Goal: Task Accomplishment & Management: Manage account settings

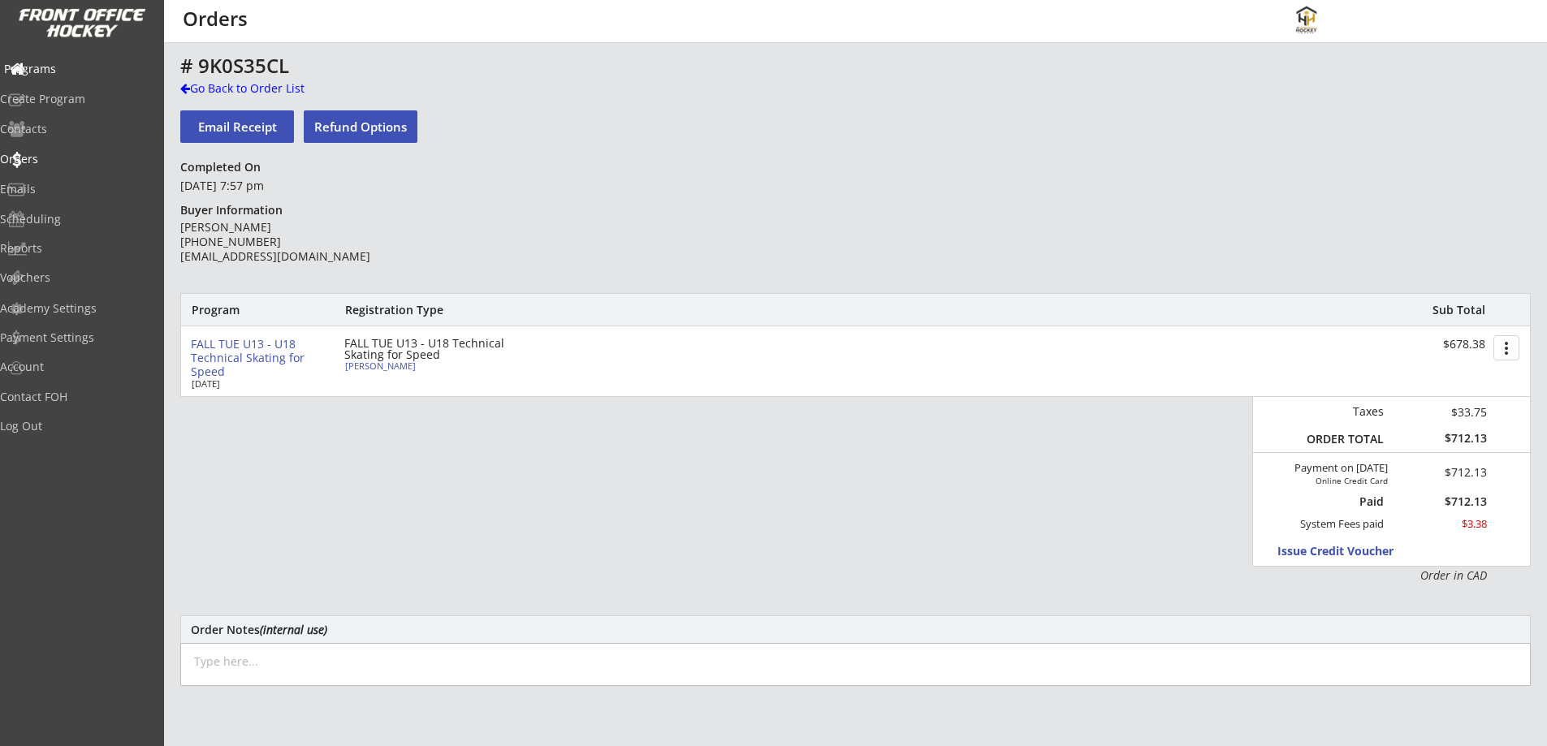
click at [54, 71] on div "Programs" at bounding box center [77, 68] width 146 height 11
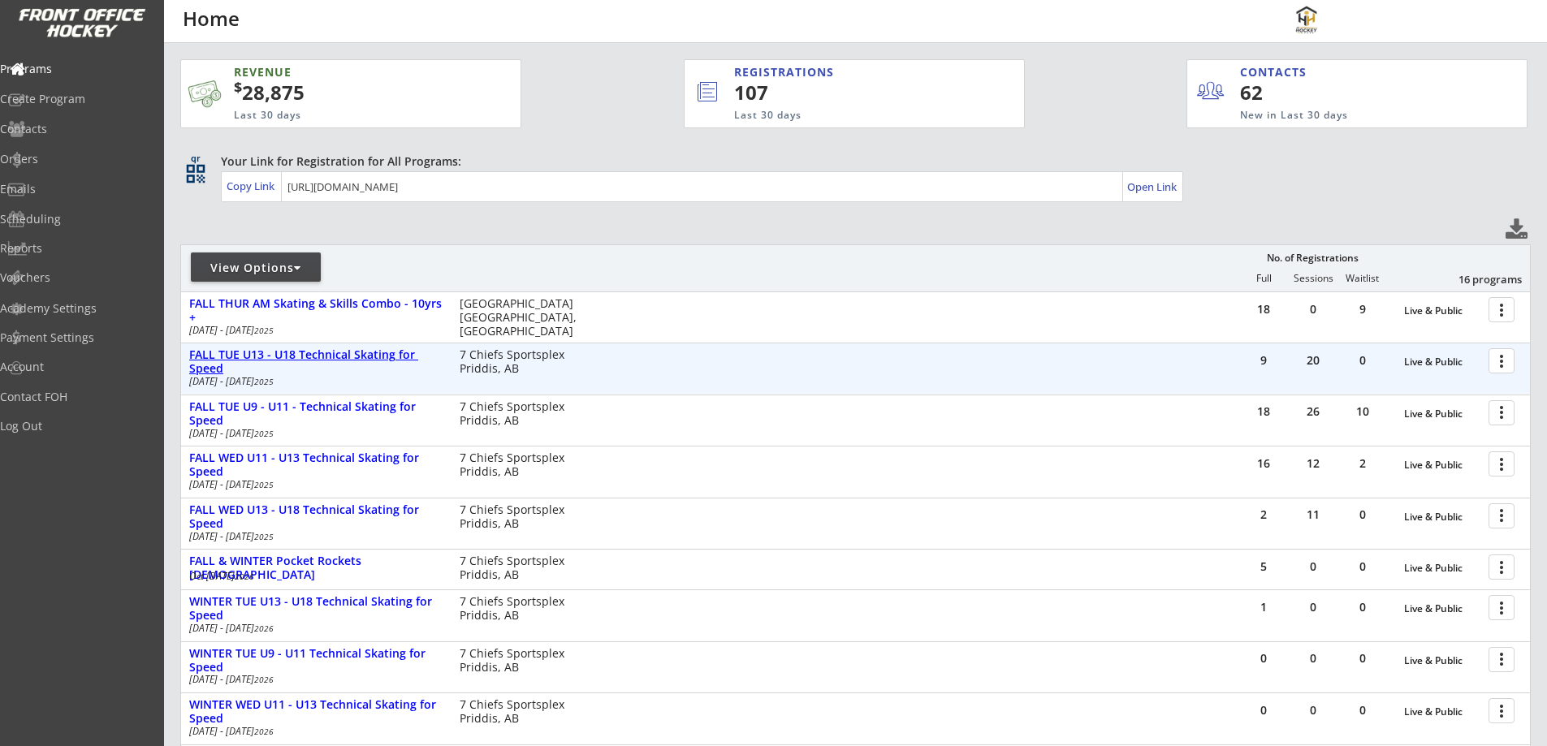
click at [357, 355] on div "FALL TUE U13 - U18 Technical Skating for Speed" at bounding box center [315, 362] width 253 height 28
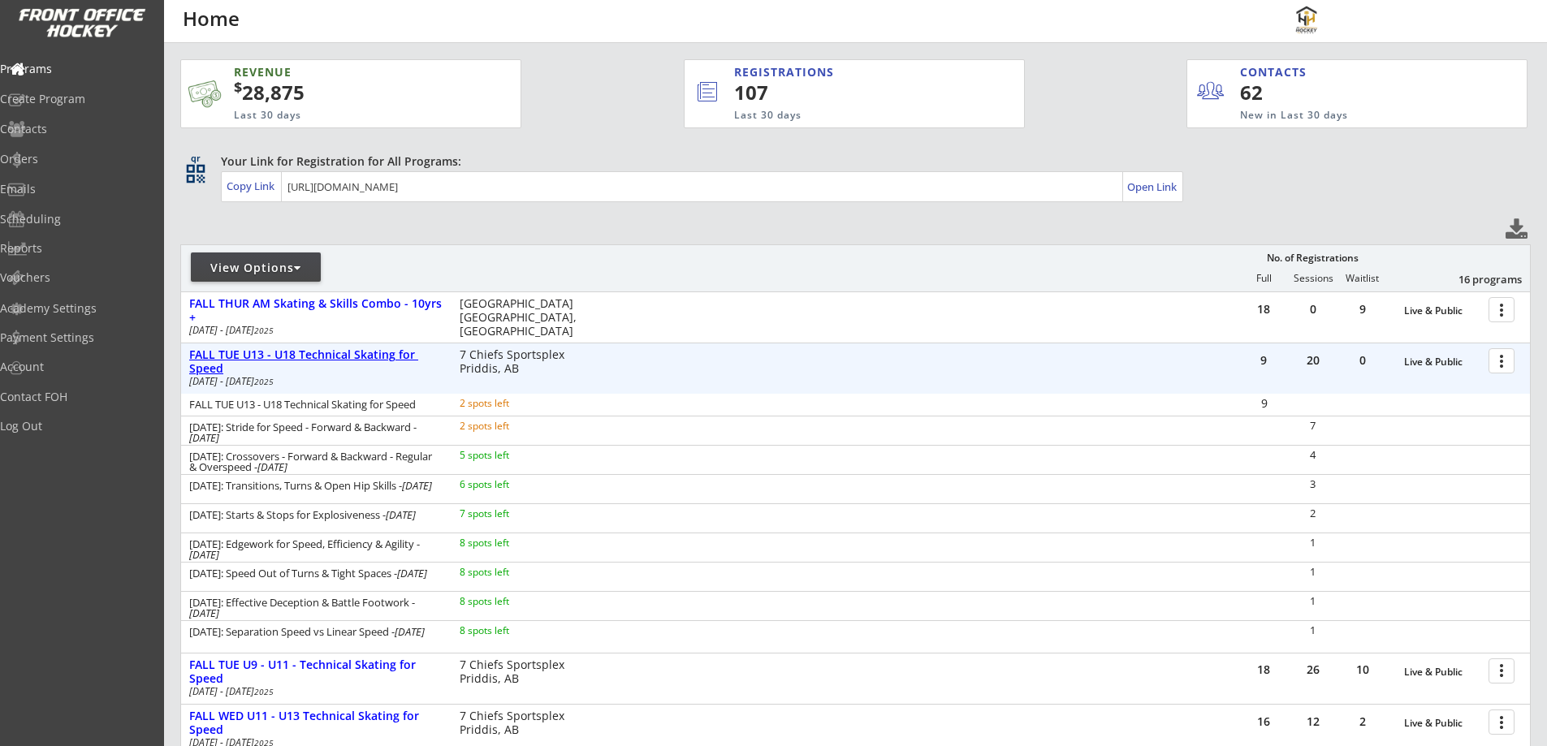
click at [360, 353] on div "FALL TUE U13 - U18 Technical Skating for Speed" at bounding box center [315, 362] width 253 height 28
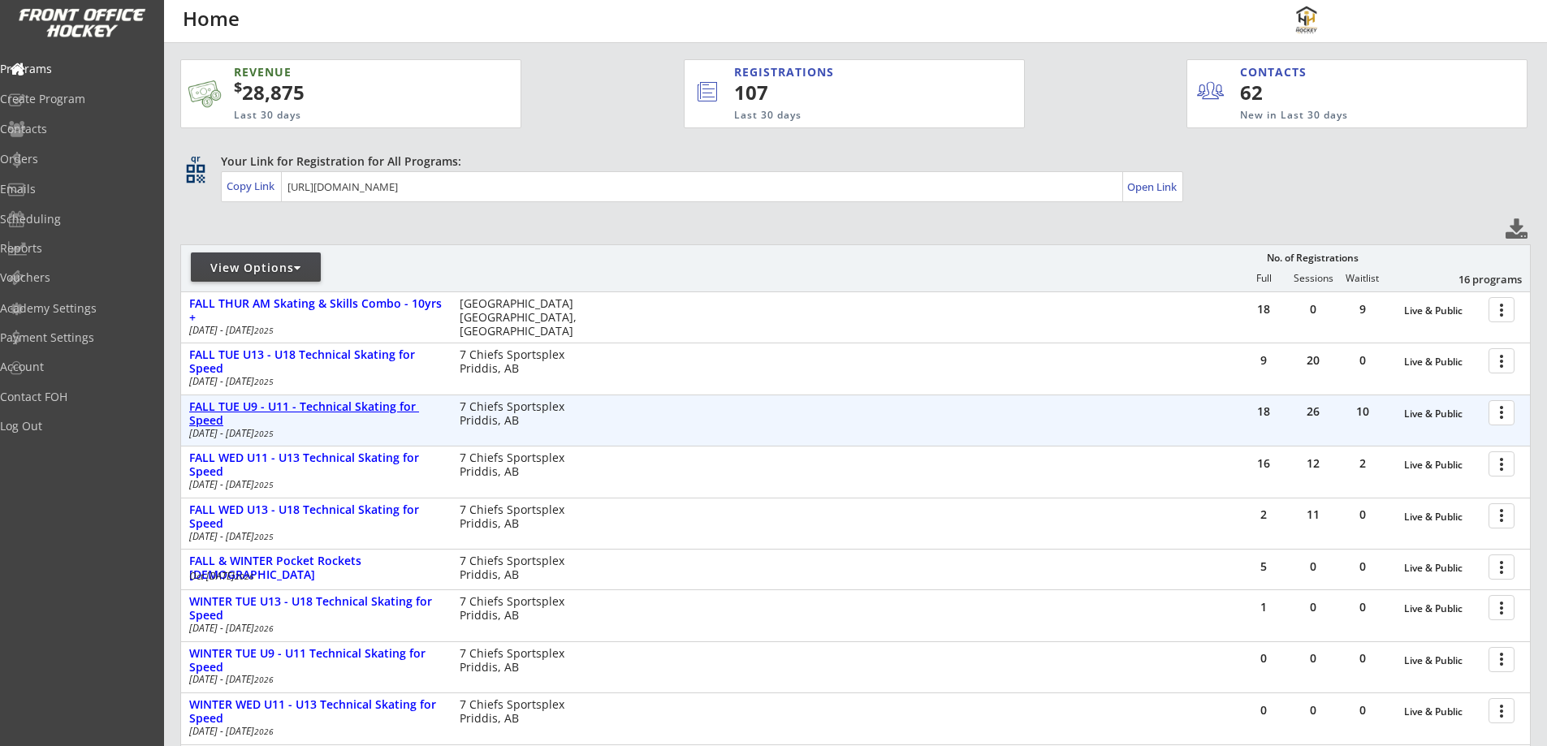
drag, startPoint x: 354, startPoint y: 404, endPoint x: 102, endPoint y: 105, distance: 390.7
click at [356, 405] on div "FALL TUE U9 - U11 - Technical Skating for Speed" at bounding box center [315, 414] width 253 height 28
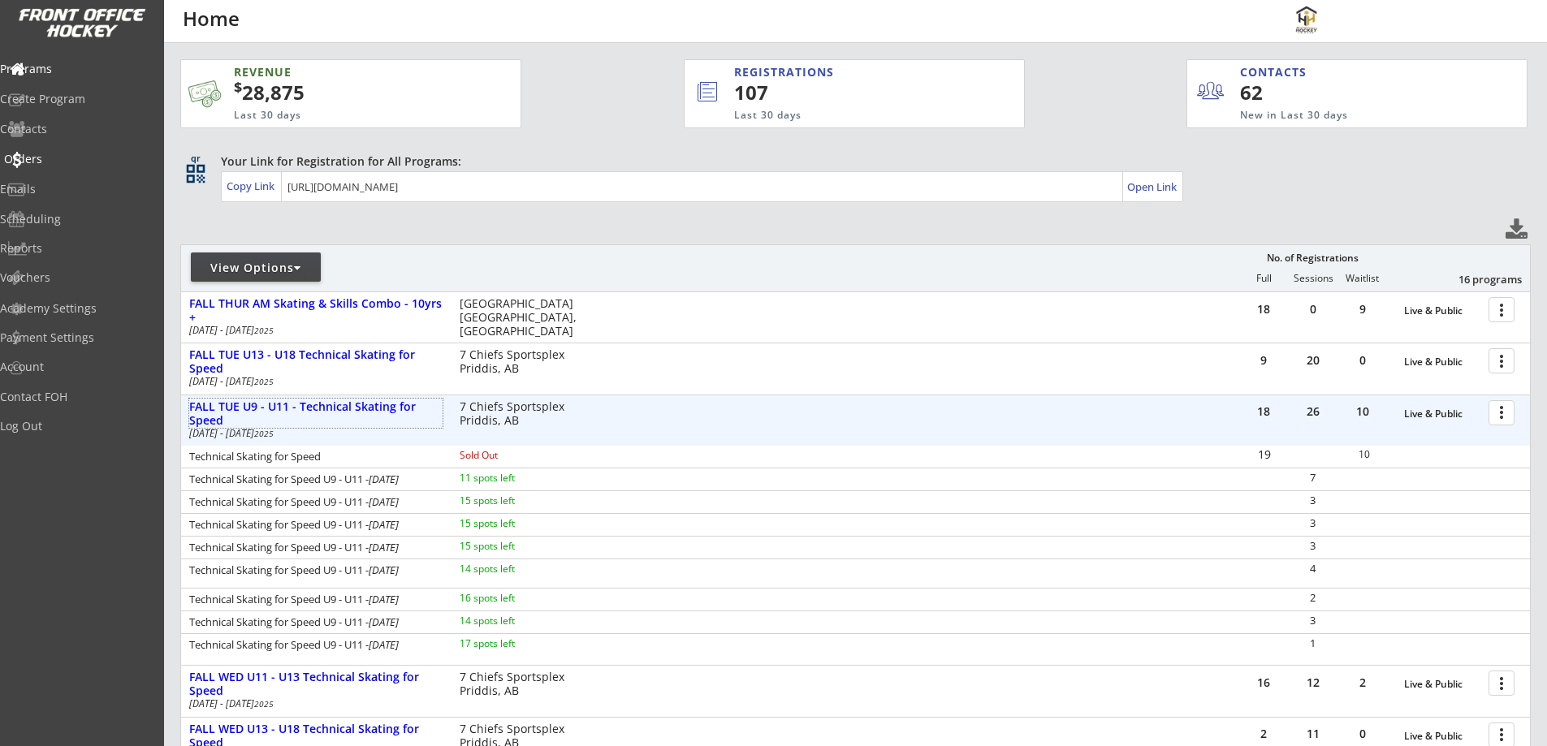
click at [58, 155] on div "Orders" at bounding box center [77, 158] width 146 height 11
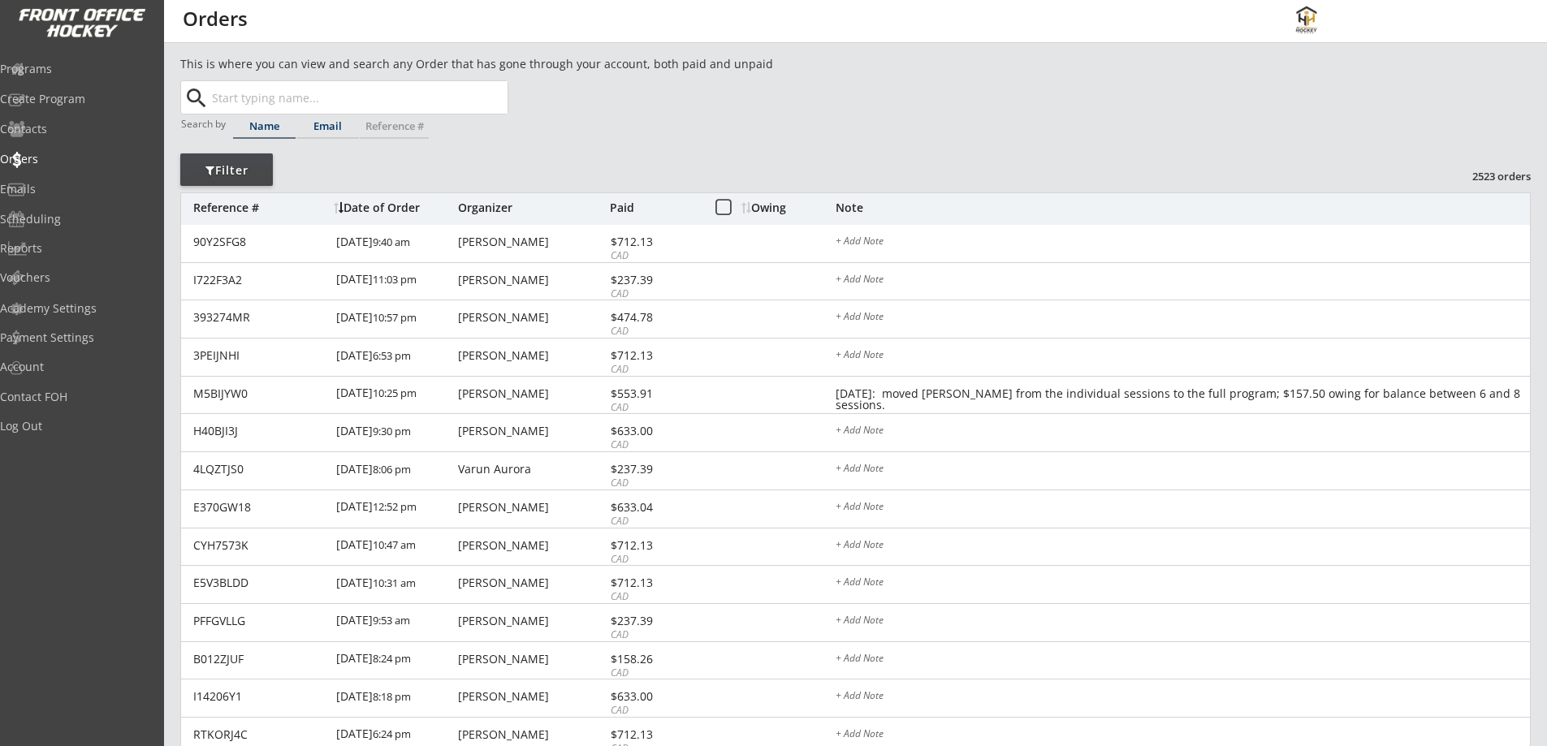
click at [334, 119] on div "Email" at bounding box center [327, 127] width 63 height 23
click at [339, 95] on input "text" at bounding box center [358, 97] width 299 height 32
paste input "tim.mcdonald@hotmail.com"
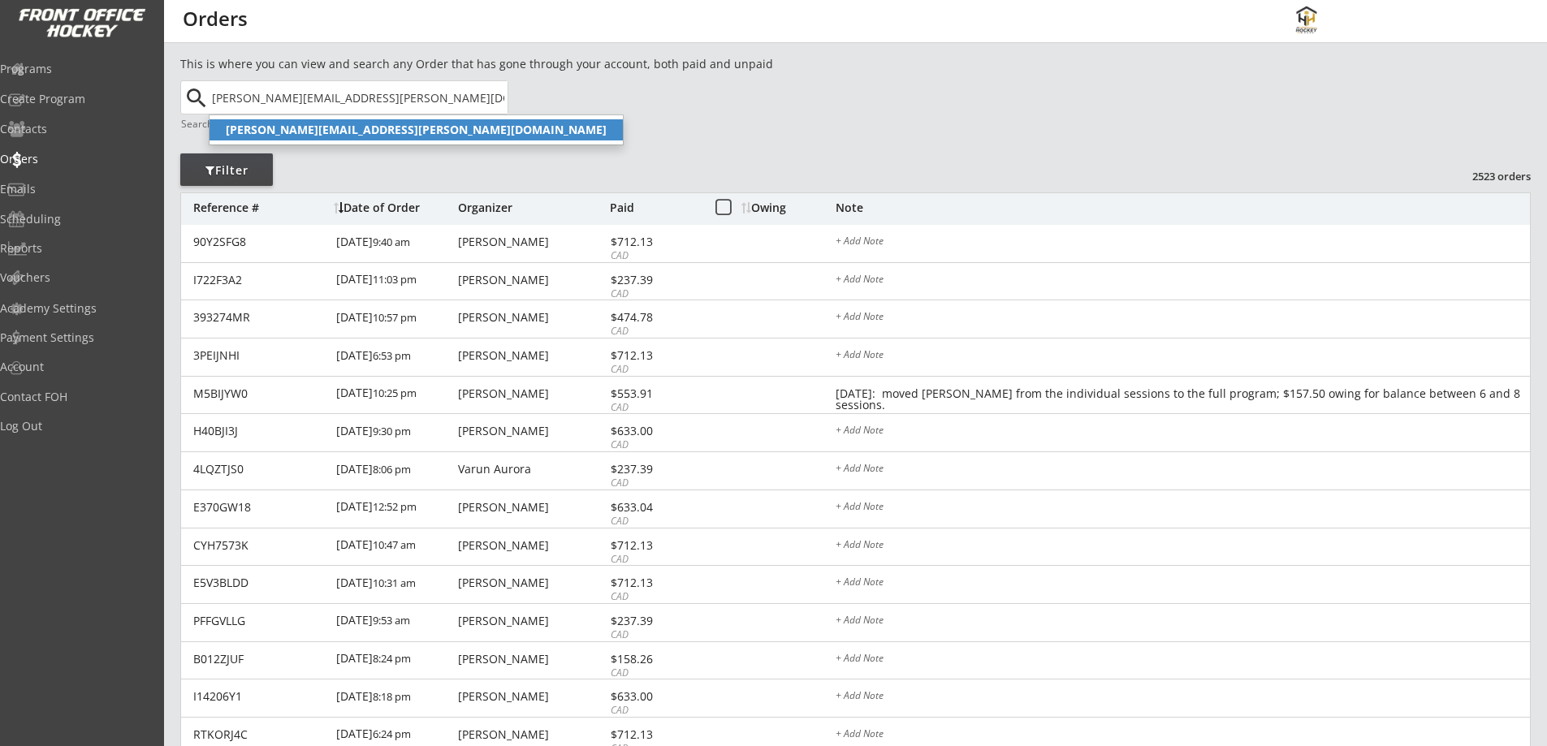
click at [323, 132] on strong "tim.mcdonald@hotmail.com" at bounding box center [416, 129] width 381 height 15
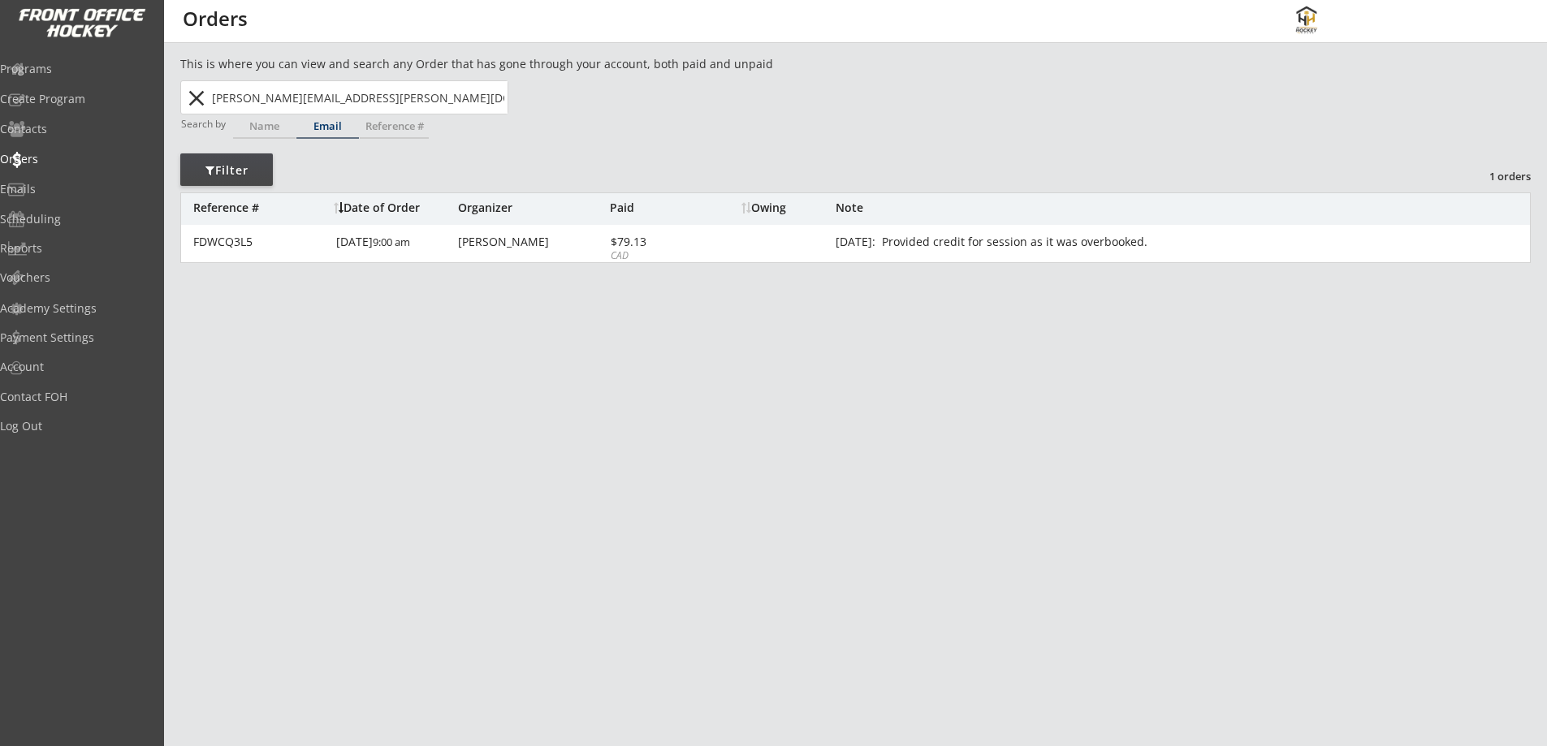
type input "tim.mcdonald@hotmail.com"
click at [95, 250] on div "Reports" at bounding box center [77, 248] width 146 height 11
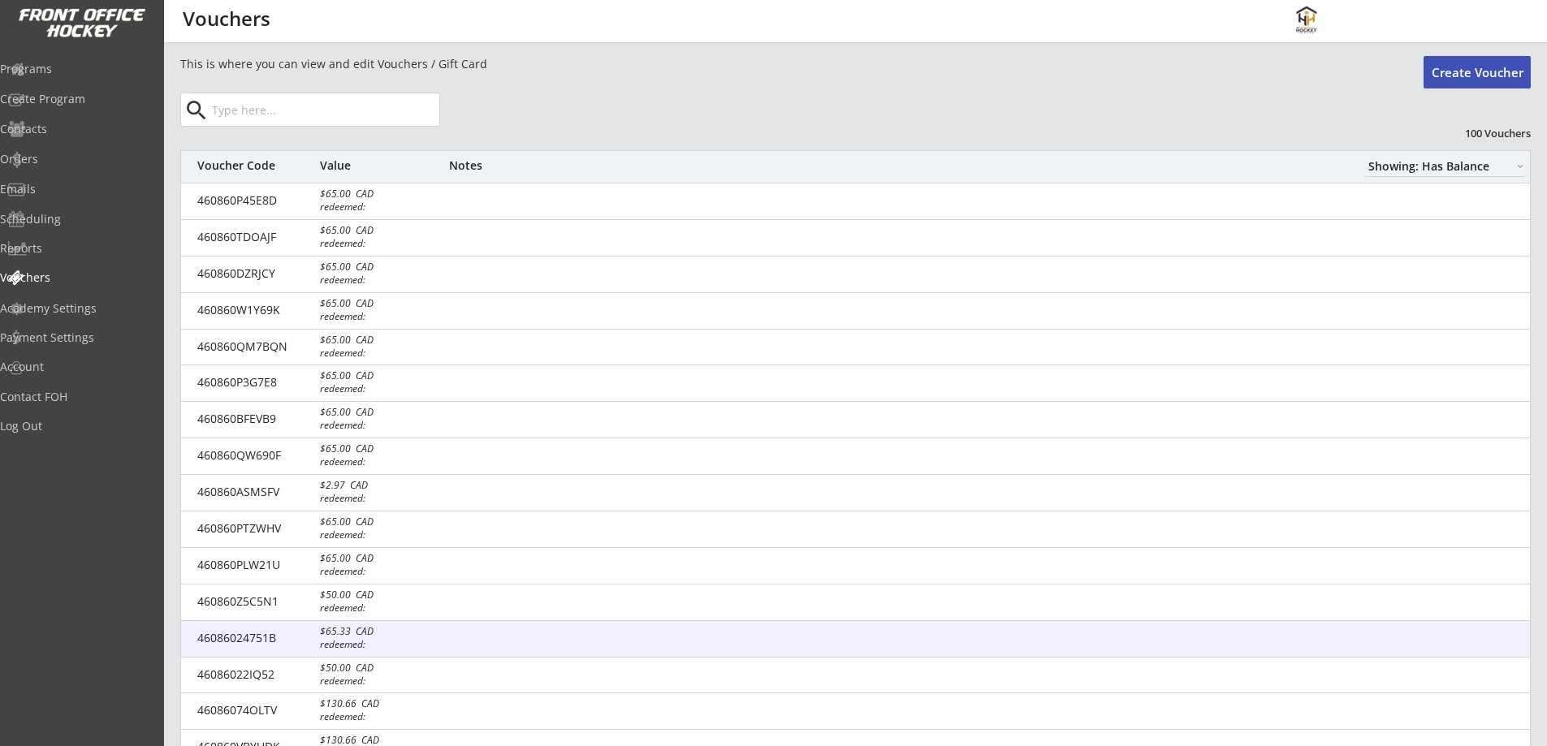
select select ""Showing: Has Balance""
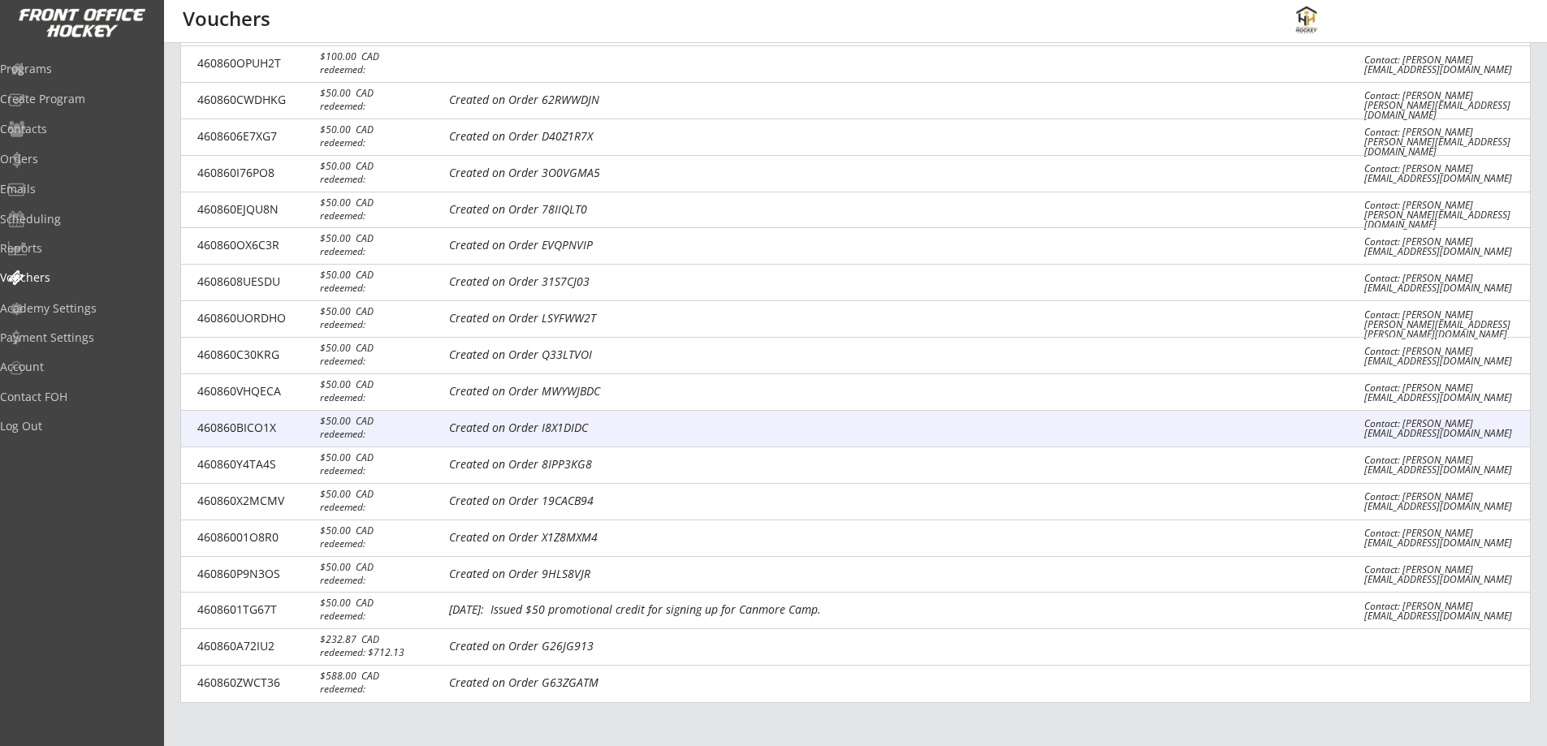
scroll to position [3161, 0]
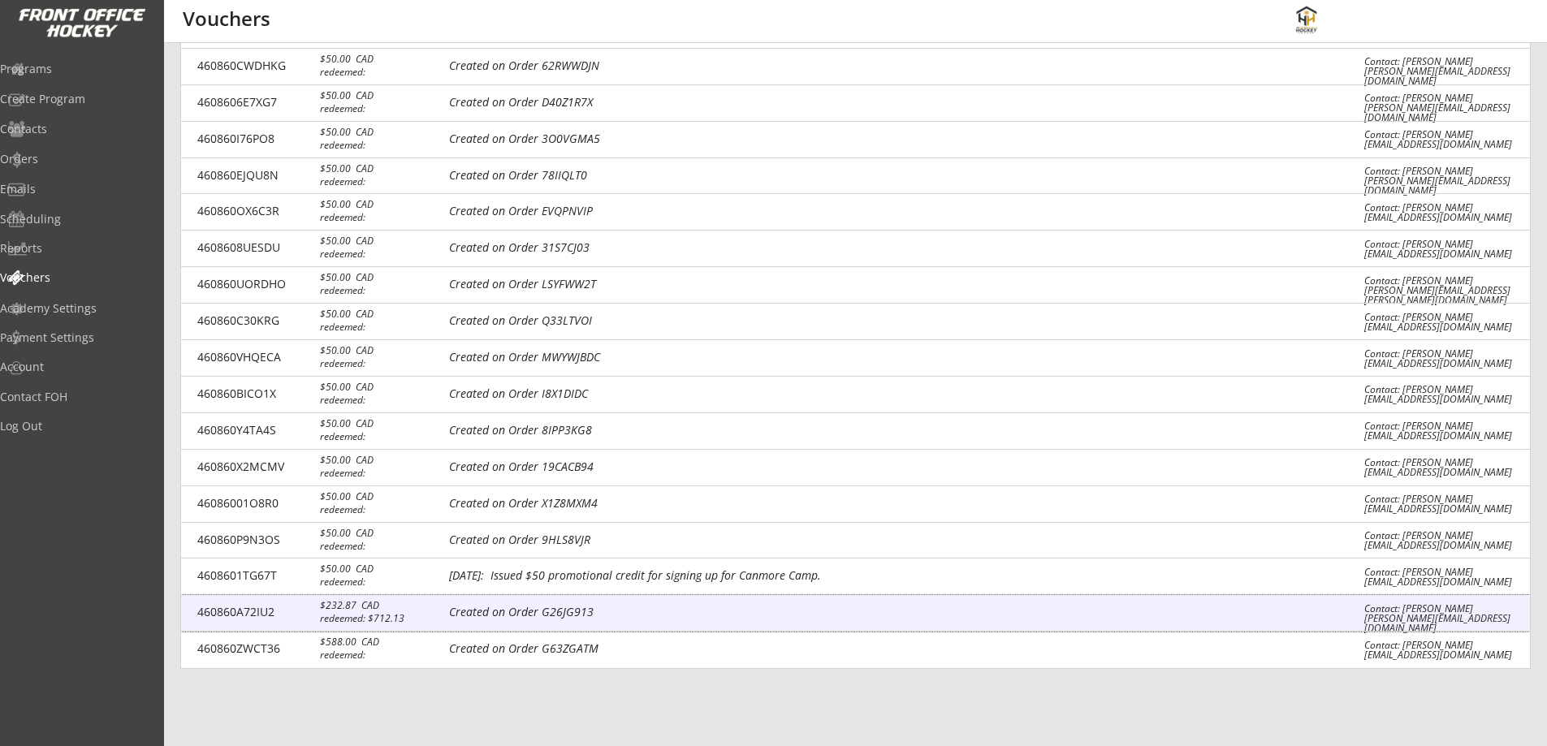
click at [945, 611] on div "Created on Order G26JG913" at bounding box center [894, 614] width 891 height 16
select select ""CAD""
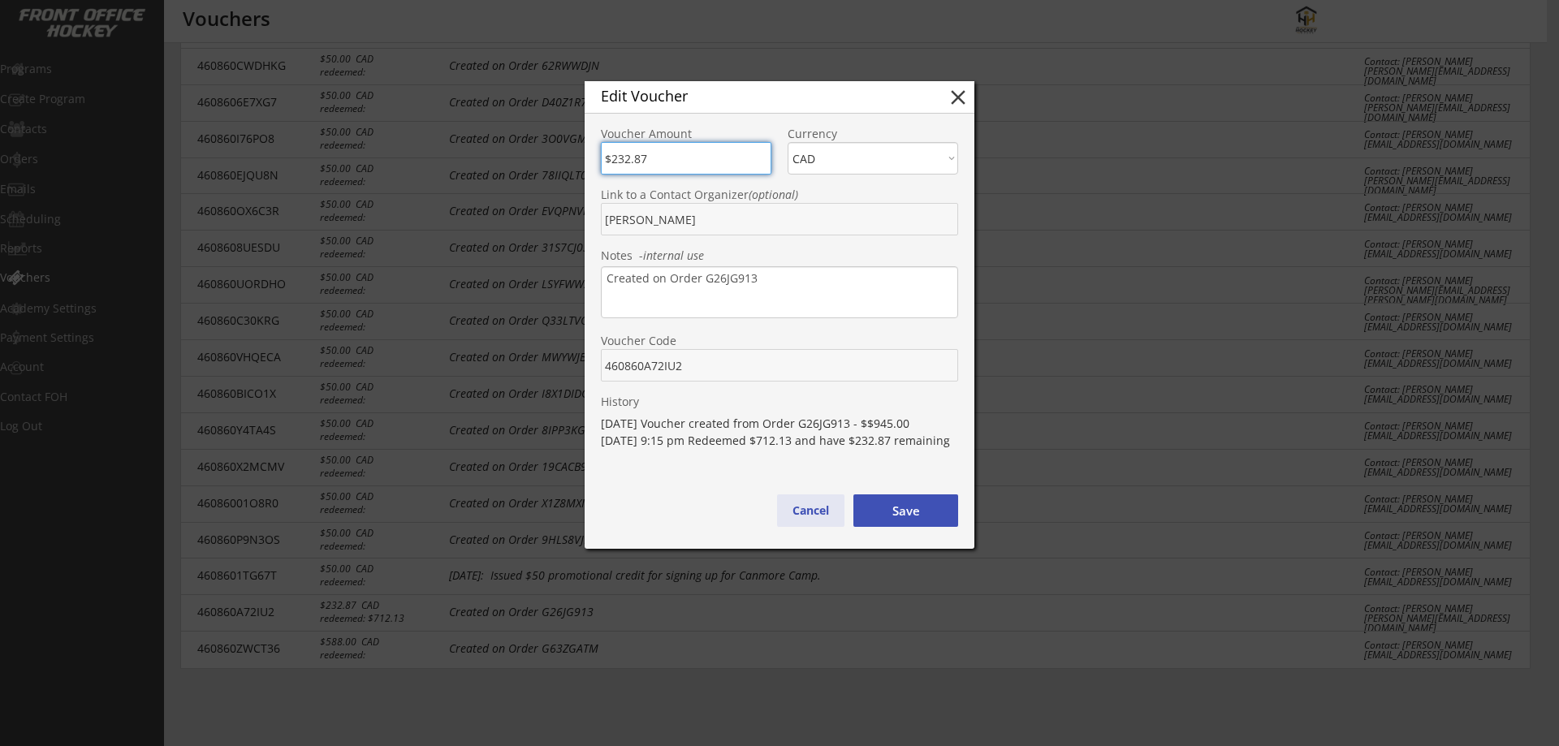
click at [812, 507] on button "Cancel" at bounding box center [810, 511] width 67 height 32
type input "$0"
select select ""PLACEHOLDER_1427118222253""
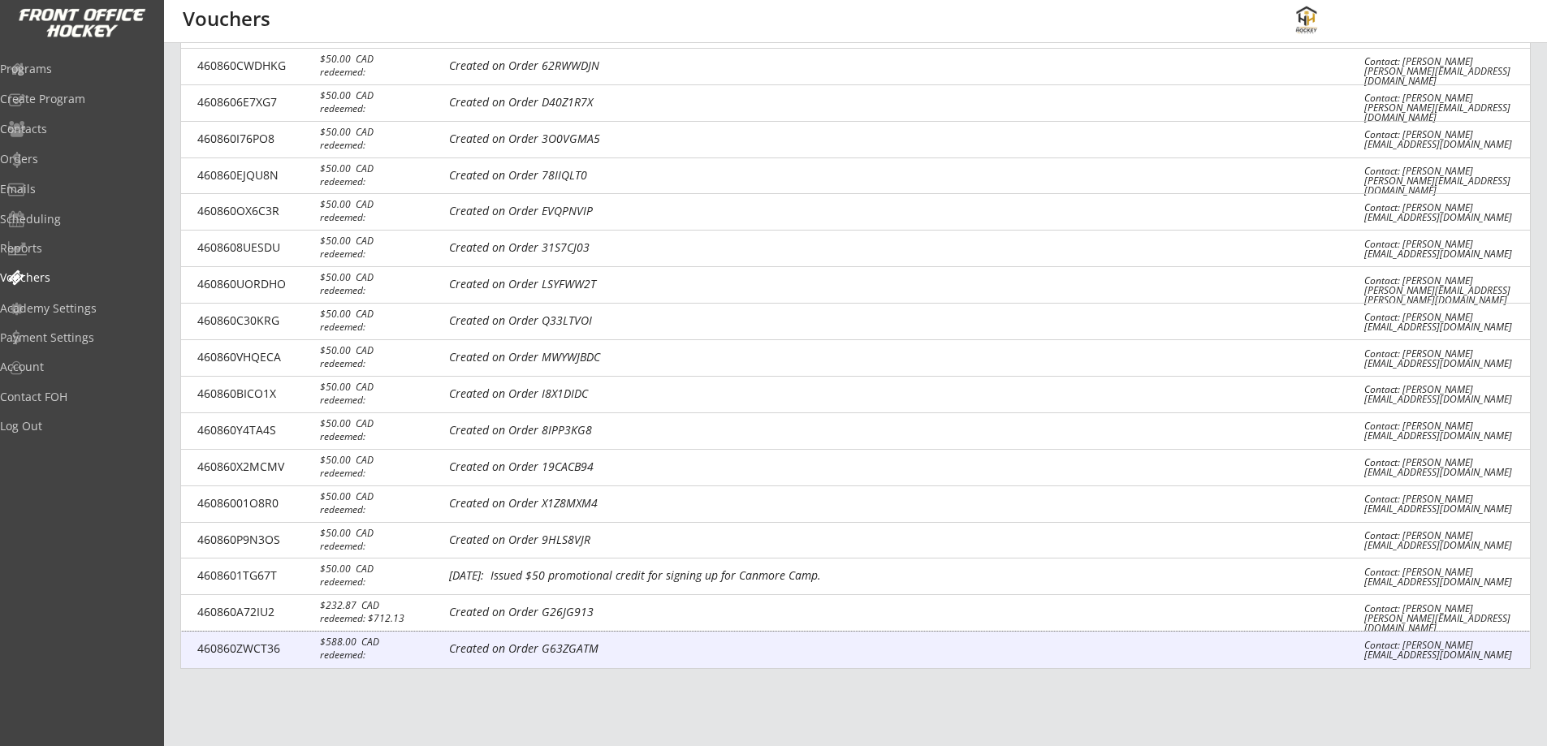
click at [571, 642] on div "Created on Order G63ZGATM" at bounding box center [894, 650] width 891 height 16
type input "$588"
select select ""CAD""
type input "Anne Luong"
type textarea "Created on Order G63ZGATM"
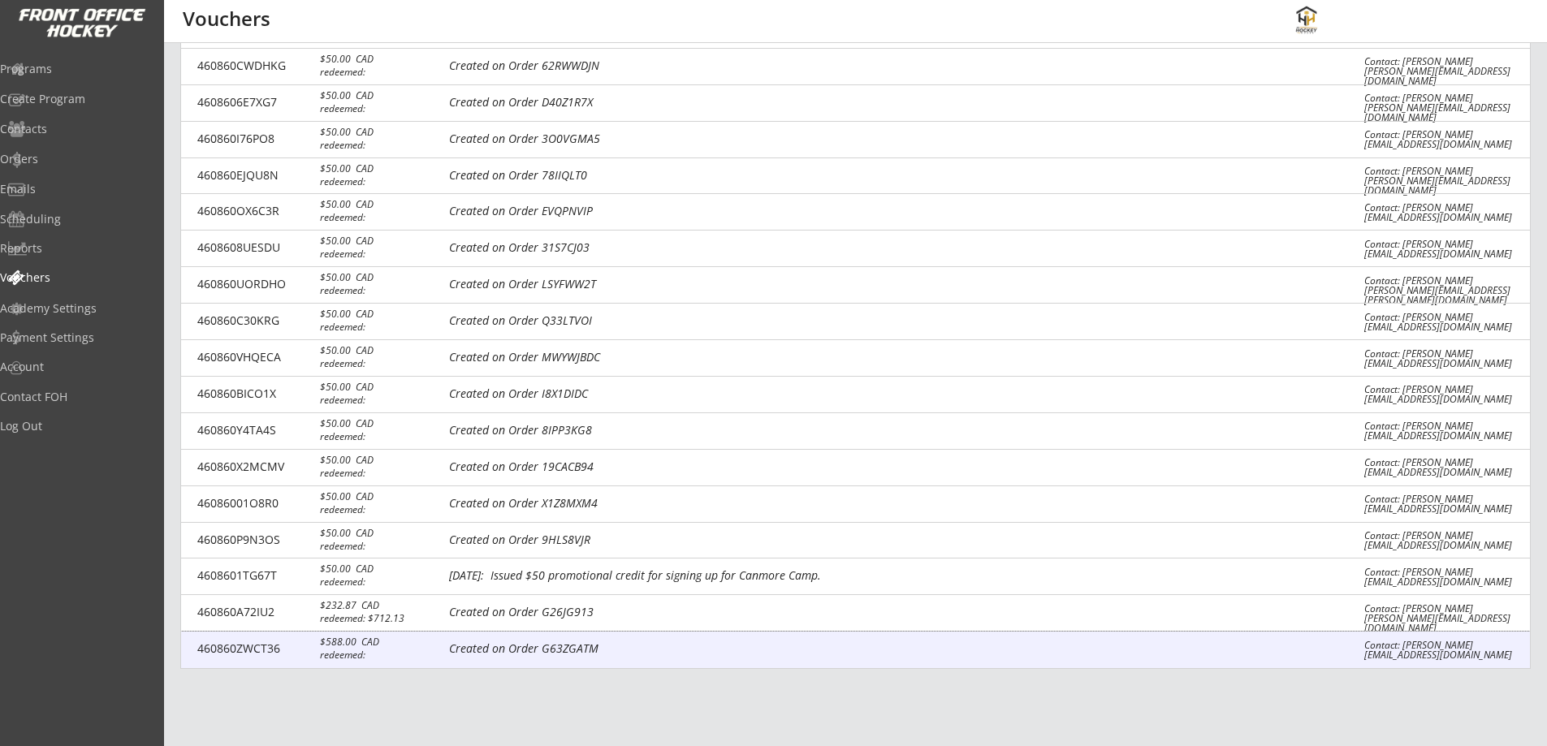
type input "460860ZWCT36"
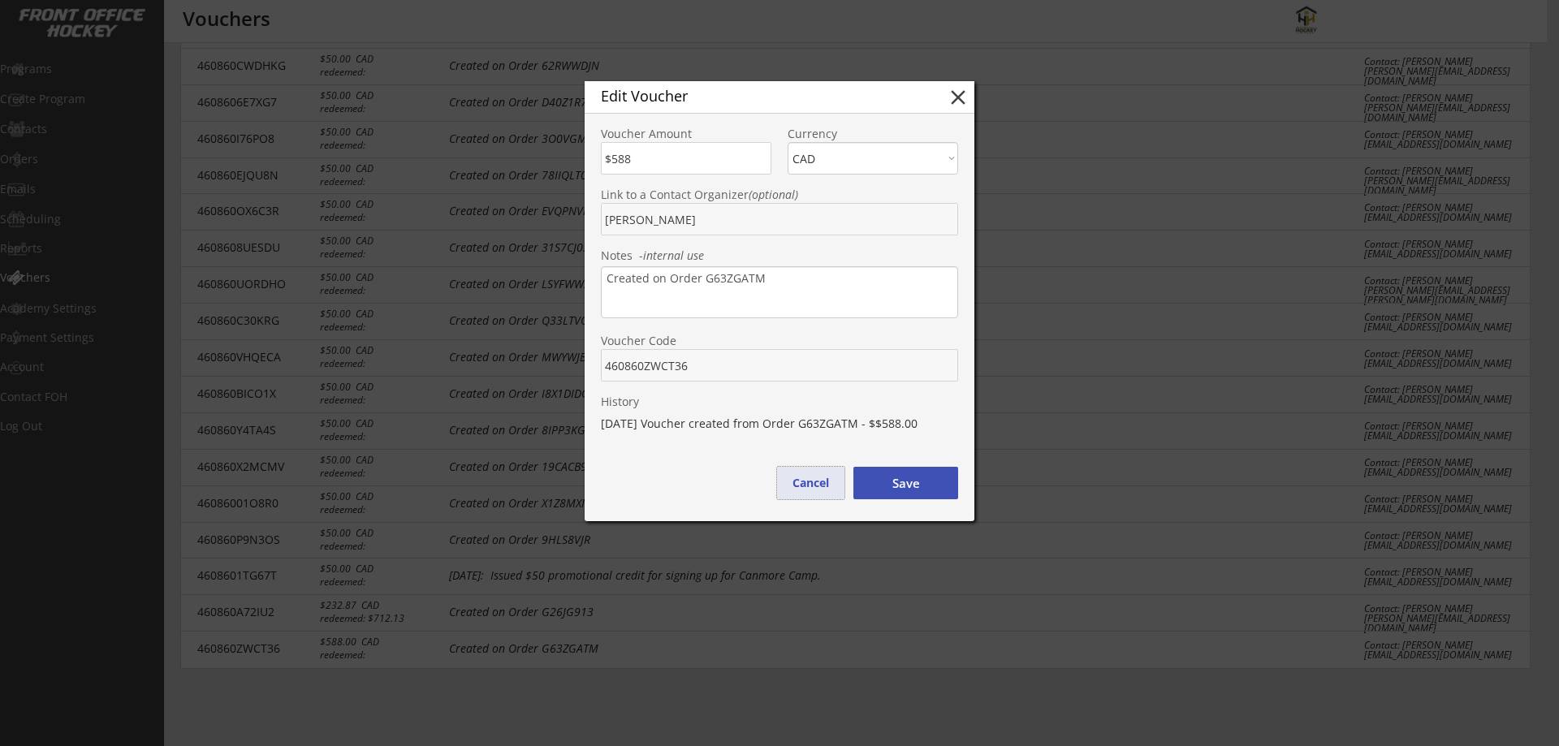
click at [798, 479] on button "Cancel" at bounding box center [810, 483] width 67 height 32
type input "$0"
select select ""PLACEHOLDER_1427118222253""
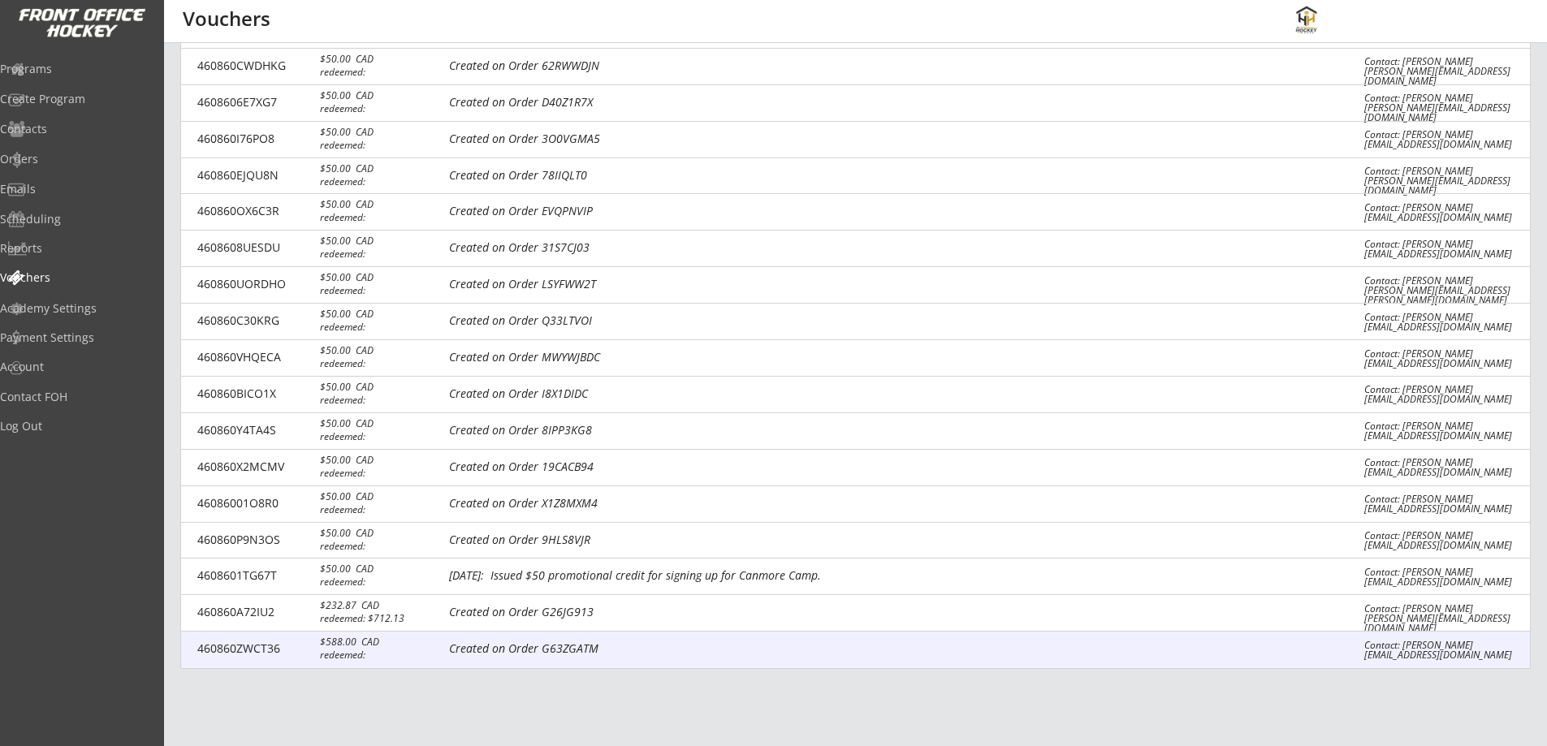
click at [672, 637] on div "460860ZWCT36 $588.00 CAD redeemed: Created on Order G63ZGATM Contact: Anne Luon…" at bounding box center [855, 650] width 1349 height 37
type input "$588"
select select ""CAD""
type input "Anne Luong"
type textarea "Created on Order G63ZGATM"
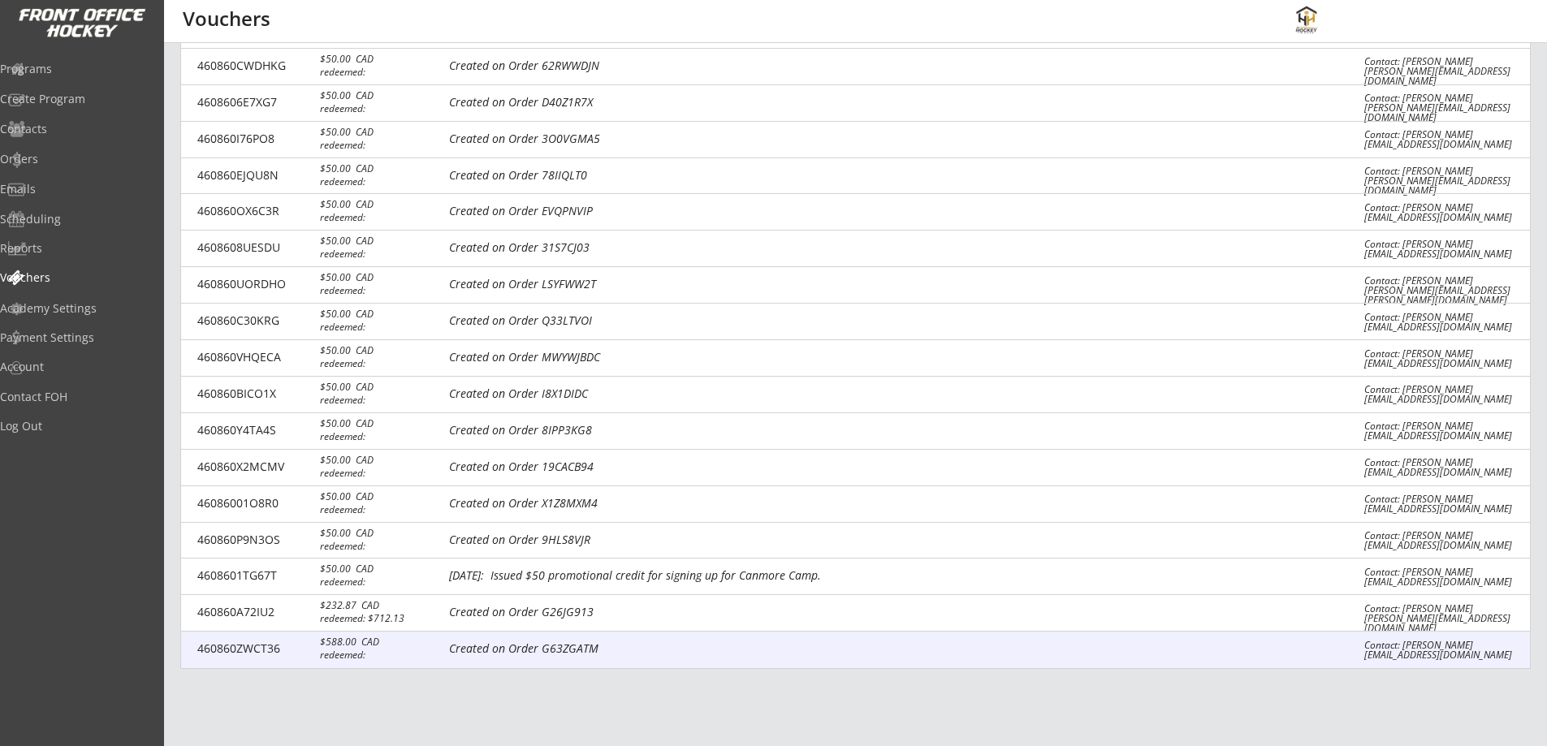
type input "460860ZWCT36"
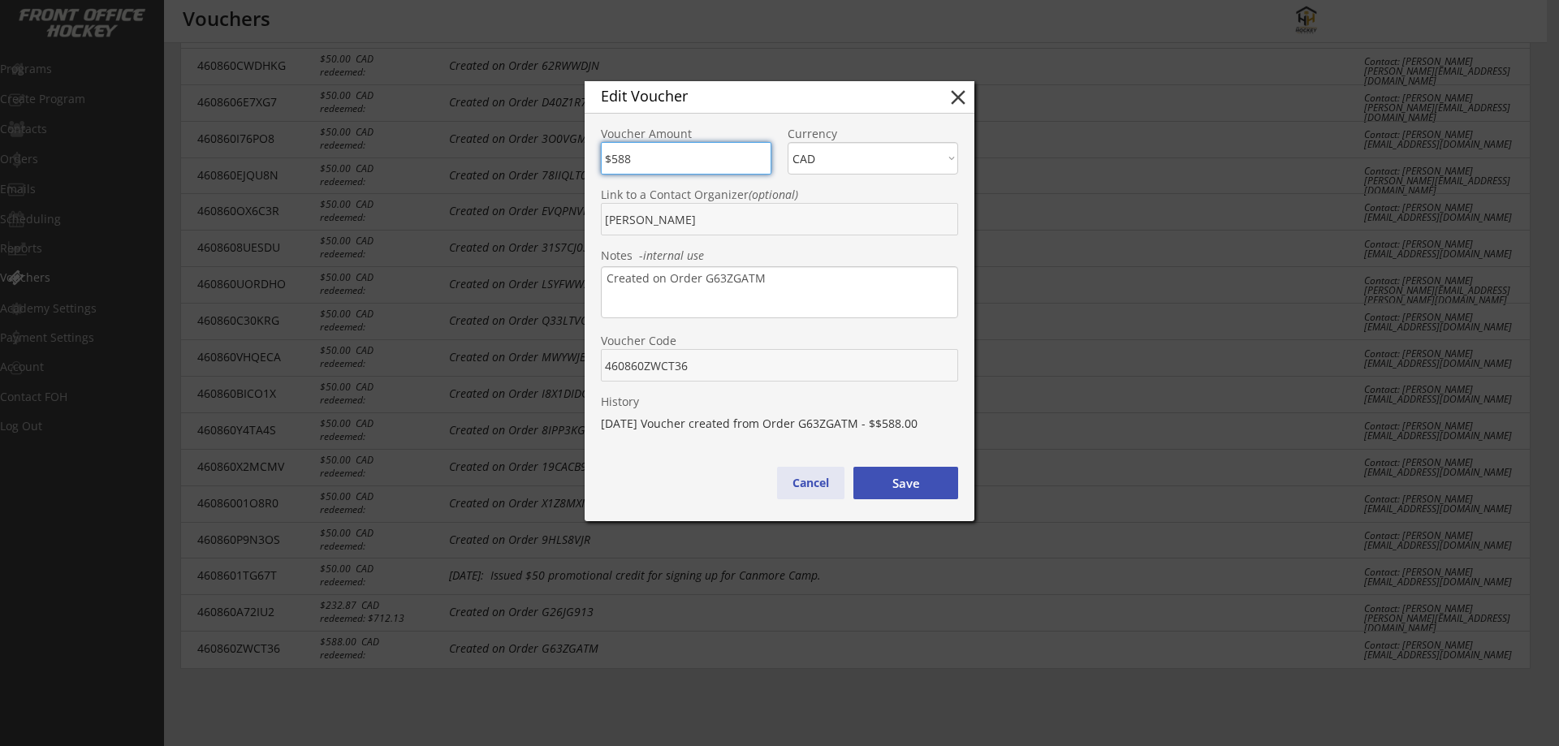
click at [812, 480] on button "Cancel" at bounding box center [810, 483] width 67 height 32
type input "$0"
select select ""PLACEHOLDER_1427118222253""
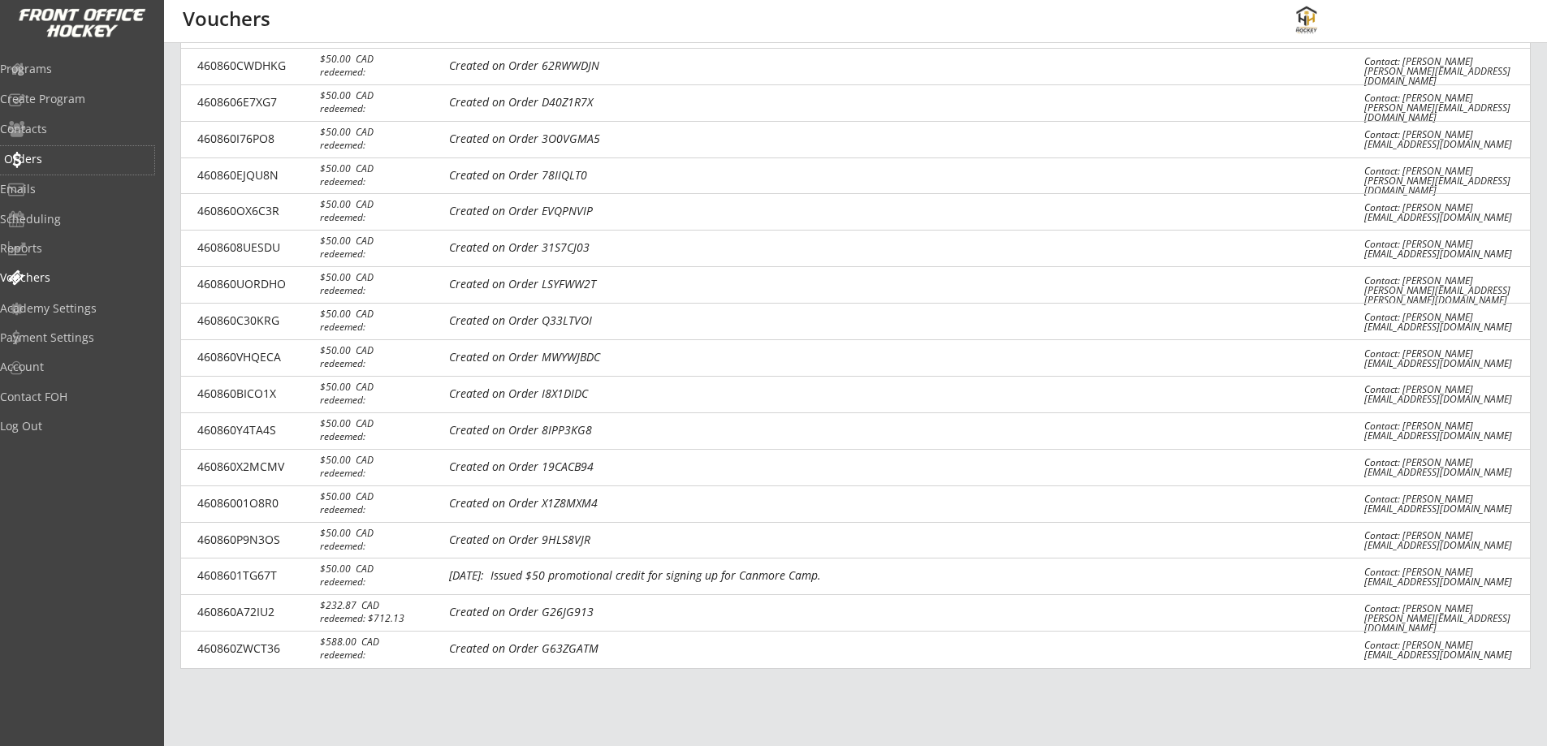
click at [52, 159] on div "Orders" at bounding box center [77, 158] width 146 height 11
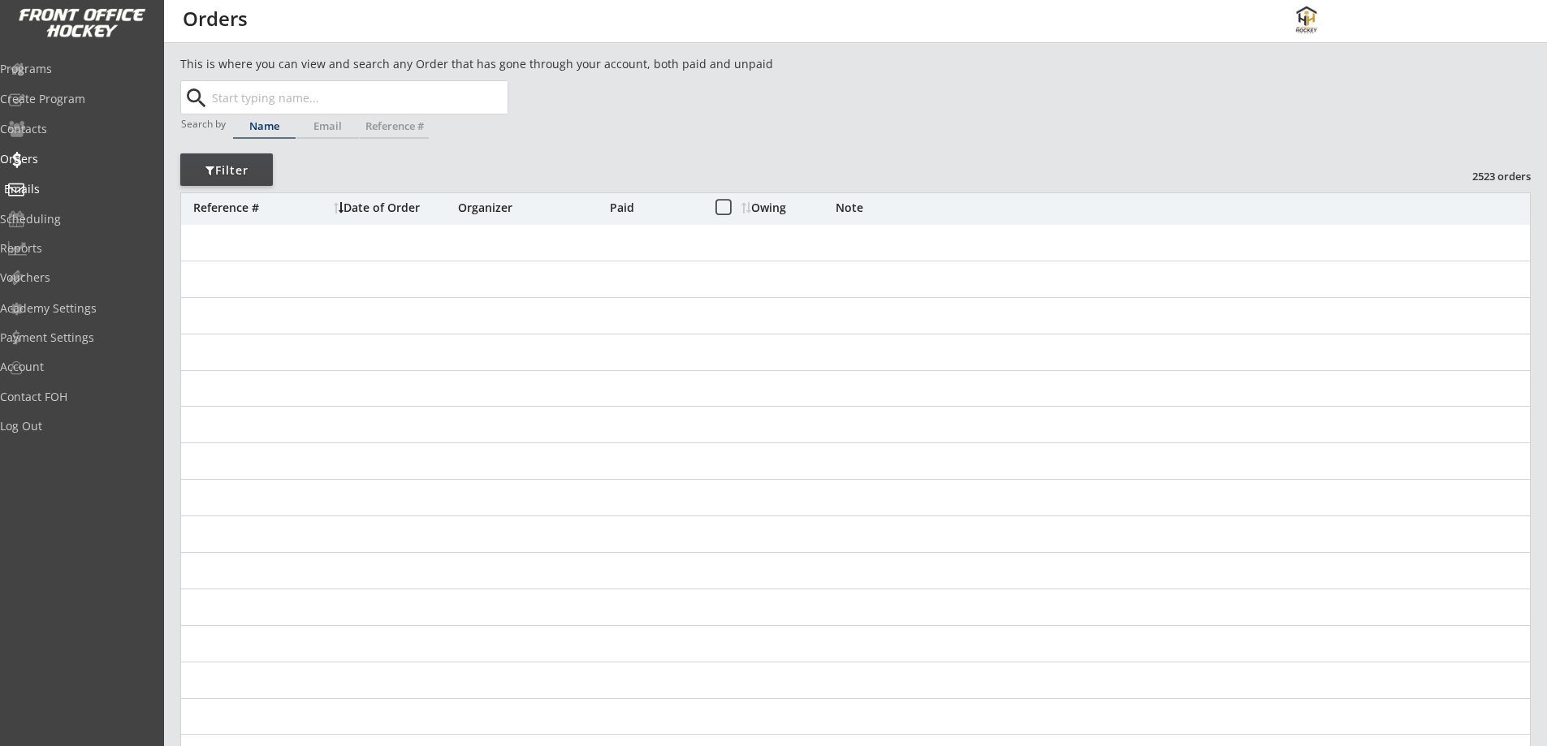
click at [89, 67] on div "Programs" at bounding box center [77, 68] width 154 height 11
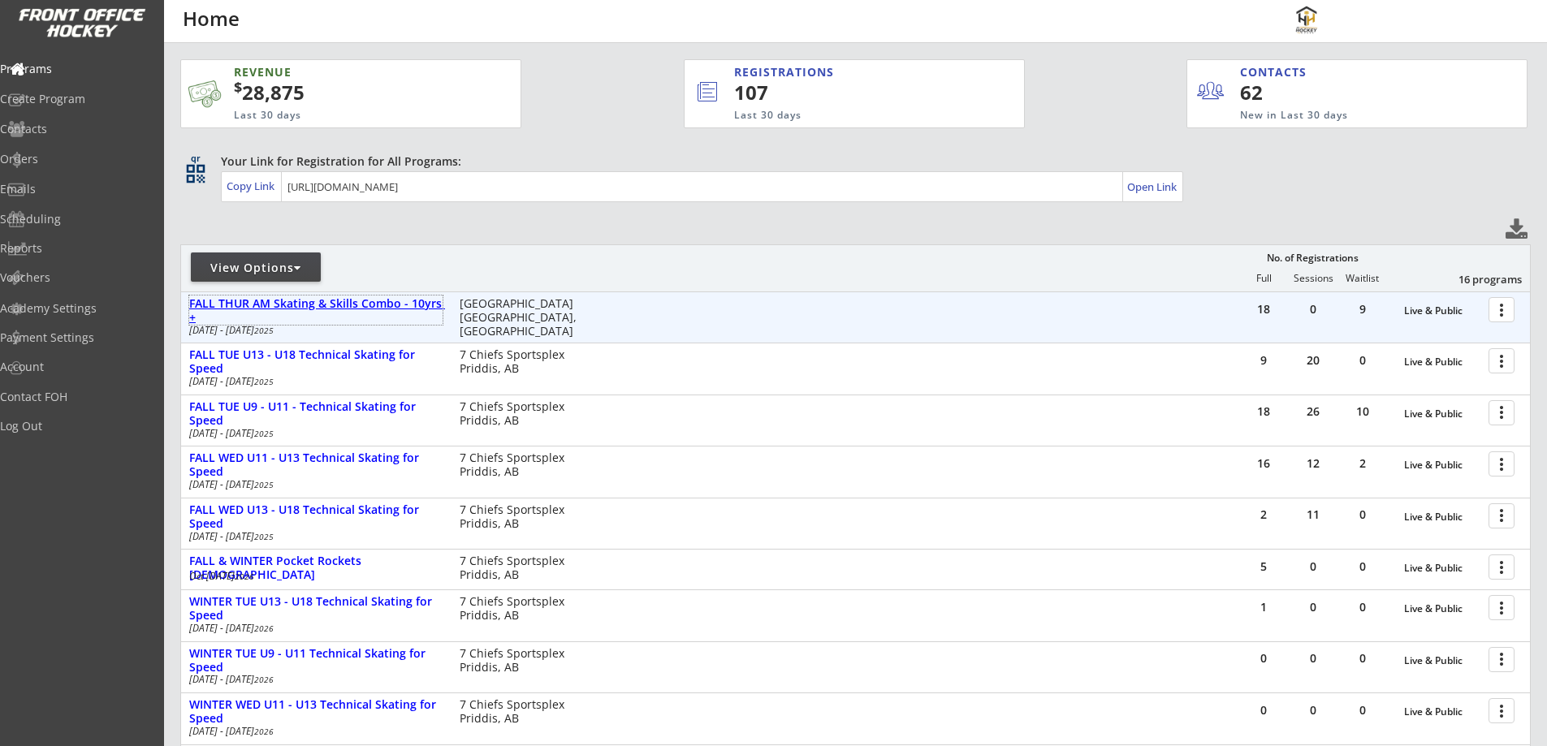
click at [383, 302] on div "FALL THUR AM Skating & Skills Combo - 10yrs +" at bounding box center [315, 311] width 253 height 28
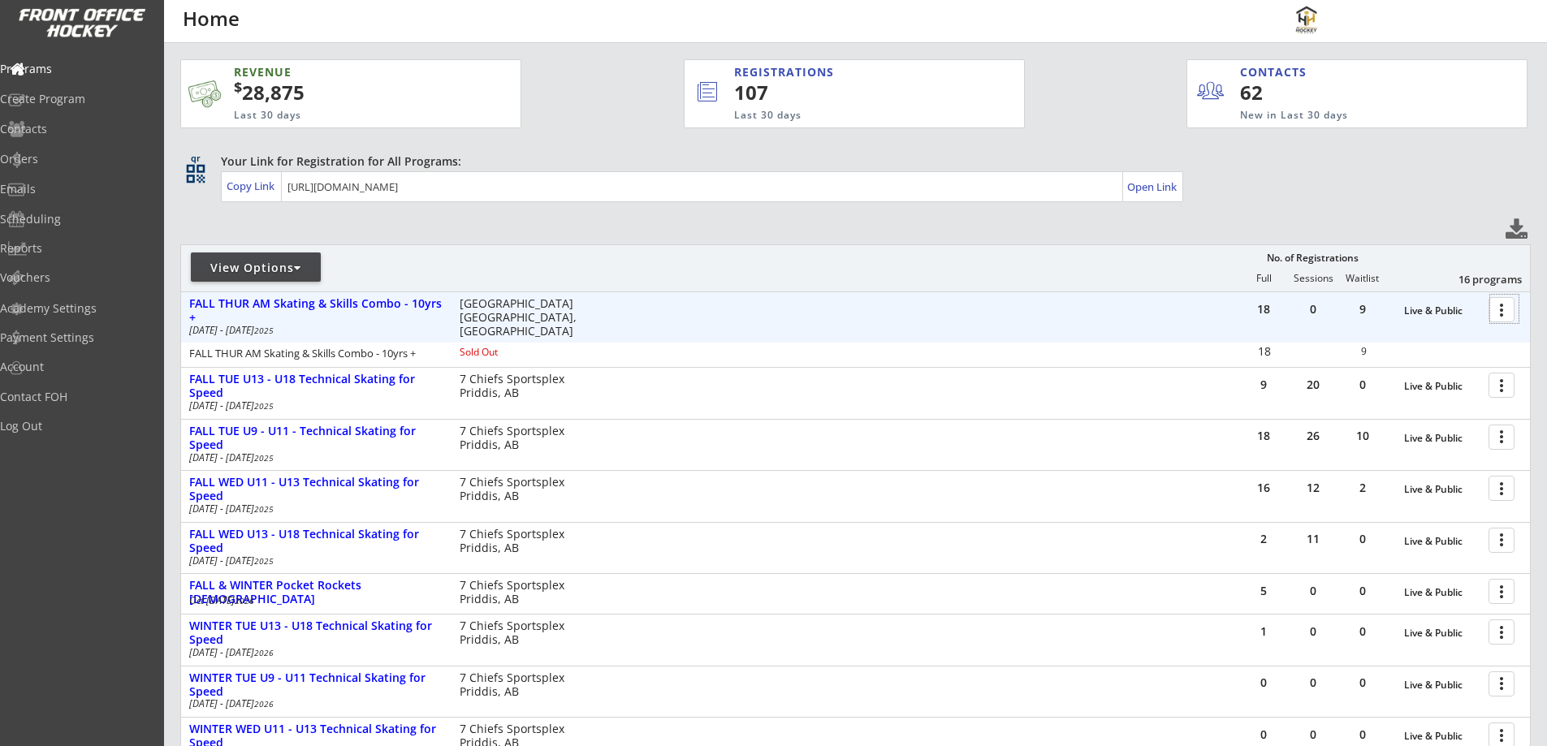
drag, startPoint x: 1496, startPoint y: 305, endPoint x: 1510, endPoint y: 310, distance: 14.9
click at [1510, 310] on div at bounding box center [1504, 309] width 28 height 28
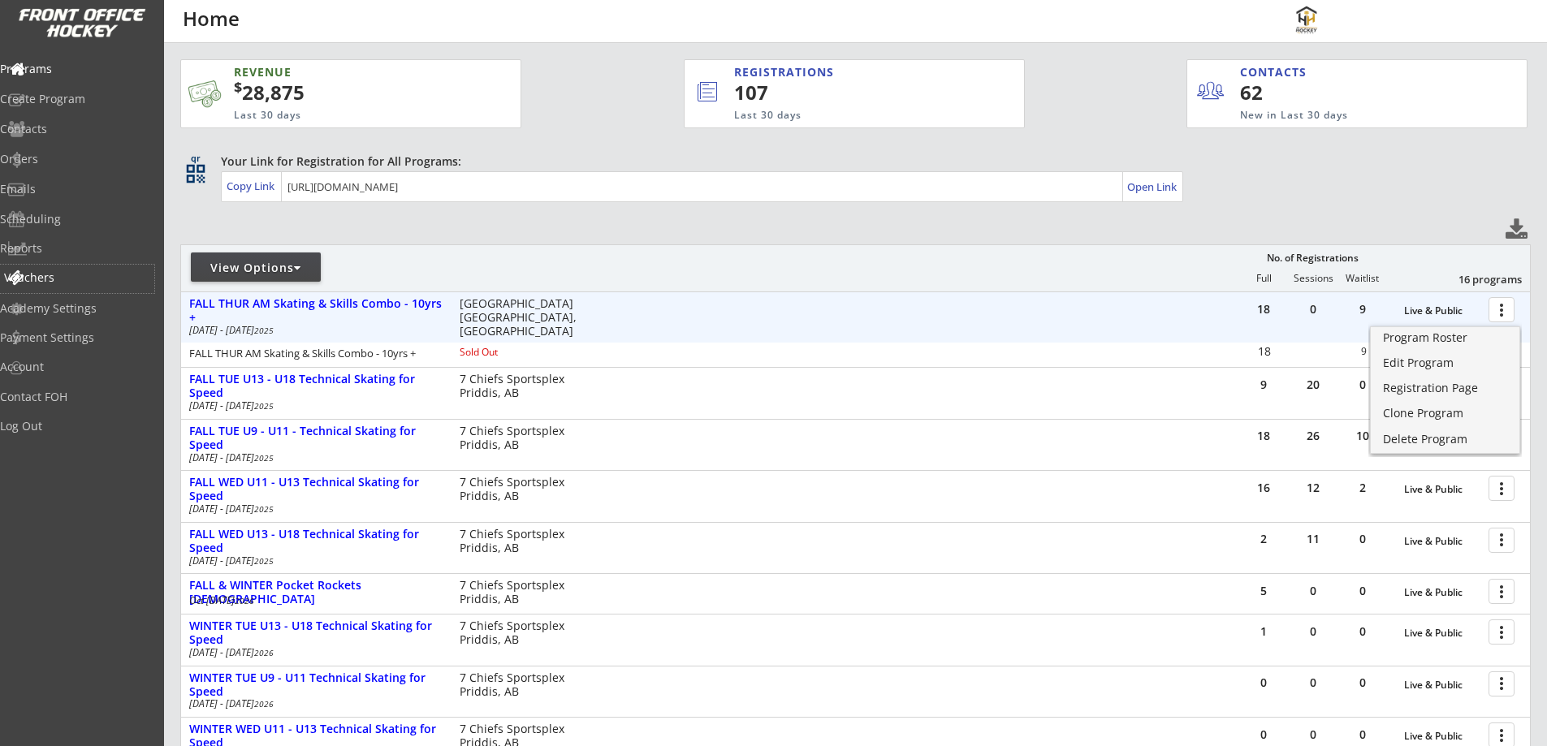
click at [74, 277] on div "Vouchers" at bounding box center [77, 277] width 146 height 11
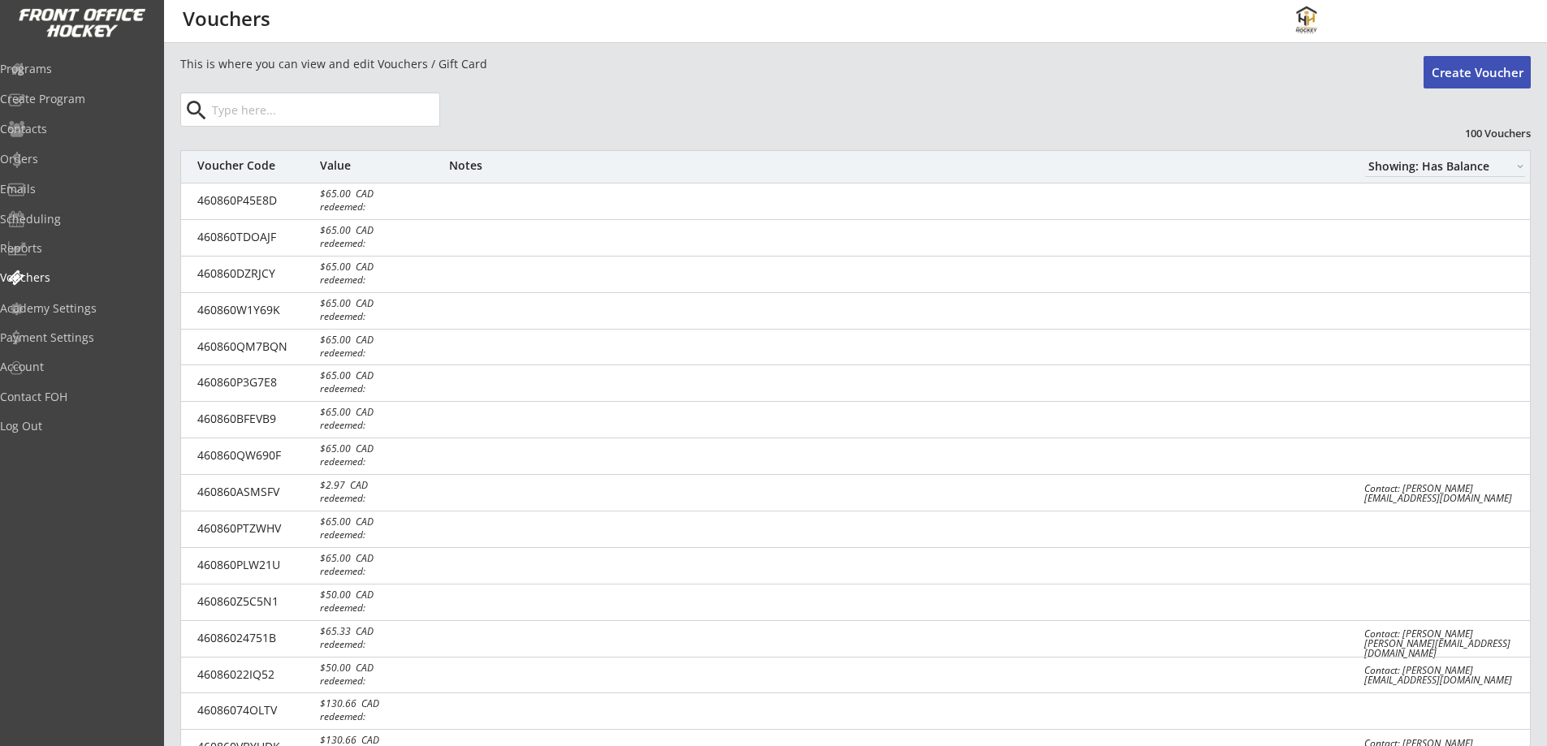
click at [1449, 171] on select "Showing: Has Balance Showing: No Balance" at bounding box center [1445, 166] width 162 height 21
select select ""Showing: No Balance""
click at [1364, 156] on select "Showing: Has Balance Showing: No Balance" at bounding box center [1445, 166] width 162 height 21
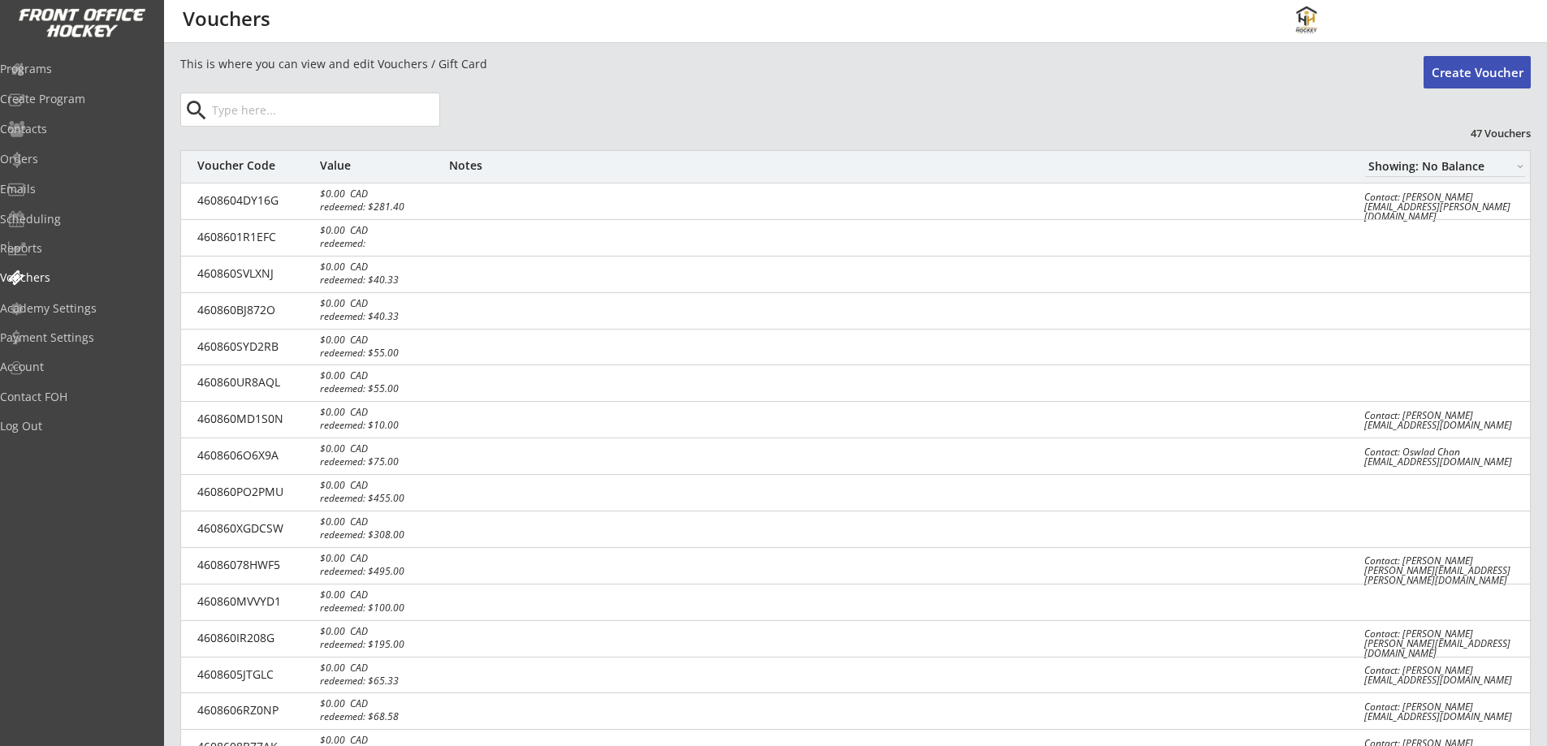
click at [421, 117] on input "input" at bounding box center [324, 109] width 231 height 32
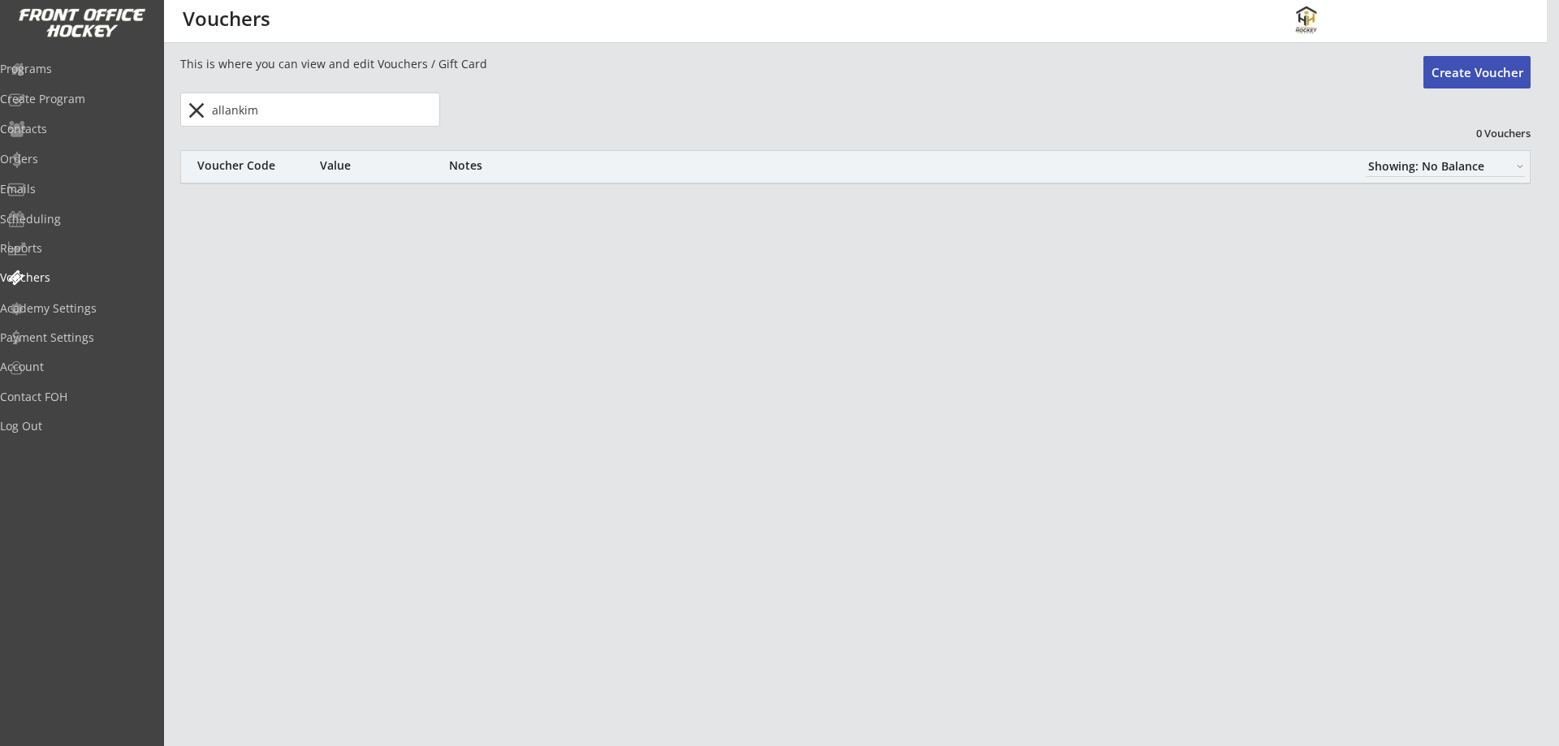
type input "allankim"
click at [192, 108] on button "close" at bounding box center [196, 110] width 27 height 26
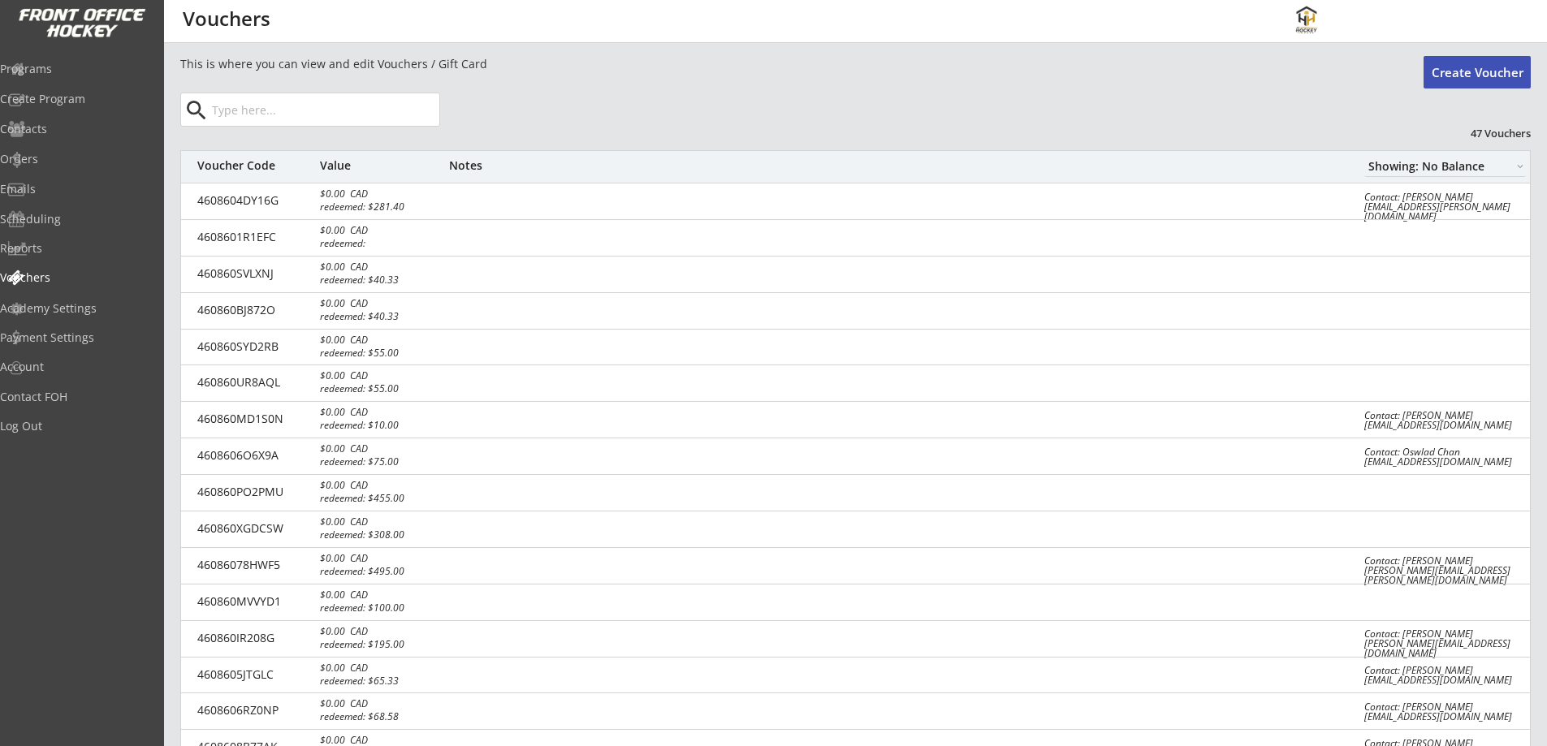
click at [1414, 171] on select "Showing: Has Balance Showing: No Balance" at bounding box center [1445, 166] width 162 height 21
select select ""Showing: Has Balance""
click at [1364, 156] on select "Showing: Has Balance Showing: No Balance" at bounding box center [1445, 166] width 162 height 21
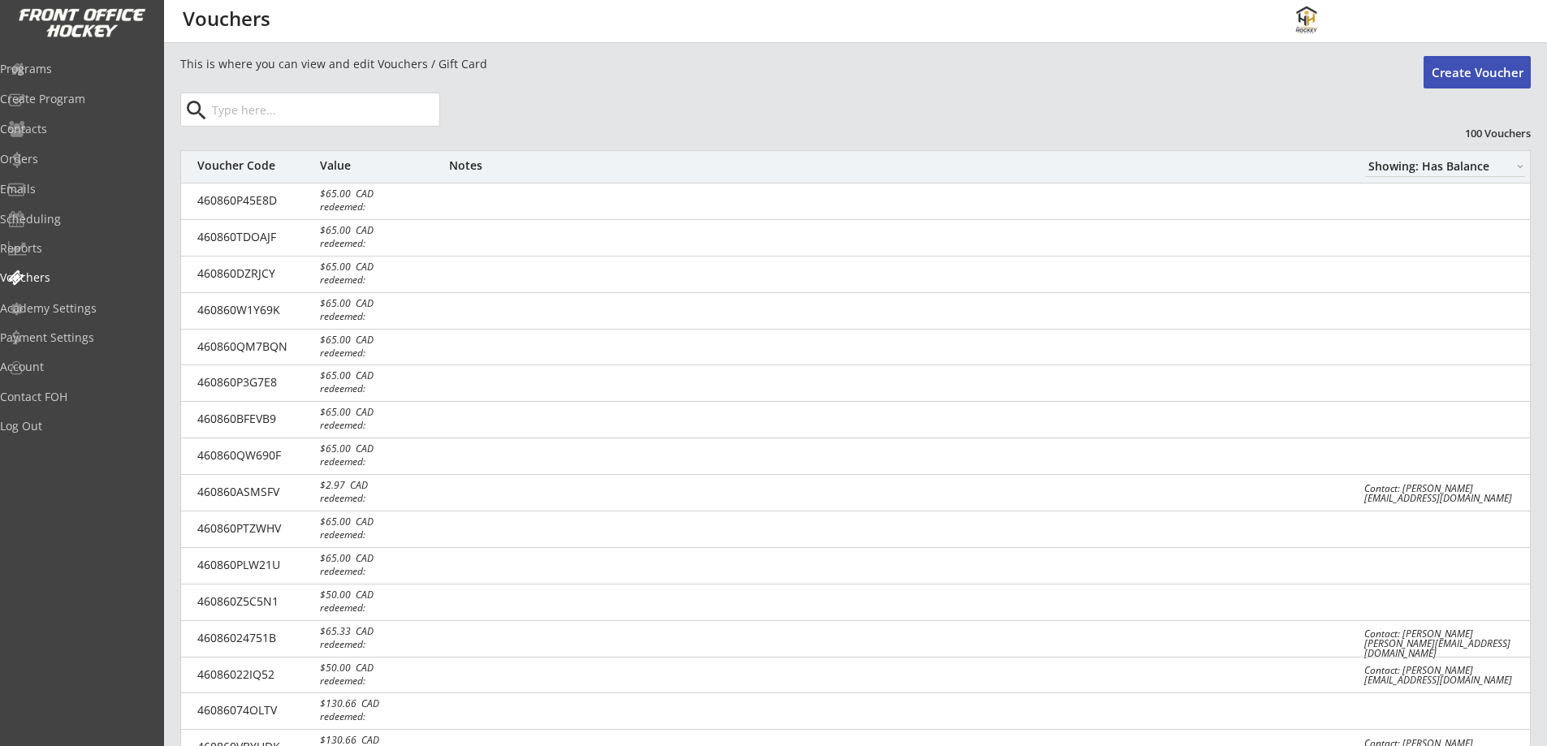
click at [358, 115] on input "input" at bounding box center [324, 109] width 231 height 32
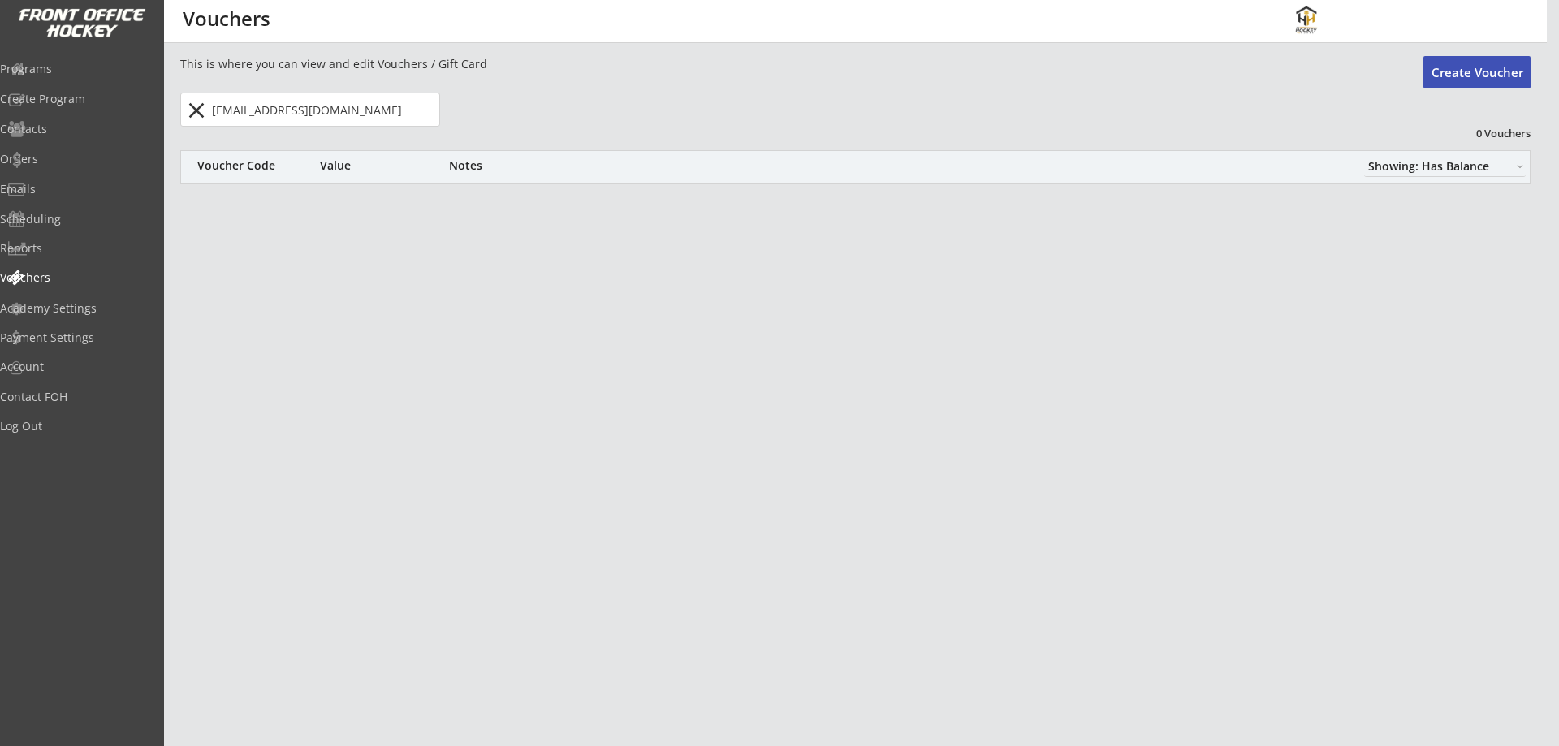
type input "allankim@yahoo.com"
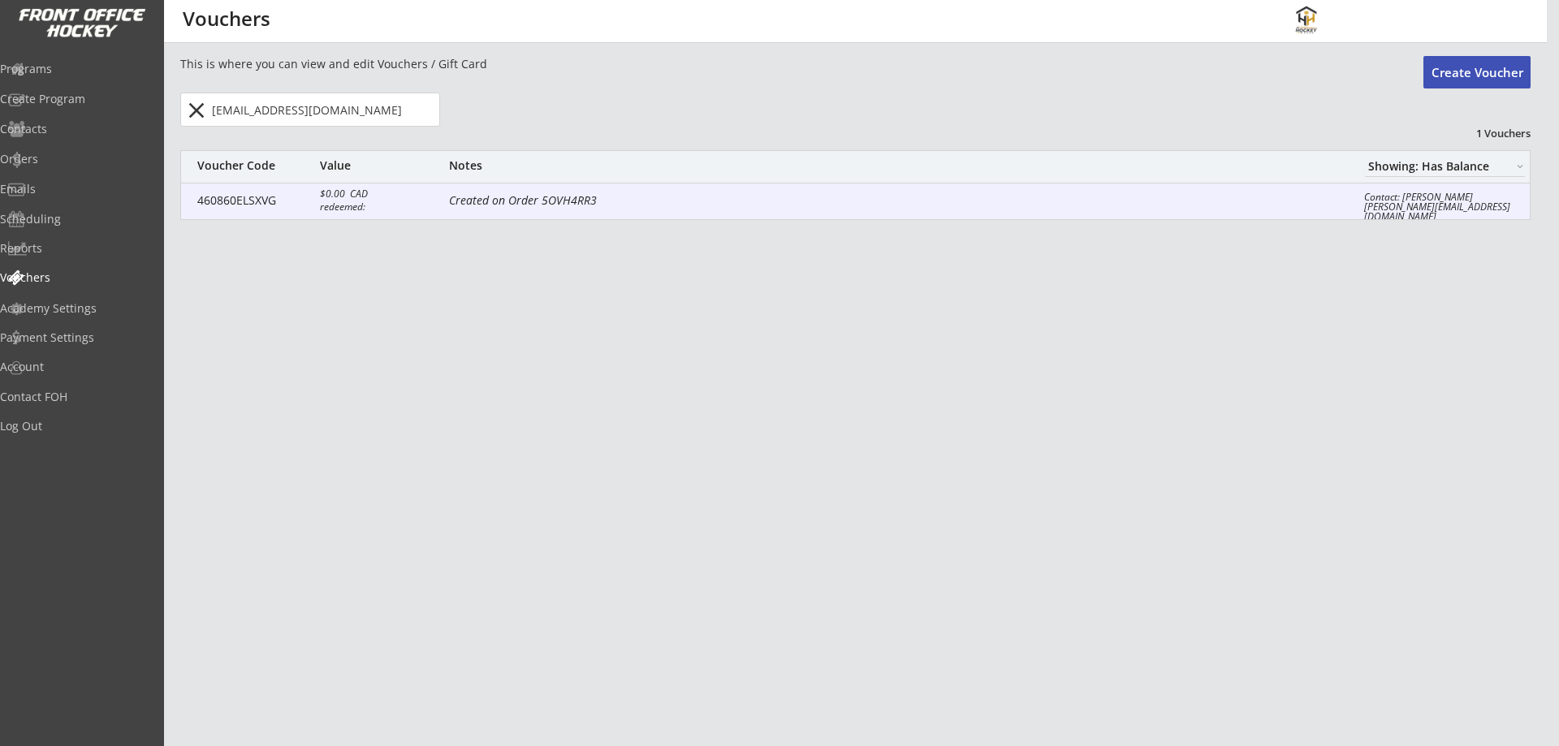
click at [483, 198] on div "Created on Order 5OVH4RR3" at bounding box center [894, 202] width 891 height 16
select select ""CAD""
type input "Allan Kim"
type textarea "Created on Order 5OVH4RR3"
type input "460860ELSXVG"
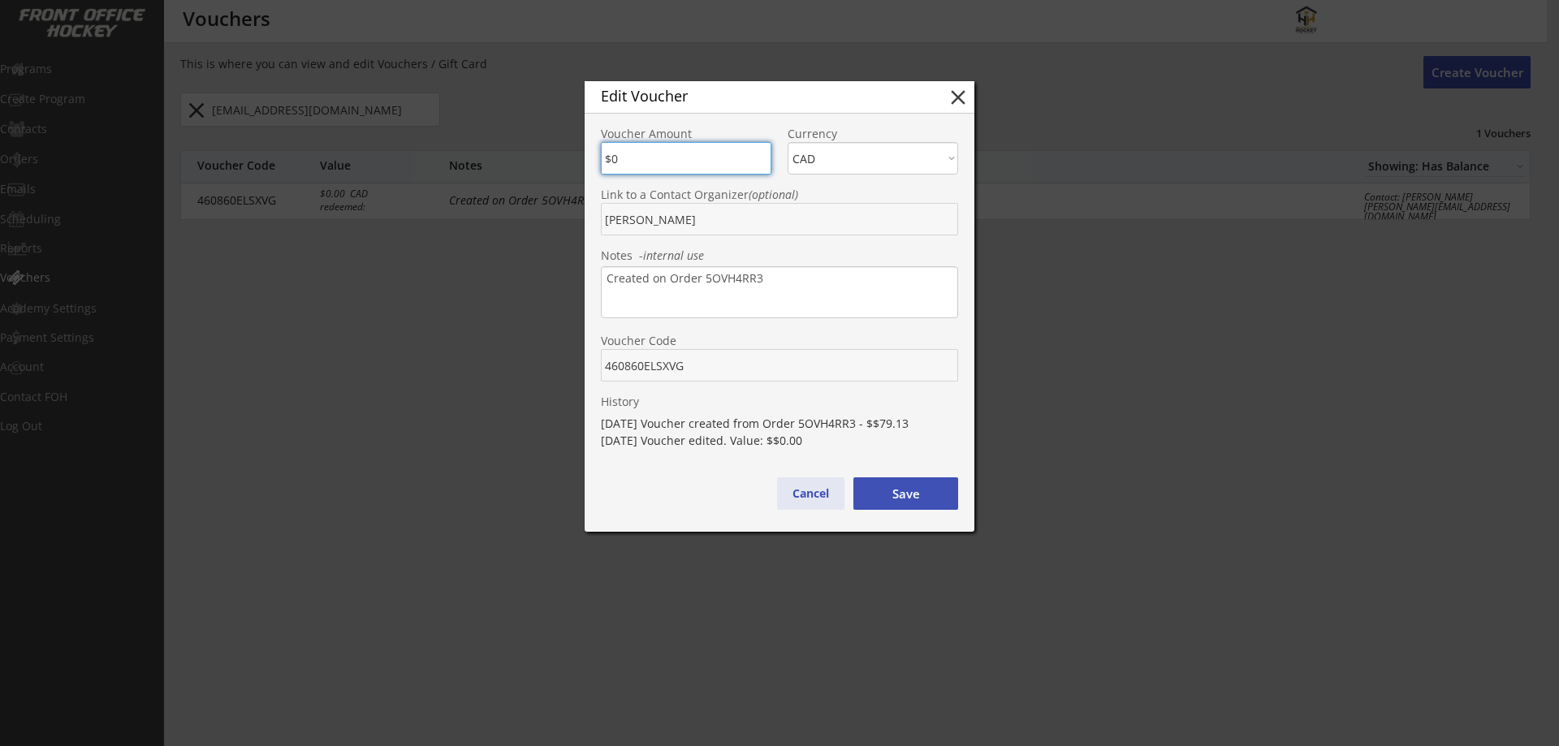
click at [802, 488] on button "Cancel" at bounding box center [810, 494] width 67 height 32
select select ""PLACEHOLDER_1427118222253""
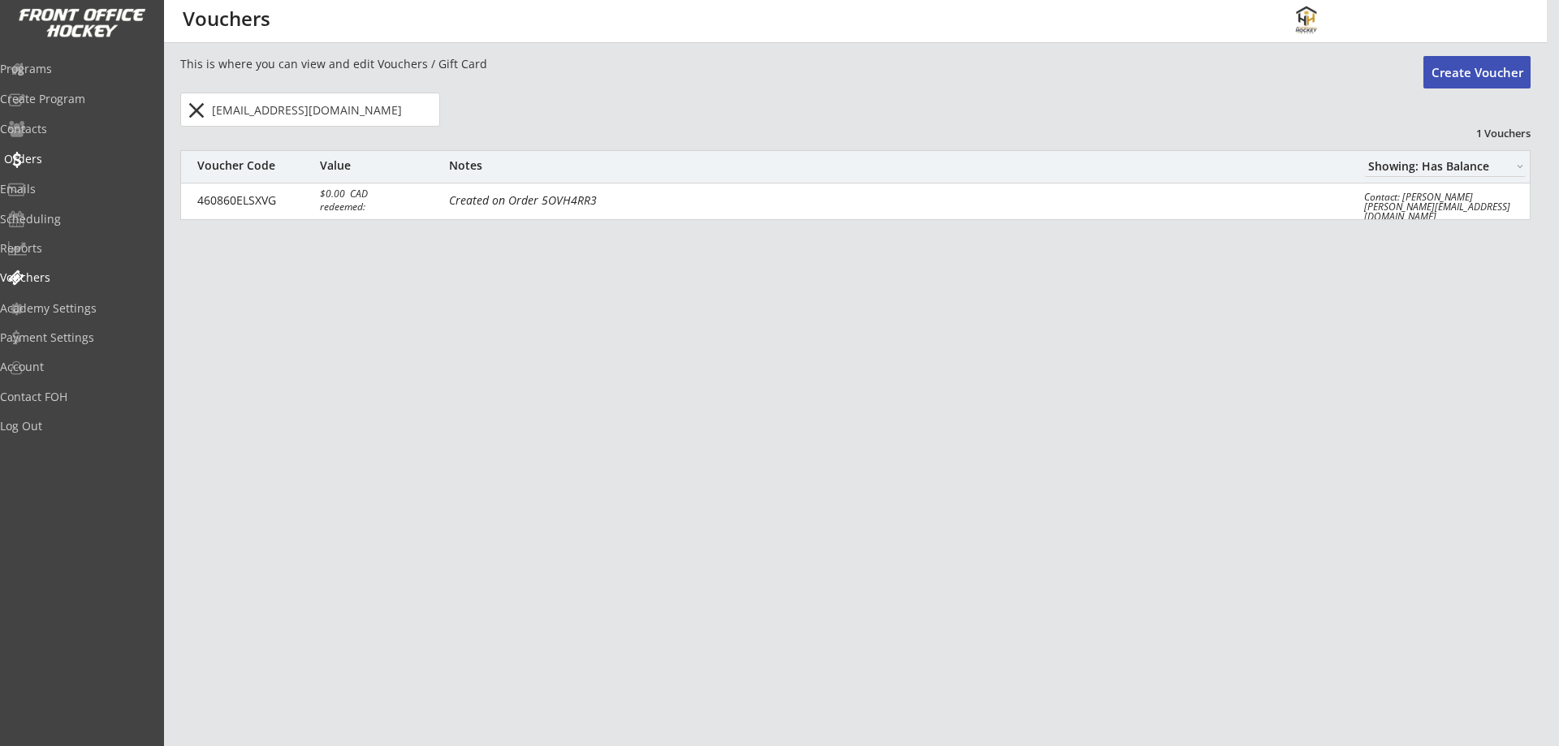
click at [74, 157] on div "Orders" at bounding box center [77, 158] width 146 height 11
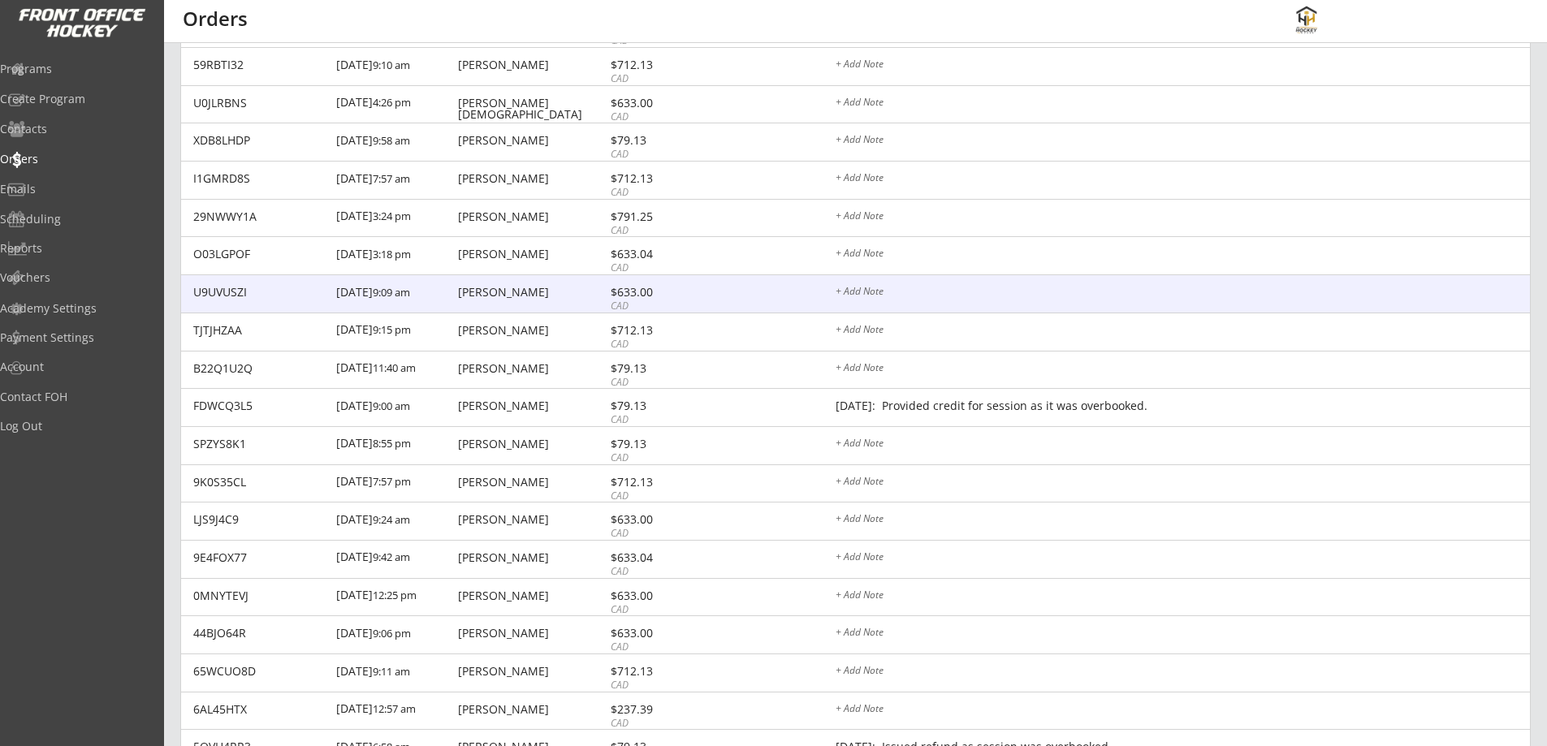
scroll to position [948, 0]
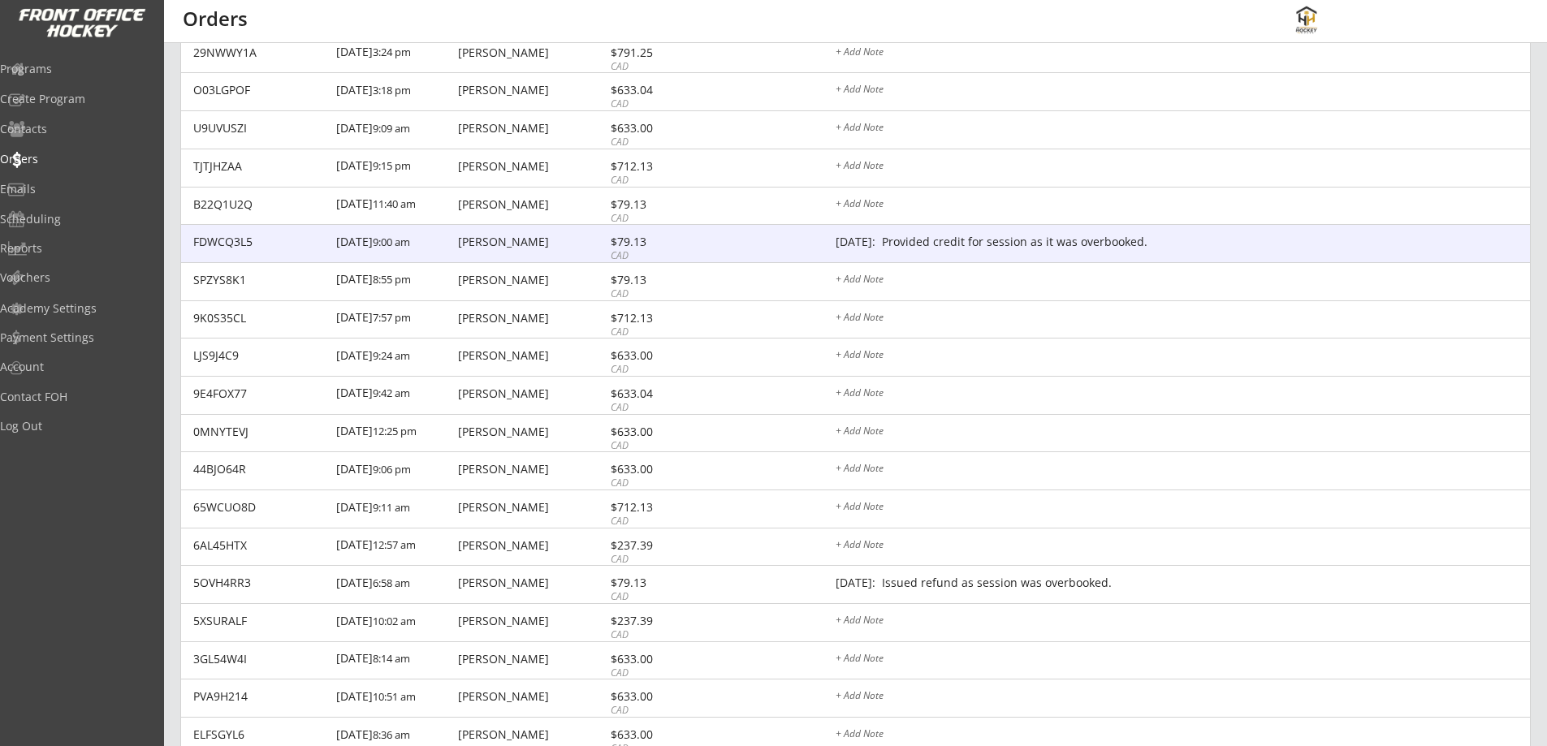
click at [931, 236] on div "Oct 2/25: Provided credit for session as it was overbooked." at bounding box center [1183, 242] width 694 height 13
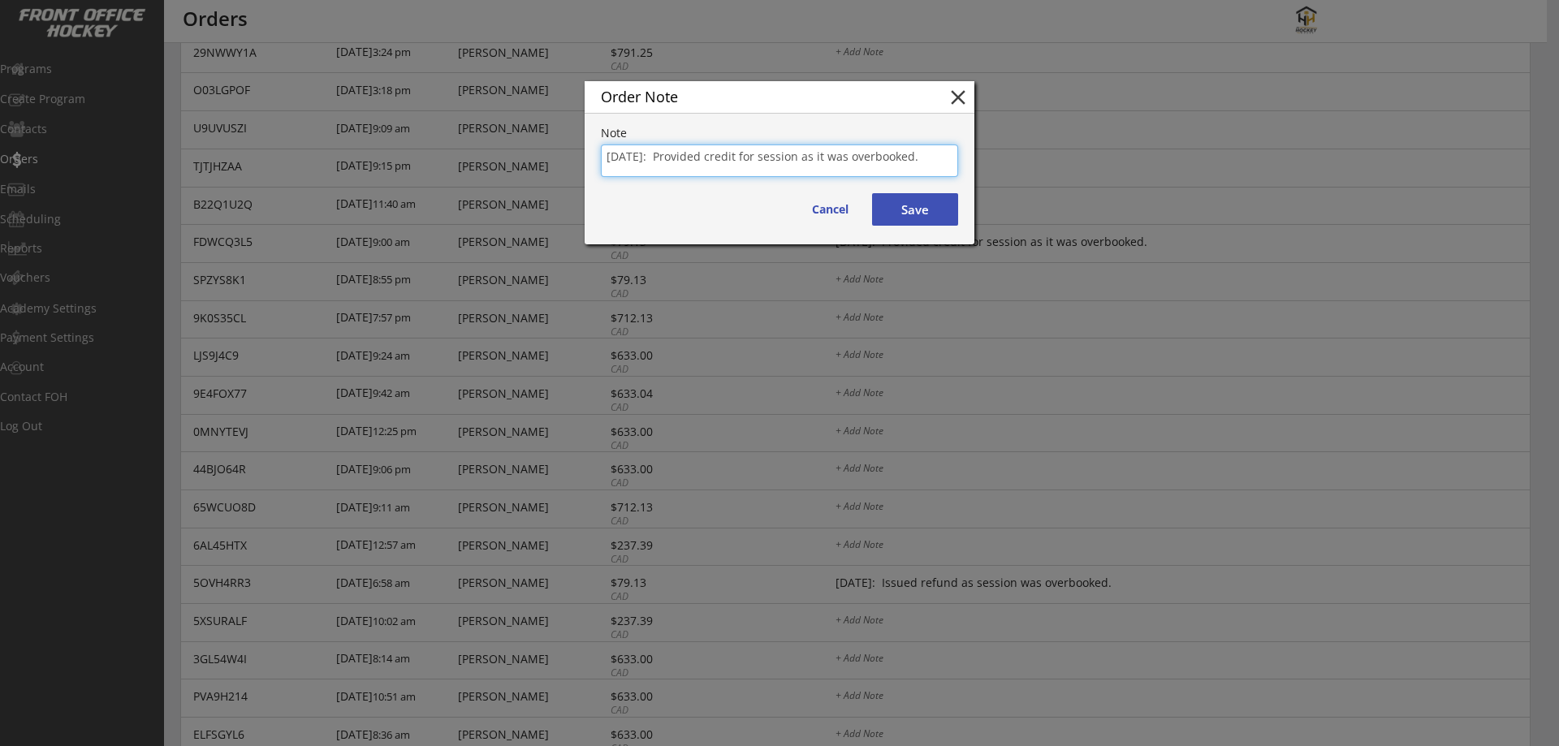
click at [996, 321] on div at bounding box center [779, 373] width 1559 height 746
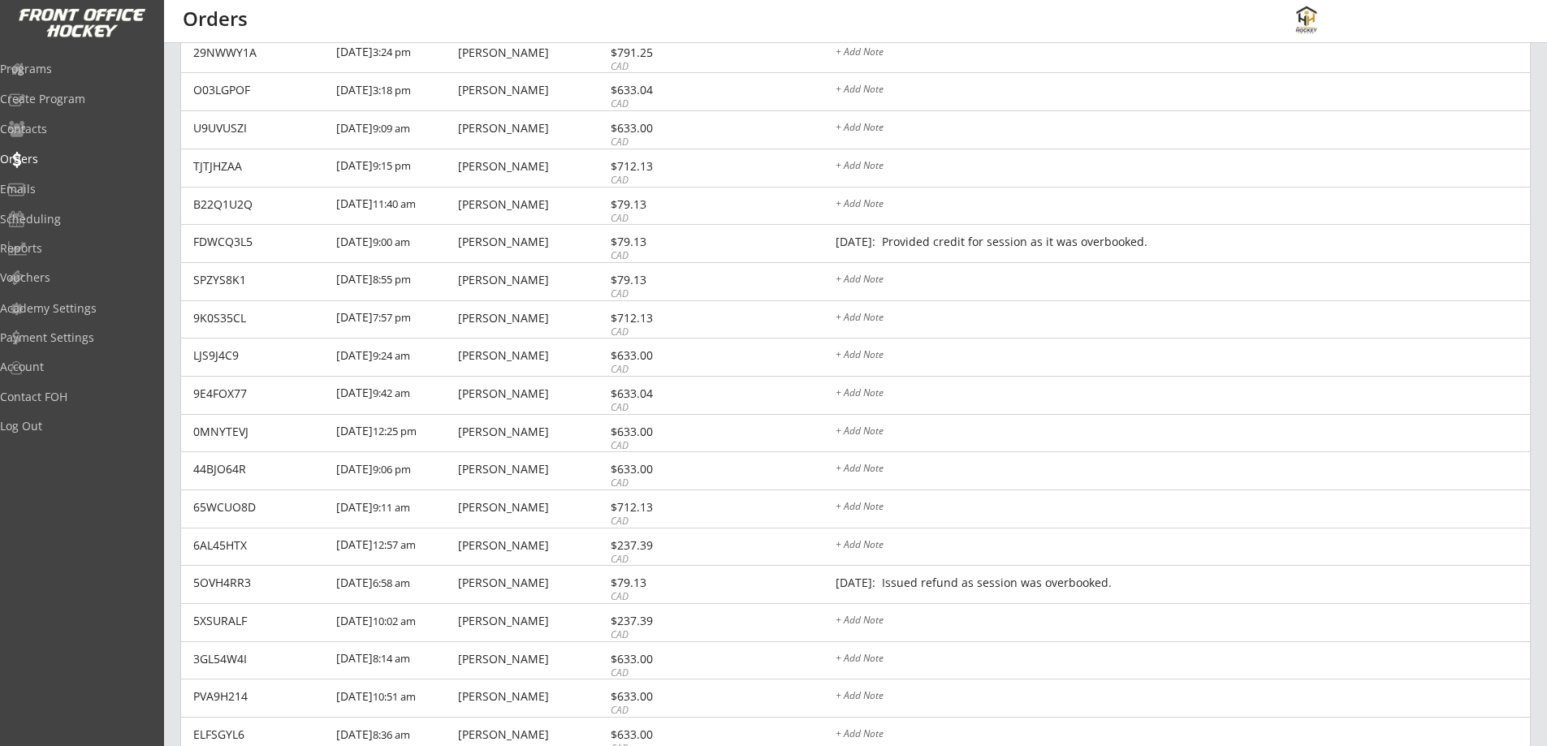
drag, startPoint x: 500, startPoint y: 240, endPoint x: 716, endPoint y: 308, distance: 226.3
click at [501, 243] on div "Tim Mcdonald" at bounding box center [532, 241] width 148 height 11
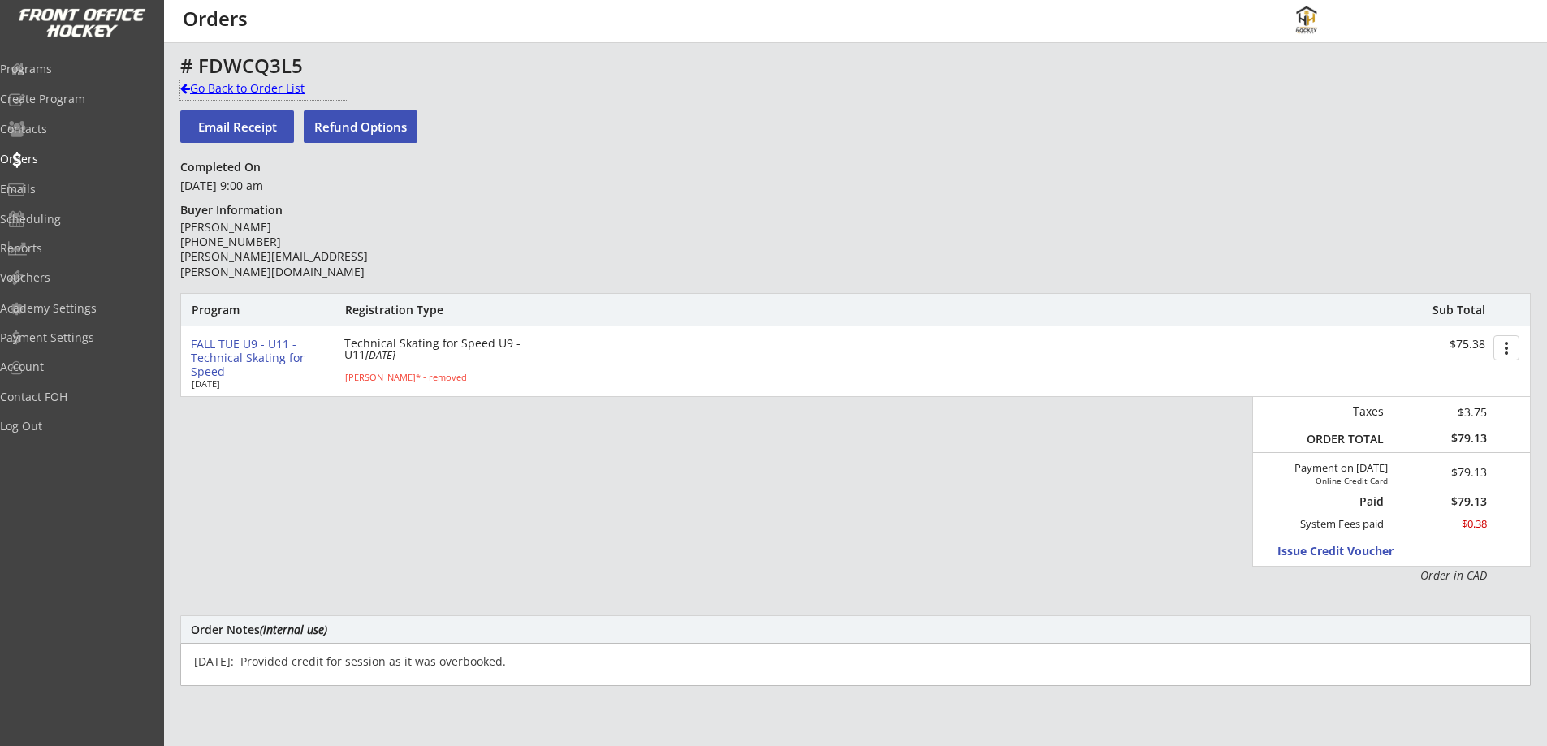
click at [248, 90] on div "Go Back to Order List" at bounding box center [263, 88] width 167 height 16
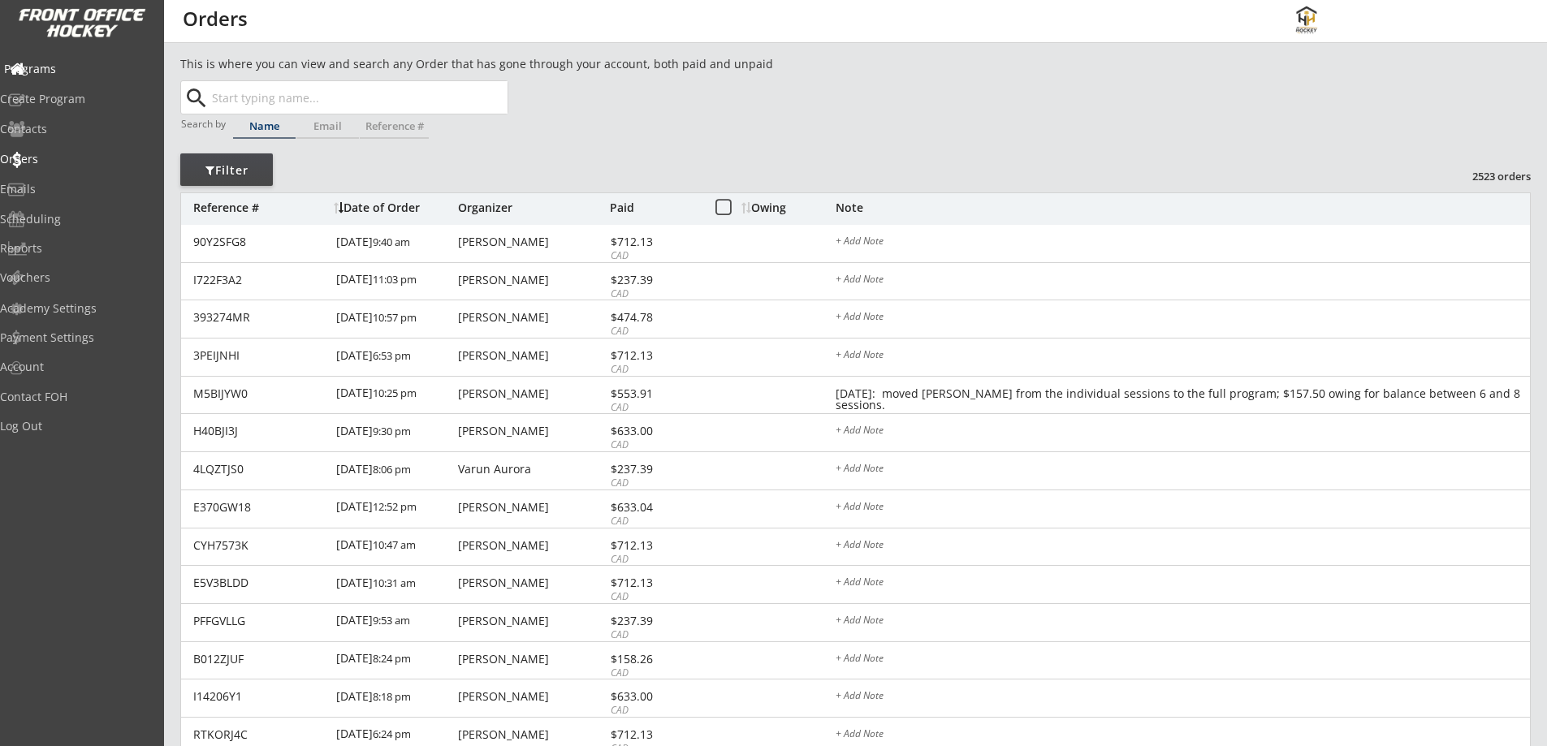
click at [63, 66] on div "Programs" at bounding box center [77, 68] width 146 height 11
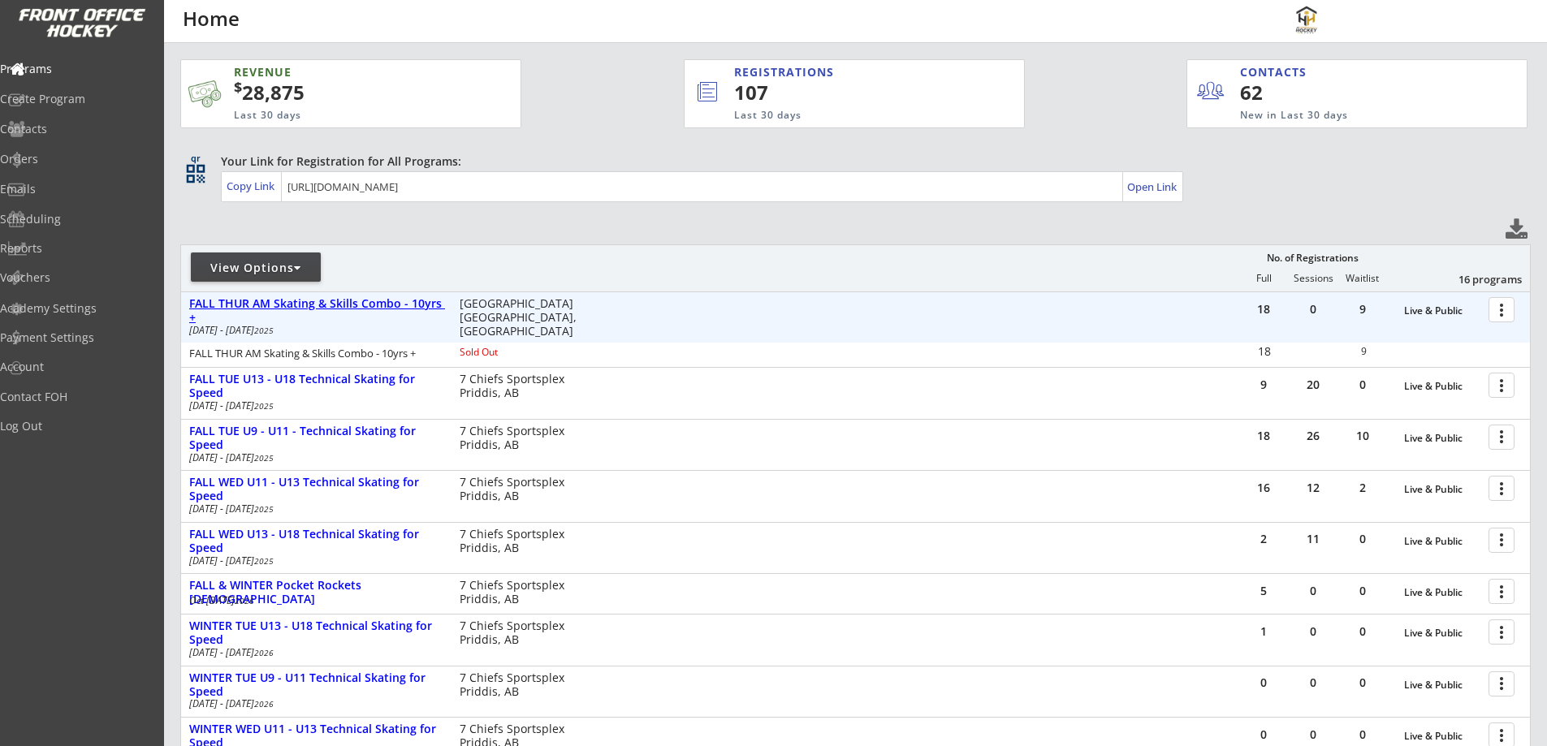
click at [342, 300] on div "FALL THUR AM Skating & Skills Combo - 10yrs +" at bounding box center [315, 311] width 253 height 28
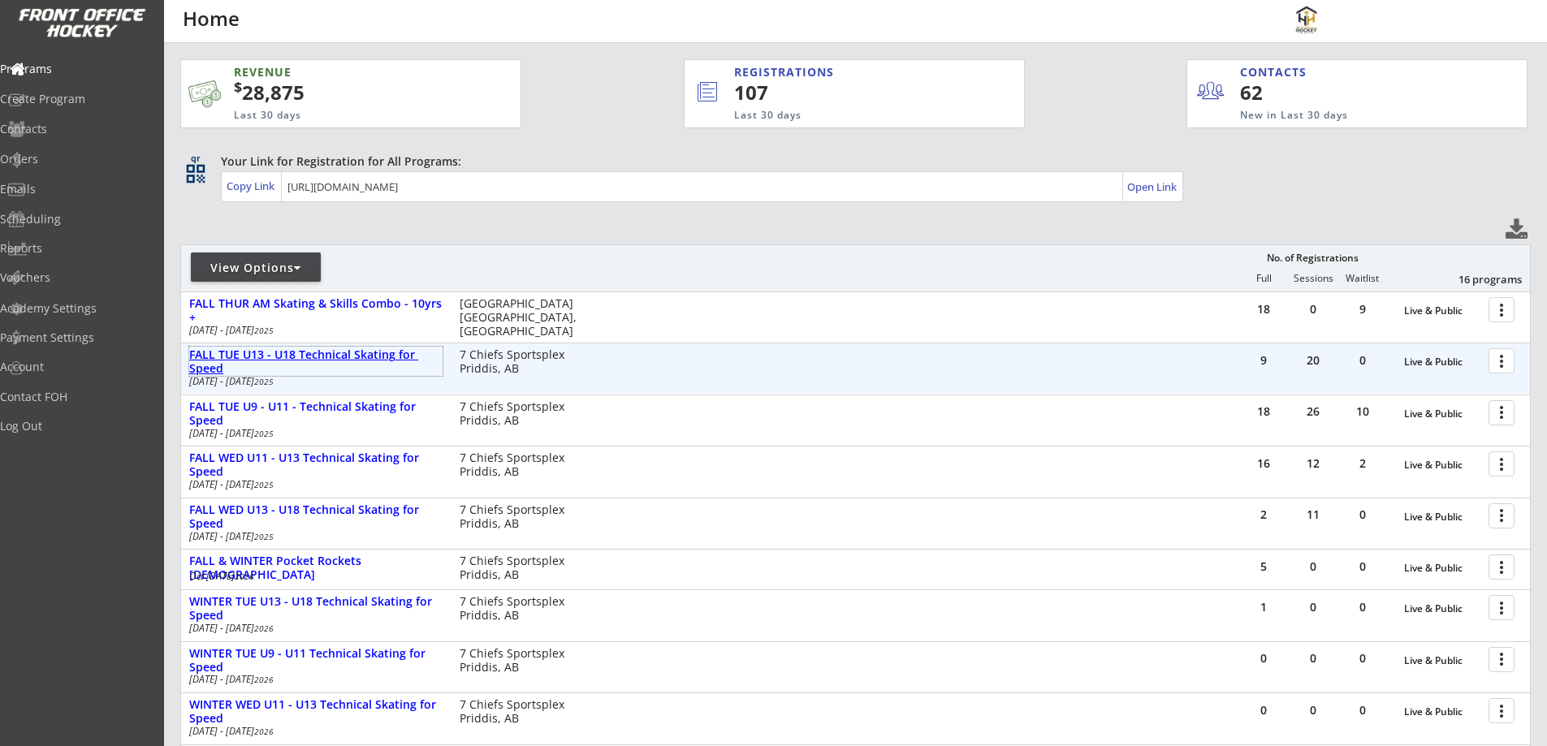
click at [339, 357] on div "FALL TUE U13 - U18 Technical Skating for Speed" at bounding box center [315, 362] width 253 height 28
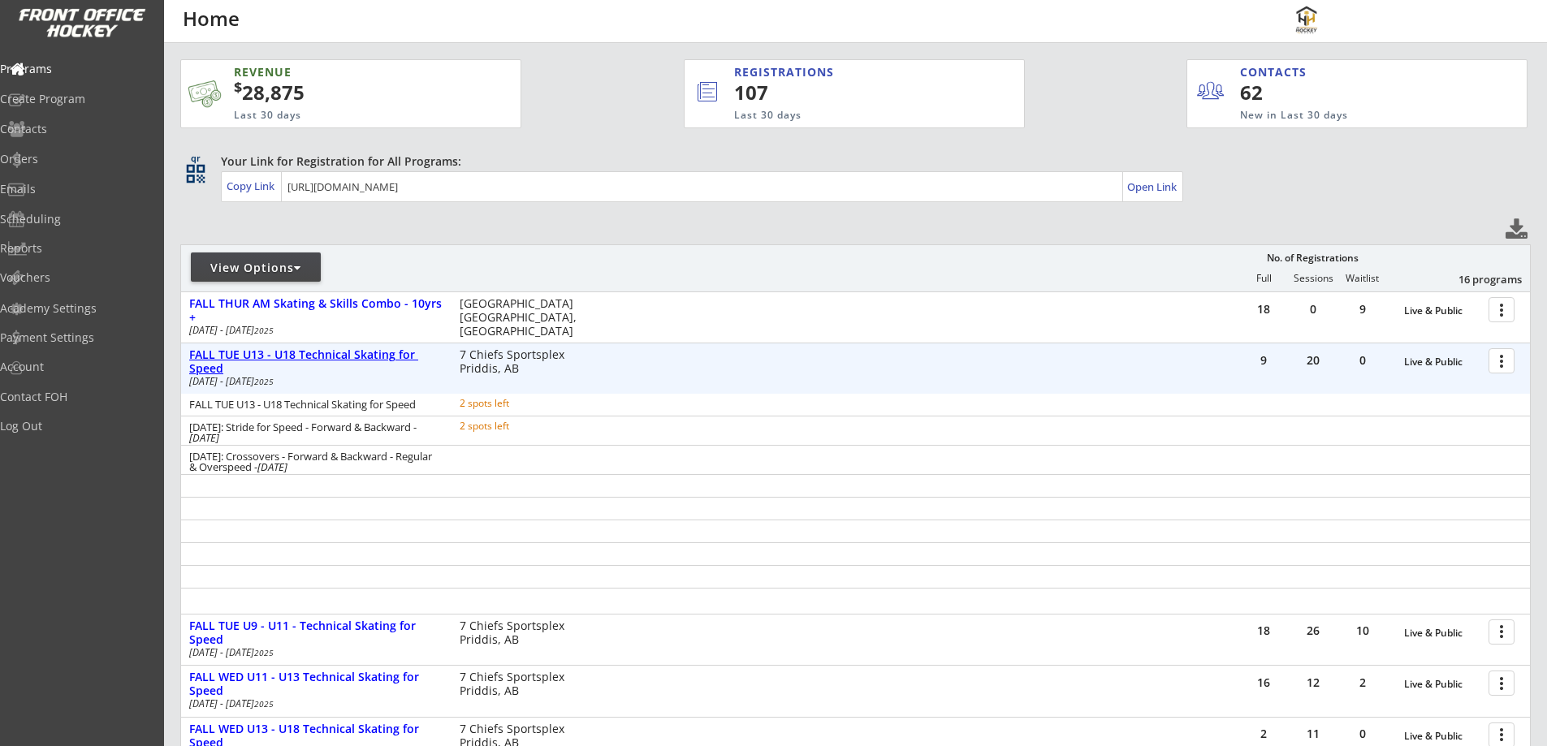
click at [339, 357] on div "FALL TUE U13 - U18 Technical Skating for Speed" at bounding box center [315, 362] width 253 height 28
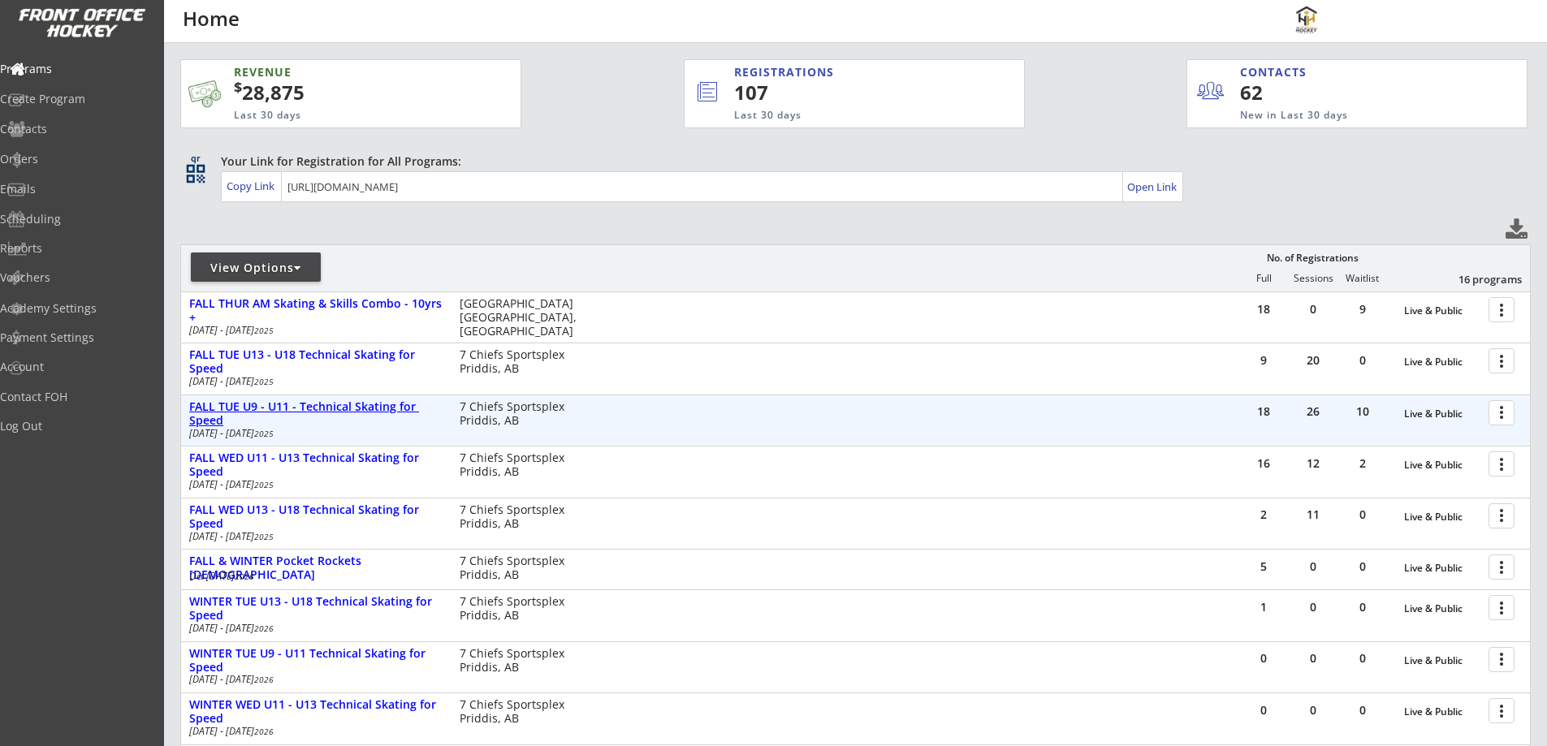
click at [344, 402] on div "FALL TUE U9 - U11 - Technical Skating for Speed" at bounding box center [315, 414] width 253 height 28
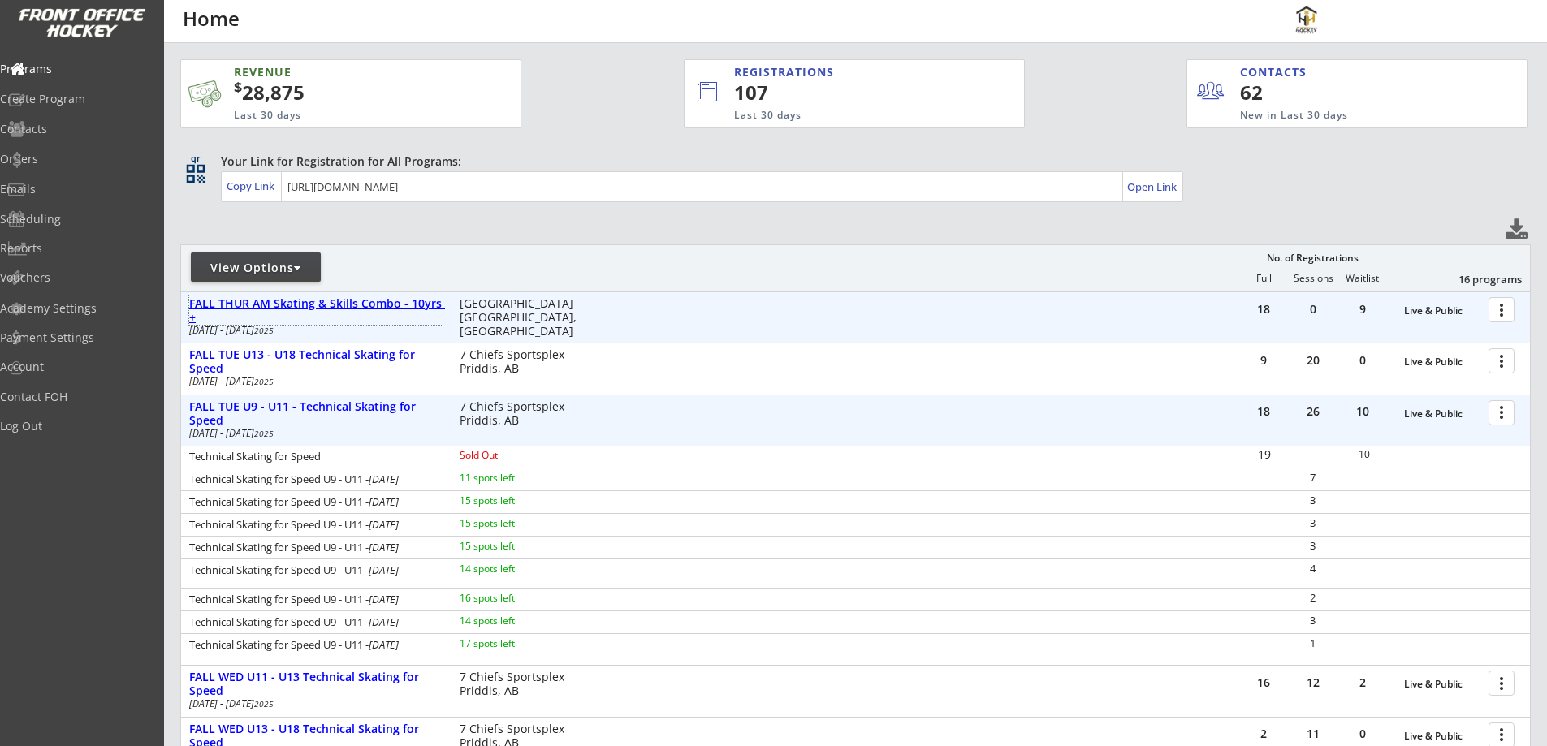
click at [366, 297] on div "FALL THUR AM Skating & Skills Combo - 10yrs +" at bounding box center [315, 311] width 253 height 28
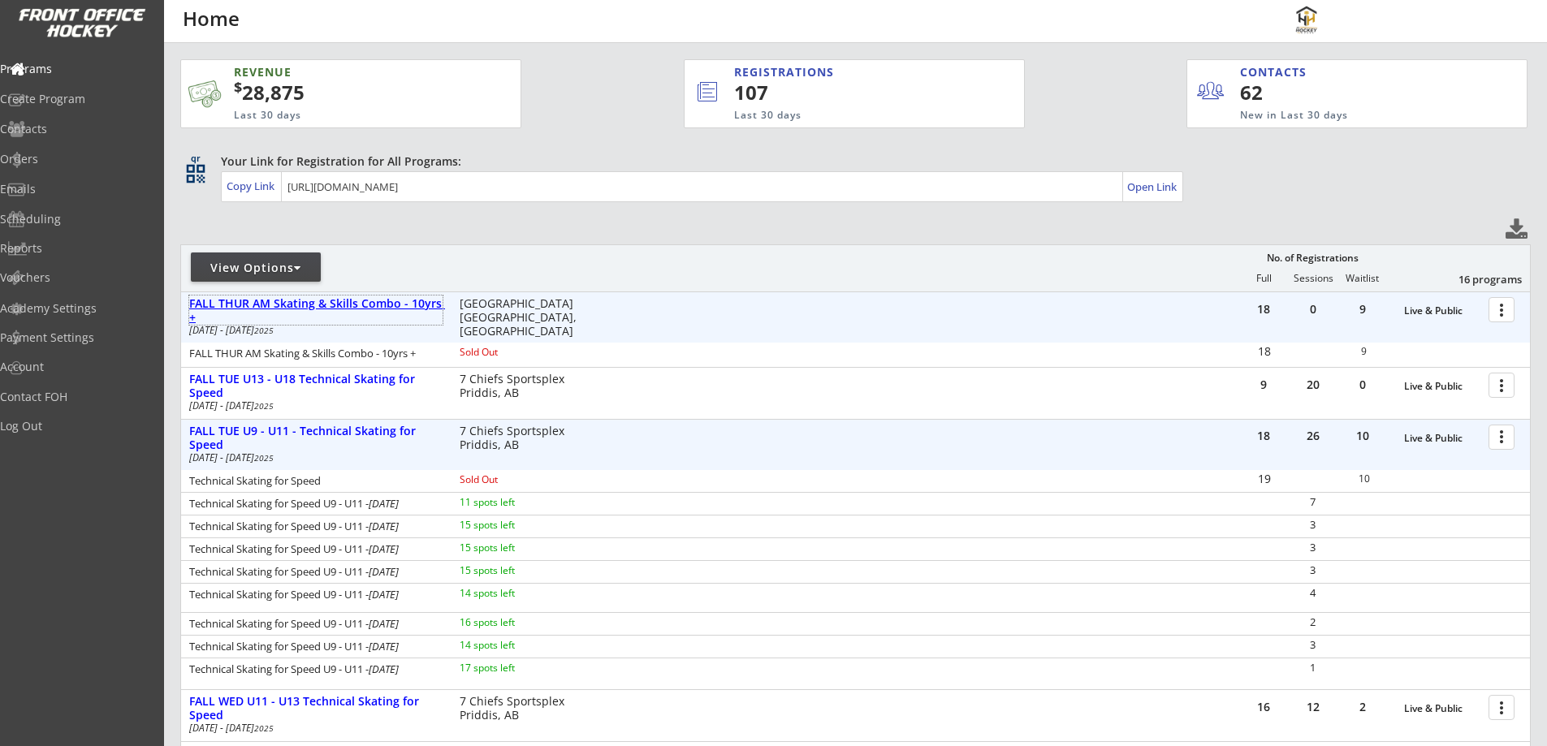
click at [389, 297] on div "FALL THUR AM Skating & Skills Combo - 10yrs +" at bounding box center [315, 311] width 253 height 28
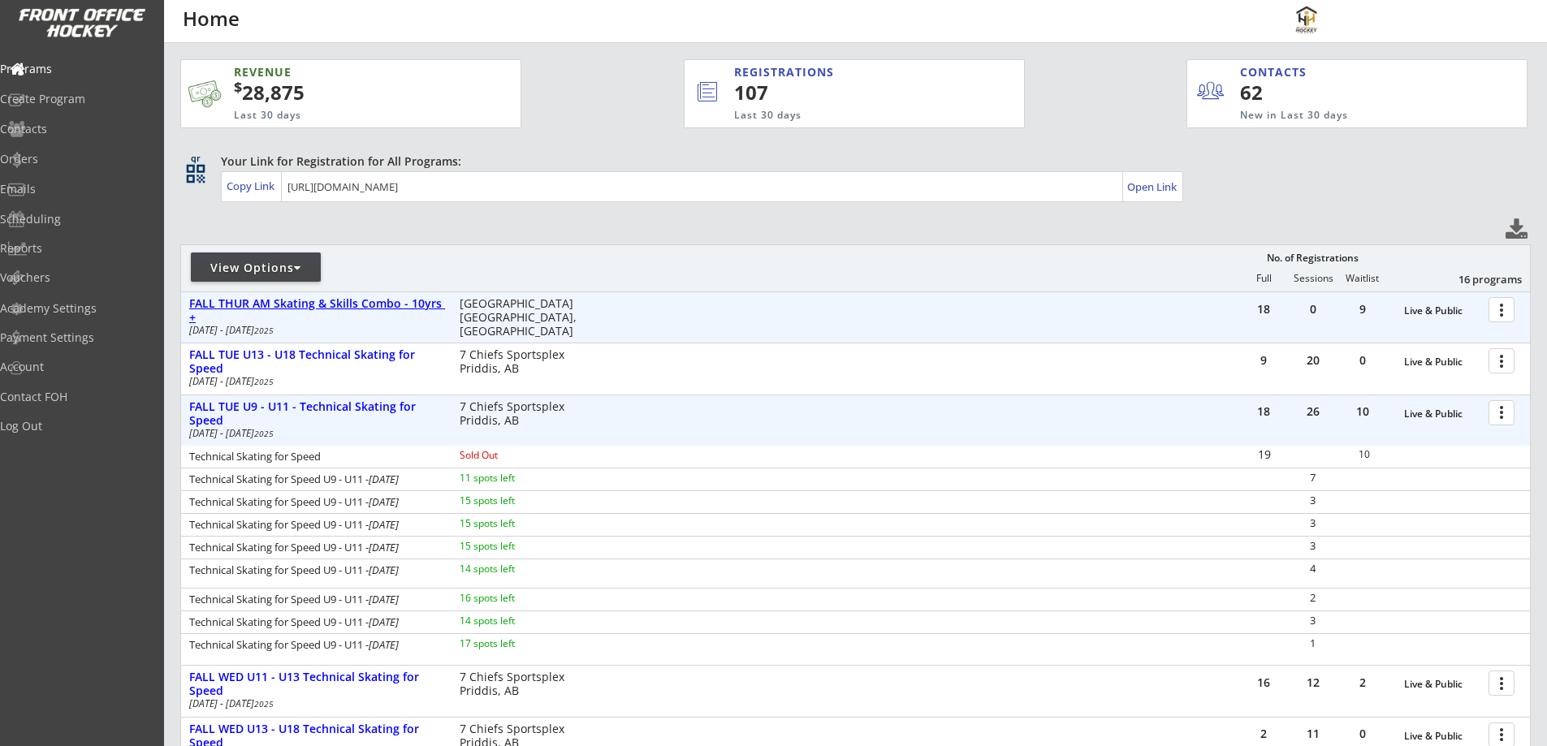
click at [408, 305] on div "FALL THUR AM Skating & Skills Combo - 10yrs +" at bounding box center [315, 311] width 253 height 28
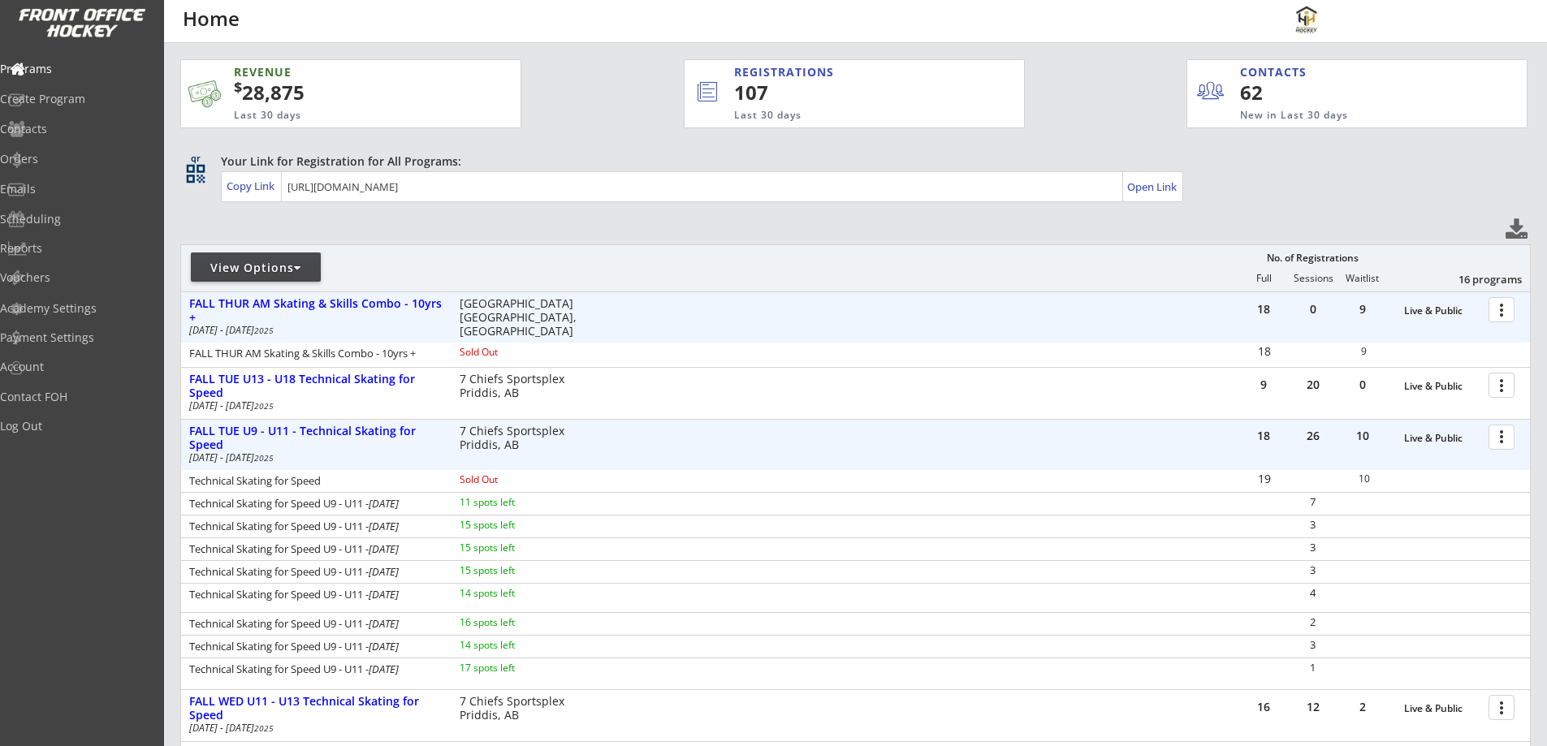
click at [1506, 314] on div at bounding box center [1504, 309] width 28 height 28
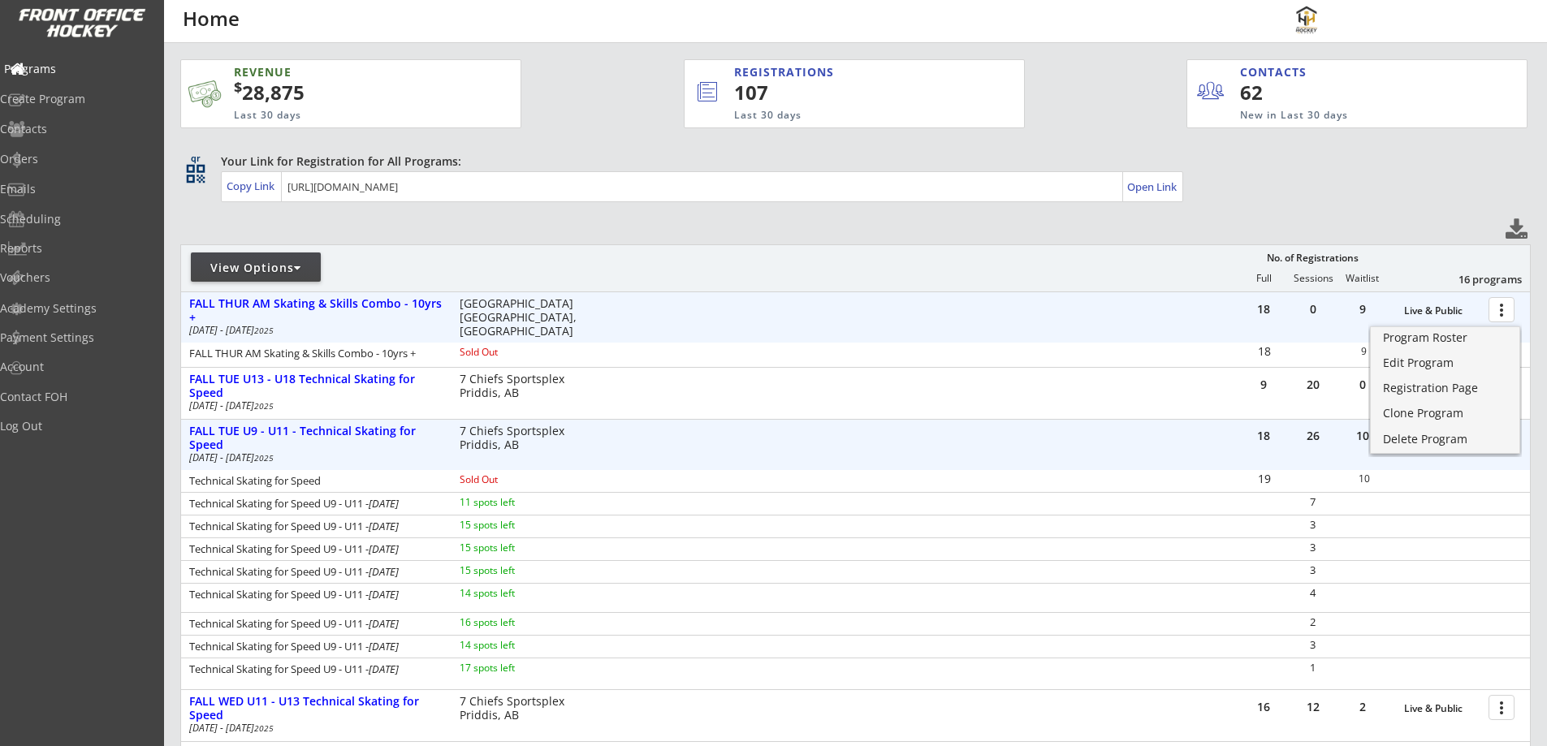
click at [62, 63] on div "Programs" at bounding box center [77, 68] width 146 height 11
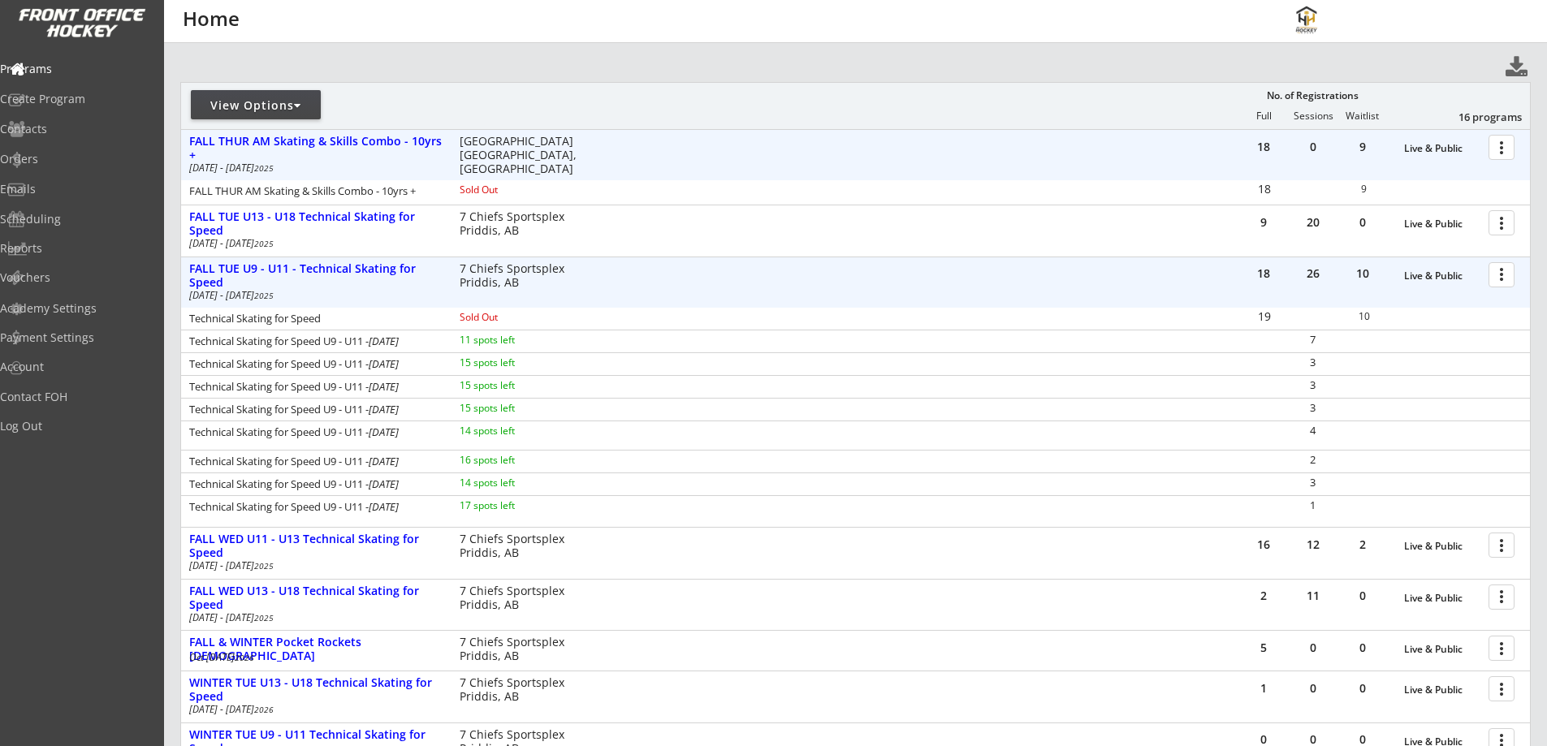
scroll to position [189, 0]
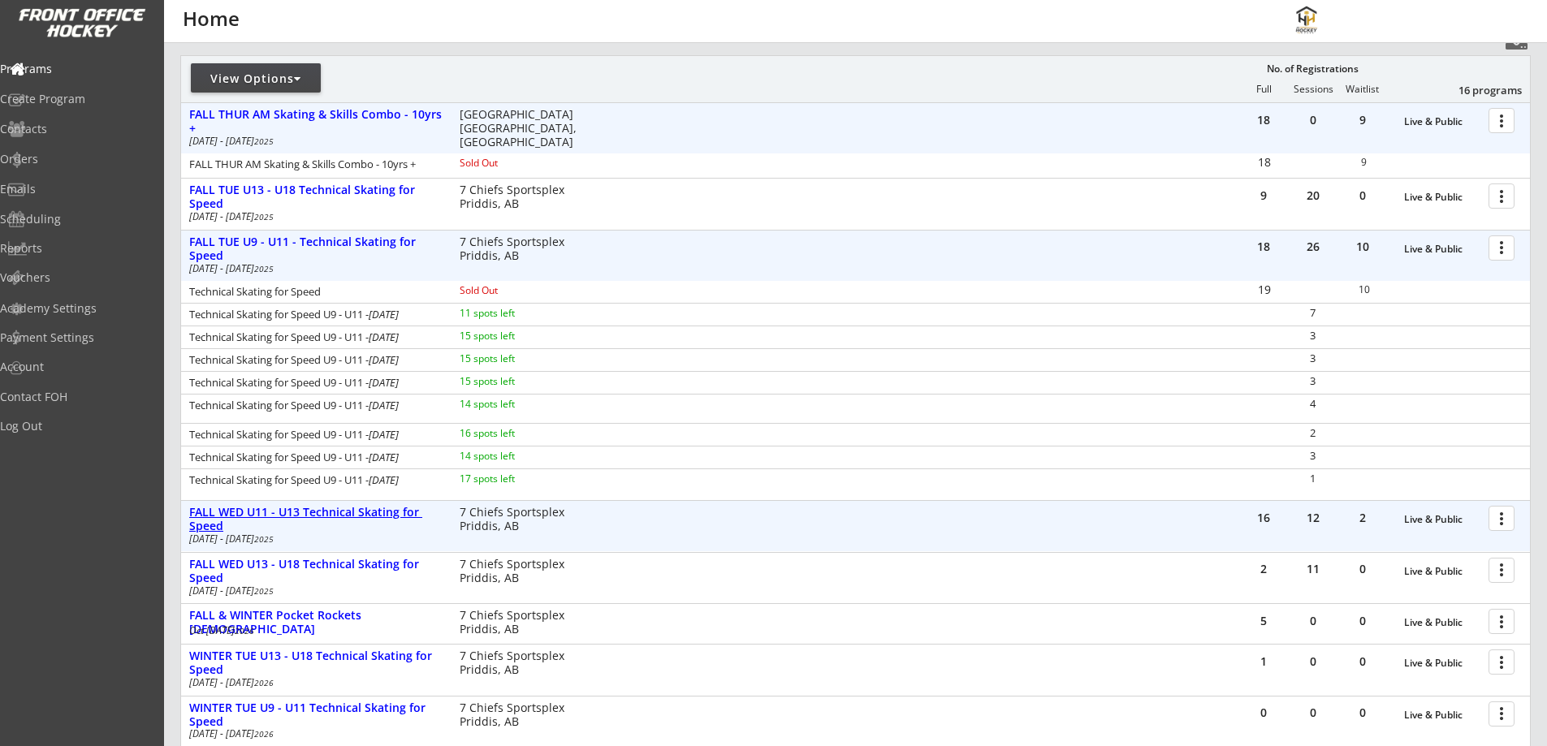
click at [323, 510] on div "FALL WED U11 - U13 Technical Skating for Speed" at bounding box center [315, 520] width 253 height 28
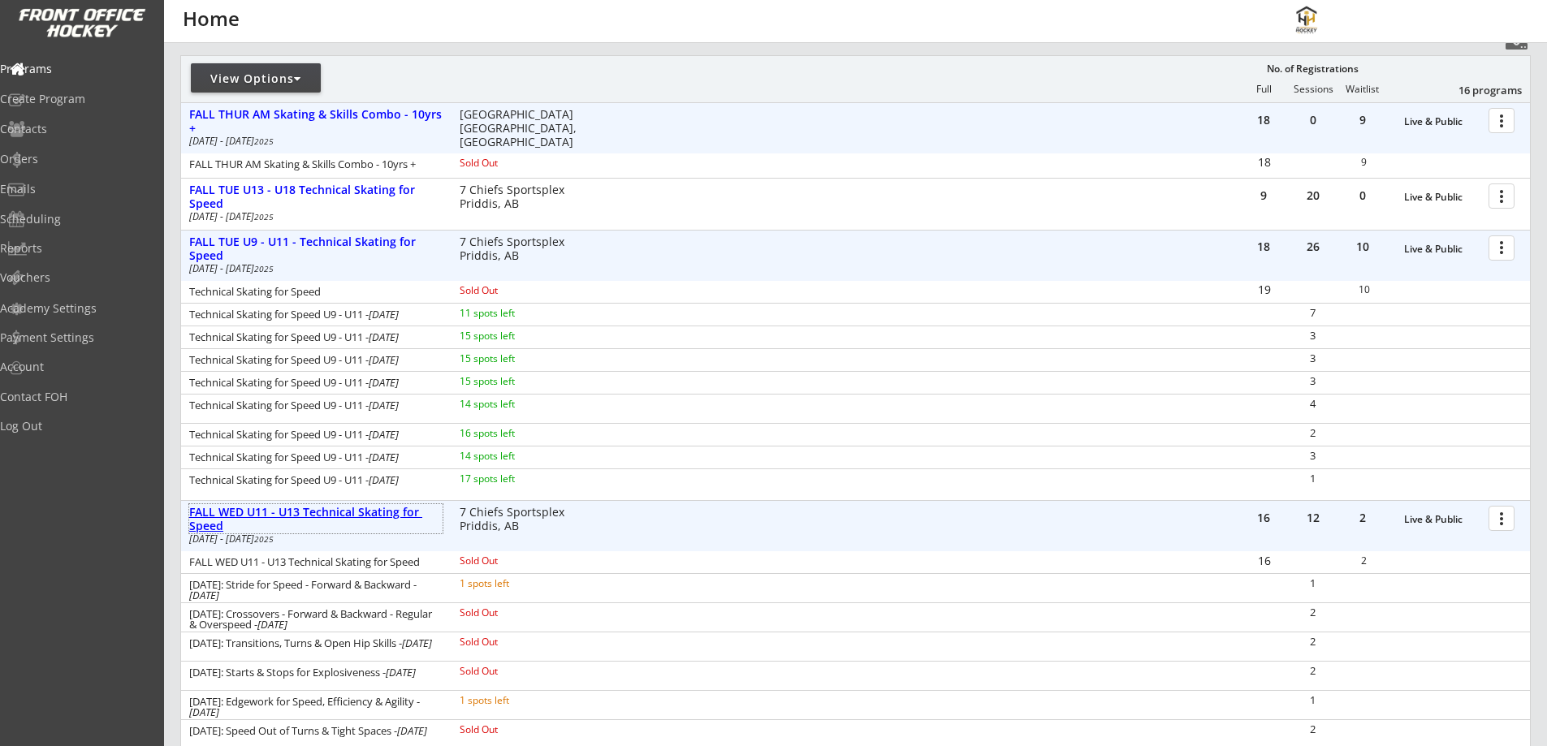
click at [322, 514] on div "FALL WED U11 - U13 Technical Skating for Speed" at bounding box center [315, 520] width 253 height 28
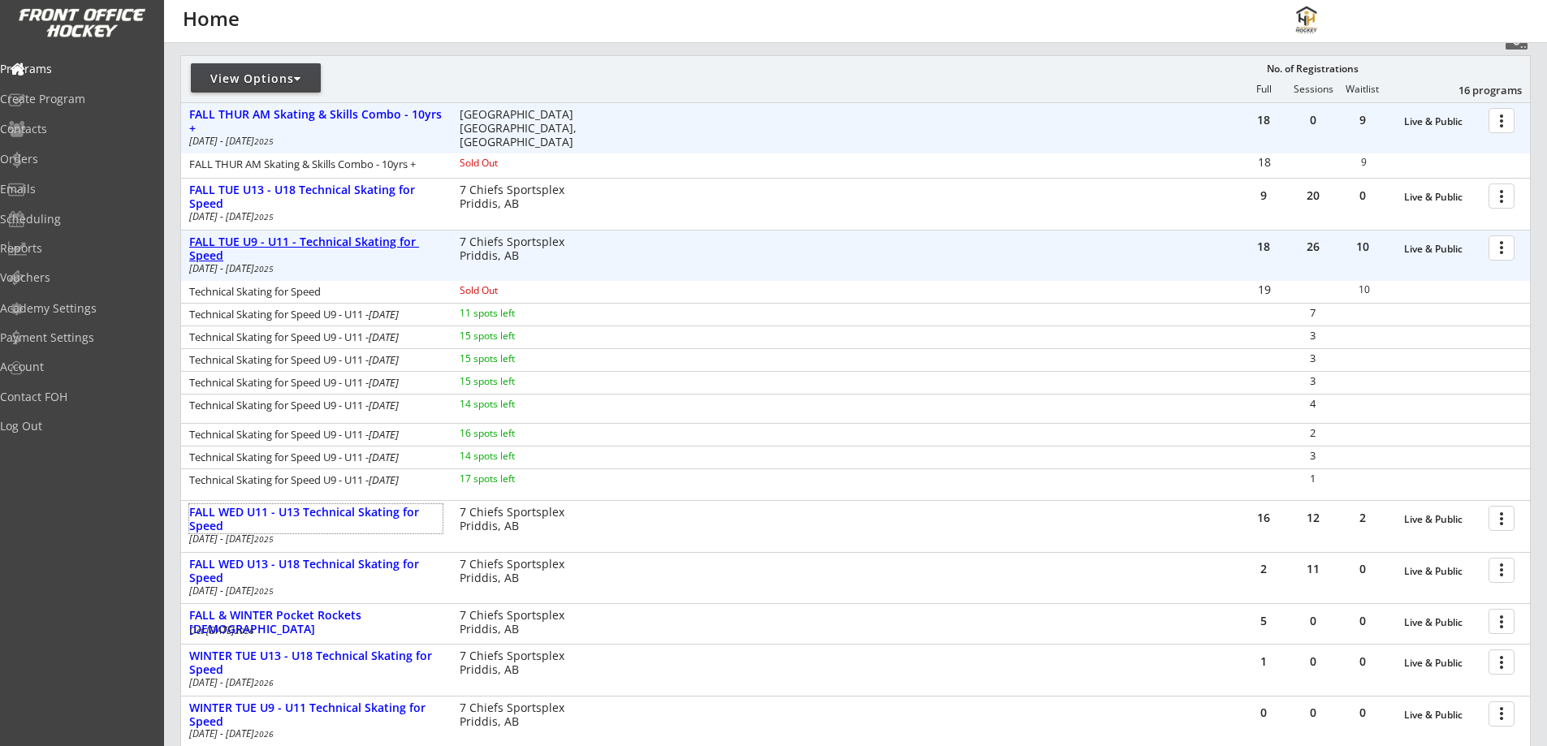
click at [244, 243] on div "FALL TUE U9 - U11 - Technical Skating for Speed" at bounding box center [315, 250] width 253 height 28
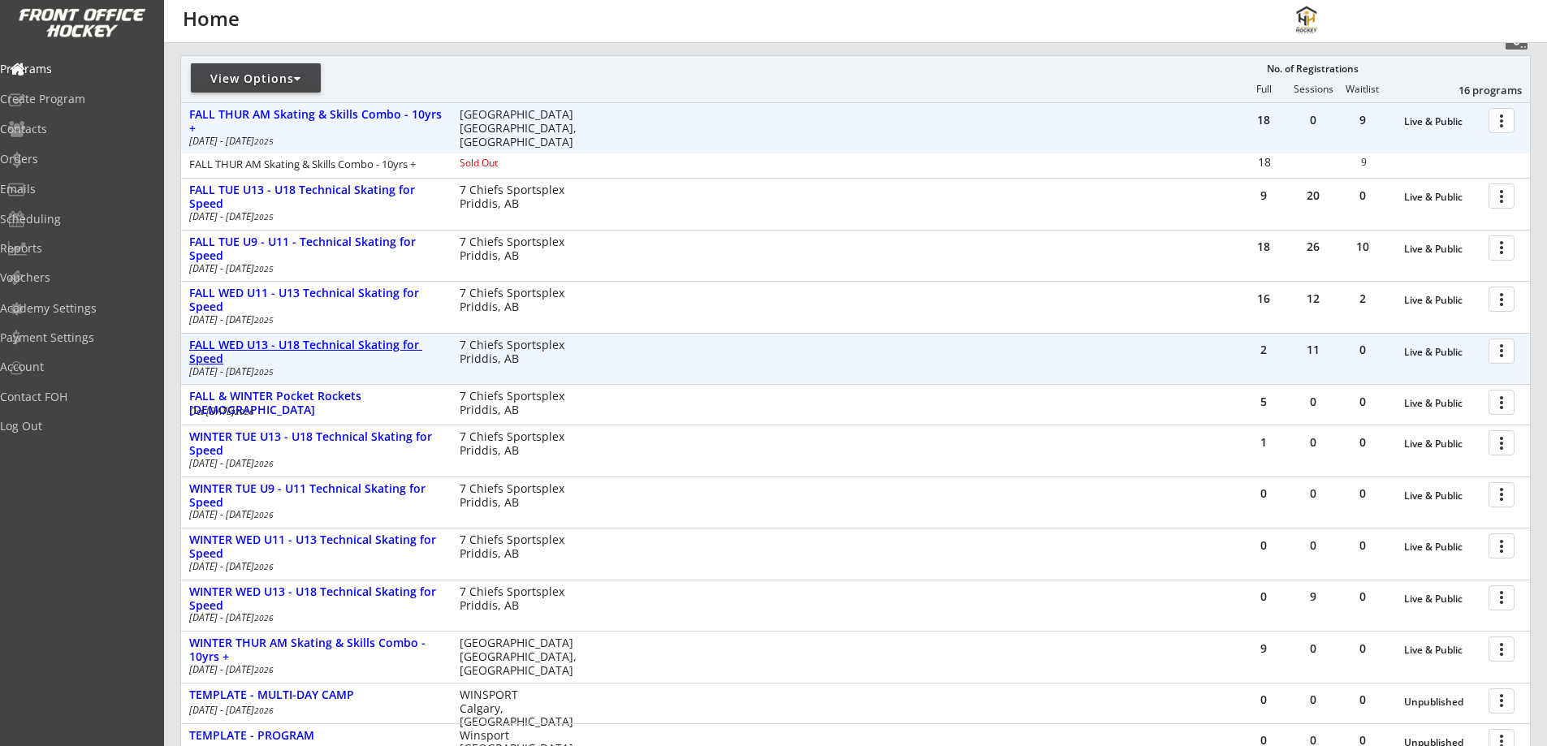
click at [277, 341] on div "FALL WED U13 - U18 Technical Skating for Speed" at bounding box center [315, 353] width 253 height 28
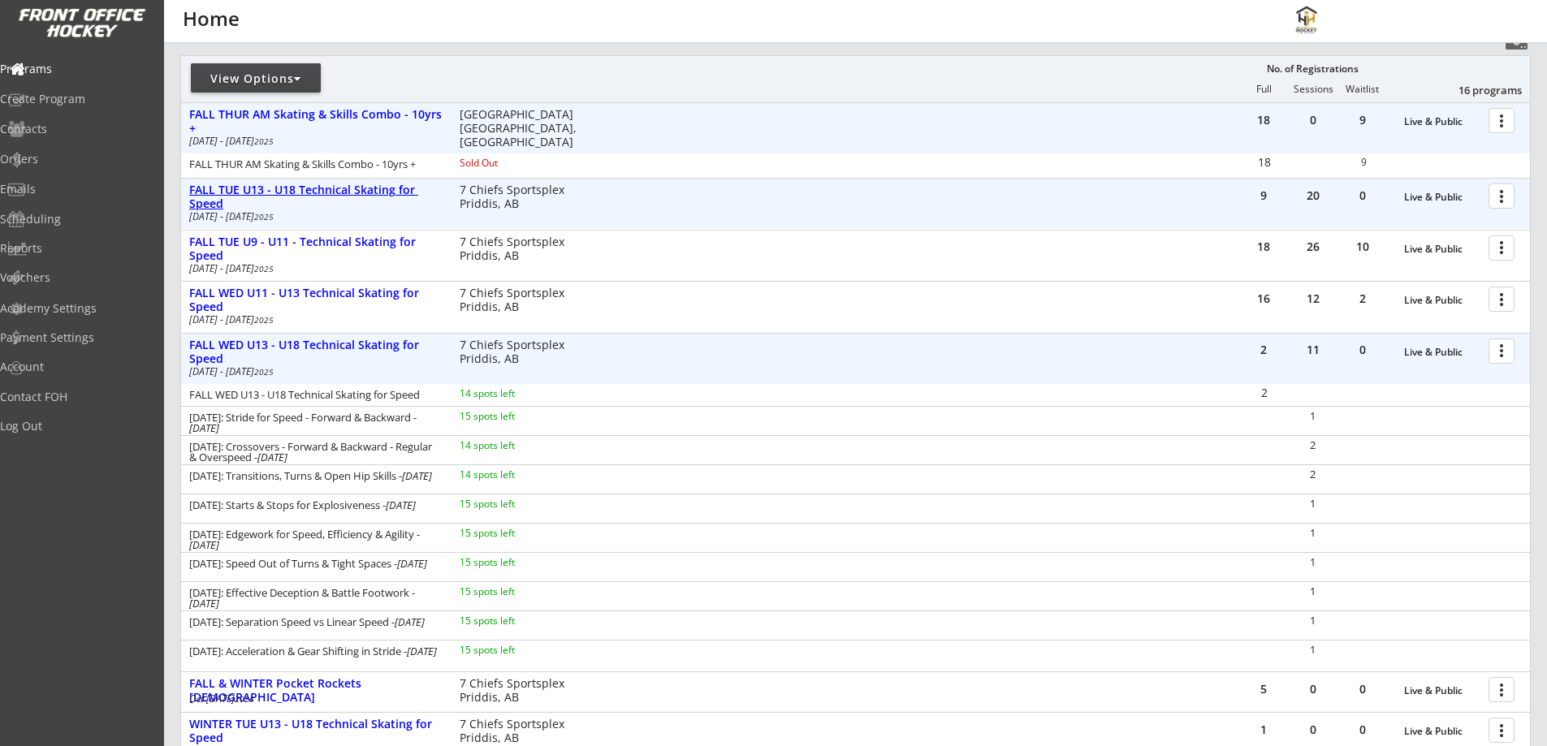
click at [363, 190] on div "FALL TUE U13 - U18 Technical Skating for Speed" at bounding box center [315, 198] width 253 height 28
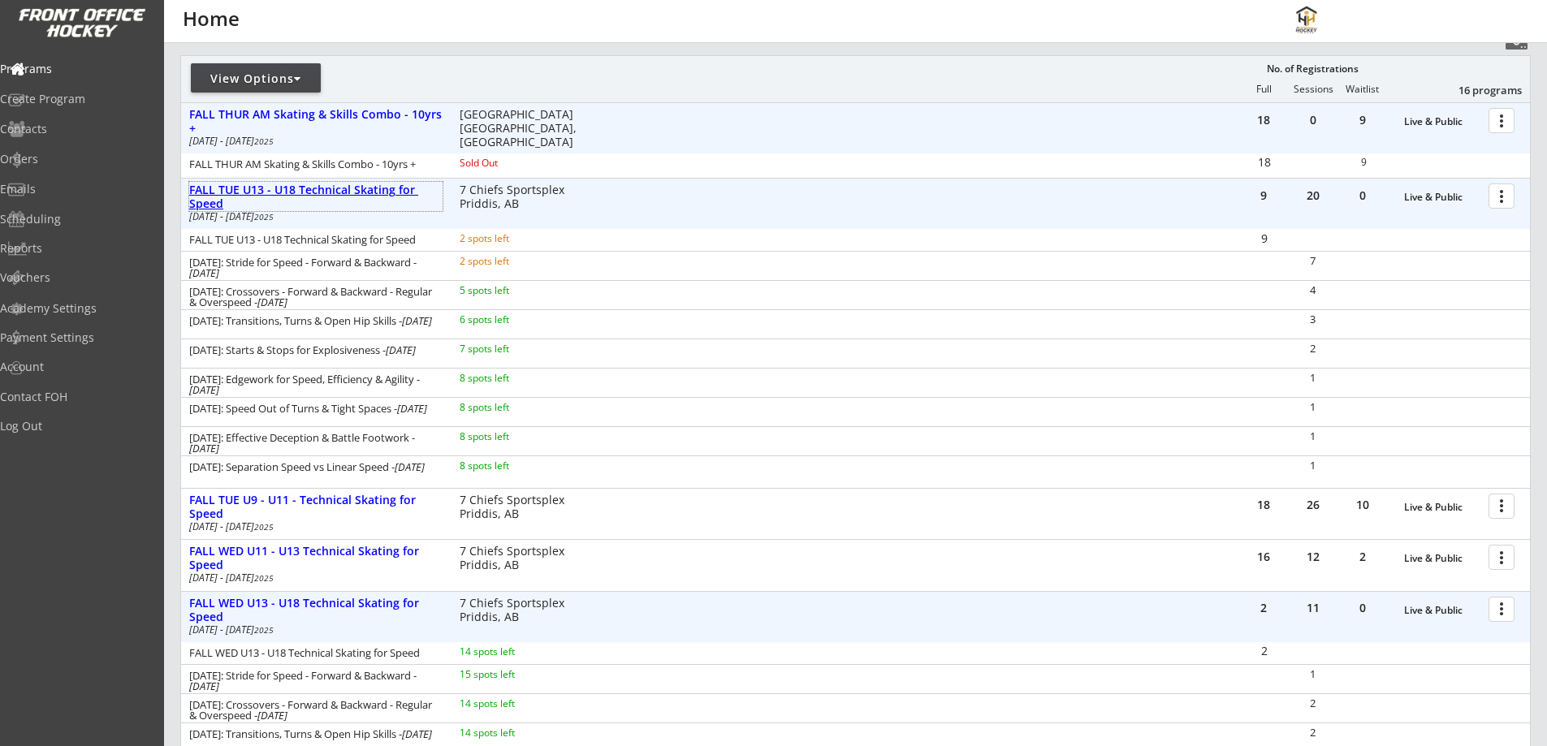
click at [340, 188] on div "FALL TUE U13 - U18 Technical Skating for Speed" at bounding box center [315, 198] width 253 height 28
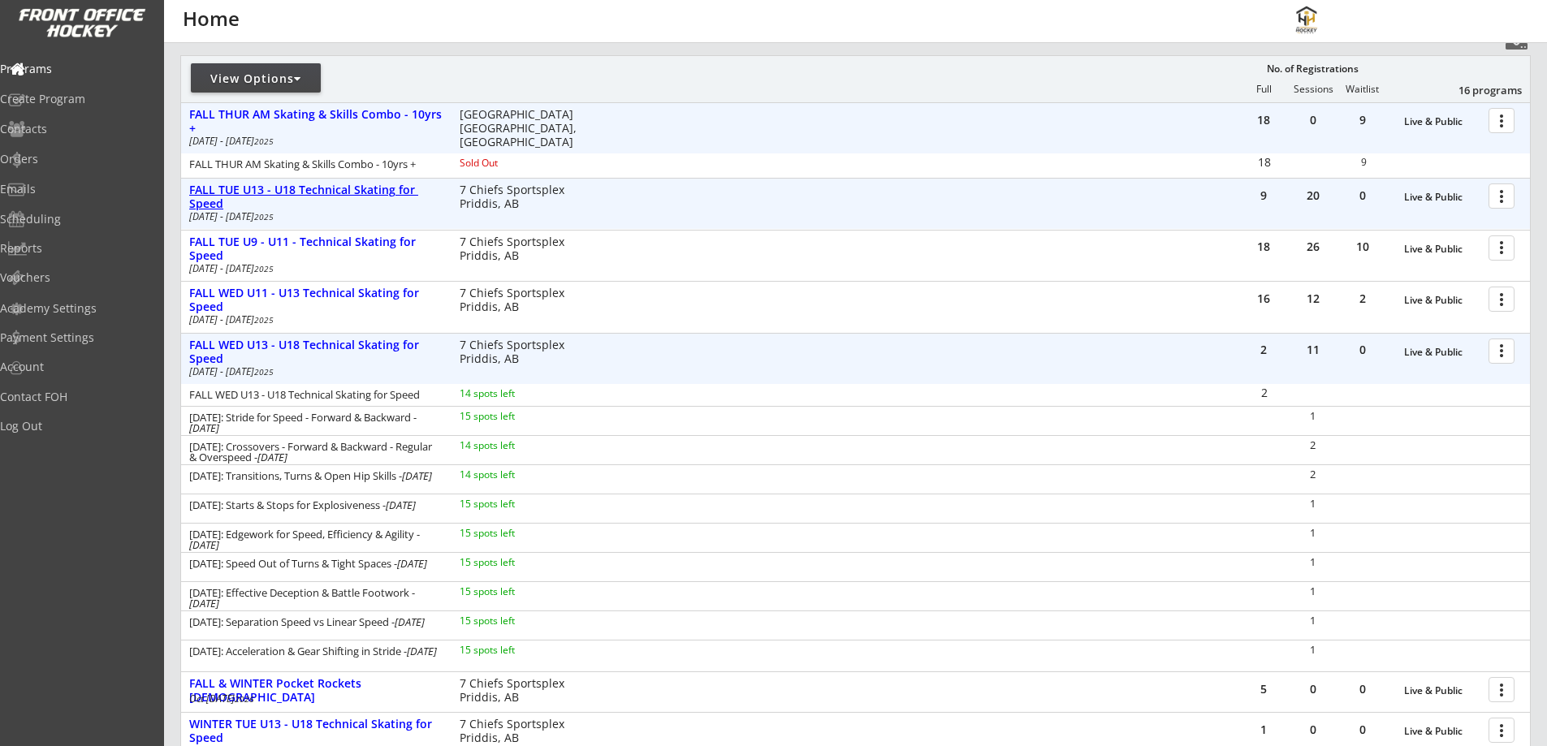
click at [340, 188] on div "FALL TUE U13 - U18 Technical Skating for Speed" at bounding box center [315, 198] width 253 height 28
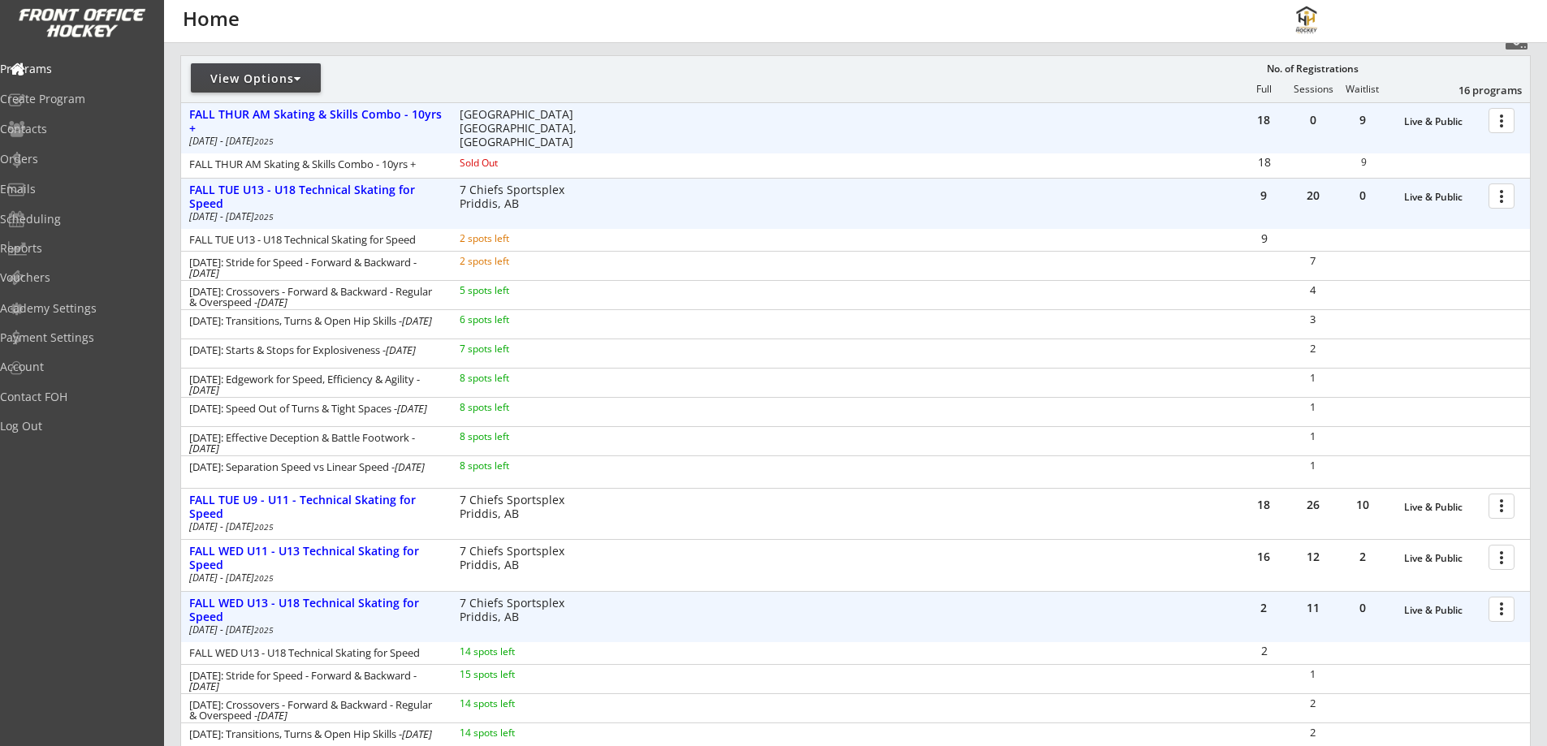
click at [1498, 195] on div at bounding box center [1504, 195] width 28 height 28
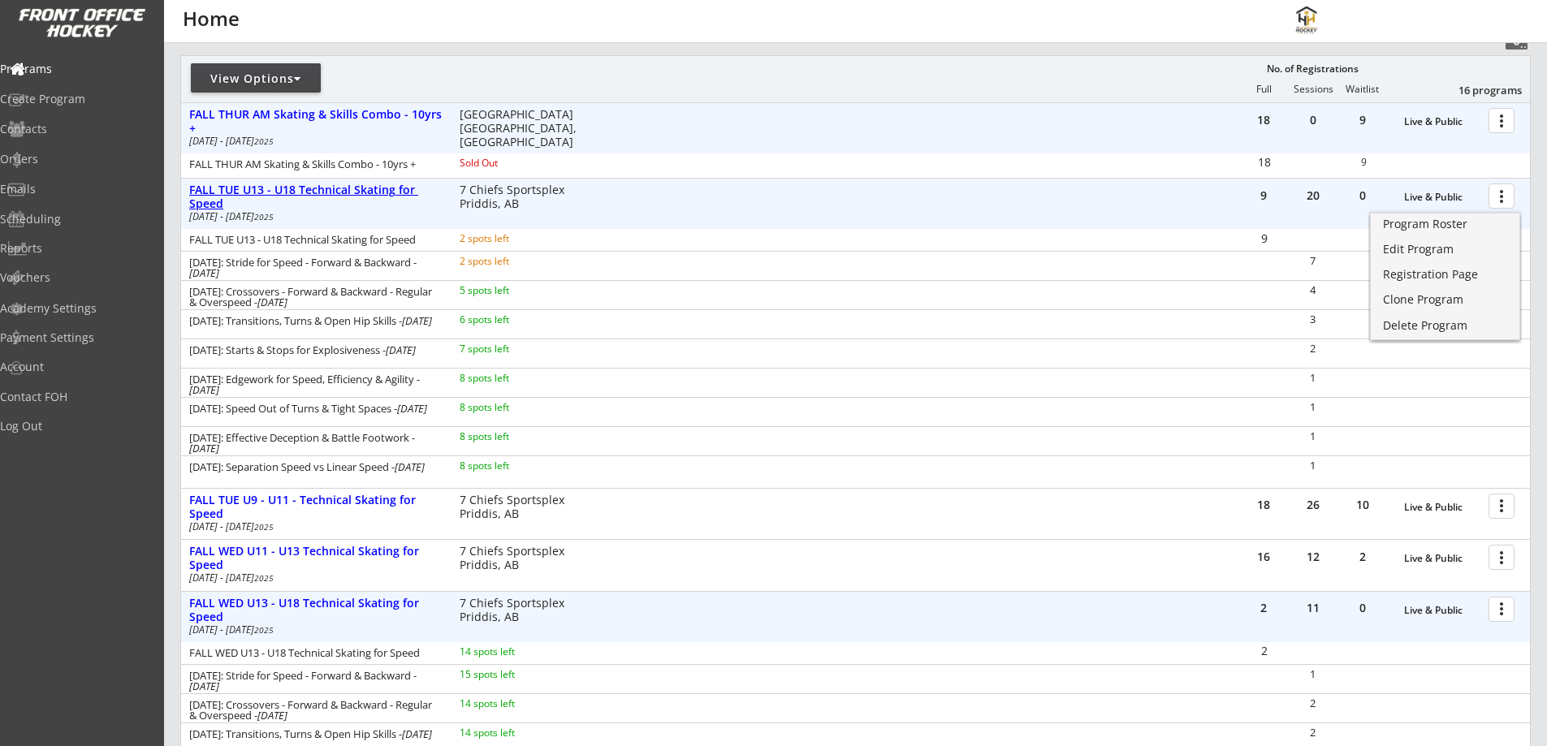
click at [266, 189] on div "FALL TUE U13 - U18 Technical Skating for Speed" at bounding box center [315, 198] width 253 height 28
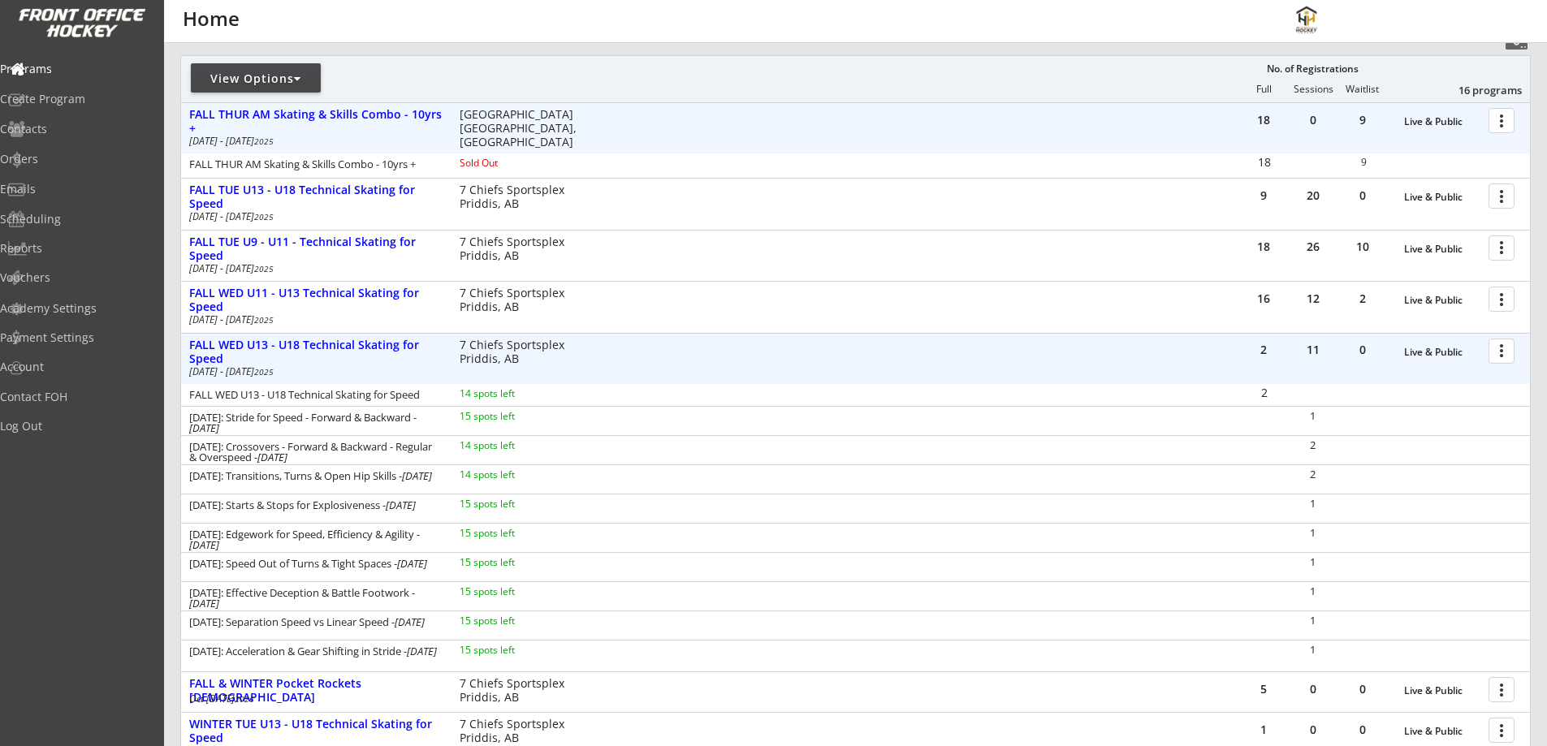
click at [313, 185] on div "FALL TUE U13 - U18 Technical Skating for Speed" at bounding box center [315, 198] width 253 height 28
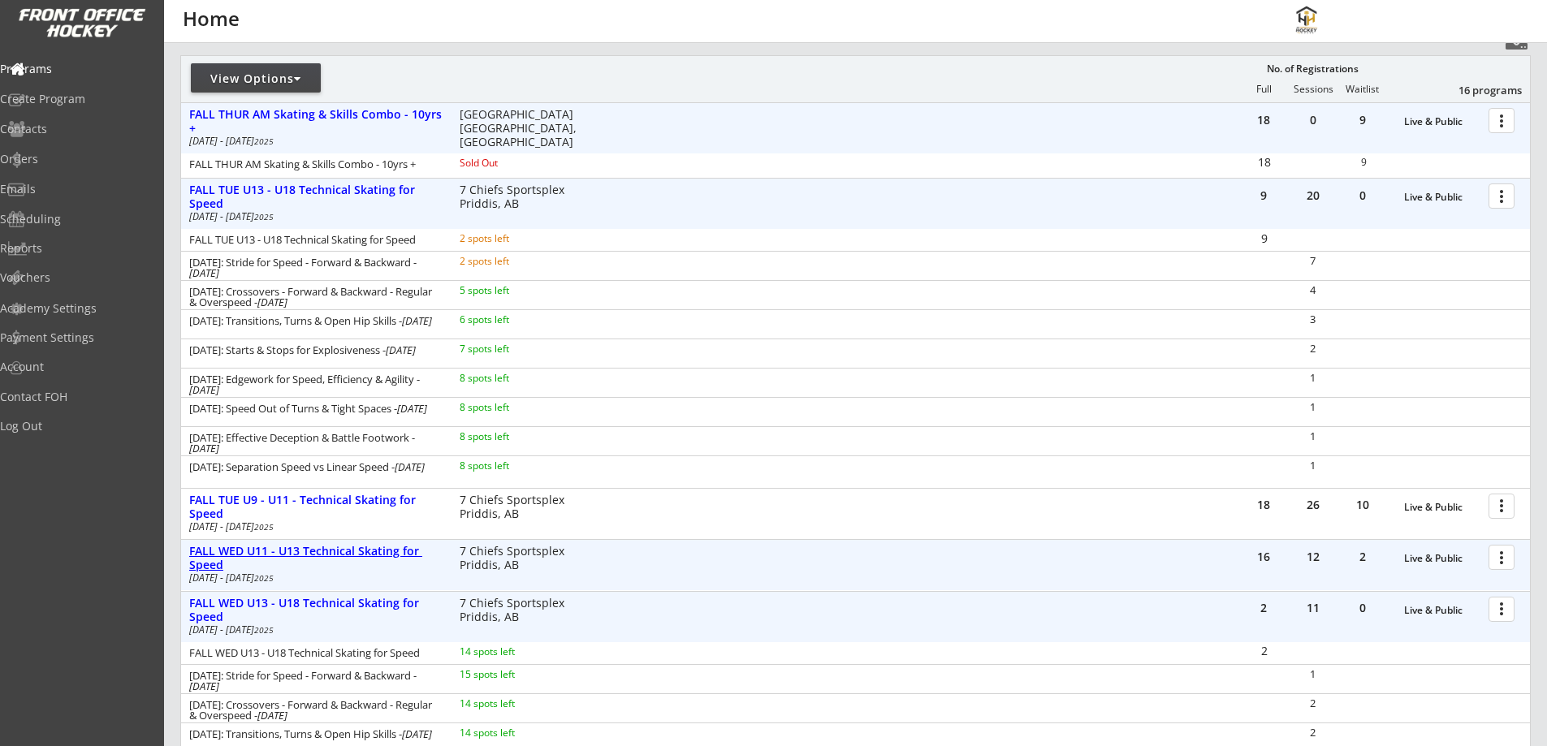
click at [308, 555] on div "FALL WED U11 - U13 Technical Skating for Speed" at bounding box center [315, 559] width 253 height 28
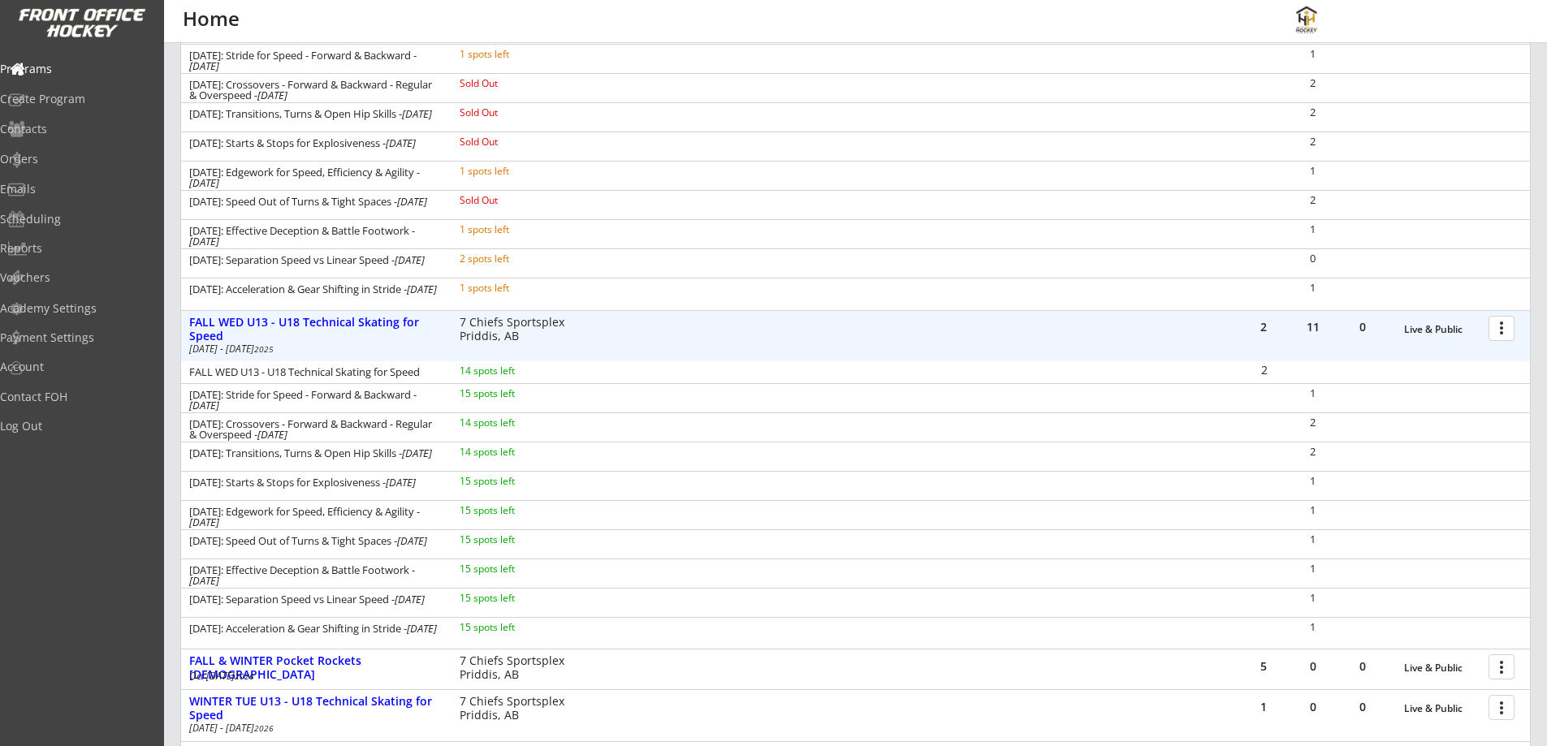
scroll to position [948, 0]
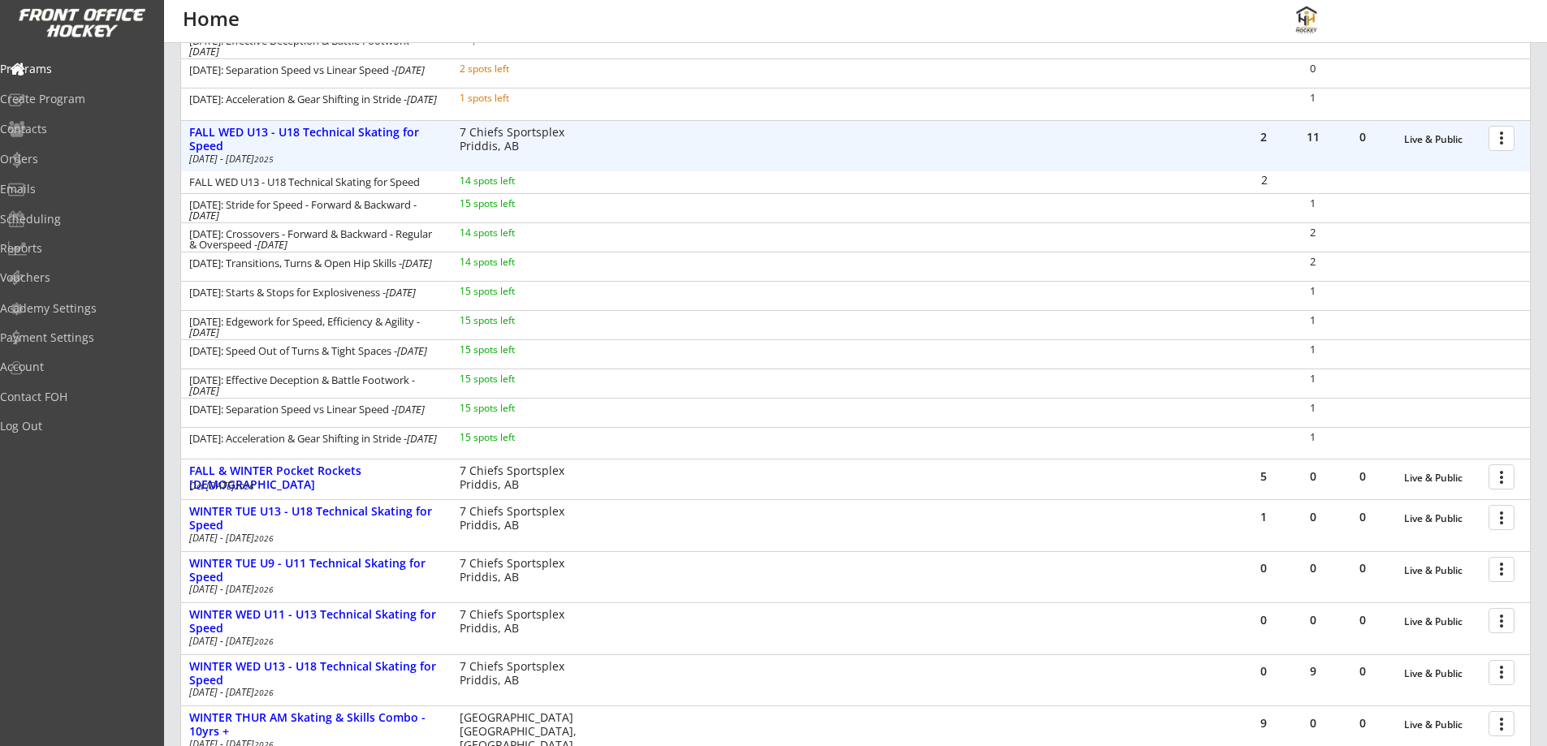
click at [1505, 135] on div at bounding box center [1504, 137] width 28 height 28
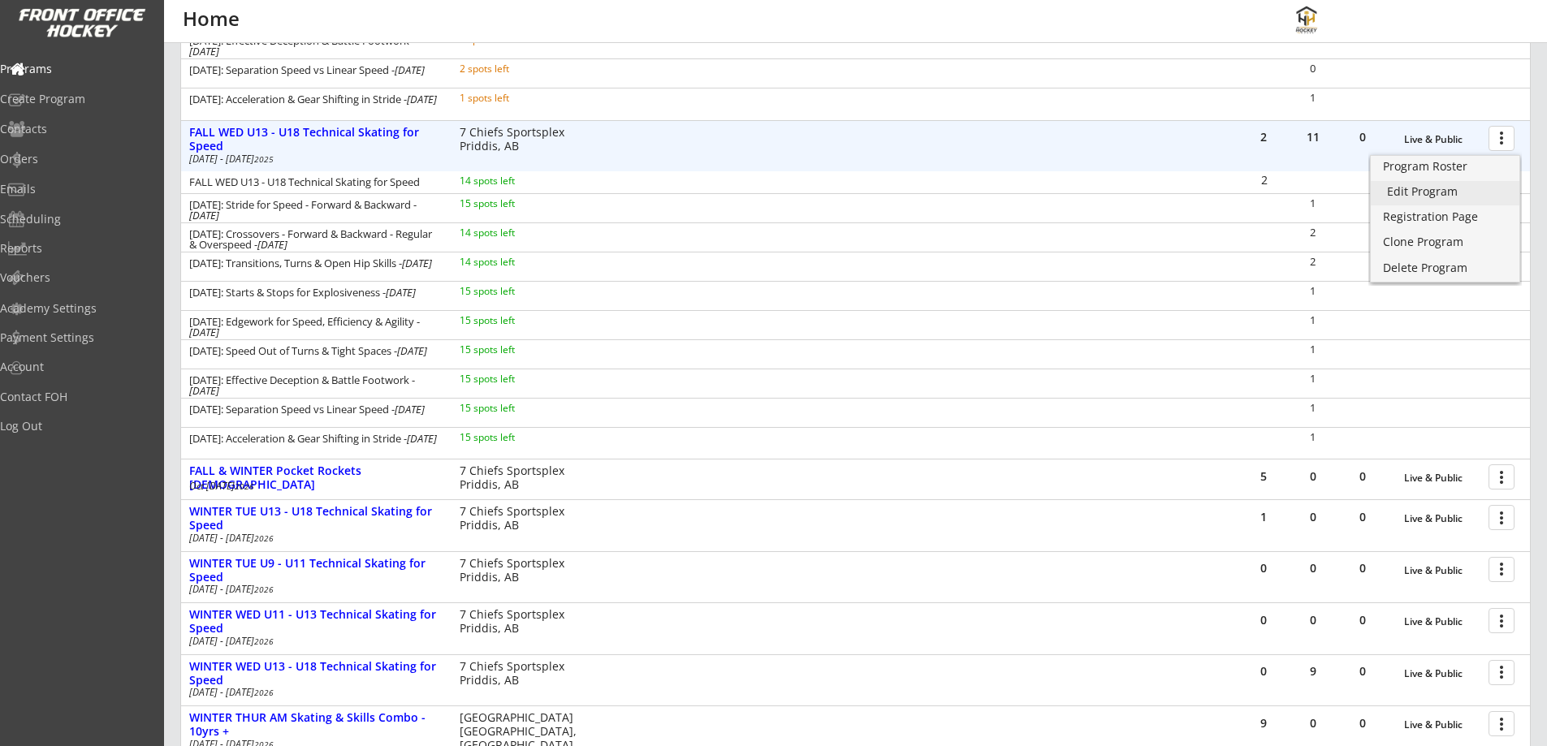
drag, startPoint x: 1413, startPoint y: 190, endPoint x: 1433, endPoint y: 214, distance: 30.6
click at [1433, 214] on div "Registration Page" at bounding box center [1445, 216] width 124 height 11
click at [333, 126] on div "FALL WED U13 - U18 Technical Skating for Speed" at bounding box center [315, 140] width 253 height 28
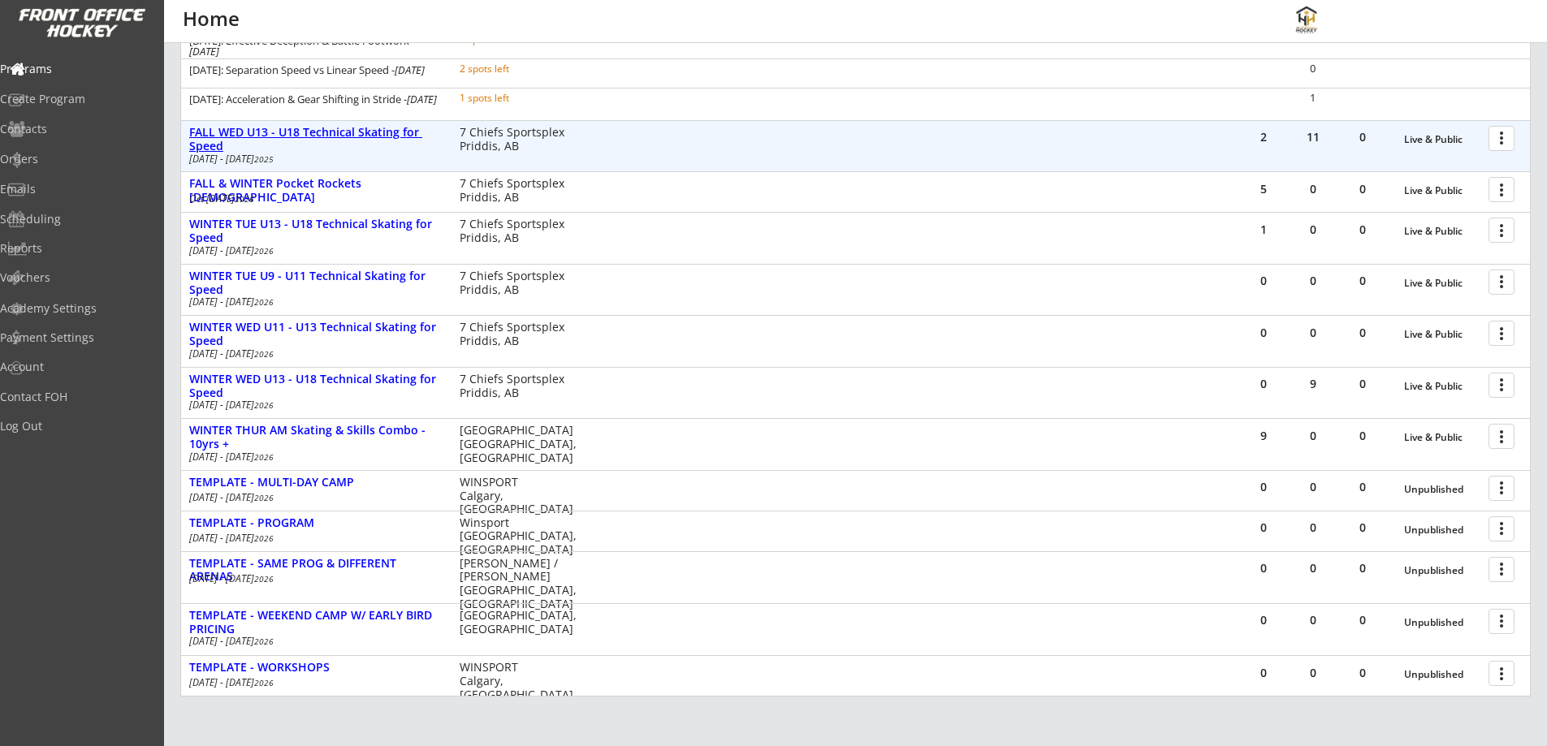
click at [334, 134] on div "FALL WED U13 - U18 Technical Skating for Speed" at bounding box center [315, 140] width 253 height 28
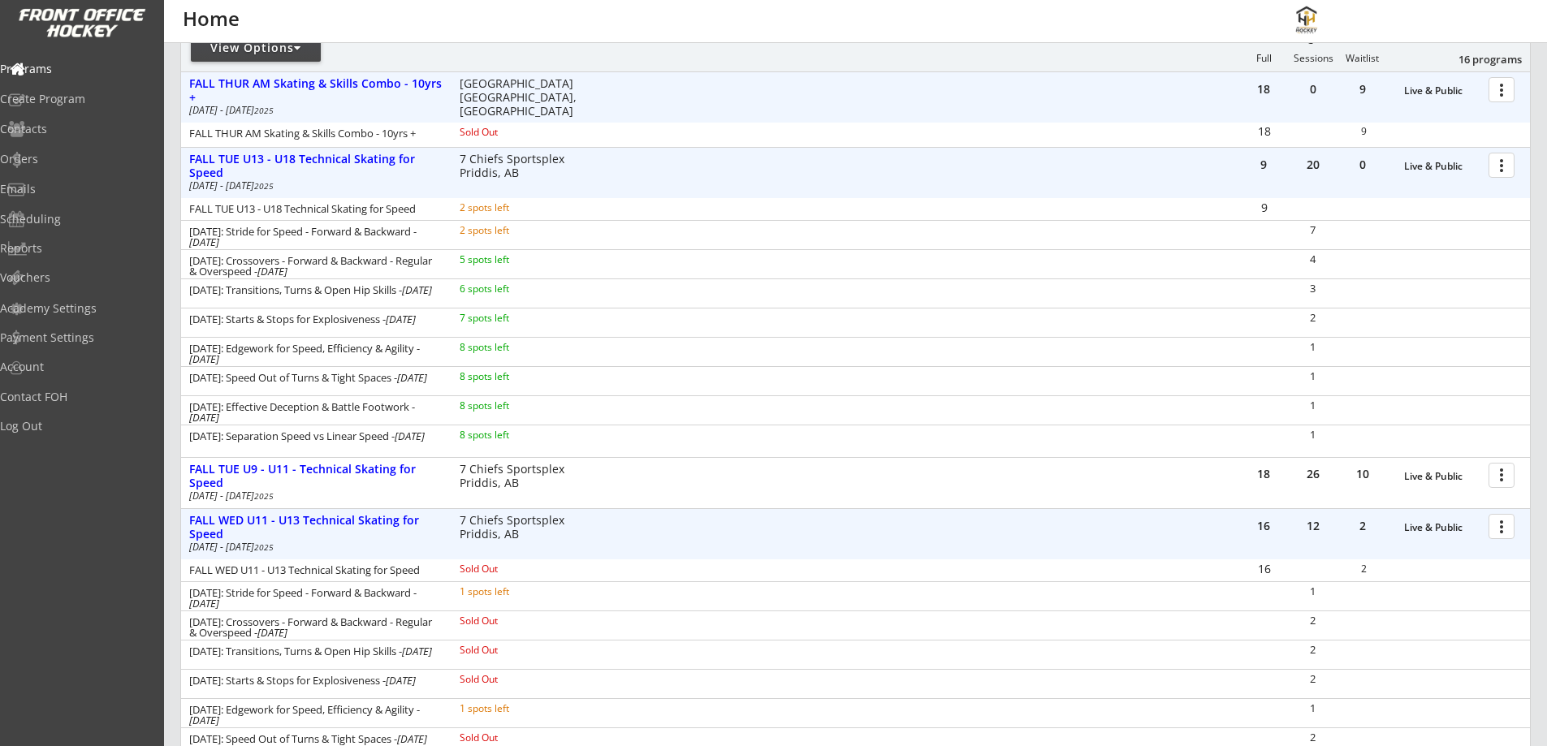
scroll to position [189, 0]
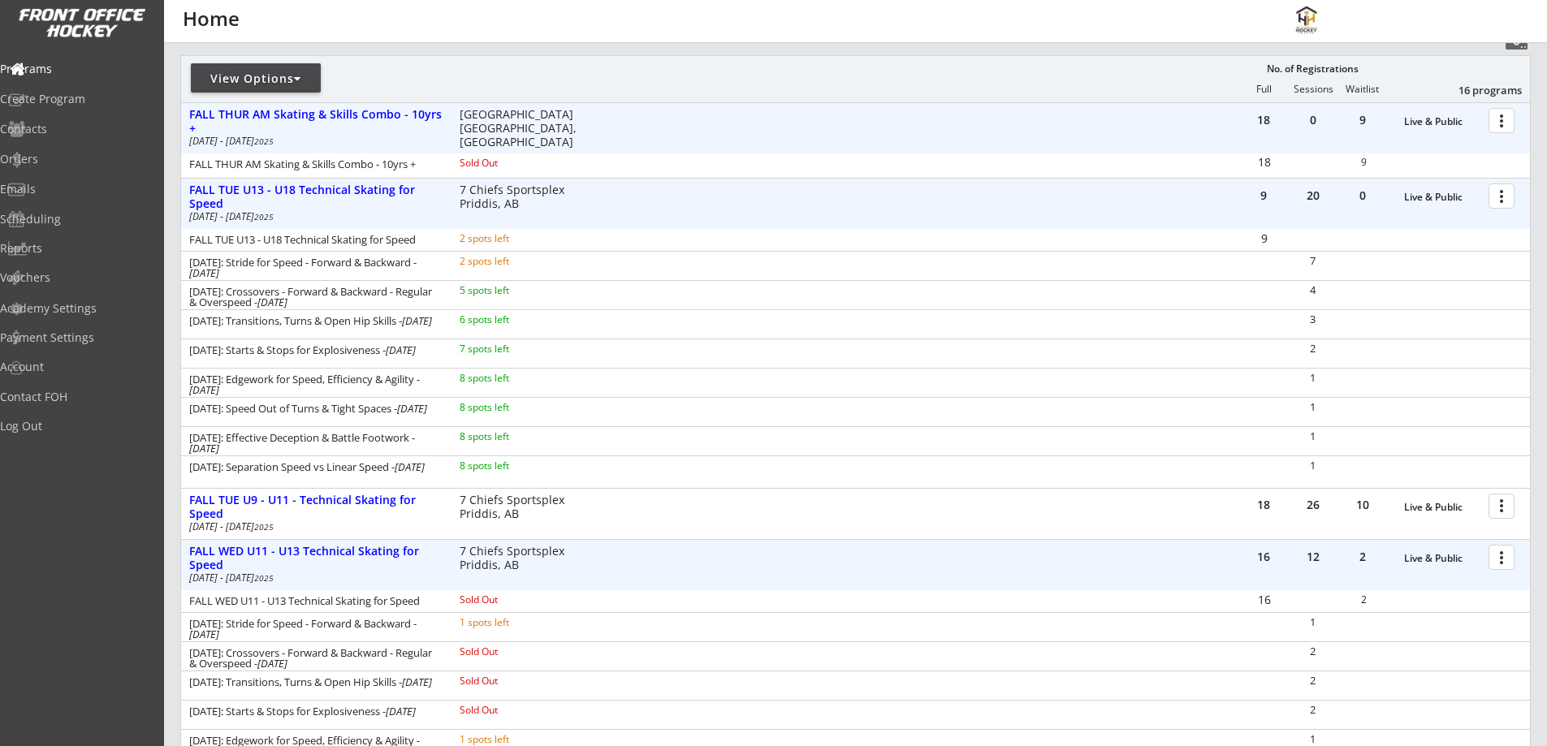
click at [1495, 196] on div at bounding box center [1504, 195] width 28 height 28
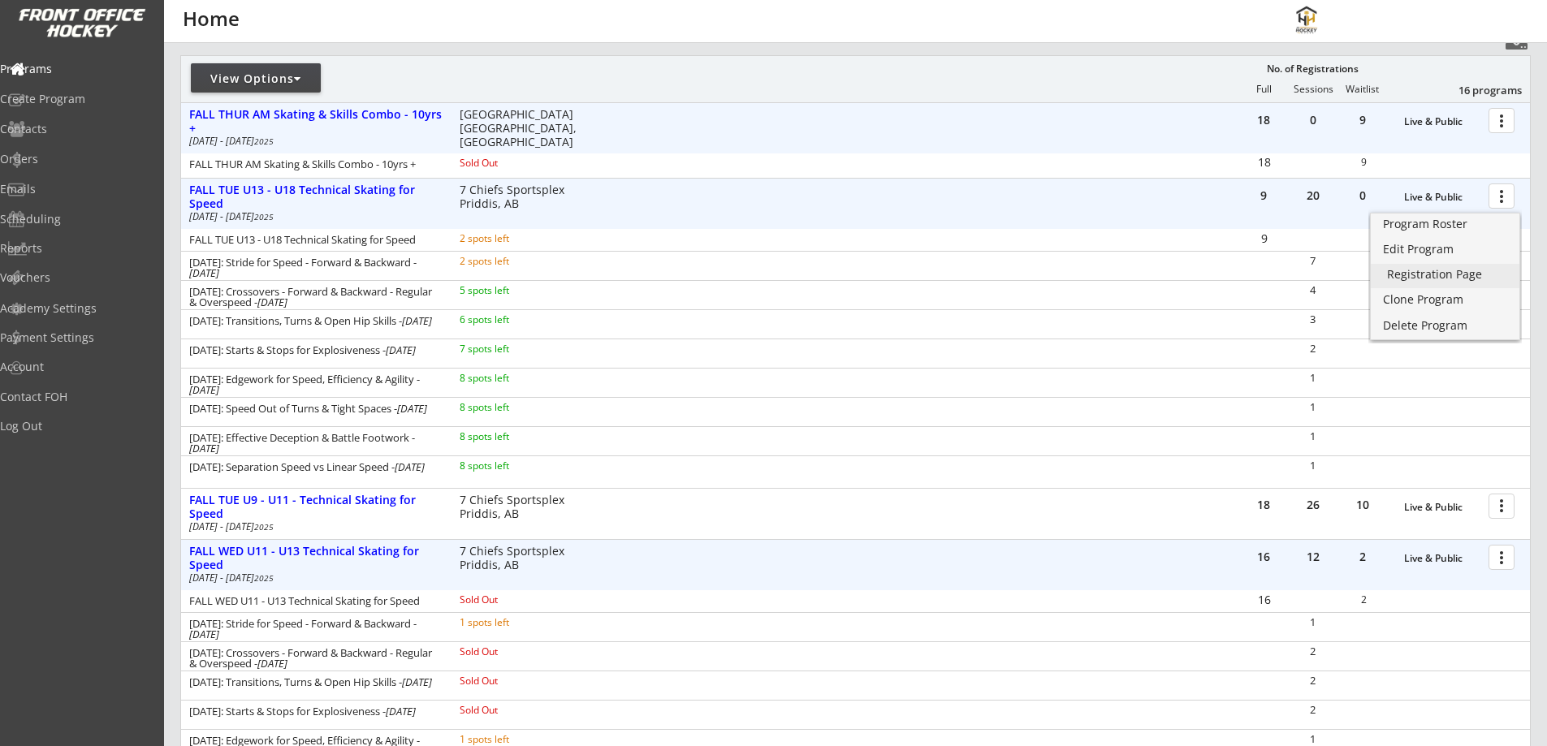
click at [1425, 270] on div "Registration Page" at bounding box center [1445, 274] width 116 height 11
click at [390, 194] on div "FALL TUE U13 - U18 Technical Skating for Speed" at bounding box center [315, 198] width 253 height 28
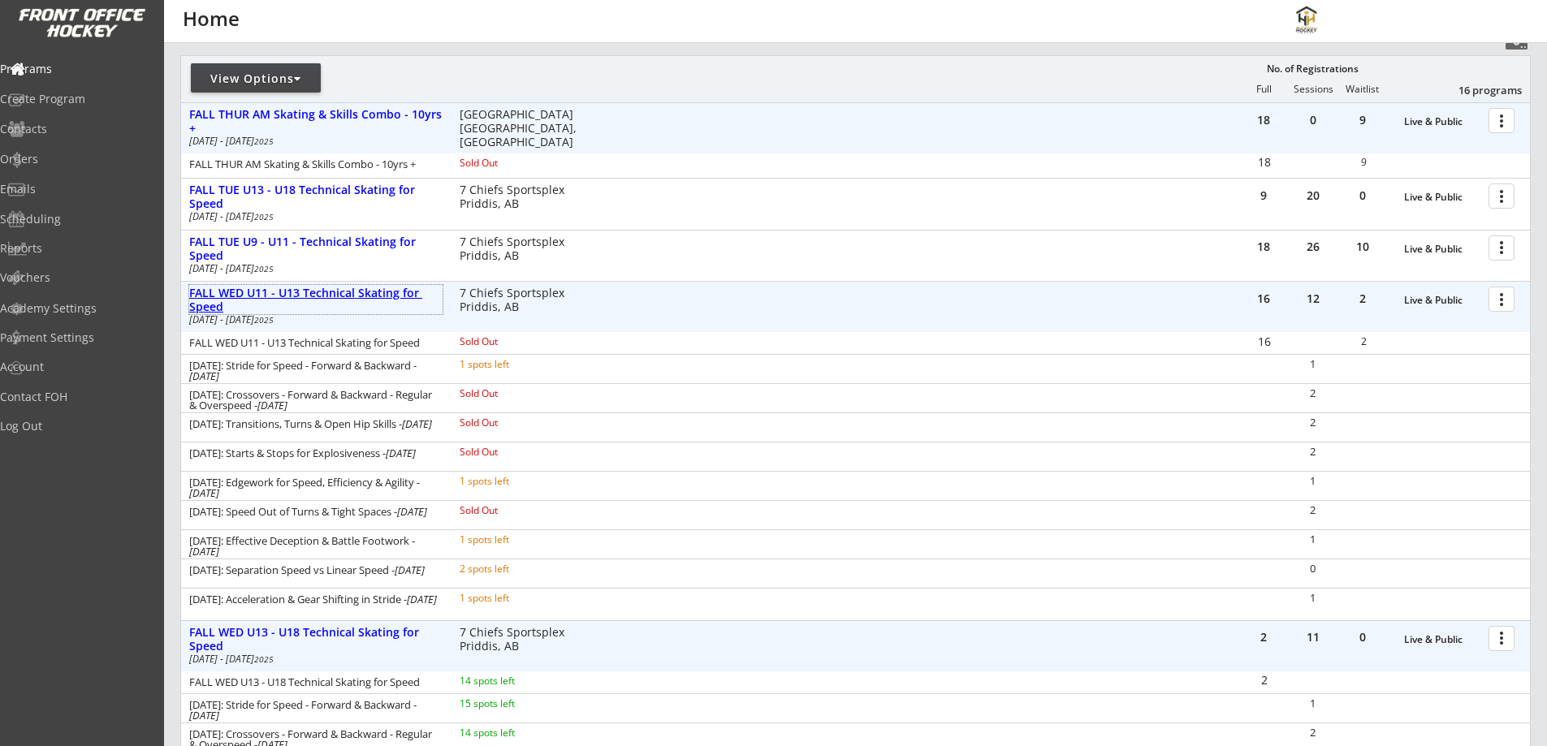
click at [363, 287] on div "FALL WED U11 - U13 Technical Skating for Speed" at bounding box center [315, 301] width 253 height 28
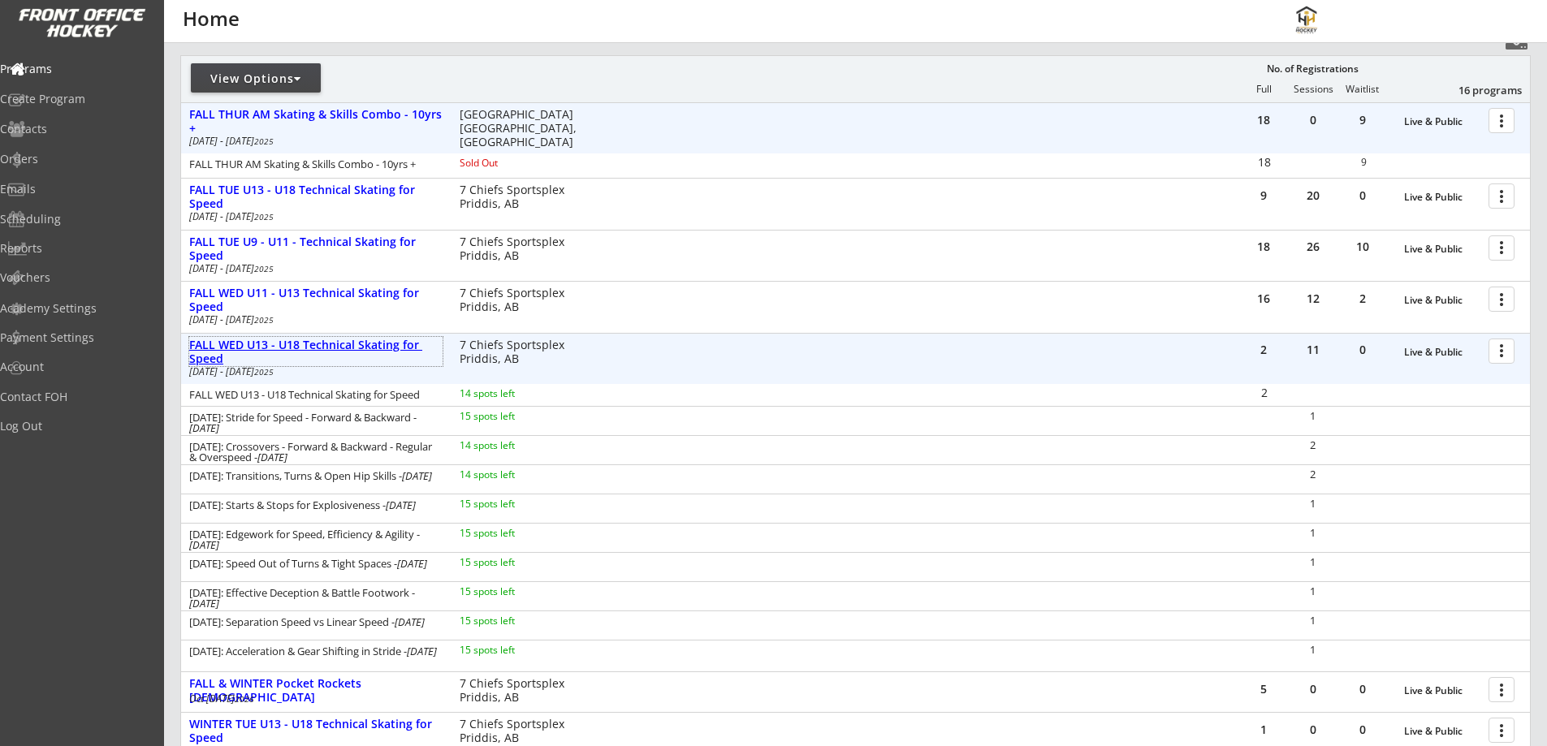
click at [353, 342] on div "FALL WED U13 - U18 Technical Skating for Speed" at bounding box center [315, 353] width 253 height 28
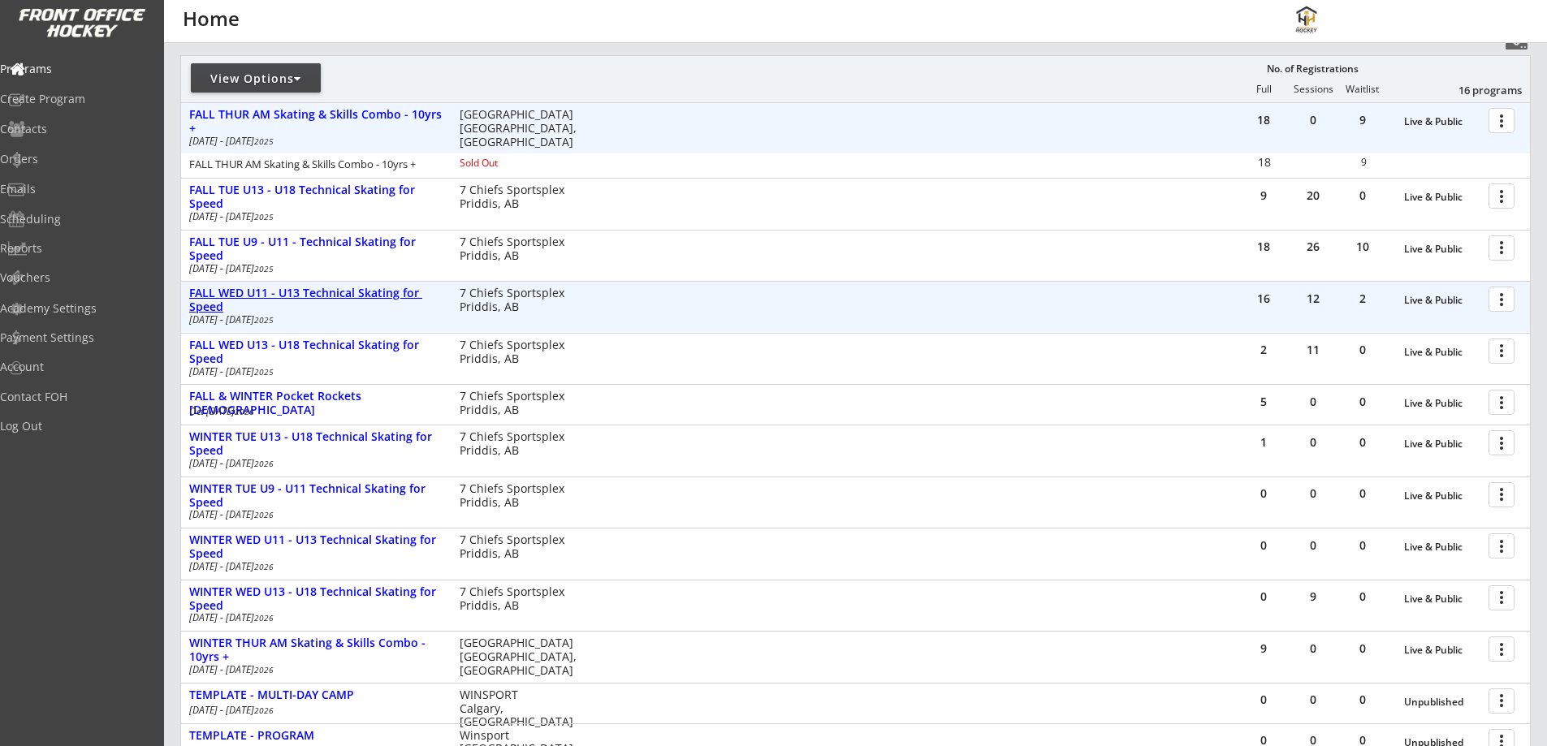
click at [328, 292] on div "FALL WED U11 - U13 Technical Skating for Speed" at bounding box center [315, 301] width 253 height 28
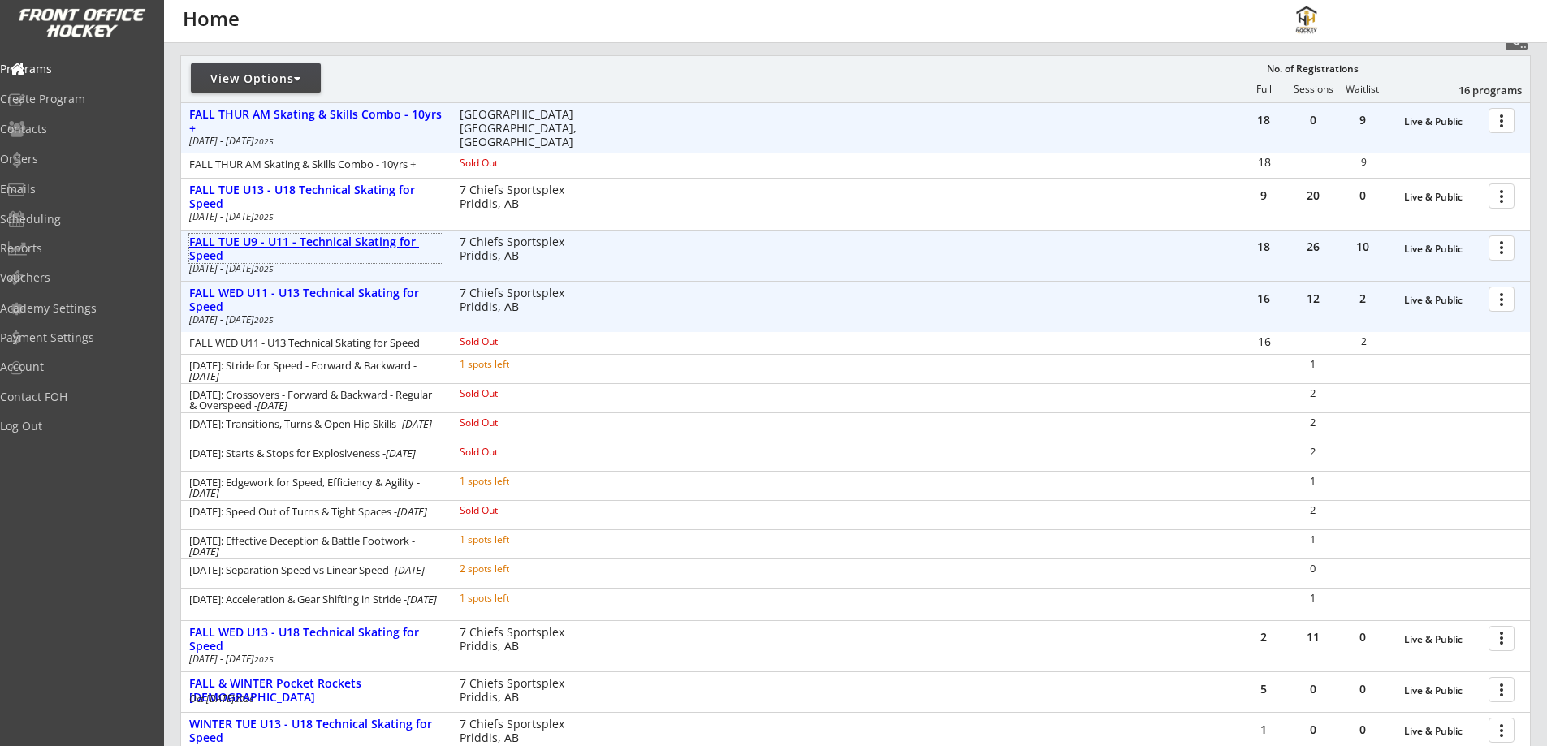
click at [321, 238] on div "FALL TUE U9 - U11 - Technical Skating for Speed" at bounding box center [315, 250] width 253 height 28
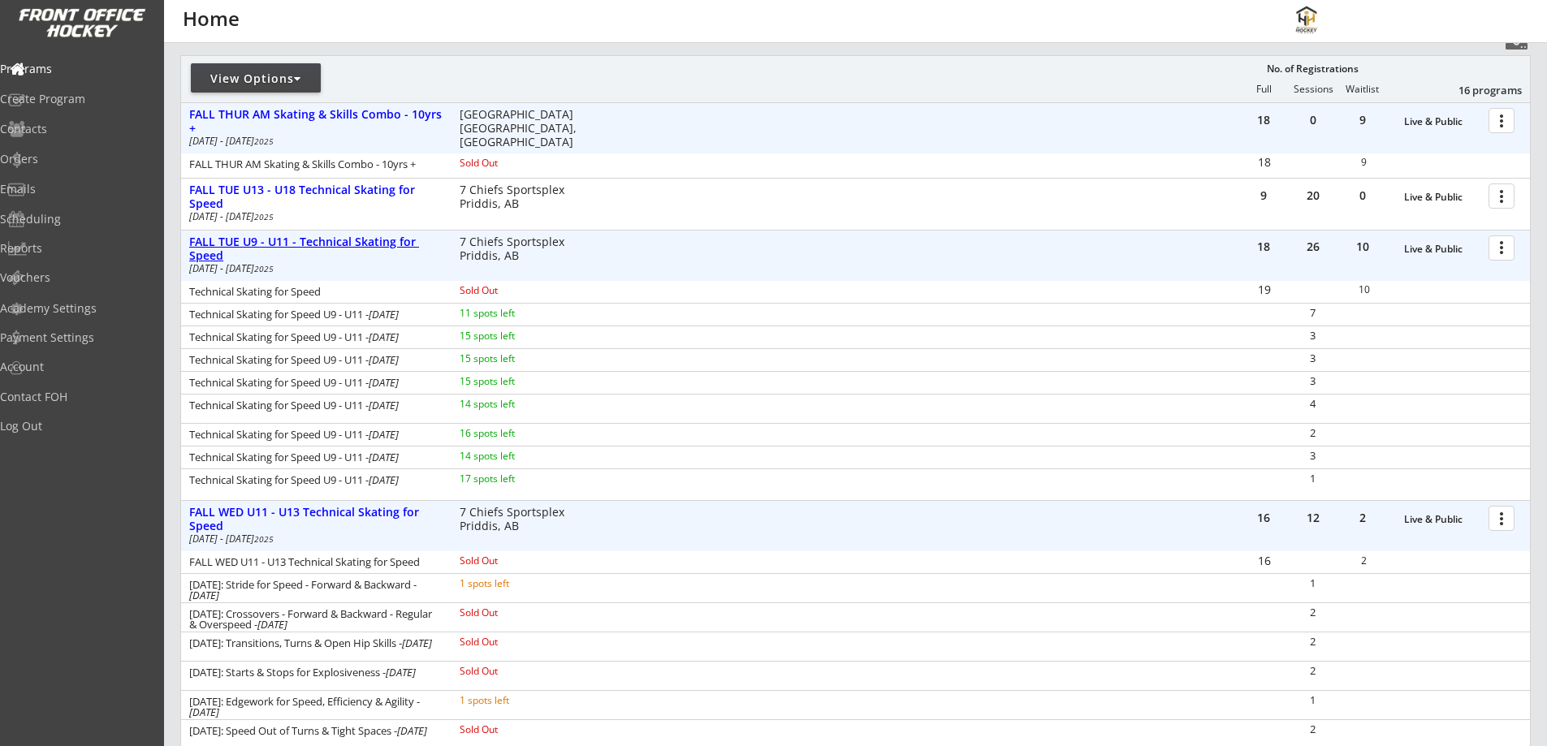
click at [321, 238] on div "FALL TUE U9 - U11 - Technical Skating for Speed" at bounding box center [315, 250] width 253 height 28
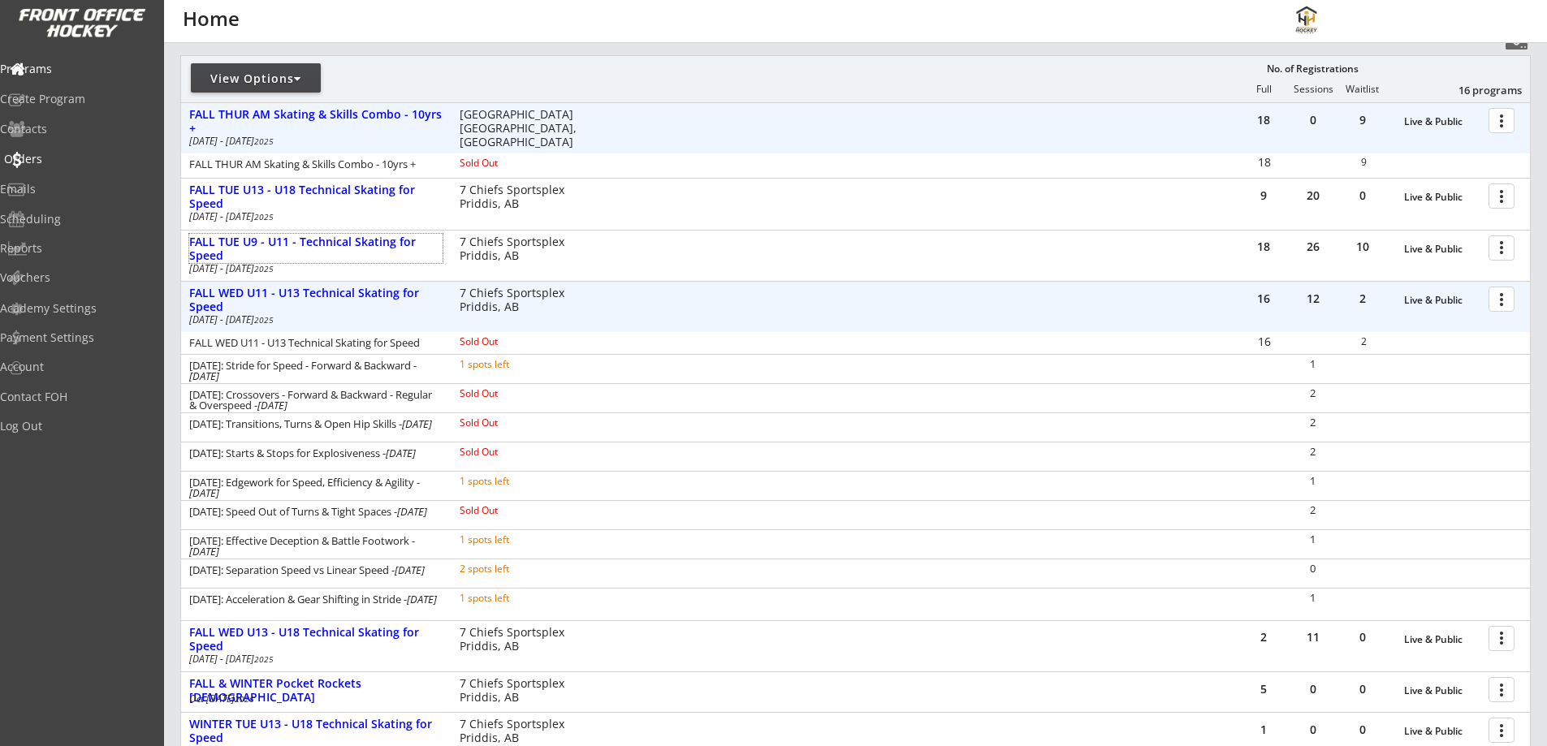
click at [50, 160] on div "Orders" at bounding box center [77, 158] width 146 height 11
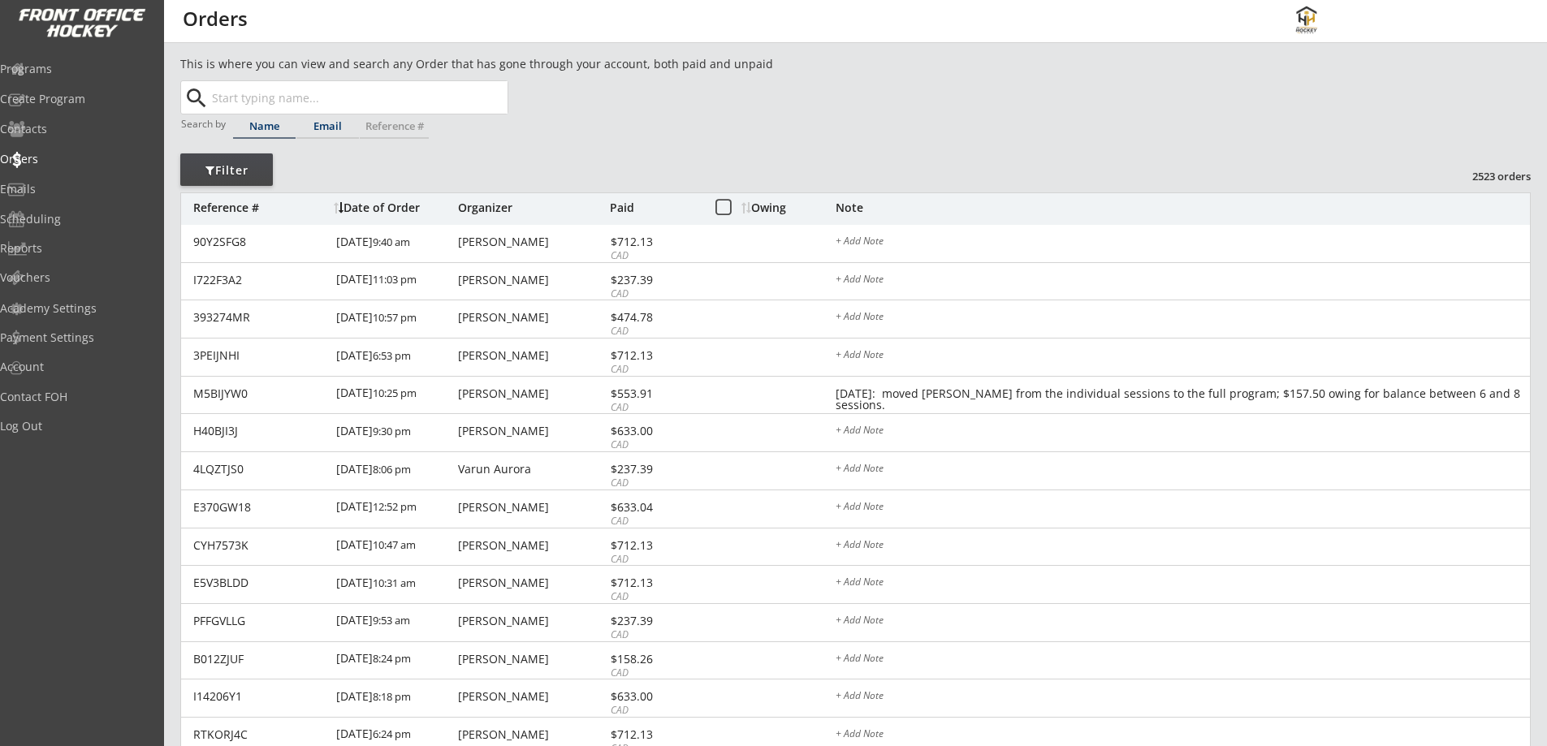
click at [329, 129] on div "Email" at bounding box center [327, 126] width 63 height 11
click at [325, 97] on input "text" at bounding box center [358, 97] width 299 height 32
paste input "vik.gh@hotmail.com"
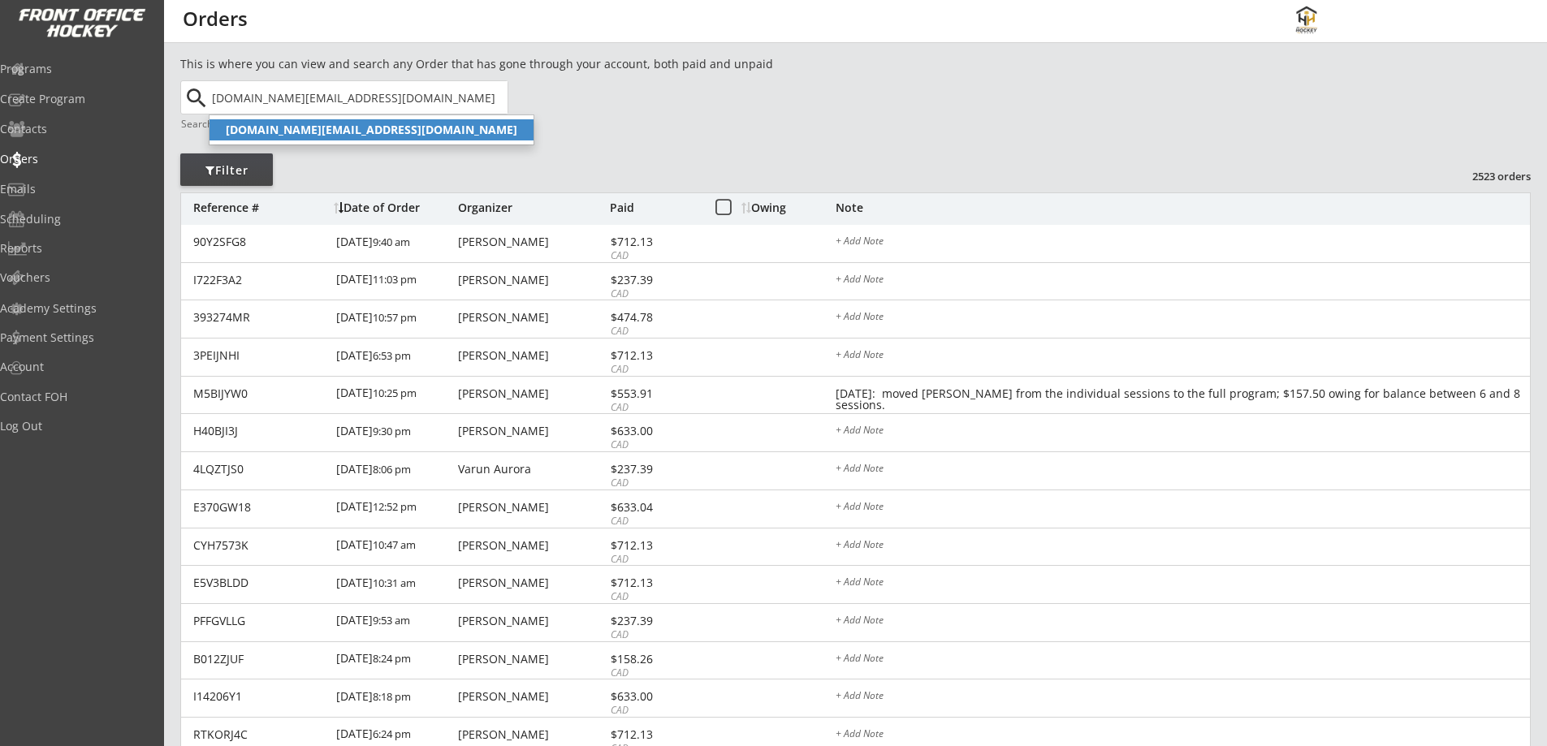
click at [315, 122] on p "vik.gh@hotmail.com" at bounding box center [372, 129] width 324 height 21
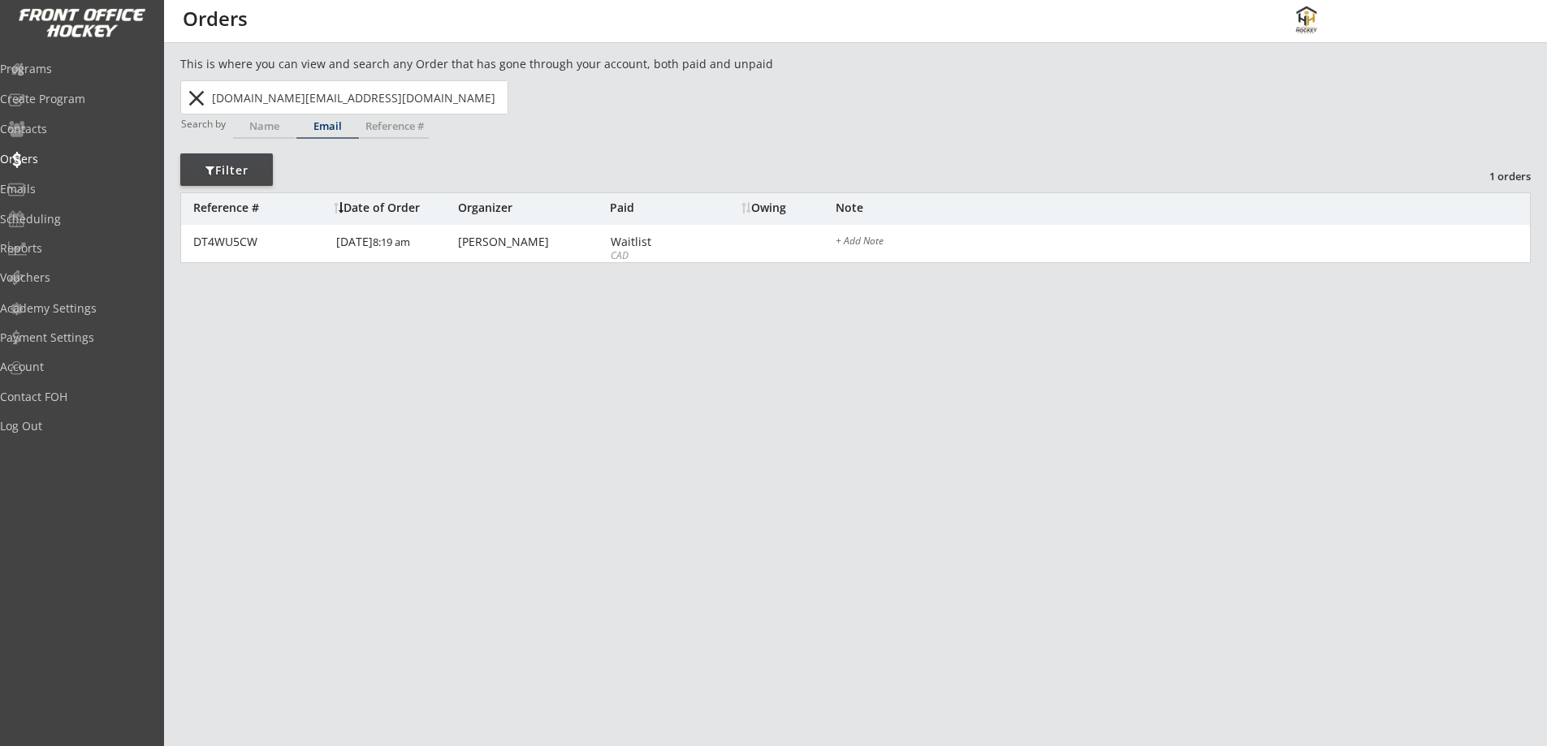
type input "vik.gh@hotmail.com"
click at [84, 67] on div "Programs" at bounding box center [77, 68] width 146 height 11
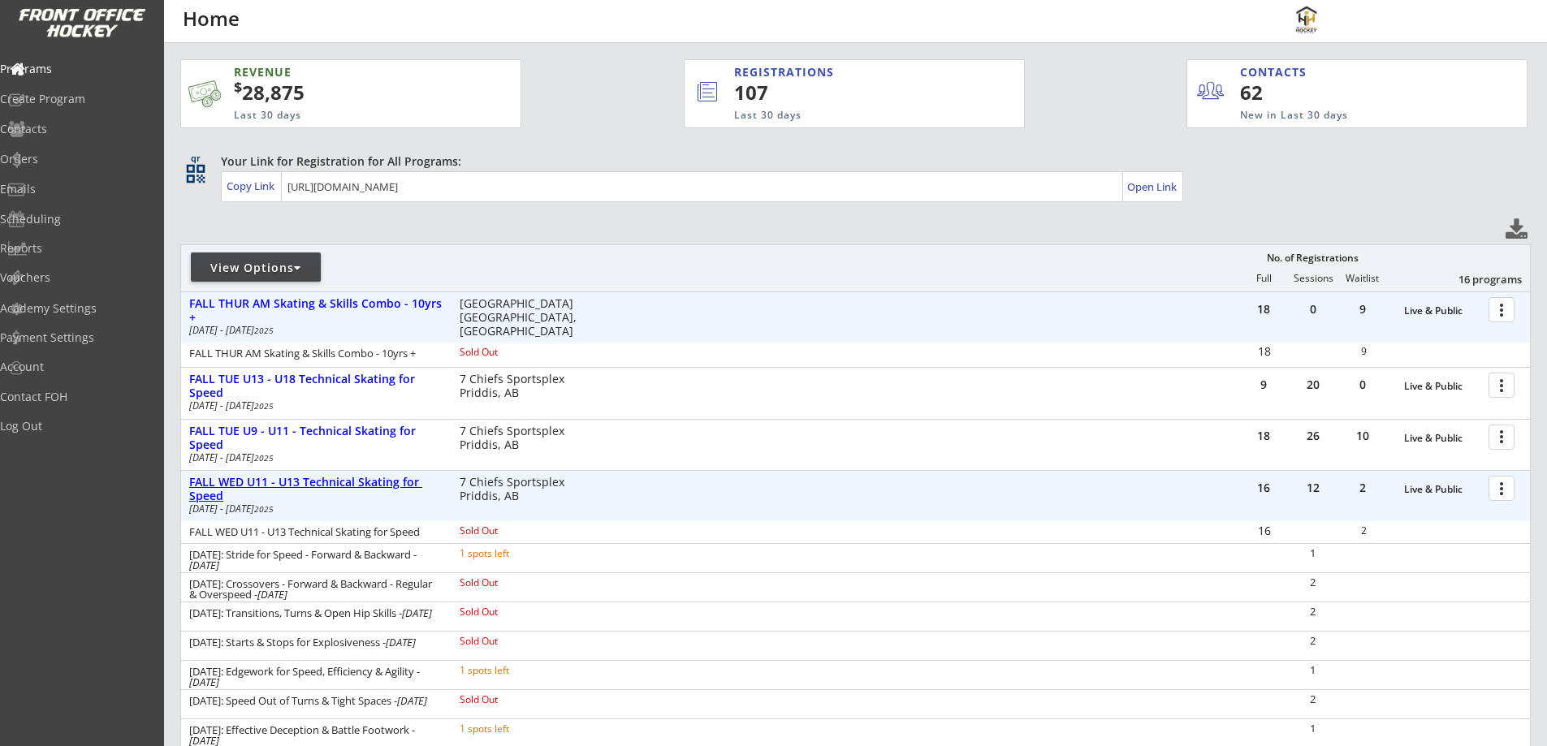
click at [341, 479] on div "FALL WED U11 - U13 Technical Skating for Speed" at bounding box center [315, 490] width 253 height 28
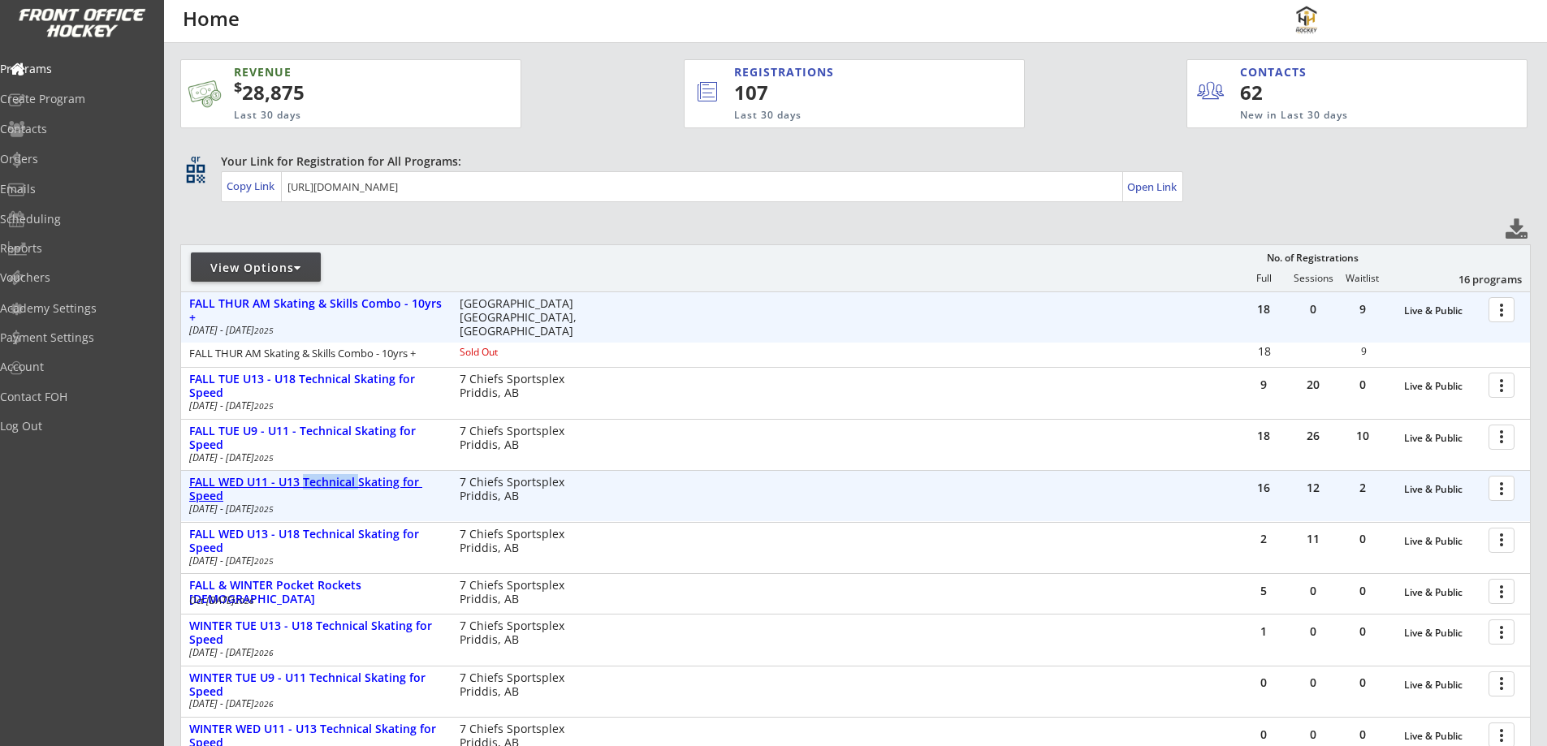
click at [341, 479] on div "FALL WED U11 - U13 Technical Skating for Speed" at bounding box center [315, 490] width 253 height 28
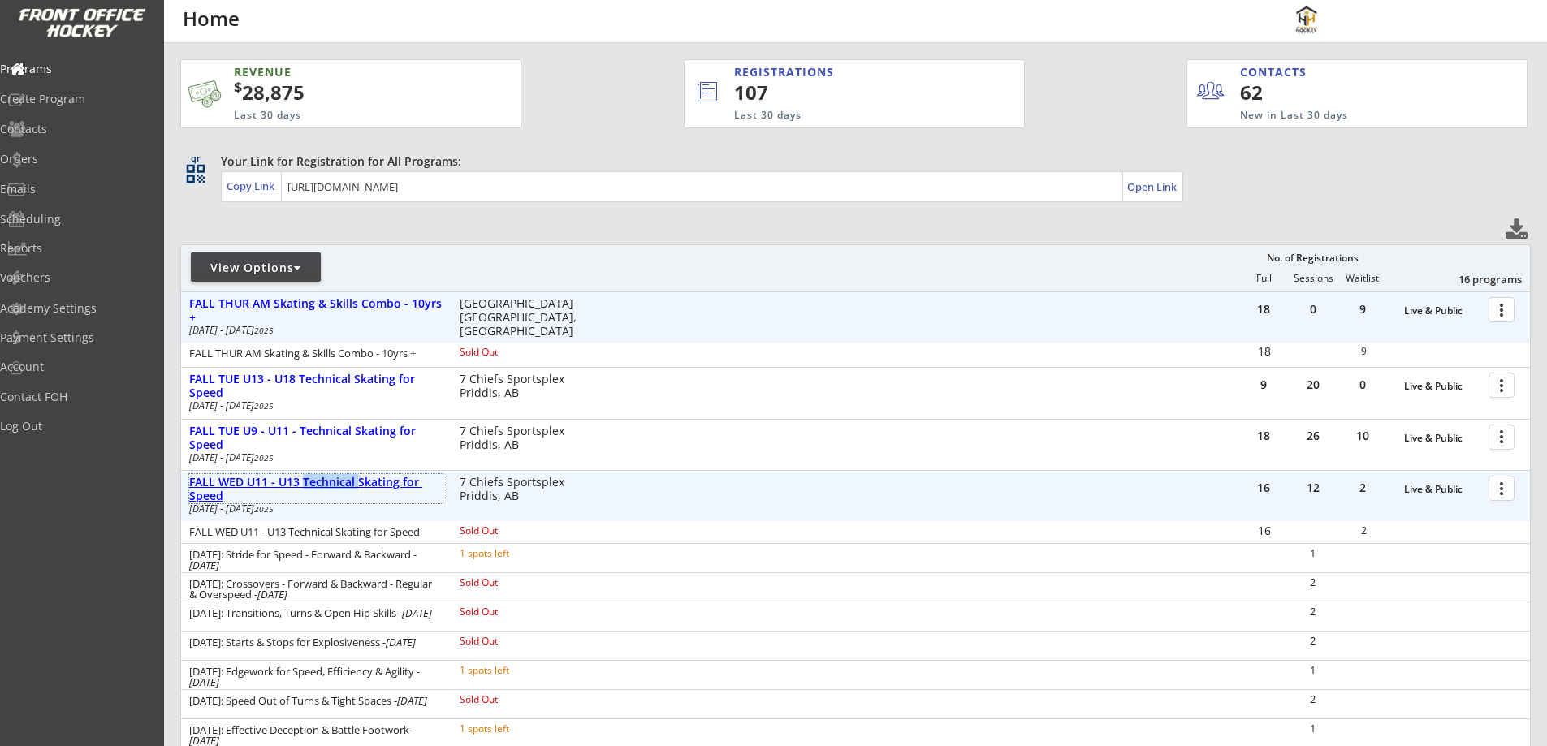
click at [378, 486] on div "FALL WED U11 - U13 Technical Skating for Speed" at bounding box center [315, 490] width 253 height 28
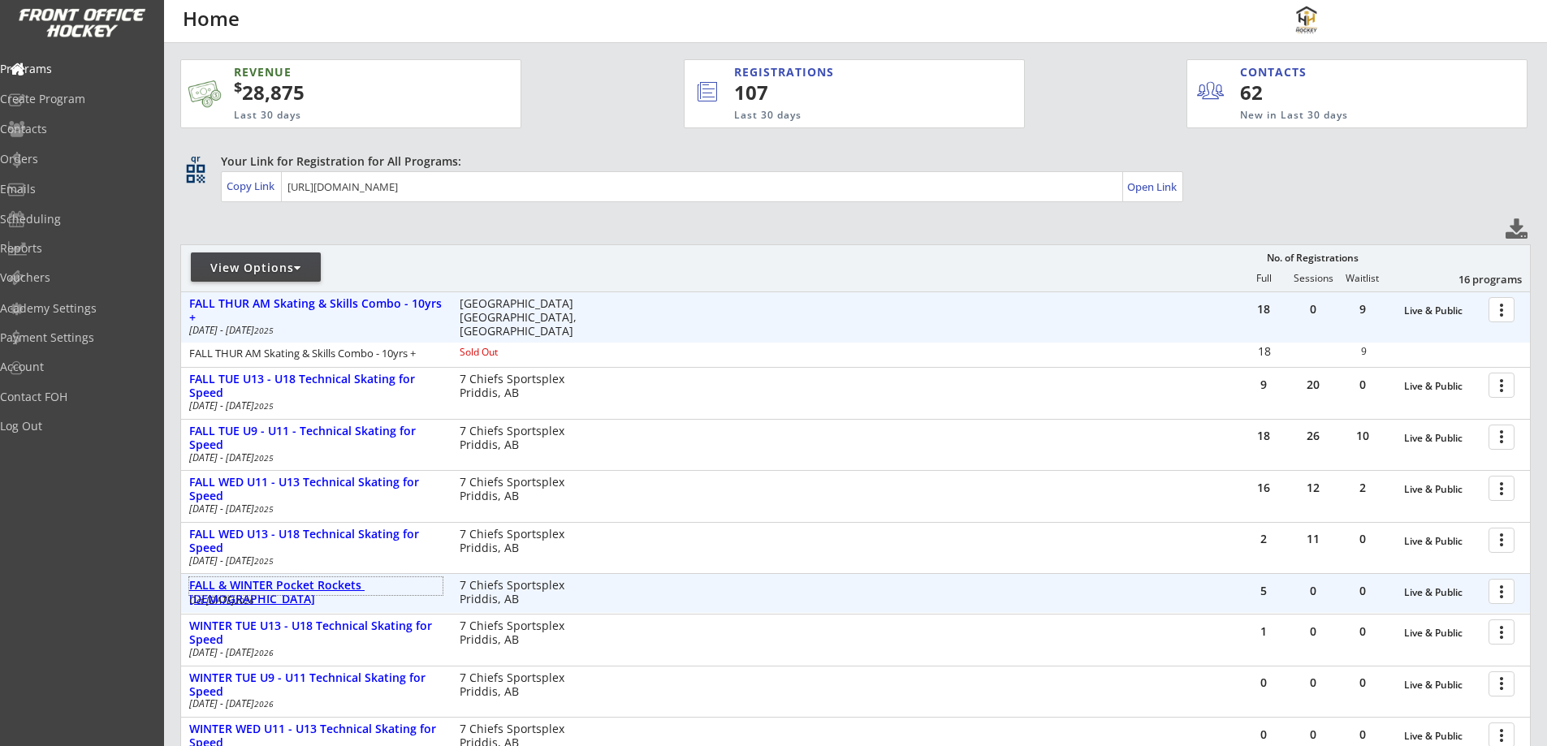
click at [382, 588] on div "FALL & WINTER Pocket Rockets [DEMOGRAPHIC_DATA]" at bounding box center [315, 593] width 253 height 28
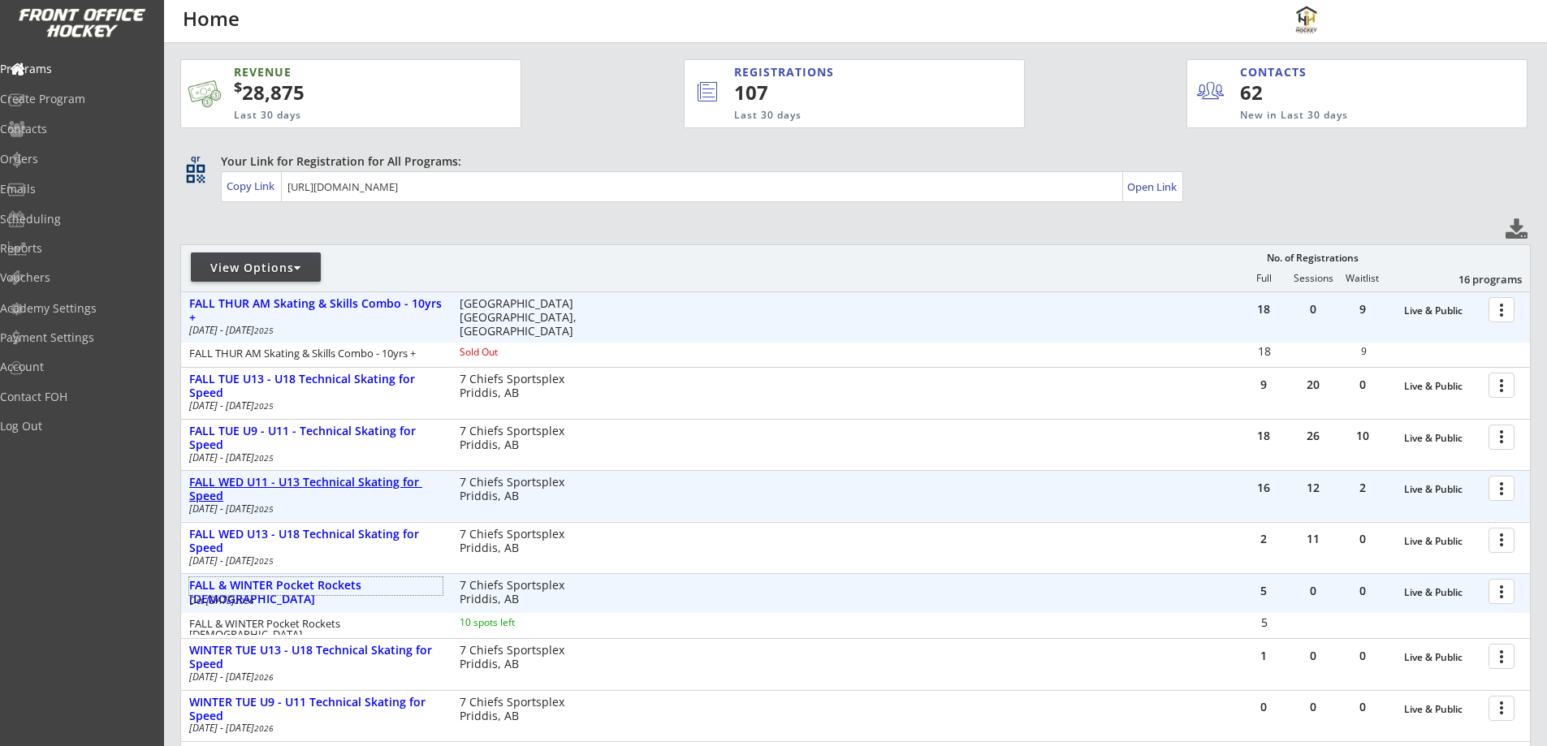
click at [382, 478] on div "FALL WED U11 - U13 Technical Skating for Speed" at bounding box center [315, 490] width 253 height 28
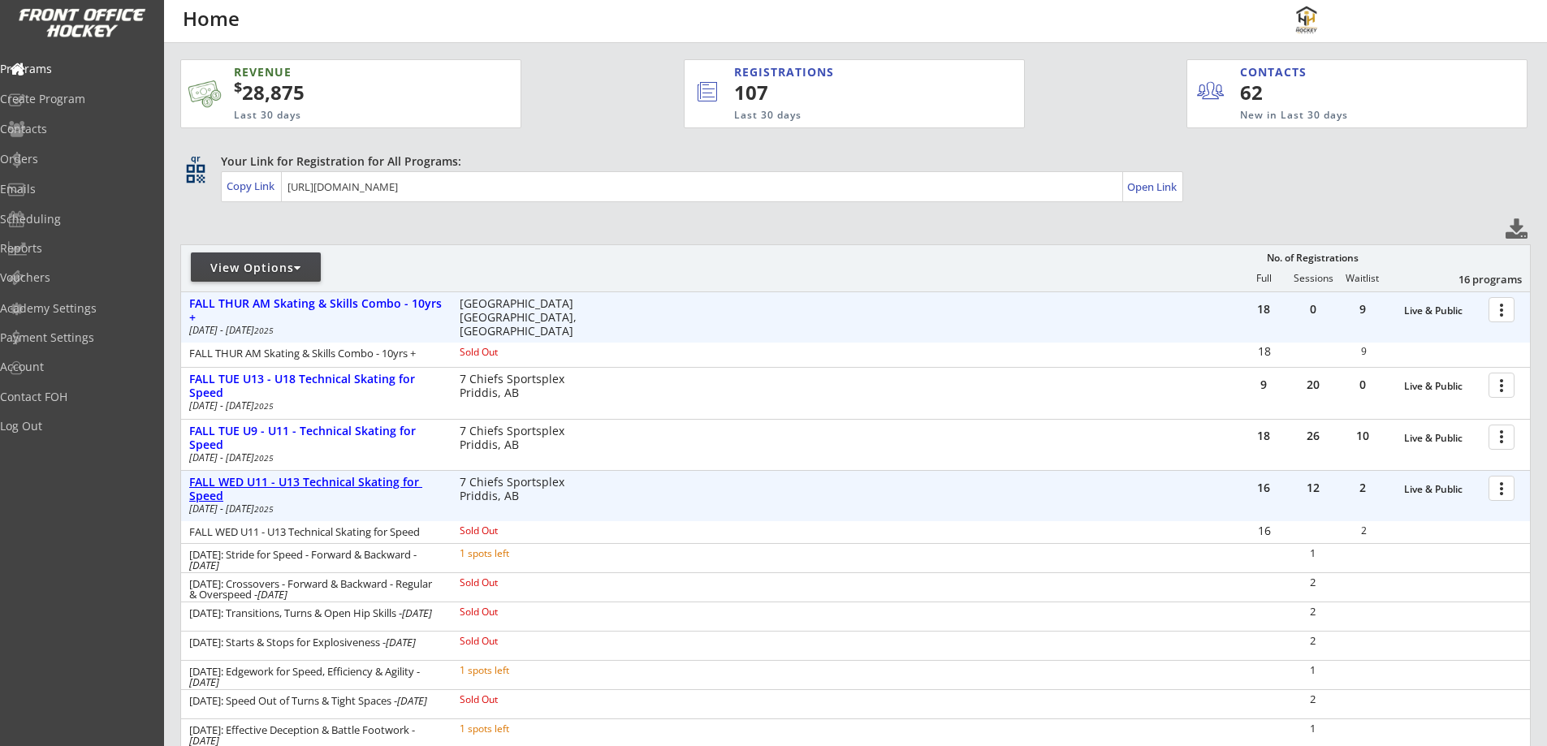
click at [382, 478] on div "FALL WED U11 - U13 Technical Skating for Speed" at bounding box center [315, 490] width 253 height 28
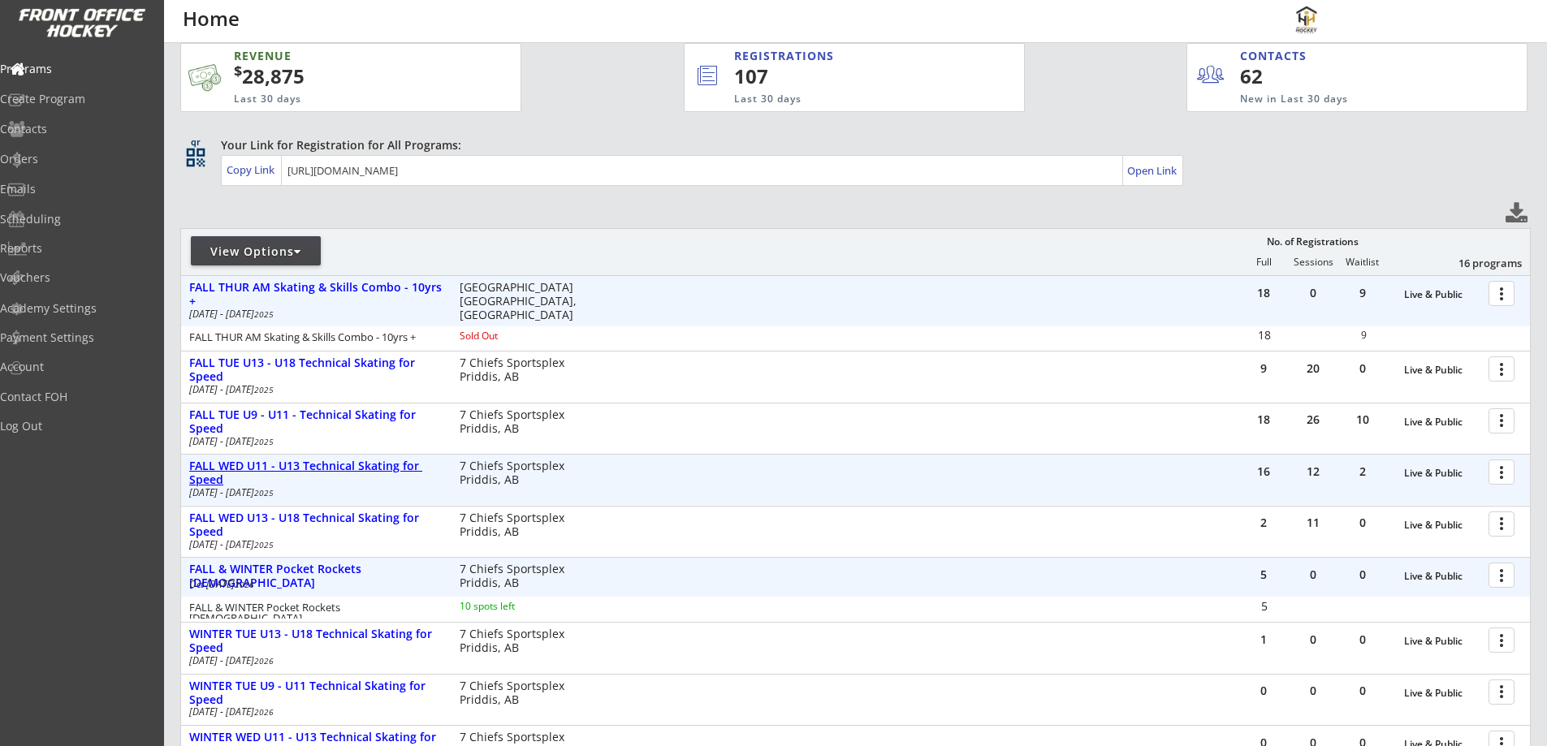
scroll to position [190, 0]
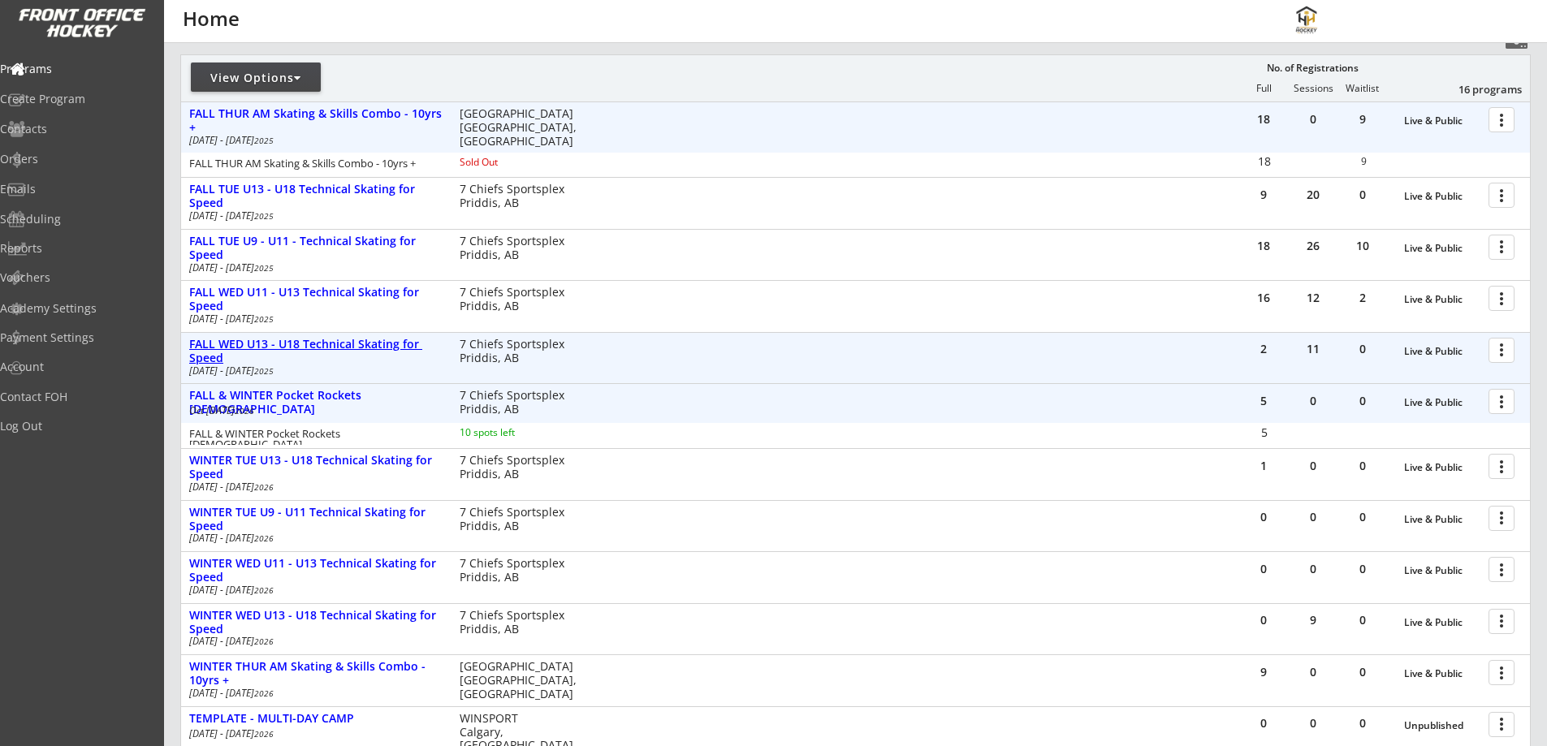
click at [377, 339] on div "FALL WED U13 - U18 Technical Skating for Speed" at bounding box center [315, 352] width 253 height 28
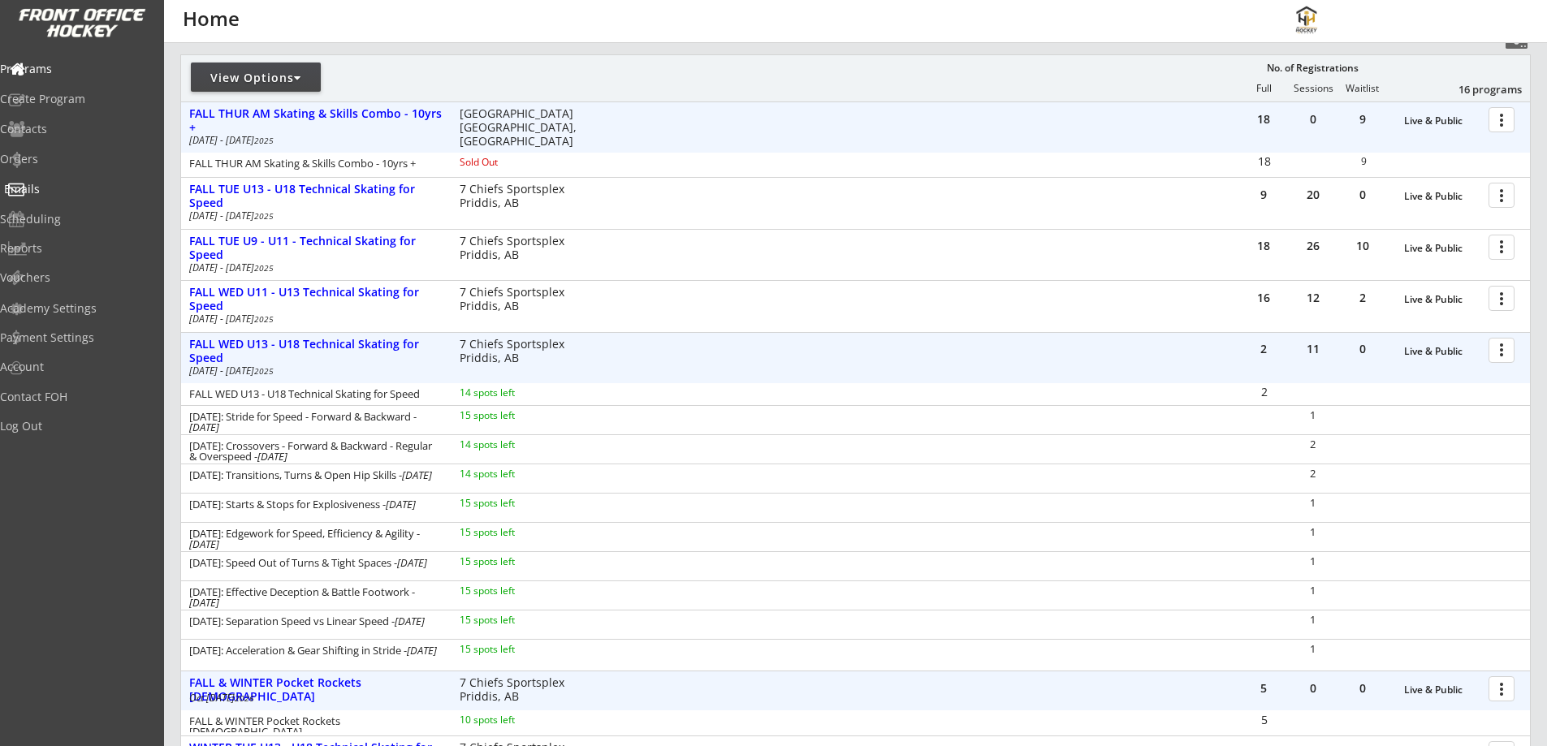
click at [50, 190] on div "Emails" at bounding box center [77, 189] width 146 height 11
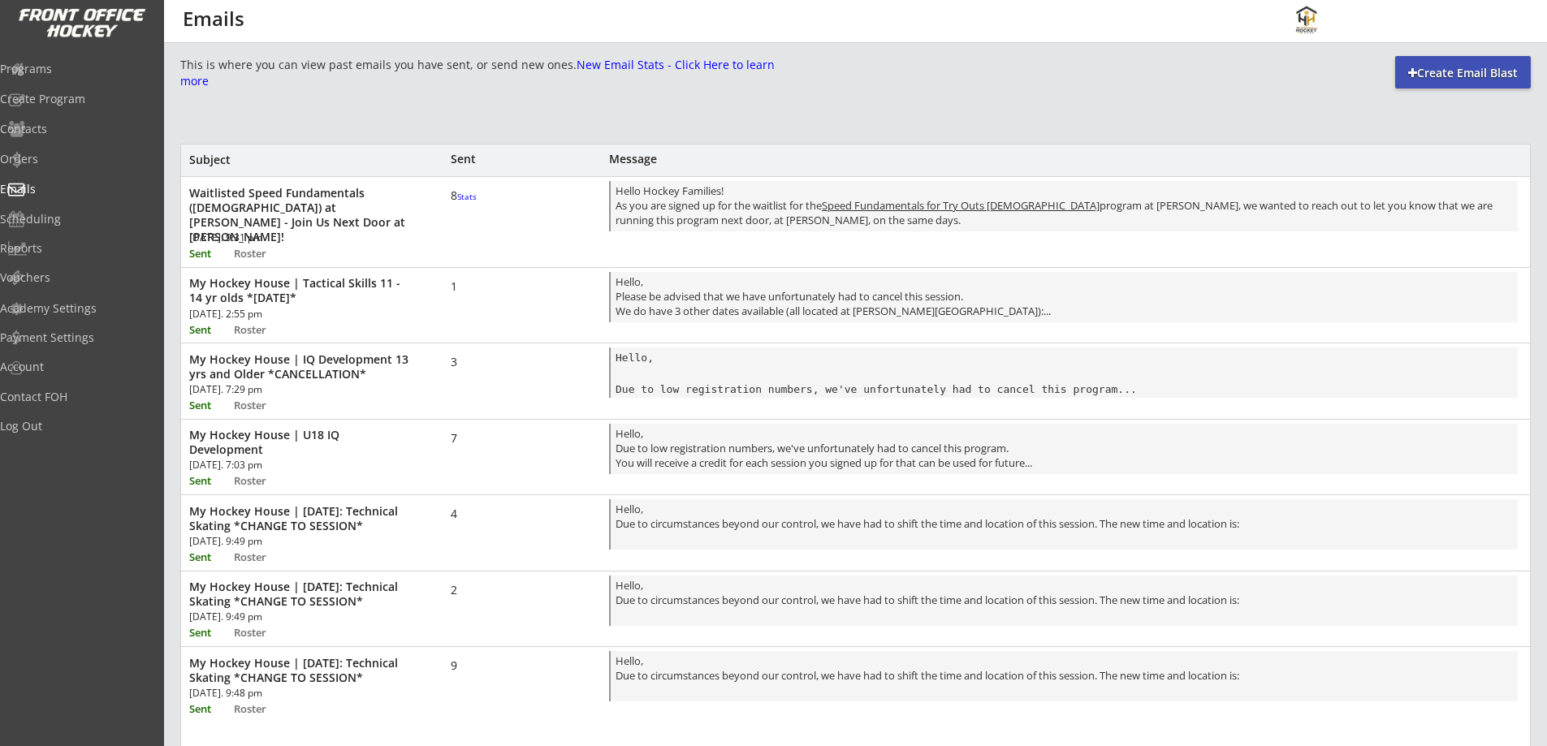
click at [1456, 70] on div "Create Email Blast" at bounding box center [1463, 73] width 136 height 16
select select ""All""
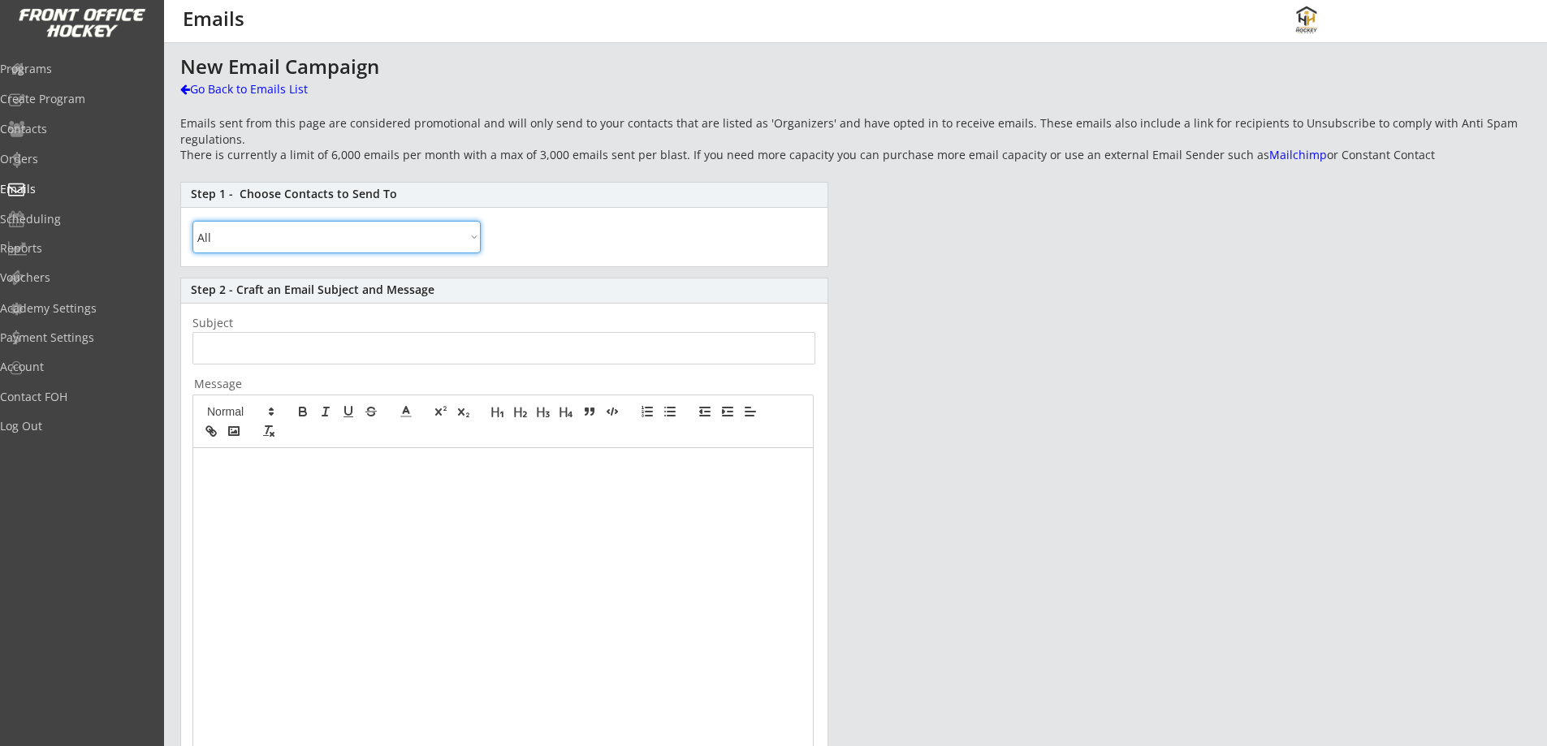
click at [320, 239] on select "All By Specific Programs Within Birth Year Range" at bounding box center [336, 237] width 288 height 32
click at [192, 221] on select "All By Specific Programs Within Birth Year Range" at bounding box center [336, 237] width 288 height 32
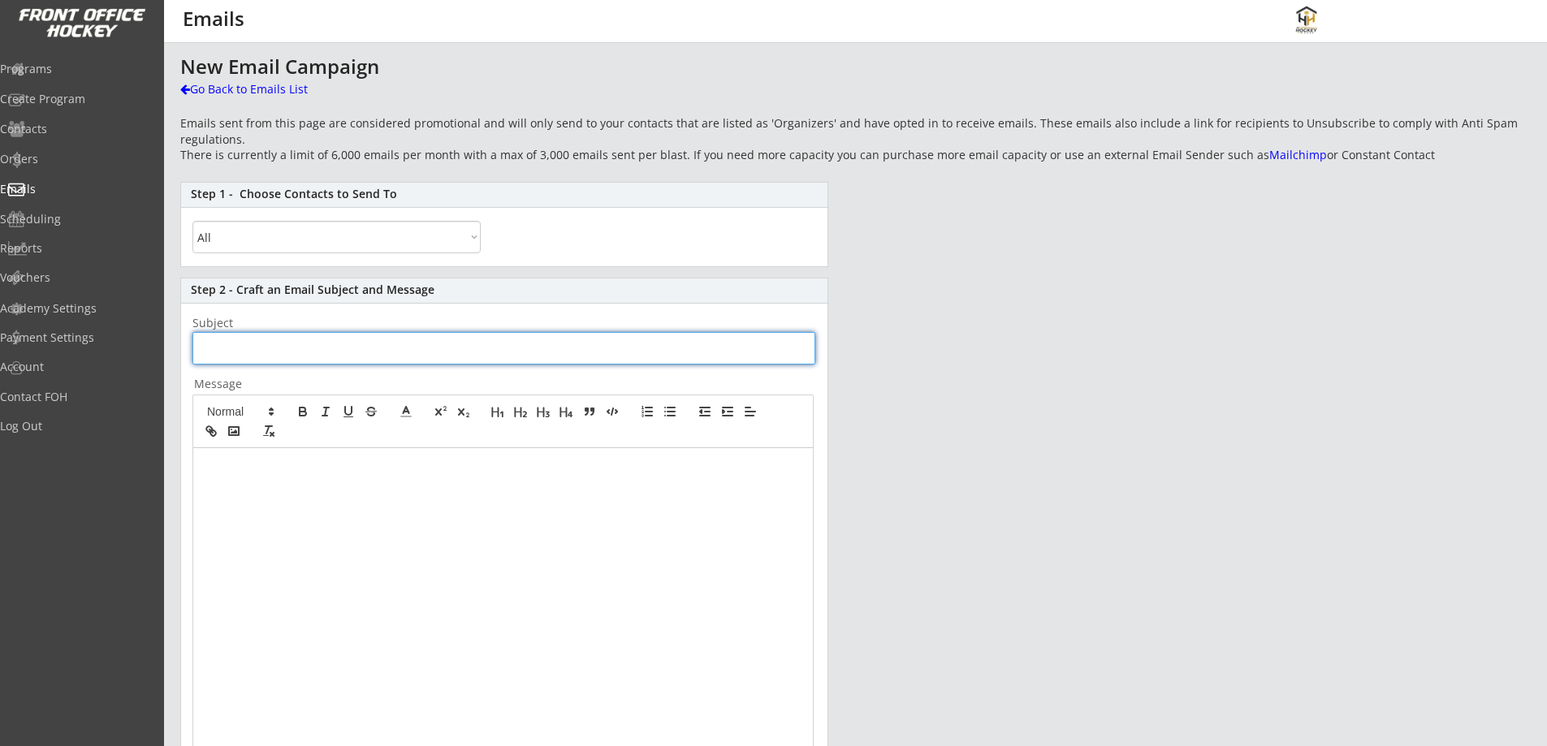
click at [296, 347] on input "input" at bounding box center [503, 348] width 623 height 32
type input "My Hockey House | Technical Skating for S"
click at [210, 97] on div "Go Back to Emails List" at bounding box center [263, 89] width 167 height 16
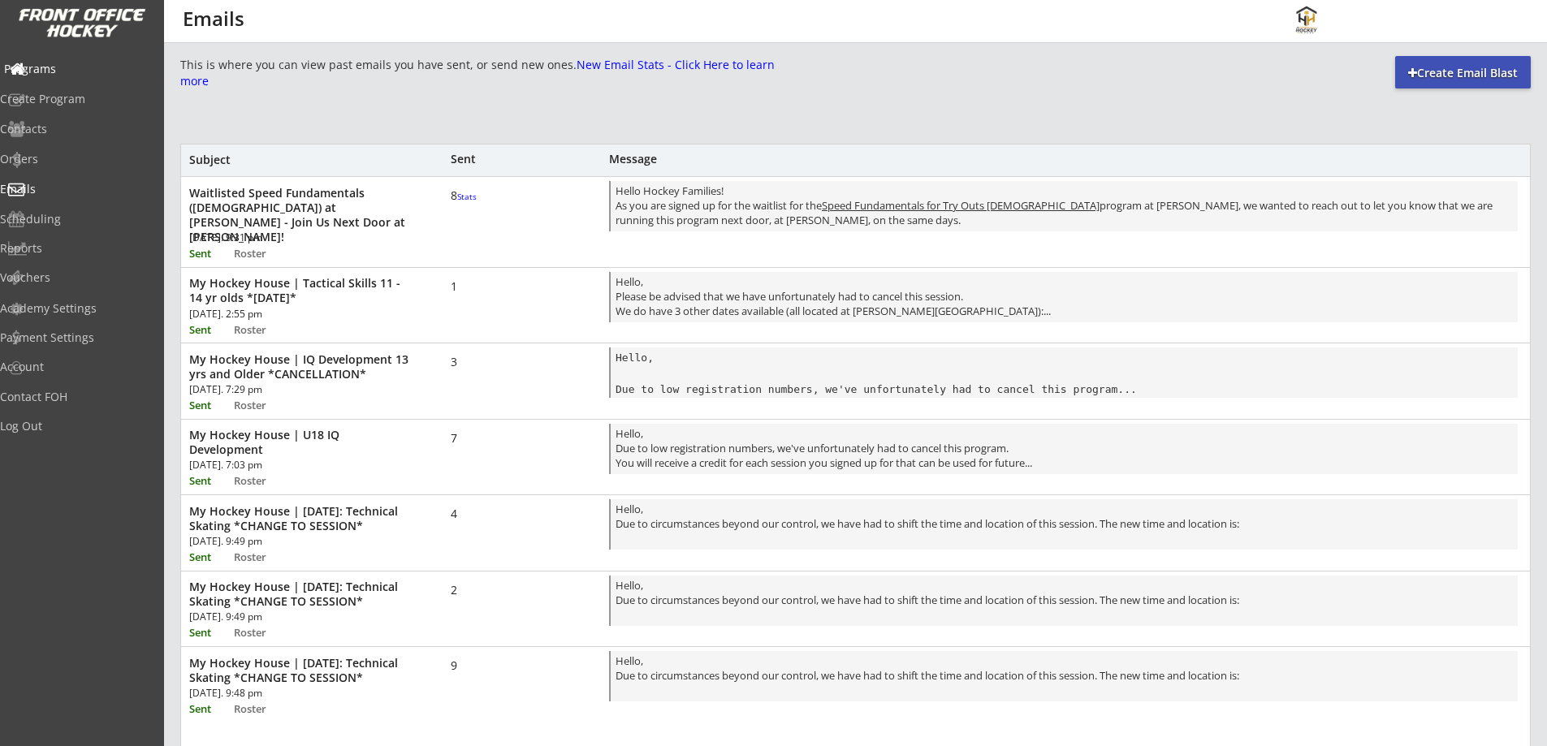
click at [95, 69] on div "Programs" at bounding box center [77, 68] width 146 height 11
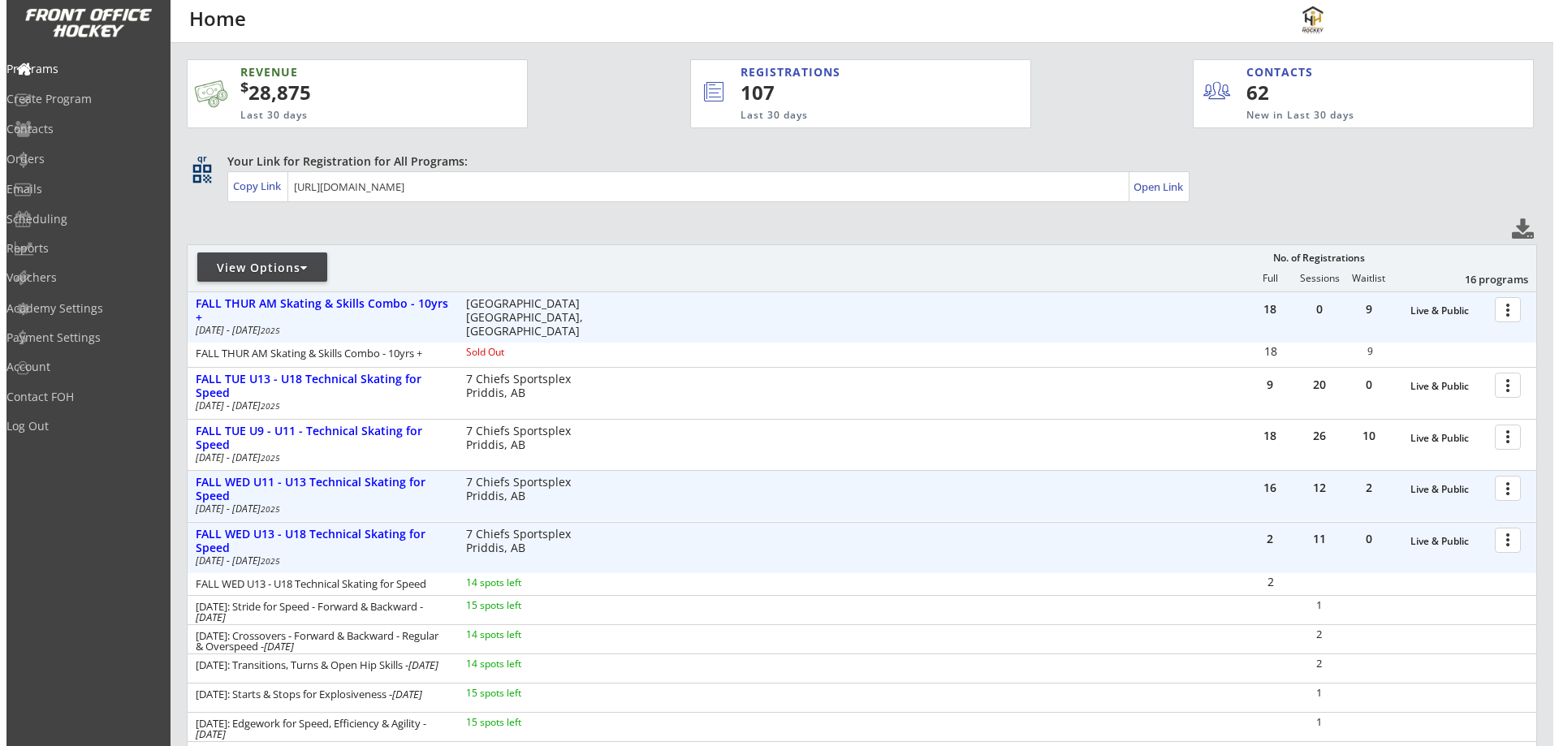
scroll to position [189, 0]
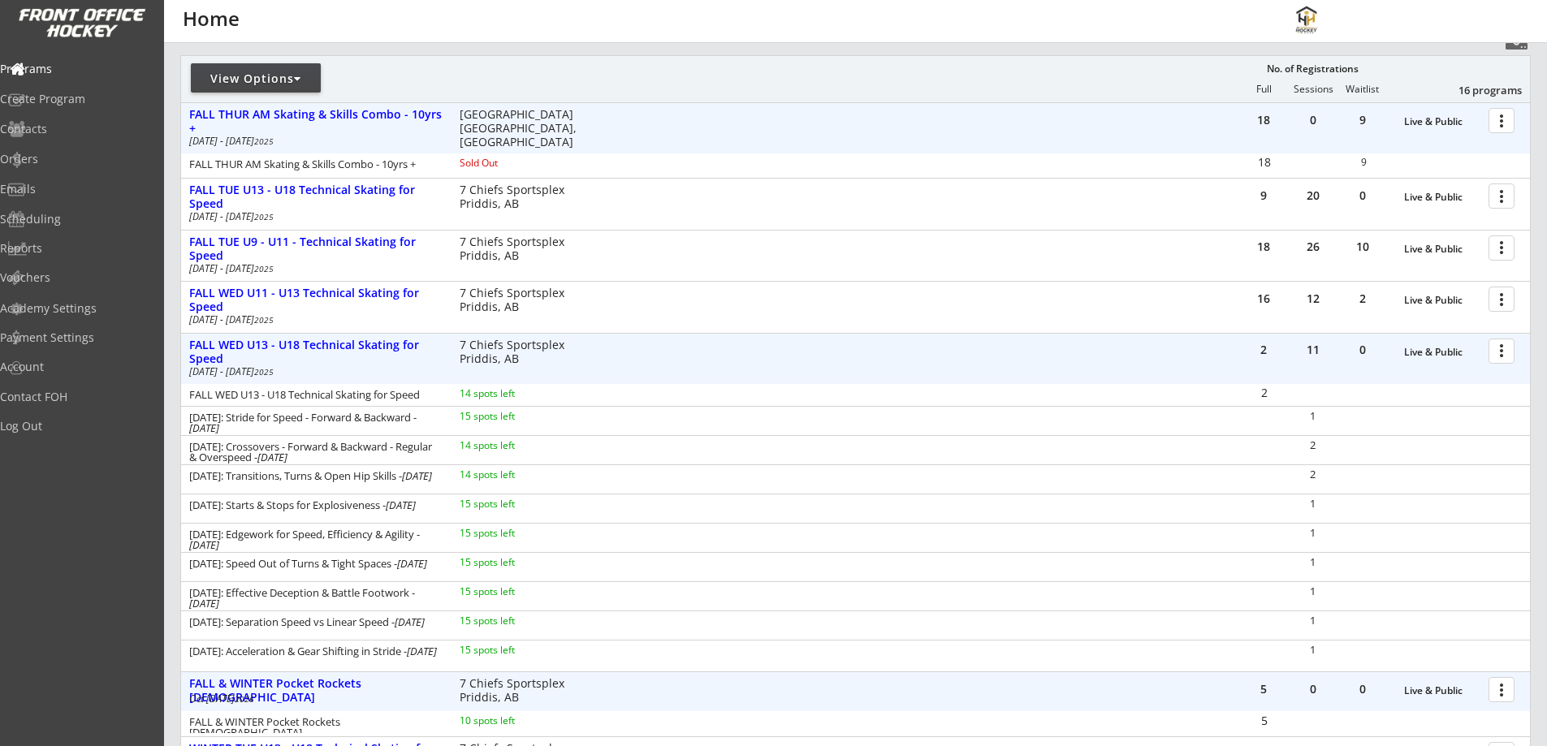
click at [1506, 351] on div at bounding box center [1504, 350] width 28 height 28
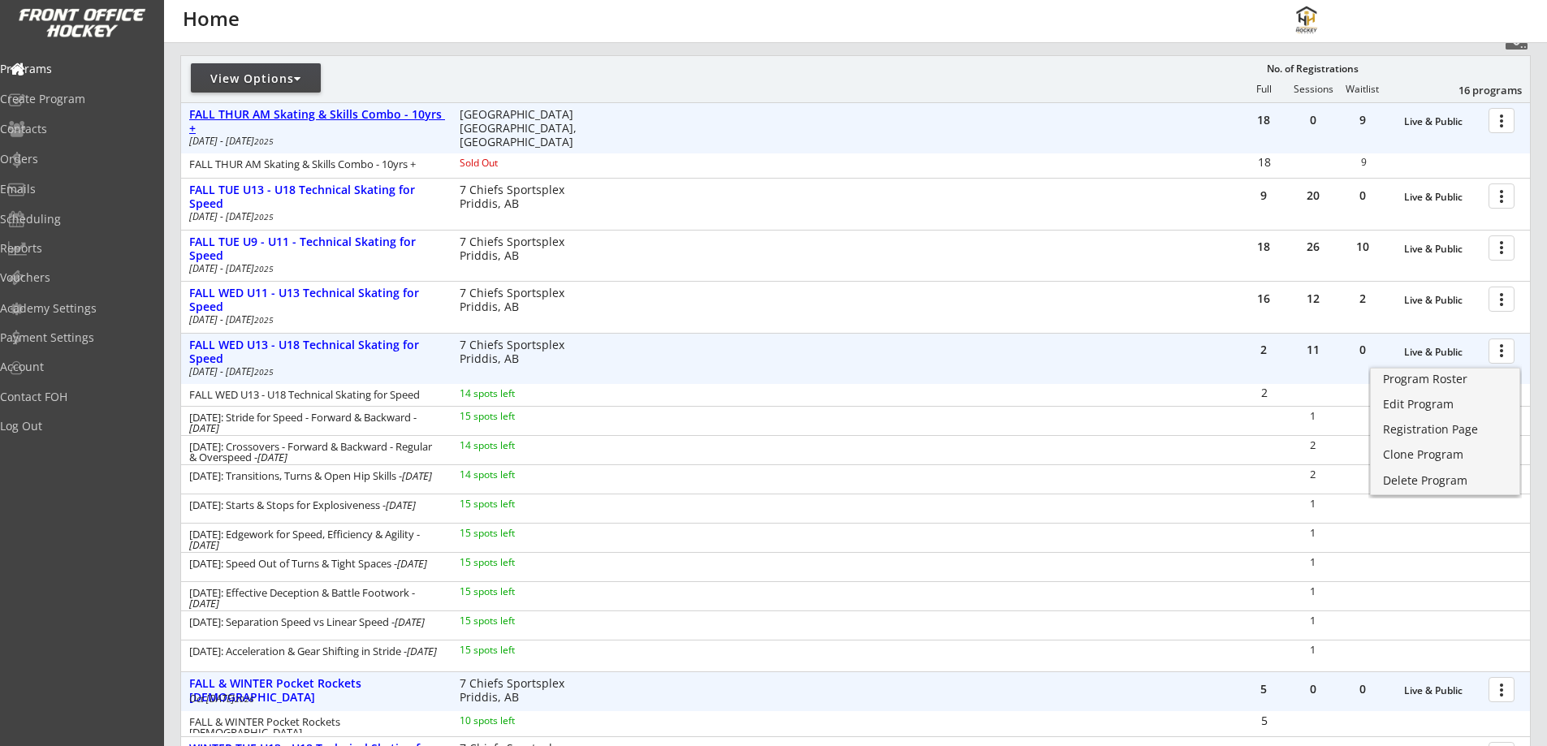
click at [330, 114] on div "FALL THUR AM Skating & Skills Combo - 10yrs +" at bounding box center [315, 122] width 253 height 28
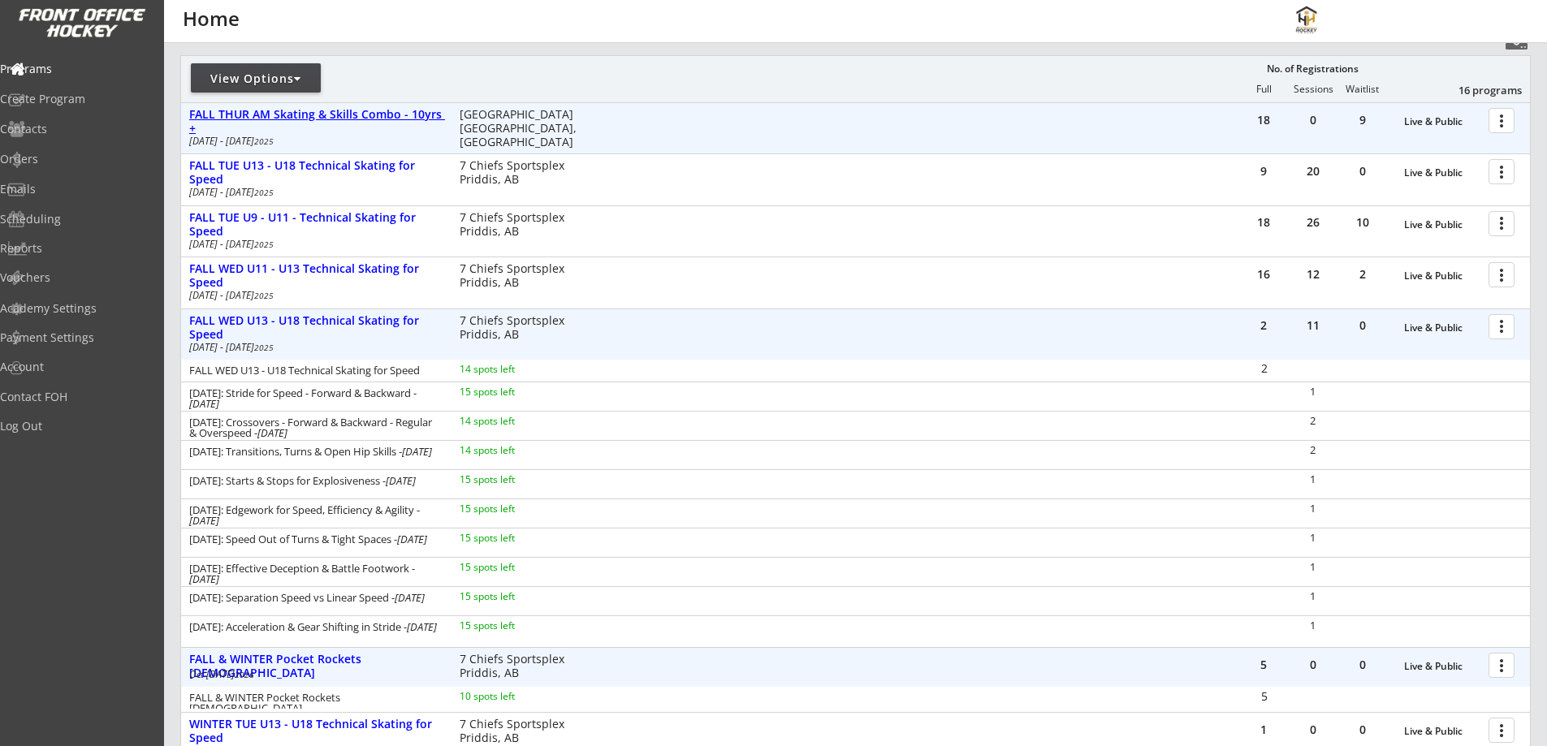
click at [334, 110] on div "FALL THUR AM Skating & Skills Combo - 10yrs +" at bounding box center [315, 122] width 253 height 28
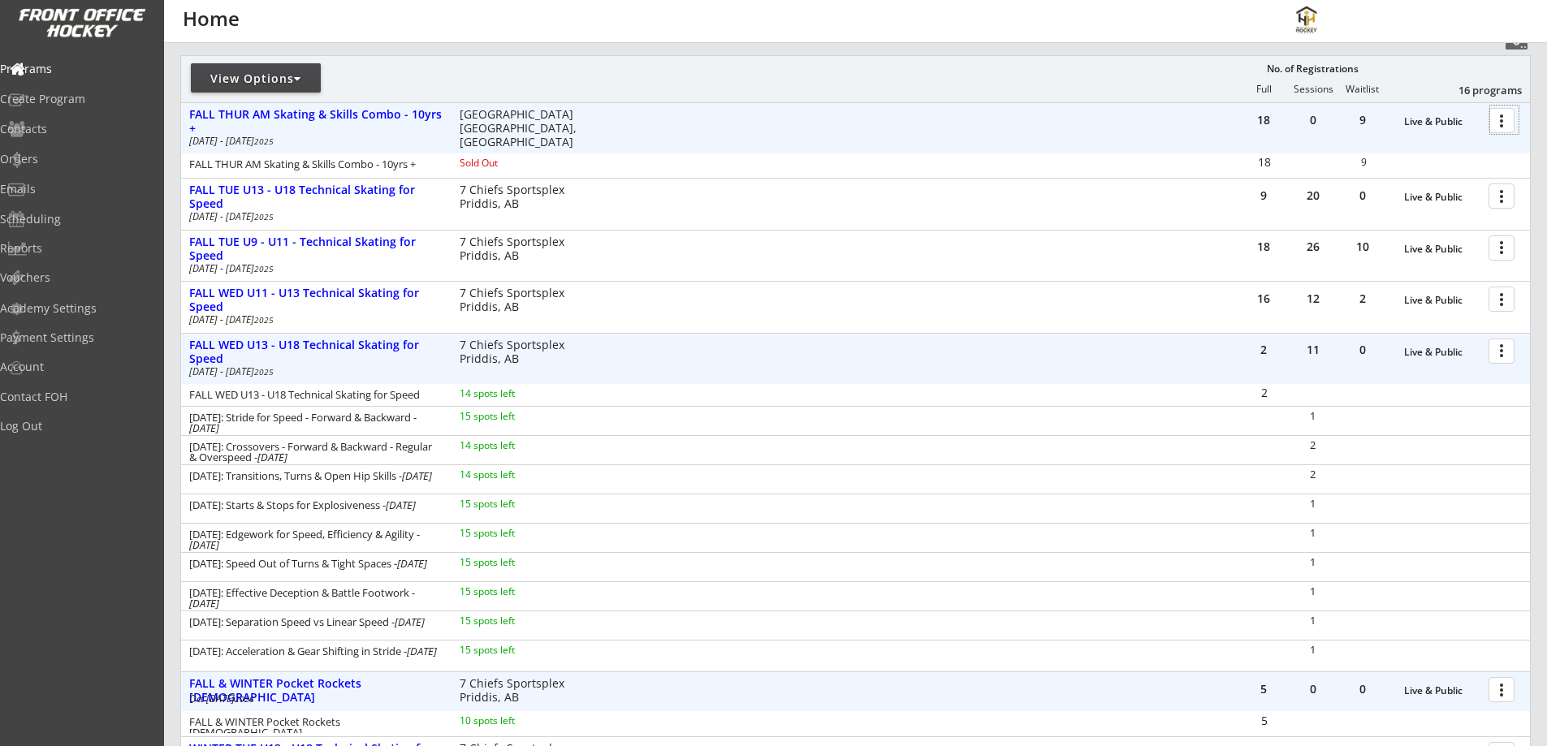
click at [1504, 117] on div at bounding box center [1504, 120] width 28 height 28
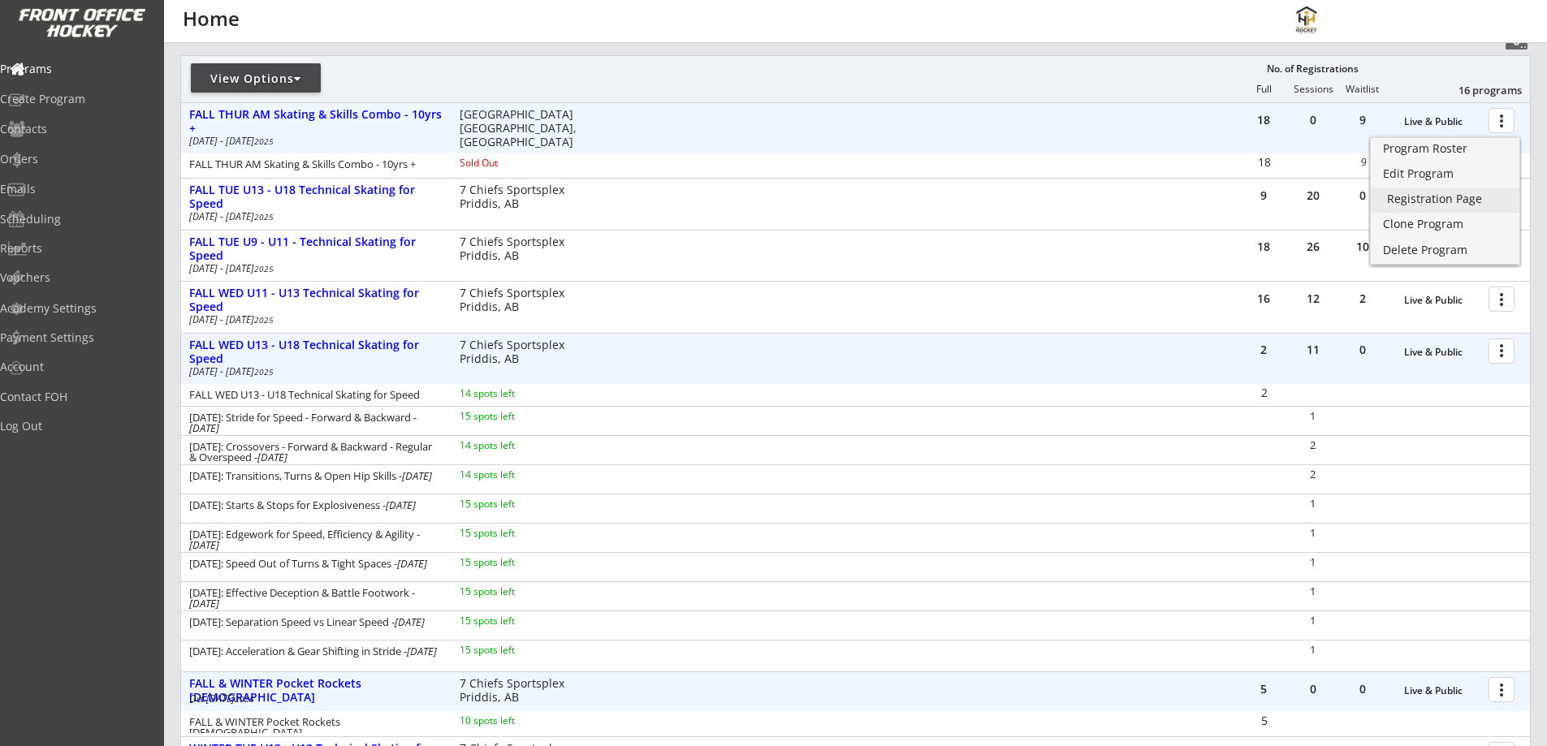
click at [1415, 196] on div "Registration Page" at bounding box center [1445, 198] width 116 height 11
click at [1429, 222] on div "Clone Program" at bounding box center [1445, 223] width 116 height 11
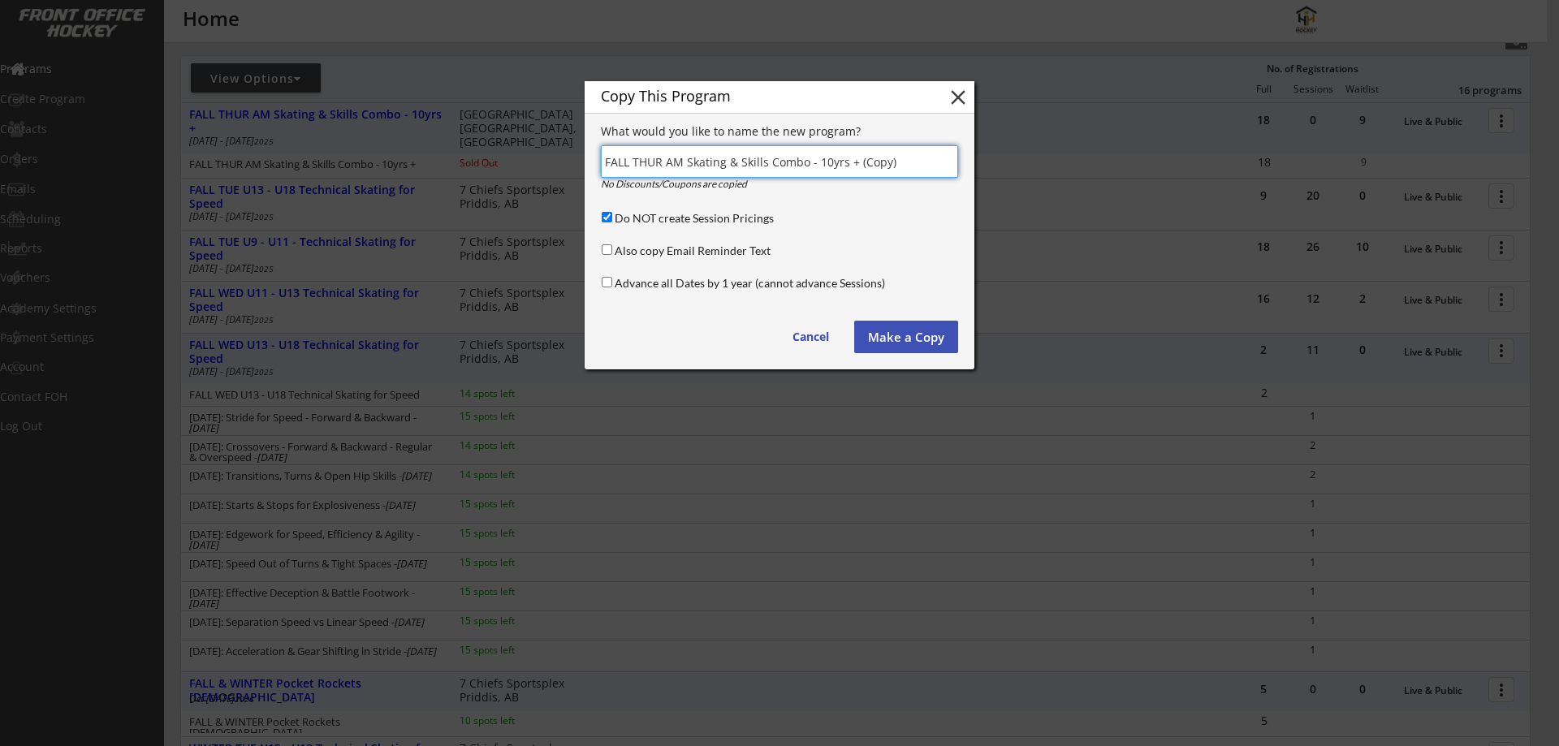
click at [644, 162] on input "input" at bounding box center [779, 161] width 357 height 32
click at [644, 161] on input "input" at bounding box center [779, 161] width 357 height 32
type input "FALL WED U13 - U18 Skating & Skills Combo"
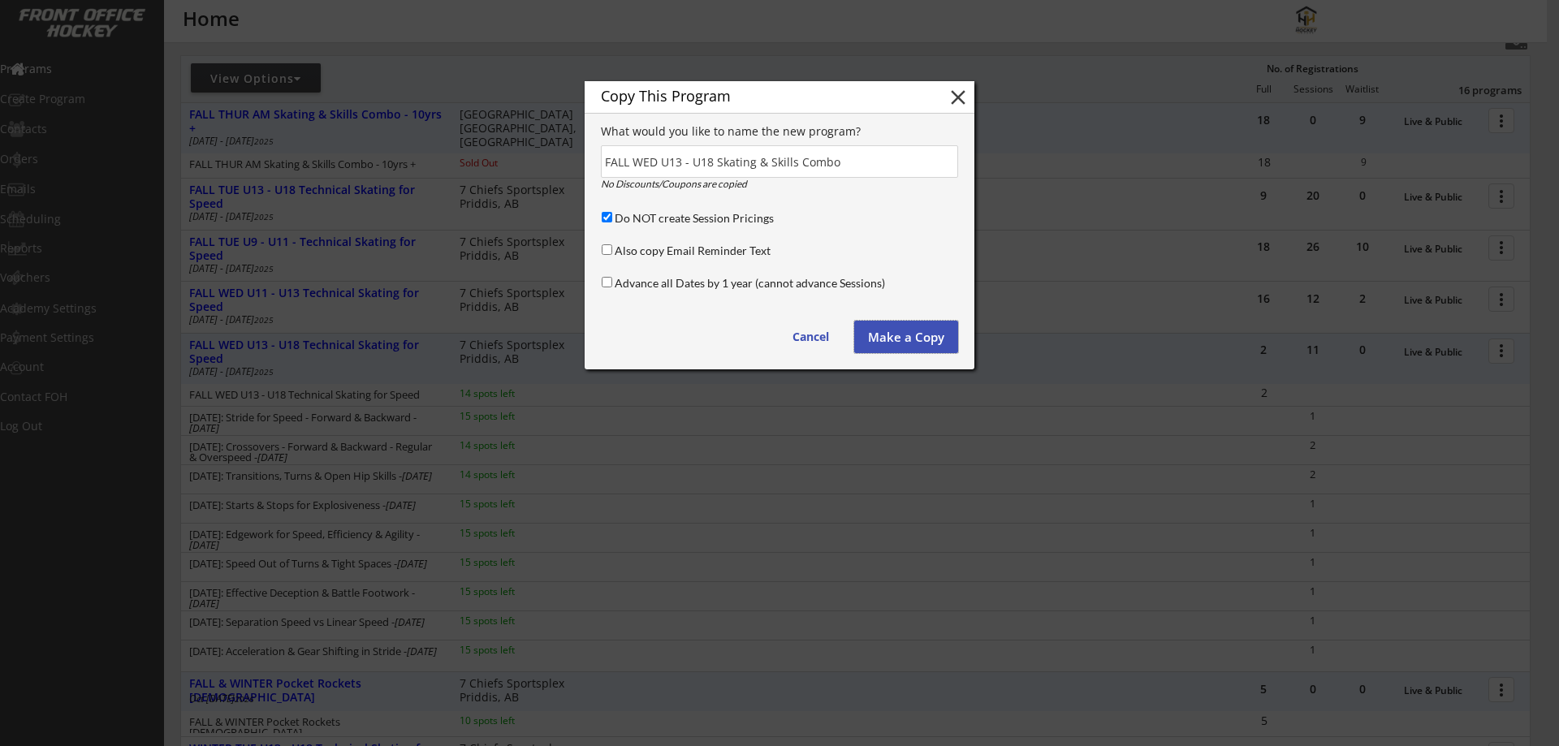
click at [902, 344] on button "Make a Copy" at bounding box center [906, 337] width 104 height 32
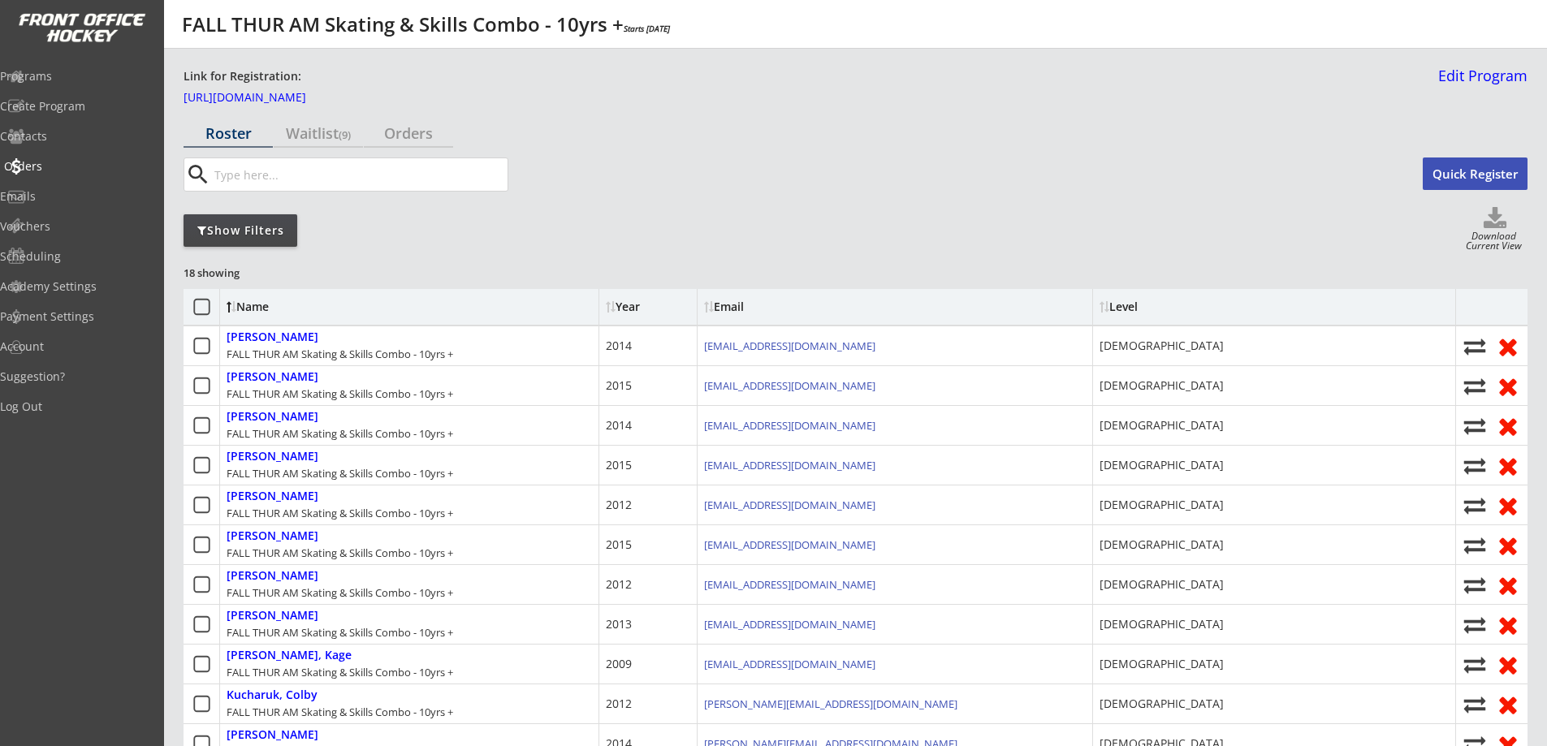
click at [71, 165] on div "Orders" at bounding box center [77, 166] width 146 height 11
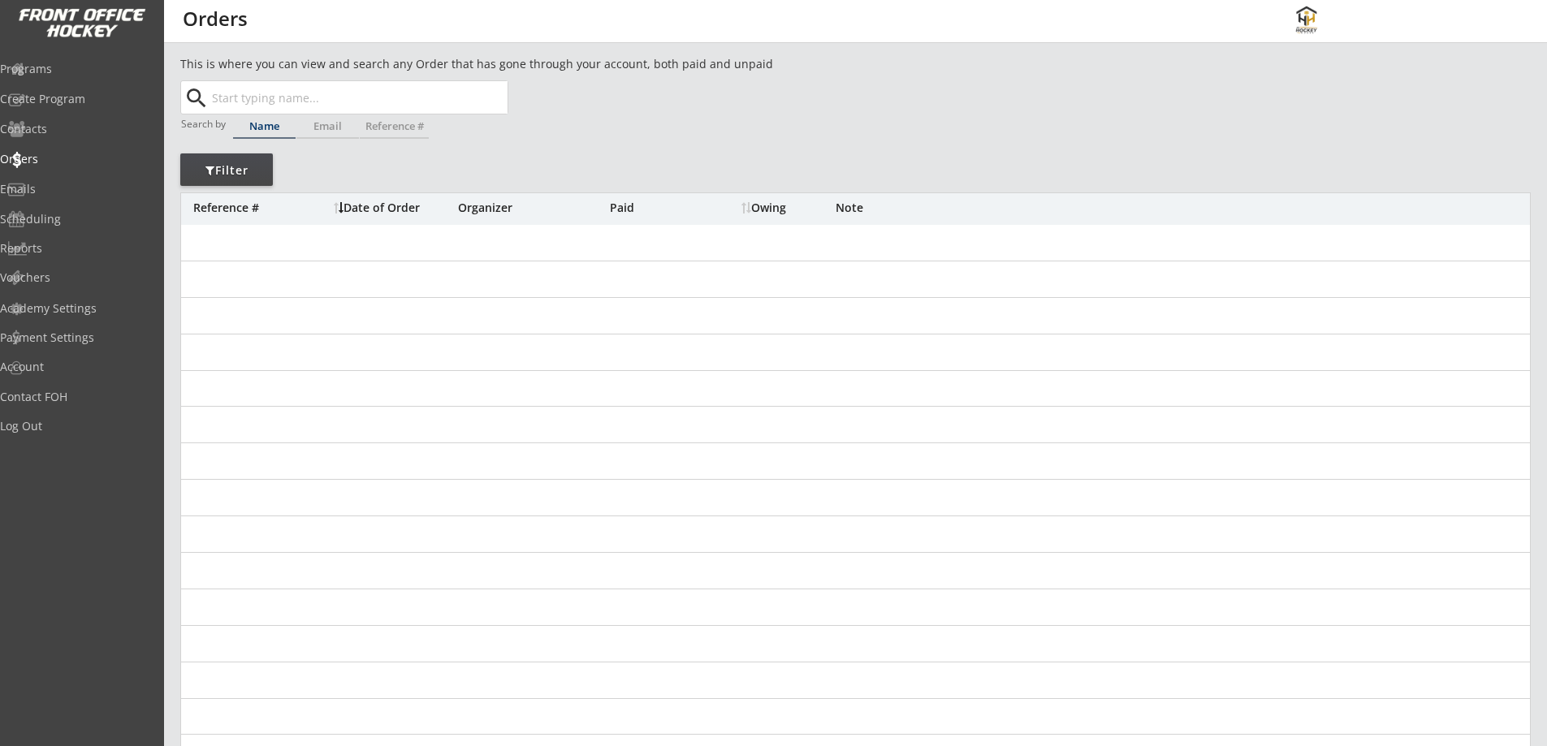
click at [377, 93] on input "text" at bounding box center [358, 97] width 299 height 32
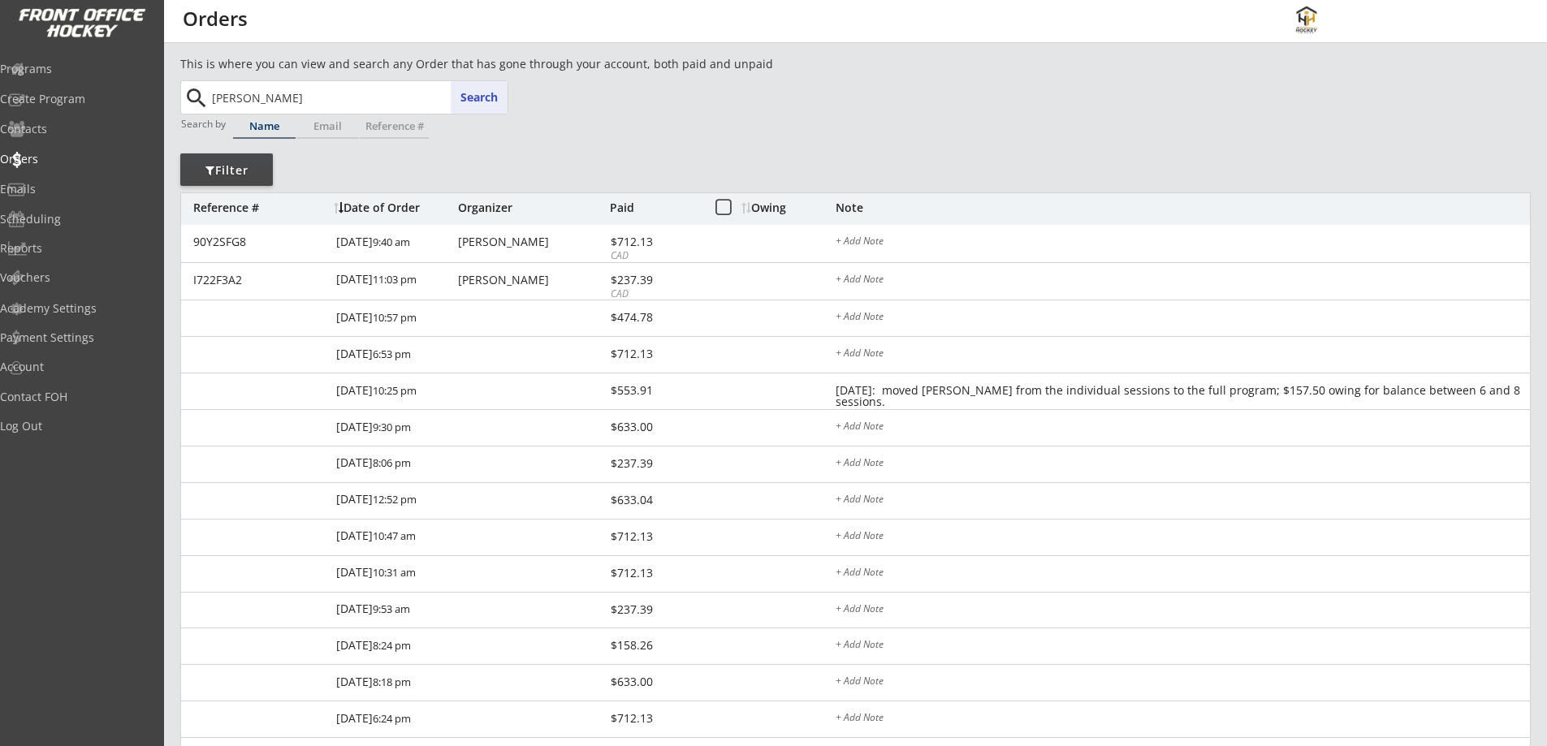
type input "[PERSON_NAME]"
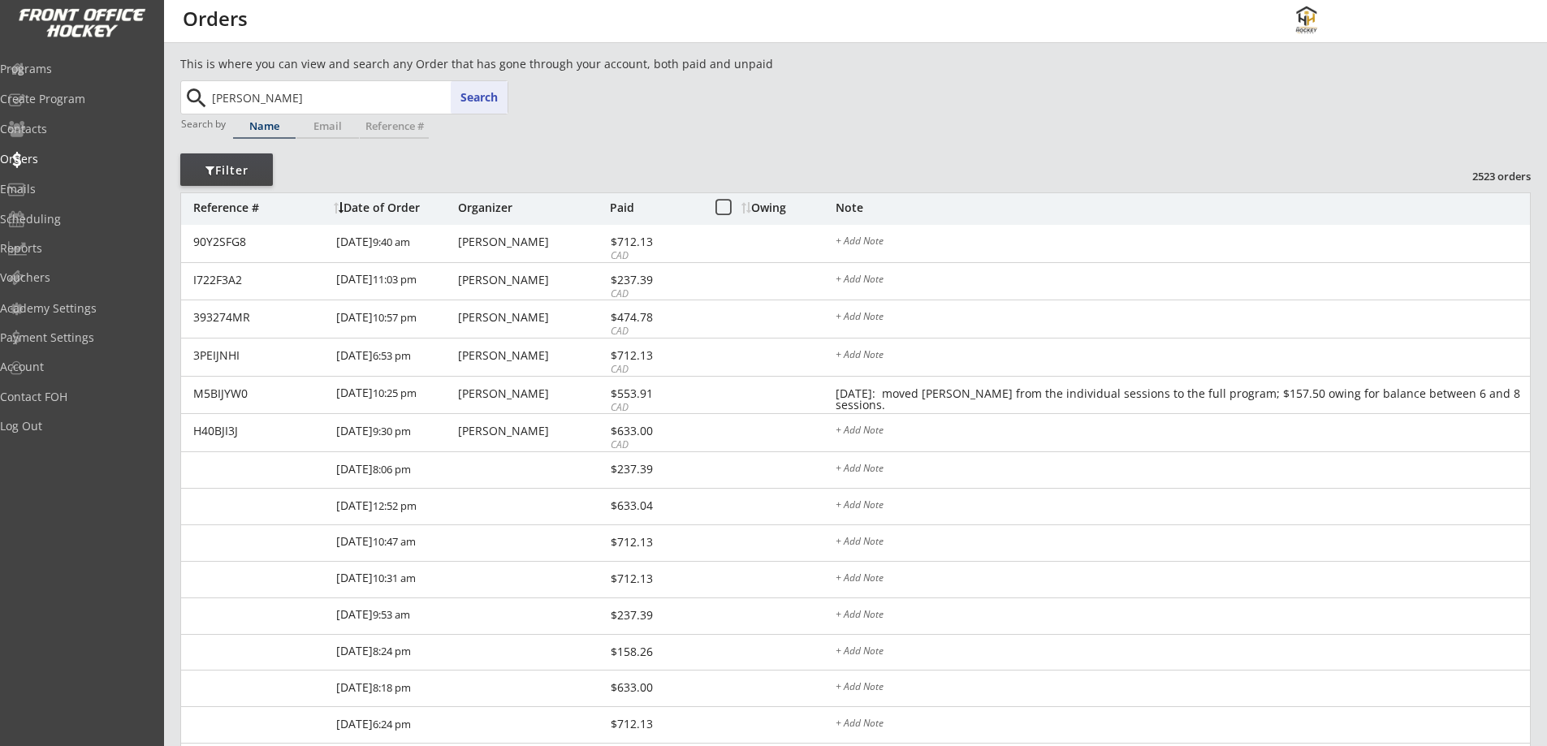
type input "anna Dalziel"
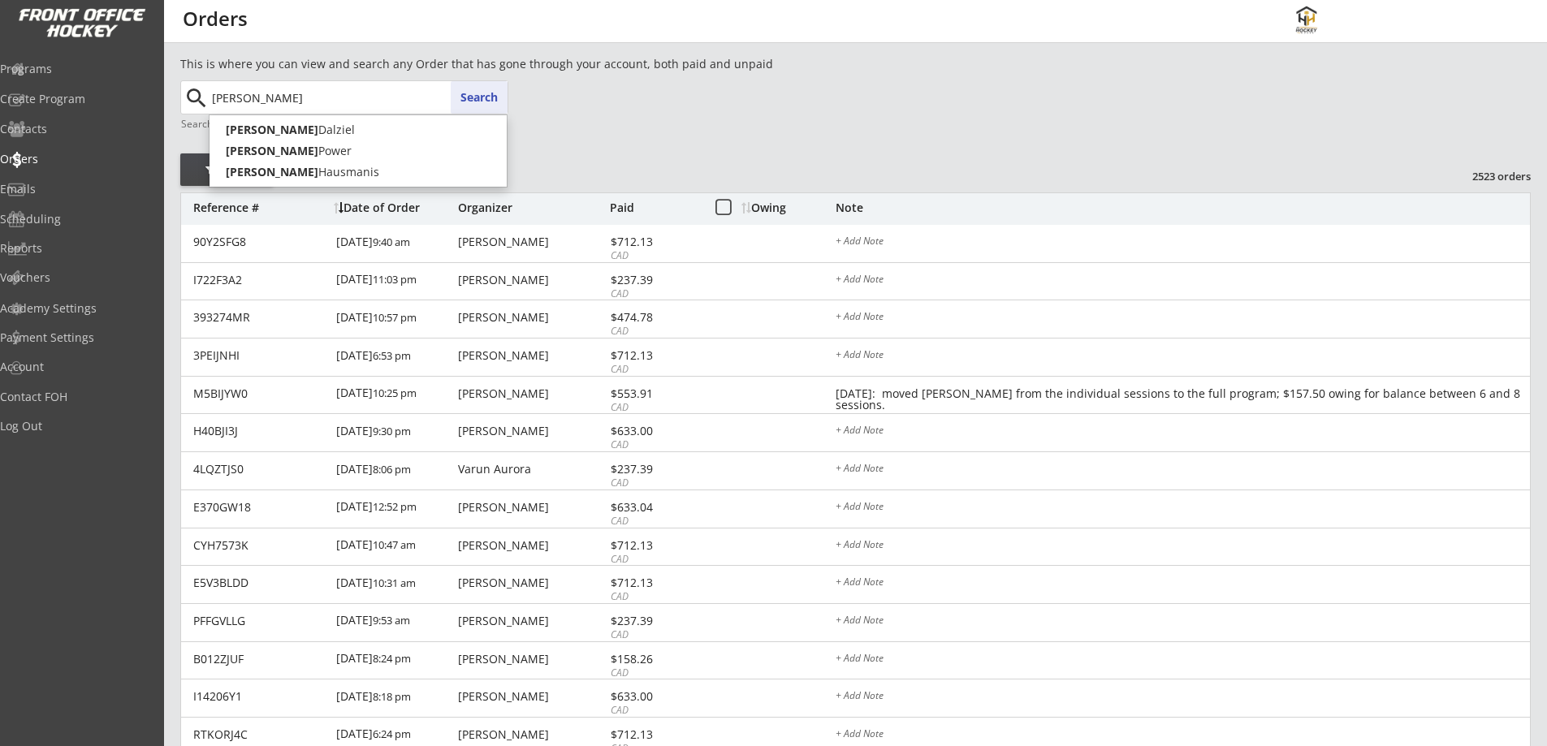
type input "an"
type input "anthony Vlooswyk"
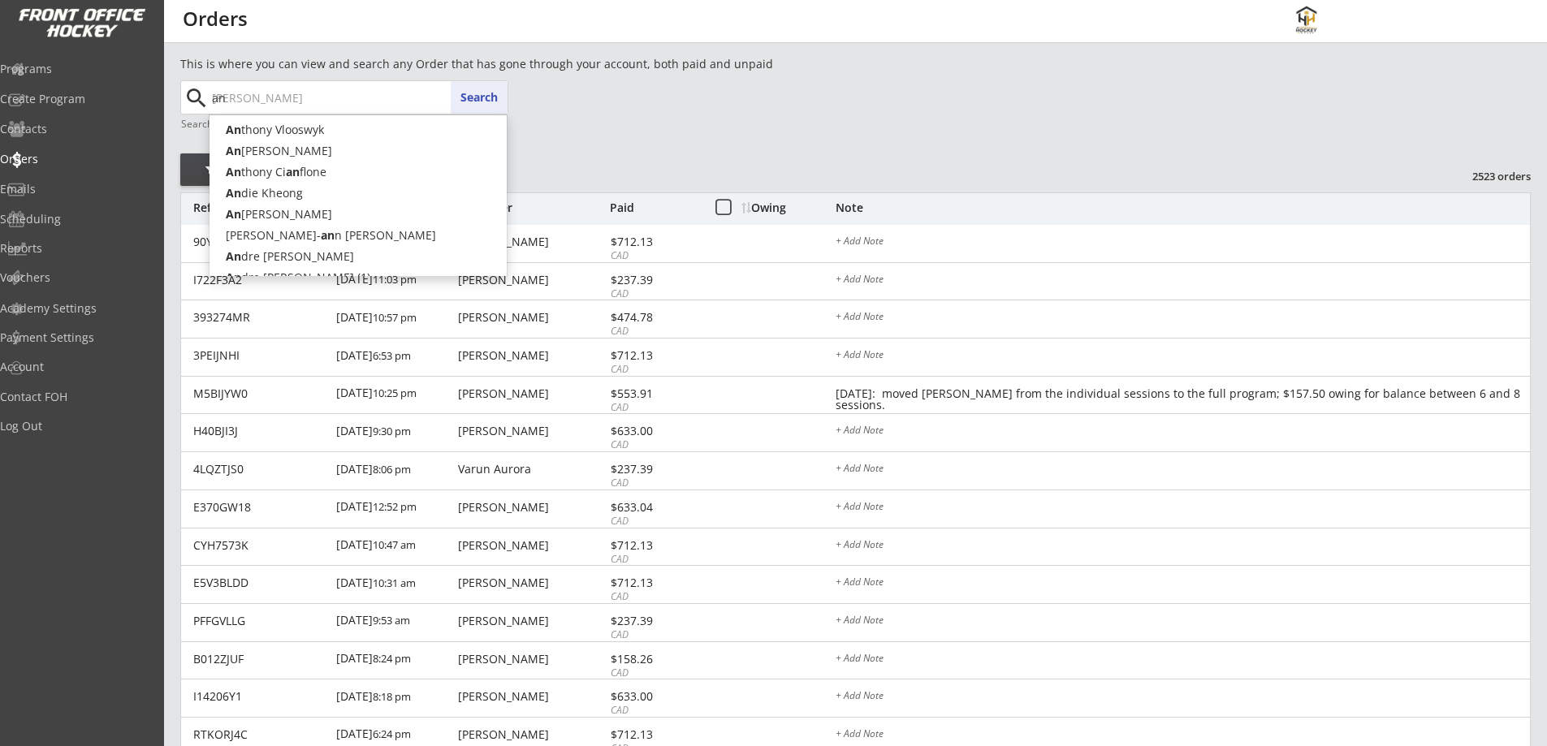
type input "a"
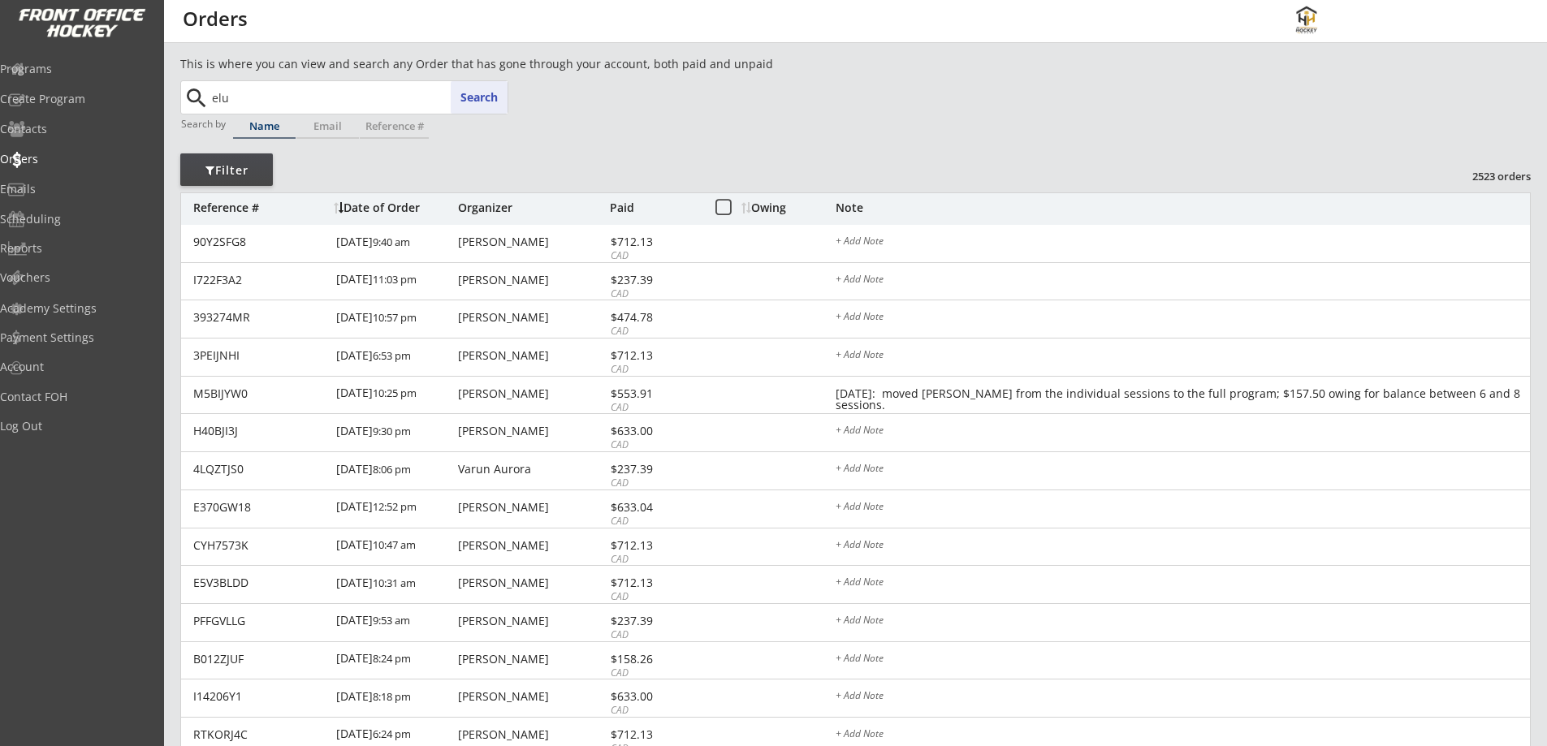
type input "el"
type input "ellie Meunier"
type input "e"
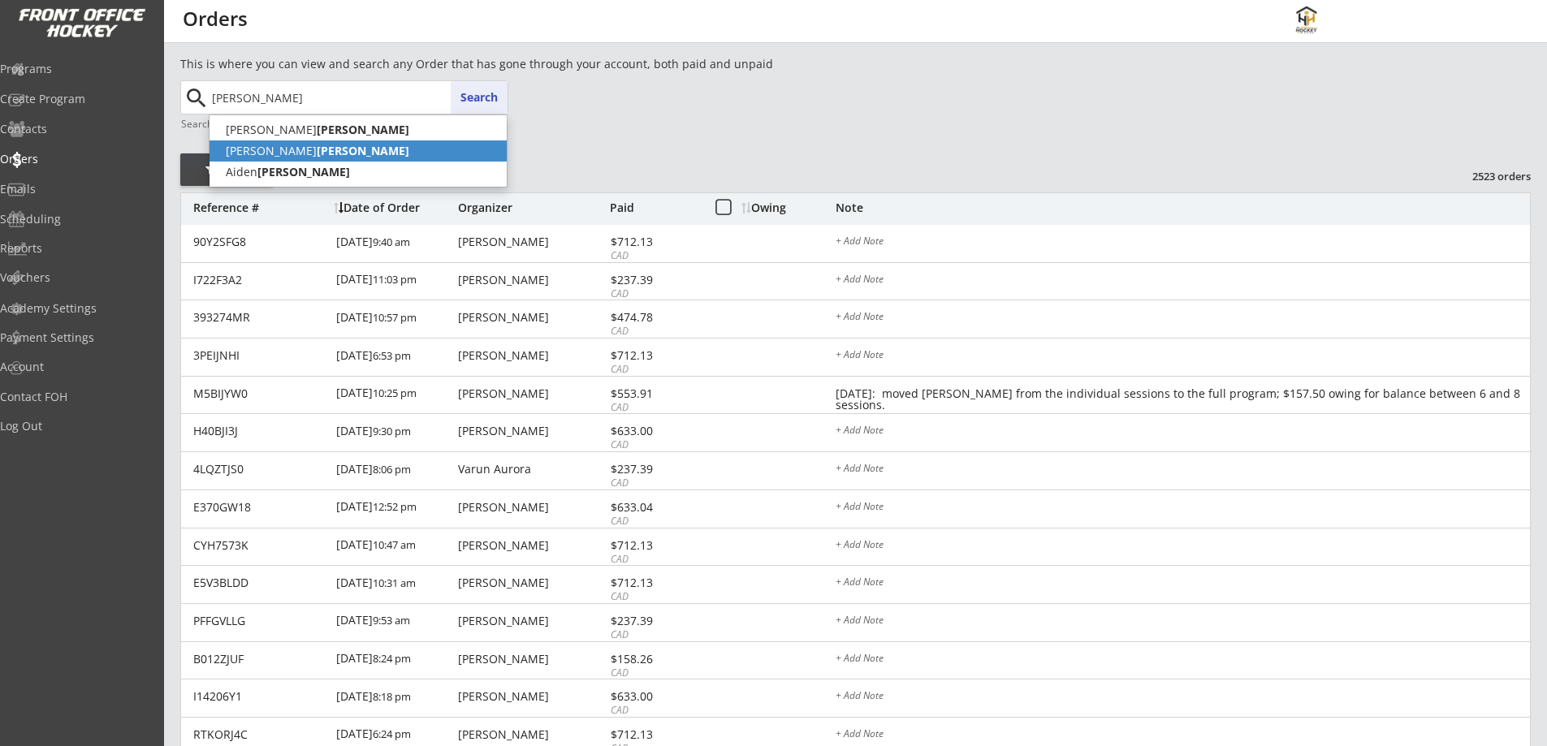
click at [381, 149] on p "Hannah Leung" at bounding box center [358, 150] width 297 height 21
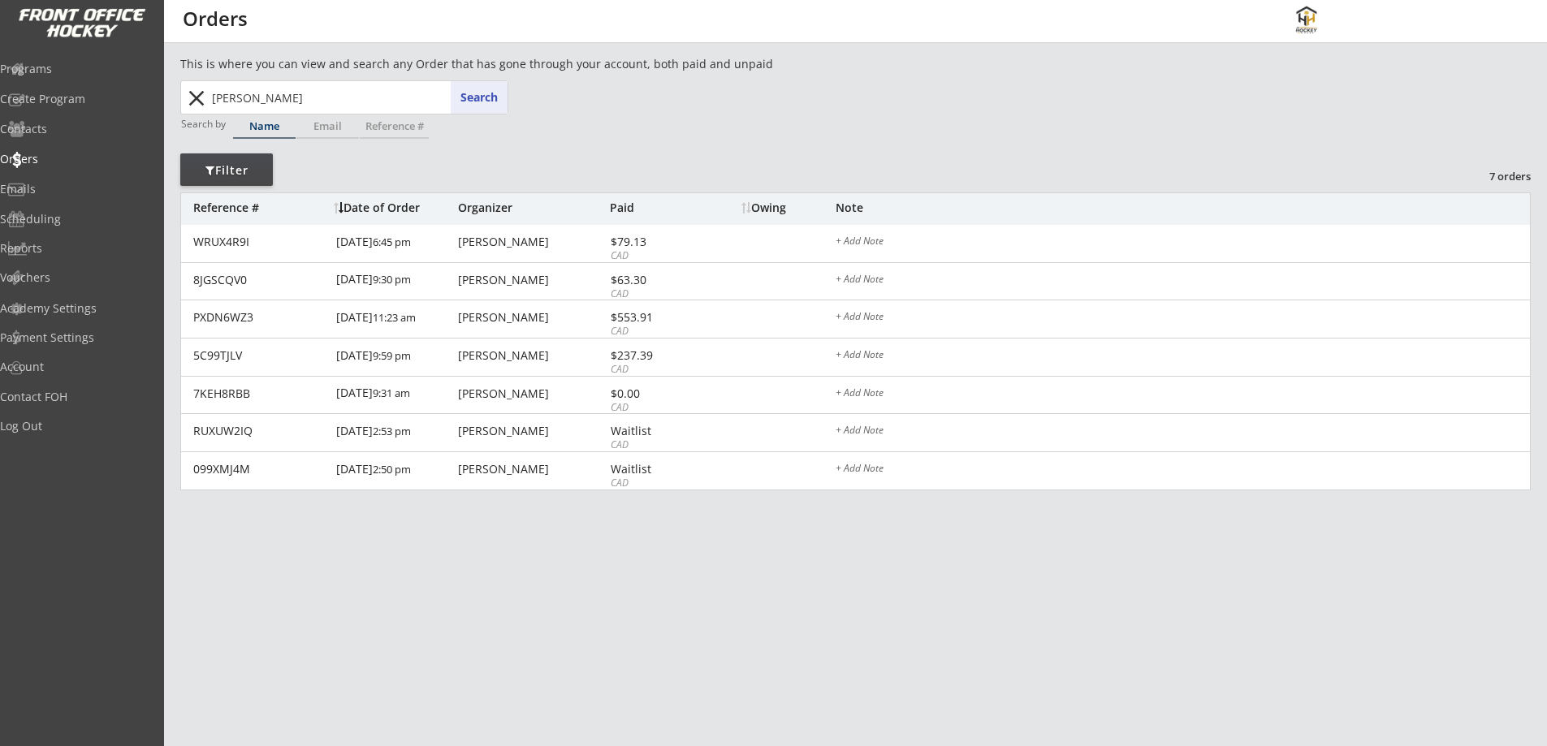
drag, startPoint x: 224, startPoint y: 97, endPoint x: 162, endPoint y: 97, distance: 62.5
click at [162, 97] on body "This is where you can view and search any Order that has gone through your acco…" at bounding box center [773, 373] width 1547 height 746
type input "anne Leung"
click at [260, 121] on div "Name" at bounding box center [264, 126] width 63 height 11
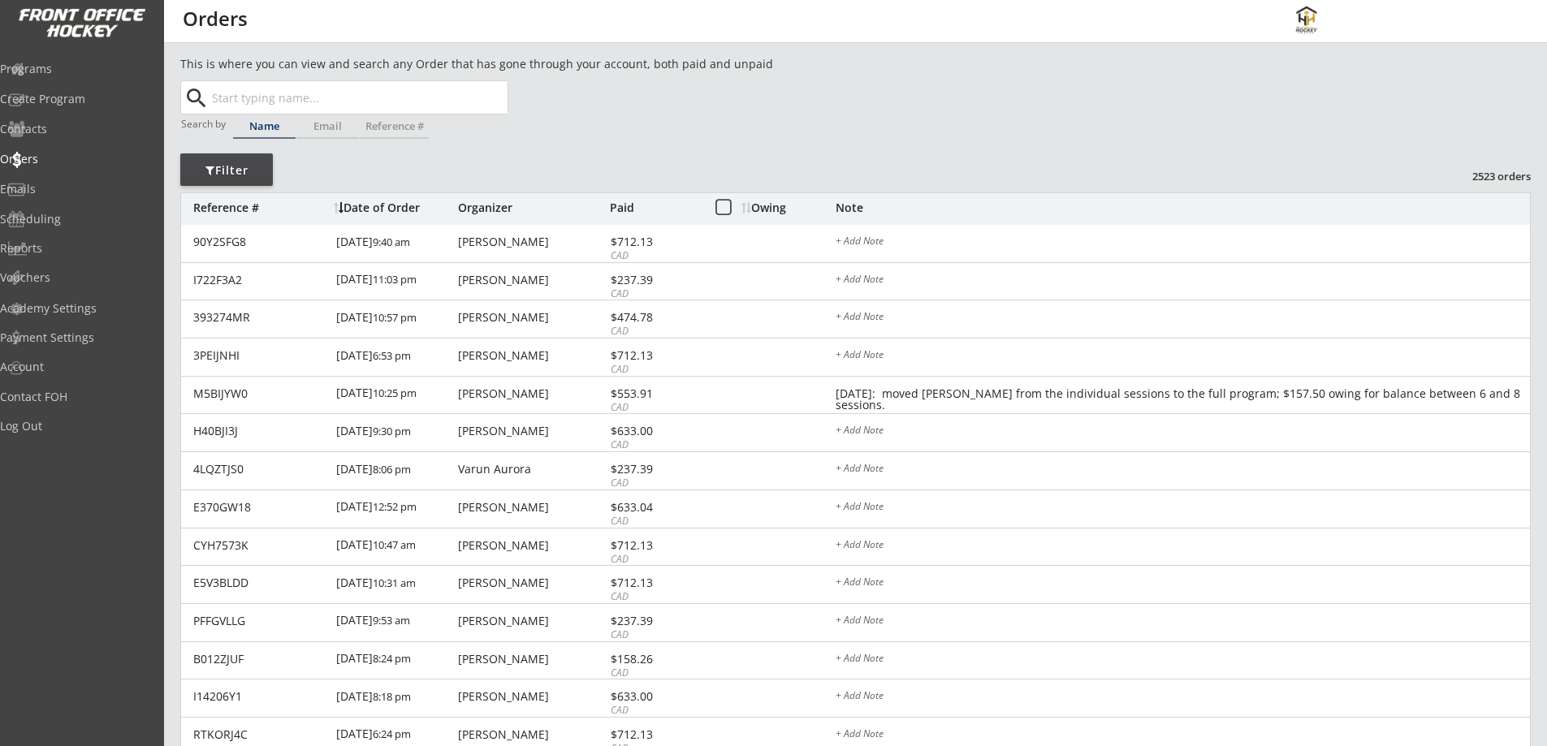
click at [352, 92] on input "text" at bounding box center [358, 97] width 299 height 32
type input "an"
type input "anthony Vlooswyk"
type input "ann"
type input "anna Dalziel"
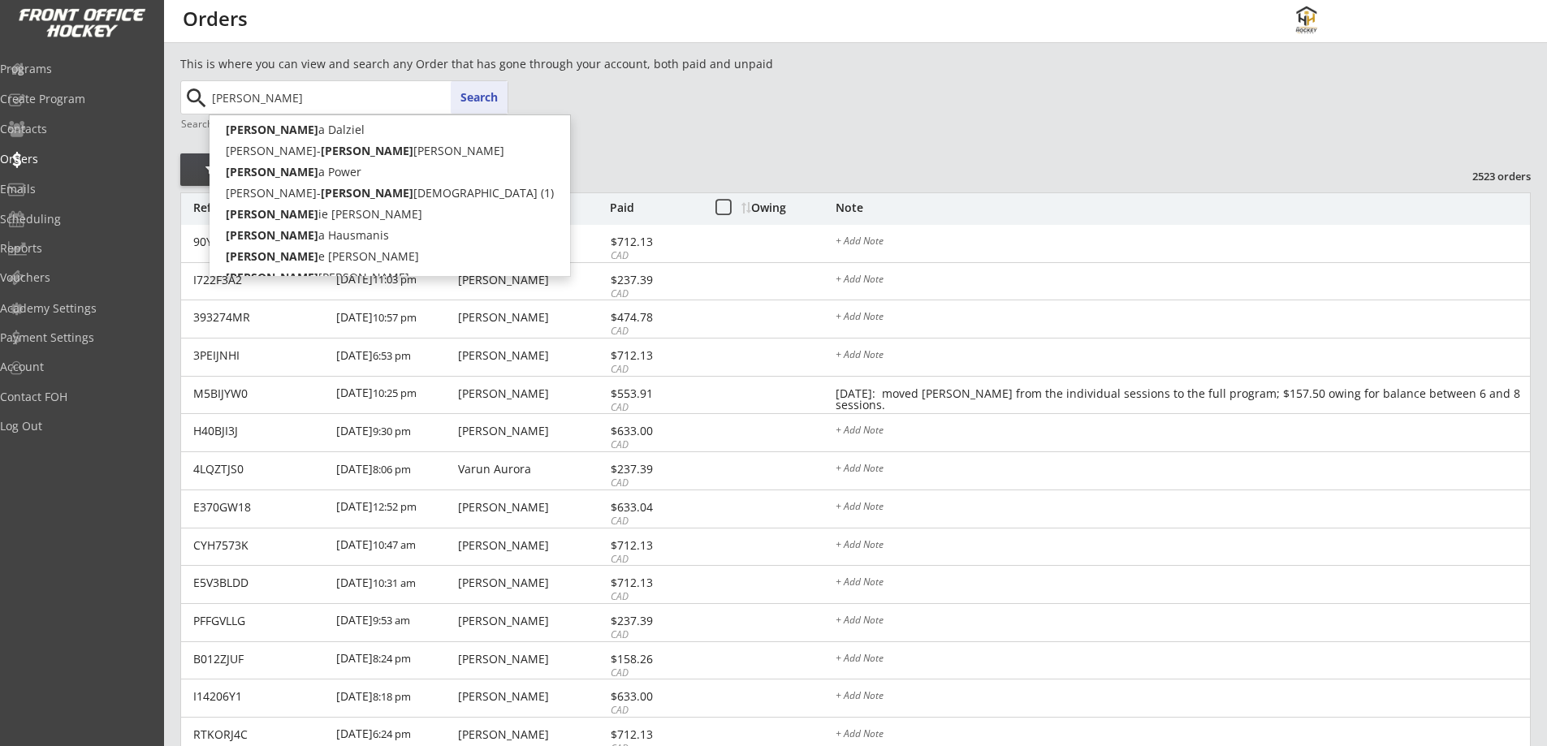
type input "anne"
type input "anne Luong"
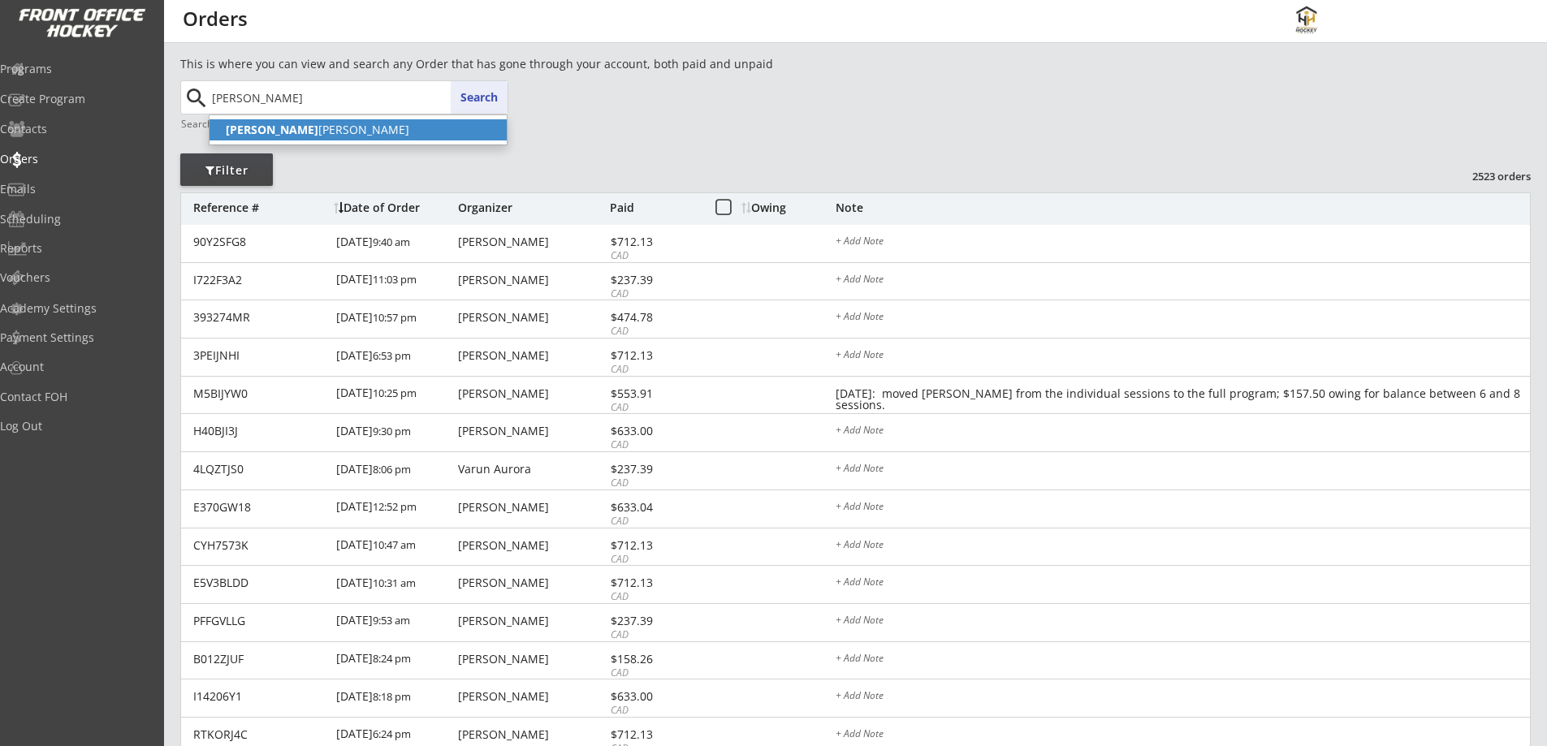
type input "Anne Luong"
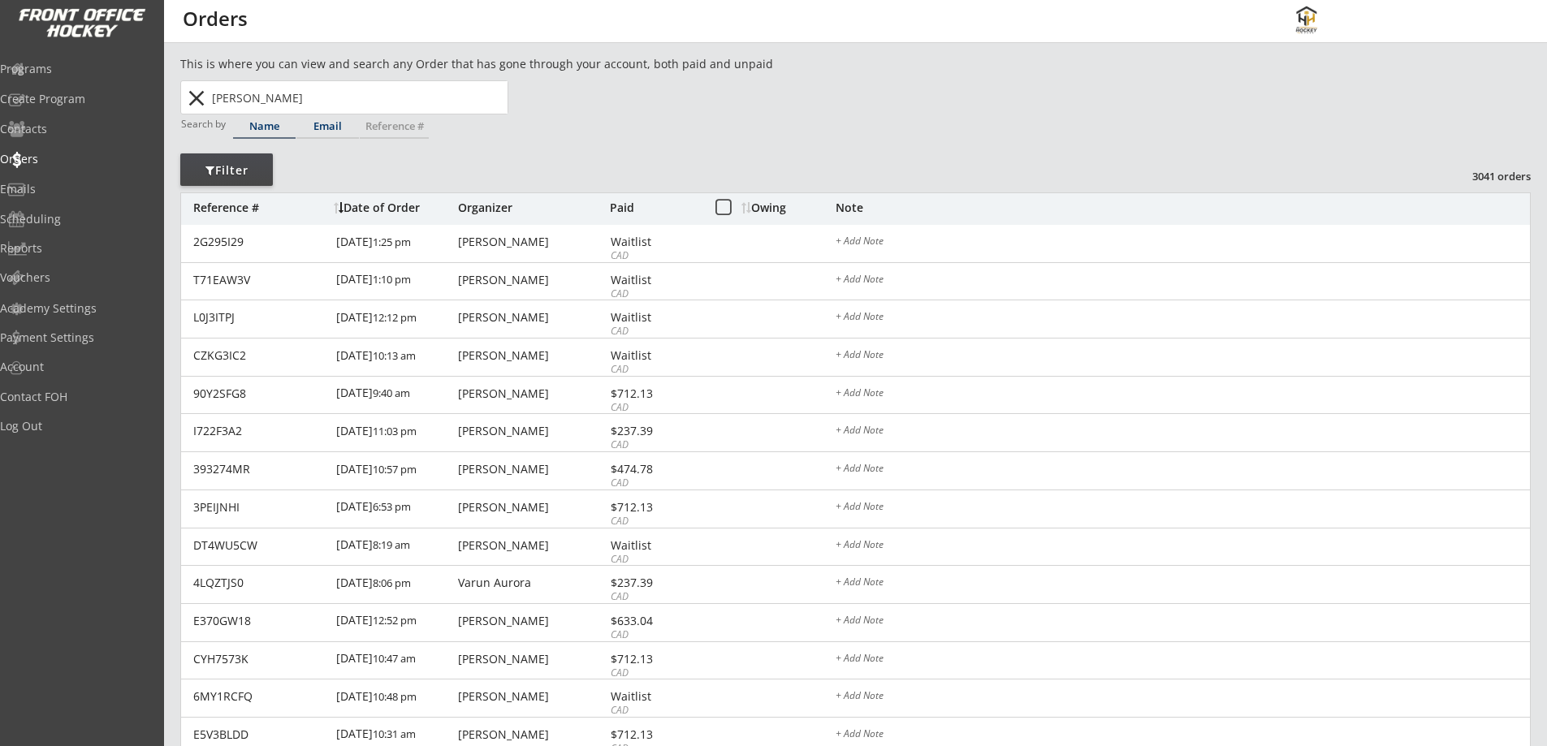
click at [323, 127] on div "Email" at bounding box center [327, 126] width 63 height 11
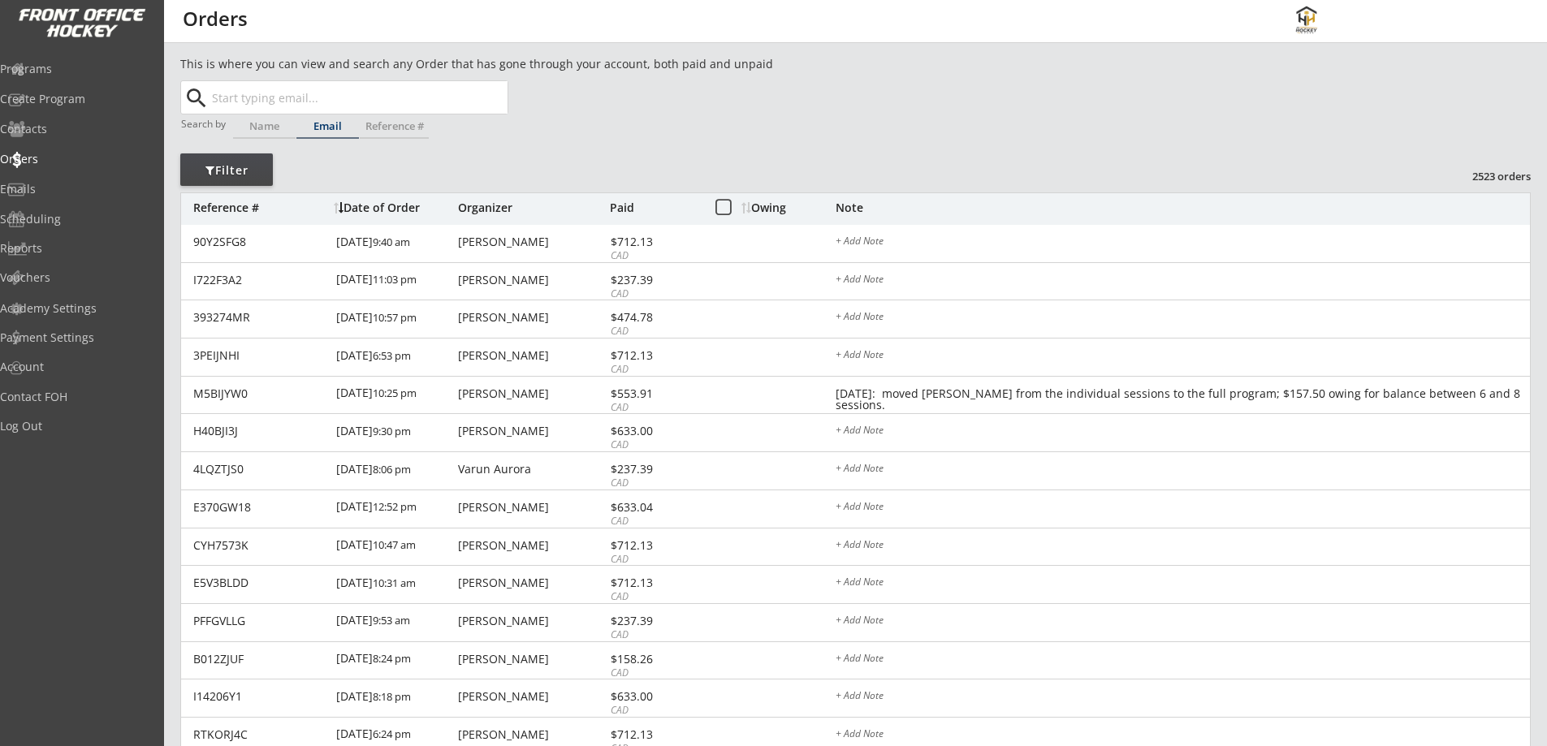
click at [202, 99] on button "search" at bounding box center [196, 98] width 27 height 26
click at [261, 122] on div "Name" at bounding box center [264, 126] width 63 height 11
click at [267, 98] on input "text" at bounding box center [358, 97] width 299 height 32
type input "an"
type input "anthony Vlooswyk"
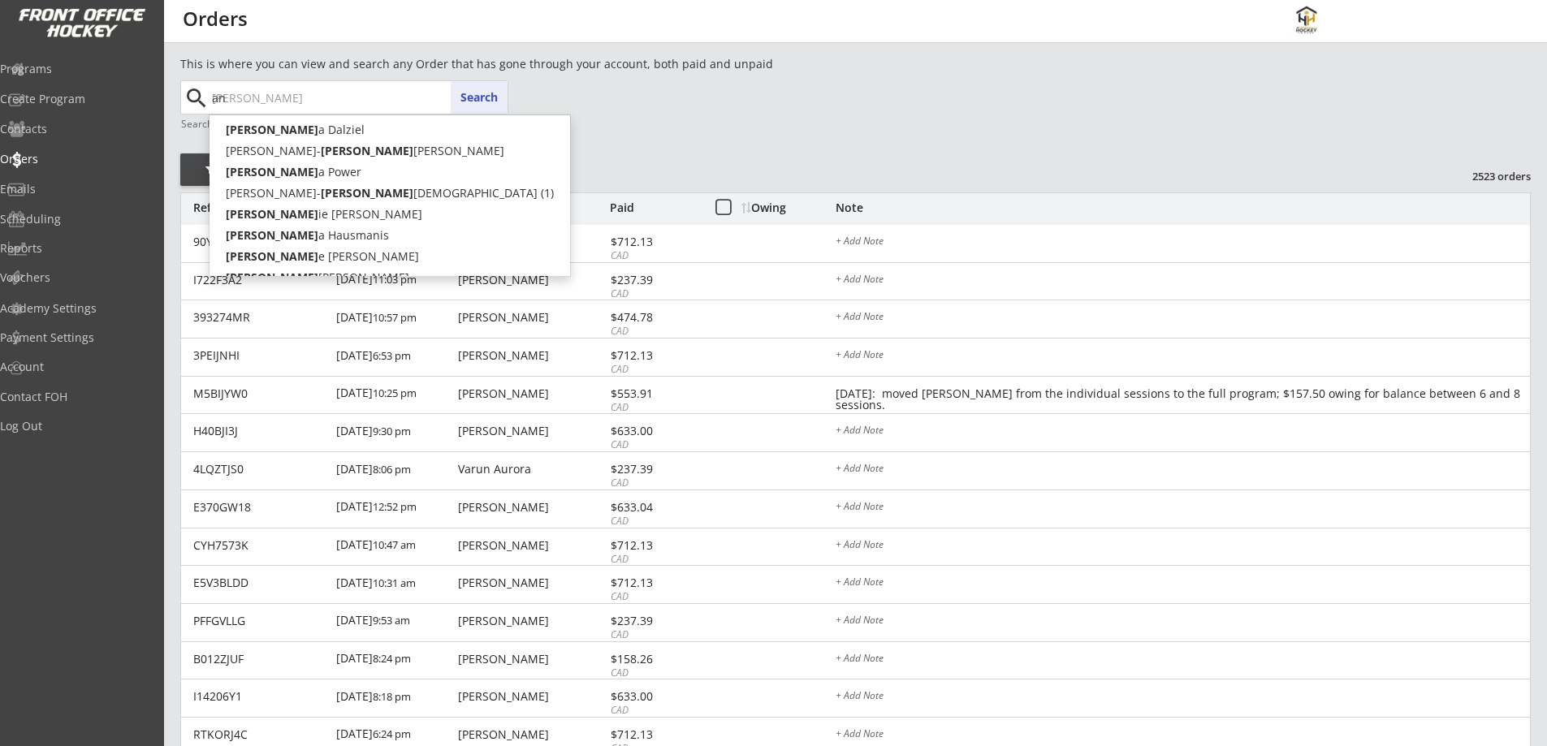
type input "ann"
type input "anna Dalziel"
type input "anne"
type input "anne Luong"
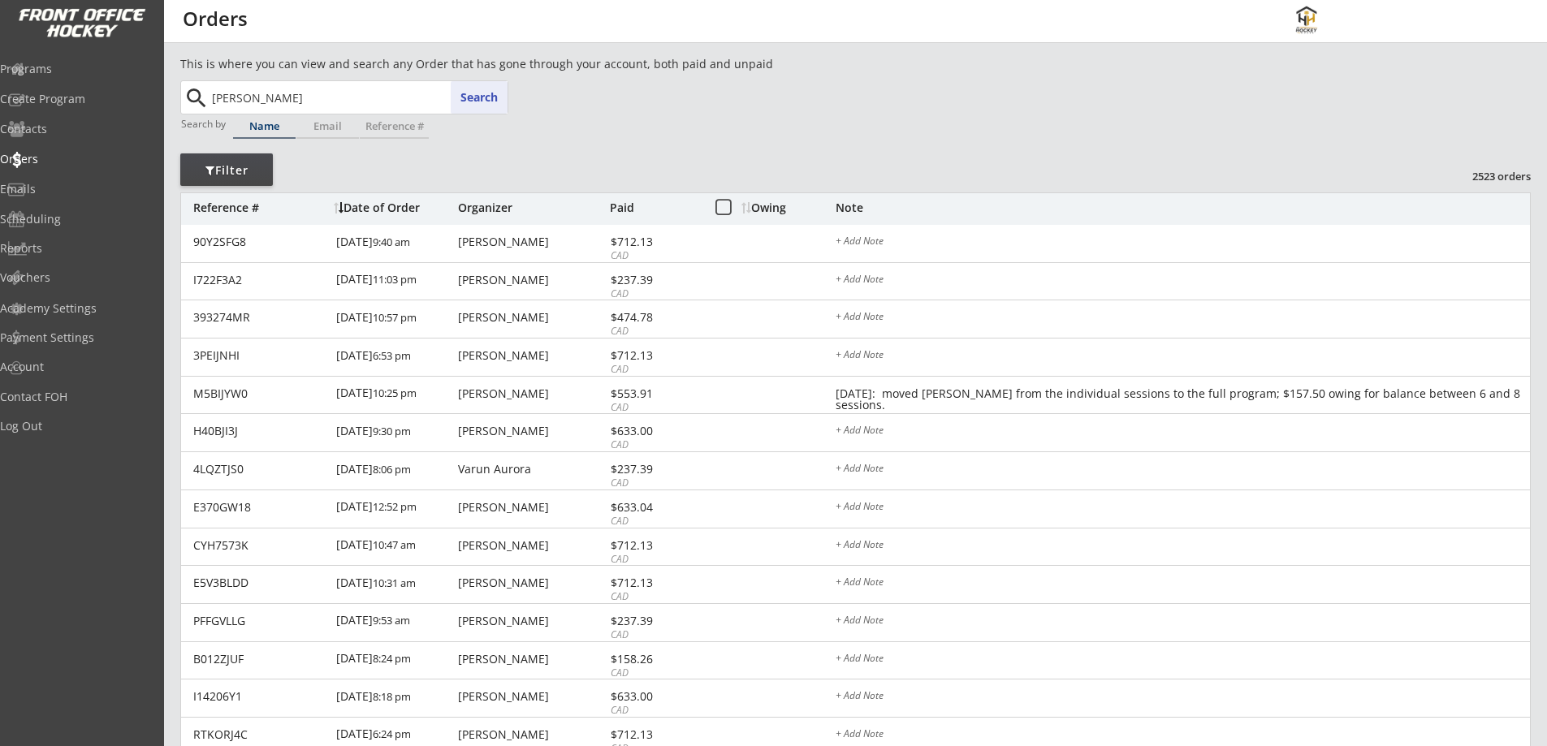
type input "anne"
type input "anne Luong"
type input "anne"
click at [261, 132] on p "Anne Luong" at bounding box center [358, 129] width 297 height 21
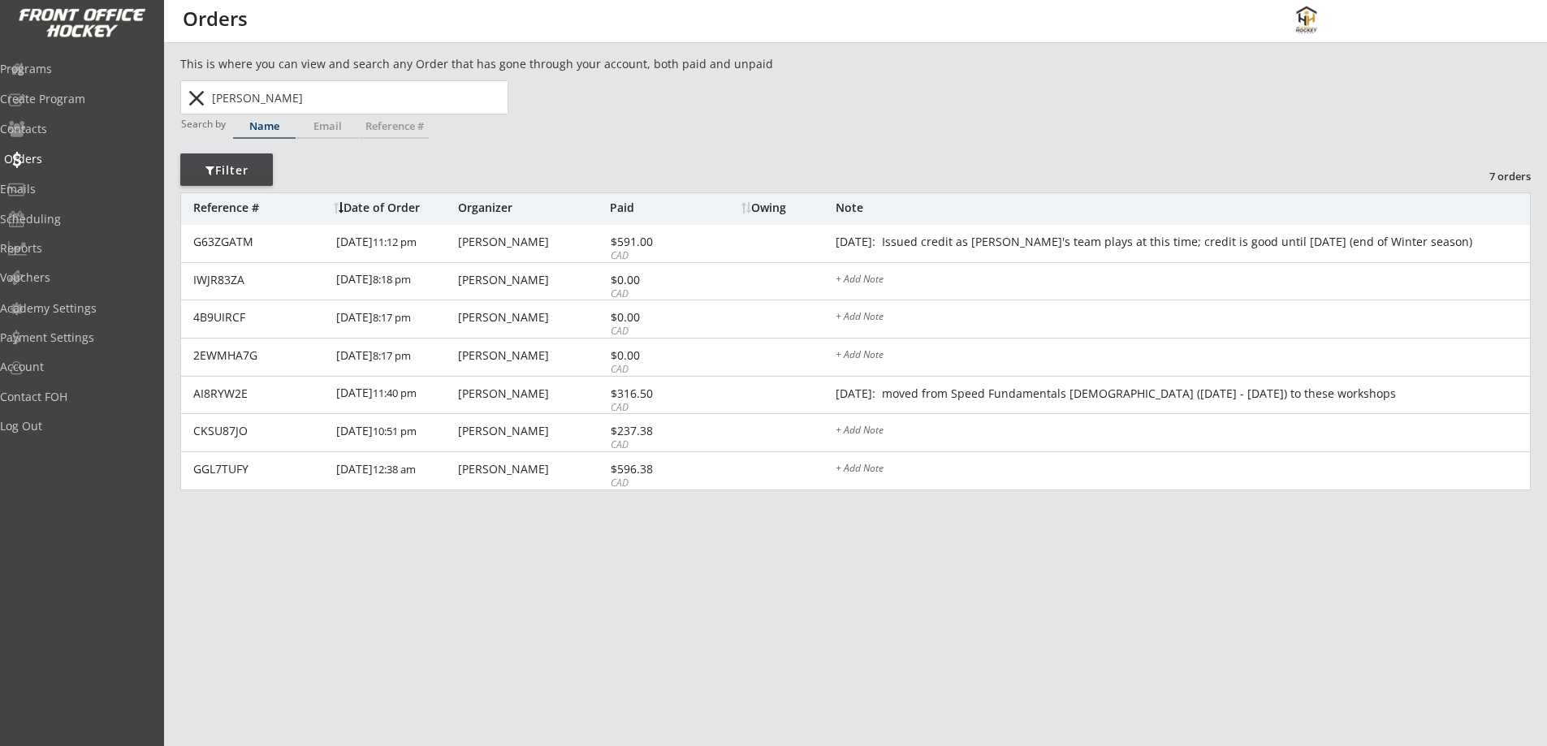
type input "Anne Luong"
click at [50, 150] on div "Orders" at bounding box center [77, 160] width 154 height 28
click at [188, 93] on button "close" at bounding box center [196, 98] width 27 height 26
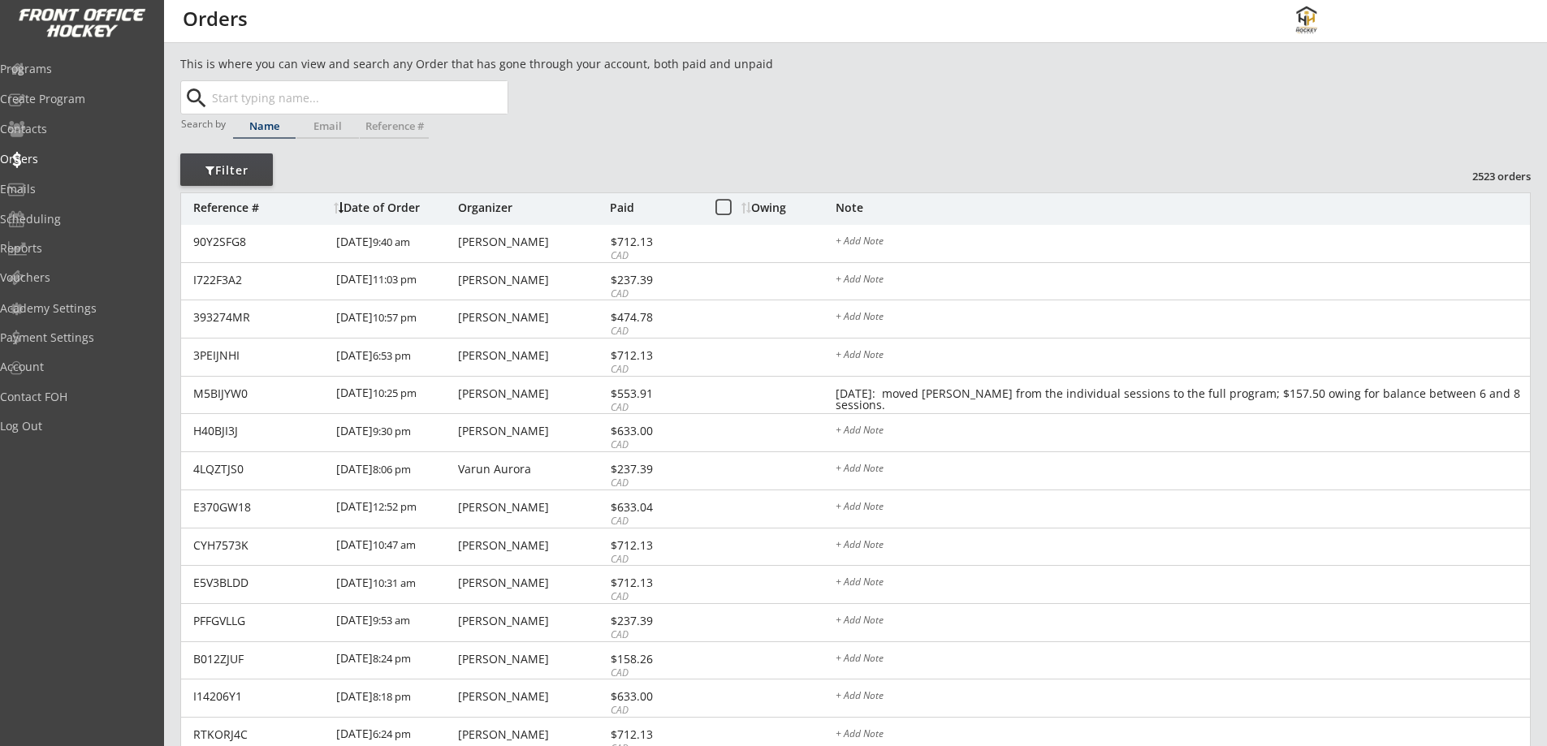
click at [849, 209] on div "Note" at bounding box center [1183, 207] width 694 height 11
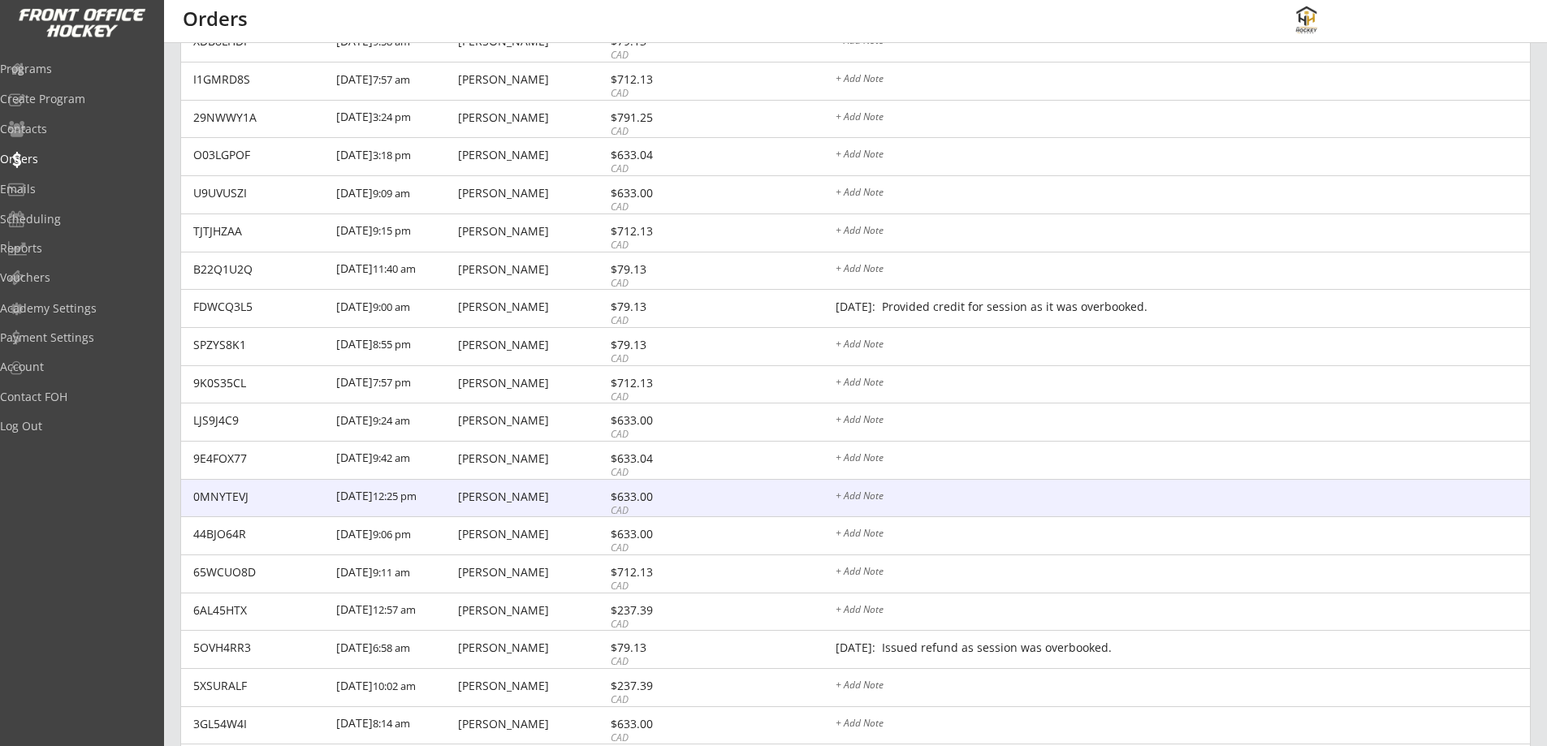
scroll to position [959, 0]
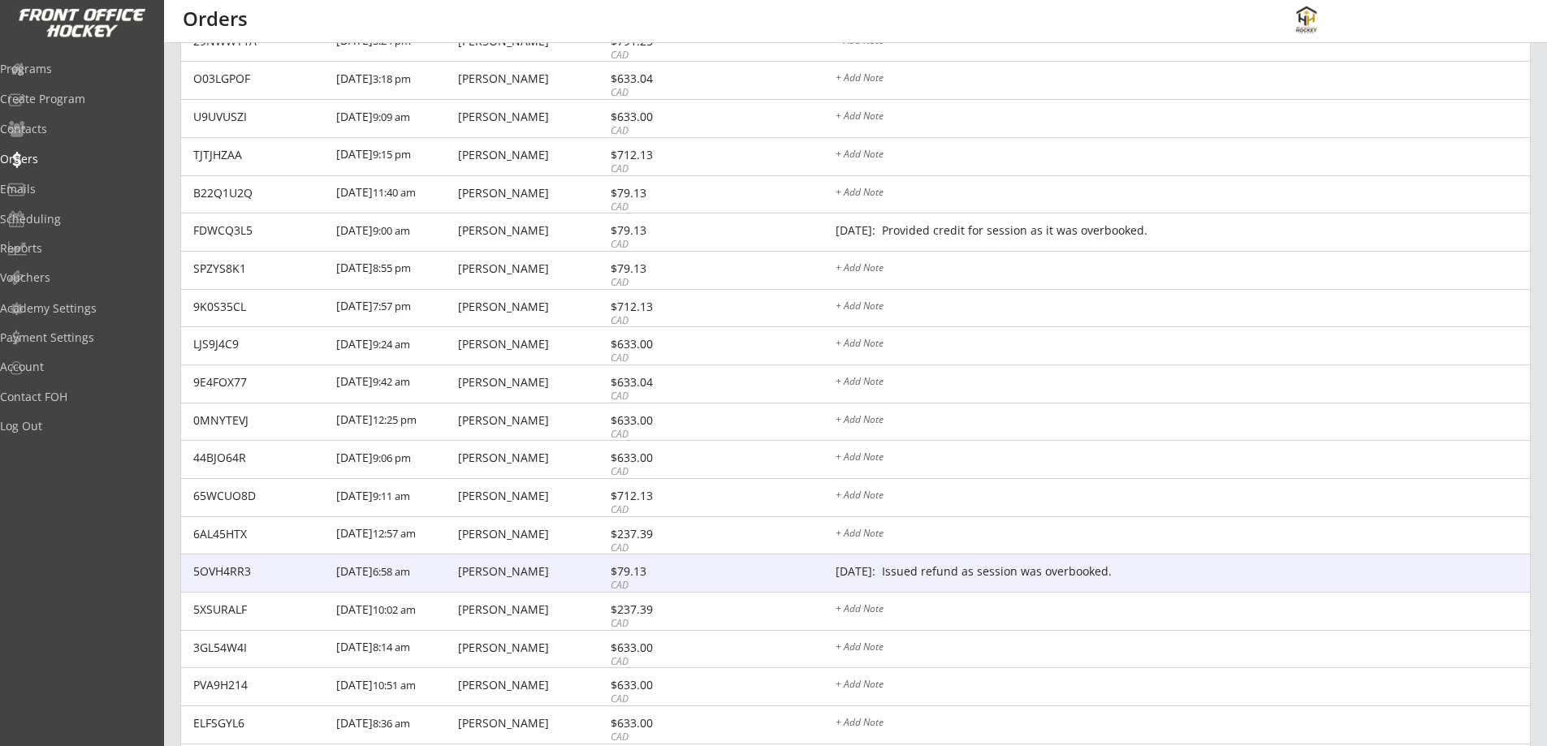
click at [943, 566] on div "Oct 2/25: Issued refund as session was overbooked." at bounding box center [1183, 572] width 694 height 13
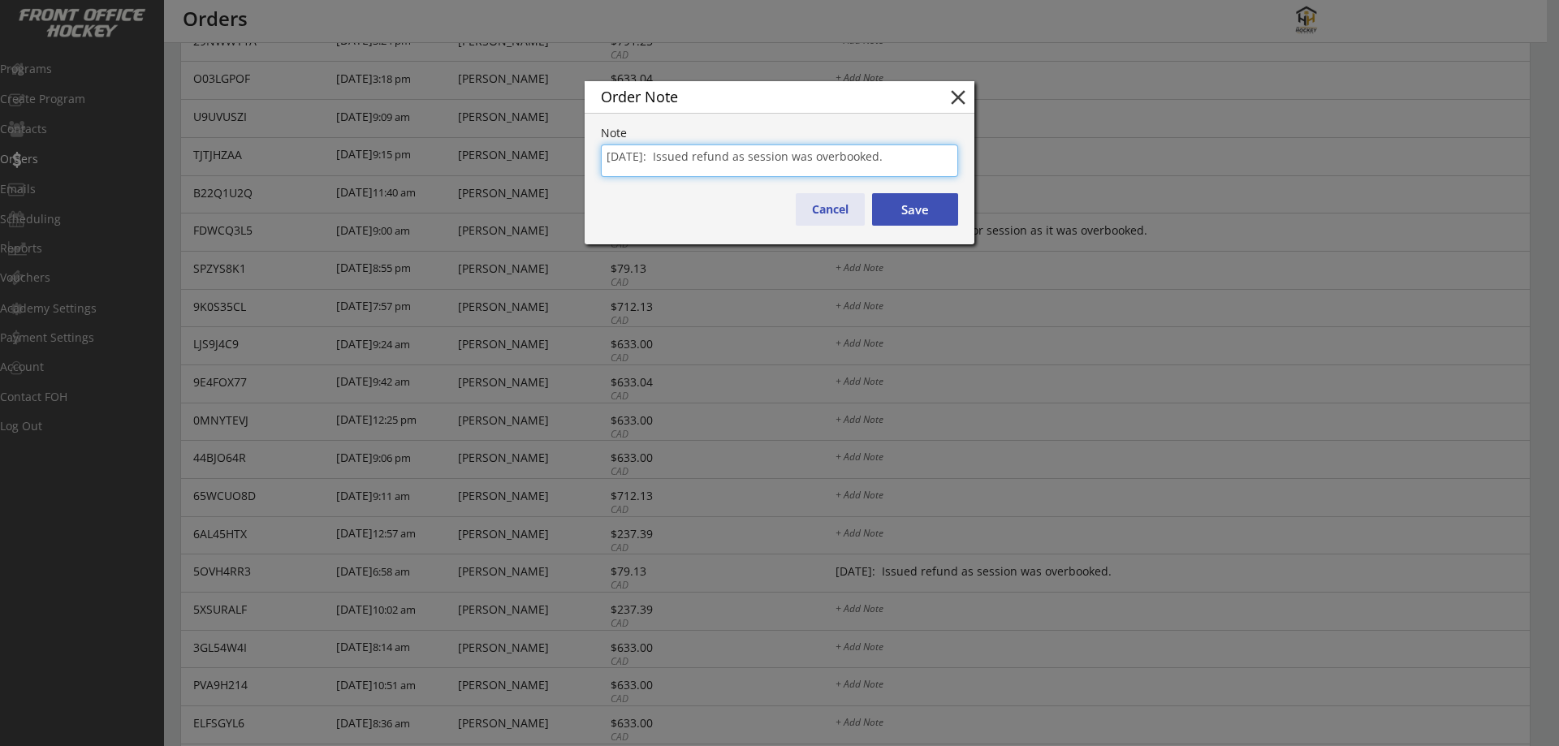
click at [823, 208] on button "Cancel" at bounding box center [830, 209] width 69 height 32
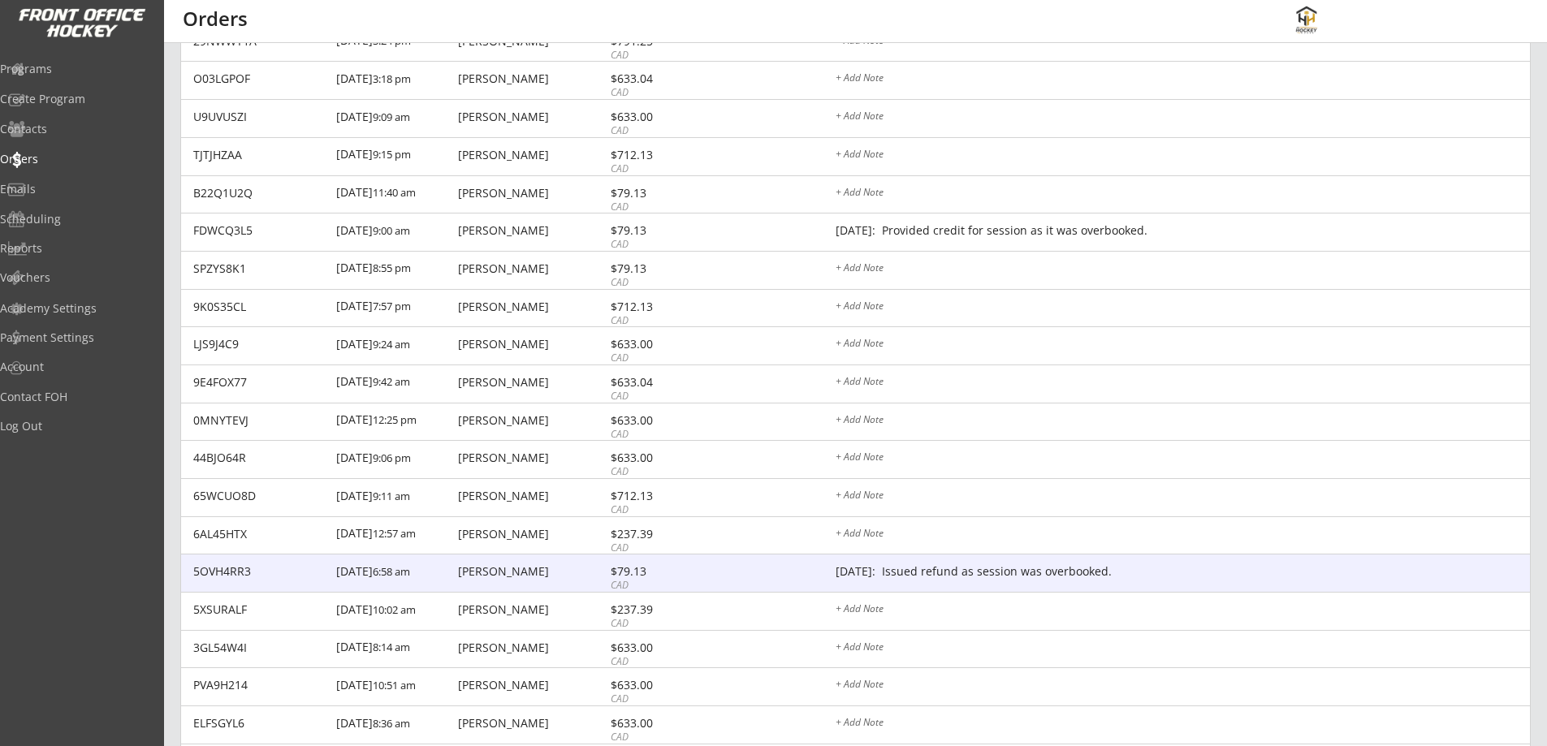
click at [490, 573] on div "Allan Kim" at bounding box center [532, 571] width 148 height 11
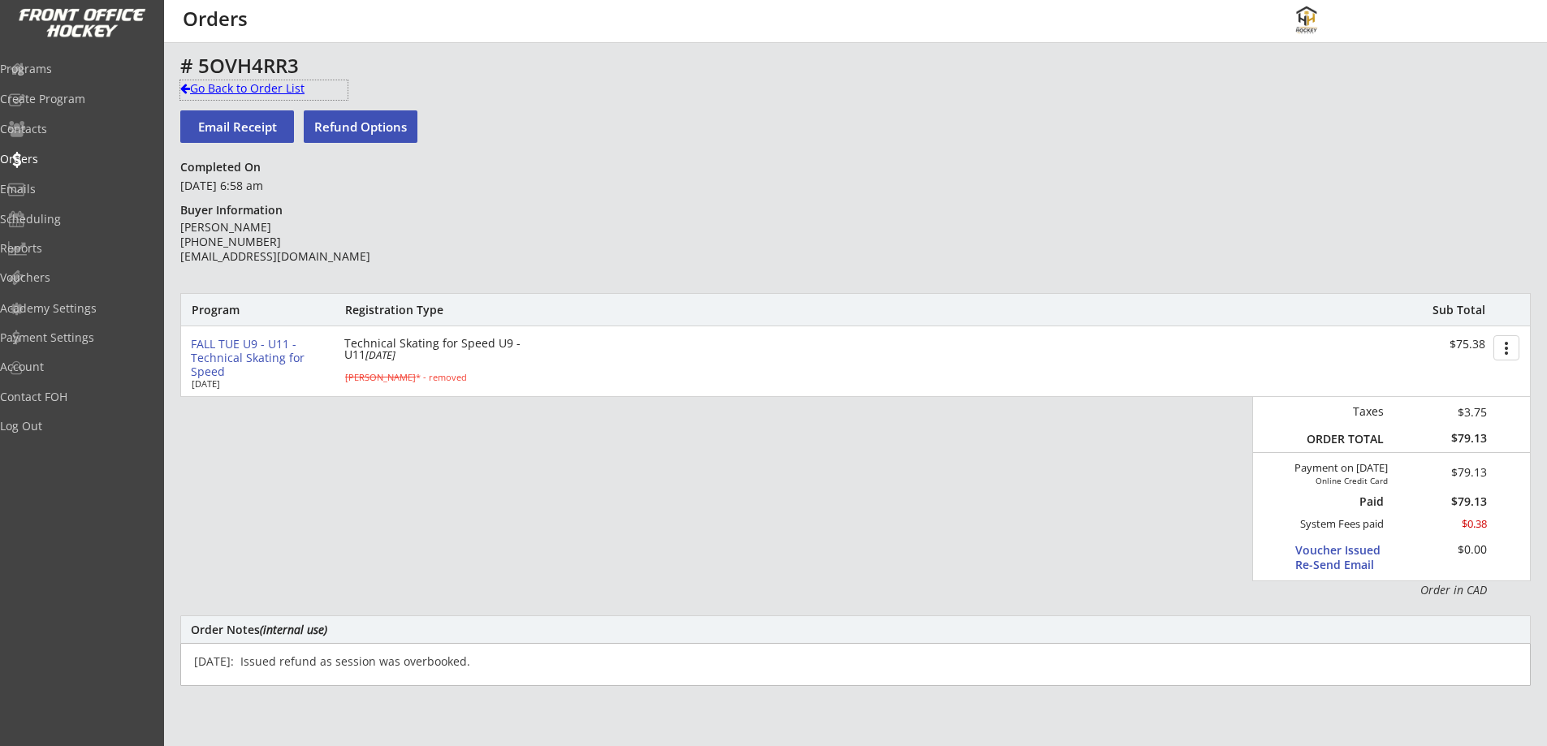
click at [238, 91] on div "Go Back to Order List" at bounding box center [263, 88] width 167 height 16
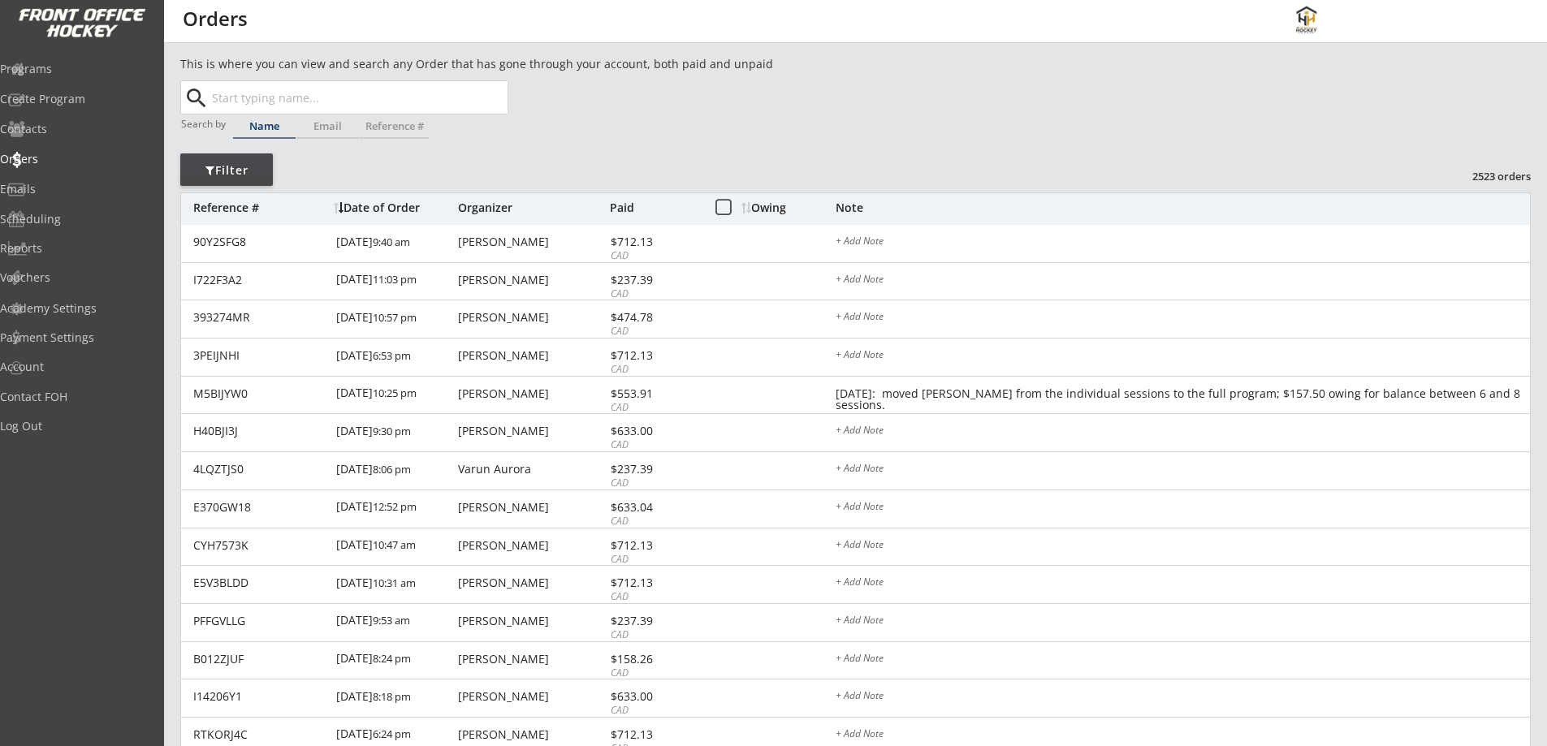
click at [375, 91] on input "text" at bounding box center [358, 97] width 299 height 32
type input "ais"
type input "aisen Kim"
type input "aisen"
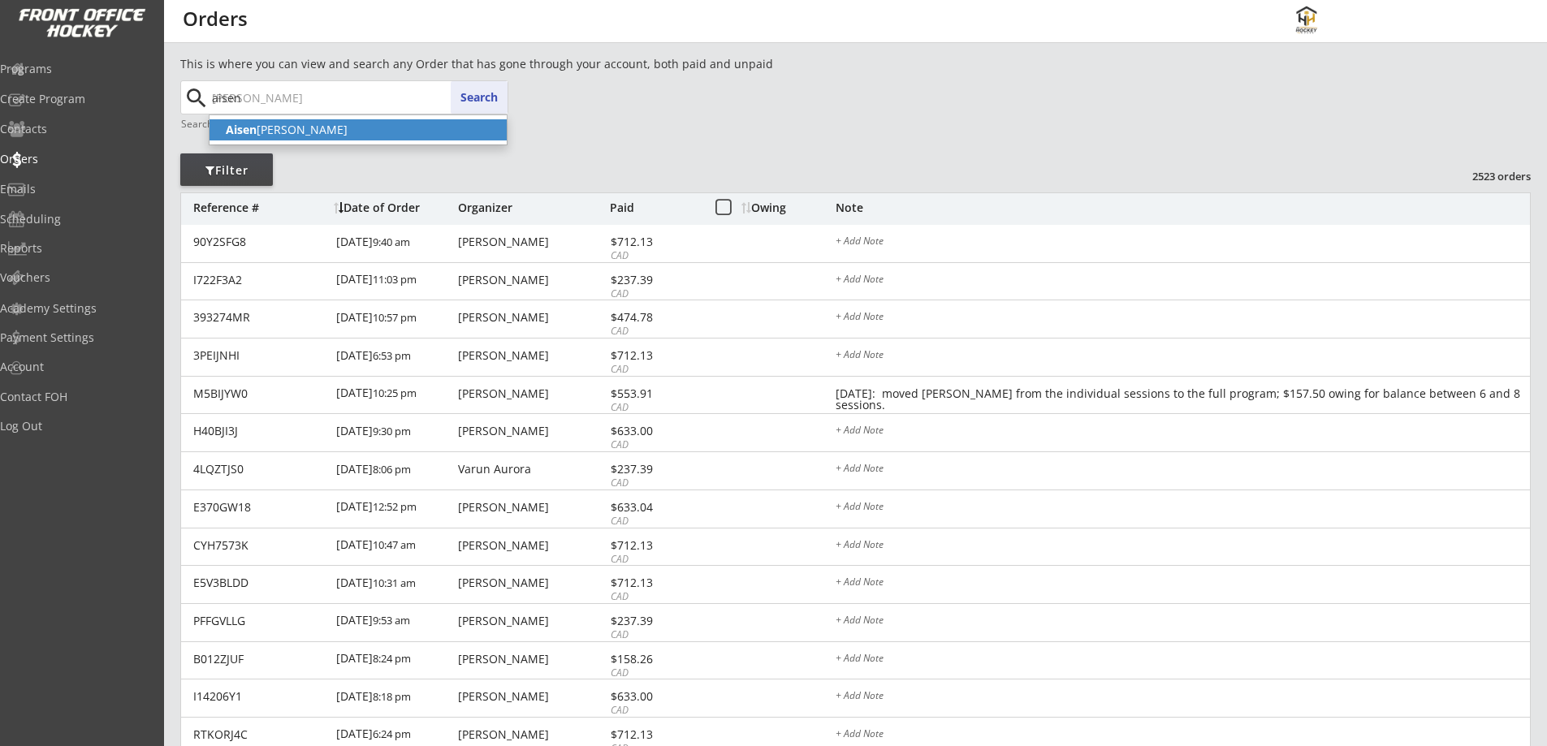
click at [380, 126] on p "Aisen Kim" at bounding box center [358, 129] width 297 height 21
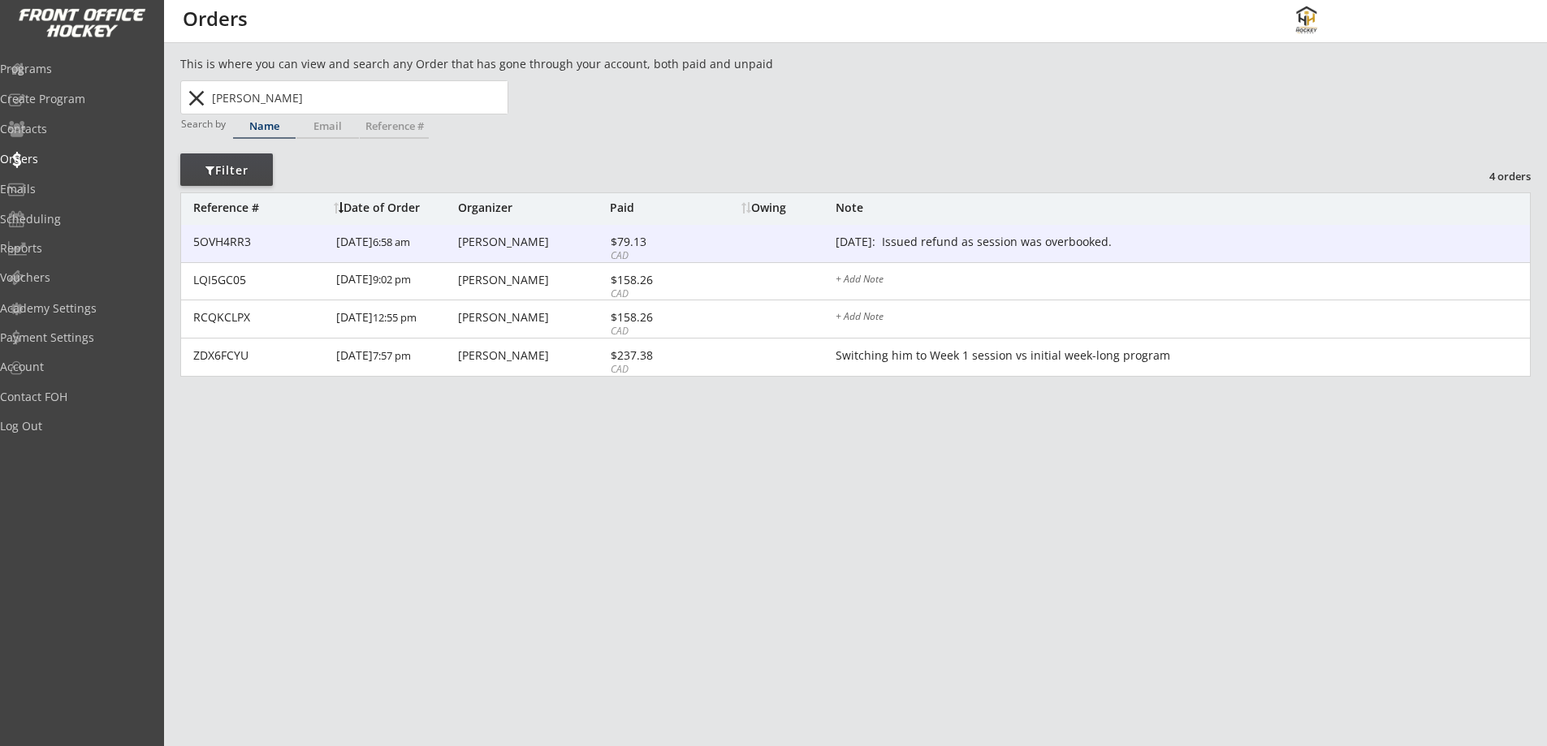
type input "Aisen Kim"
click at [478, 236] on div "Allan Kim" at bounding box center [532, 241] width 148 height 11
type textarea "Oct 2/25: Issued refund as session was overbooked."
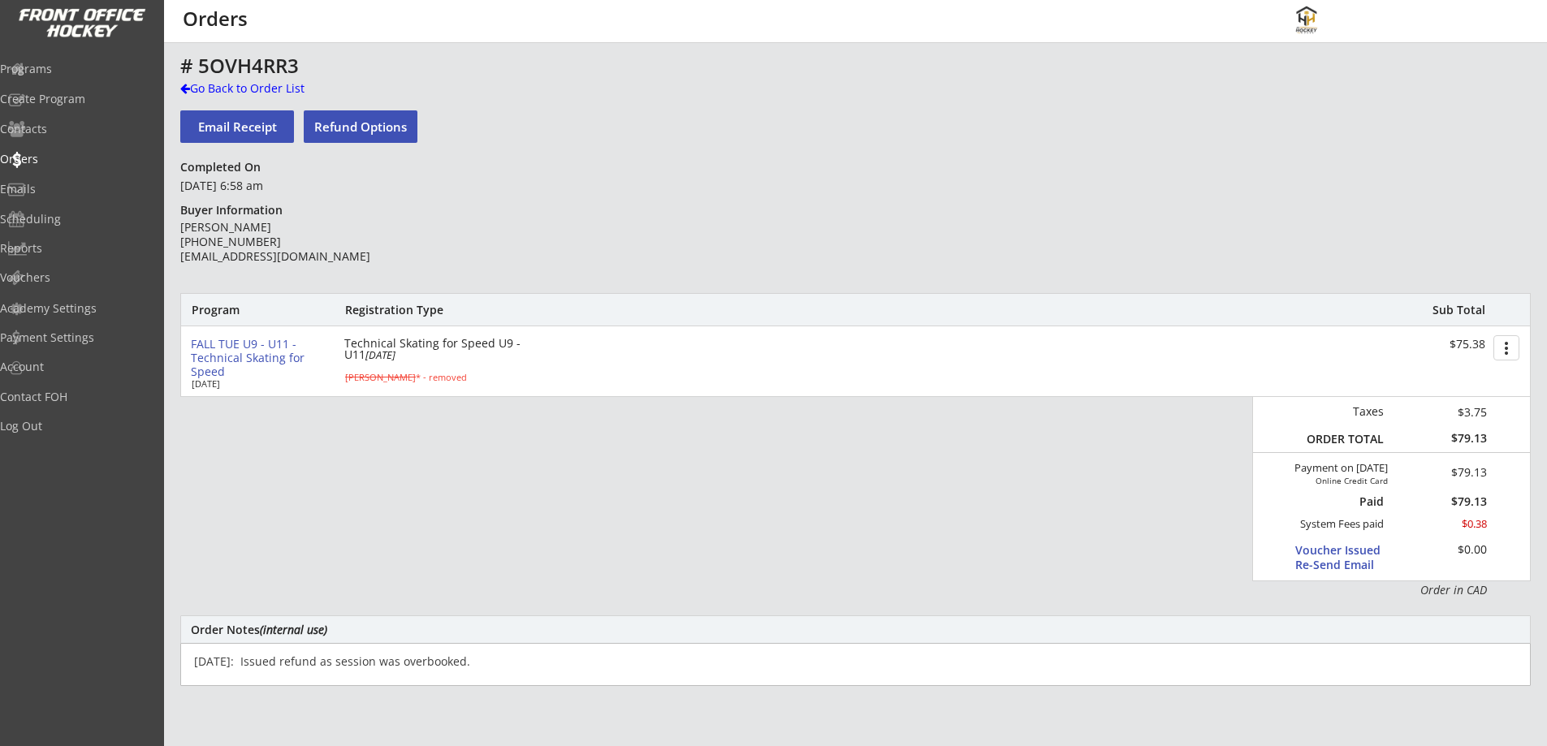
click at [372, 376] on s "Aisen Kim" at bounding box center [380, 377] width 71 height 12
select select ""8 years old""
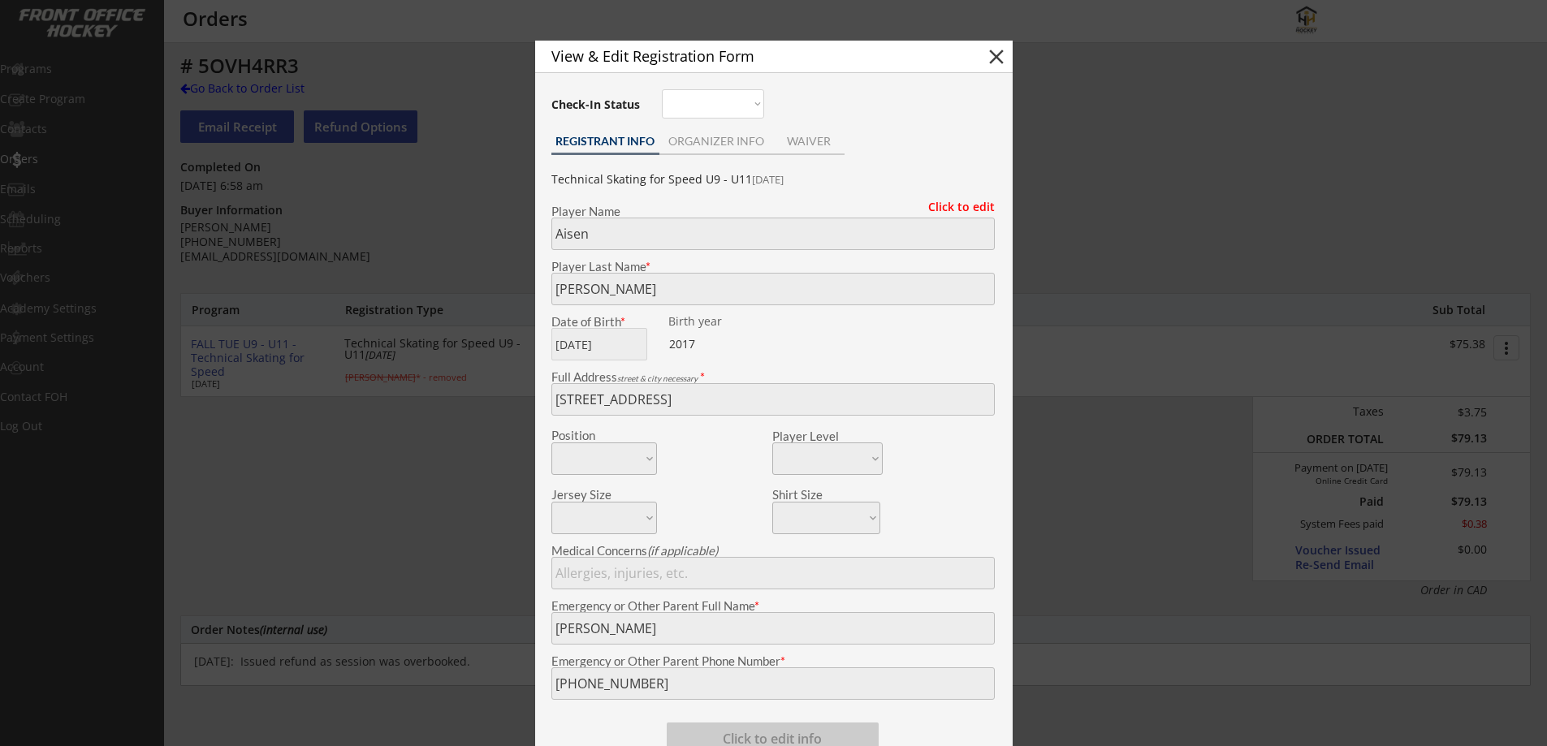
click at [1000, 52] on button "close" at bounding box center [996, 57] width 24 height 24
select select ""PLACEHOLDER_1427118222253""
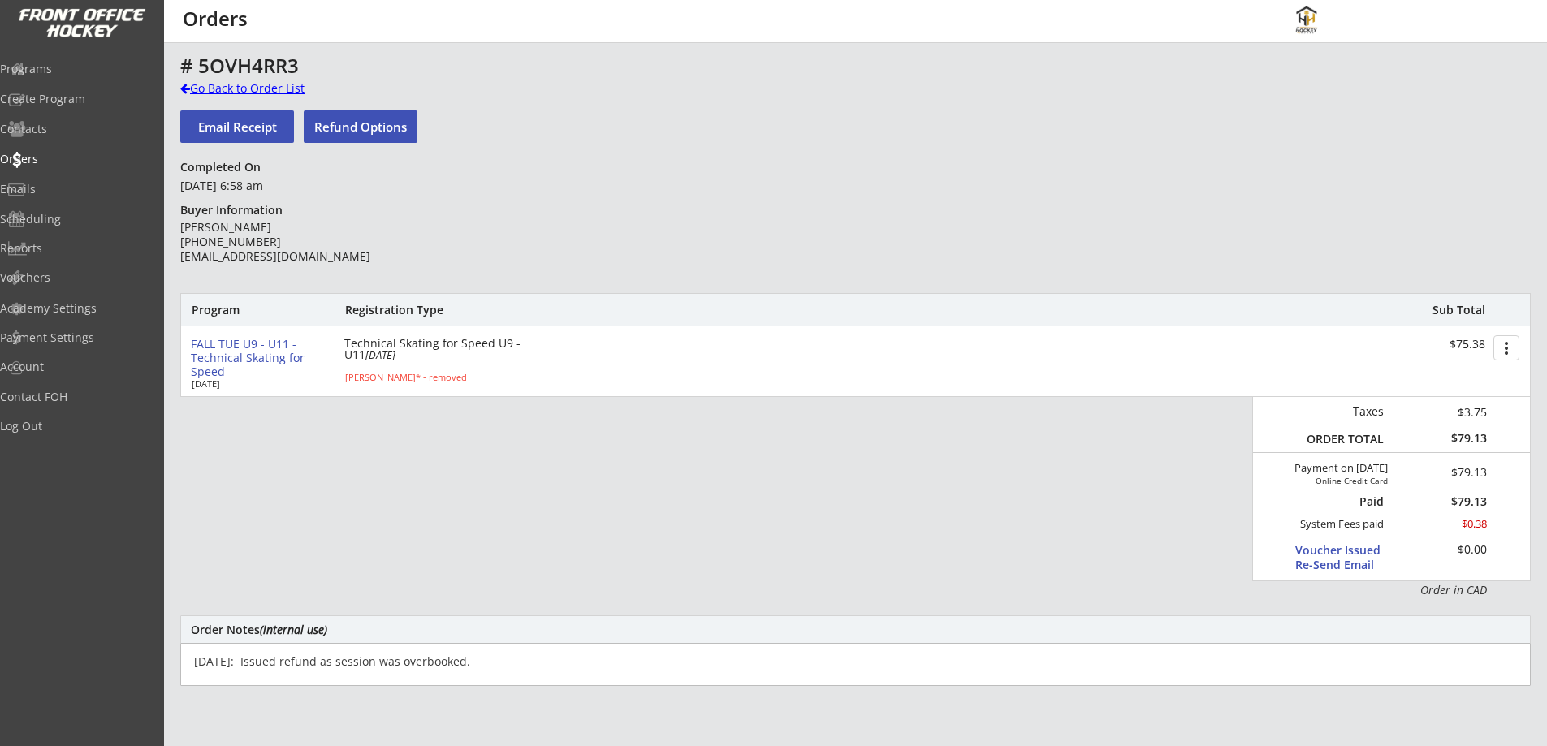
click at [279, 89] on div "Go Back to Order List" at bounding box center [263, 88] width 167 height 16
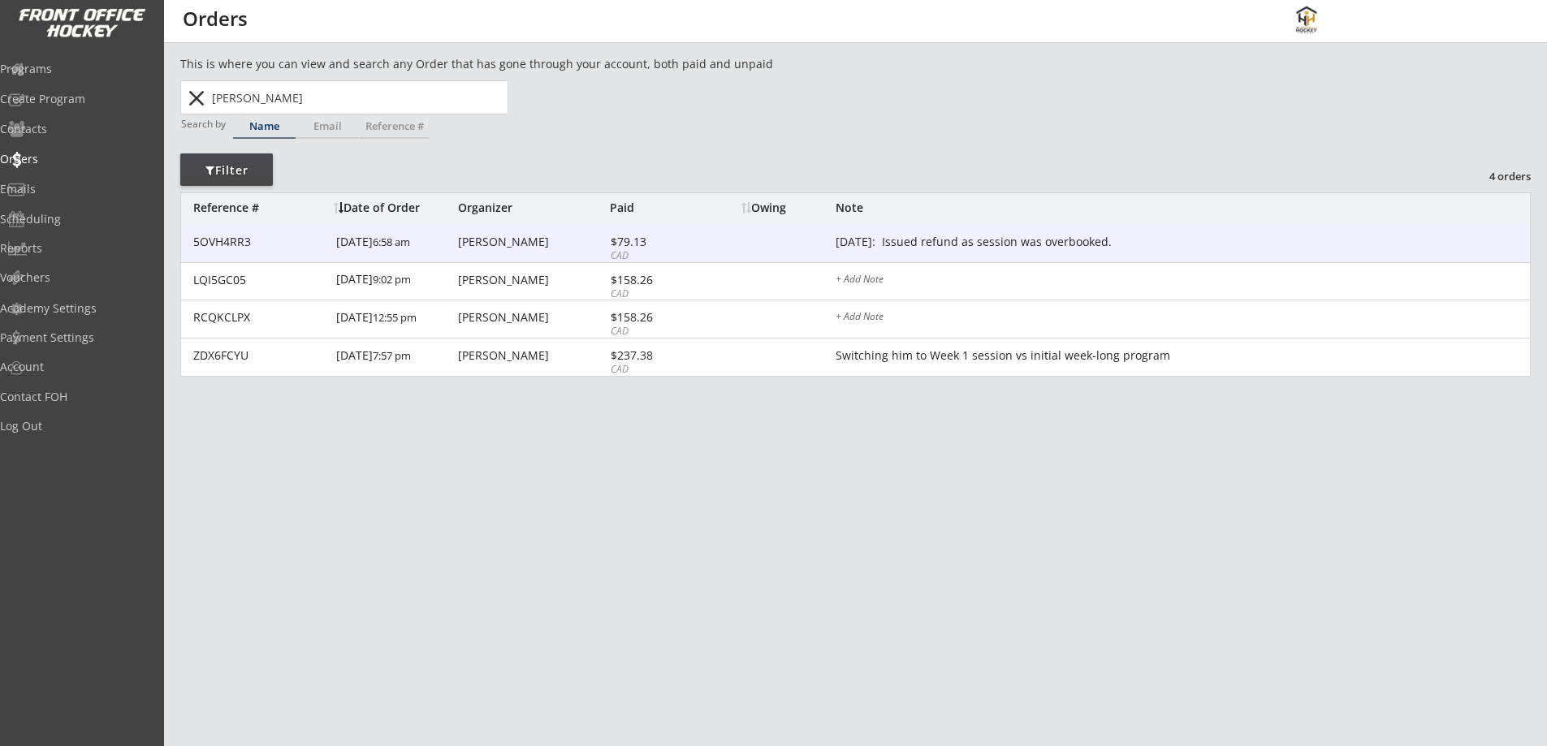
click at [704, 228] on div "5OVH4RR3 9/19/25 6:58 am Allan Kim $79.13 CAD Oct 2/25: Issued refund as sessio…" at bounding box center [855, 244] width 1349 height 38
type textarea "Oct 2/25: Issued refund as session was overbooked."
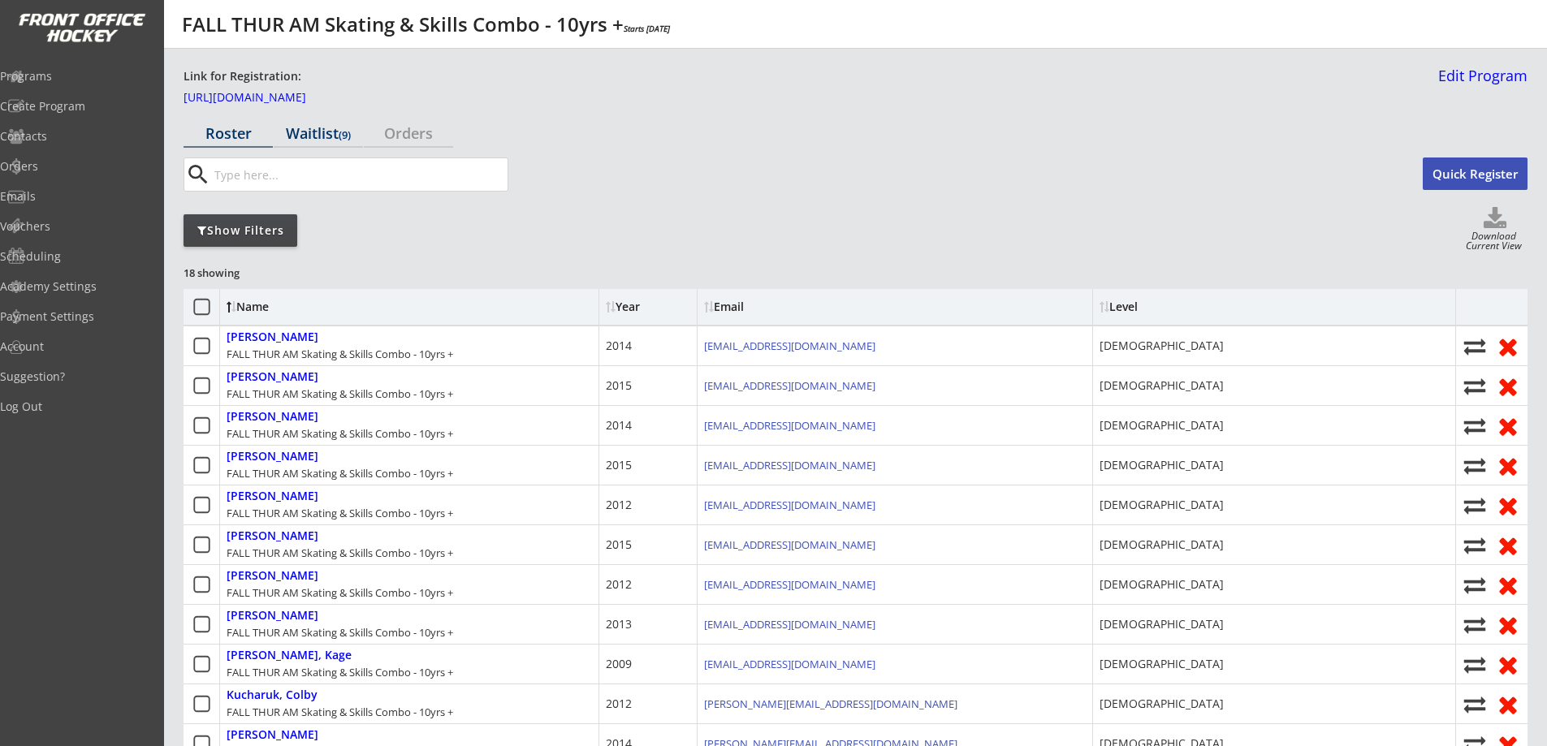
click at [340, 128] on div "Waitlist (9)" at bounding box center [318, 133] width 89 height 15
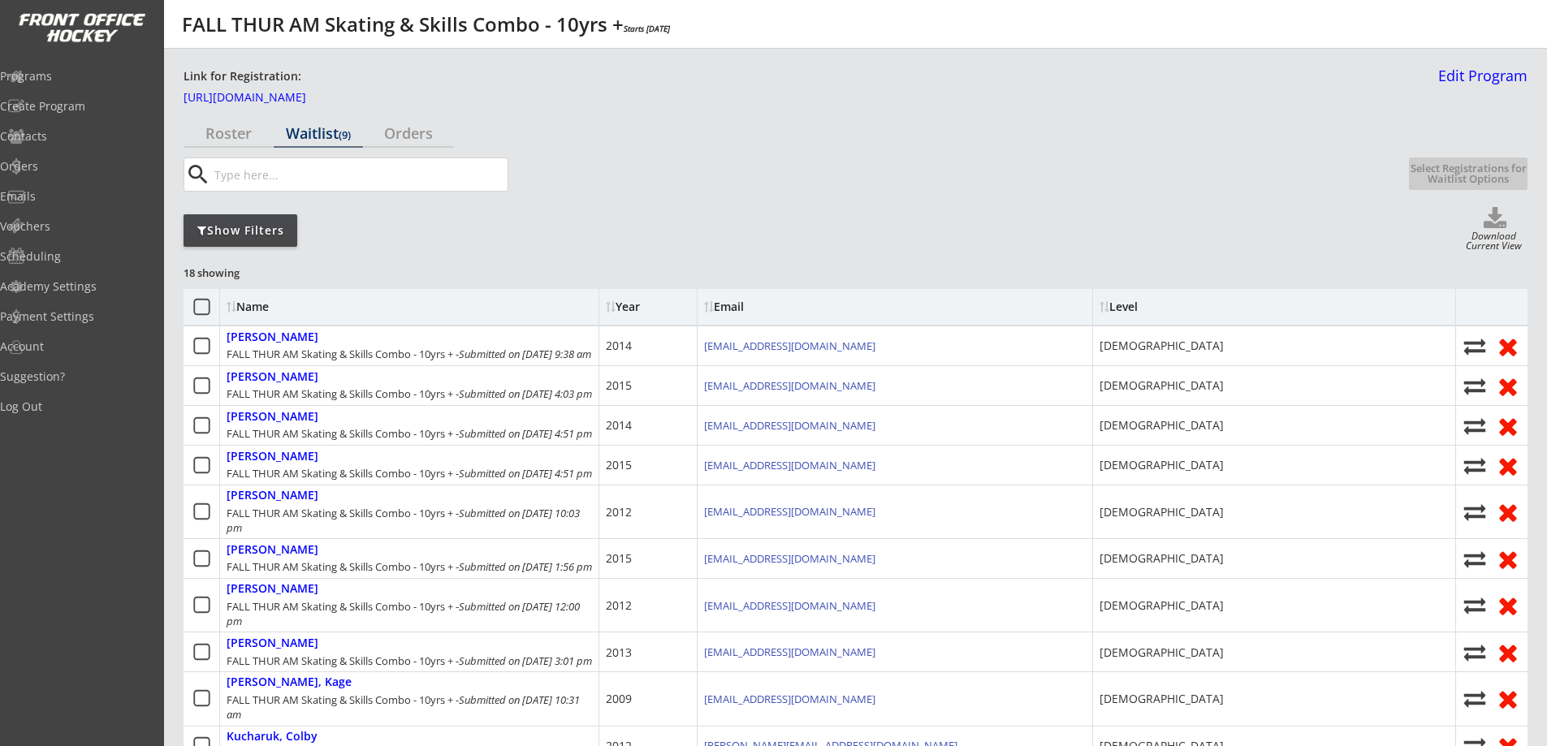
click at [276, 236] on div "Show Filters" at bounding box center [241, 231] width 114 height 16
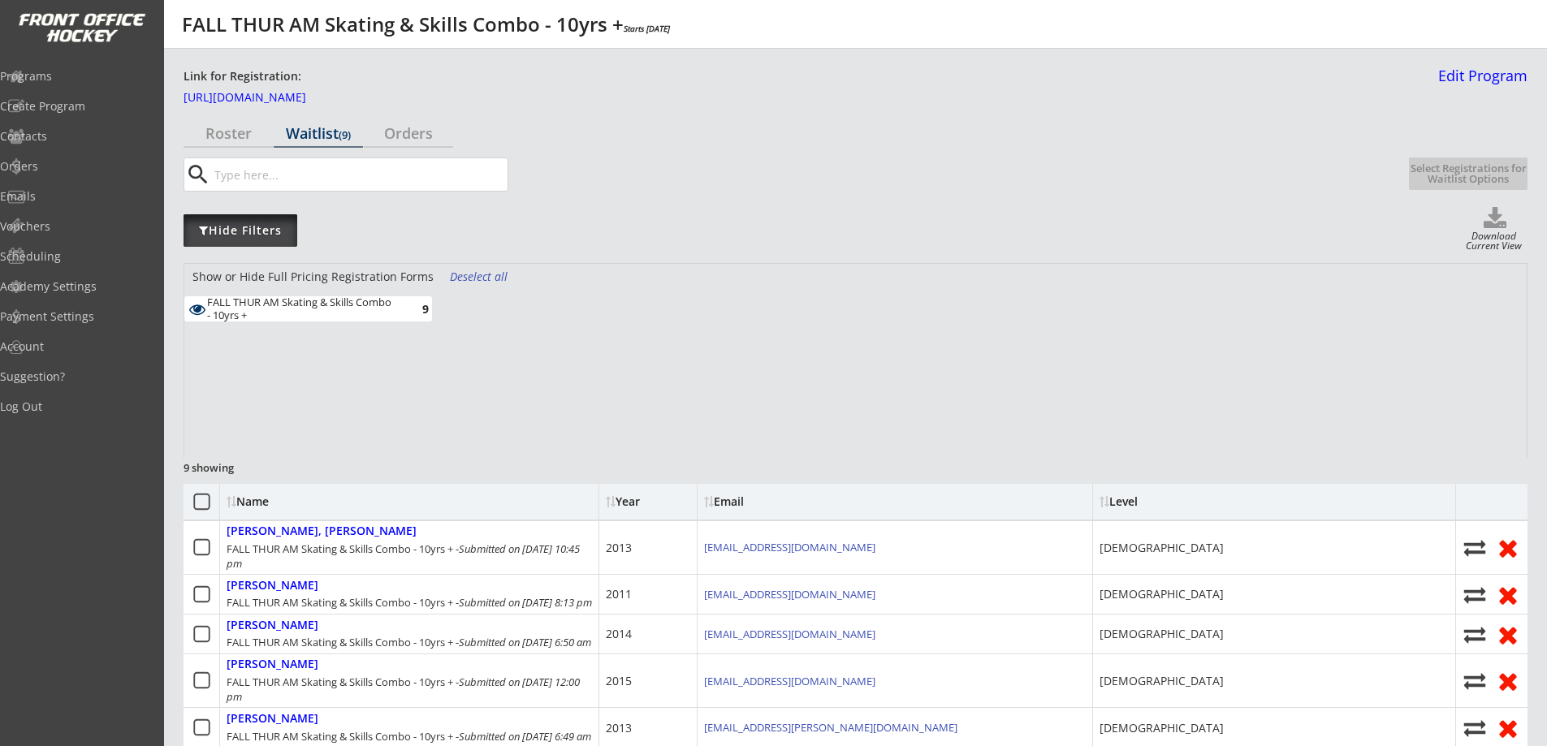
click at [275, 228] on div "Hide Filters" at bounding box center [241, 231] width 114 height 16
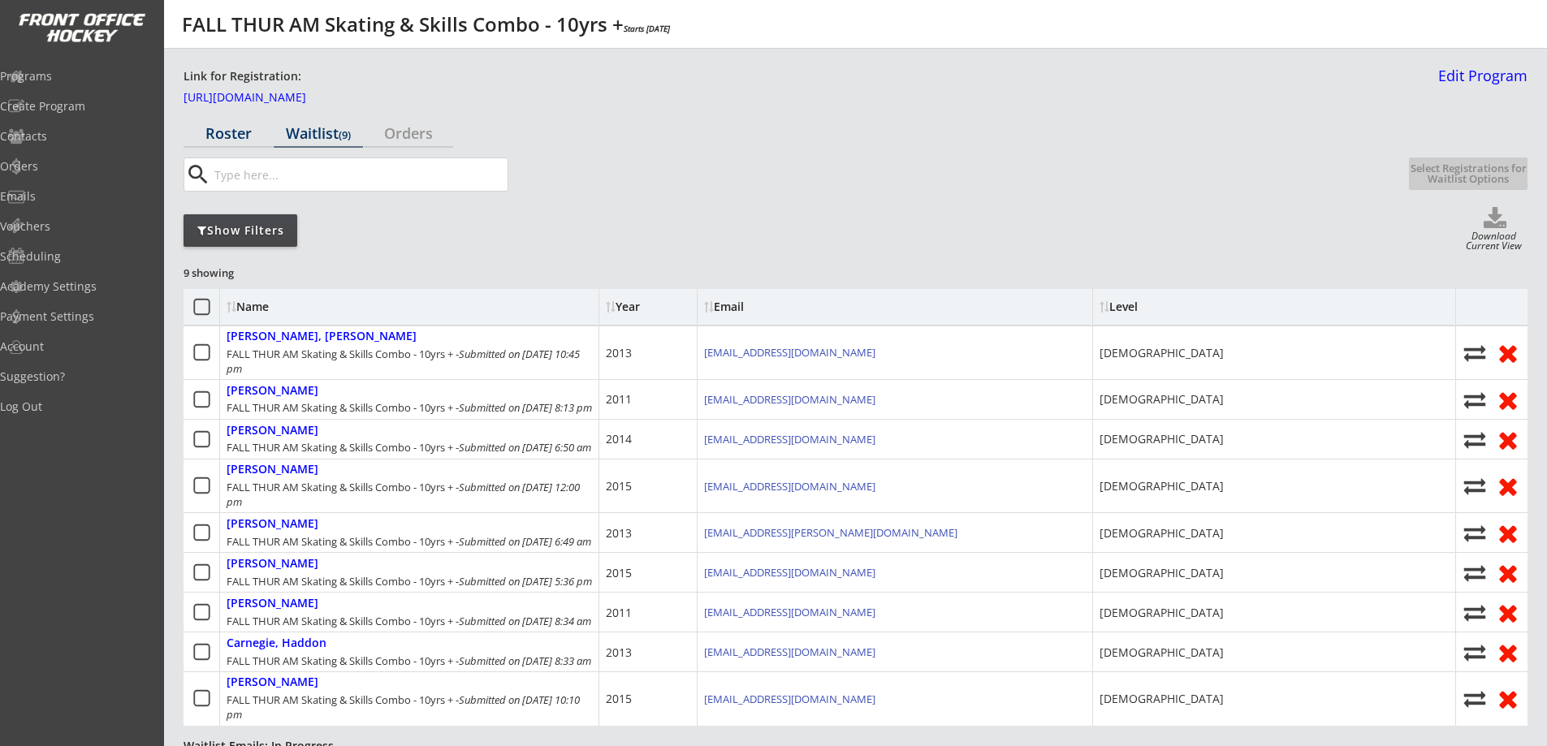
click at [233, 137] on div "Roster" at bounding box center [228, 133] width 89 height 15
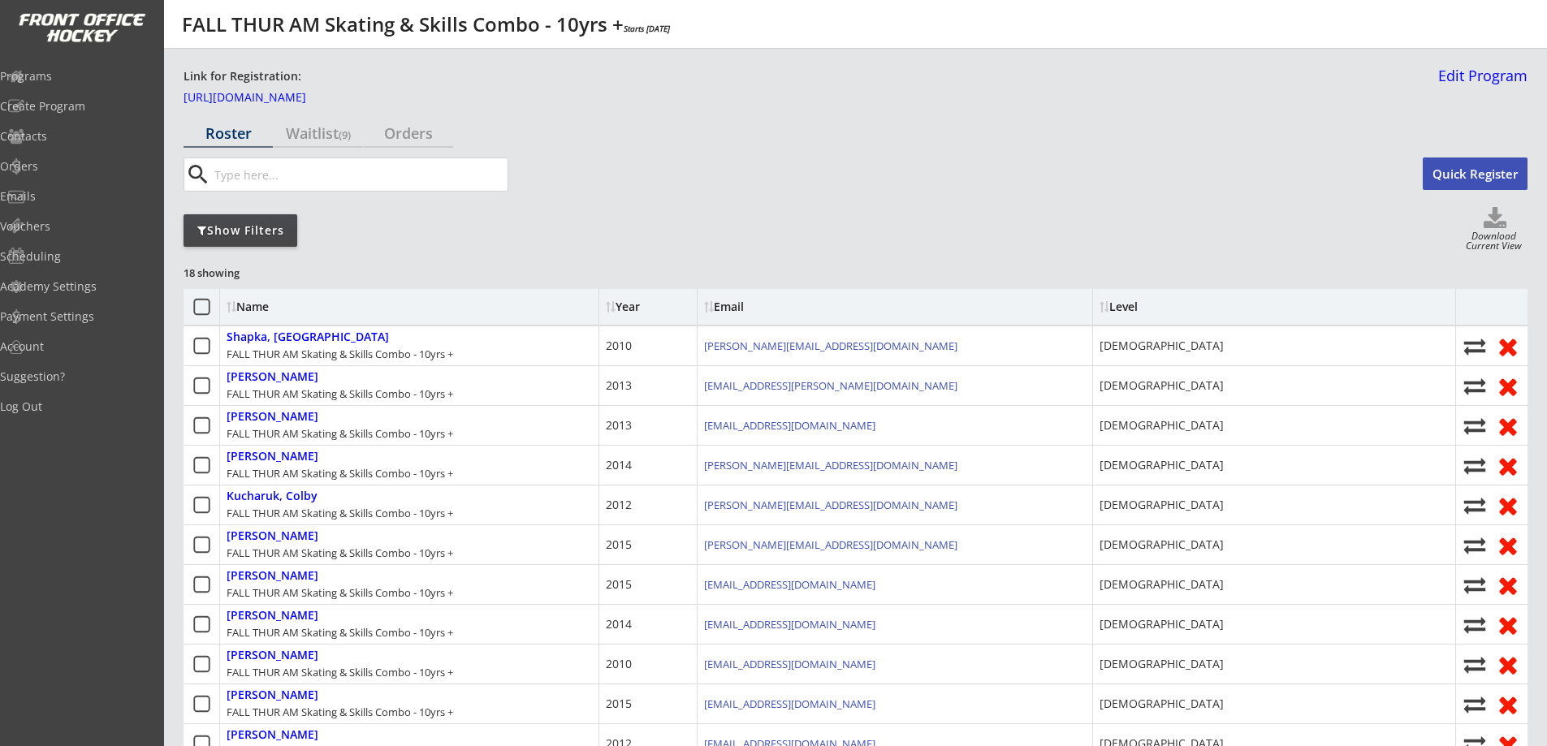
click at [251, 225] on div "Show Filters" at bounding box center [241, 231] width 114 height 16
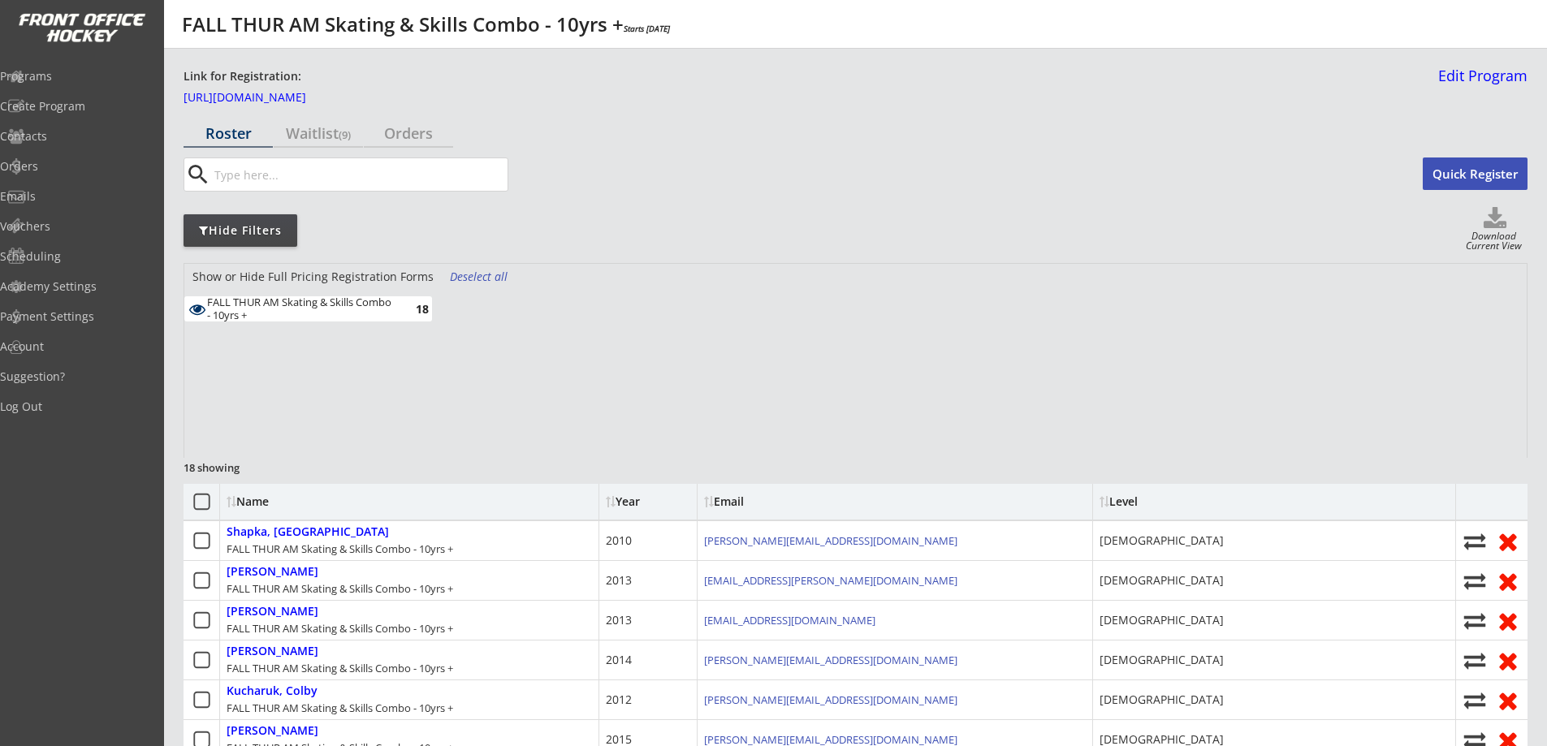
click at [251, 225] on div "Hide Filters" at bounding box center [241, 231] width 114 height 16
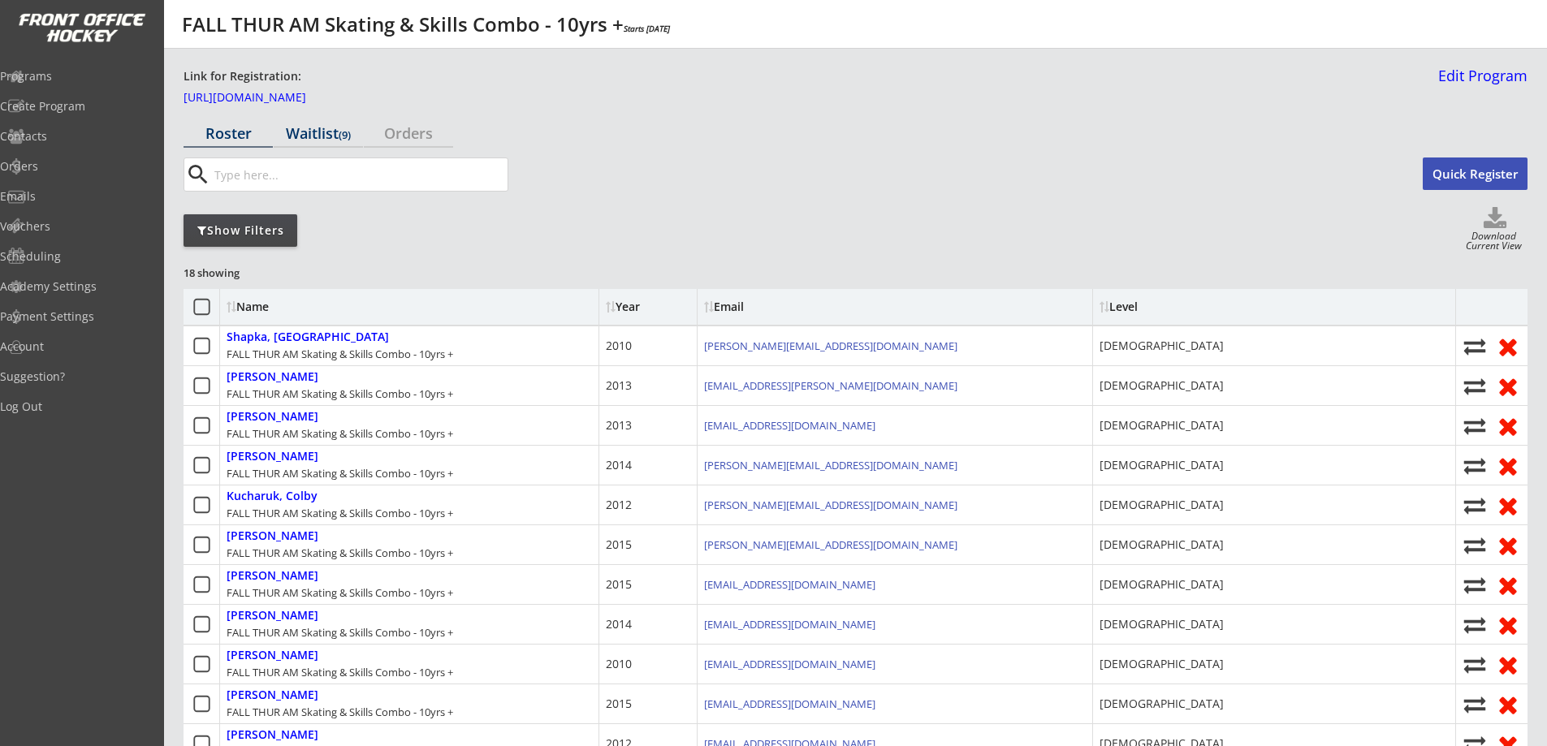
click at [301, 140] on div "Waitlist (9)" at bounding box center [318, 133] width 89 height 15
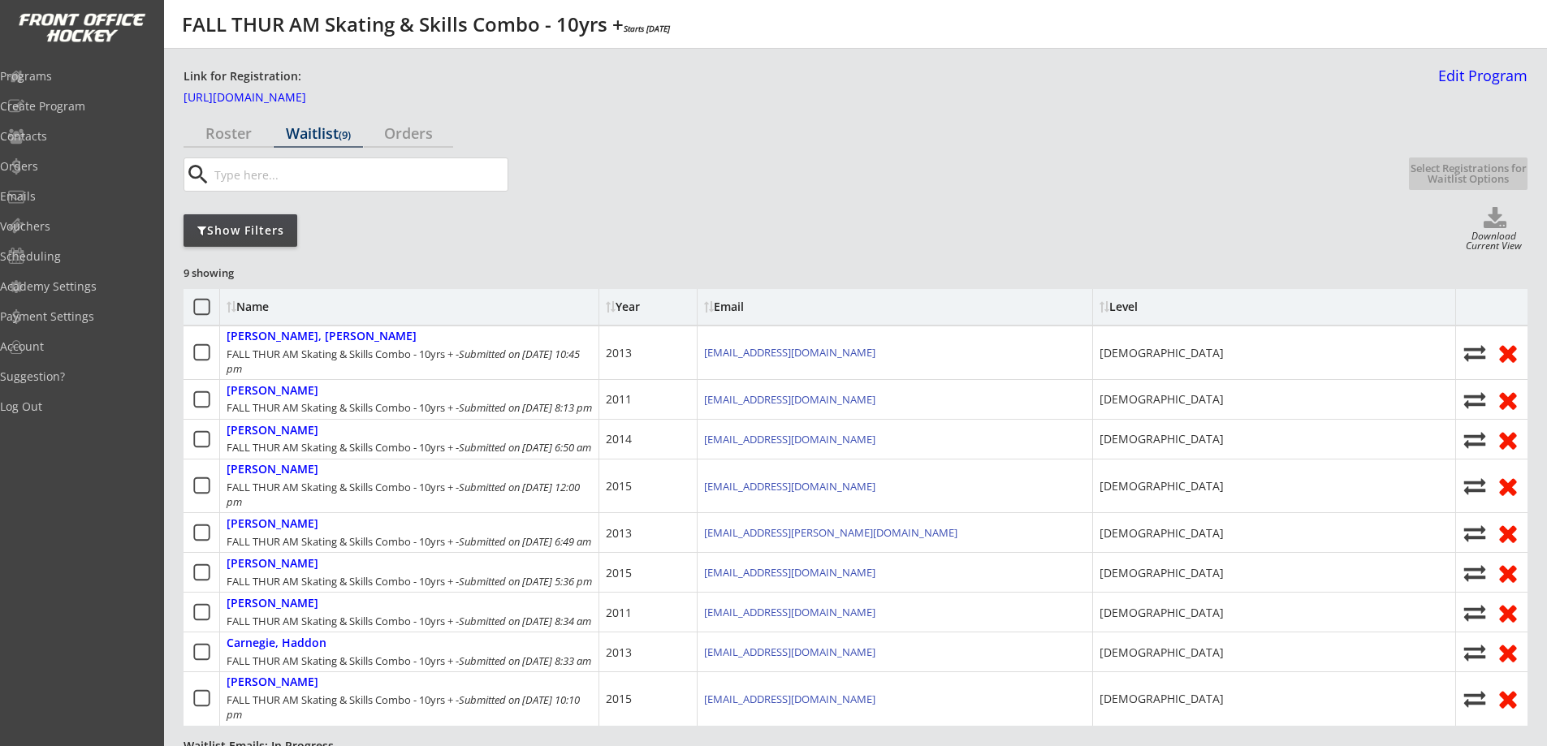
scroll to position [189, 0]
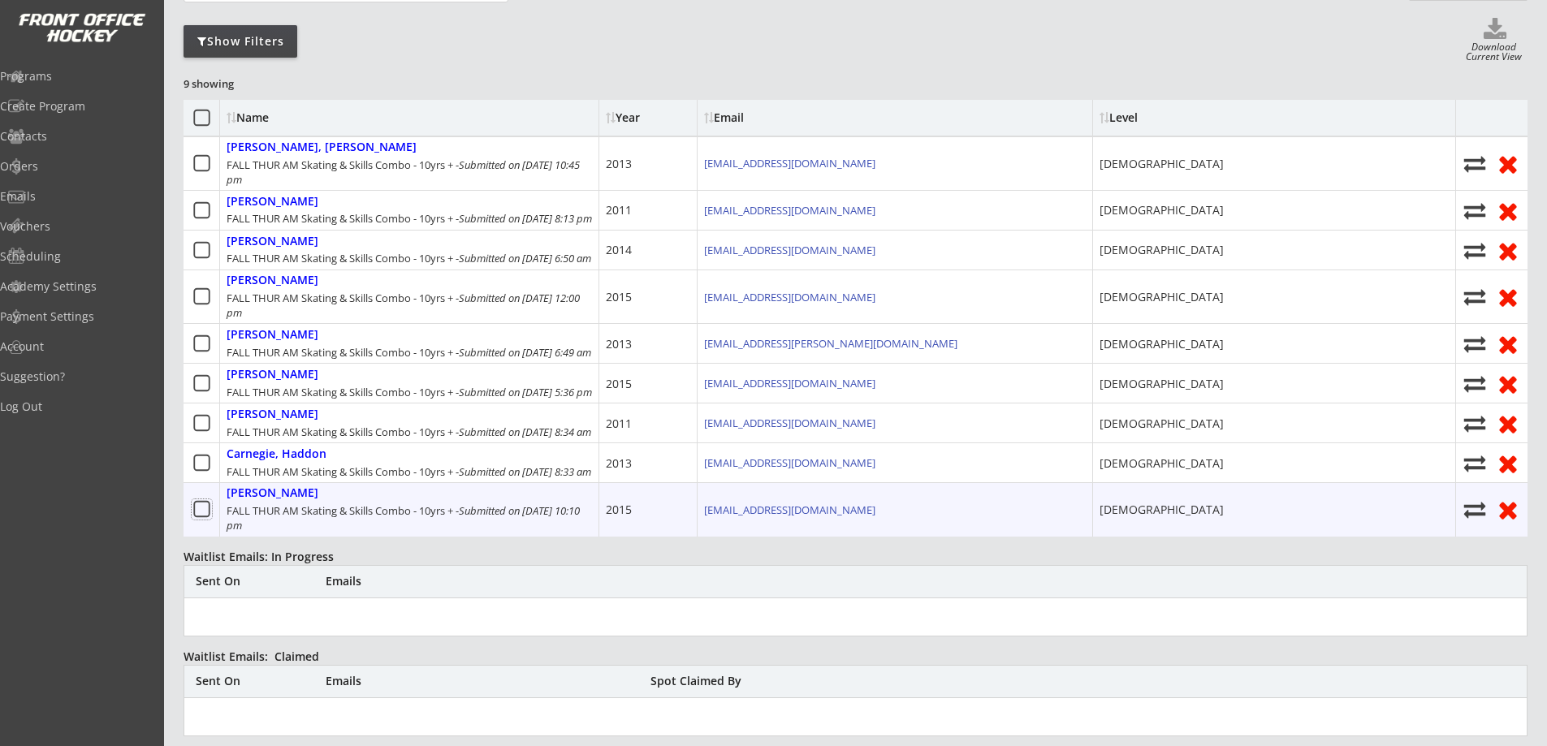
click at [206, 520] on icon at bounding box center [202, 509] width 20 height 20
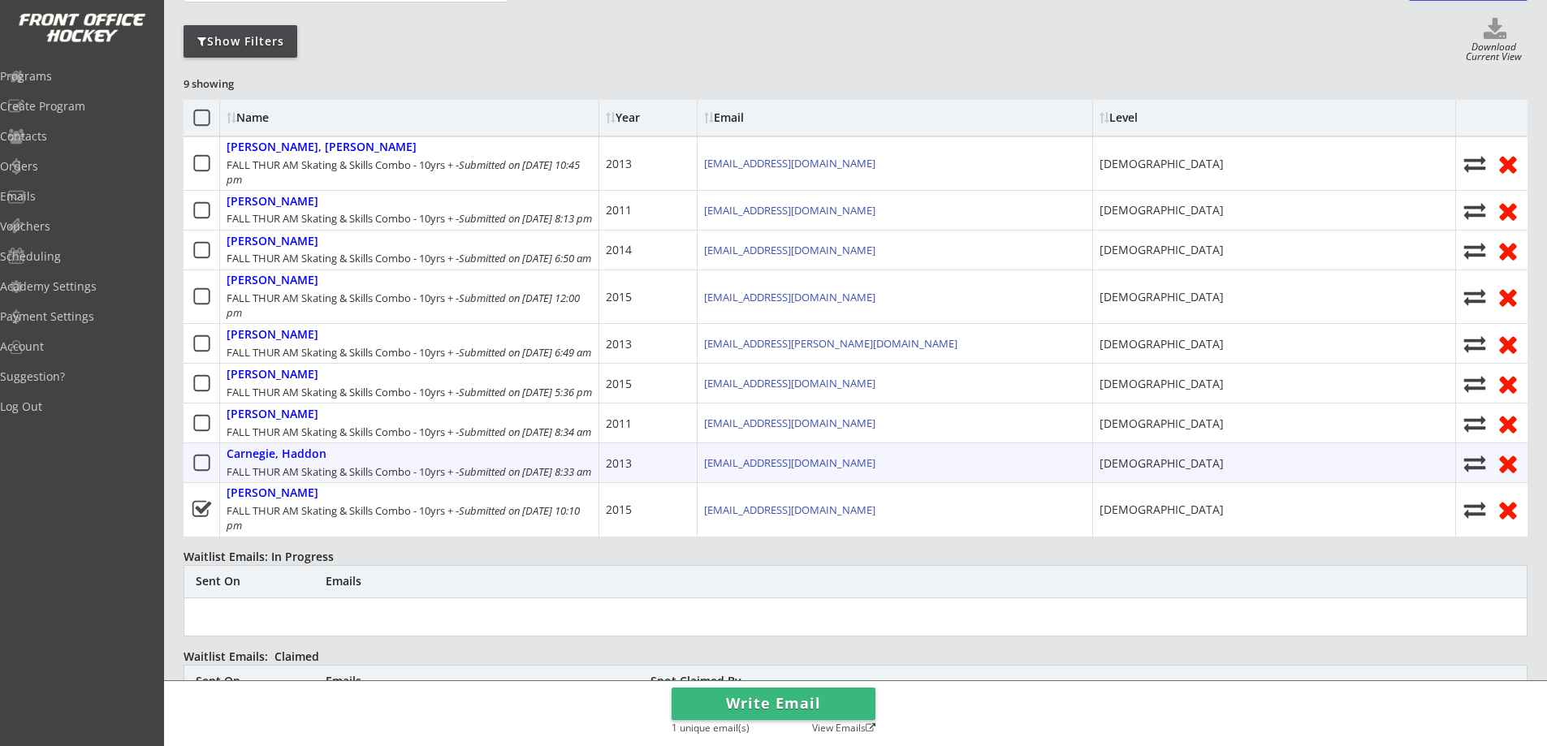
click at [202, 473] on icon at bounding box center [202, 463] width 20 height 20
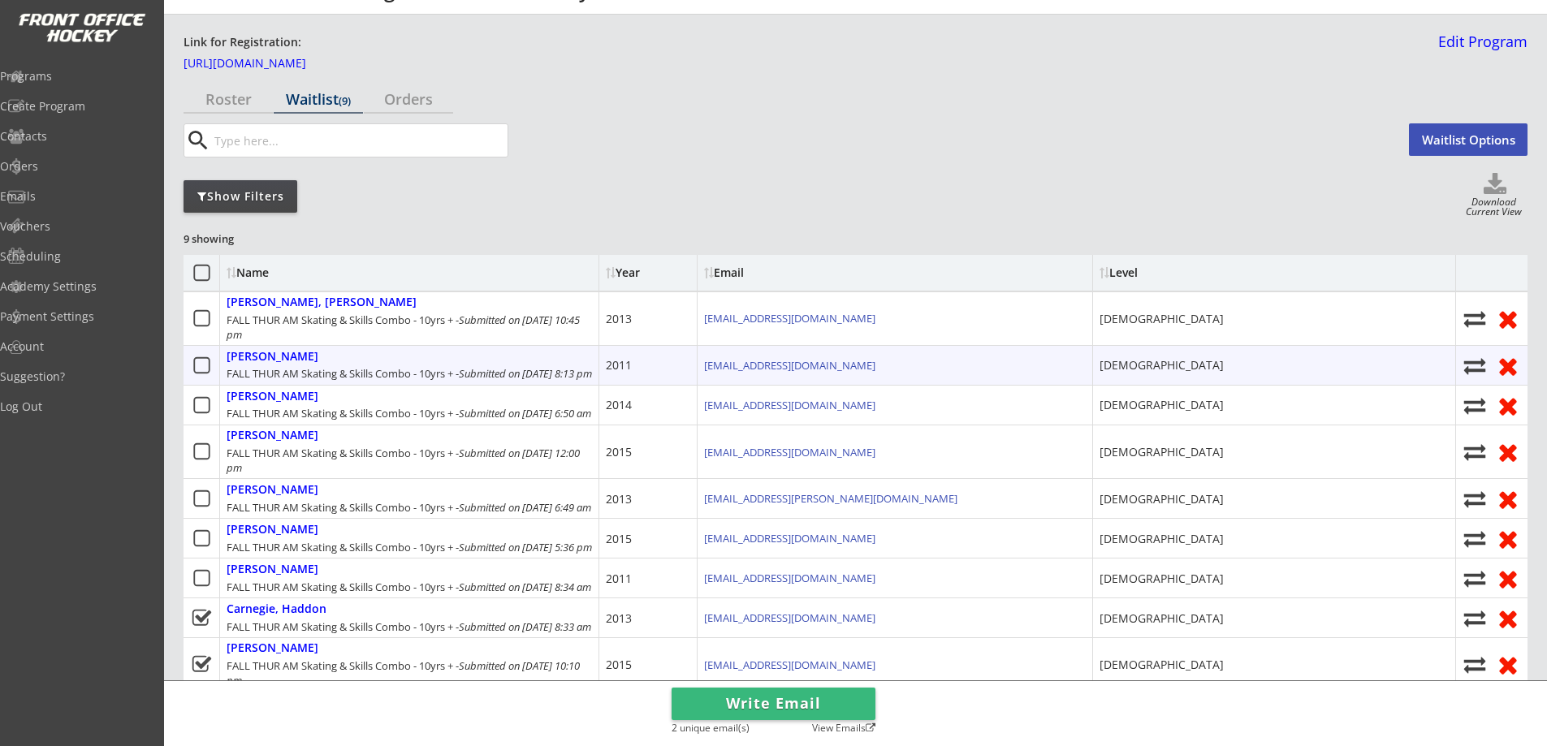
scroll to position [0, 0]
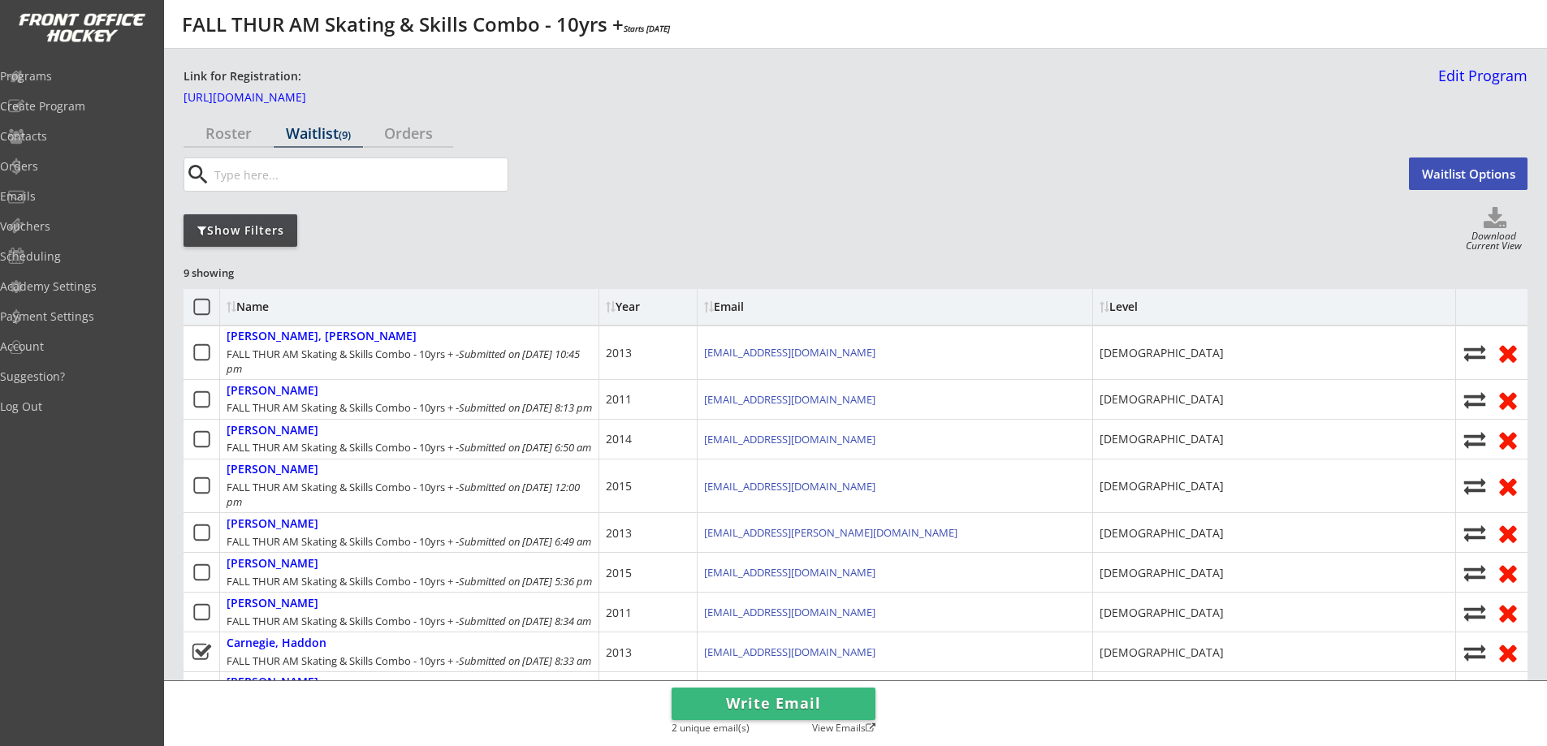
click at [1438, 172] on button "Waitlist Options" at bounding box center [1468, 174] width 119 height 32
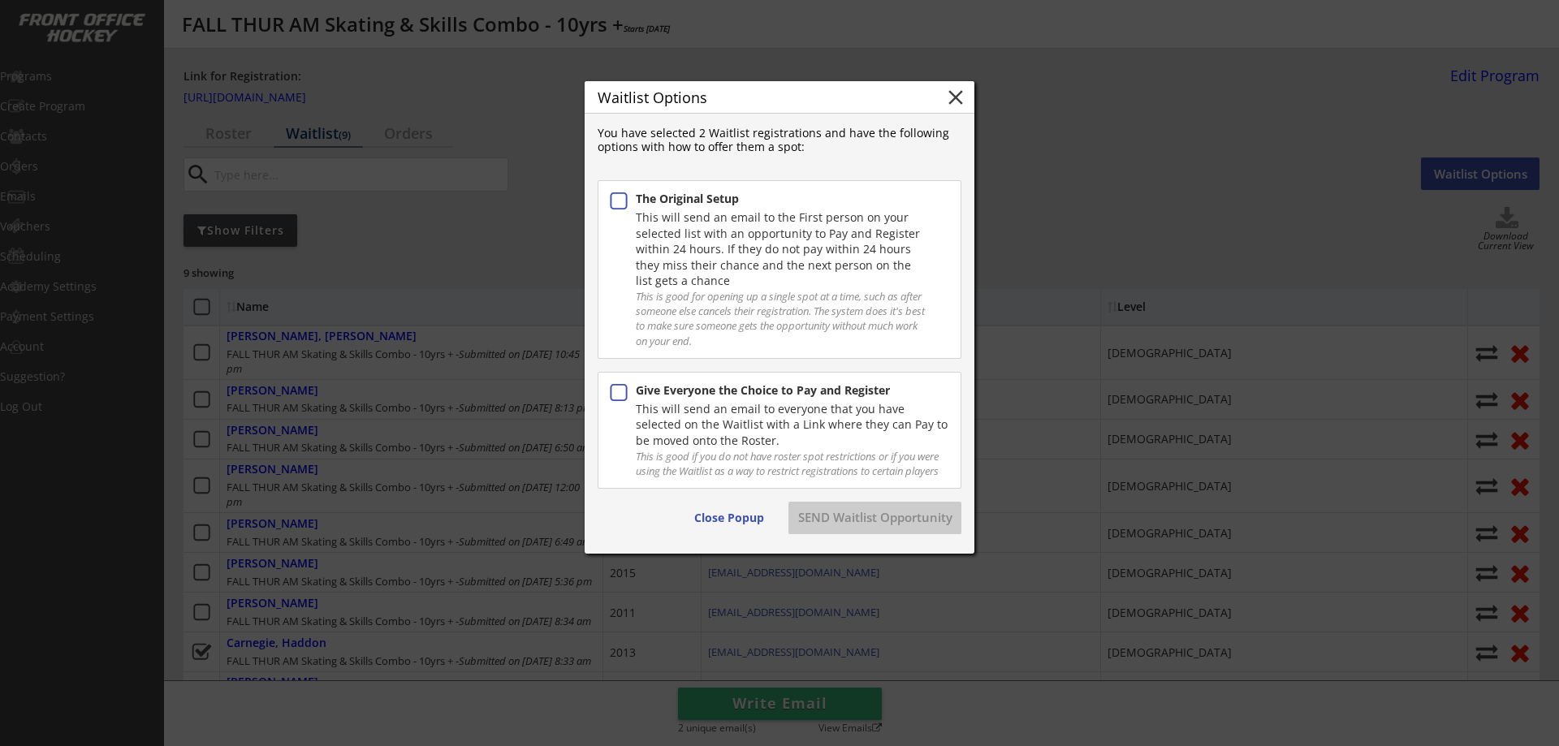
click at [613, 387] on icon at bounding box center [618, 392] width 21 height 21
click at [623, 390] on icon at bounding box center [618, 392] width 21 height 21
click at [728, 515] on button "Close Popup" at bounding box center [729, 518] width 89 height 32
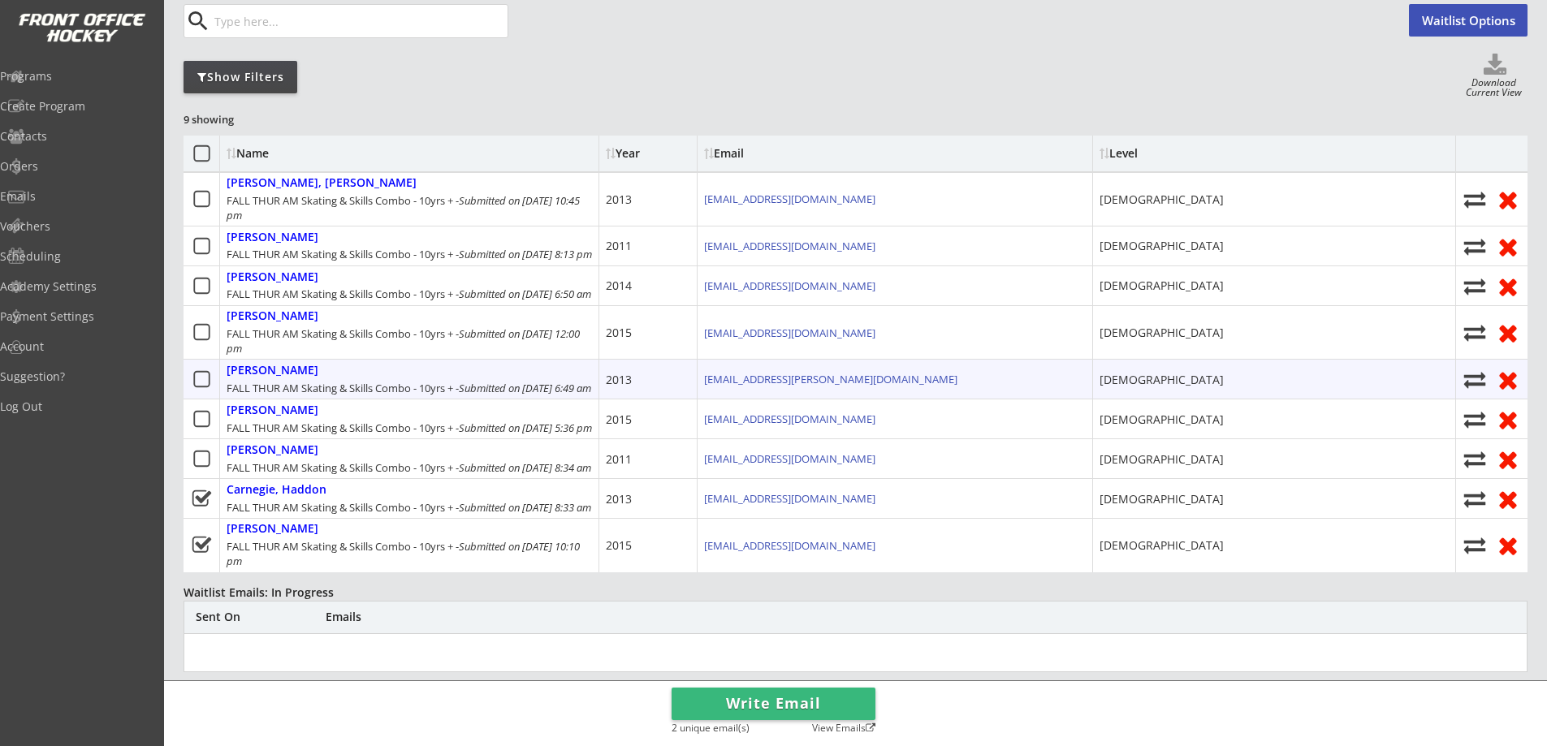
scroll to position [189, 0]
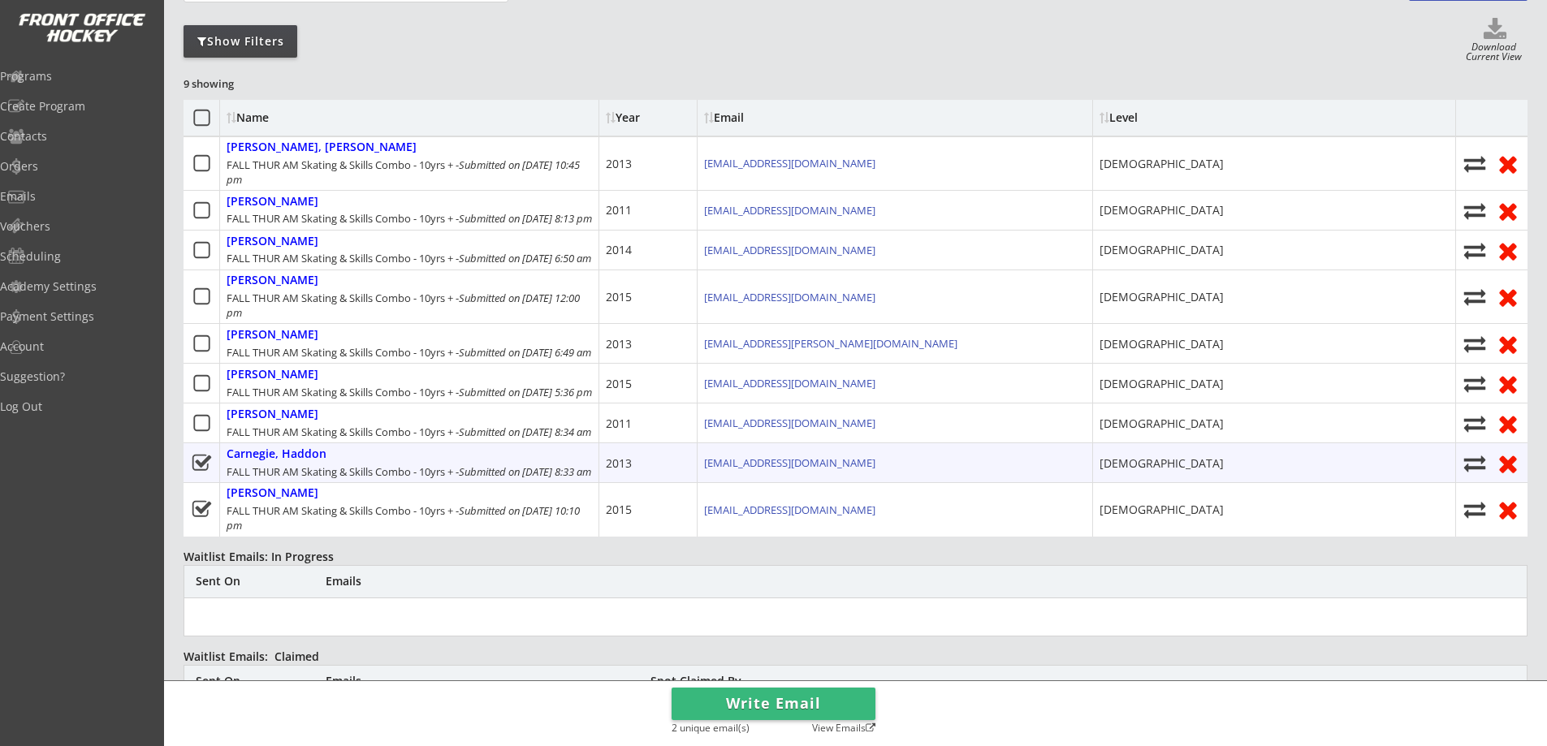
click at [201, 471] on use at bounding box center [201, 463] width 19 height 16
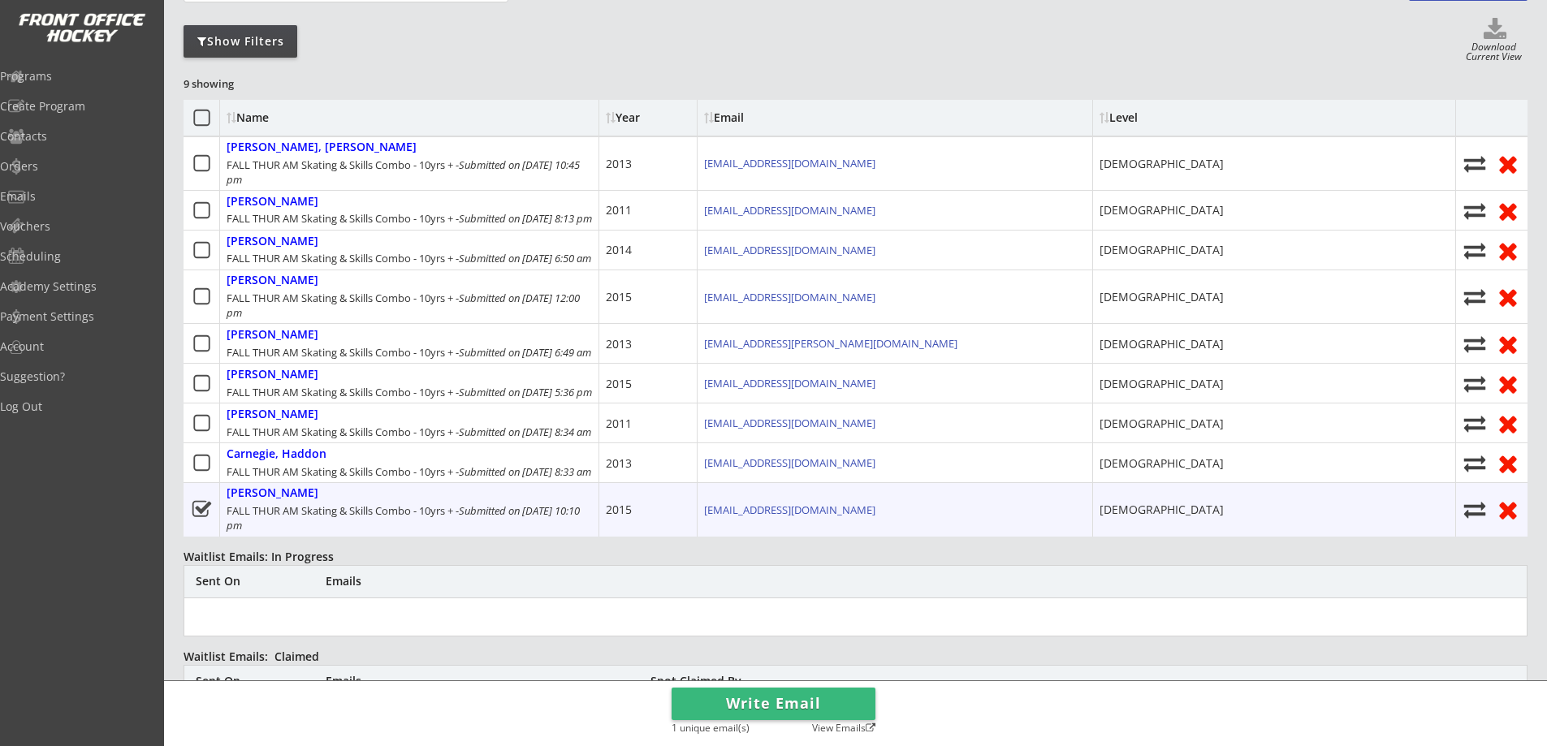
click at [201, 517] on use at bounding box center [201, 509] width 19 height 16
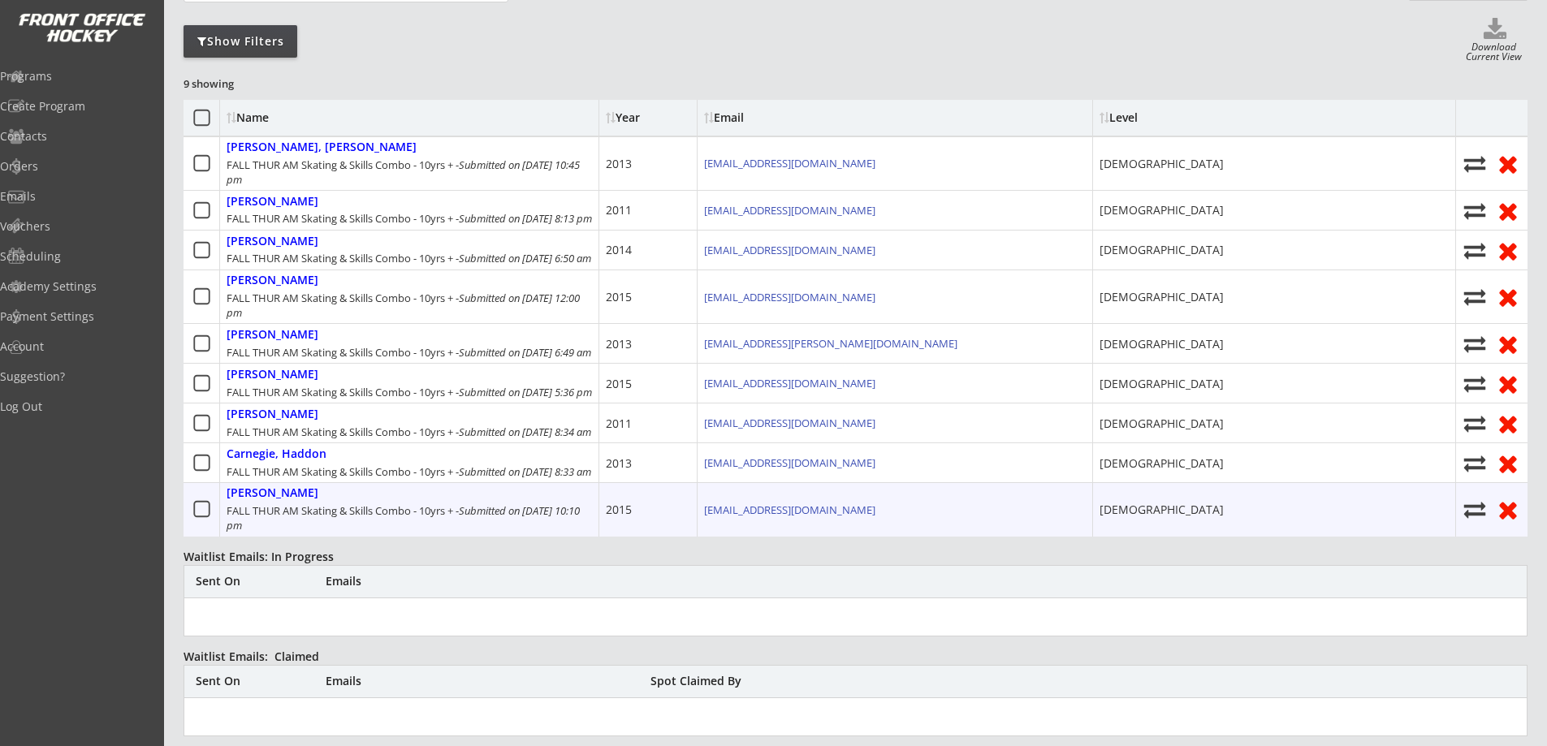
click at [201, 520] on icon at bounding box center [202, 509] width 20 height 20
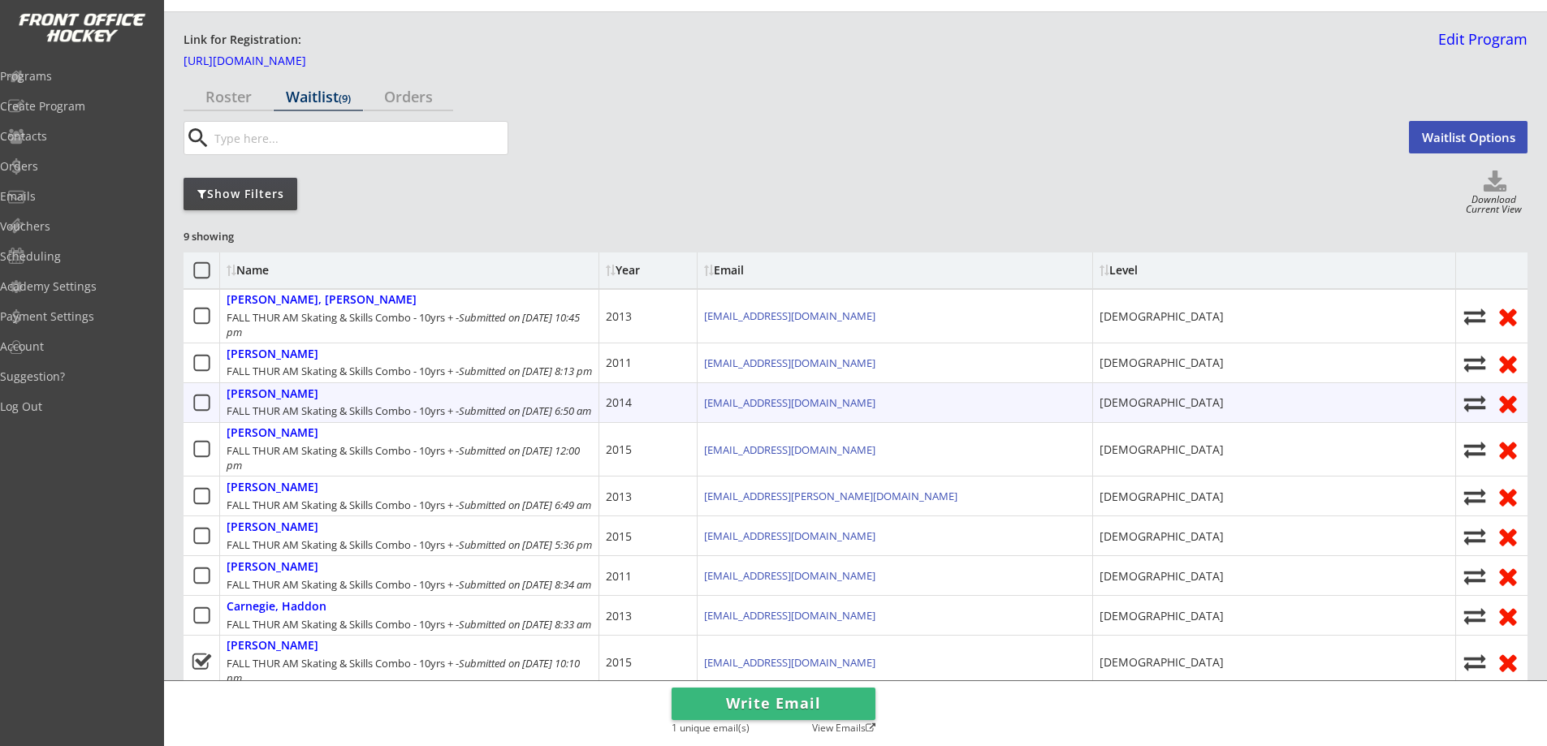
scroll to position [0, 0]
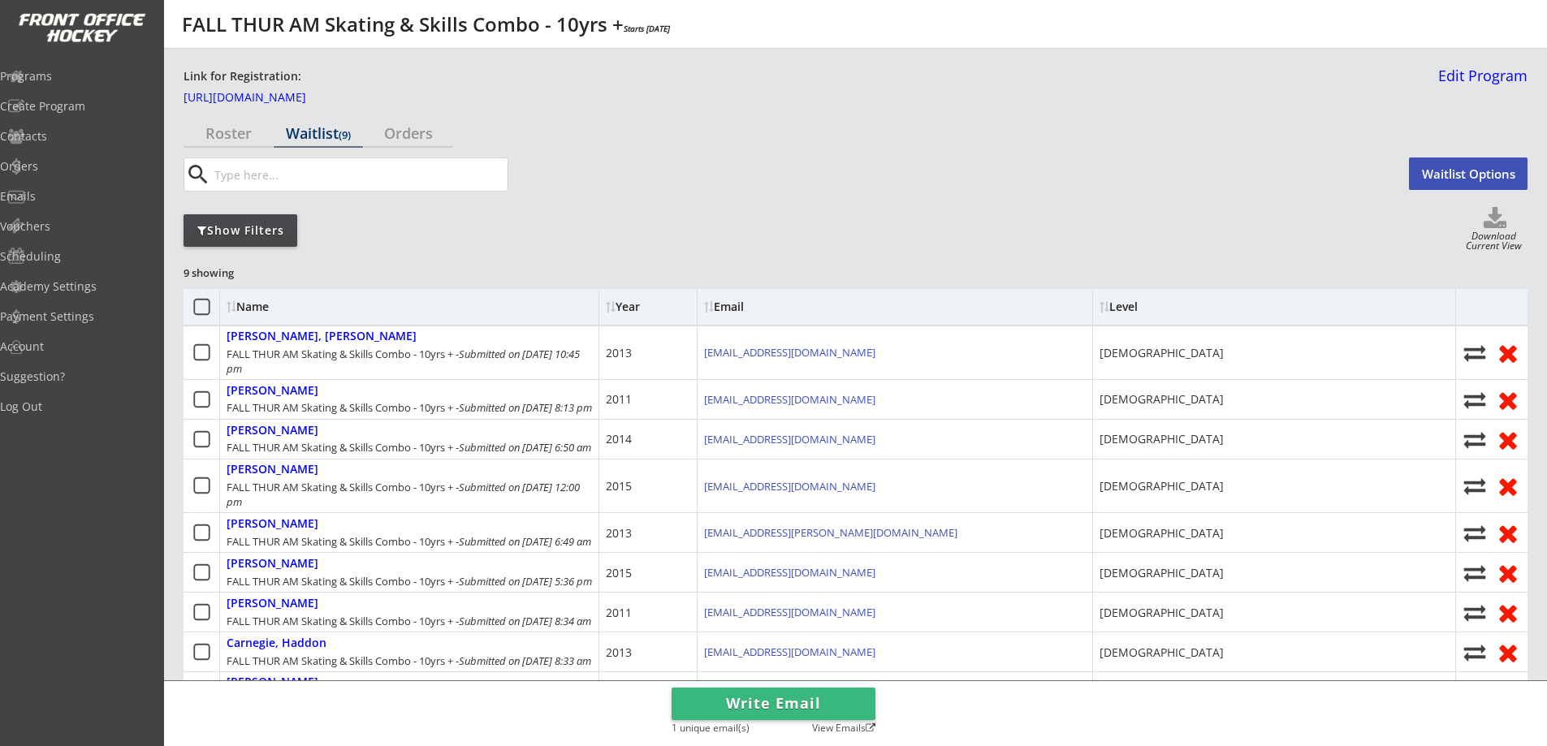
click at [1434, 173] on button "Waitlist Options" at bounding box center [1468, 174] width 119 height 32
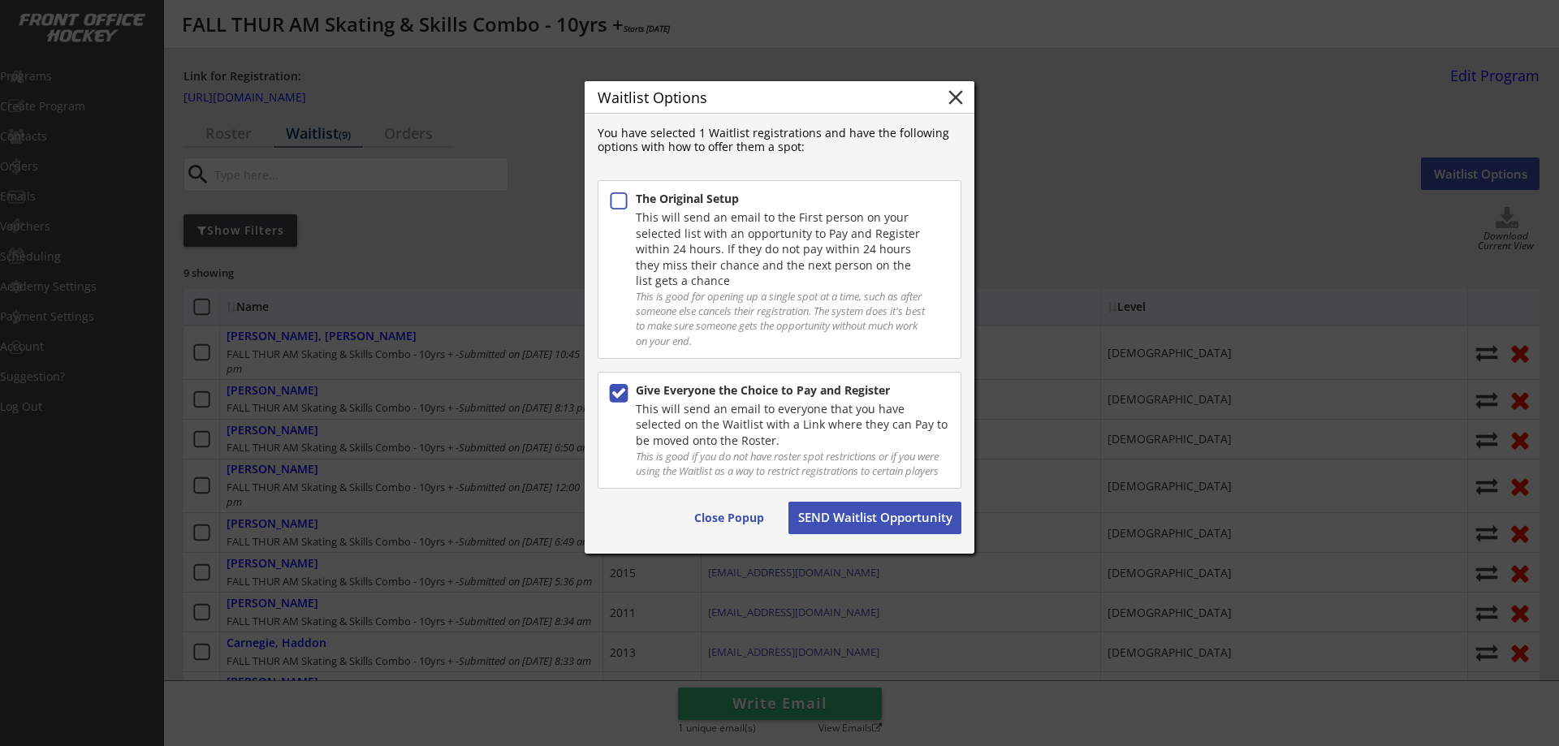
click at [620, 199] on icon at bounding box center [618, 201] width 21 height 21
click at [870, 521] on button "SEND Waitlist Opportunity" at bounding box center [875, 518] width 173 height 32
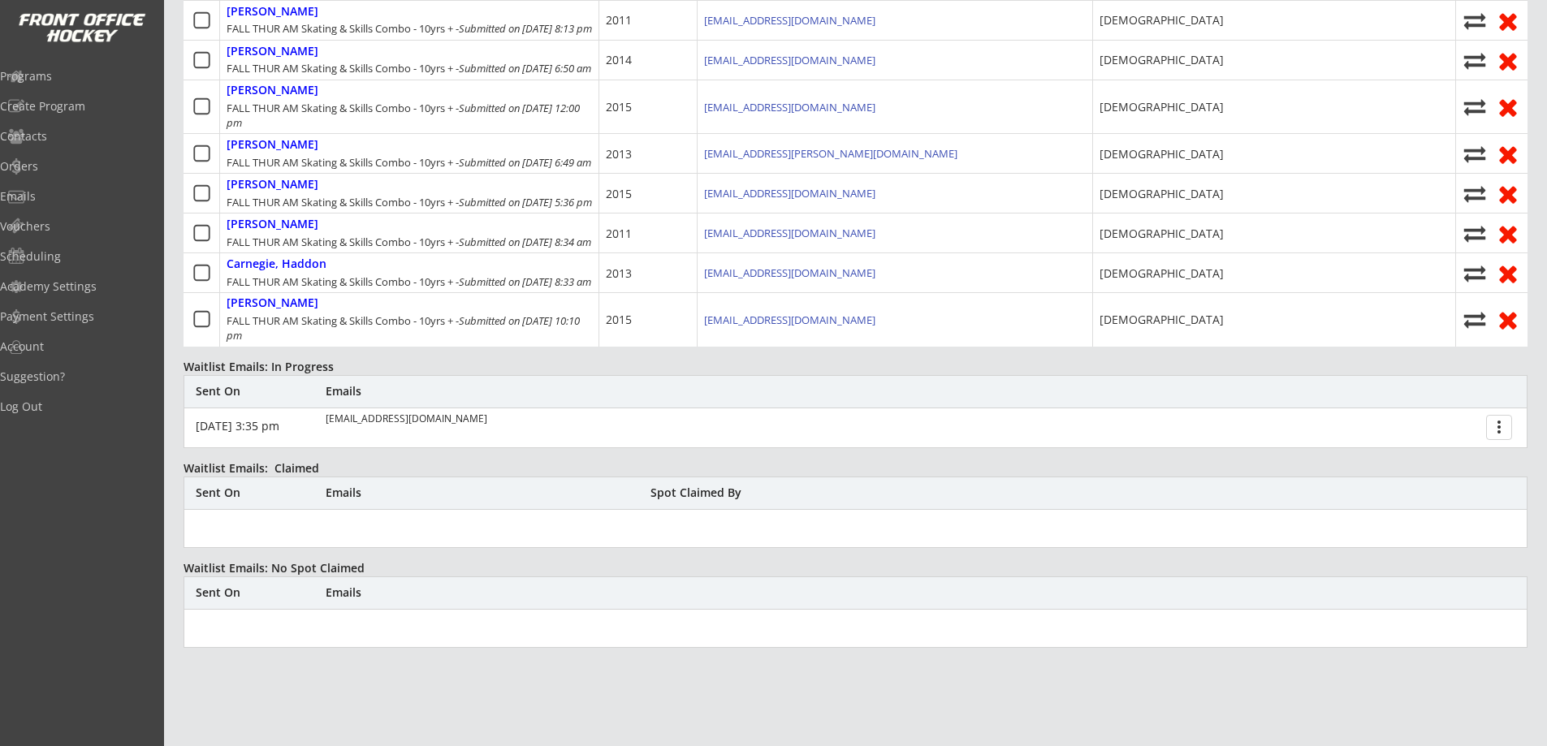
scroll to position [189, 0]
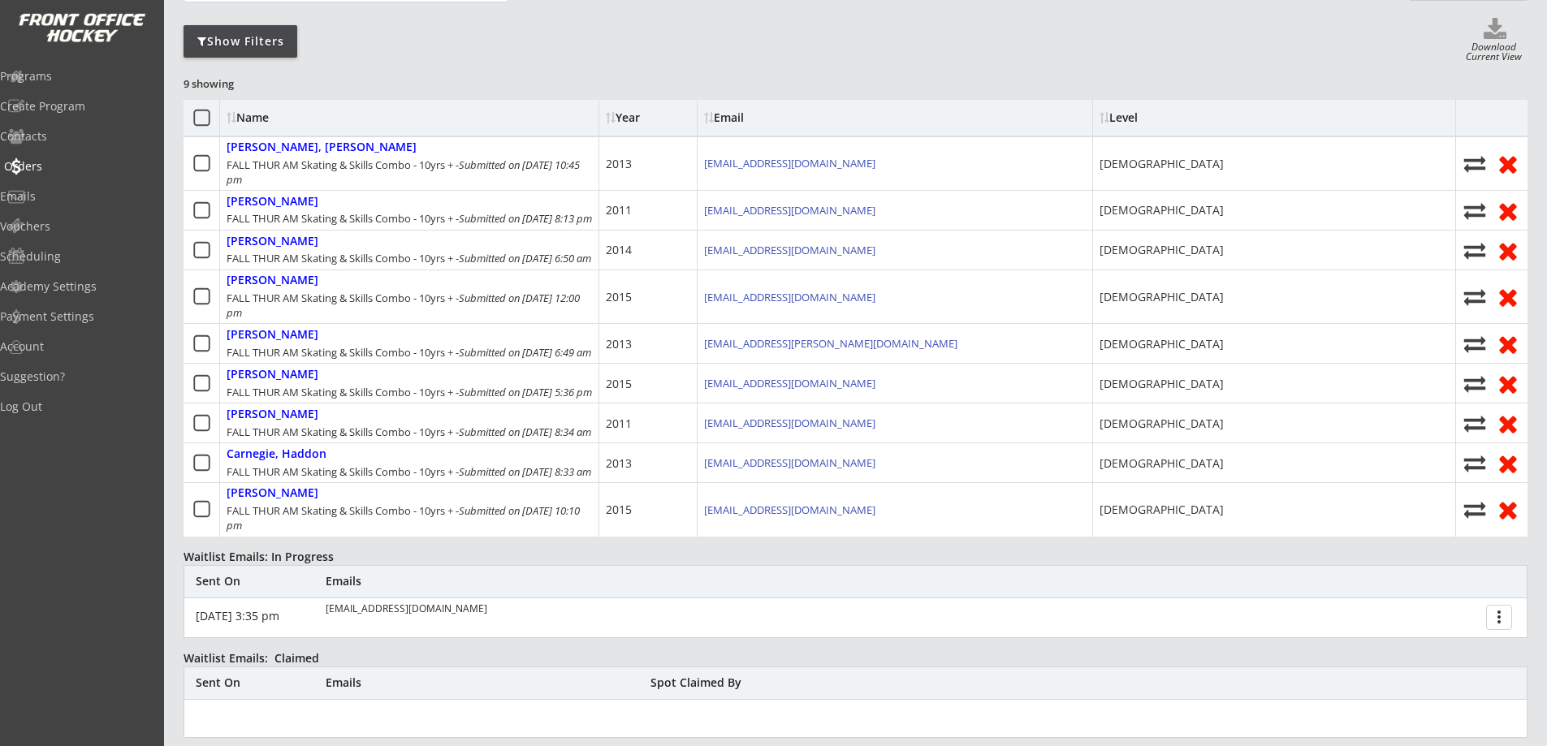
click at [62, 172] on div "Orders" at bounding box center [77, 166] width 146 height 11
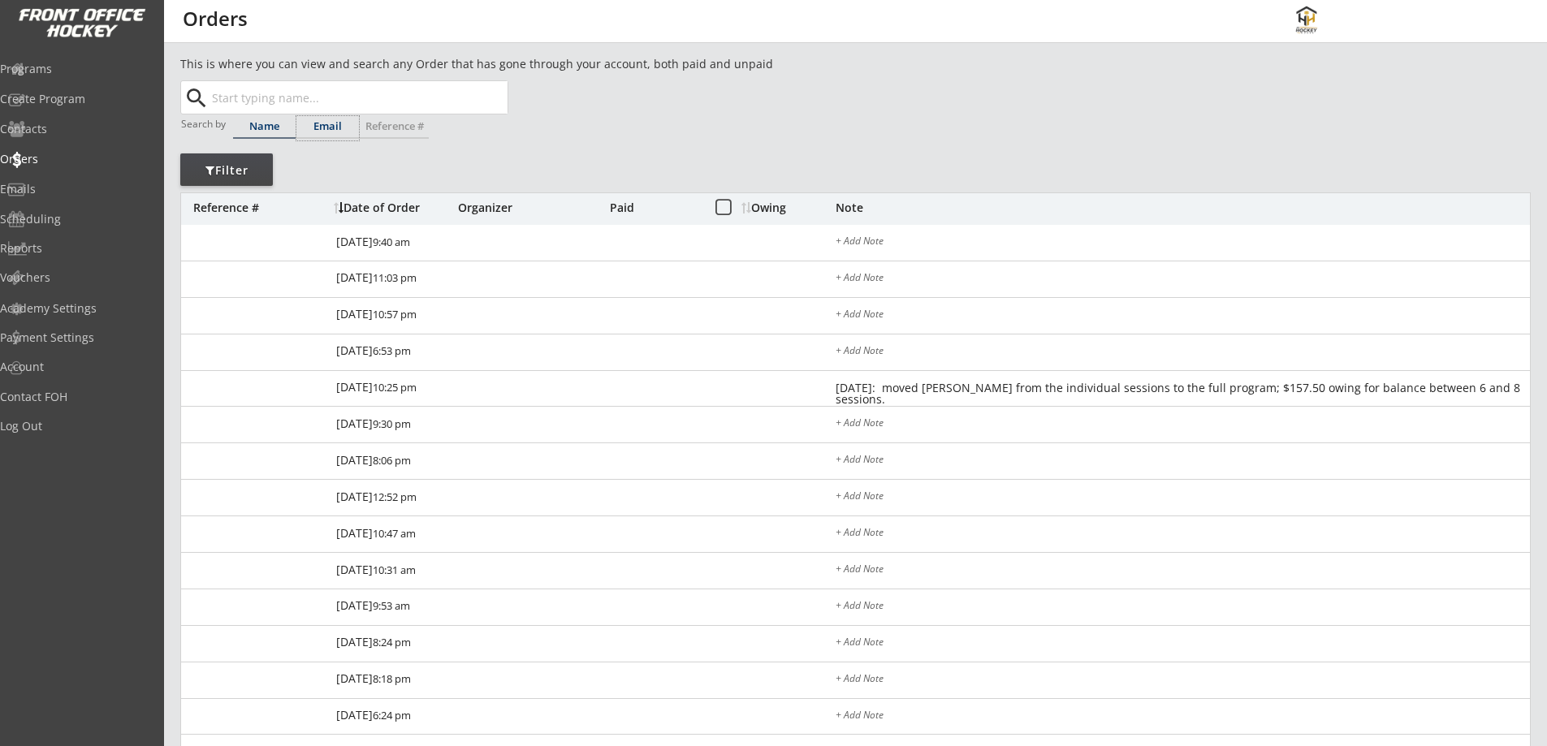
click at [322, 121] on div "Email" at bounding box center [327, 126] width 63 height 11
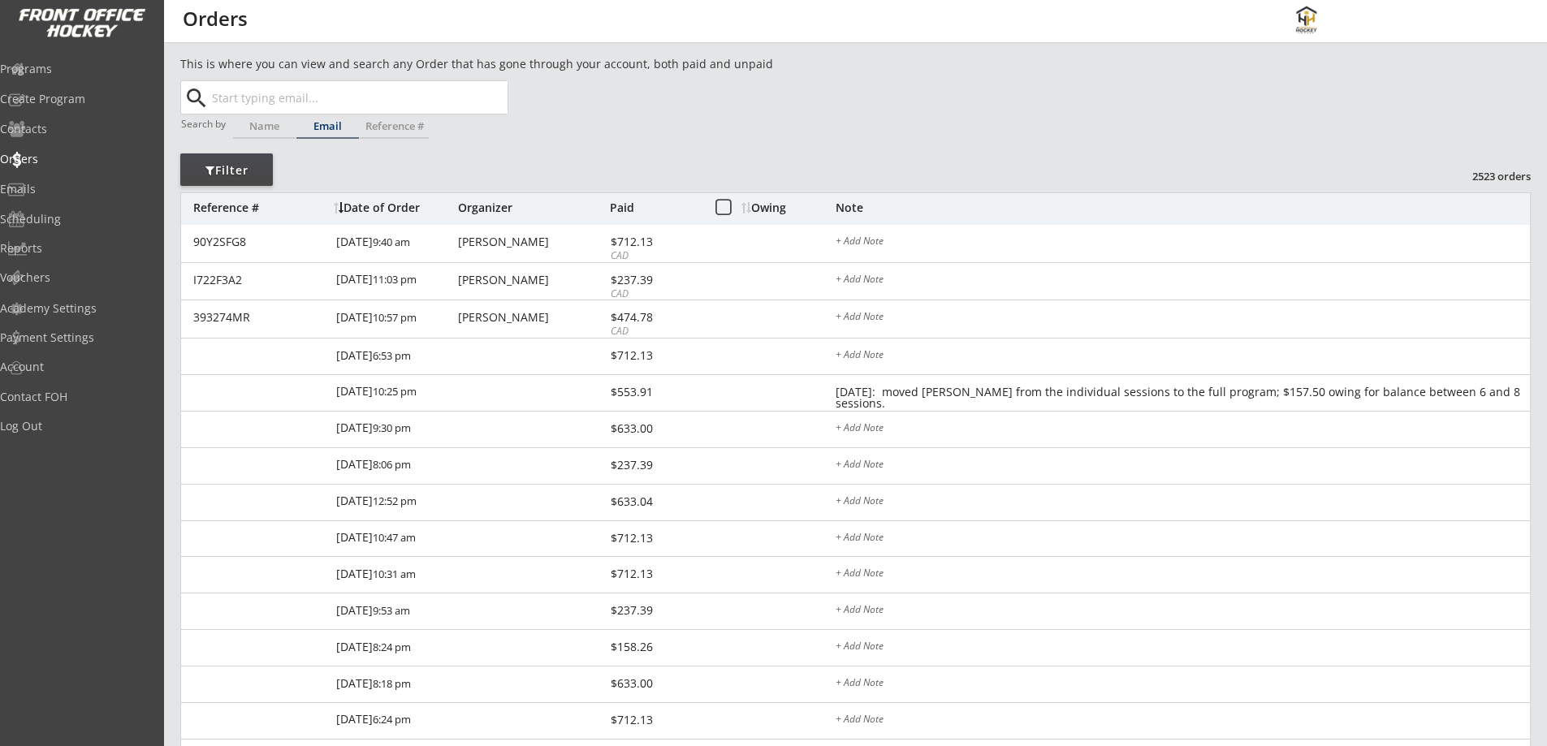
click at [325, 97] on input "text" at bounding box center [358, 97] width 299 height 32
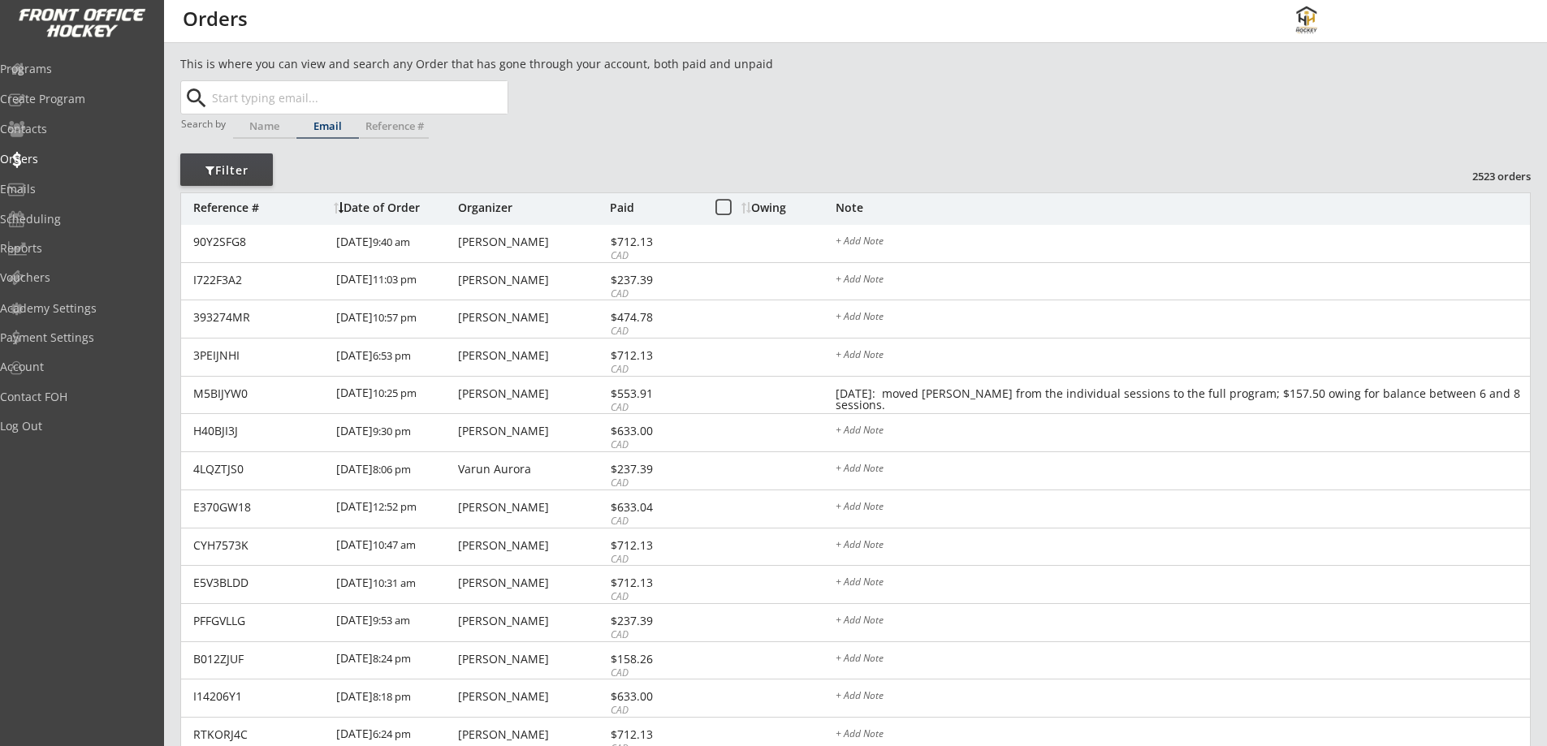
paste input "[EMAIL_ADDRESS][DOMAIN_NAME]"
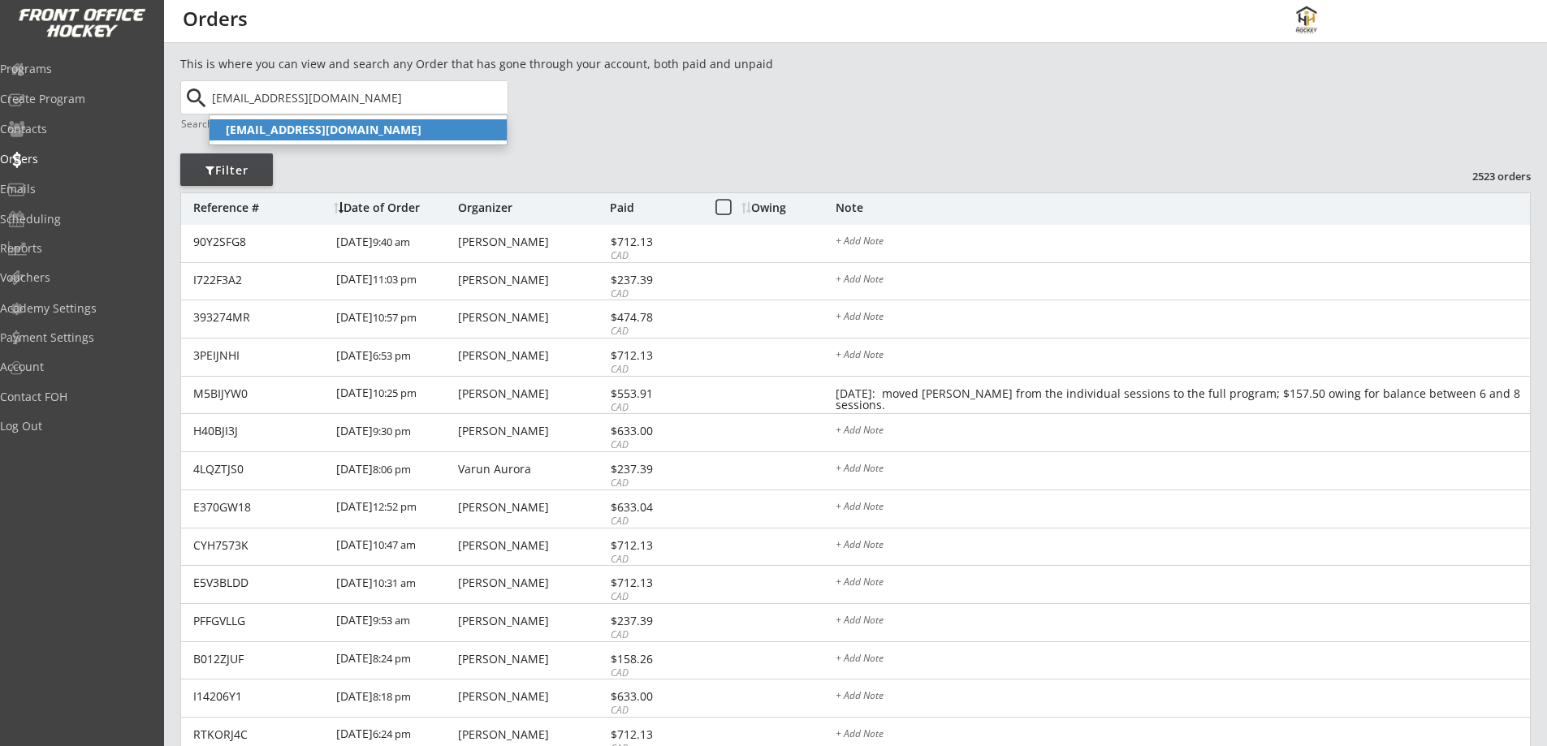
click at [274, 126] on strong "[EMAIL_ADDRESS][DOMAIN_NAME]" at bounding box center [324, 129] width 196 height 15
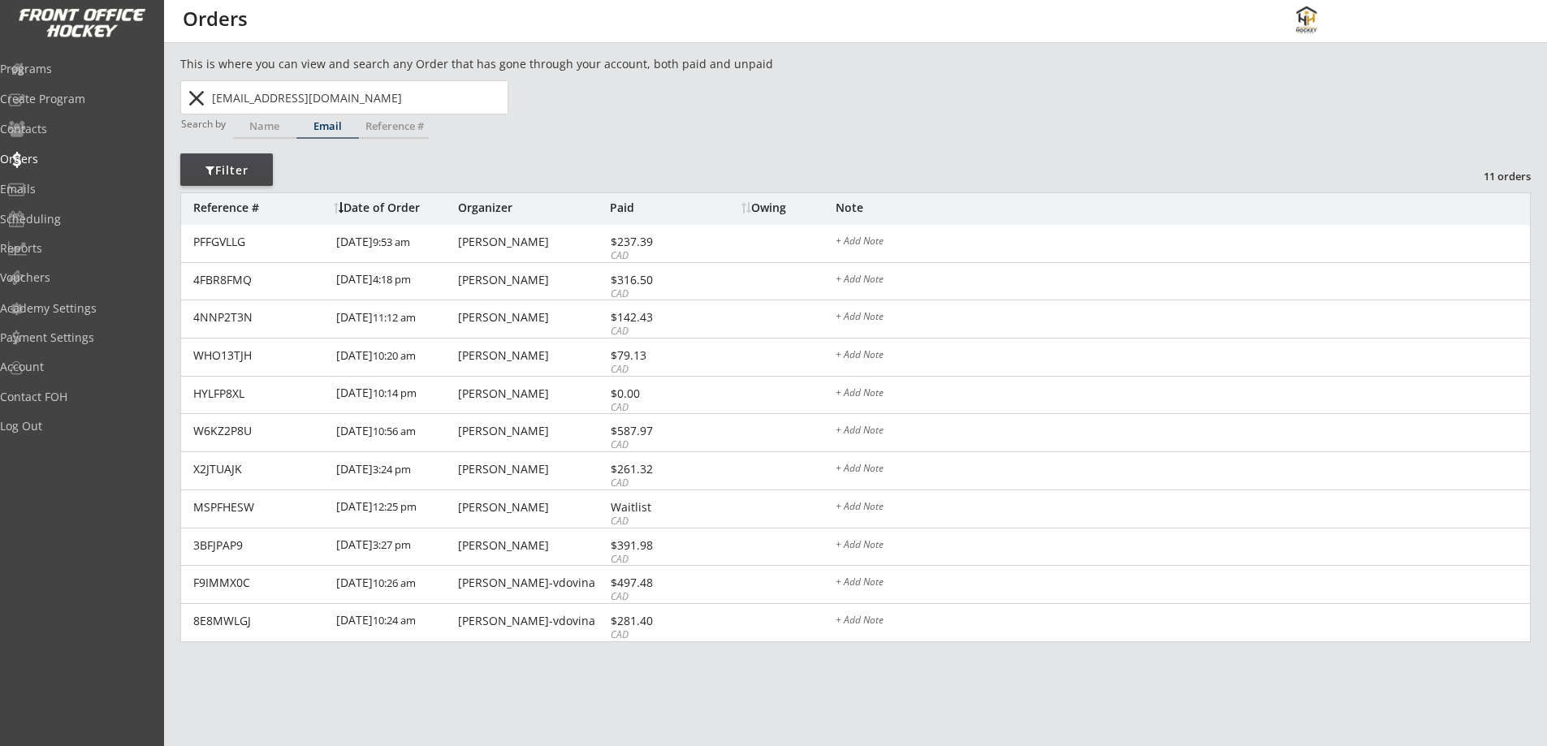
type input "[EMAIL_ADDRESS][DOMAIN_NAME]"
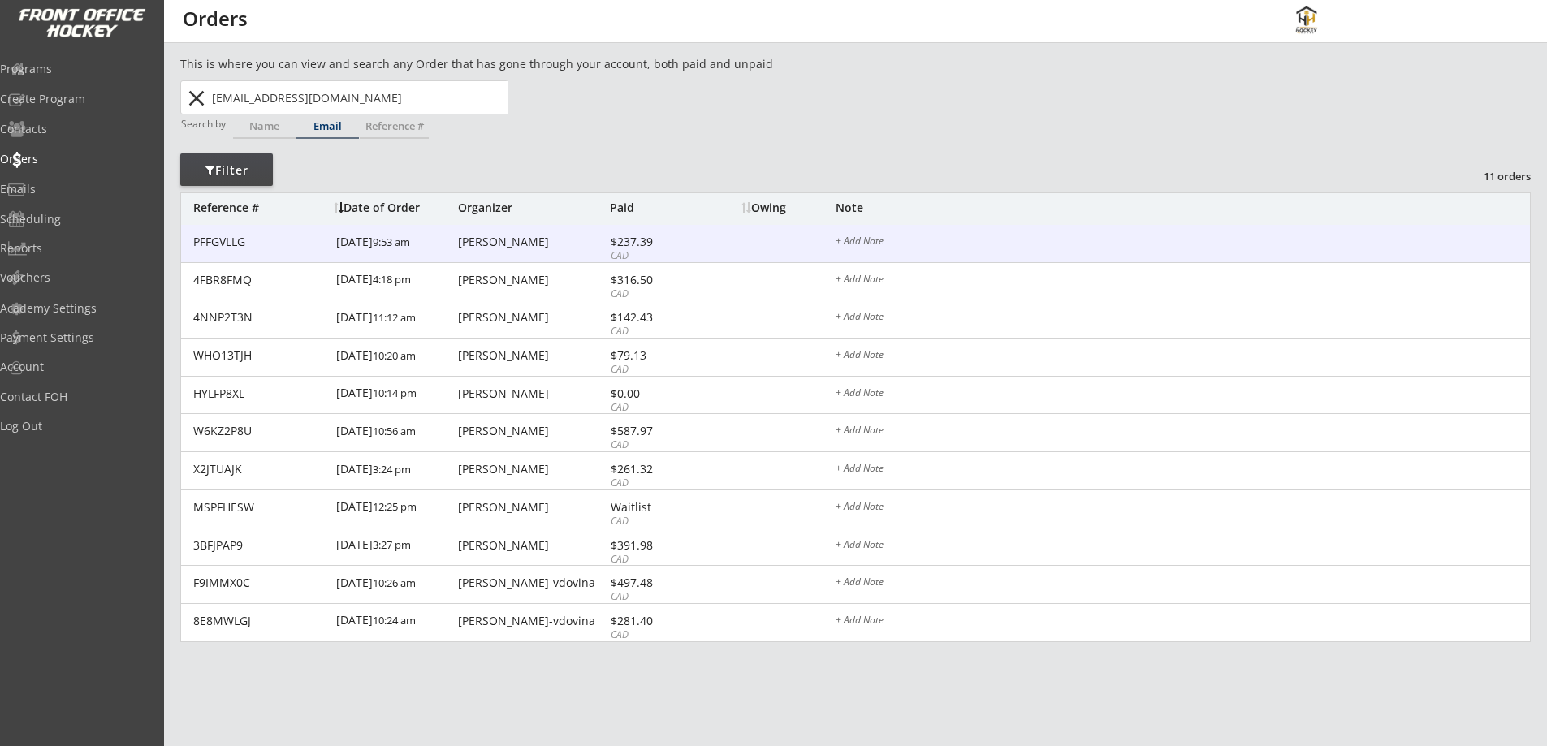
click at [473, 240] on div "[PERSON_NAME]" at bounding box center [532, 241] width 148 height 11
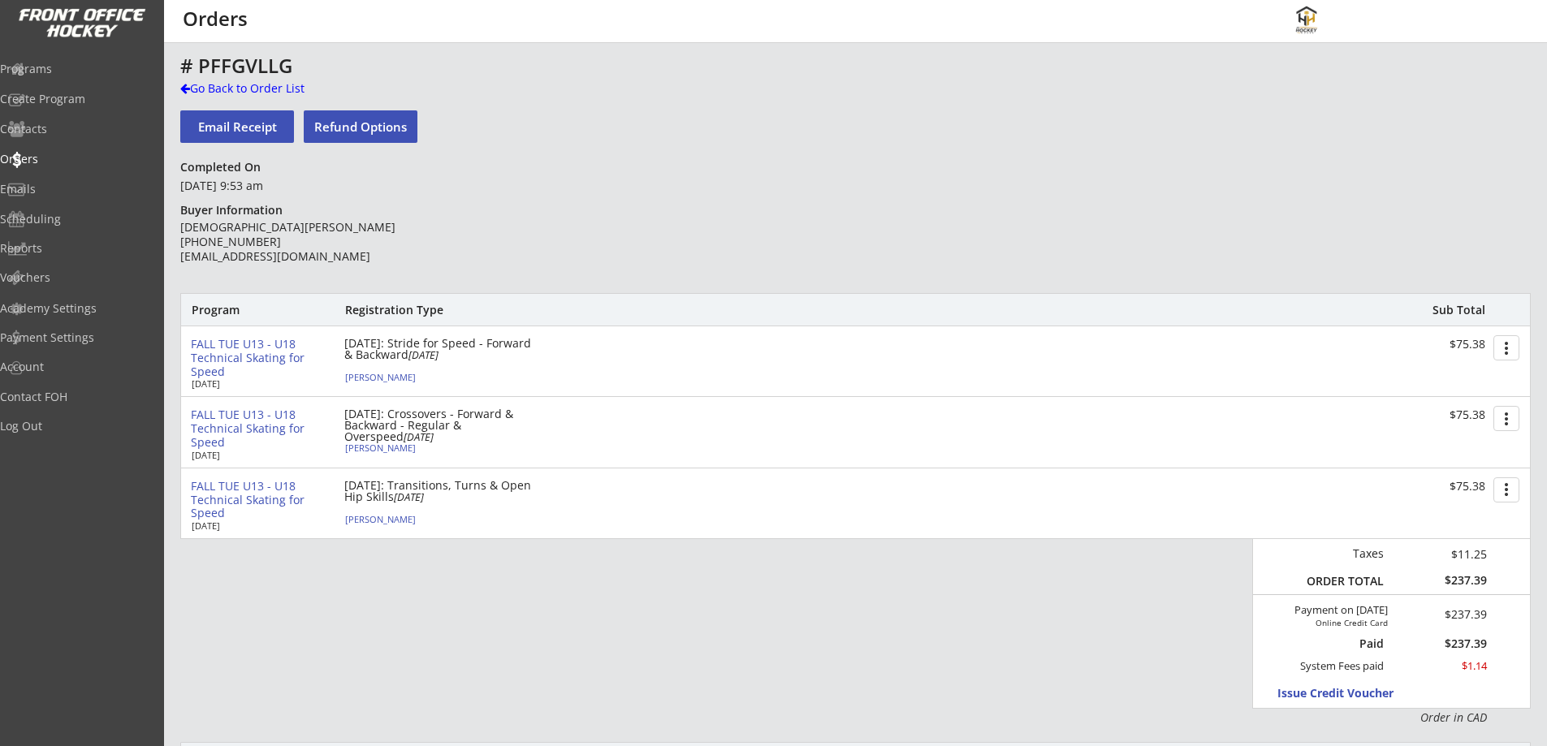
click at [252, 353] on div "FALL TUE U13 - U18 Technical Skating for Speed" at bounding box center [261, 358] width 140 height 41
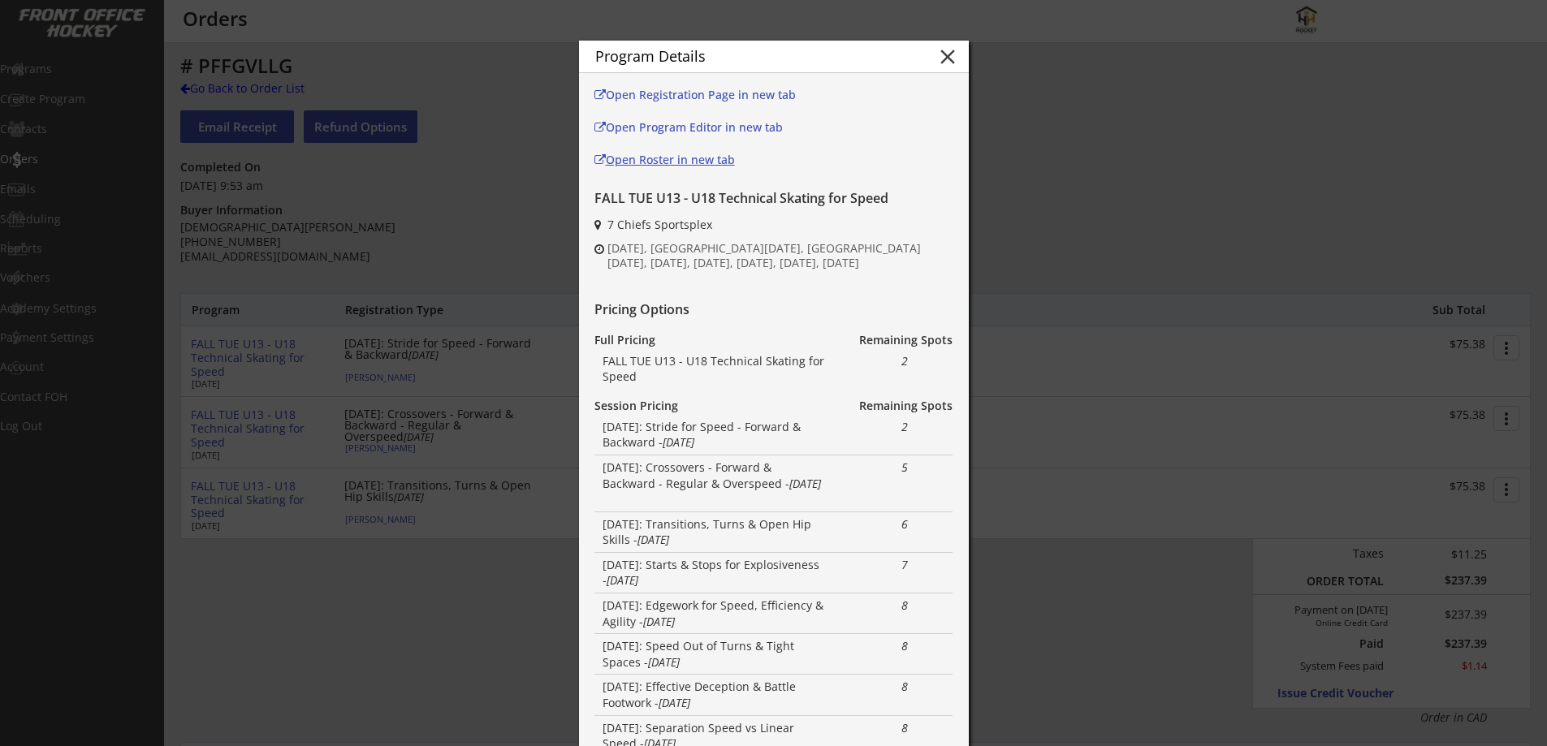
click at [717, 155] on div "Open Roster in new tab" at bounding box center [701, 159] width 214 height 11
click at [950, 53] on button "close" at bounding box center [948, 57] width 24 height 24
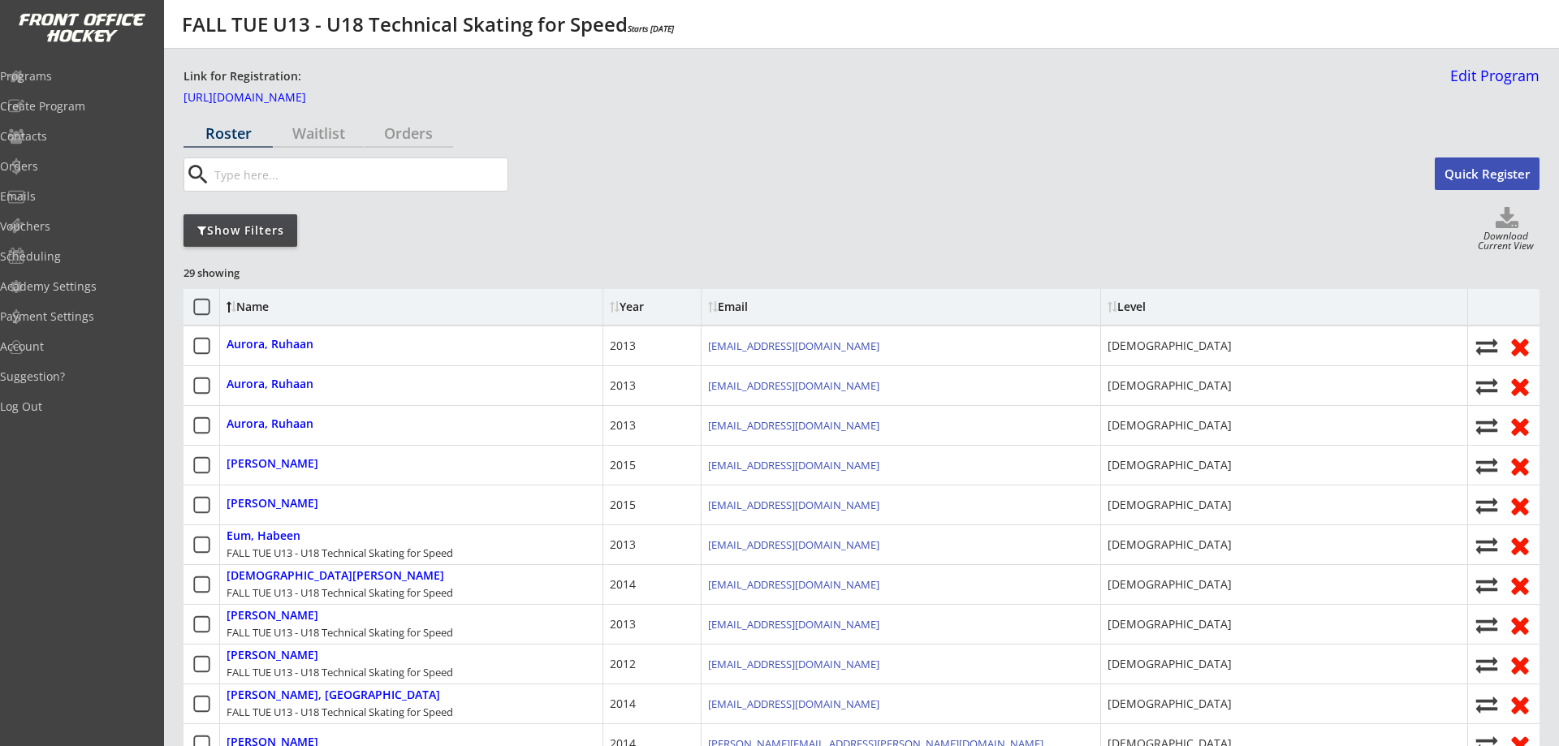
click at [277, 232] on div "Show Filters" at bounding box center [241, 231] width 114 height 16
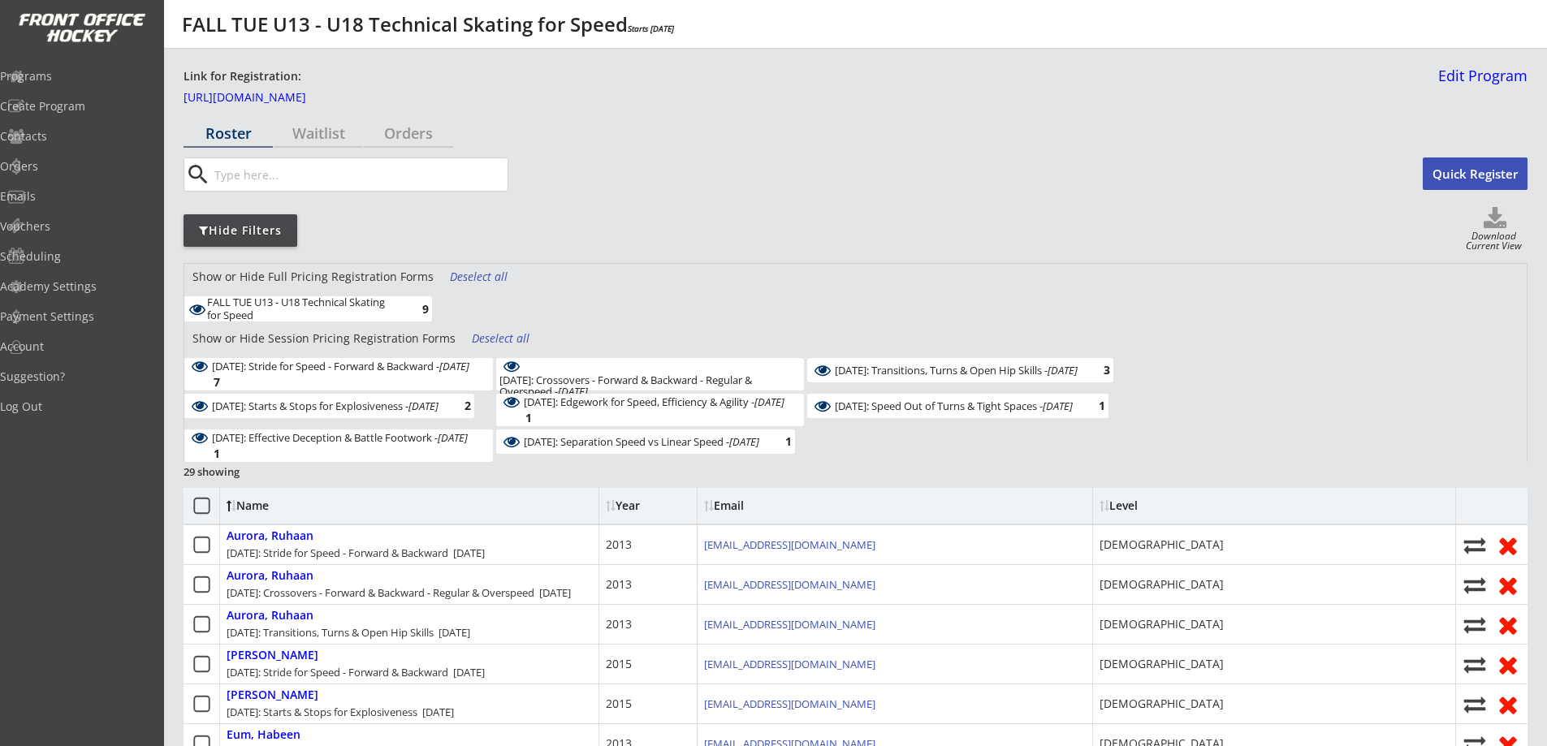
click at [465, 279] on div "Deselect all" at bounding box center [480, 277] width 60 height 16
click at [478, 335] on div "Deselect all" at bounding box center [502, 339] width 60 height 16
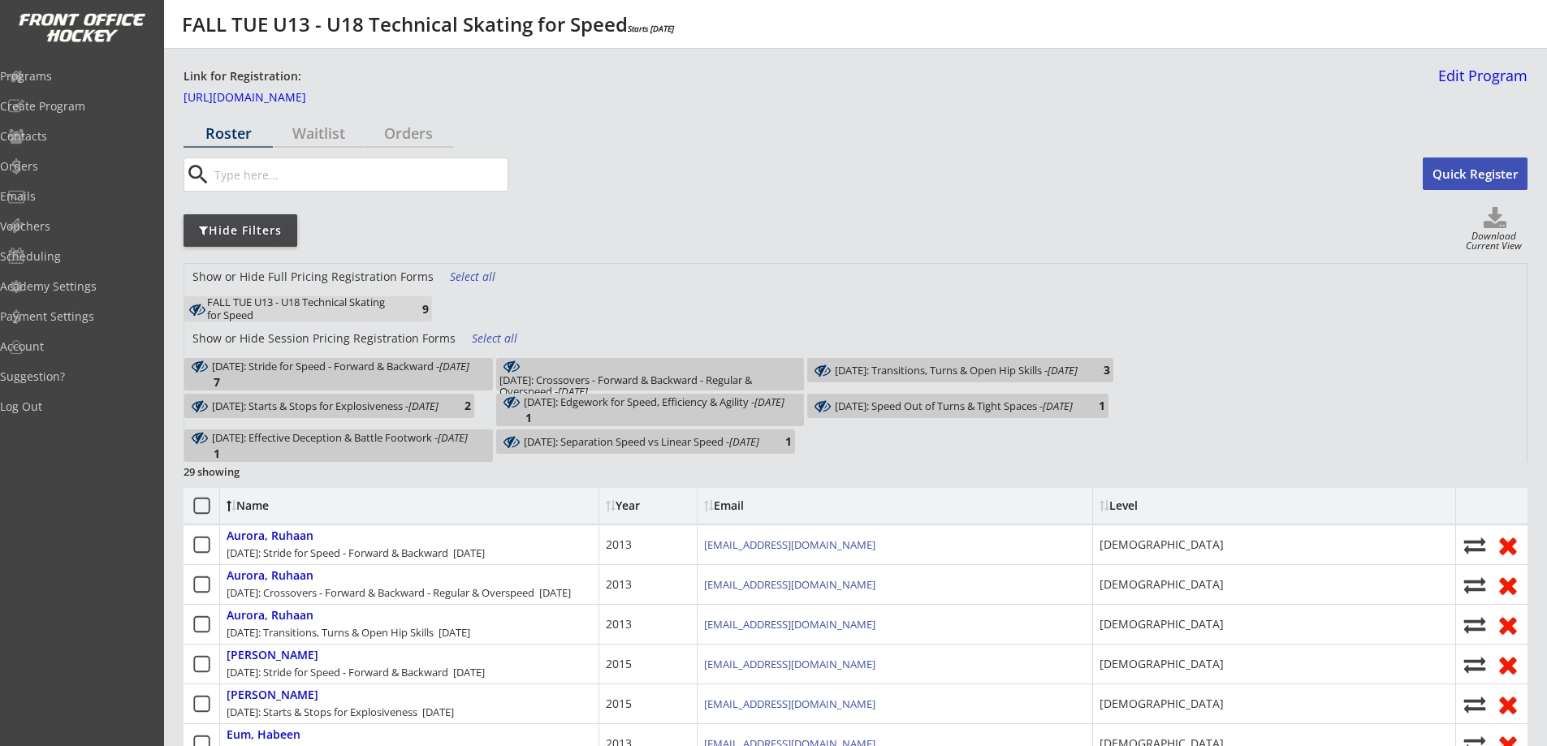
click at [443, 369] on div "[DATE]: Stride for Speed - Forward & Backward - [DATE] 7" at bounding box center [338, 374] width 309 height 32
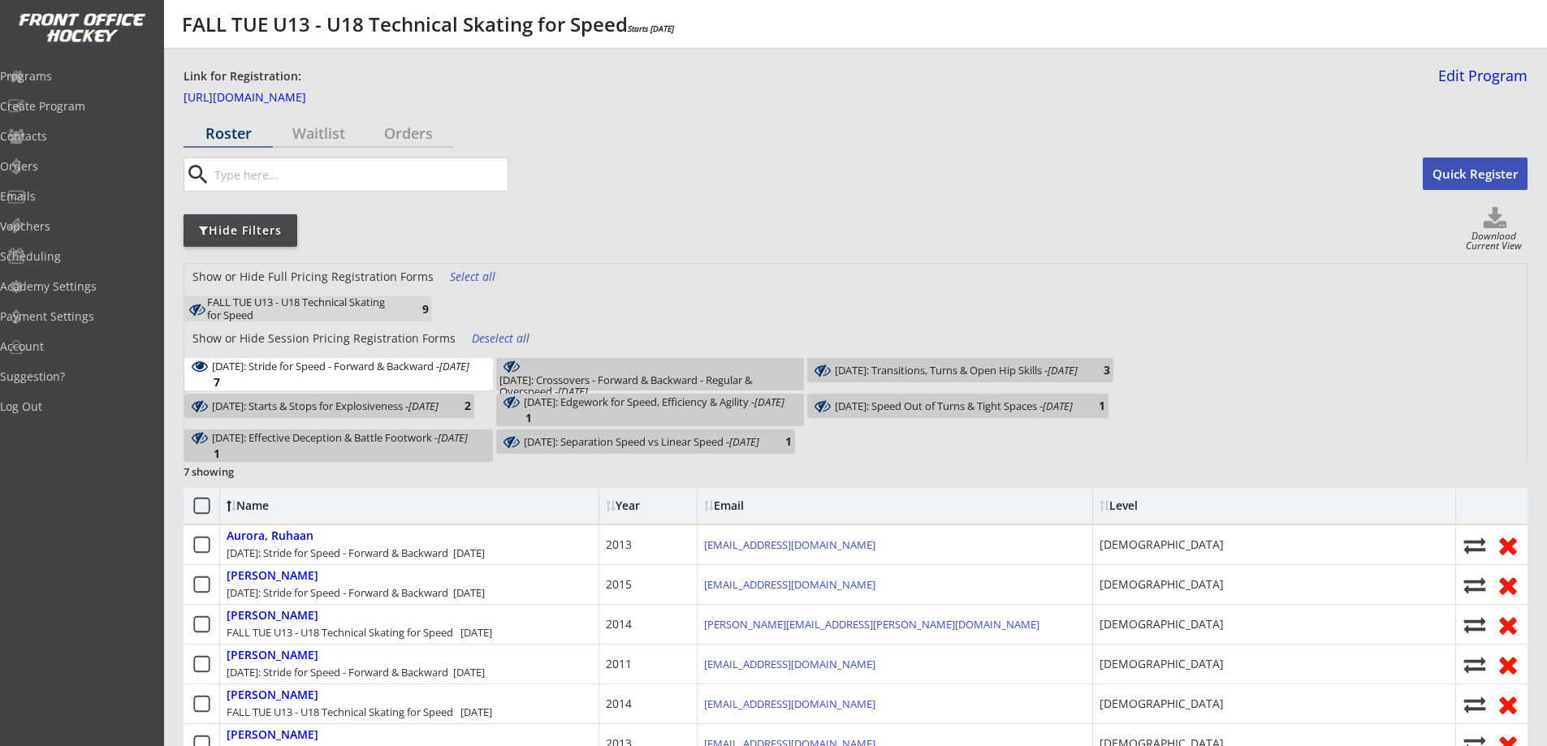
click at [509, 335] on div "Deselect all" at bounding box center [502, 339] width 60 height 16
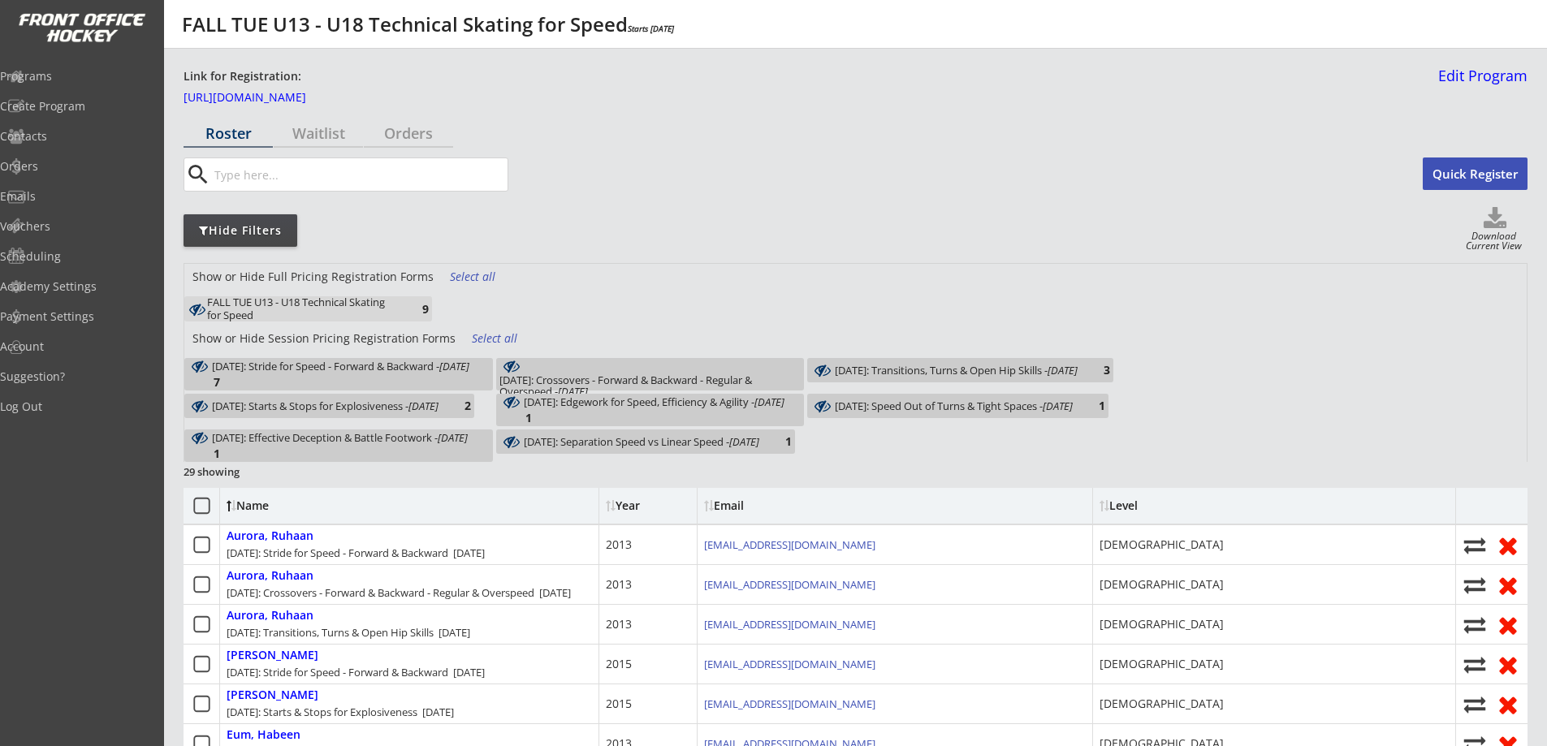
click at [469, 273] on div "Select all" at bounding box center [480, 277] width 60 height 16
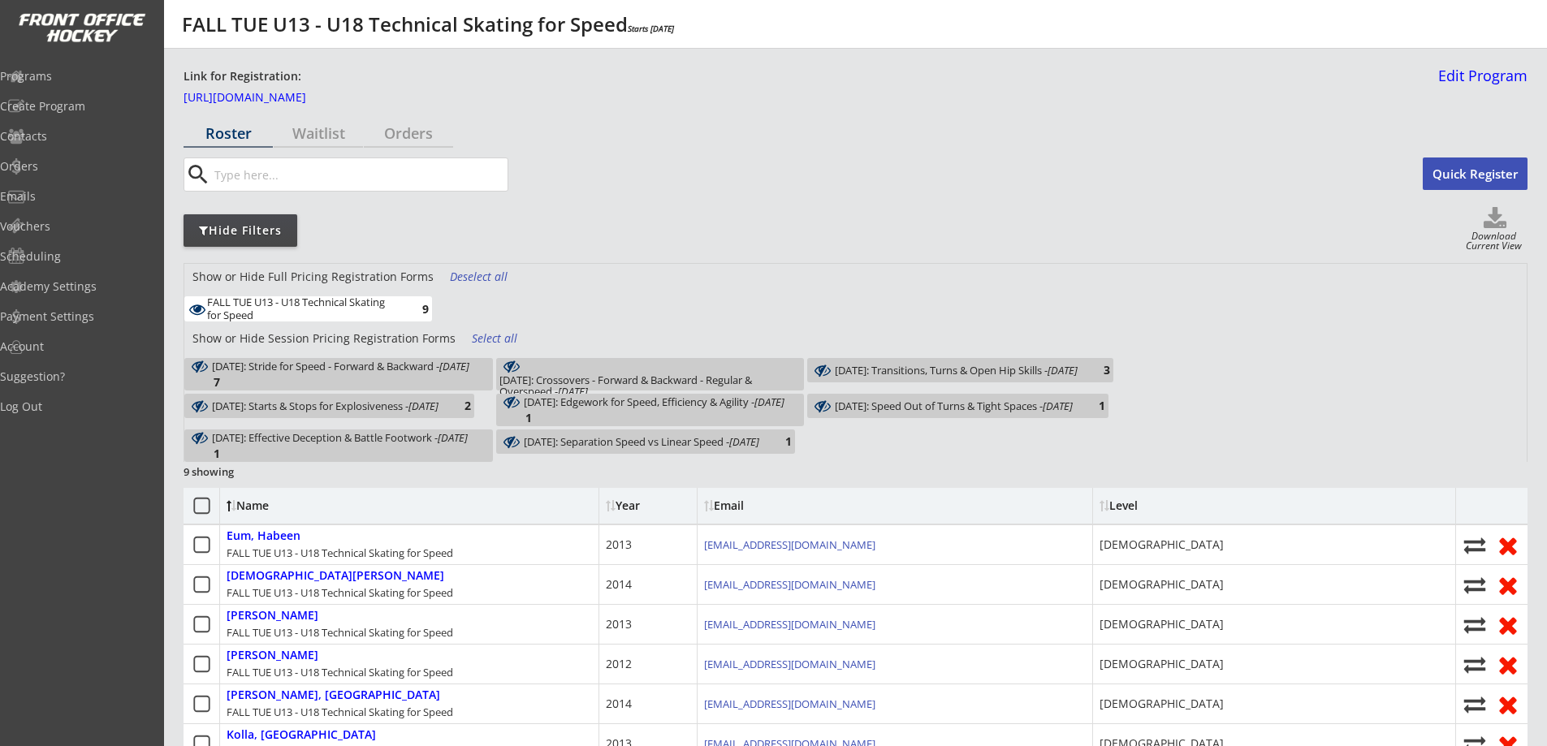
click at [382, 171] on input "input" at bounding box center [359, 174] width 296 height 32
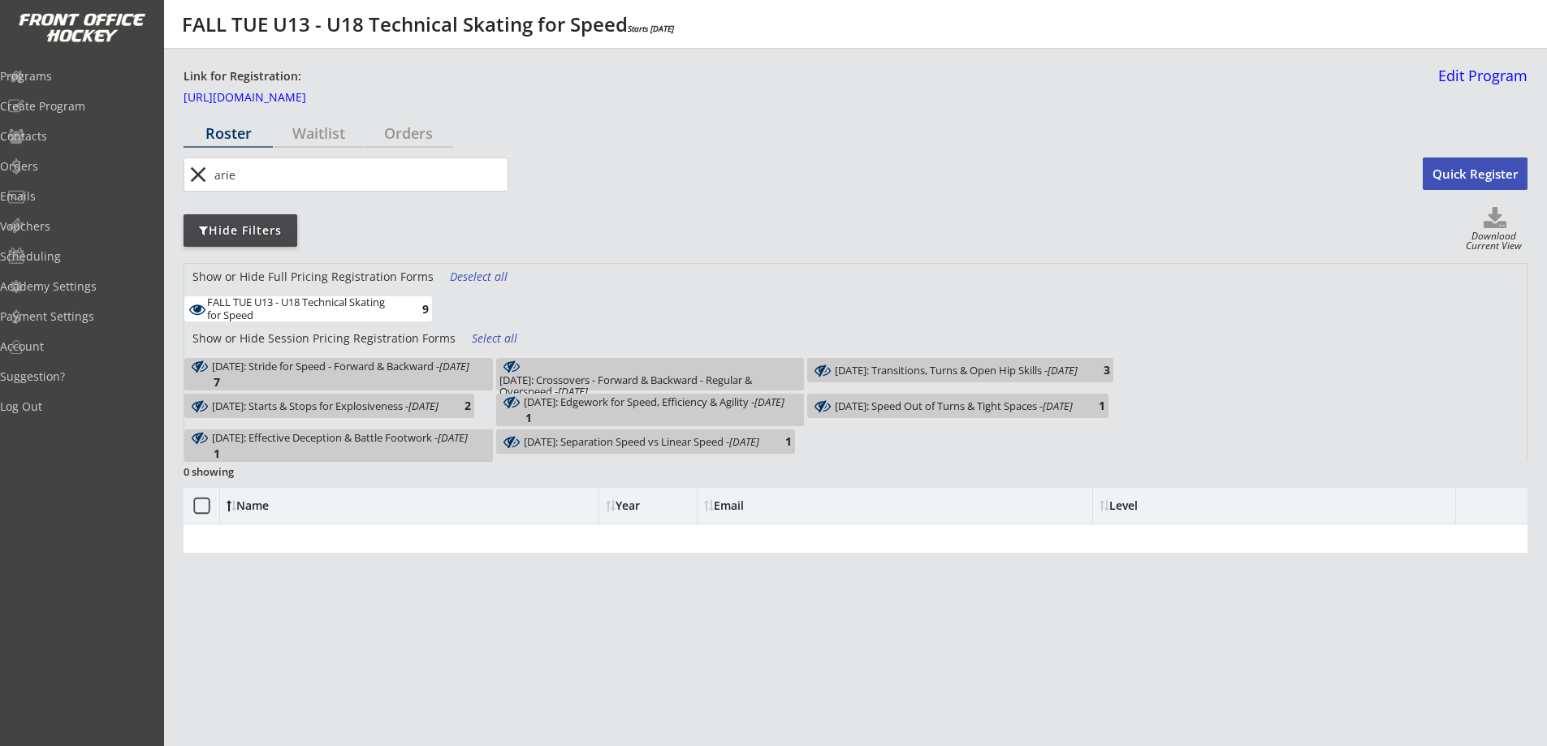
type input "arie"
click at [479, 275] on div "Deselect all" at bounding box center [480, 277] width 60 height 16
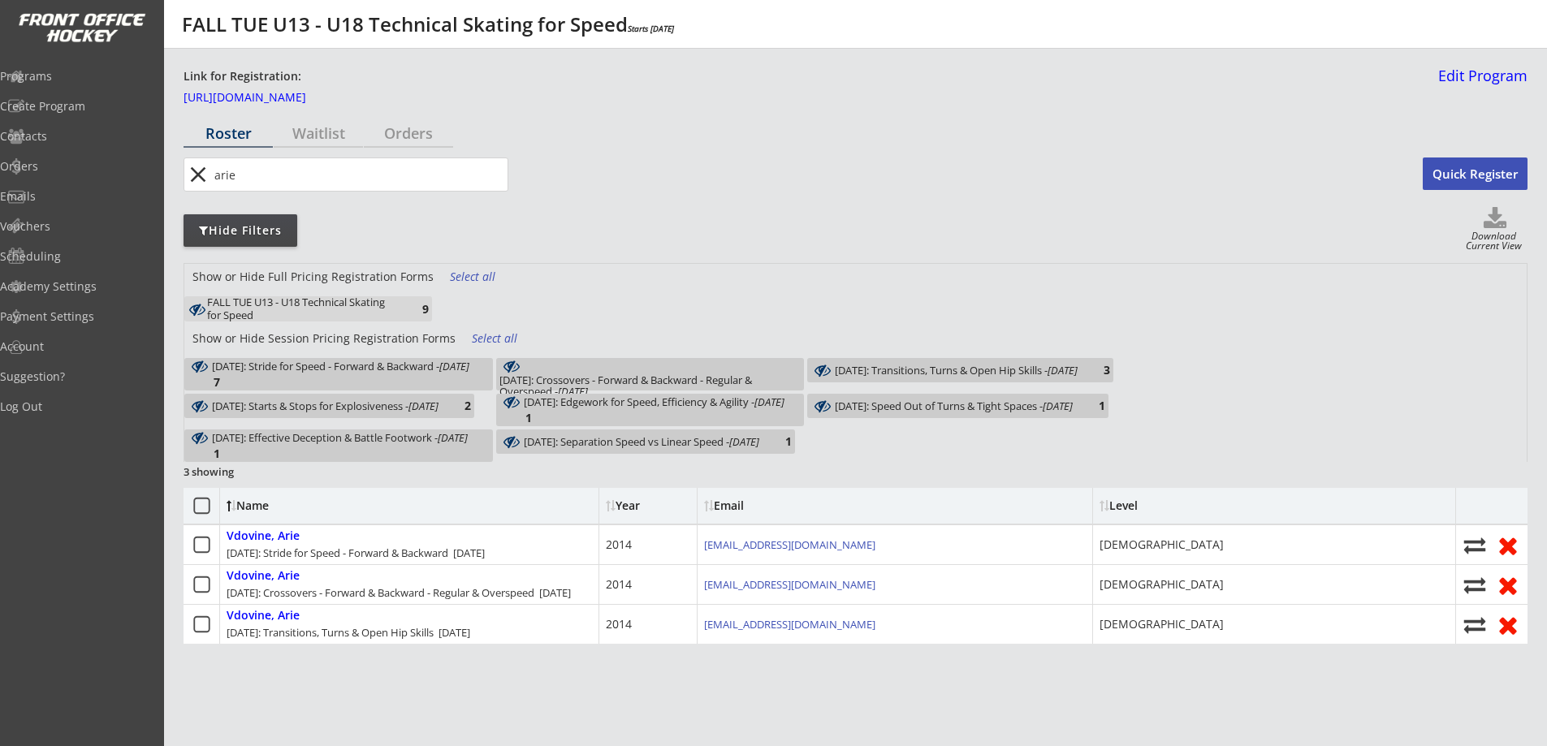
click at [434, 372] on div "[DATE]: Stride for Speed - Forward & Backward - [DATE]" at bounding box center [340, 366] width 257 height 11
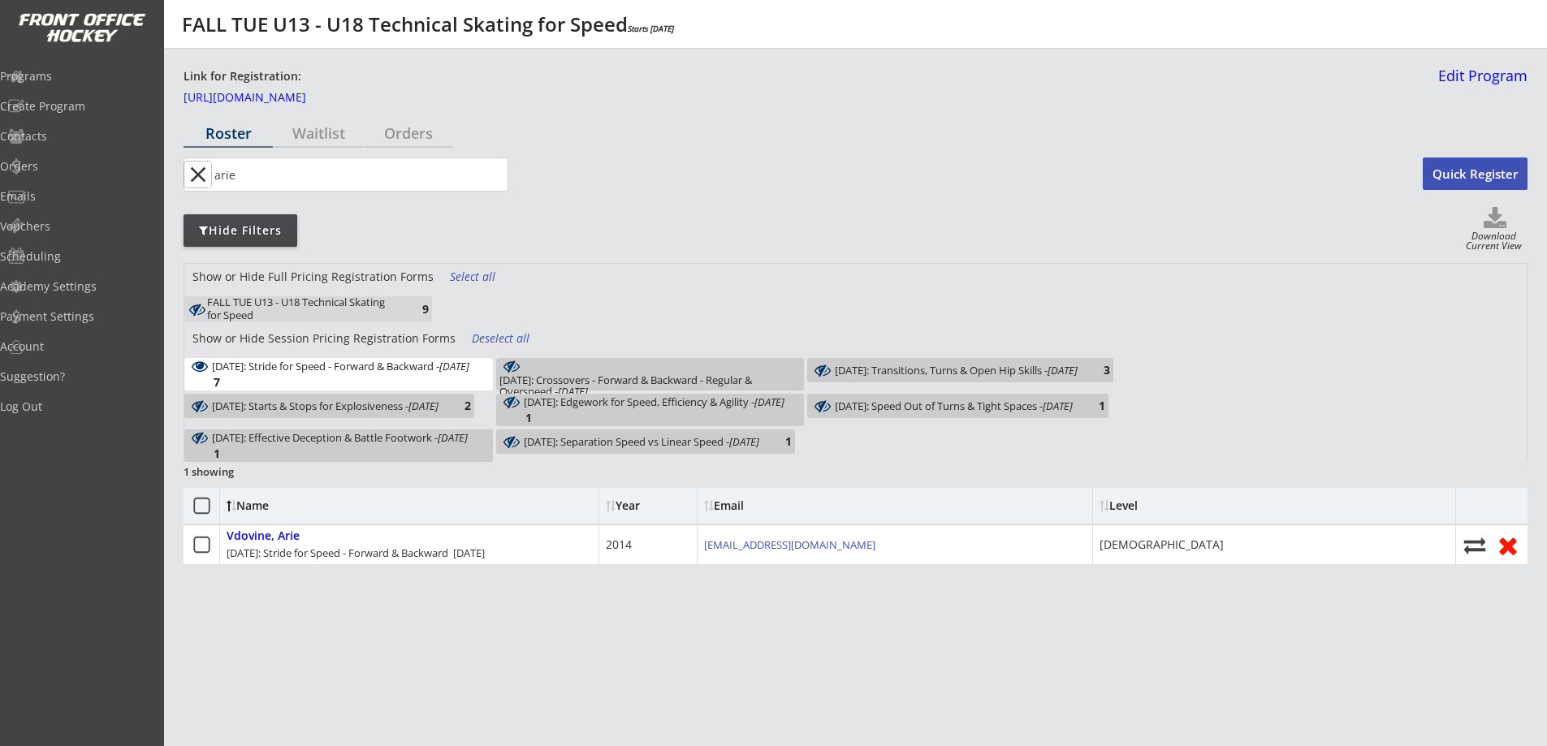
click at [192, 171] on button "close" at bounding box center [197, 175] width 27 height 26
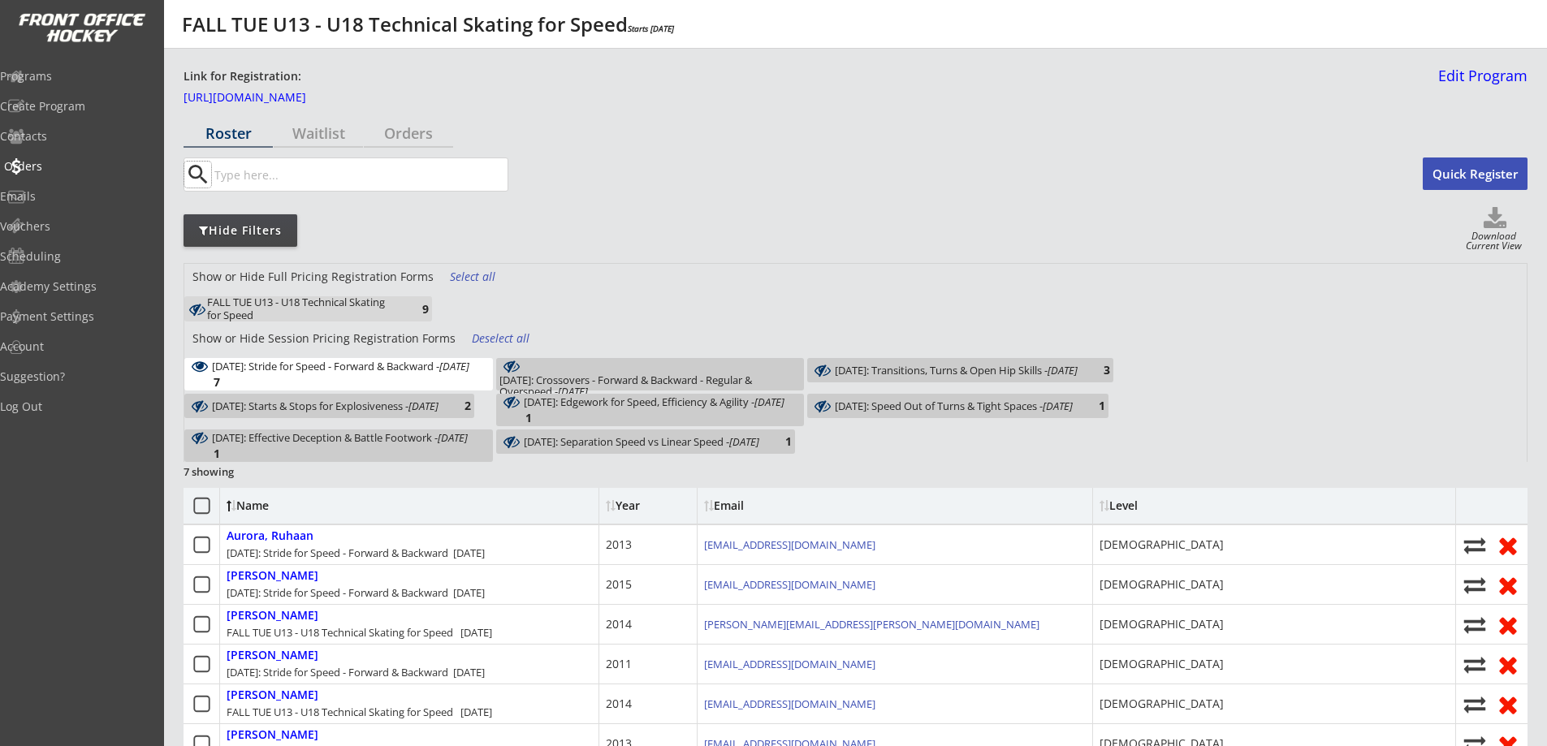
click at [64, 166] on div "Orders" at bounding box center [77, 166] width 146 height 11
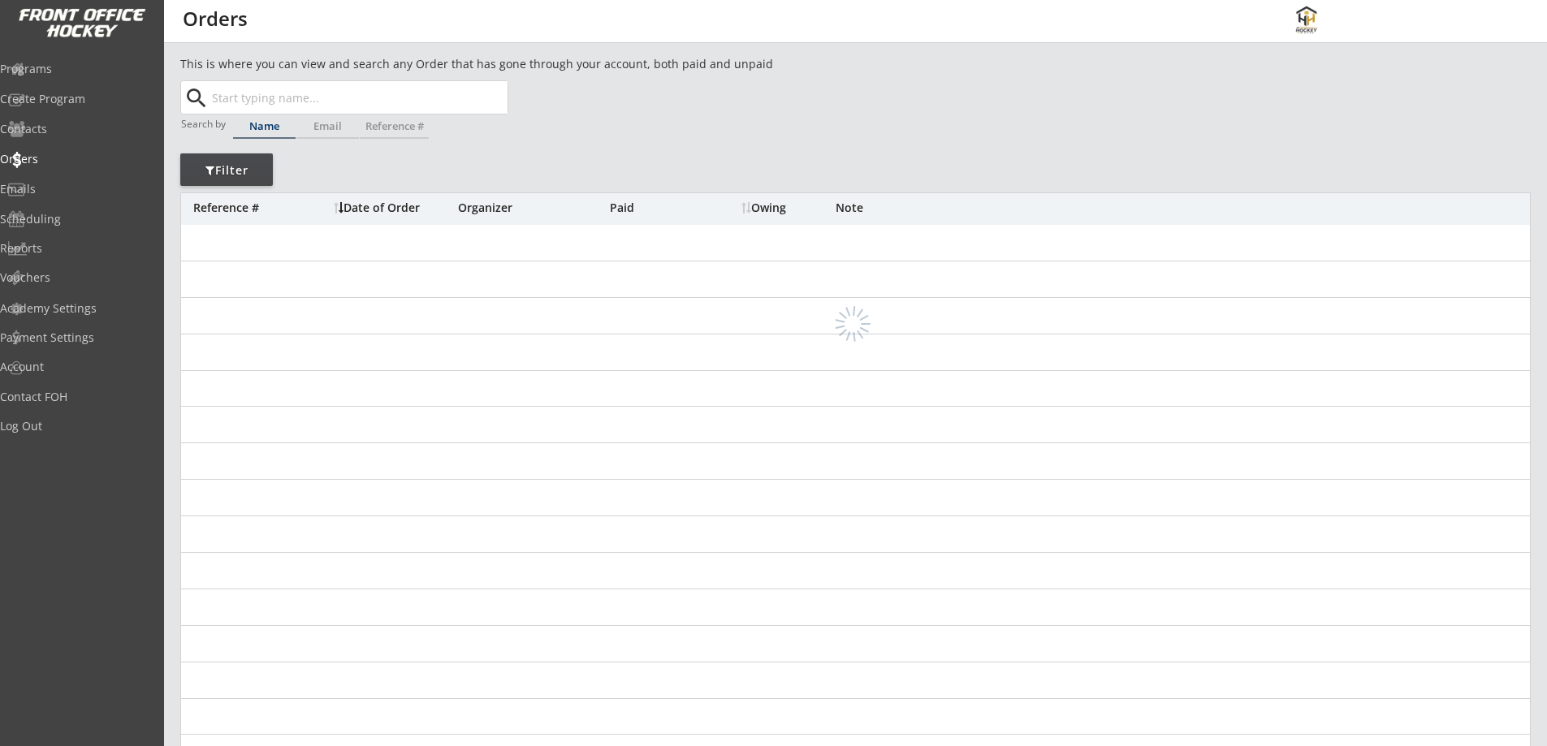
click at [334, 127] on div "Email" at bounding box center [327, 126] width 63 height 11
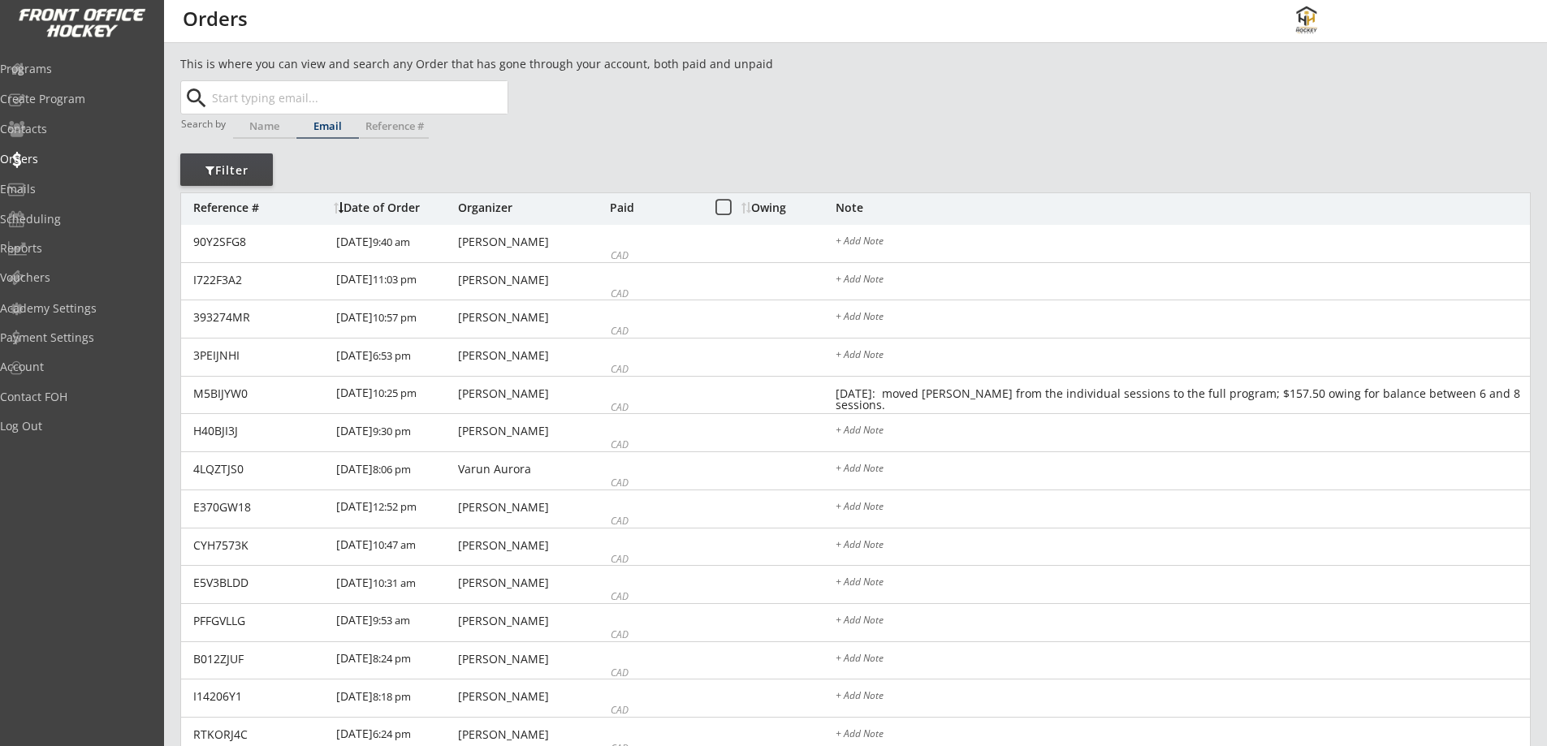
click at [331, 97] on input "text" at bounding box center [358, 97] width 299 height 32
paste input "[PERSON_NAME][EMAIL_ADDRESS][DOMAIN_NAME]"
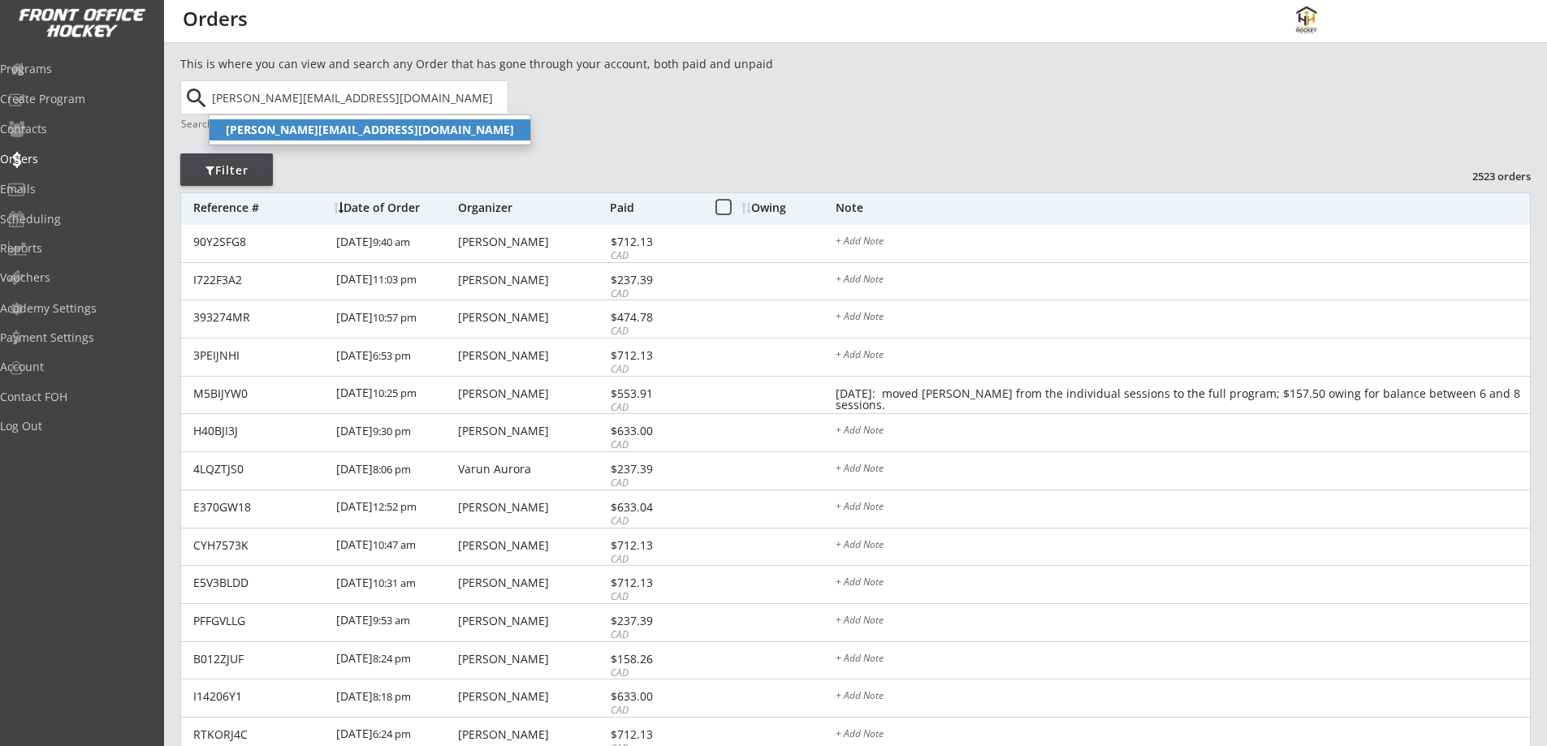
click at [319, 127] on strong "[PERSON_NAME][EMAIL_ADDRESS][DOMAIN_NAME]" at bounding box center [370, 129] width 288 height 15
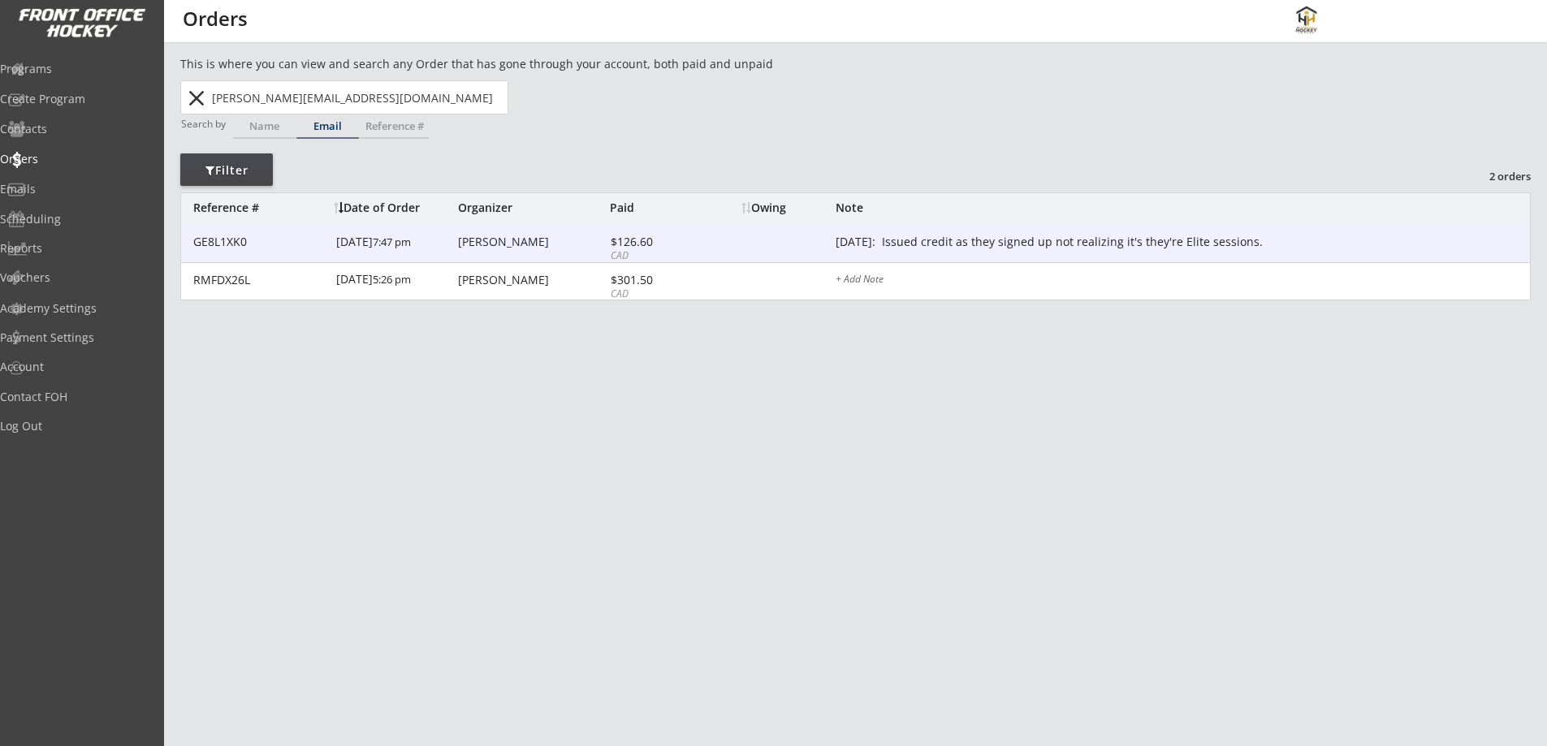
type input "[PERSON_NAME][EMAIL_ADDRESS][DOMAIN_NAME]"
click at [702, 235] on div "GE8L1XK0 [DATE] 7:47 pm [PERSON_NAME] $126.60 CAD [DATE]: Issued credit as they…" at bounding box center [855, 244] width 1349 height 38
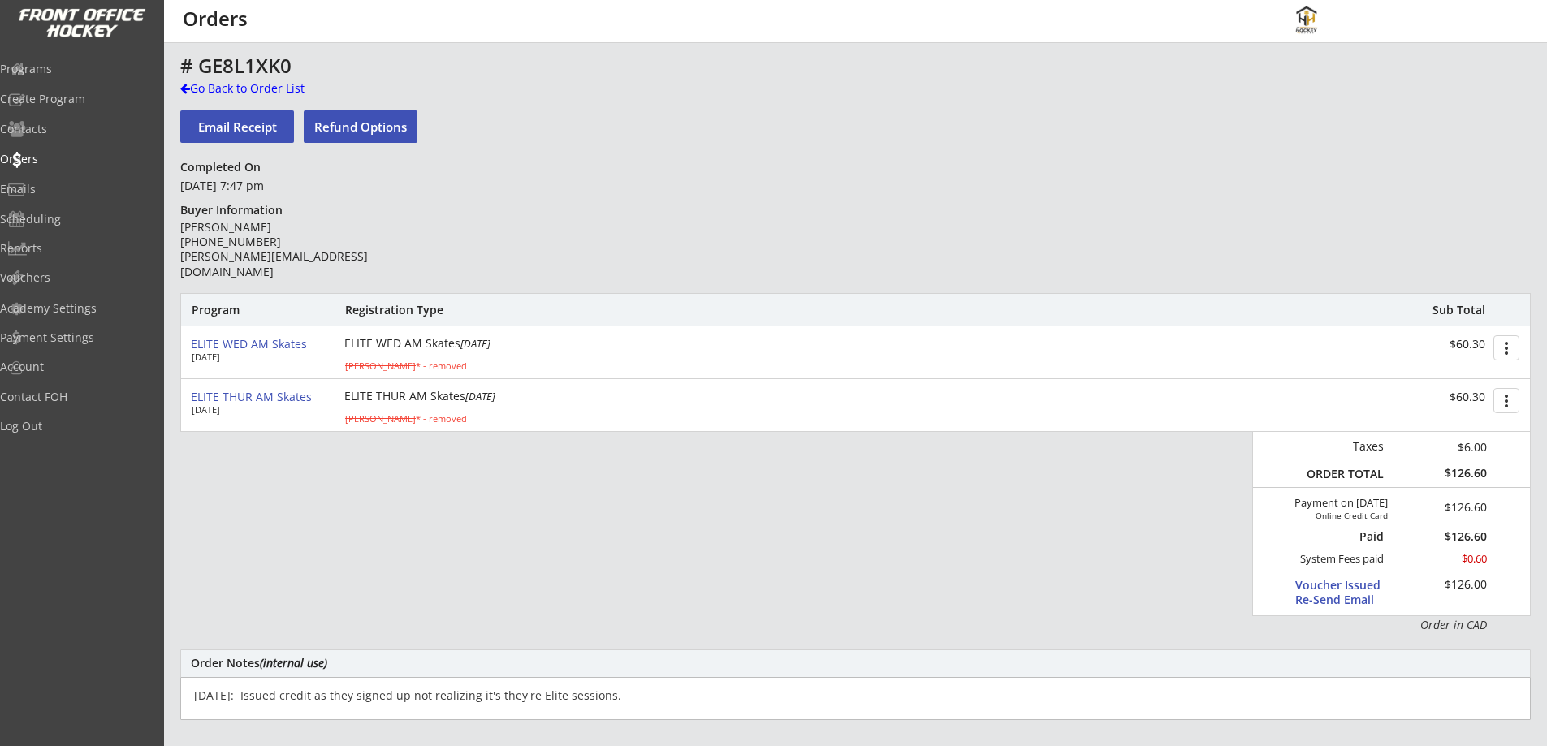
click at [460, 351] on em "[DATE]" at bounding box center [475, 343] width 30 height 15
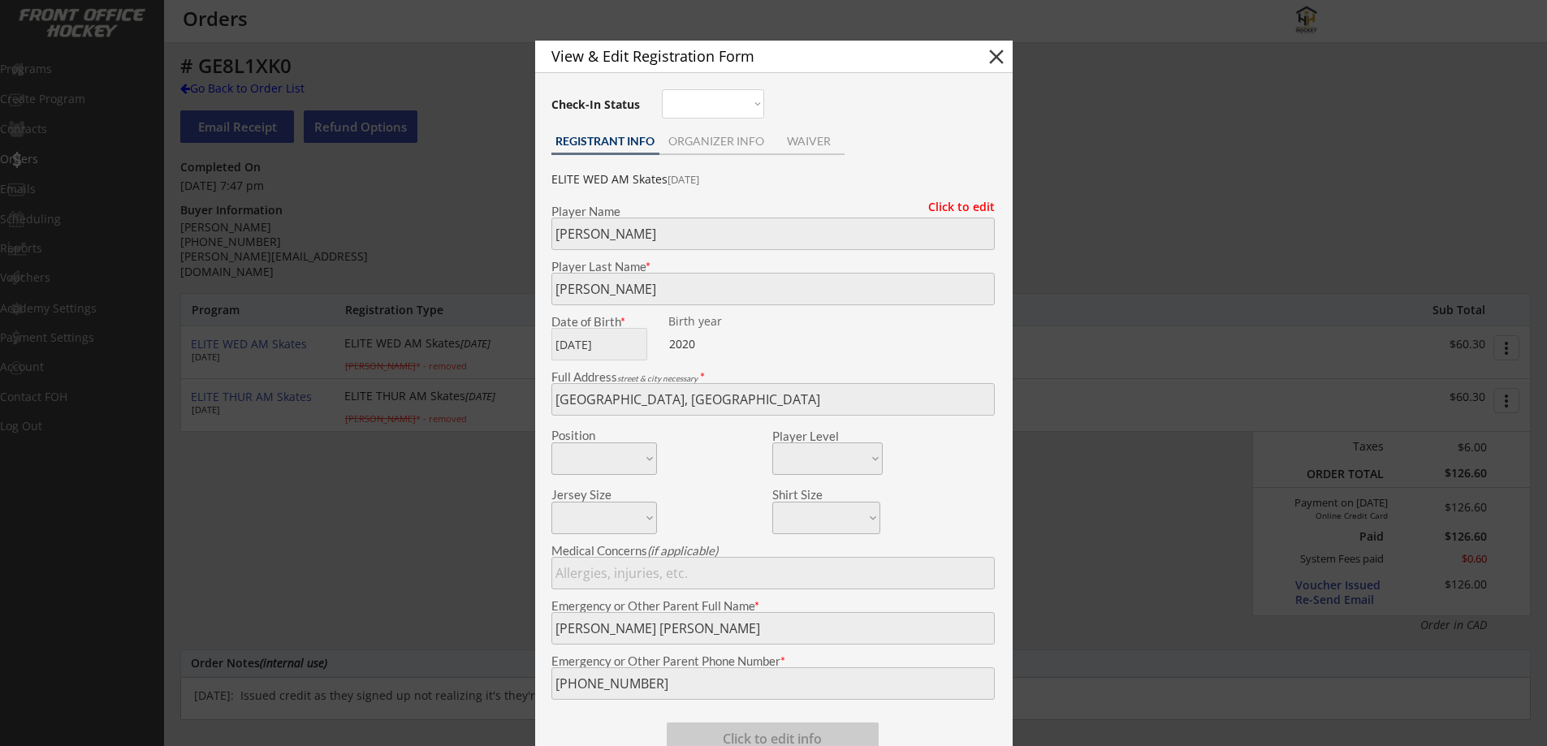
click at [991, 58] on button "close" at bounding box center [996, 57] width 24 height 24
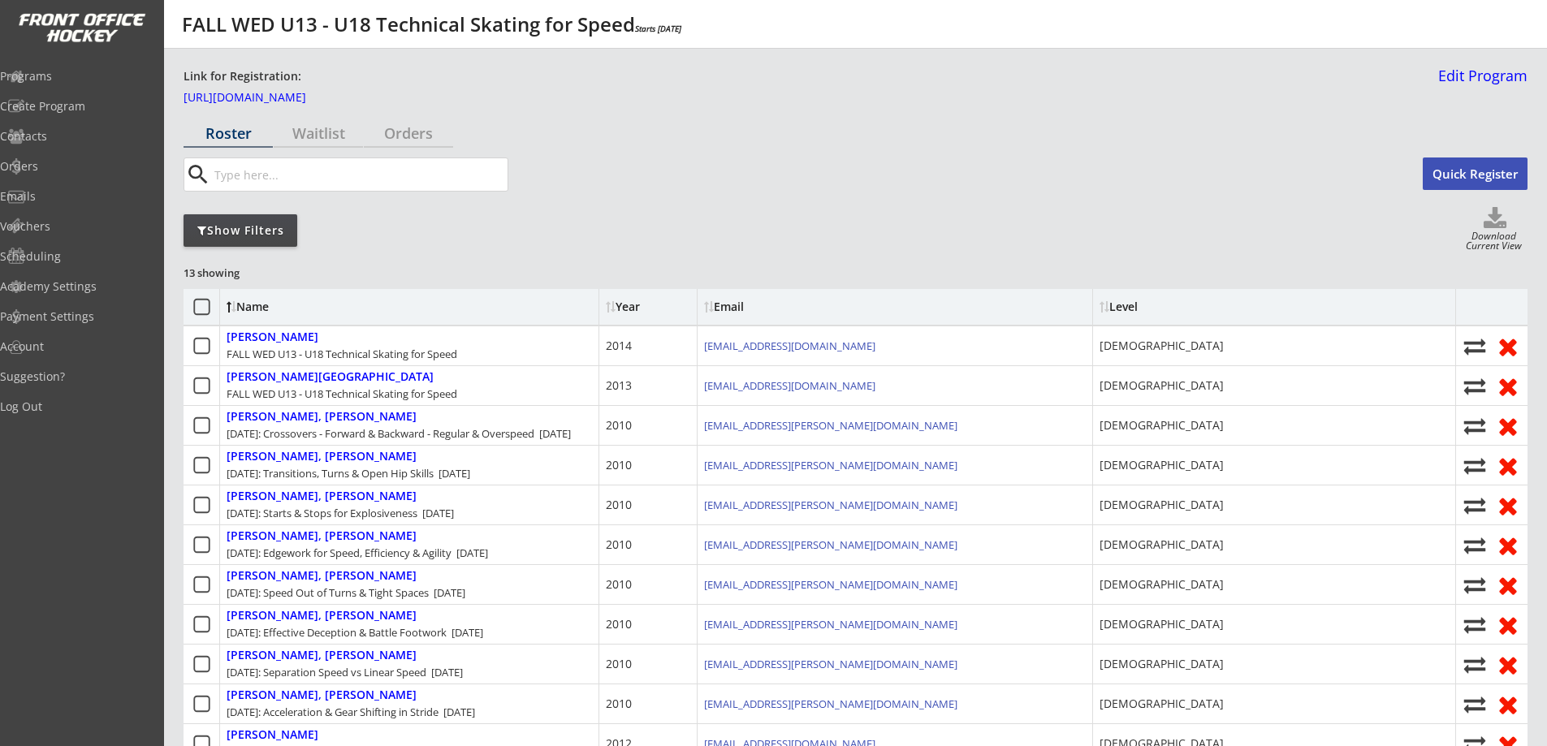
click at [275, 233] on div "Show Filters" at bounding box center [241, 231] width 114 height 16
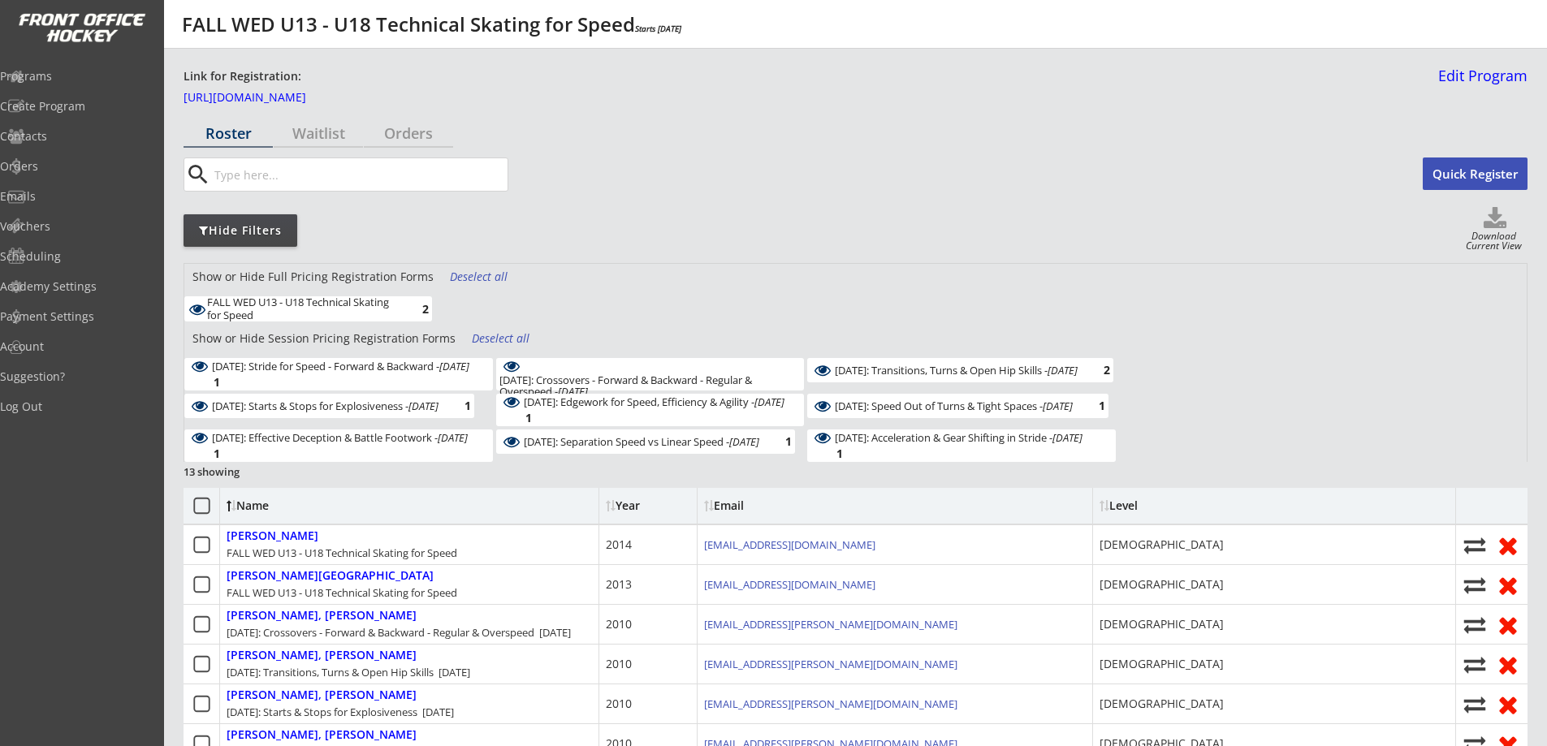
click at [200, 509] on icon at bounding box center [202, 506] width 20 height 20
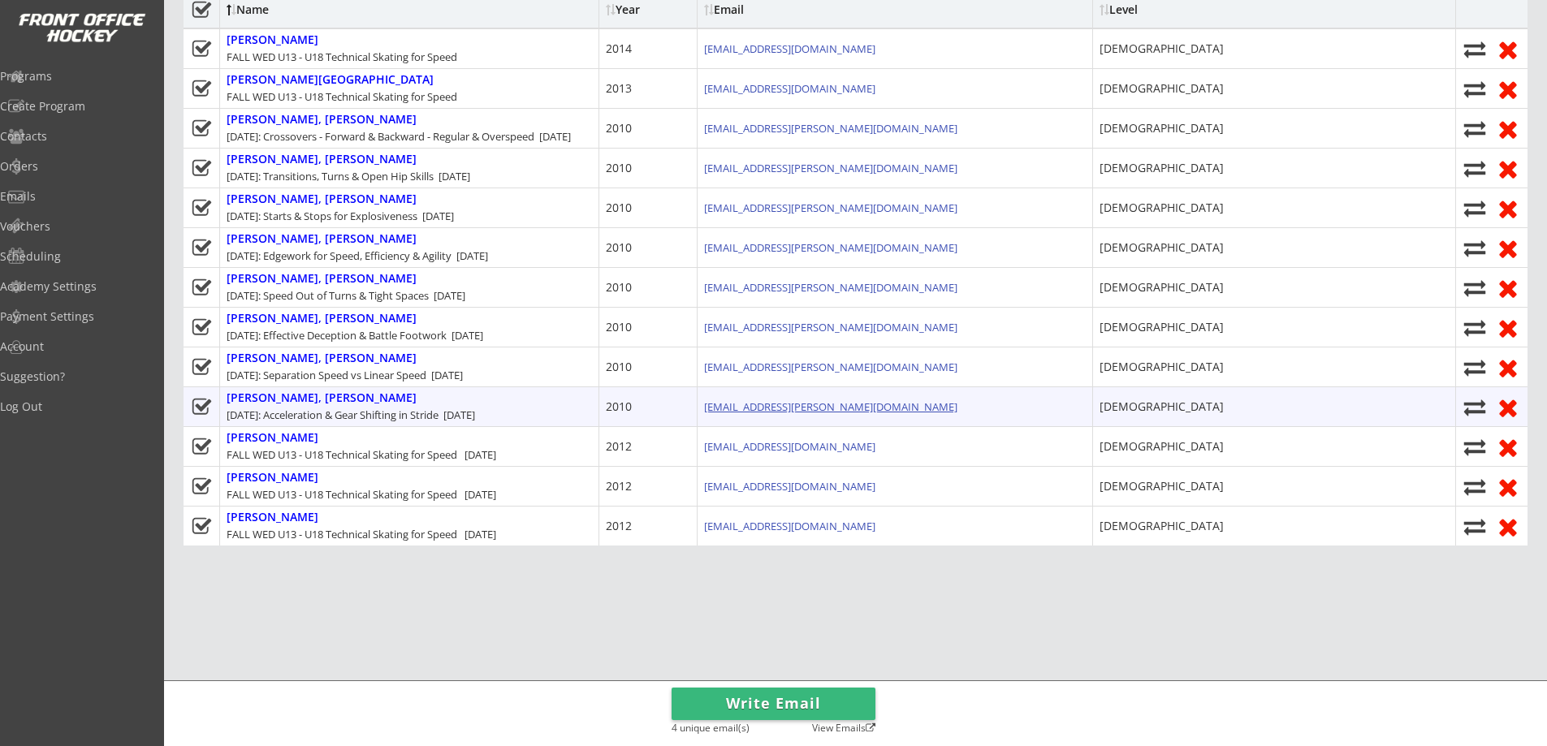
scroll to position [534, 0]
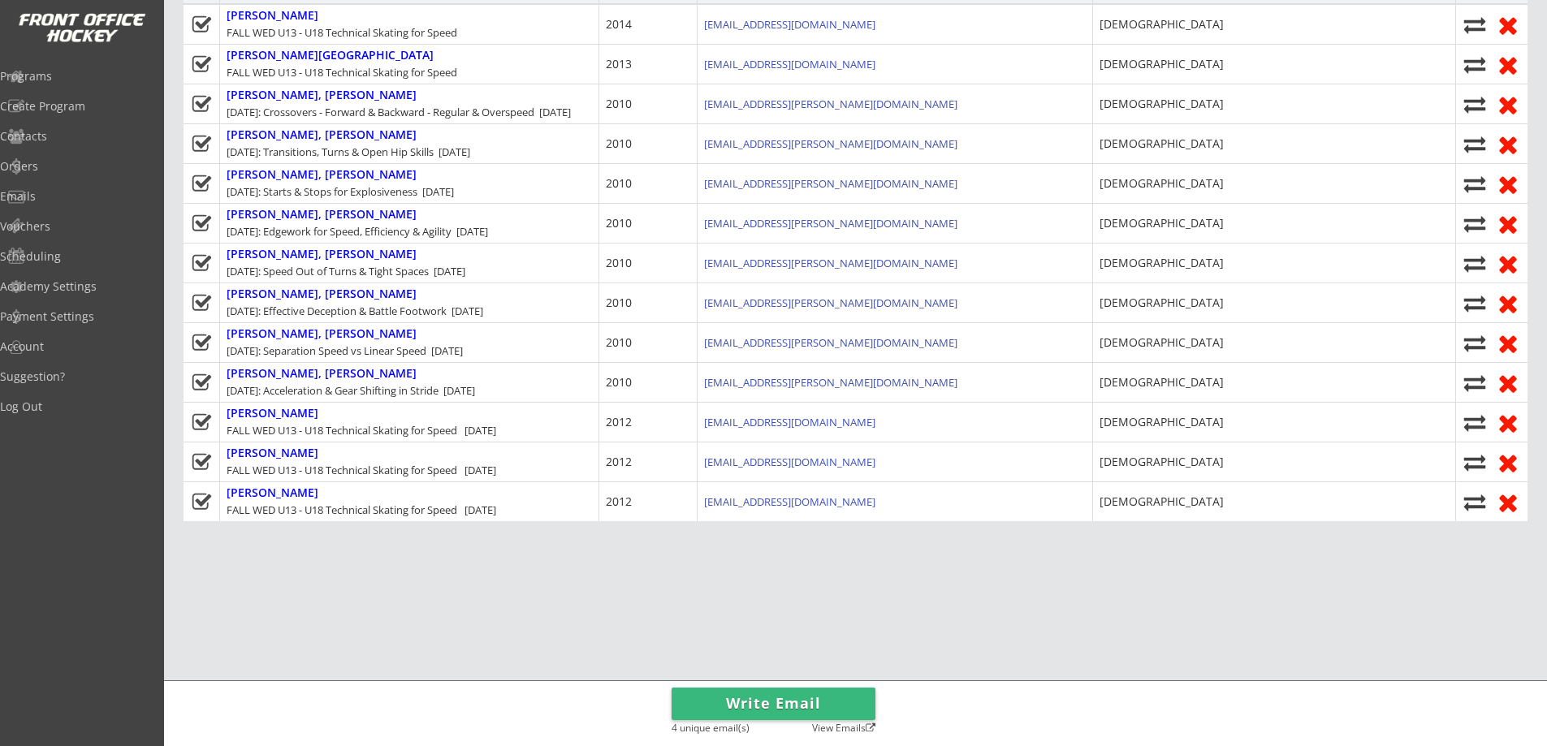
click at [791, 702] on button "Write Email" at bounding box center [774, 704] width 204 height 32
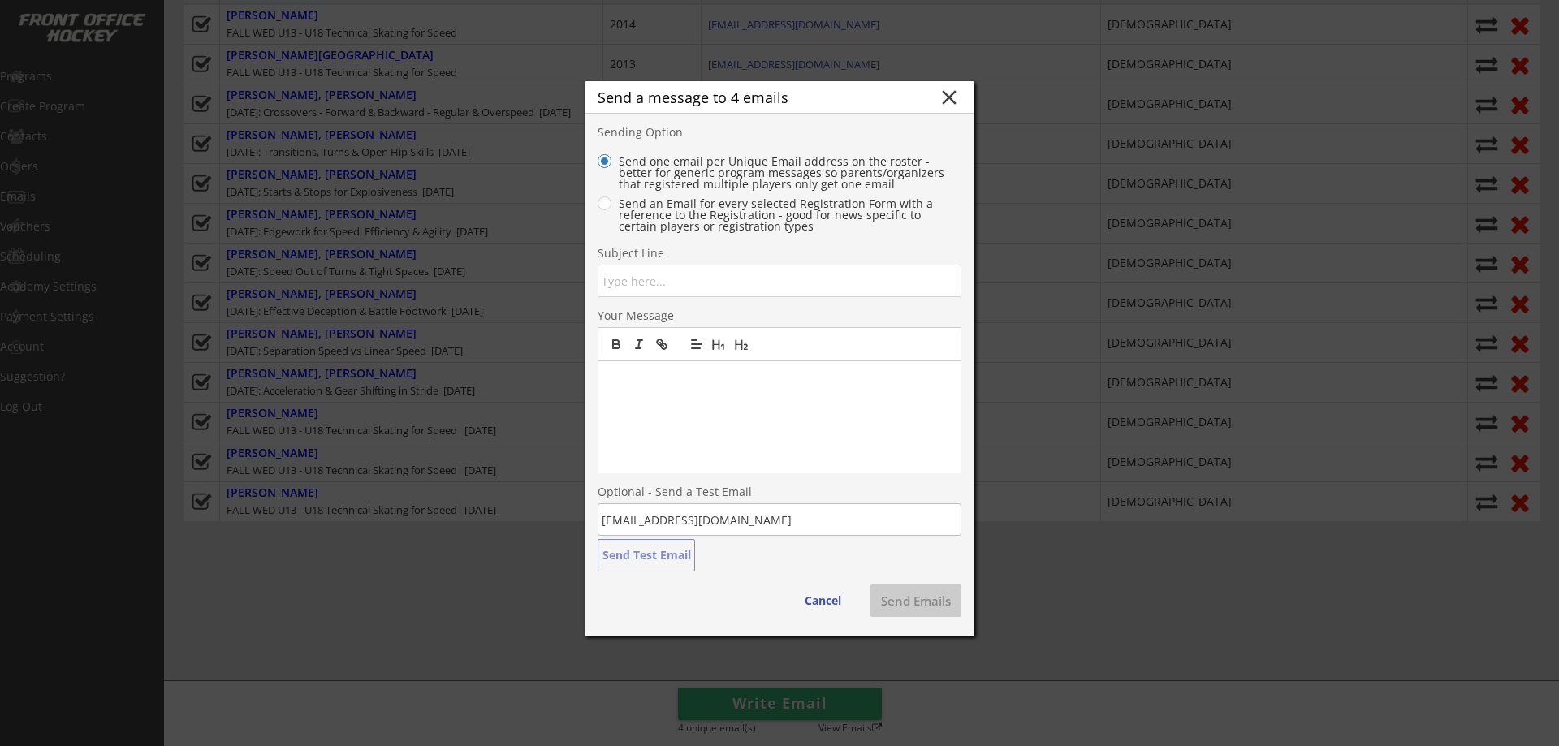
click at [663, 286] on input "input" at bounding box center [780, 281] width 364 height 32
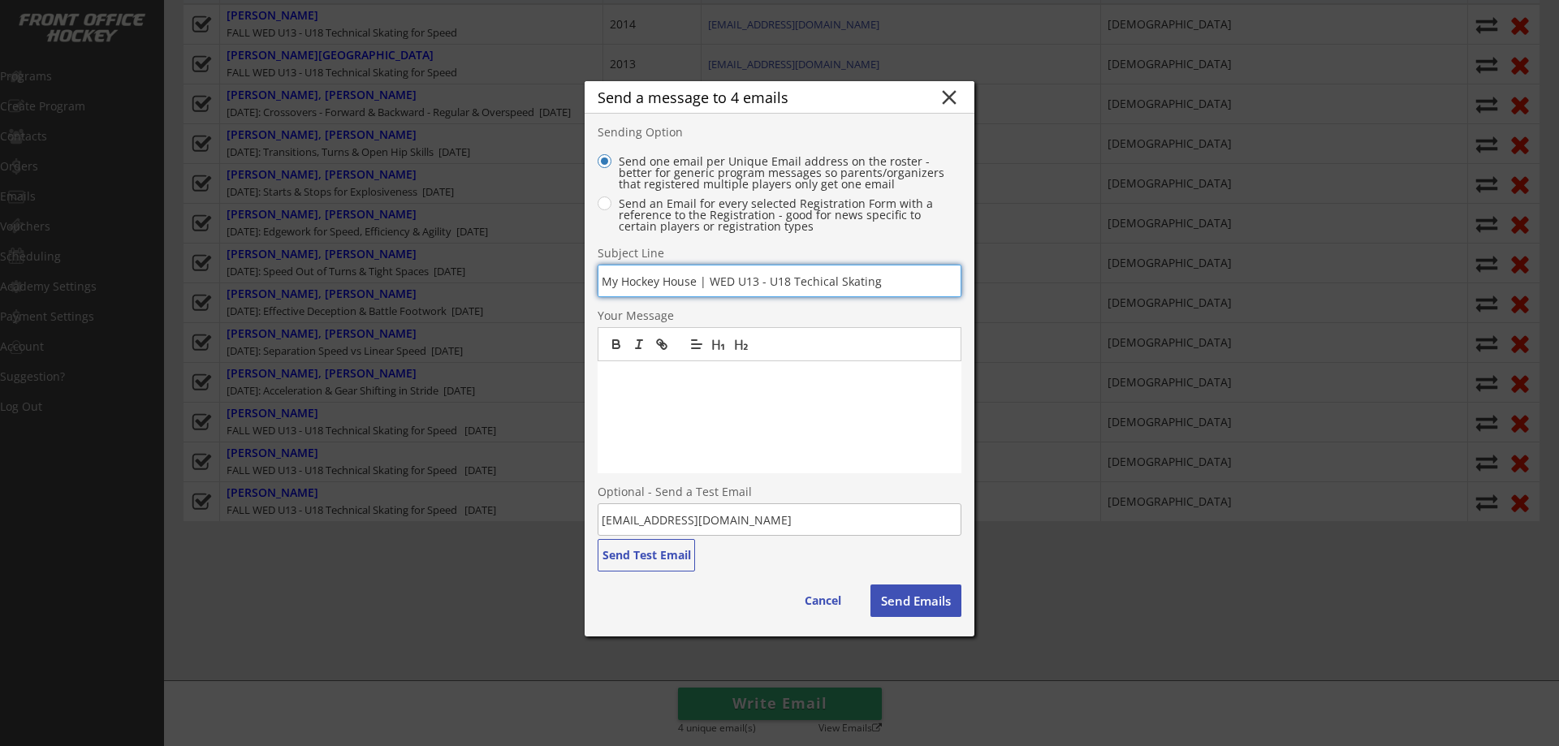
type input "My Hockey House | WED U13 - U18 Techical Skating"
click at [661, 382] on p at bounding box center [779, 378] width 339 height 15
click at [858, 380] on p at bounding box center [779, 378] width 339 height 15
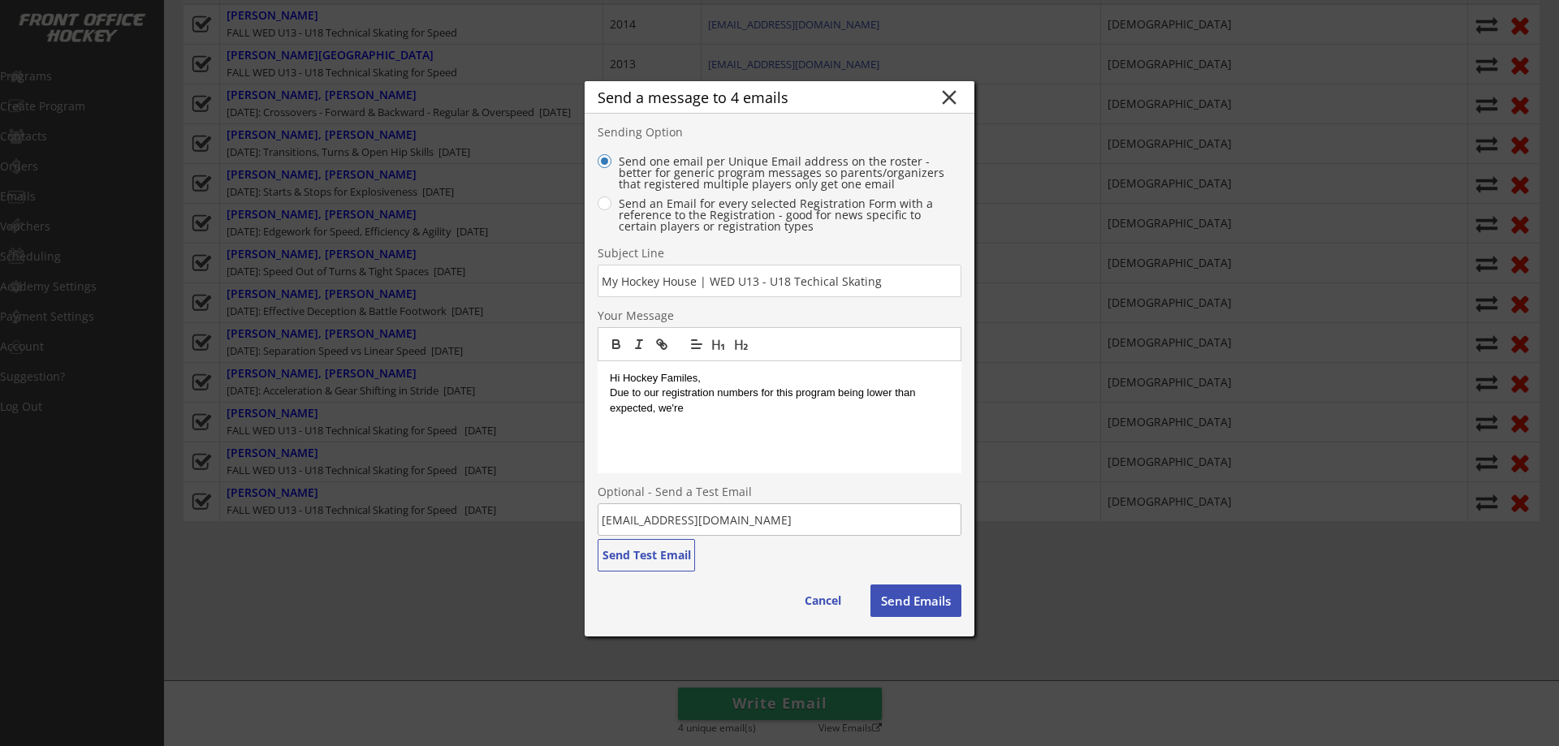
click at [688, 384] on p "Hi Hockey Familes," at bounding box center [779, 378] width 339 height 15
click at [719, 409] on p "Due to our registration numbers for this program being lower than expected, we'…" at bounding box center [779, 401] width 339 height 30
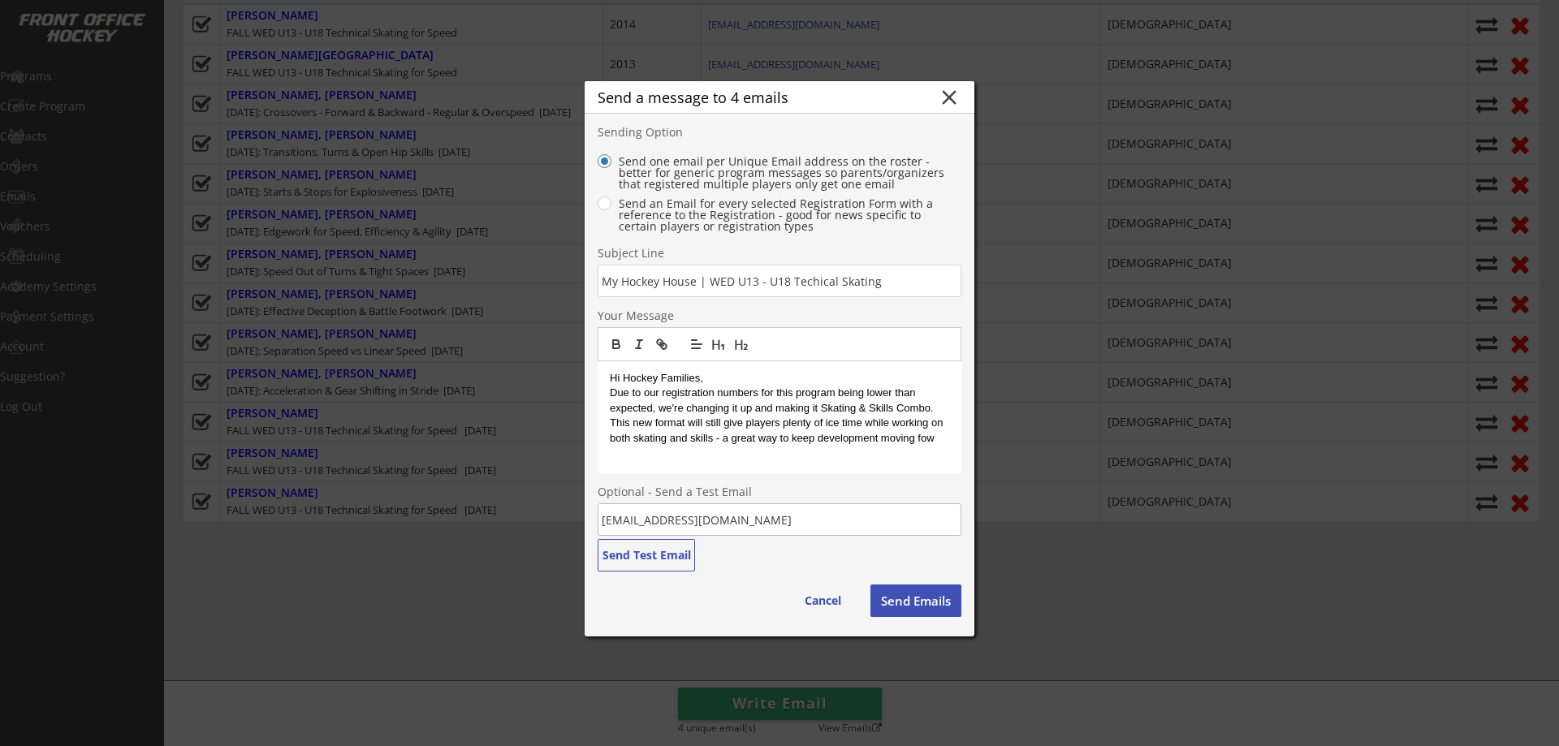
click at [820, 410] on p "Due to our registration numbers for this program being lower than expected, we'…" at bounding box center [779, 401] width 339 height 30
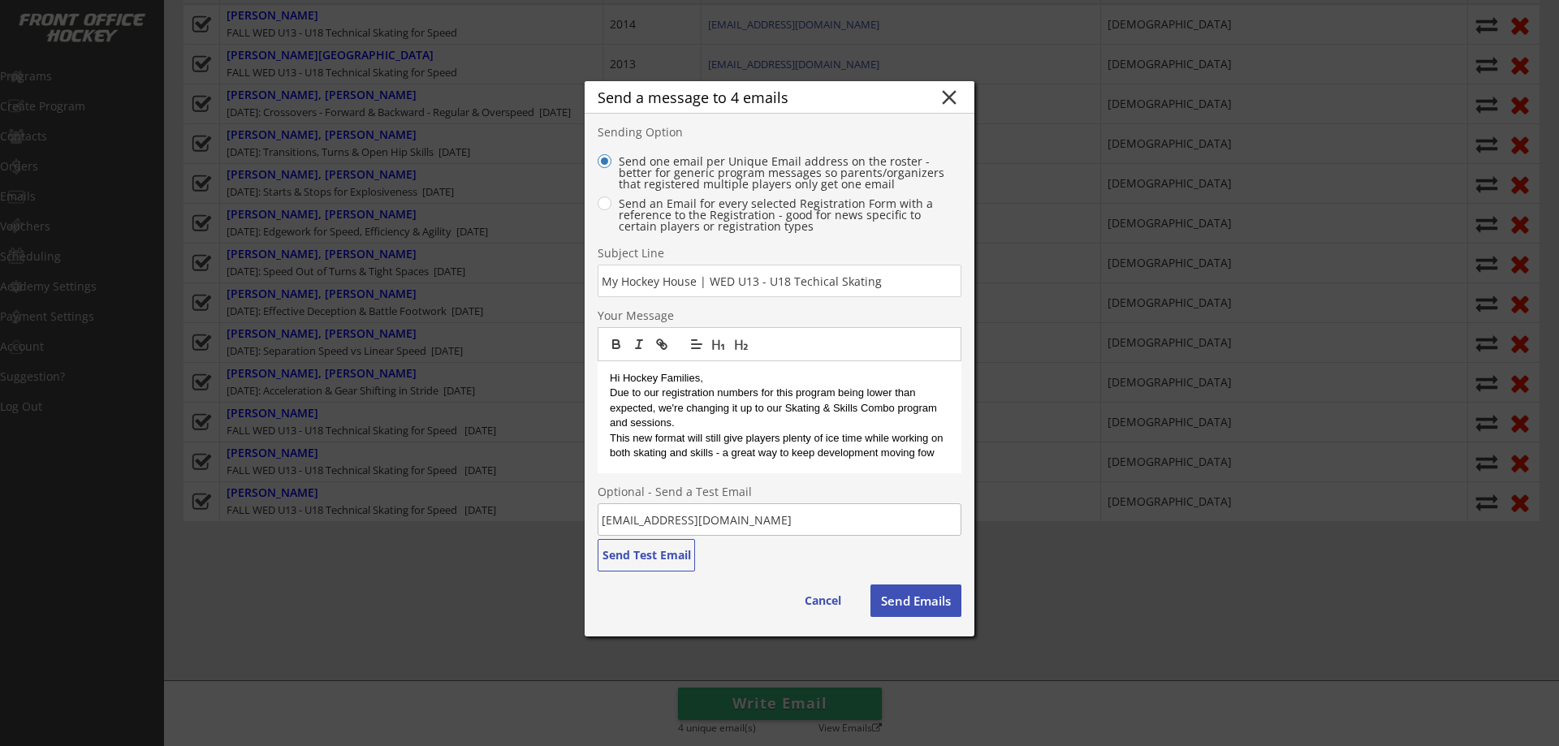
click at [932, 452] on p "This new format will still give players plenty of ice time while working on bot…" at bounding box center [779, 446] width 339 height 30
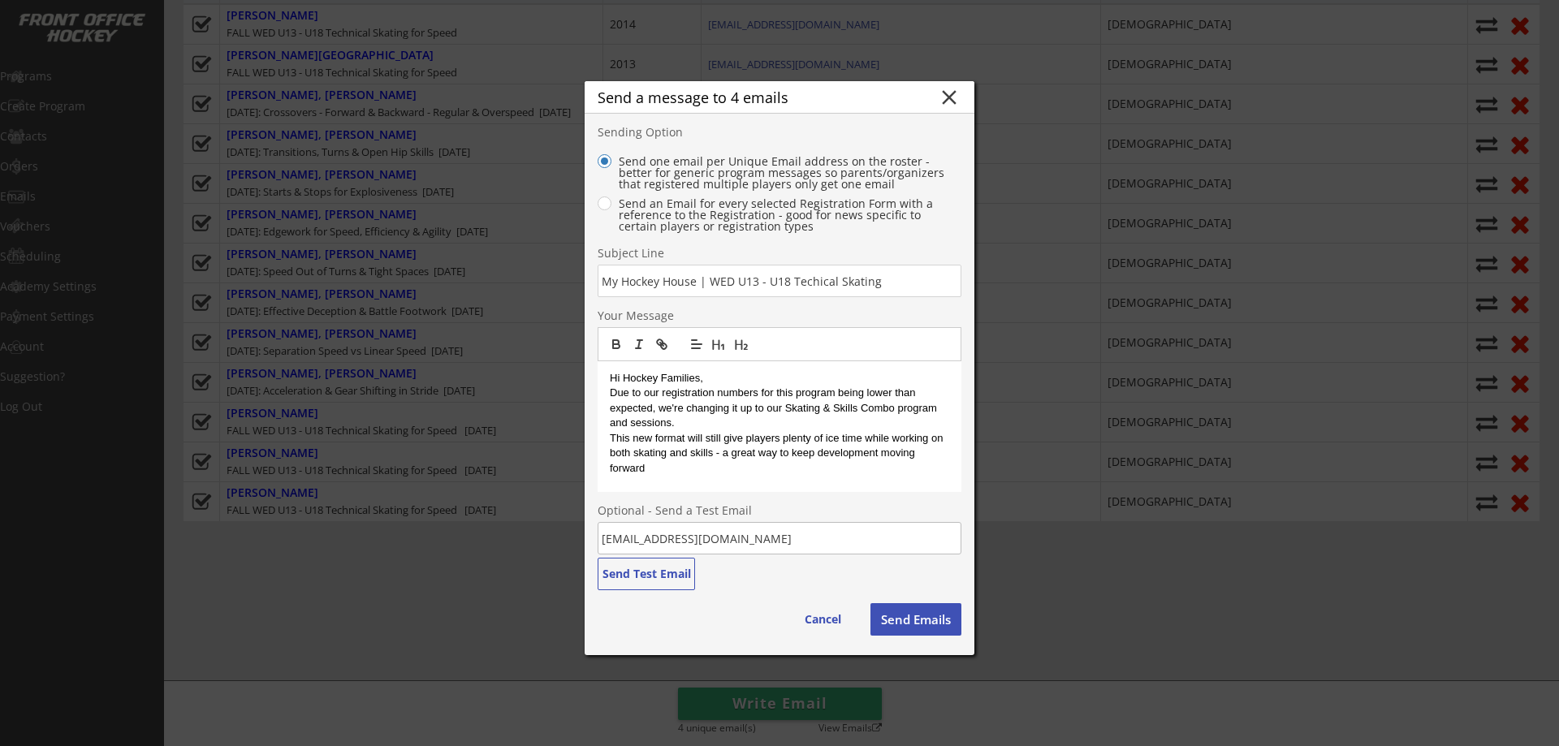
click at [810, 469] on p "This new format will still give players plenty of ice time while working on bot…" at bounding box center [779, 453] width 339 height 45
click at [957, 97] on button "close" at bounding box center [949, 97] width 24 height 24
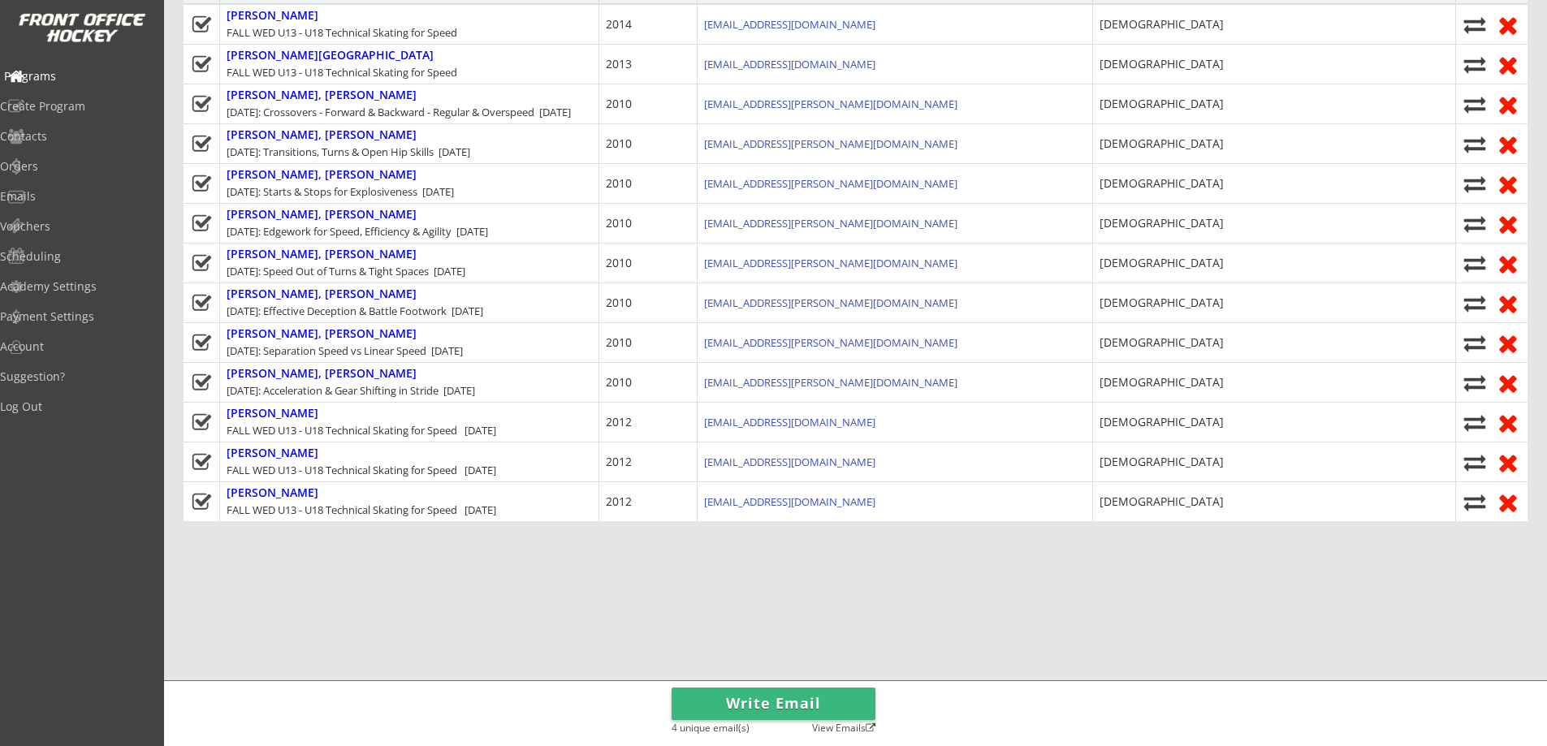
click at [85, 73] on div "Programs" at bounding box center [77, 76] width 146 height 11
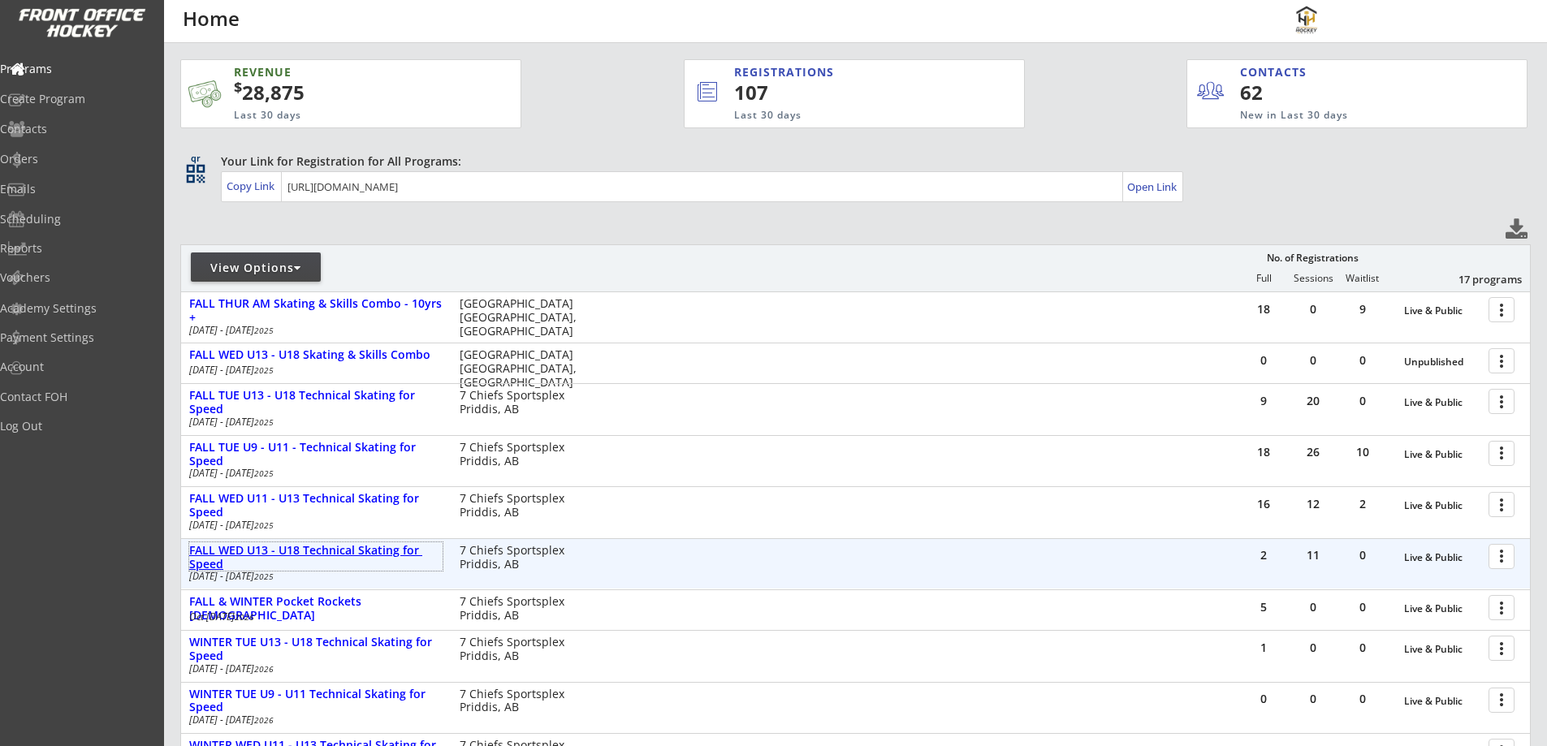
click at [300, 544] on div "FALL WED U13 - U18 Technical Skating for Speed" at bounding box center [315, 558] width 253 height 28
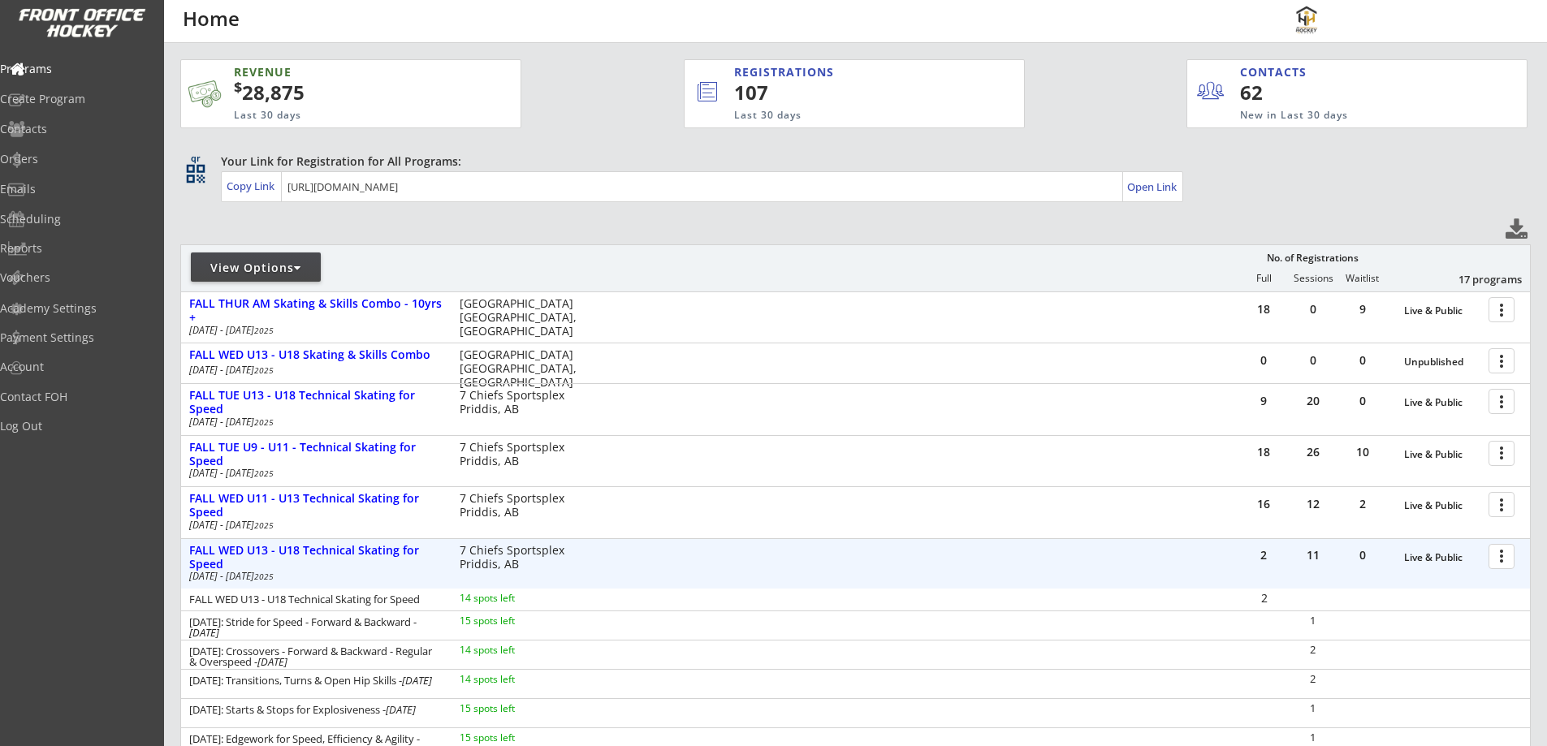
click at [1496, 555] on div at bounding box center [1504, 556] width 28 height 28
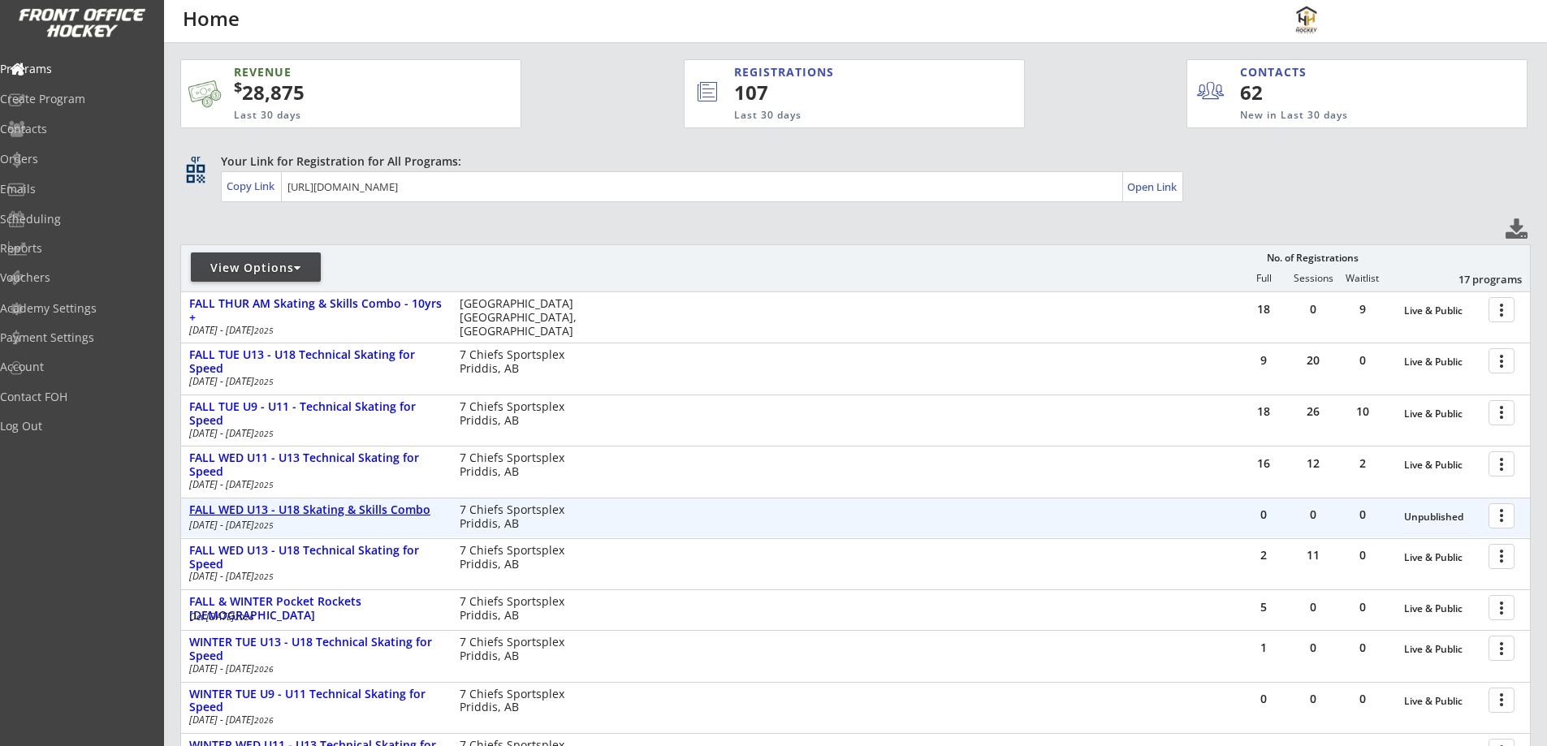
click at [332, 503] on div "FALL WED U13 - U18 Skating & Skills Combo" at bounding box center [315, 510] width 253 height 14
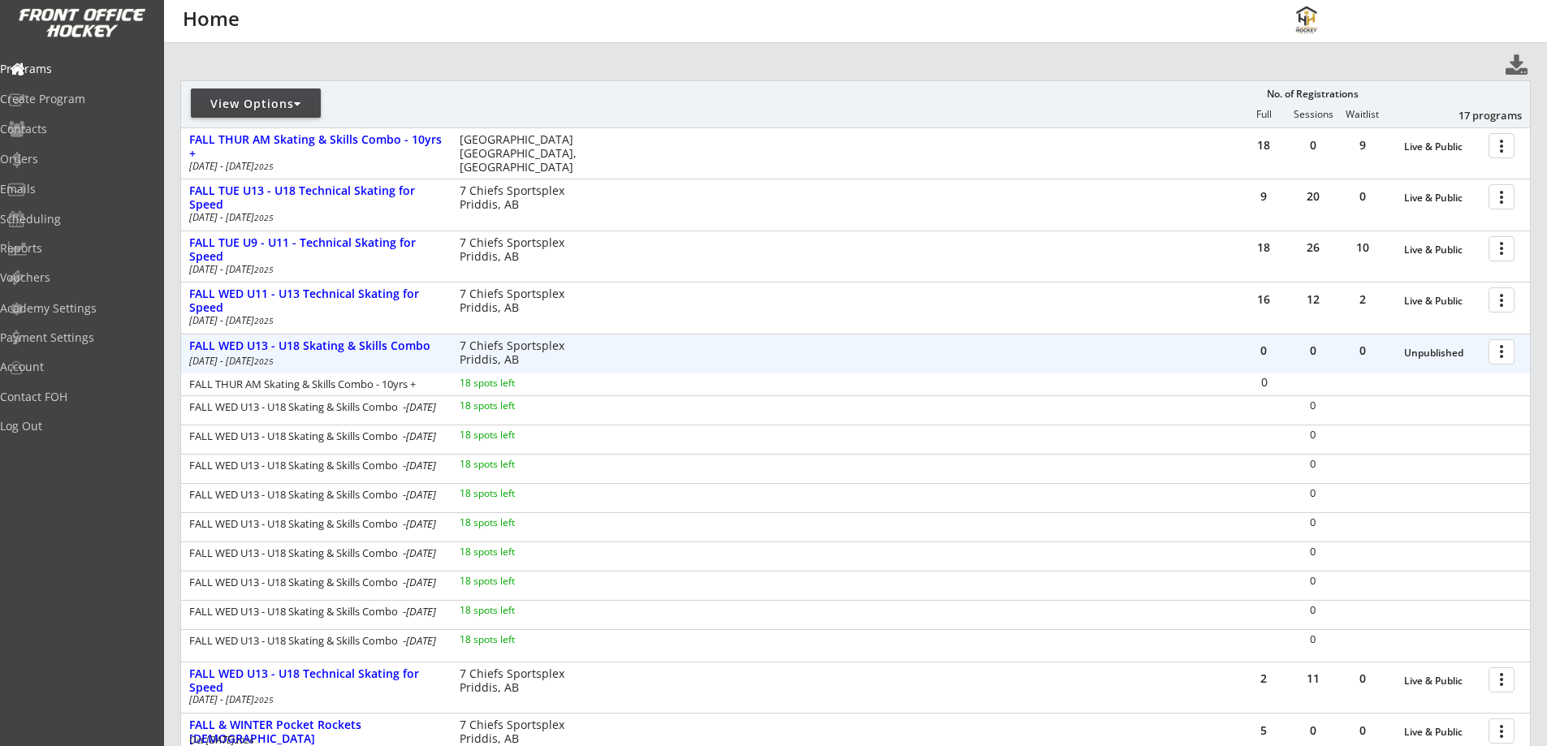
scroll to position [189, 0]
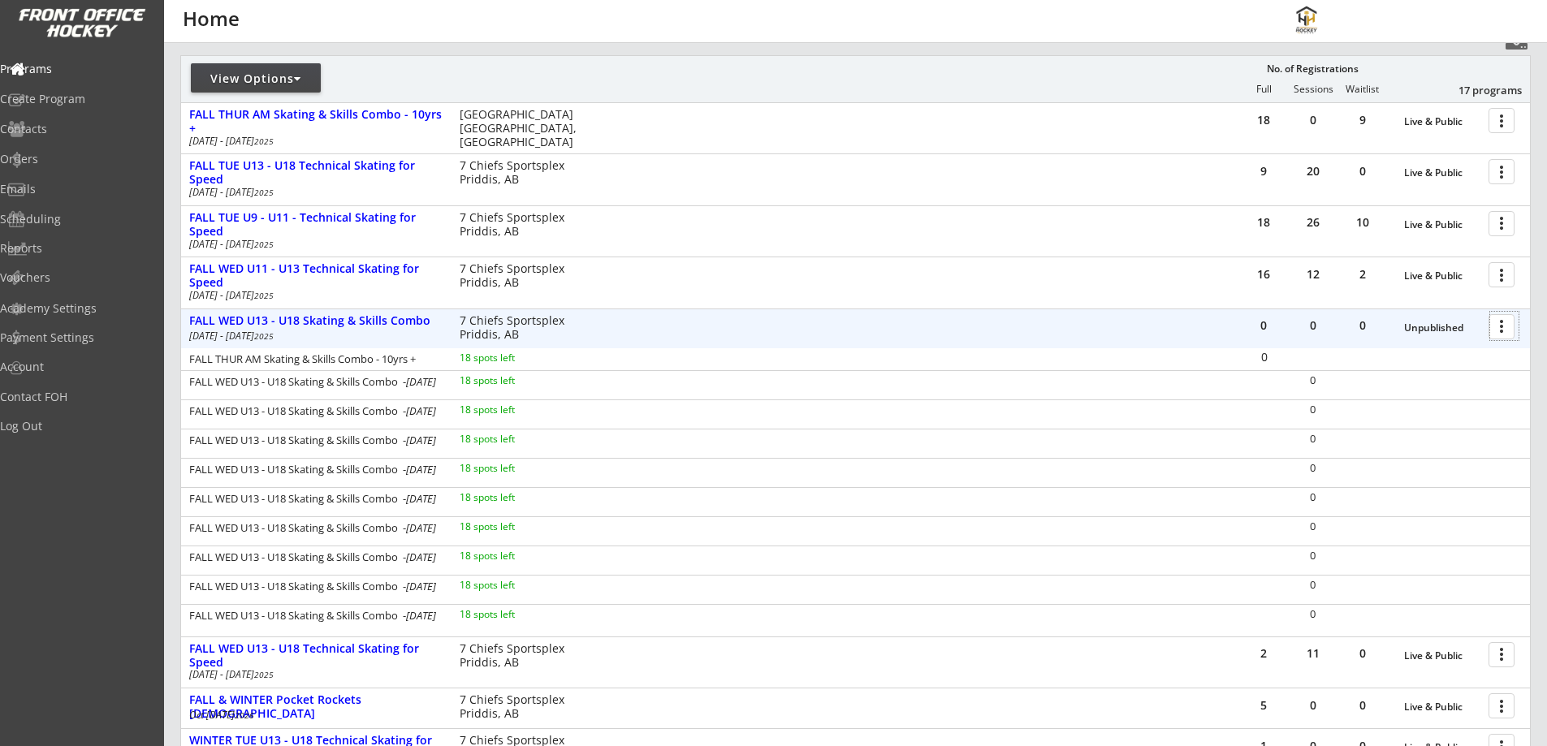
click at [1510, 331] on div at bounding box center [1504, 326] width 28 height 28
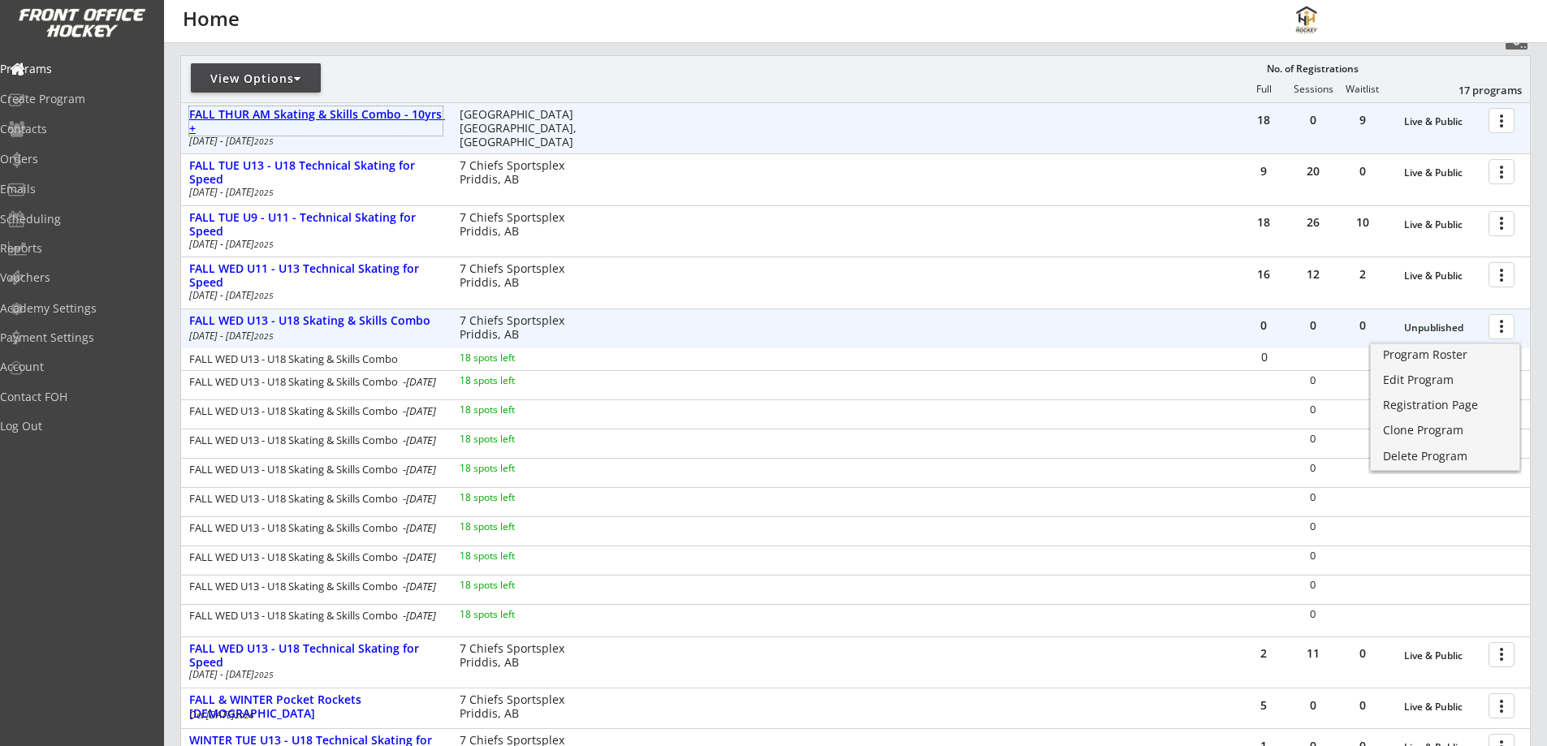
click at [316, 115] on div "FALL THUR AM Skating & Skills Combo - 10yrs +" at bounding box center [315, 122] width 253 height 28
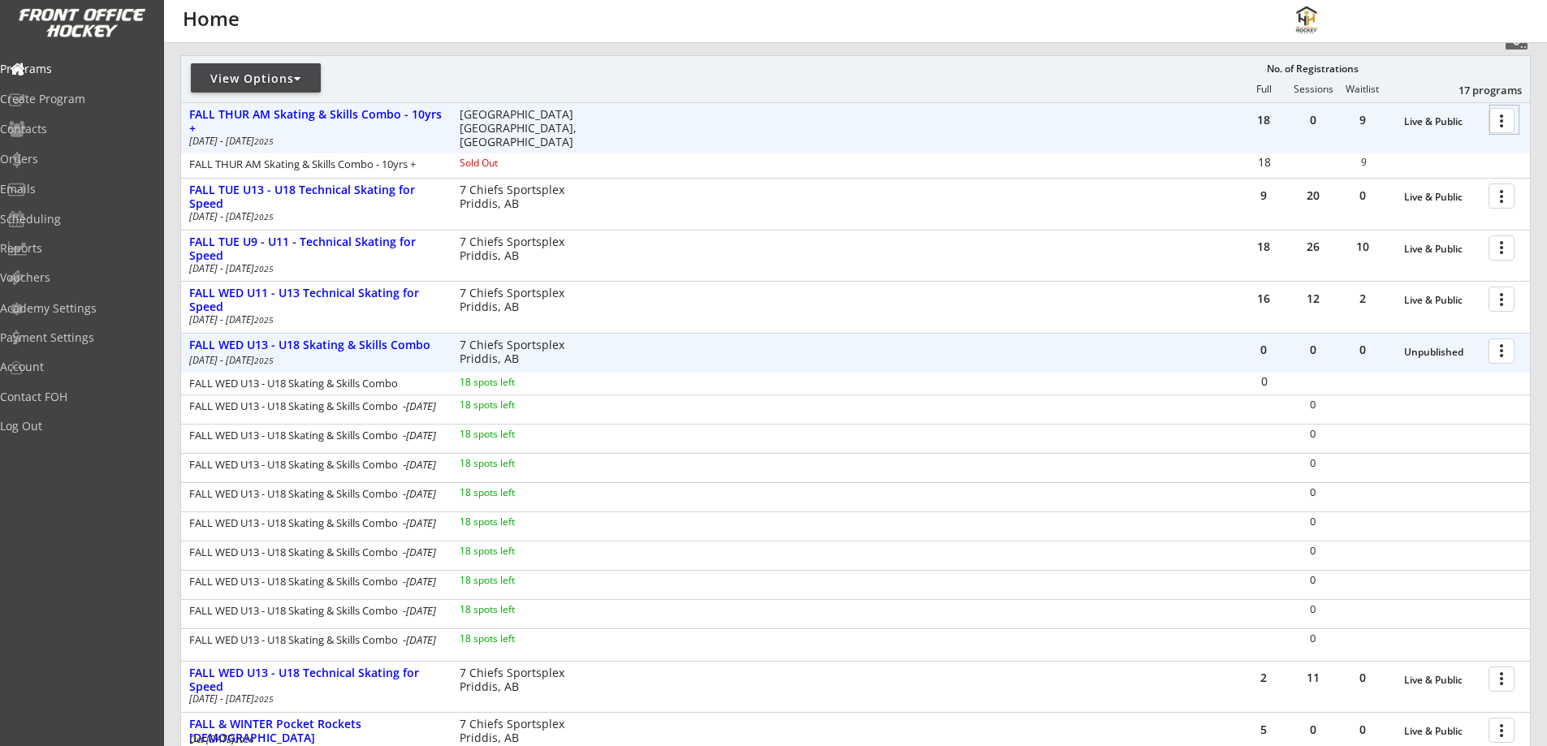
click at [1506, 123] on div at bounding box center [1504, 120] width 28 height 28
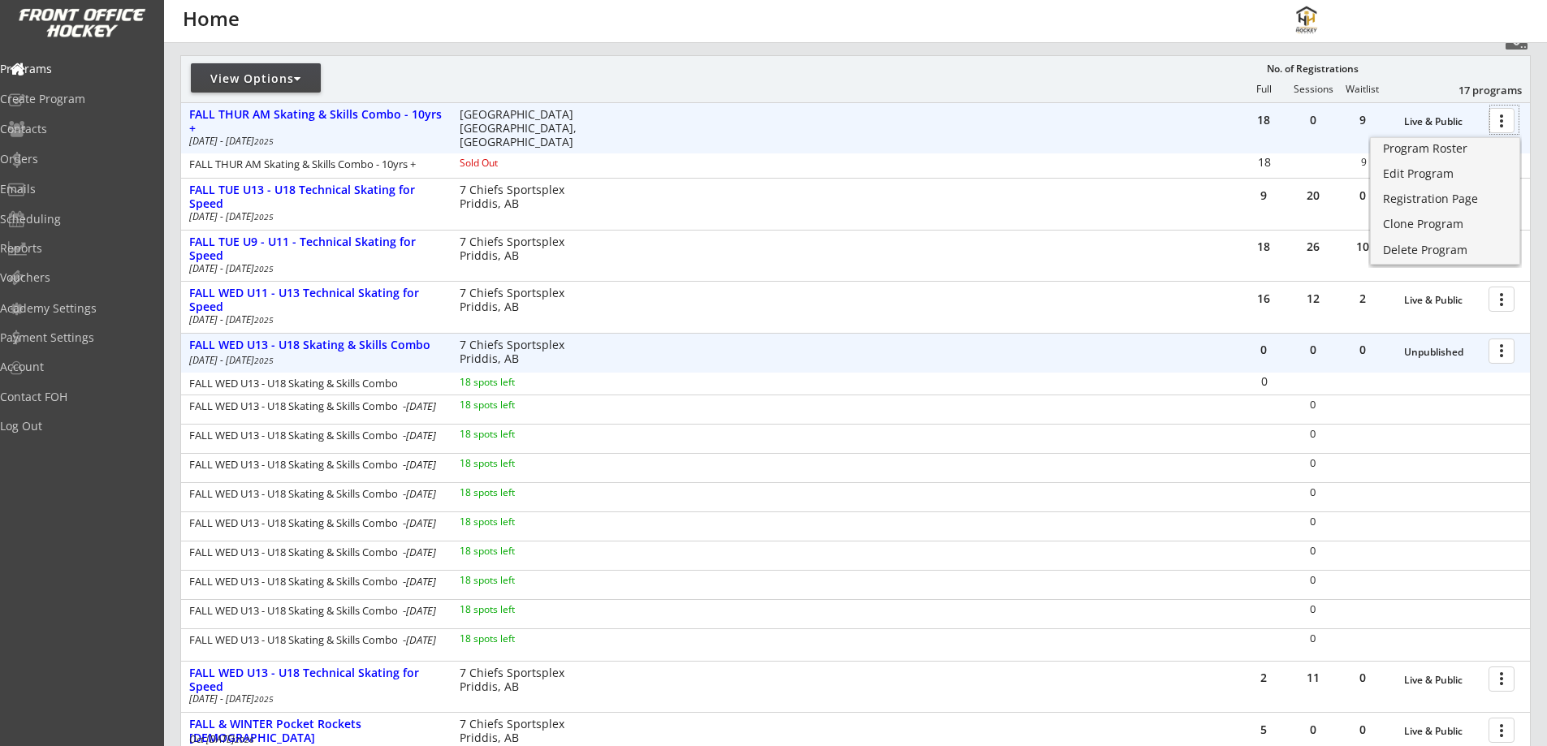
click at [308, 104] on div "18 0 9 Live & Public more_vert FALL THUR AM Skating & Skills Combo - 10yrs + [D…" at bounding box center [855, 128] width 1349 height 50
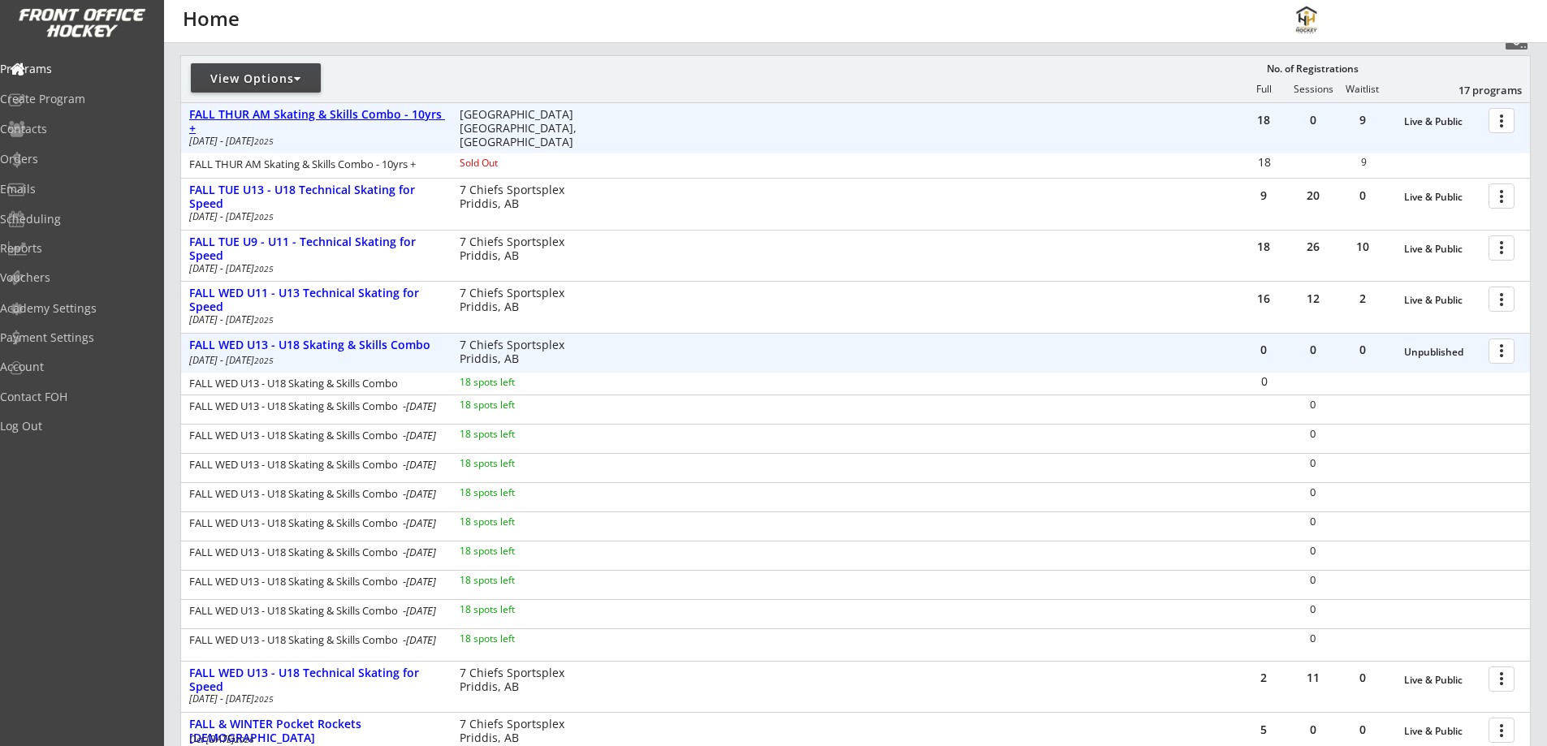
click at [314, 110] on div "FALL THUR AM Skating & Skills Combo - 10yrs +" at bounding box center [315, 122] width 253 height 28
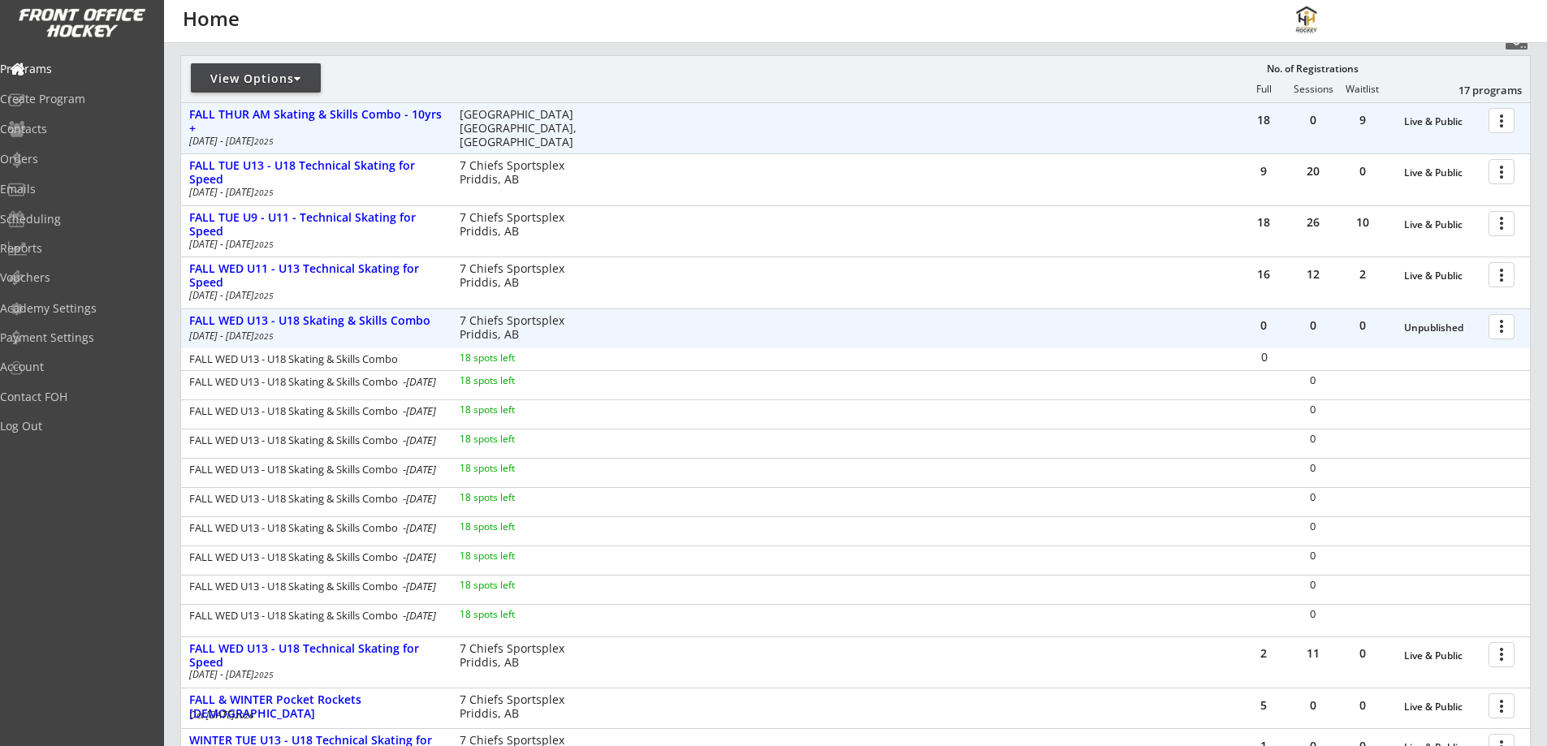
click at [1498, 122] on div at bounding box center [1504, 120] width 28 height 28
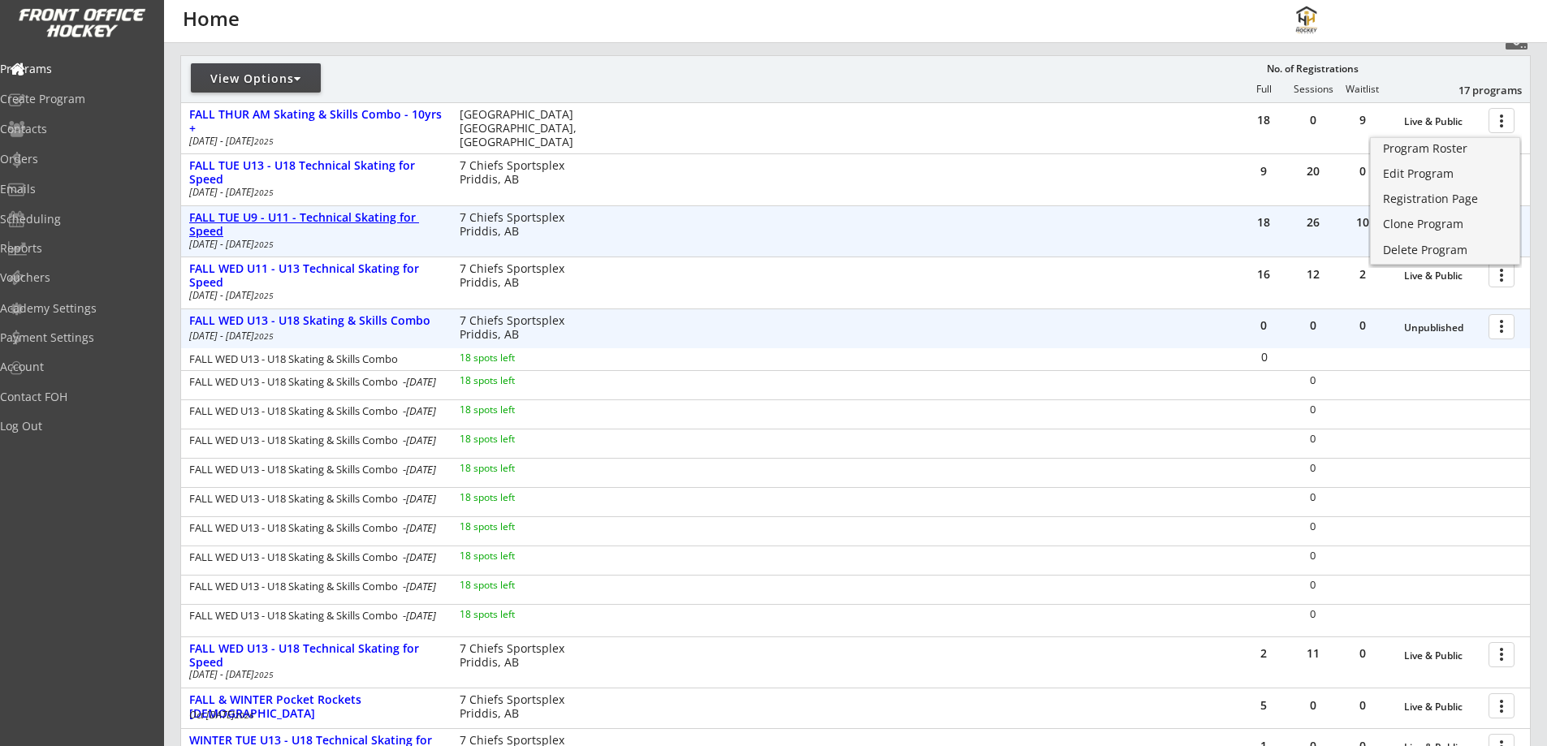
click at [292, 214] on div "FALL TUE U9 - U11 - Technical Skating for Speed" at bounding box center [315, 225] width 253 height 28
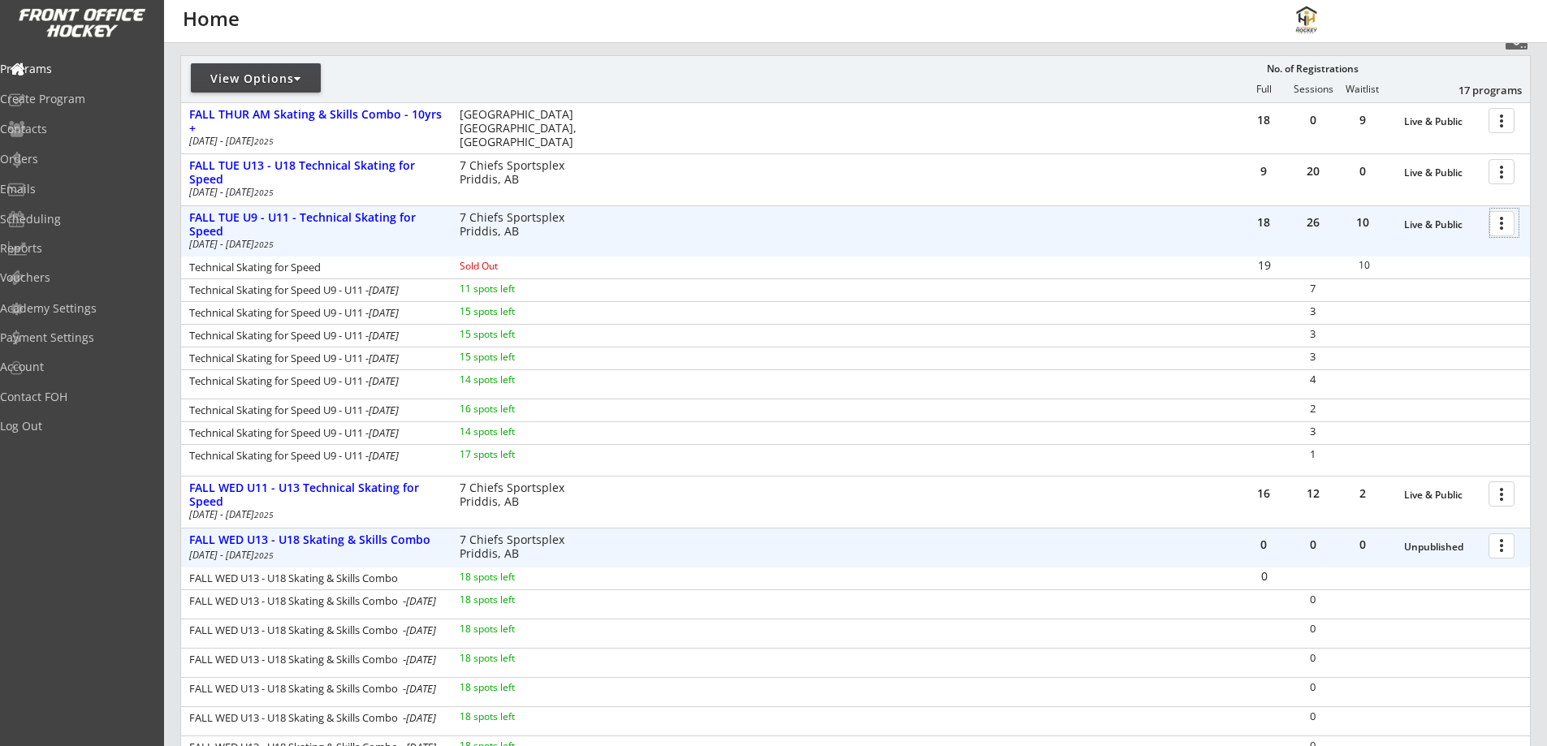
click at [1497, 226] on div at bounding box center [1504, 223] width 28 height 28
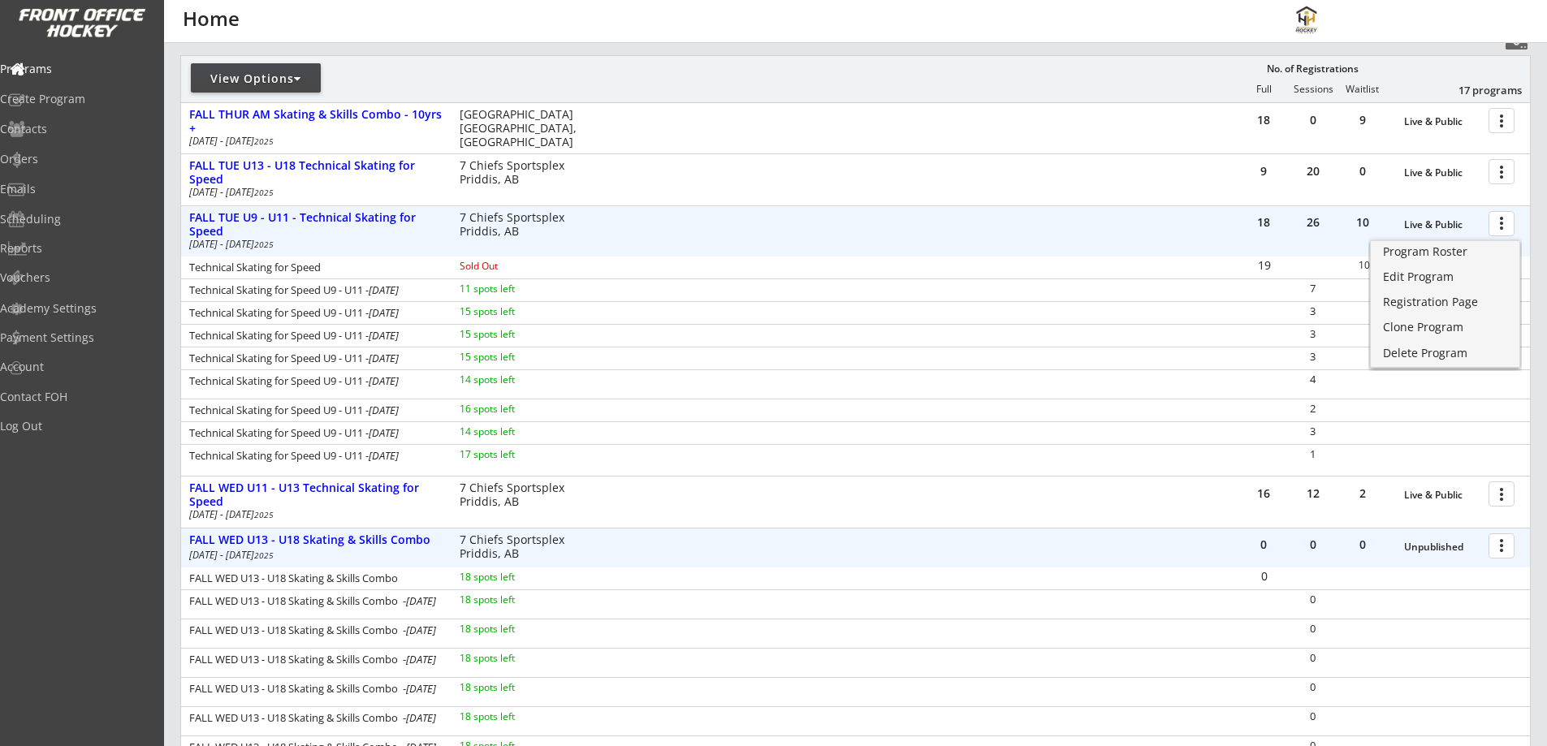
click at [1012, 234] on div "18 26 10 Live & Public more_vert FALL TUE U9 - U11 - Technical Skating for Spee…" at bounding box center [855, 231] width 1349 height 50
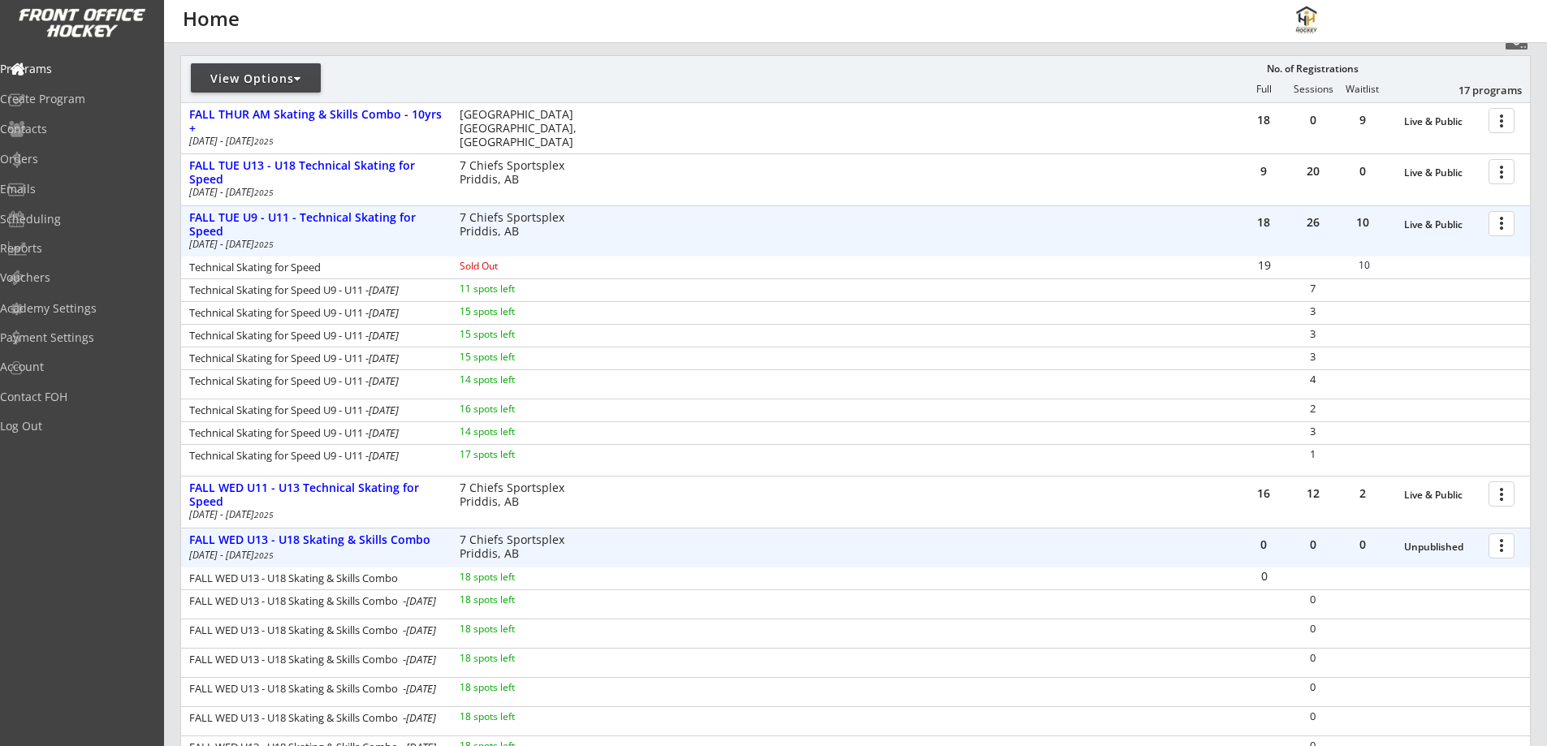
click at [1499, 223] on div at bounding box center [1504, 223] width 28 height 28
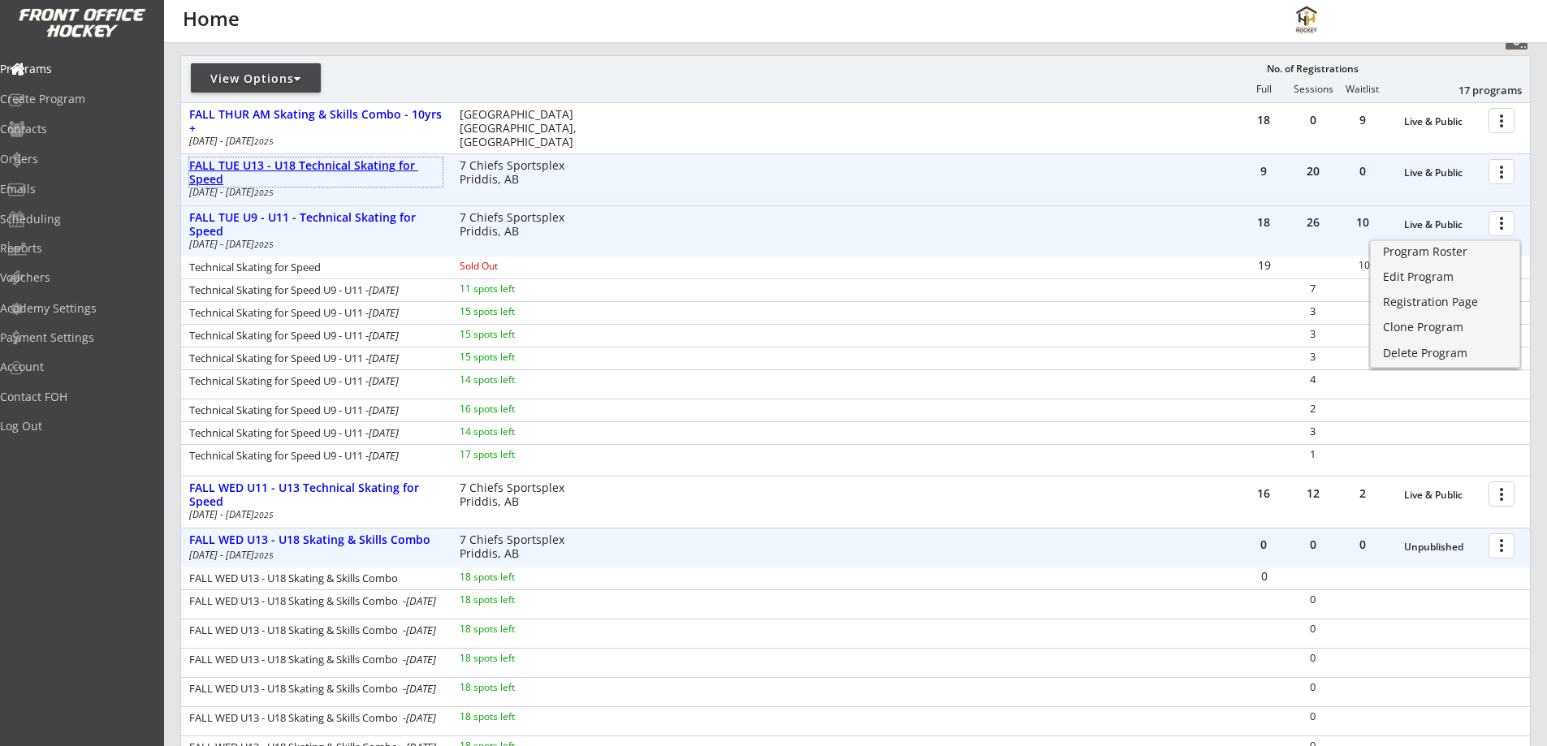
click at [305, 170] on div "FALL TUE U13 - U18 Technical Skating for Speed" at bounding box center [315, 173] width 253 height 28
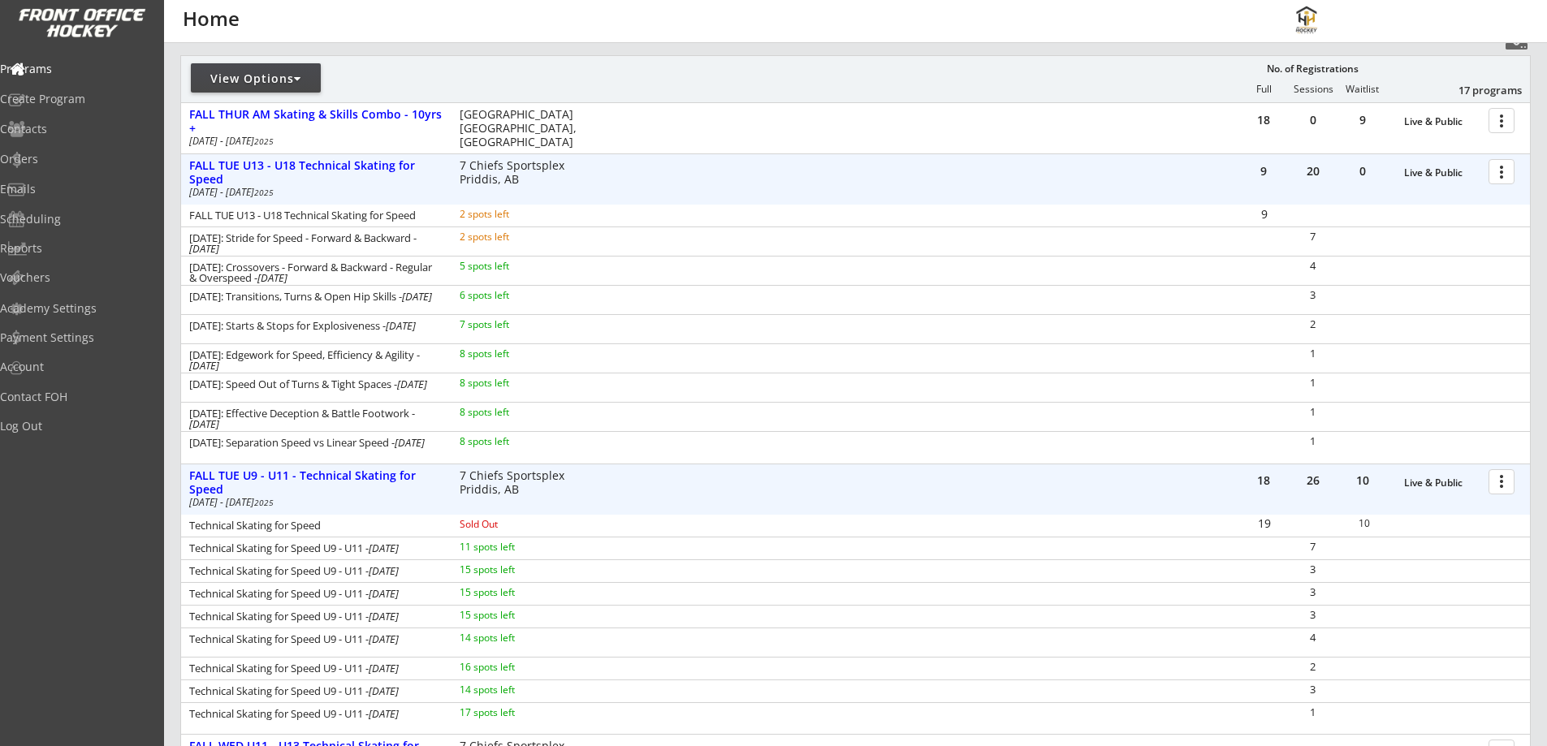
click at [1497, 169] on div at bounding box center [1504, 171] width 28 height 28
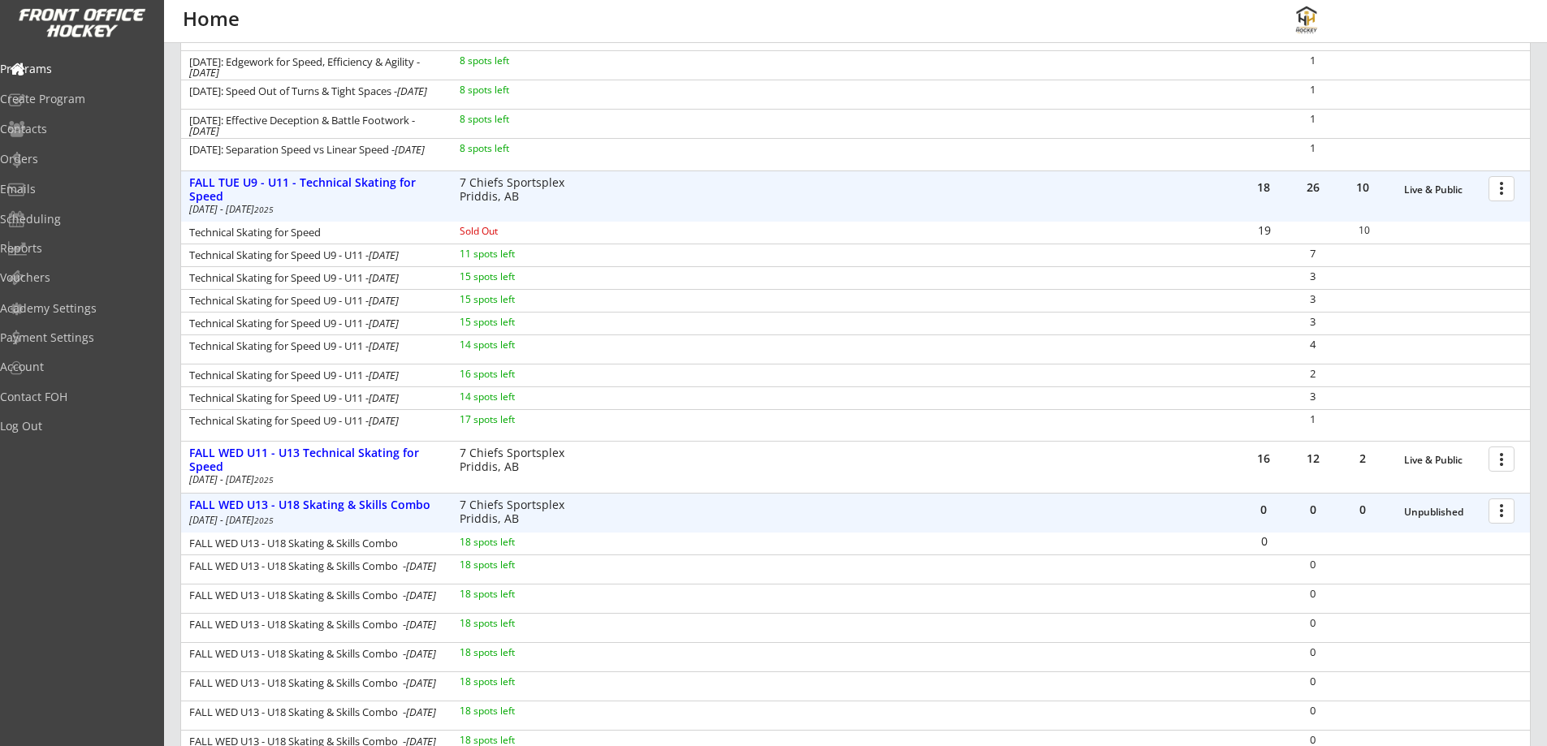
scroll to position [568, 0]
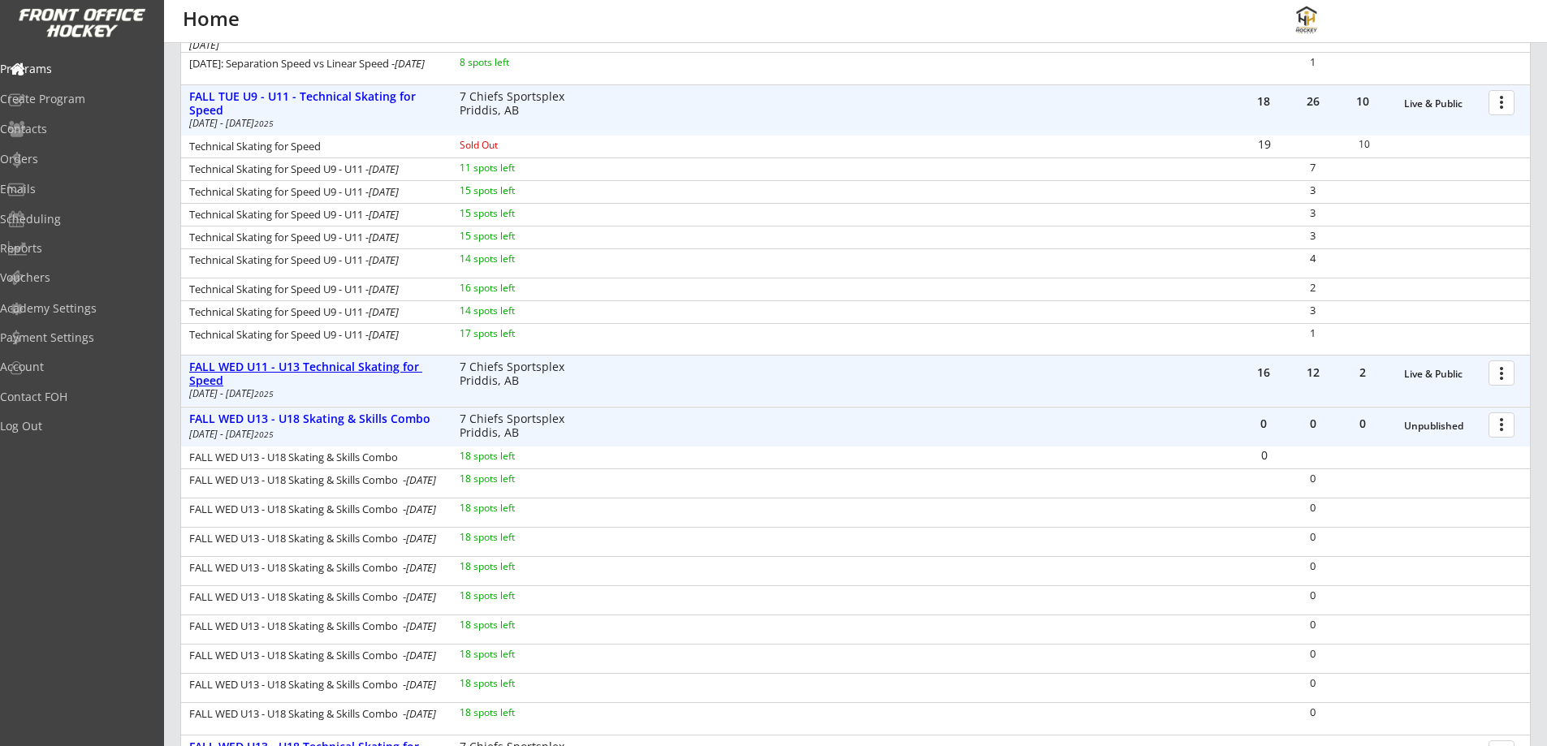
click at [335, 361] on div "FALL WED U11 - U13 Technical Skating for Speed" at bounding box center [315, 375] width 253 height 28
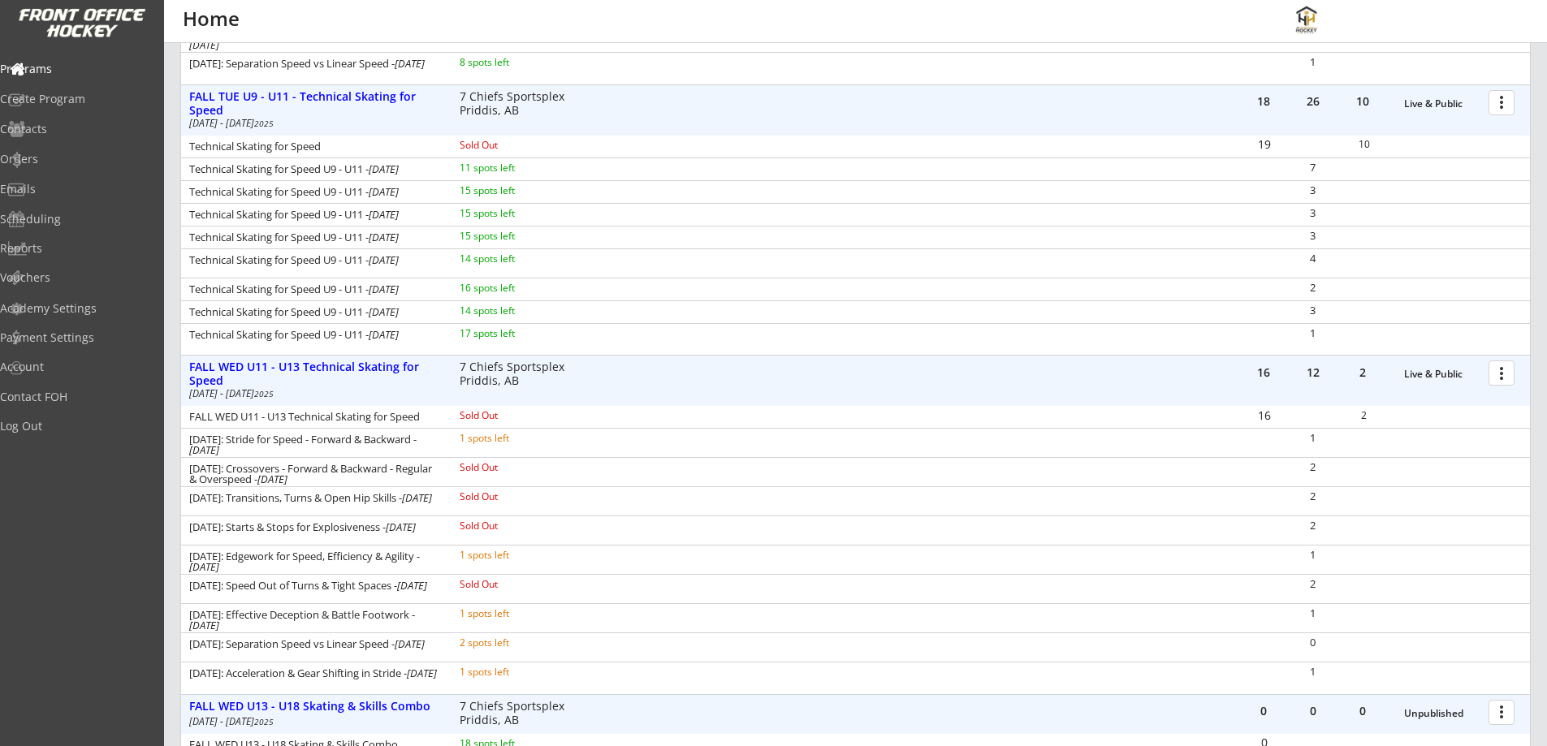
click at [1499, 369] on div at bounding box center [1504, 372] width 28 height 28
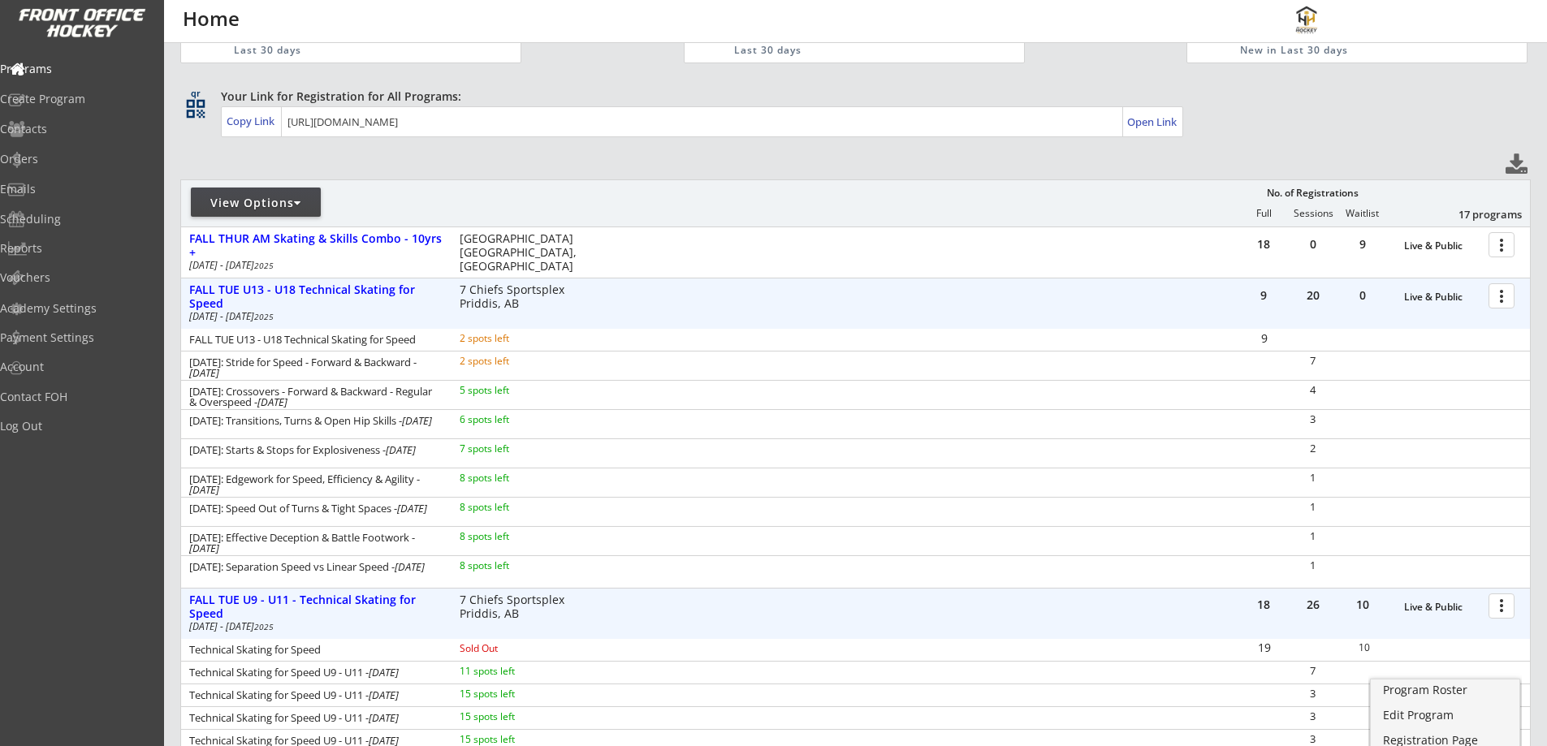
scroll to position [0, 0]
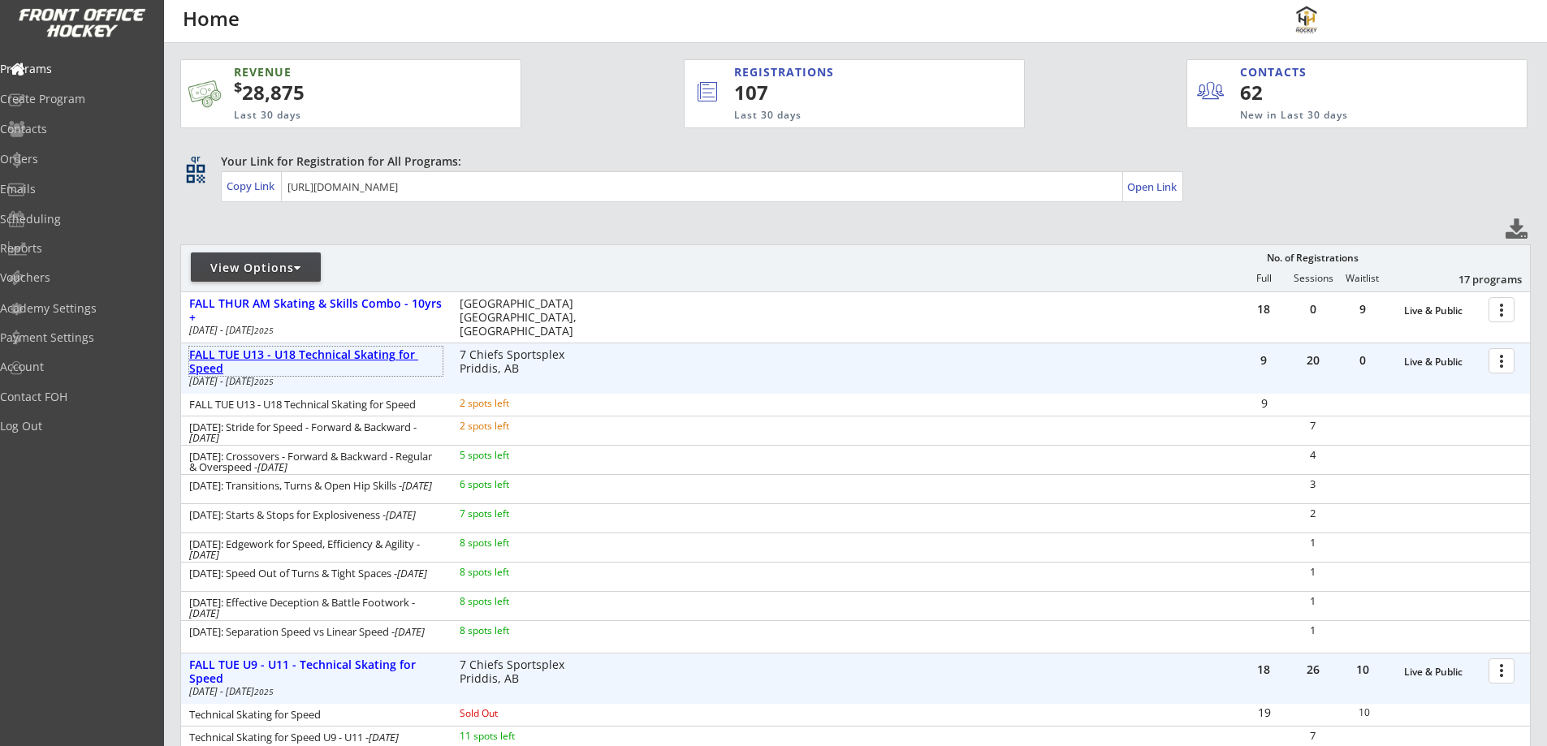
click at [340, 353] on div "FALL TUE U13 - U18 Technical Skating for Speed" at bounding box center [315, 362] width 253 height 28
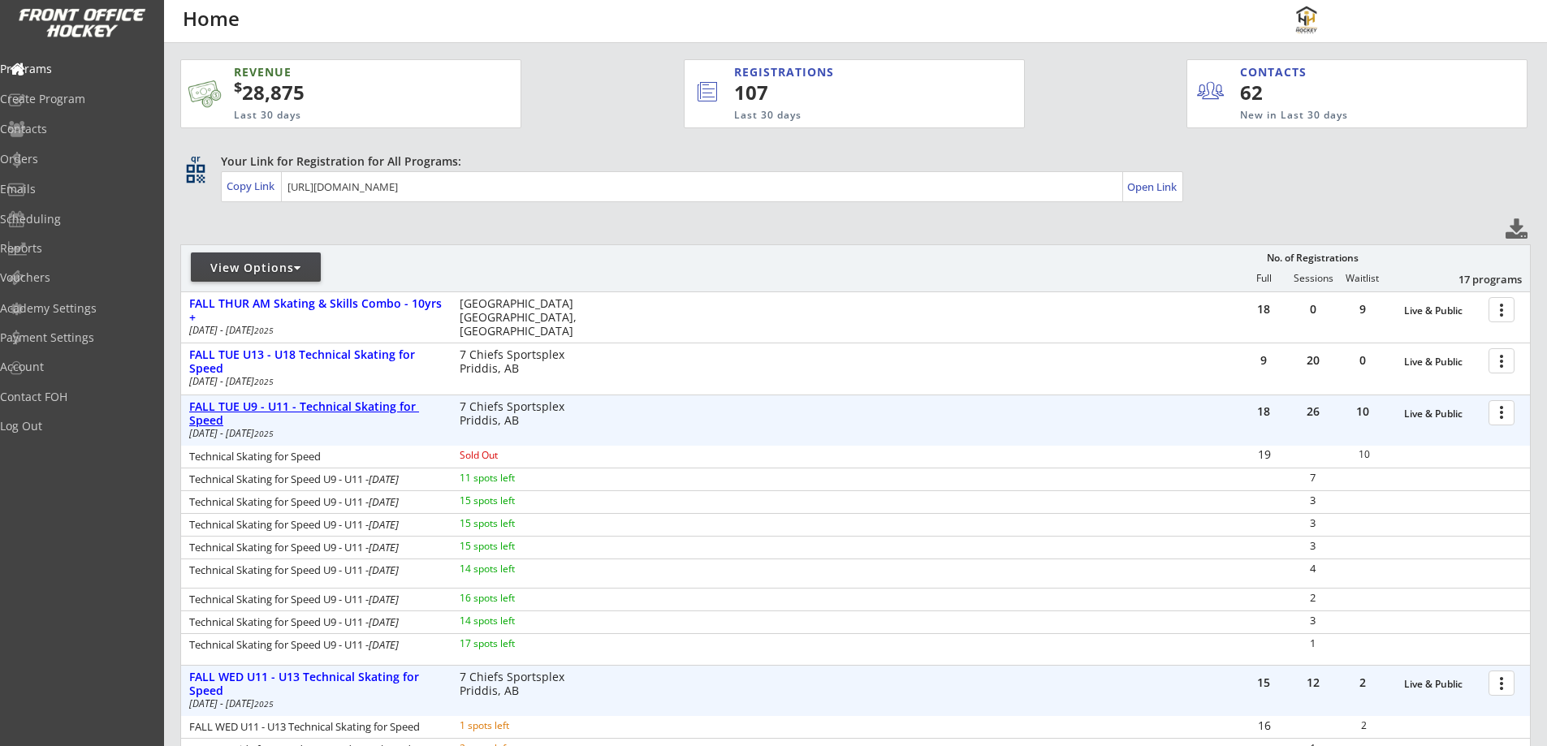
click at [361, 407] on div "FALL TUE U9 - U11 - Technical Skating for Speed" at bounding box center [315, 414] width 253 height 28
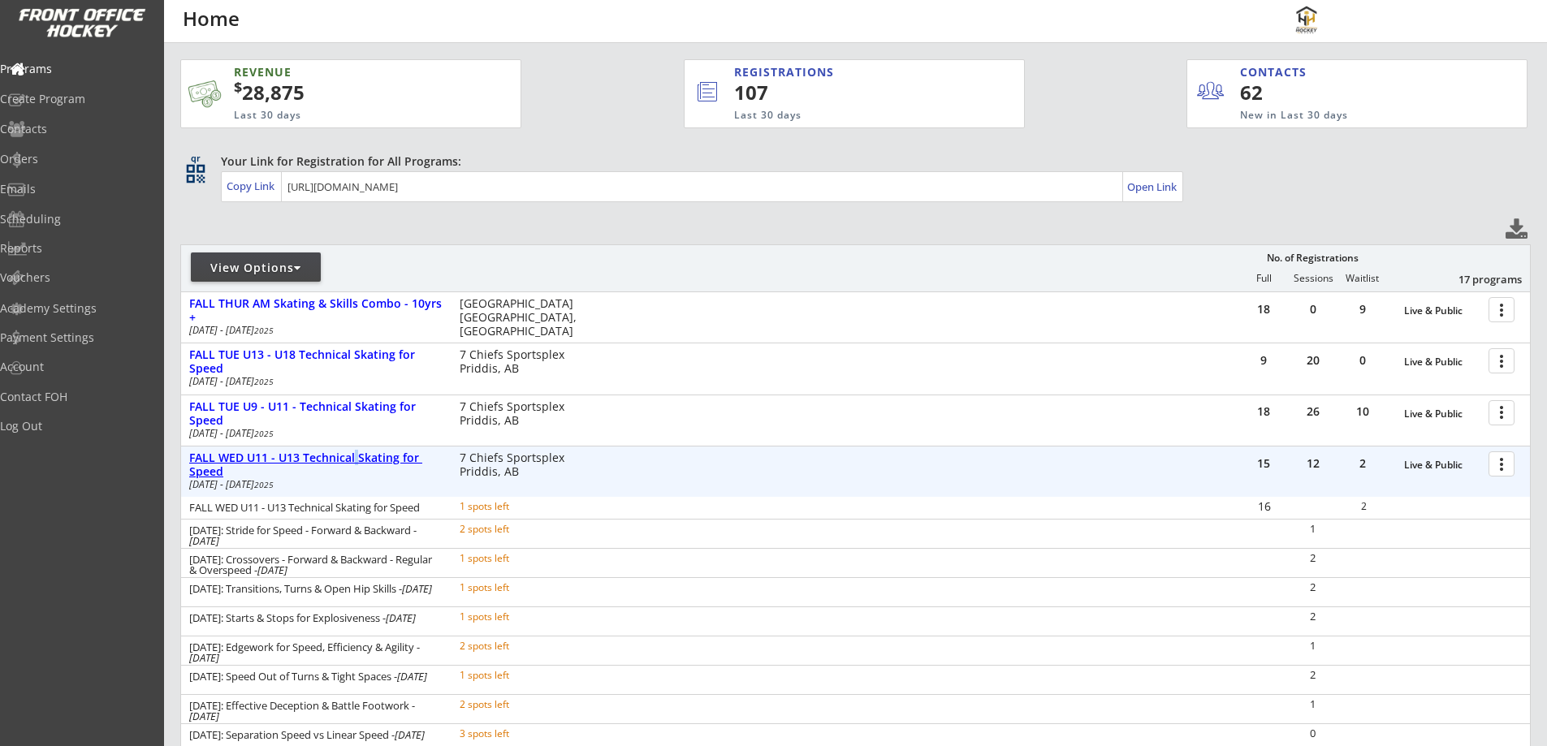
click at [357, 457] on div "FALL WED U11 - U13 Technical Skating for Speed" at bounding box center [315, 466] width 253 height 28
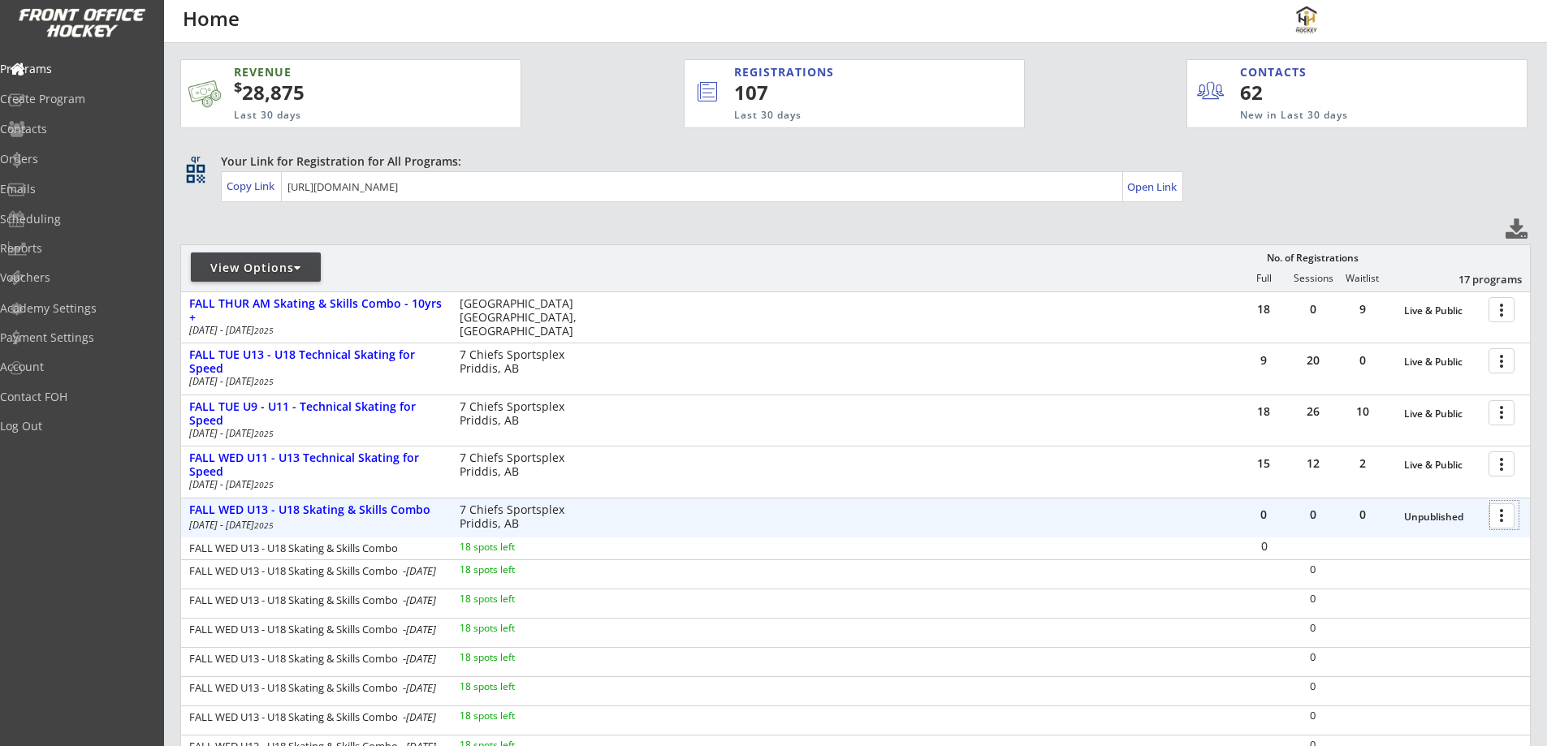
drag, startPoint x: 1502, startPoint y: 513, endPoint x: 1426, endPoint y: 564, distance: 91.9
click at [1386, 586] on div "FALL WED U13 - U18 Skating & Skills Combo - Oct 15, 2025 18 spots left 0" at bounding box center [855, 574] width 1349 height 29
click at [1493, 514] on div at bounding box center [1504, 515] width 28 height 28
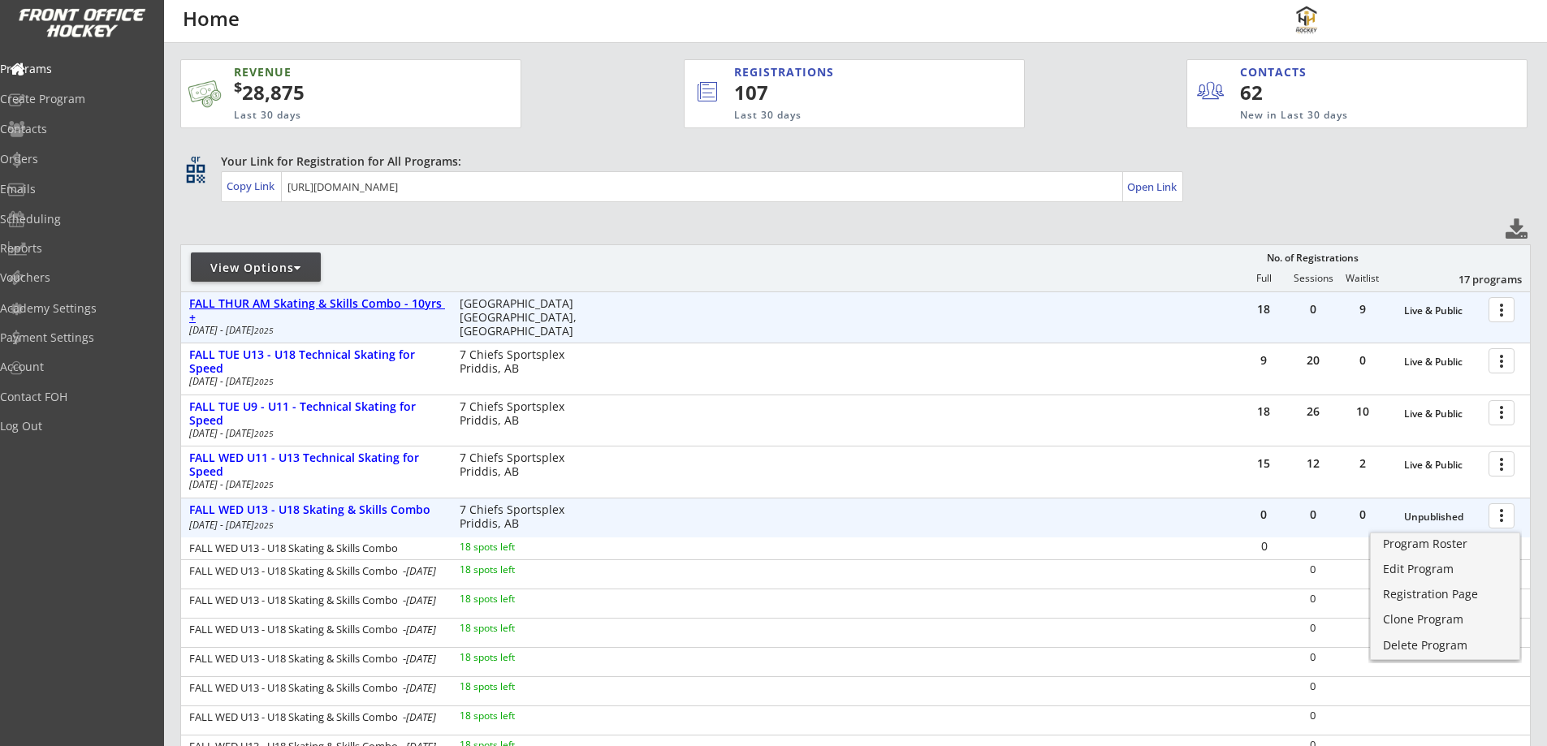
click at [365, 305] on div "FALL THUR AM Skating & Skills Combo - 10yrs +" at bounding box center [315, 311] width 253 height 28
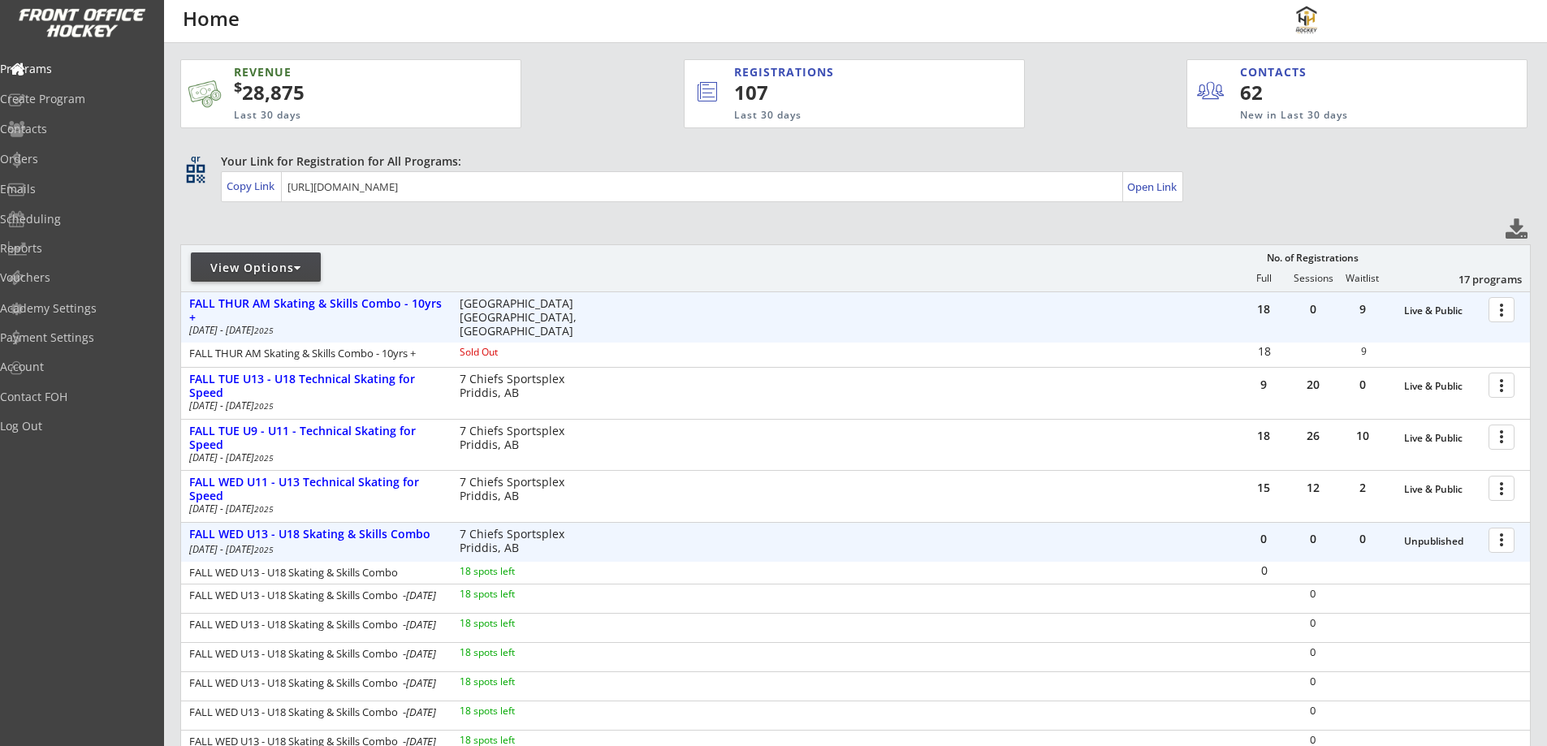
click at [1500, 305] on div at bounding box center [1504, 309] width 28 height 28
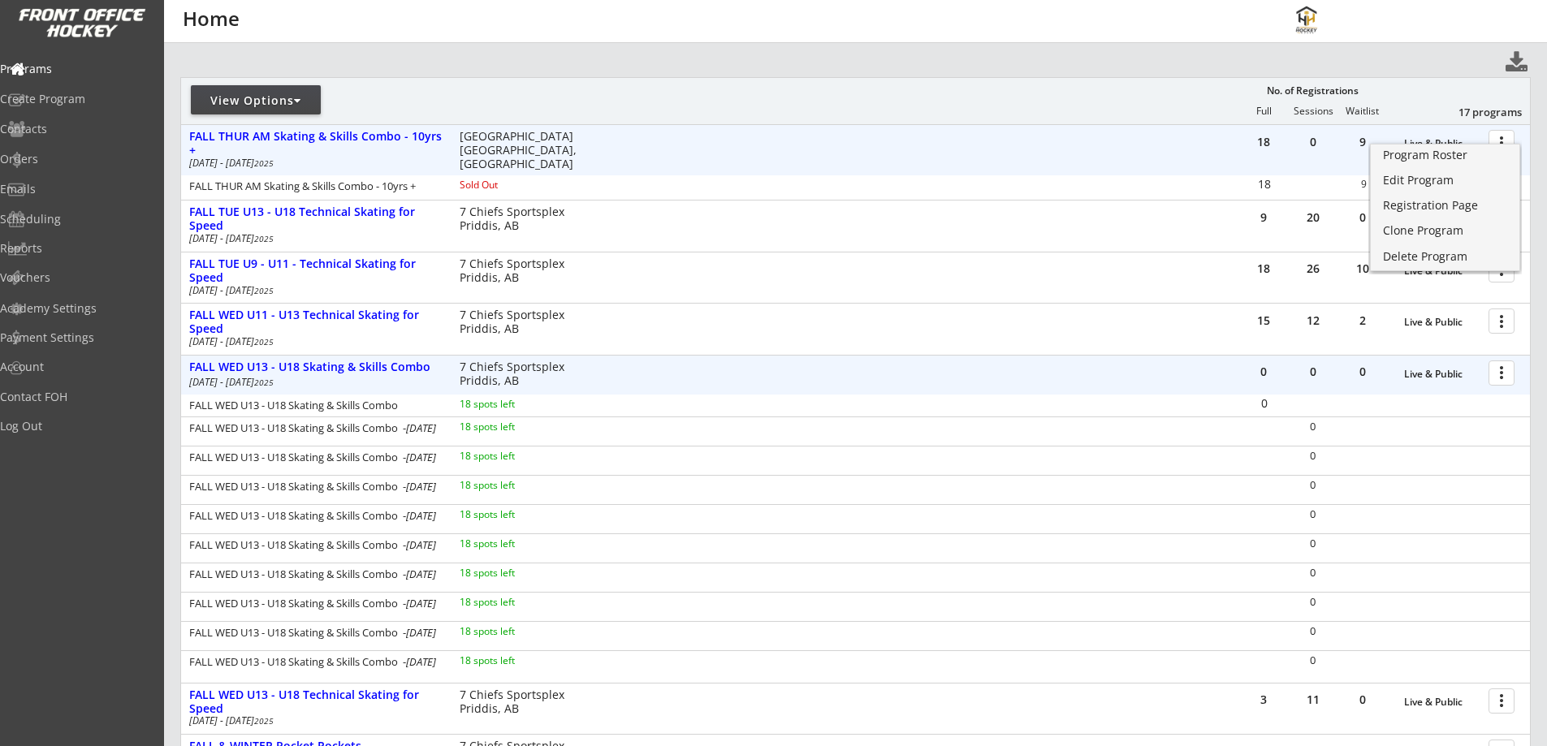
scroll to position [189, 0]
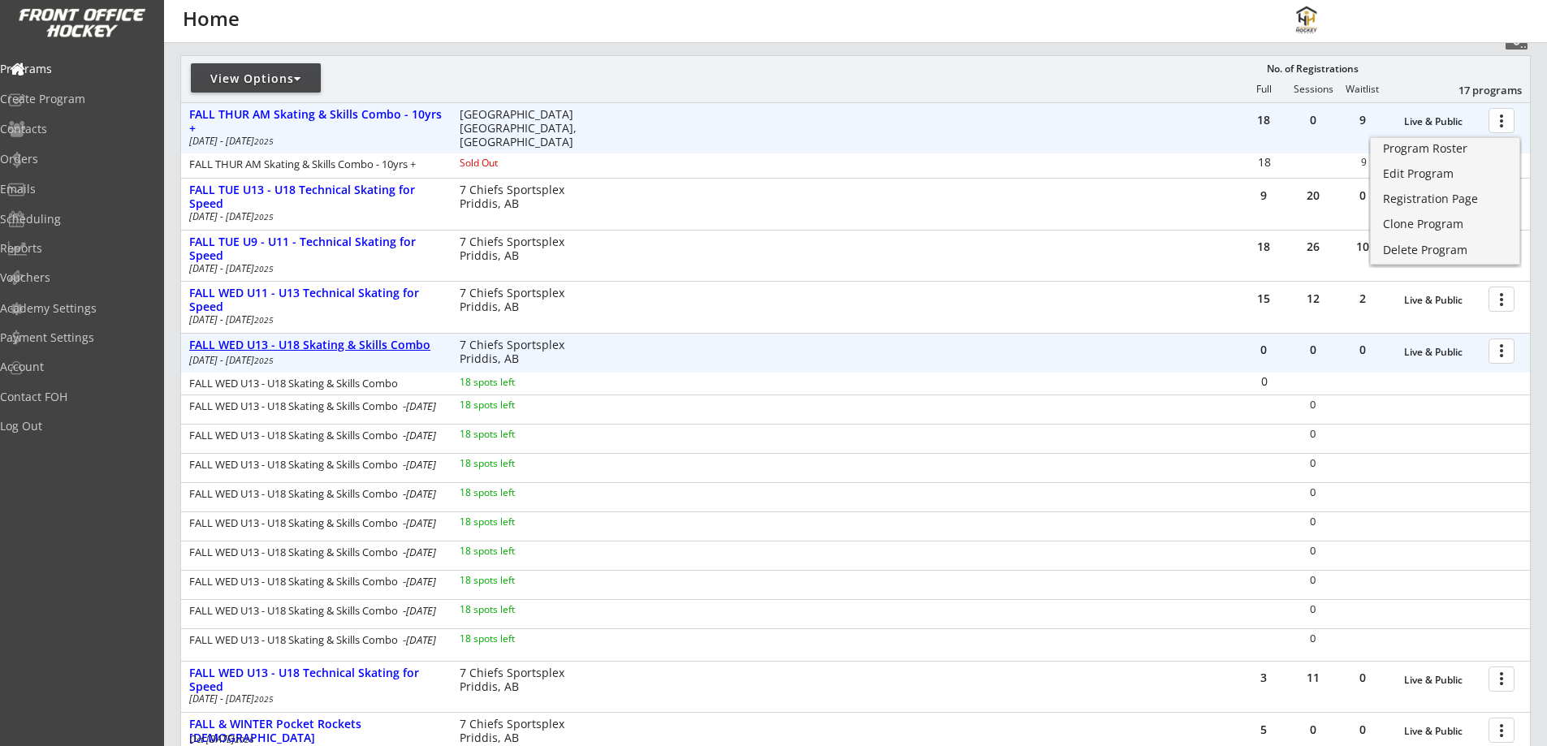
click at [362, 343] on div "FALL WED U13 - U18 Skating & Skills Combo" at bounding box center [315, 346] width 253 height 14
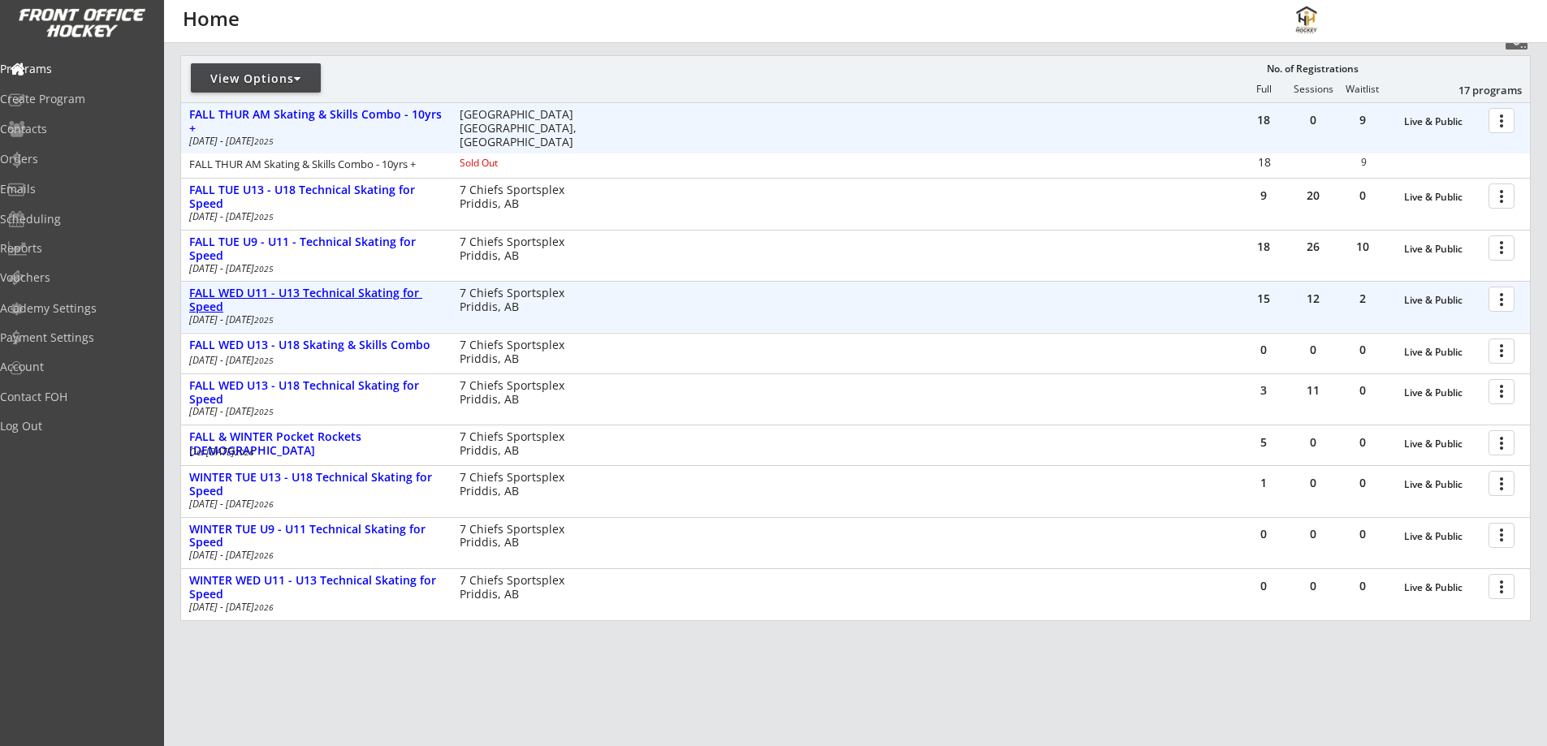
click at [361, 296] on div "FALL WED U11 - U13 Technical Skating for Speed" at bounding box center [315, 301] width 253 height 28
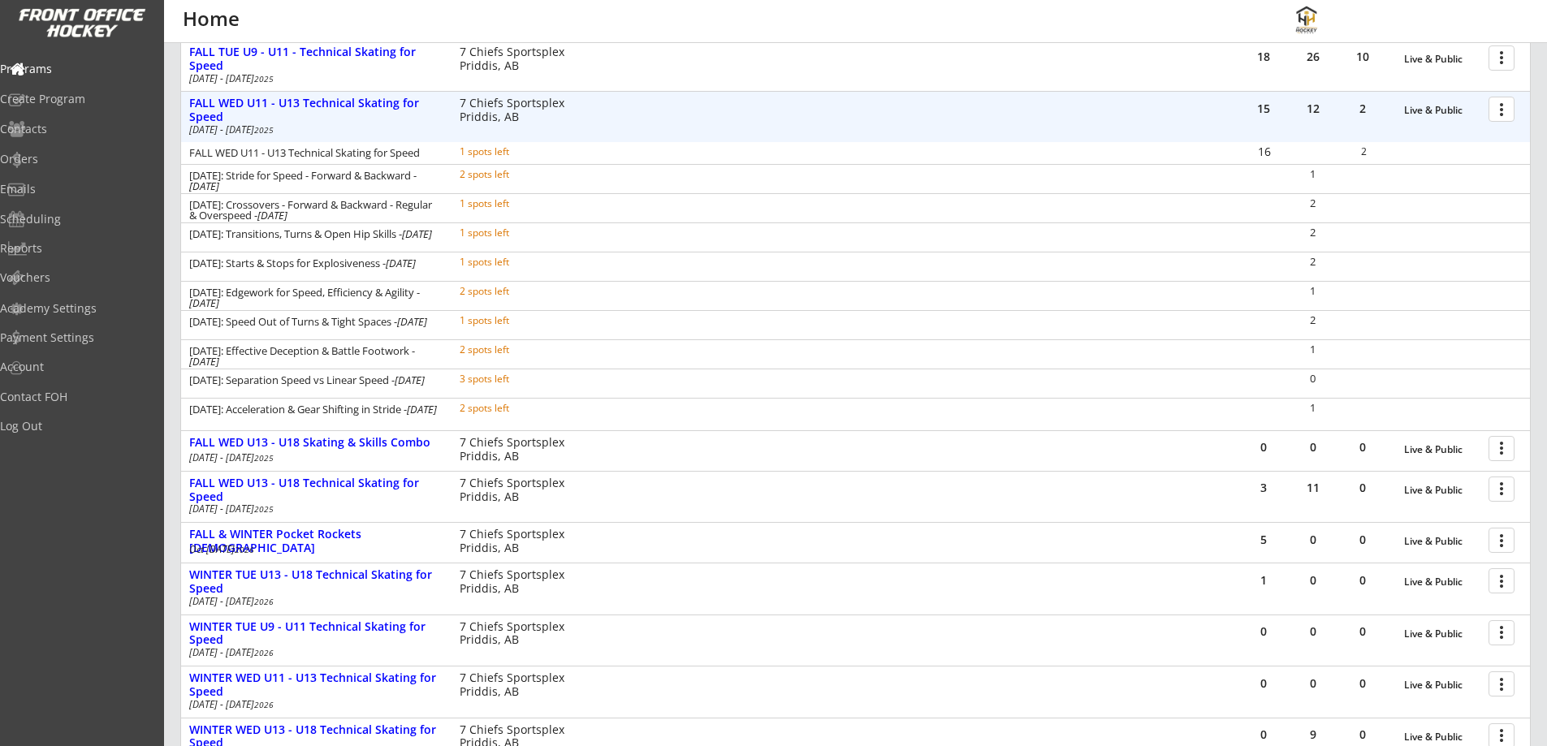
scroll to position [568, 0]
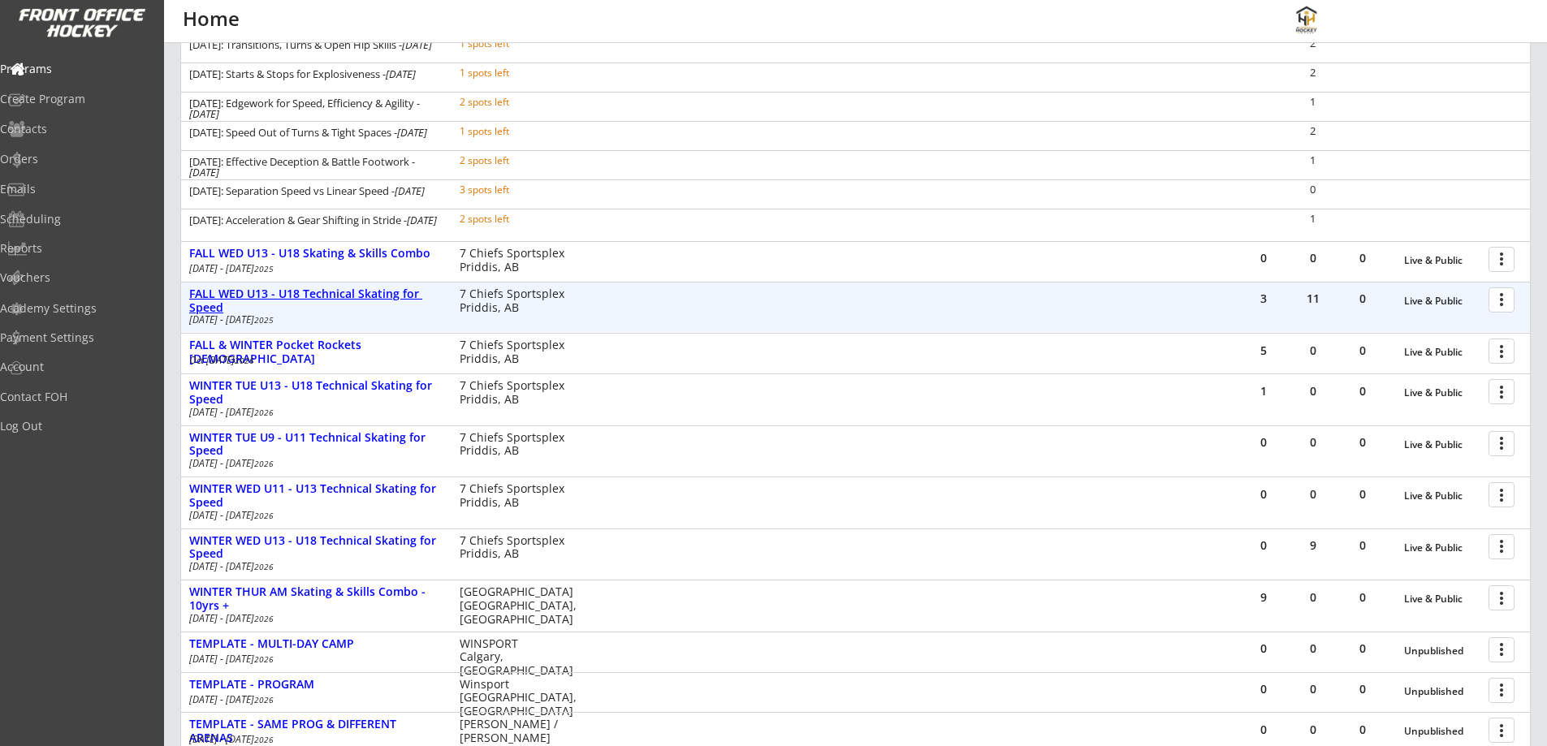
click at [367, 291] on div "FALL WED U13 - U18 Technical Skating for Speed" at bounding box center [315, 301] width 253 height 28
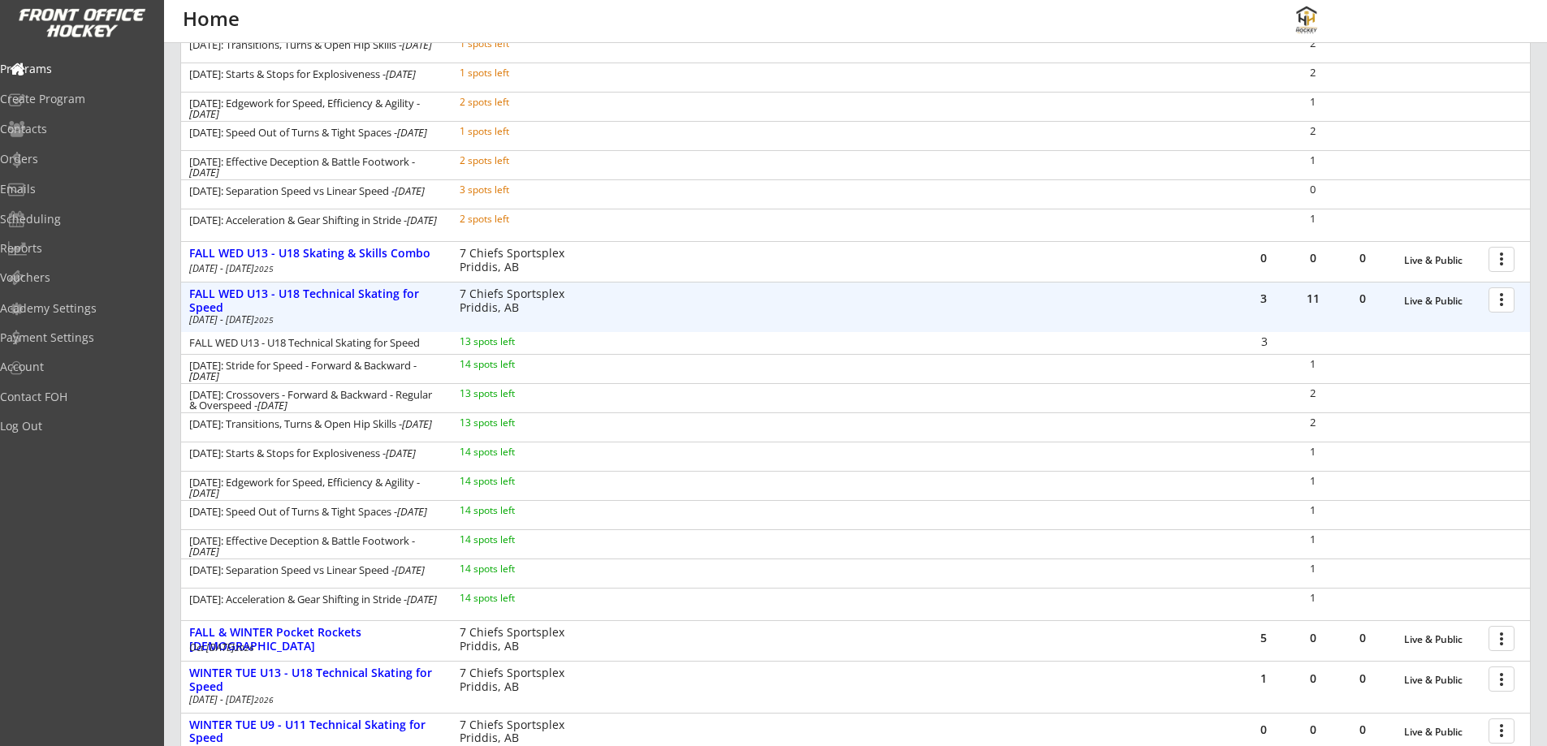
click at [1496, 297] on div at bounding box center [1504, 299] width 28 height 28
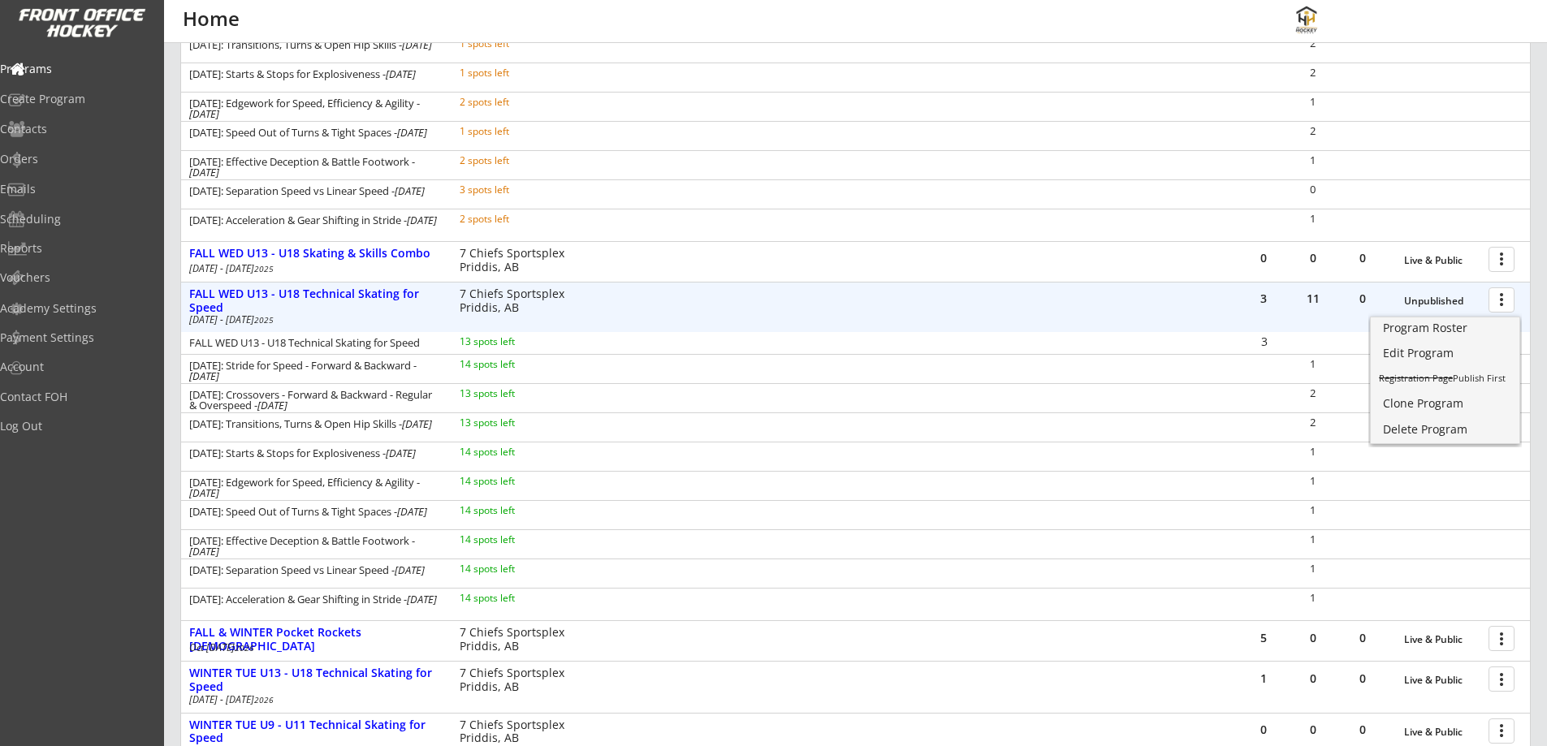
click at [1085, 299] on div "3 11 0 Unpublished more_vert FALL WED U13 - U18 Technical Skating for Speed Oct…" at bounding box center [855, 308] width 1349 height 50
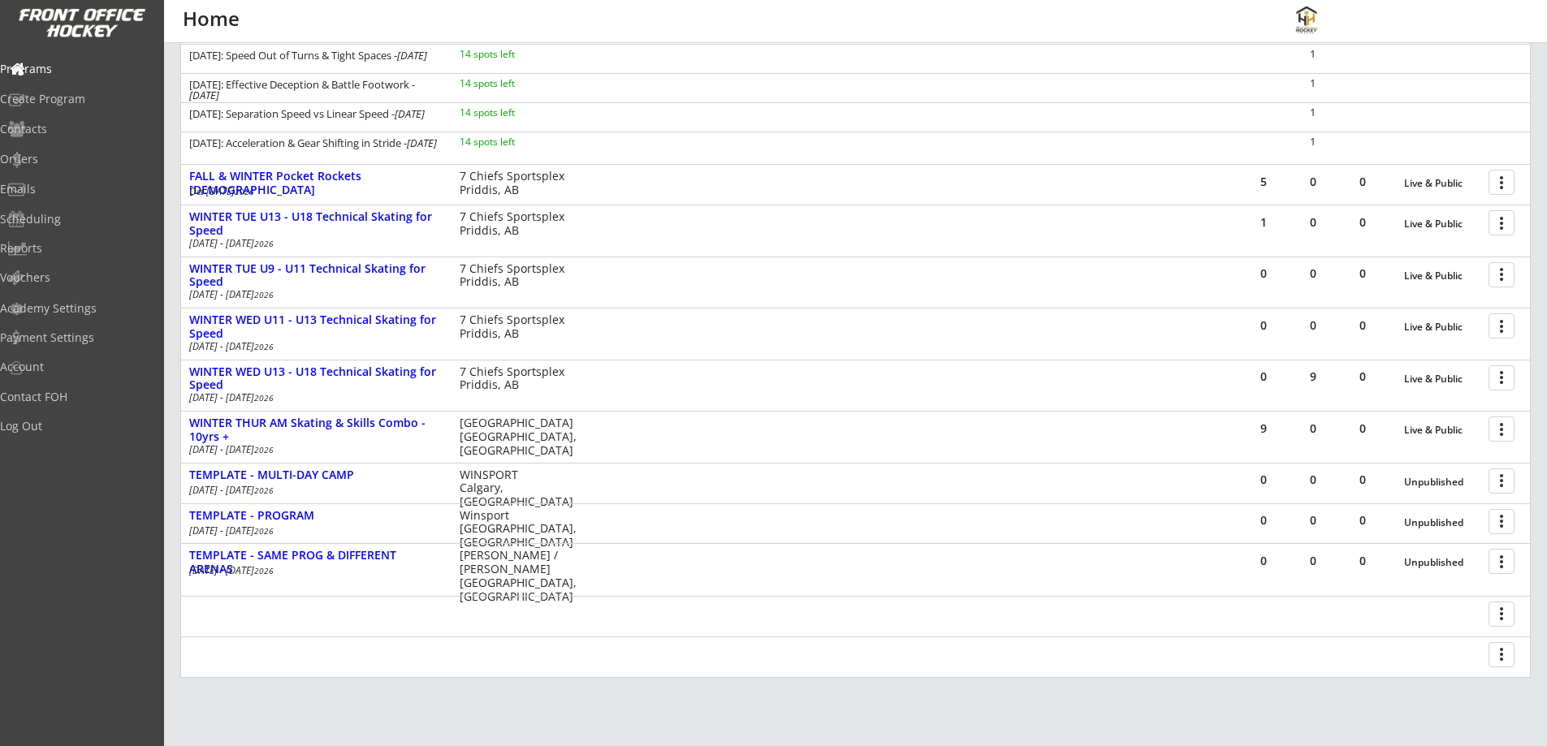
scroll to position [1062, 0]
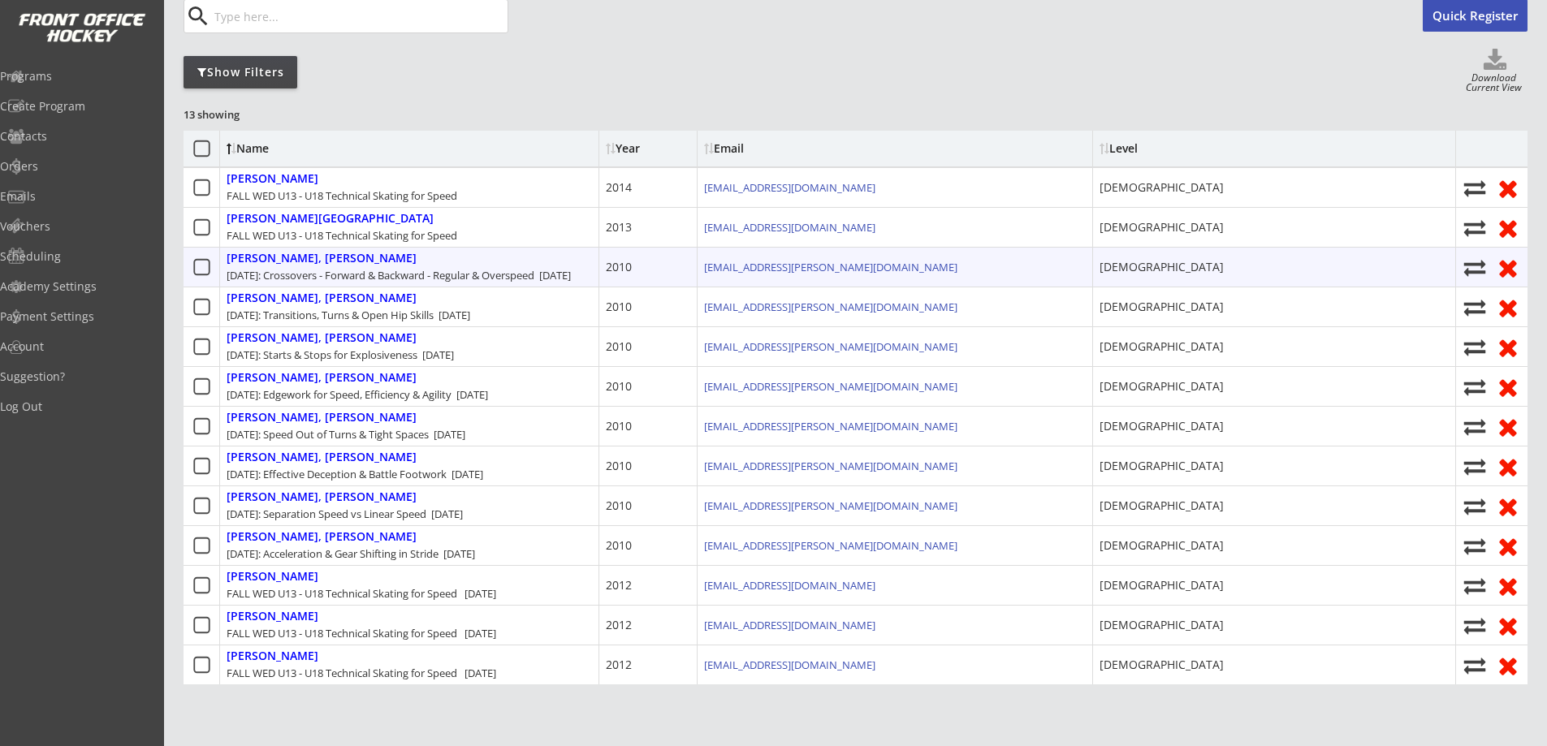
scroll to position [189, 0]
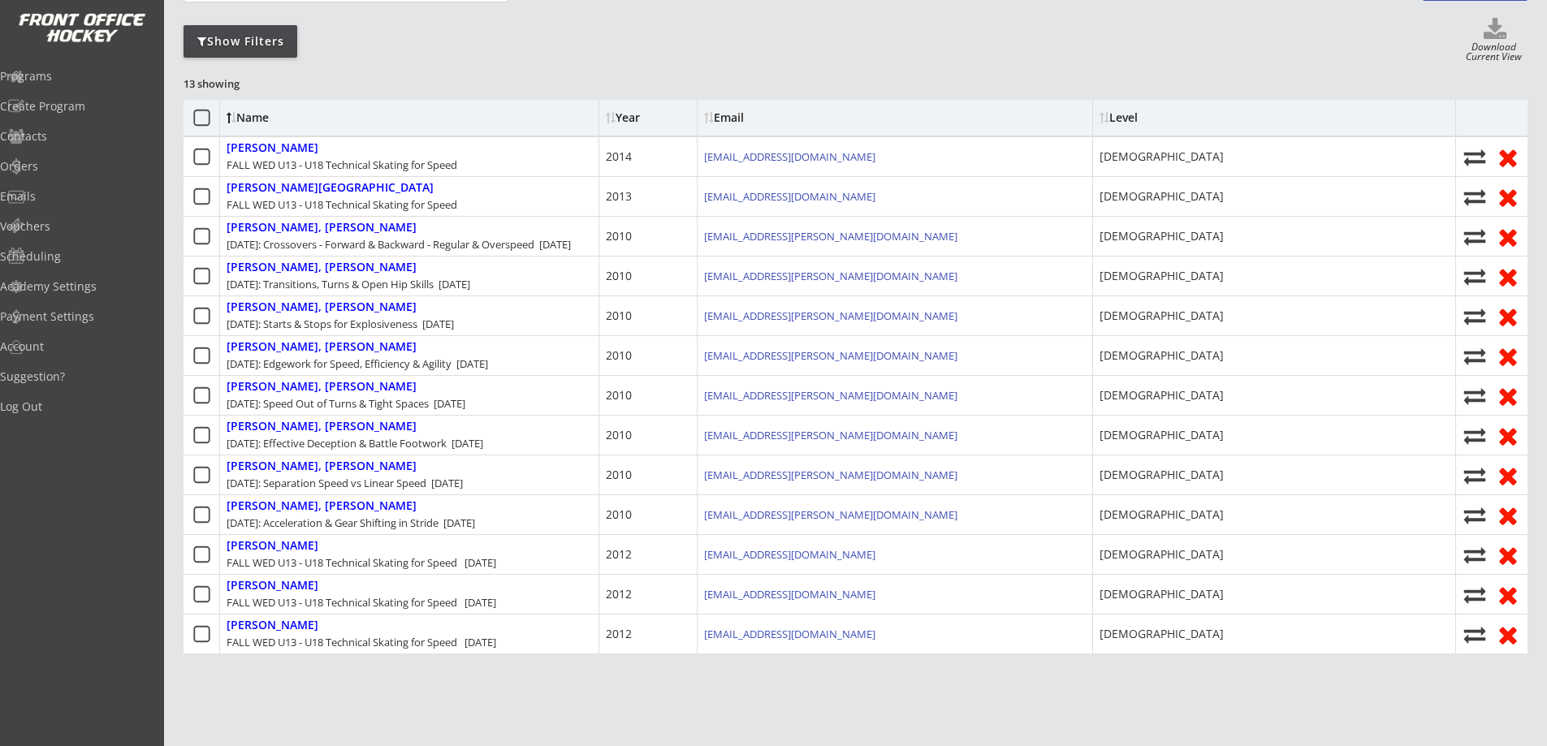
click at [266, 45] on div "Show Filters" at bounding box center [241, 41] width 114 height 16
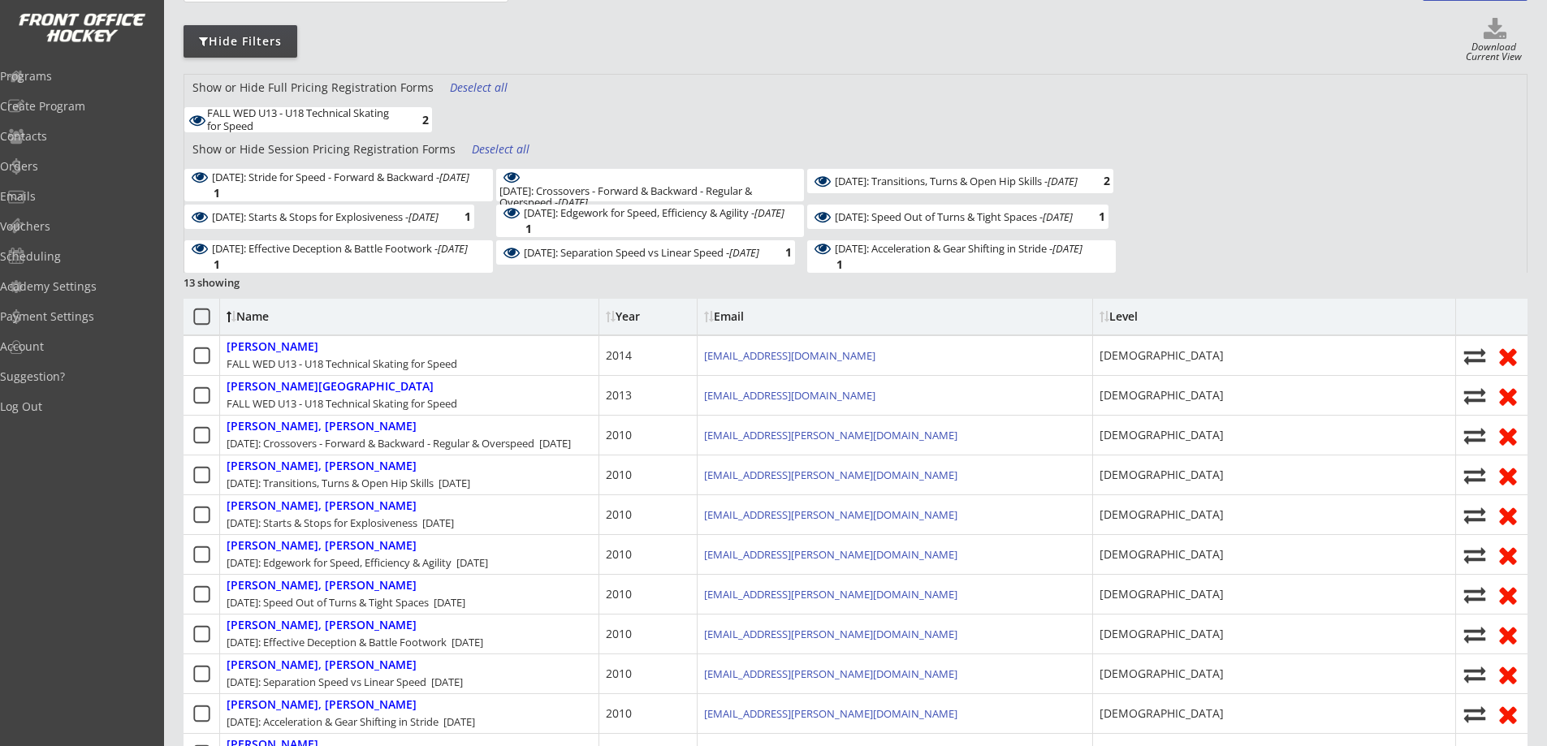
scroll to position [0, 0]
click at [611, 111] on div "FALL WED U13 - U18 Technical Skating for Speed 2" at bounding box center [649, 121] width 931 height 29
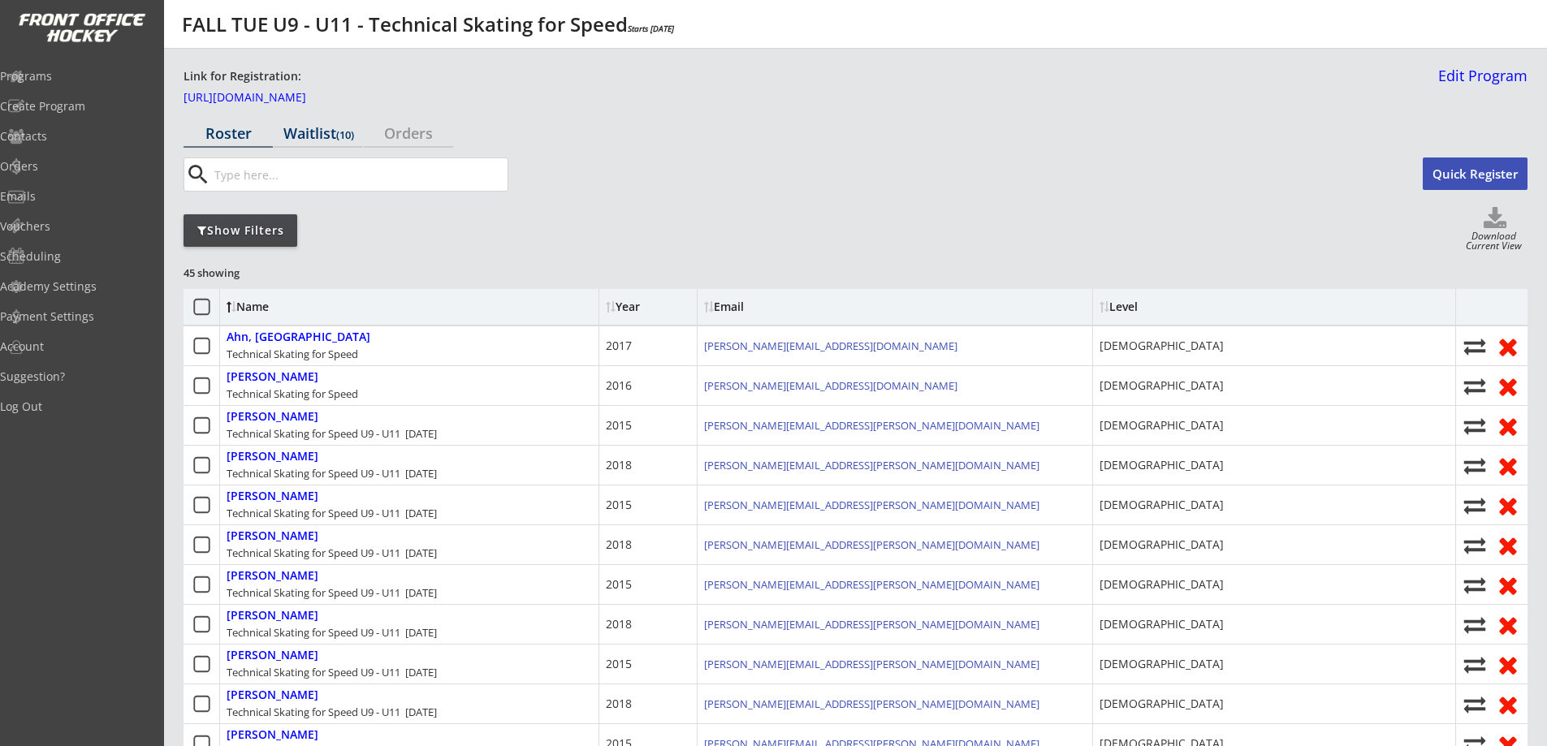
click at [326, 128] on div "Waitlist (10)" at bounding box center [318, 133] width 89 height 15
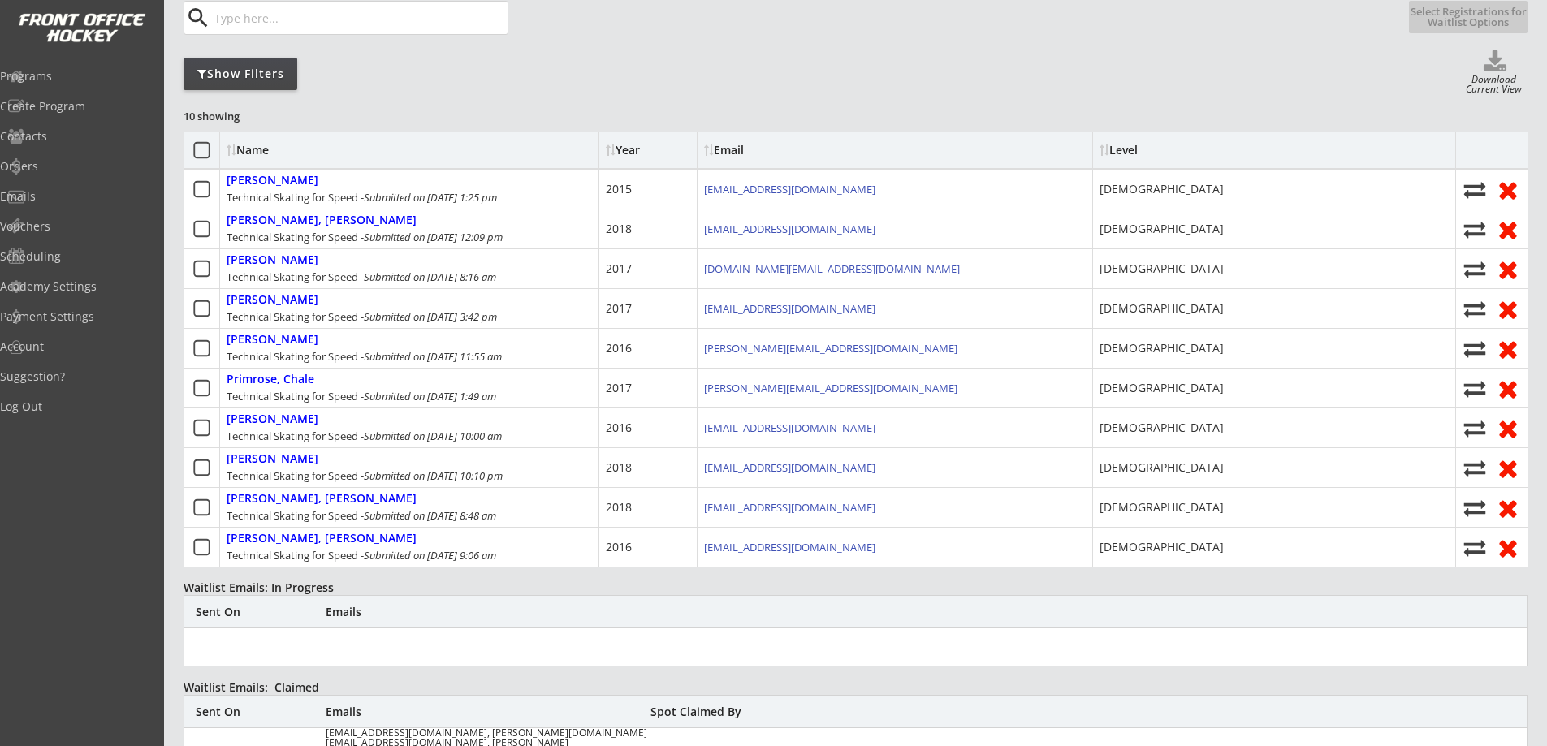
scroll to position [189, 0]
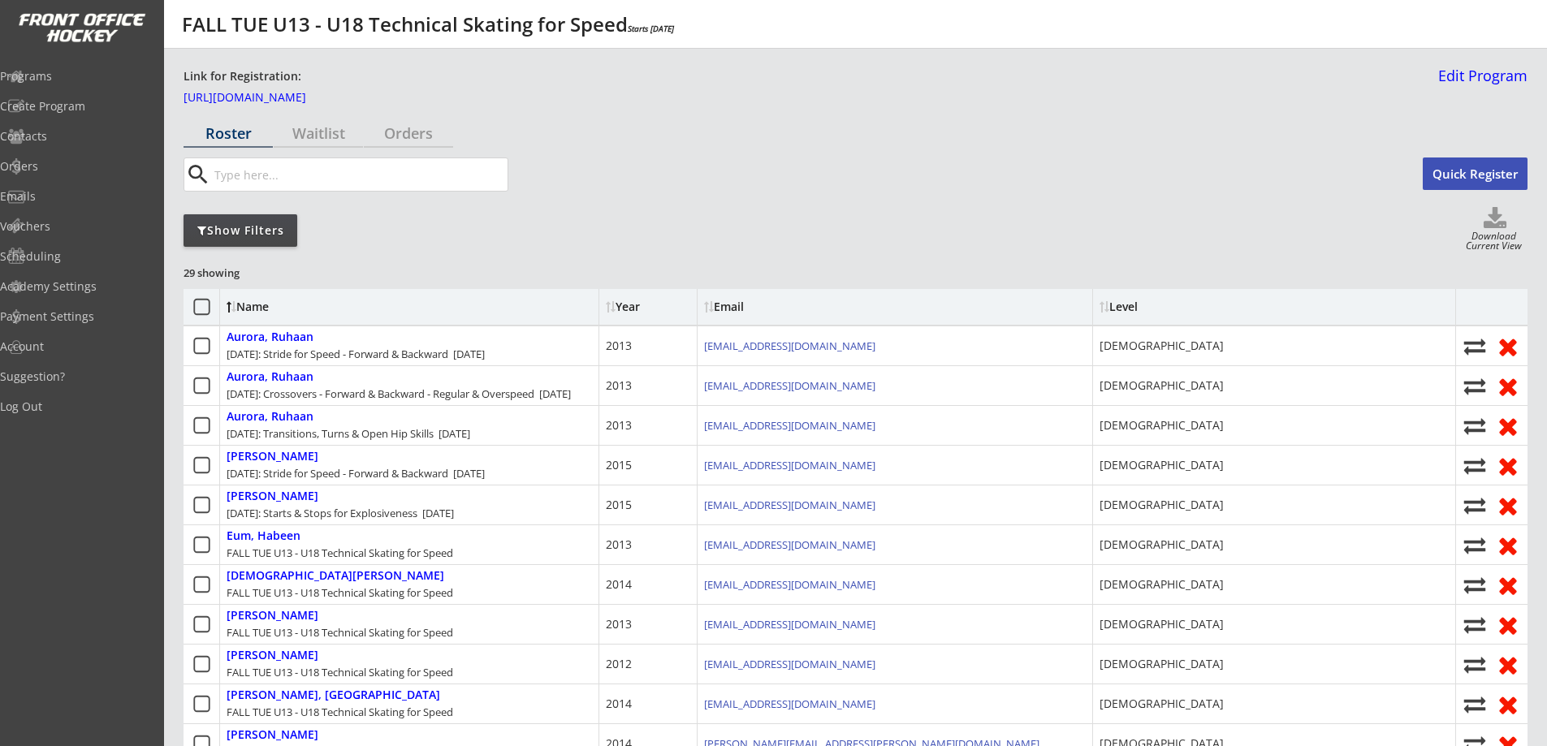
click at [274, 234] on div "Show Filters" at bounding box center [241, 231] width 114 height 16
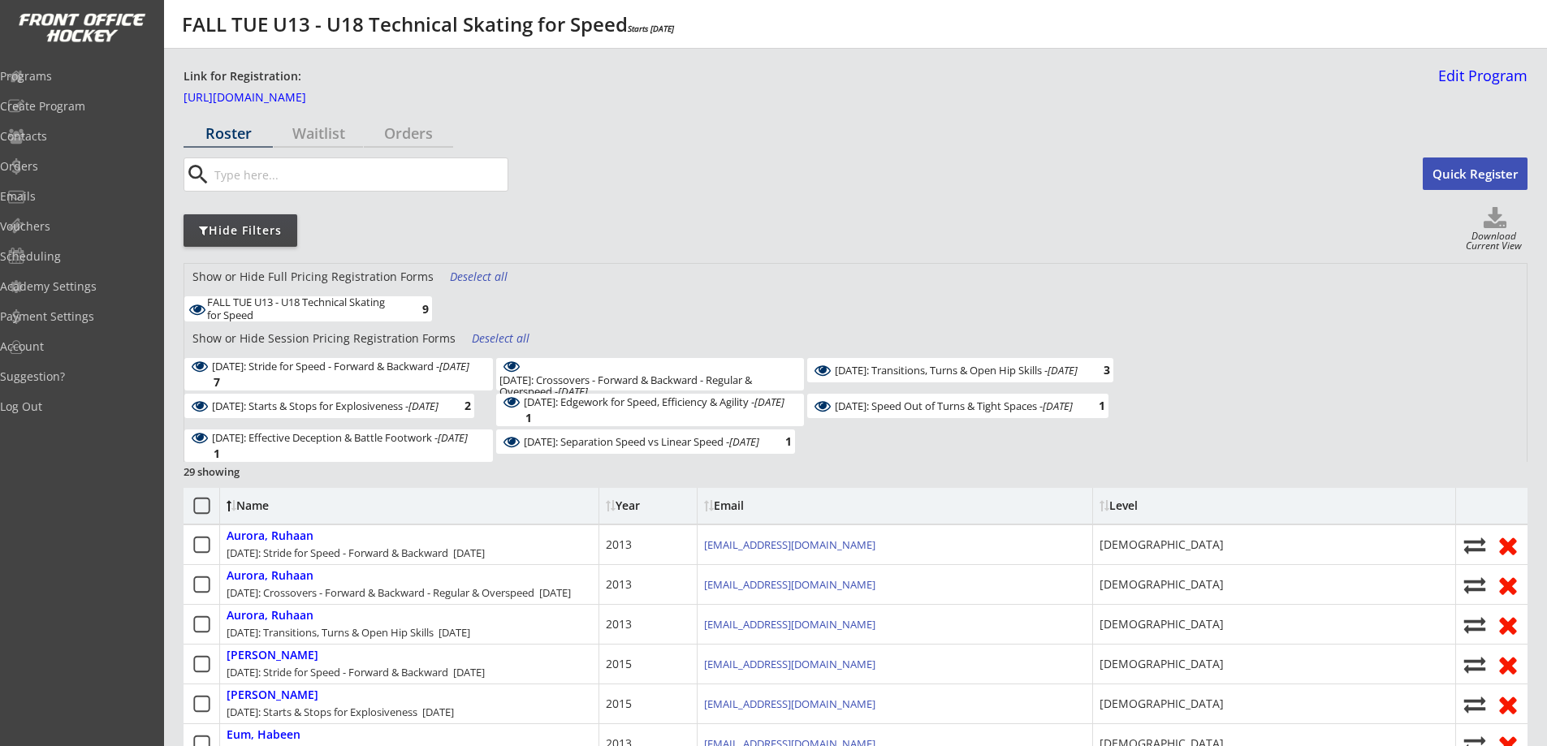
click at [481, 335] on div "Deselect all" at bounding box center [502, 339] width 60 height 16
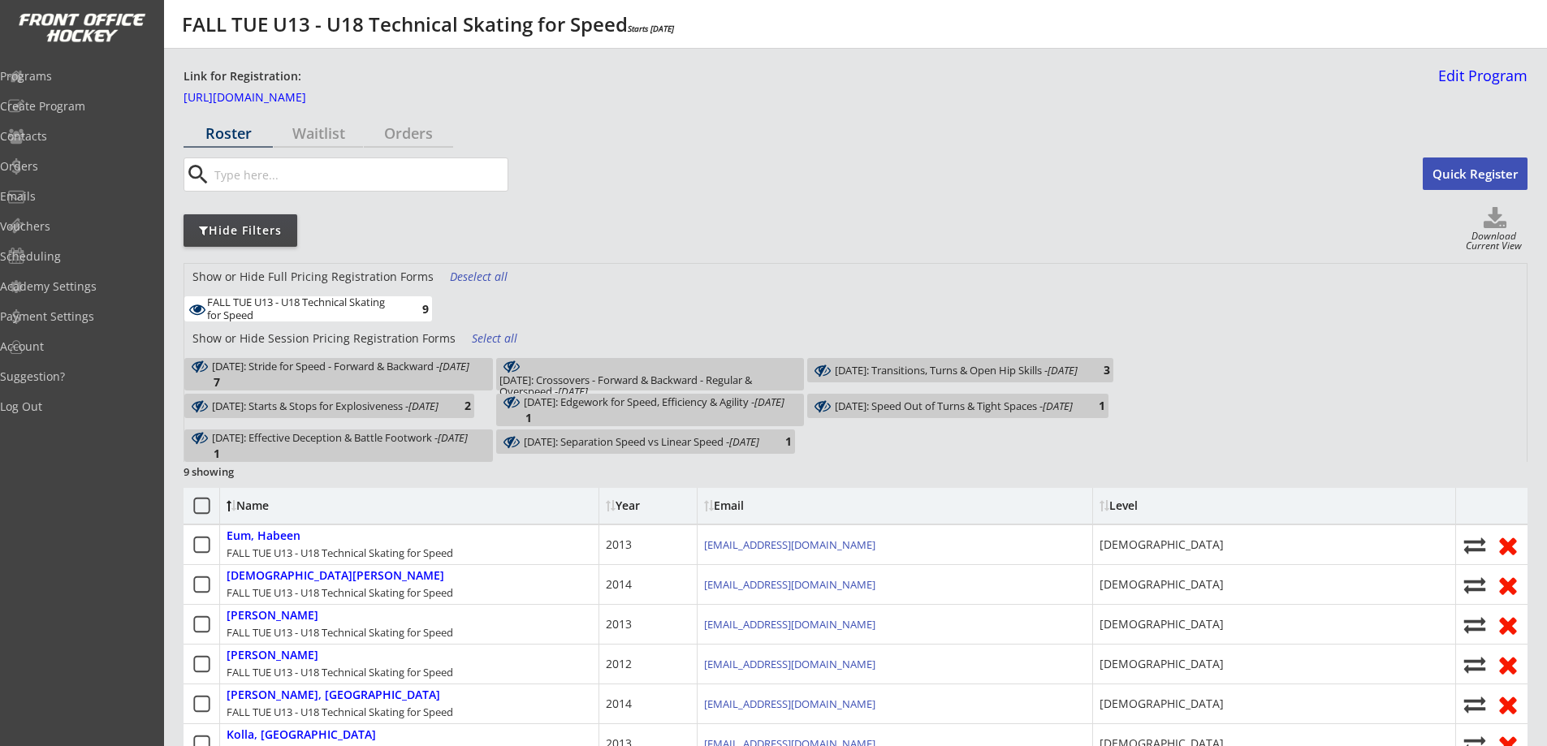
click at [471, 277] on div "Deselect all" at bounding box center [480, 277] width 60 height 16
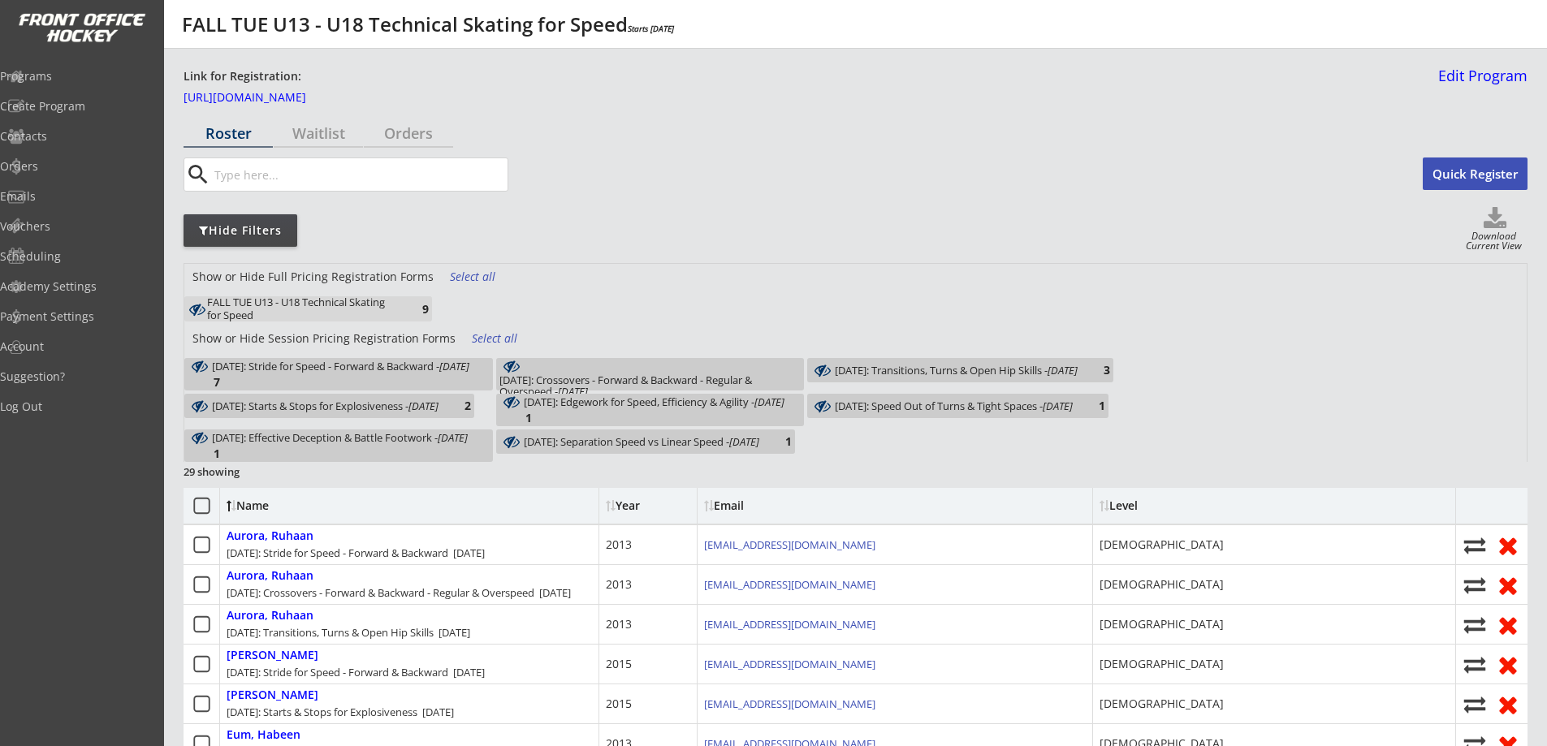
click at [442, 372] on div "[DATE]: Stride for Speed - Forward & Backward - [DATE]" at bounding box center [340, 366] width 257 height 11
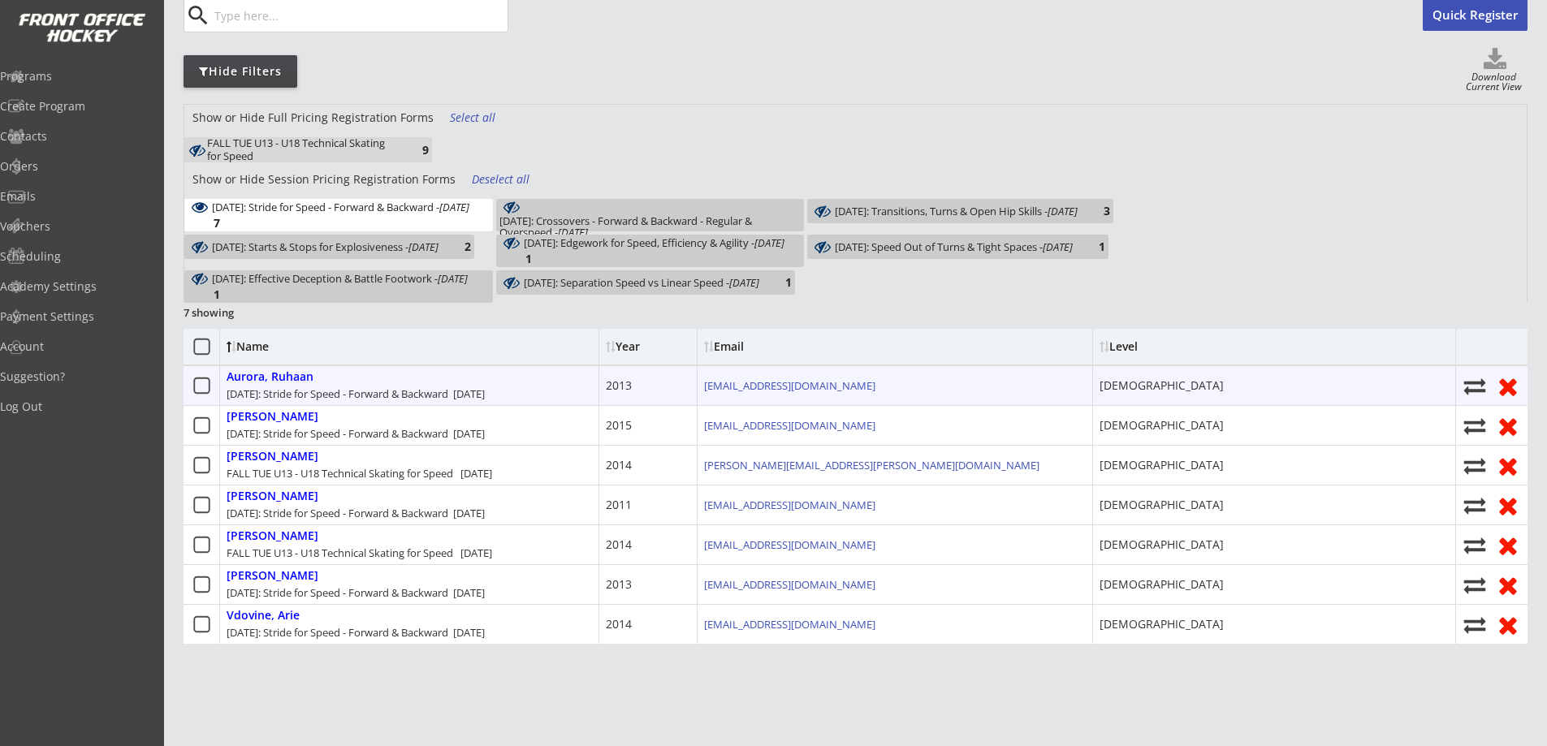
scroll to position [189, 0]
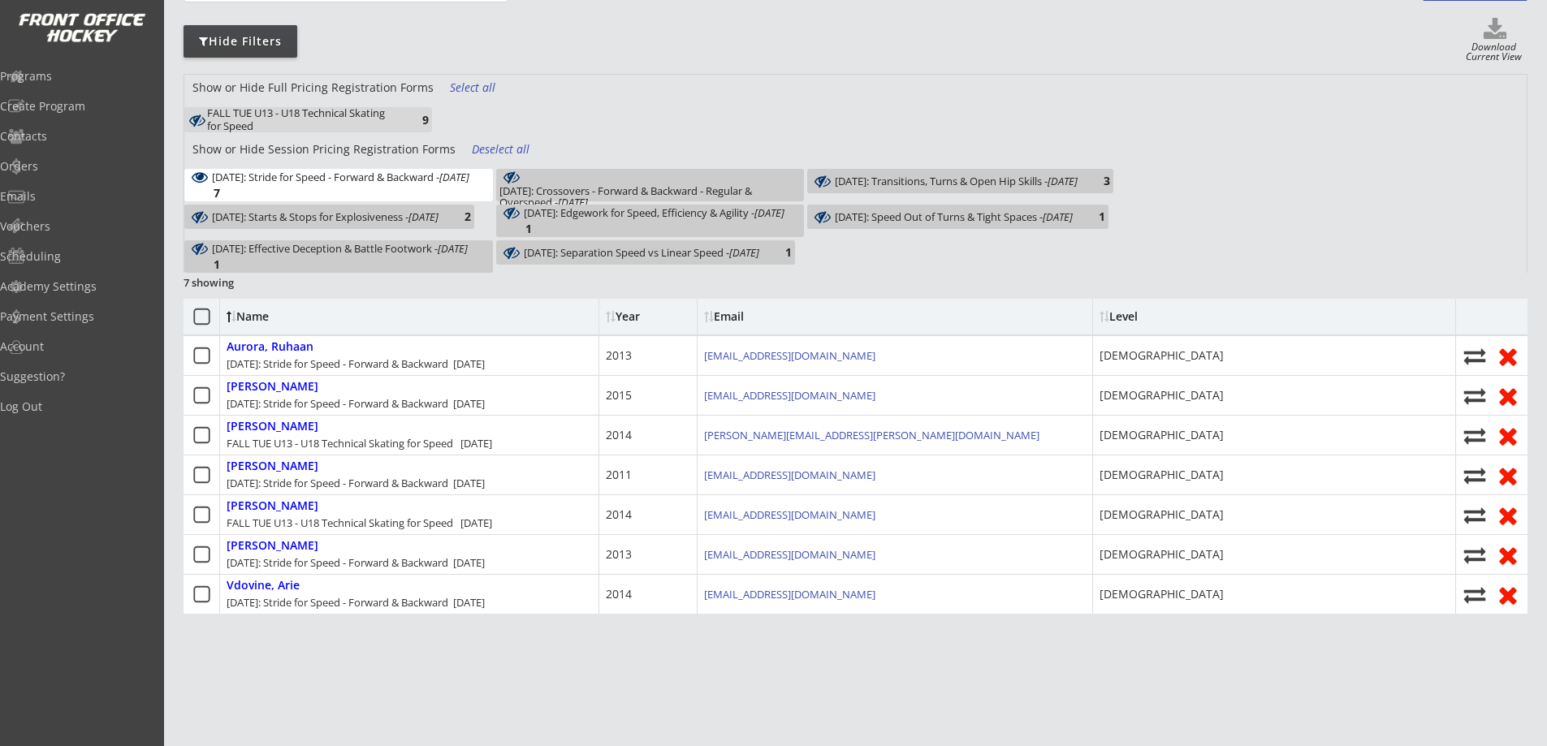
click at [412, 183] on div "[DATE]: Stride for Speed - Forward & Backward - [DATE]" at bounding box center [340, 176] width 257 height 11
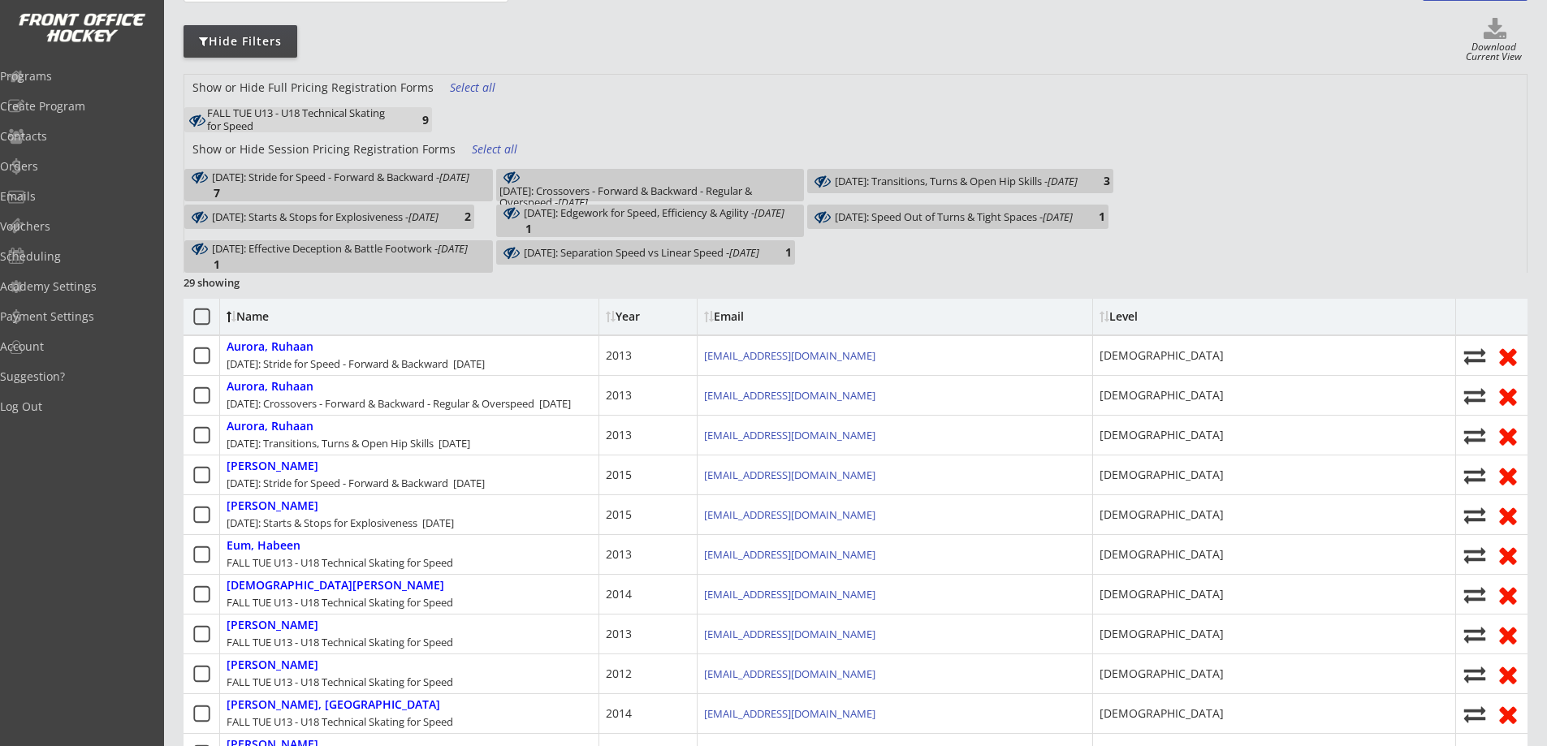
scroll to position [0, 0]
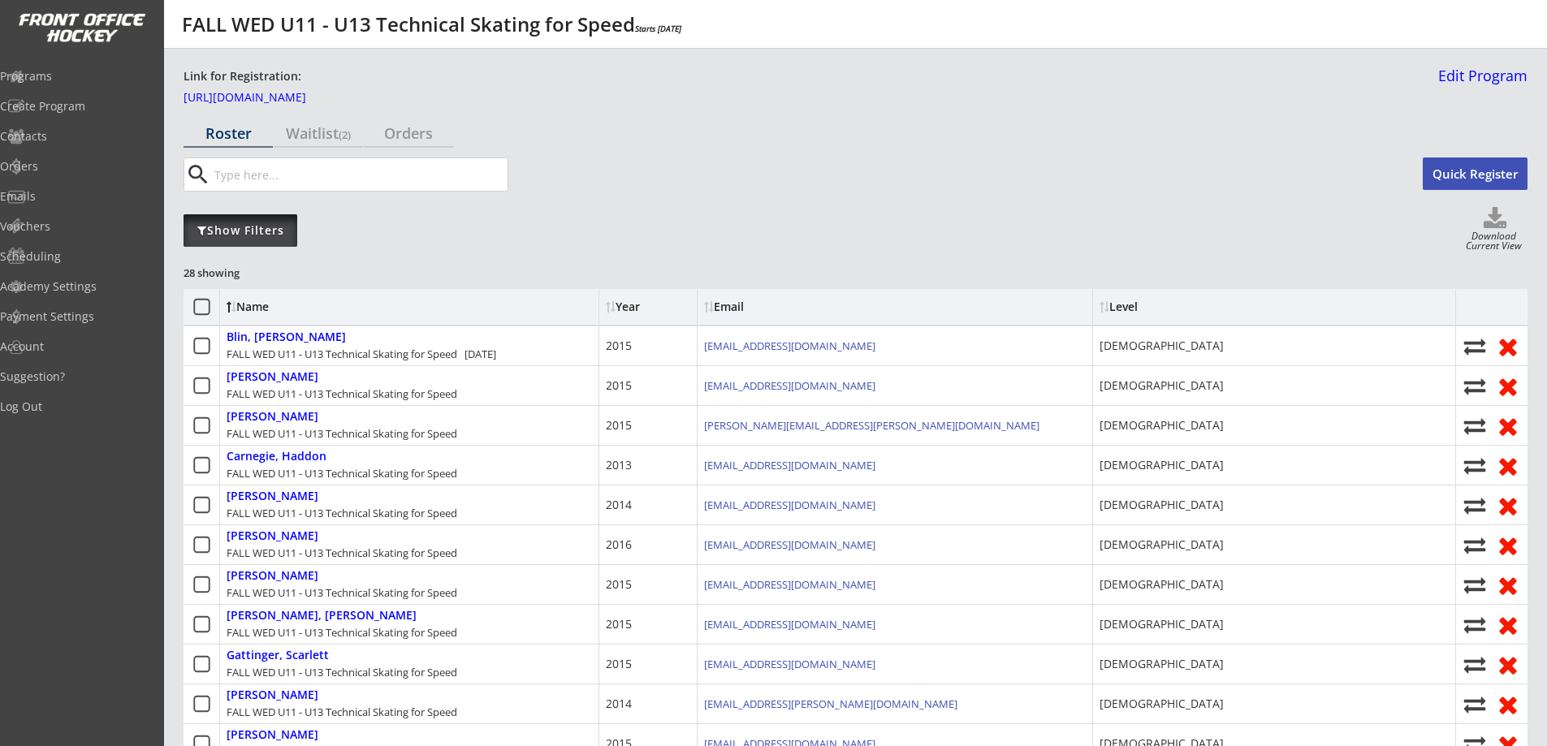
click at [259, 232] on div "Show Filters" at bounding box center [241, 231] width 114 height 16
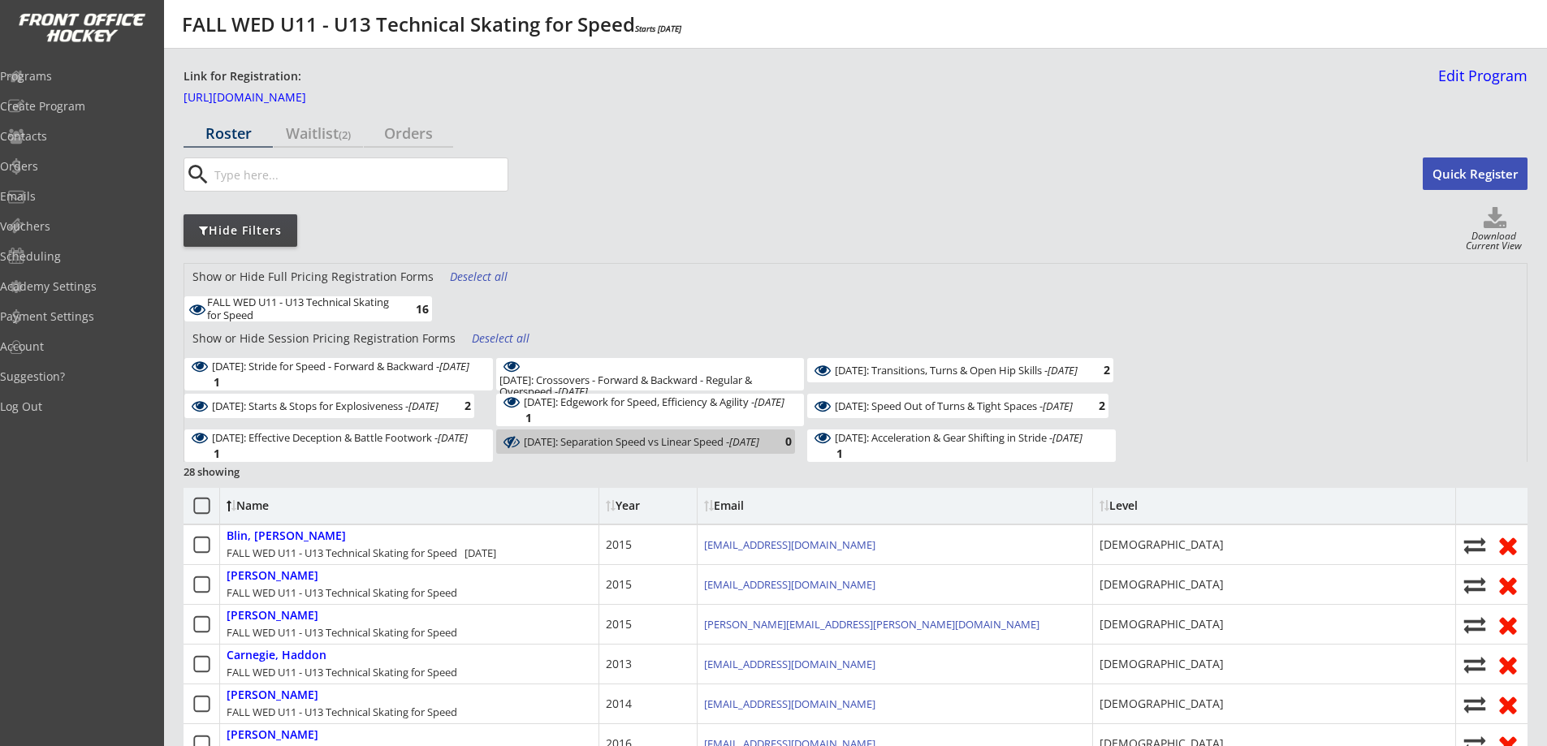
click at [468, 274] on div "Deselect all" at bounding box center [480, 277] width 60 height 16
click at [456, 370] on div "[DATE]: Stride for Speed - Forward & Backward - [DATE] 1" at bounding box center [338, 374] width 309 height 32
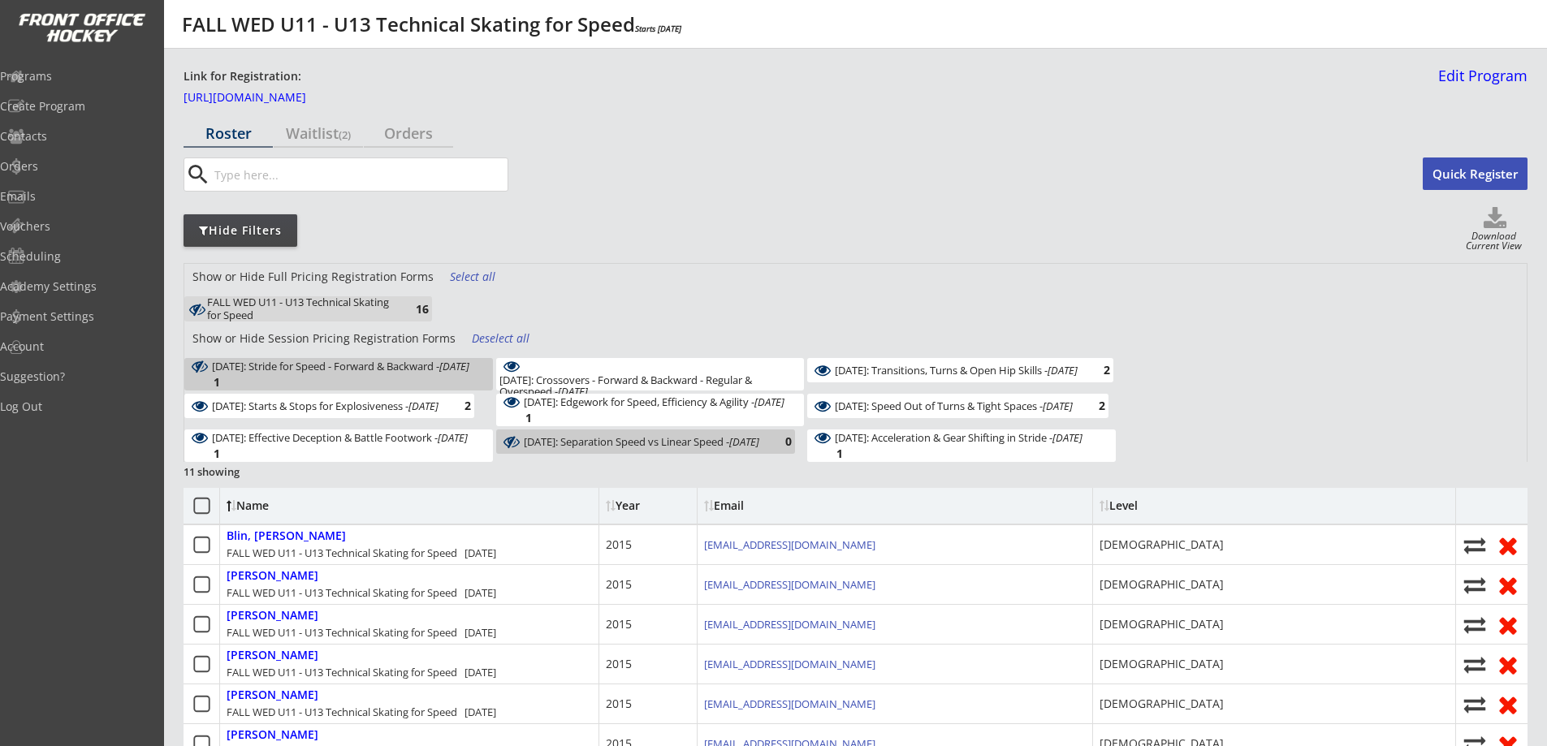
click at [297, 171] on input "input" at bounding box center [359, 174] width 296 height 32
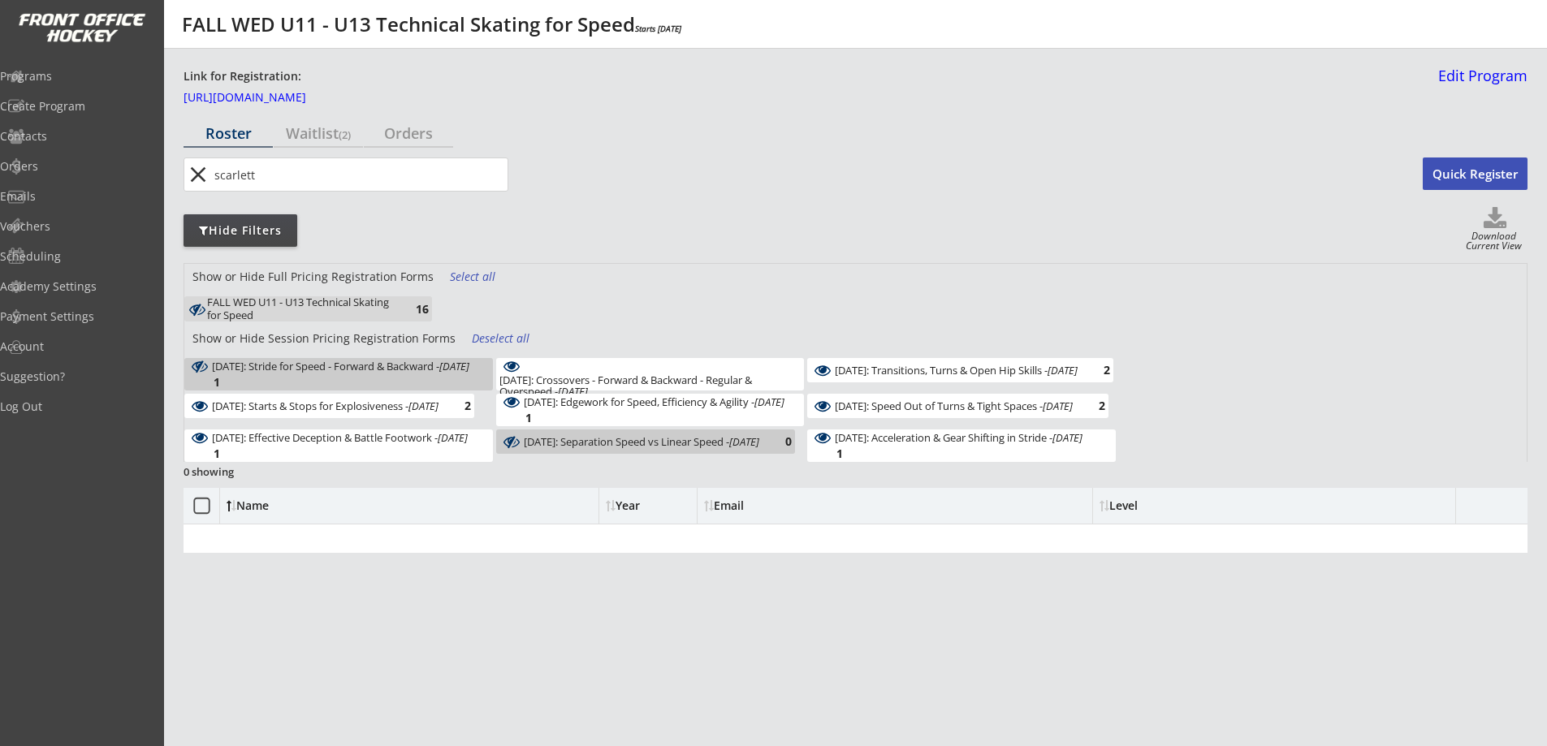
type input "scarlett"
click at [634, 216] on div "Hide Filters Download Current View" at bounding box center [856, 230] width 1344 height 46
click at [469, 279] on div "Select all" at bounding box center [480, 277] width 60 height 16
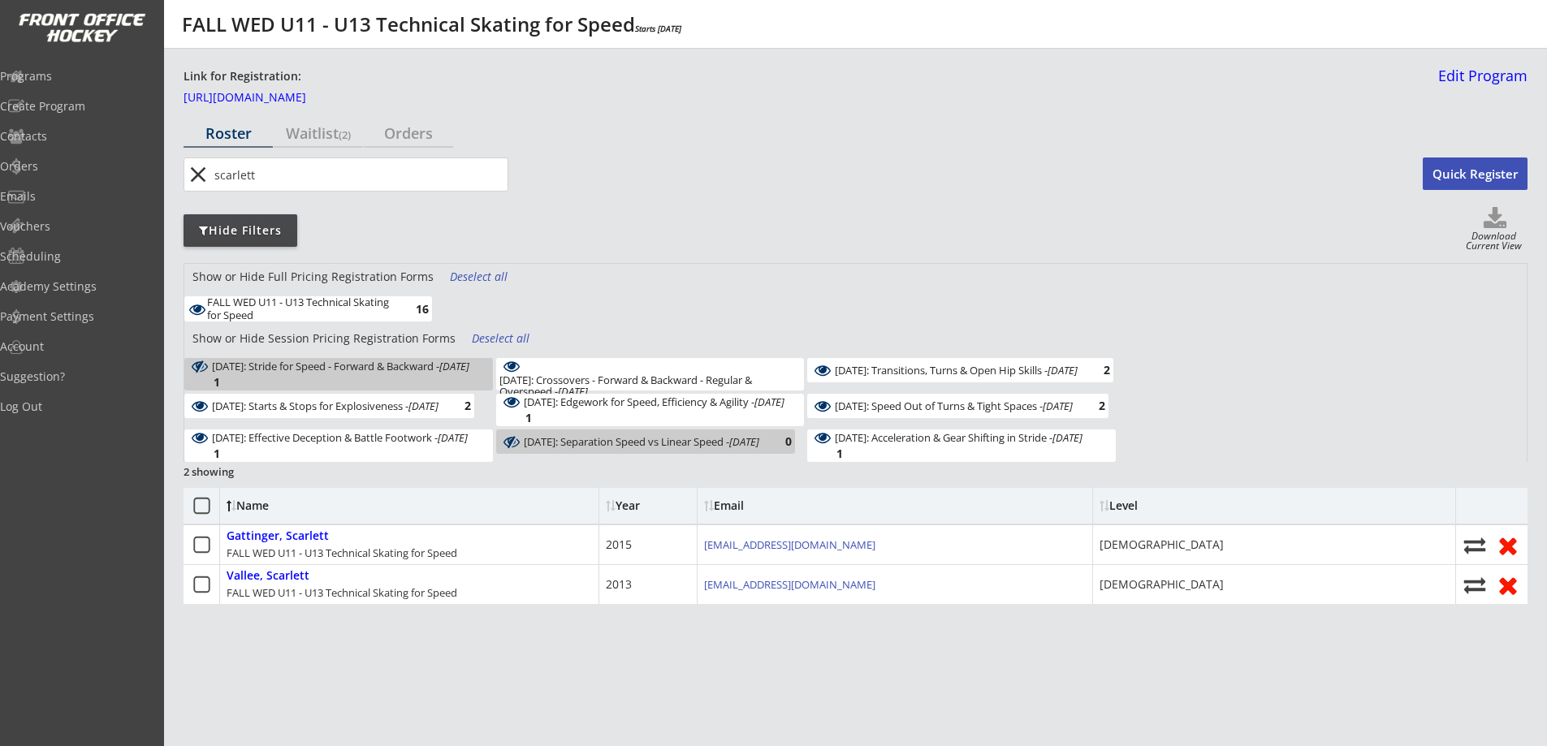
click at [488, 336] on div "Deselect all" at bounding box center [502, 339] width 60 height 16
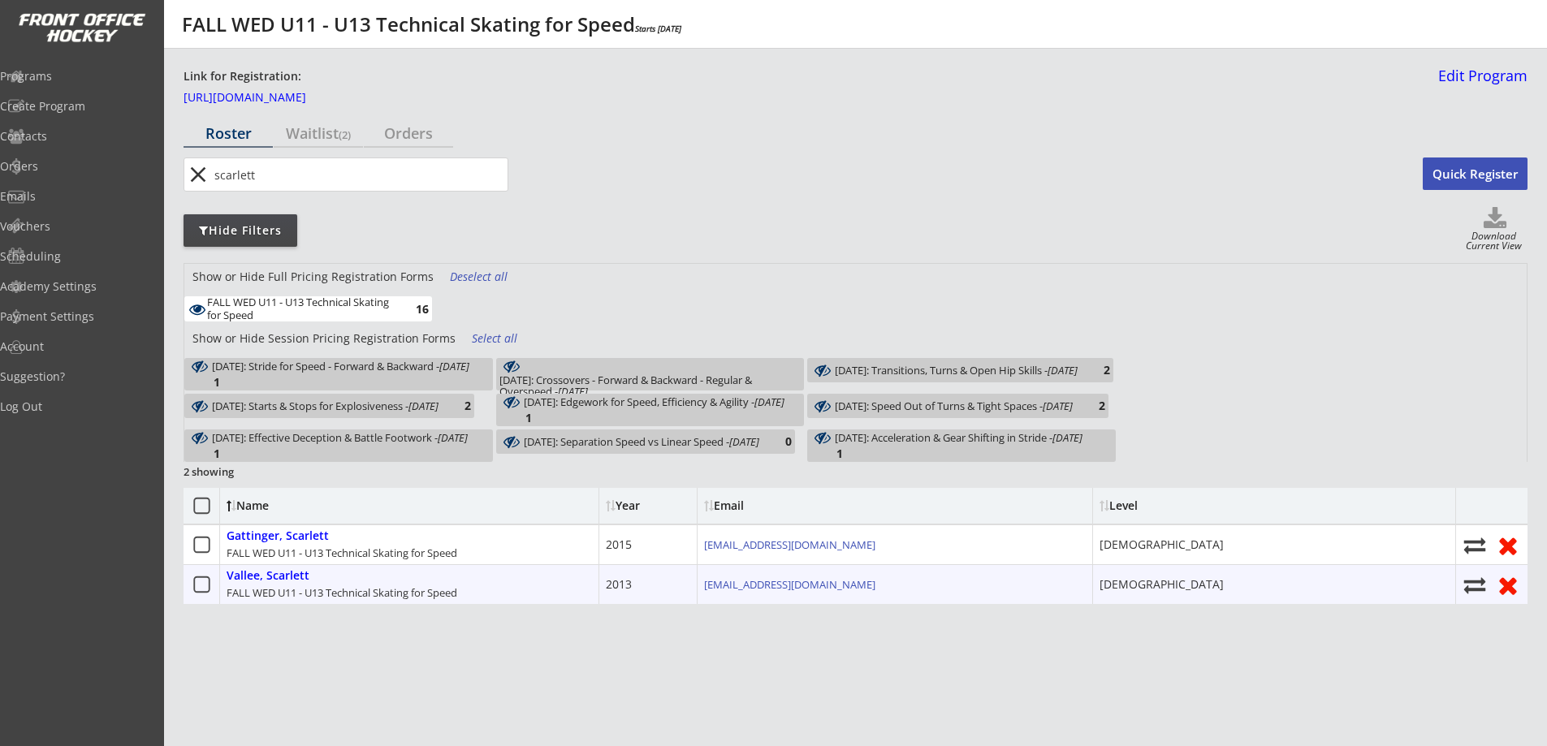
click at [1478, 585] on icon at bounding box center [1475, 585] width 24 height 22
select select ""1348695171700984260__LOOKUP__1752629314910x229407093439594500""
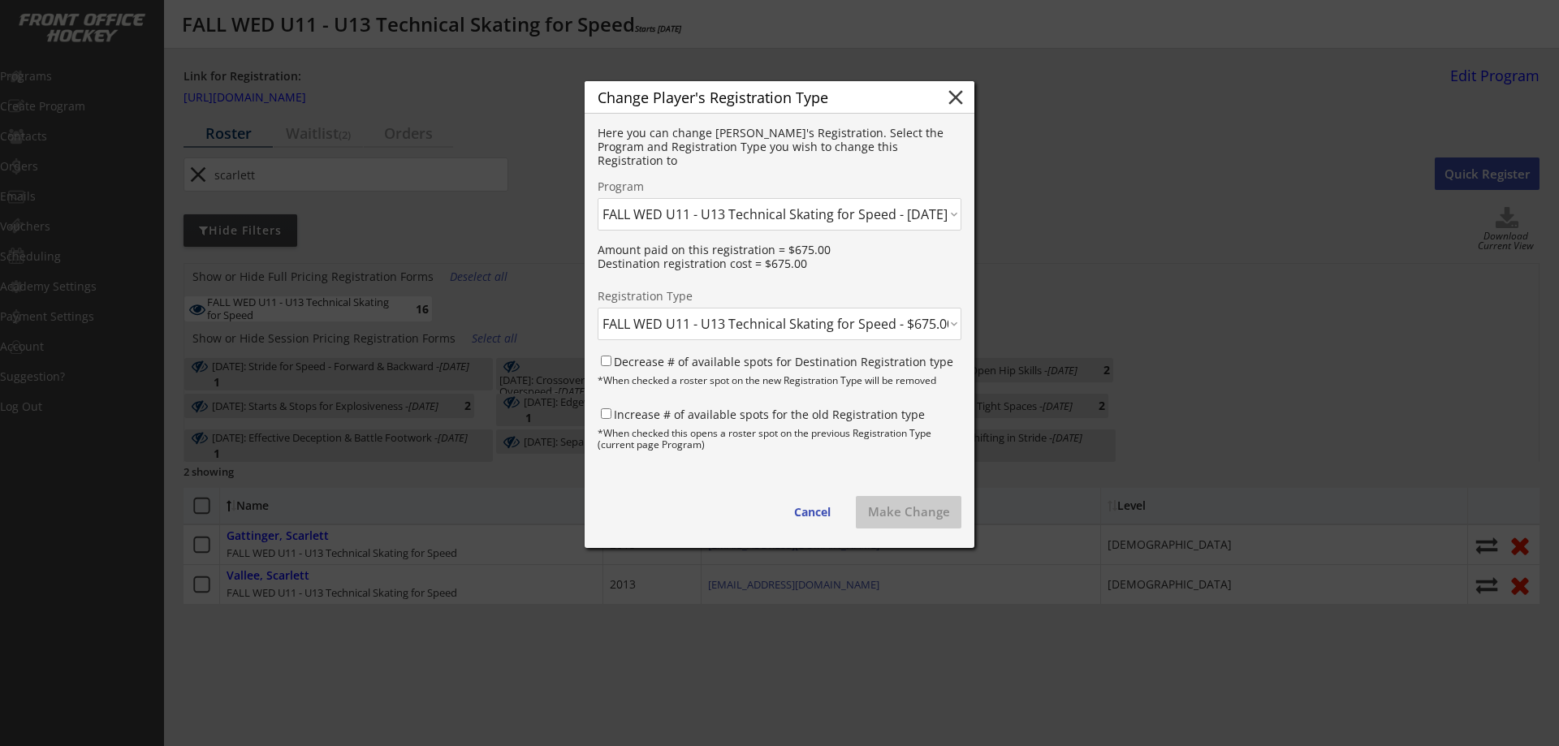
click at [763, 325] on select "Click here... FALL WED U11 - U13 Technical Skating for Speed - $675.00 [DATE]: …" at bounding box center [780, 324] width 364 height 32
click at [764, 326] on select "Click here... FALL WED U11 - U13 Technical Skating for Speed - $675.00 [DATE]: …" at bounding box center [780, 324] width 364 height 32
click at [875, 218] on select "Click here... FALL THUR AM Skating & Skills Combo - 10yrs + - 10/09/25 FALL TUE…" at bounding box center [780, 214] width 364 height 32
select select ""1348695171700984260__LOOKUP__1752632122121x550981774665056260""
click at [598, 198] on select "Click here... FALL THUR AM Skating & Skills Combo - 10yrs + - 10/09/25 FALL TUE…" at bounding box center [780, 214] width 364 height 32
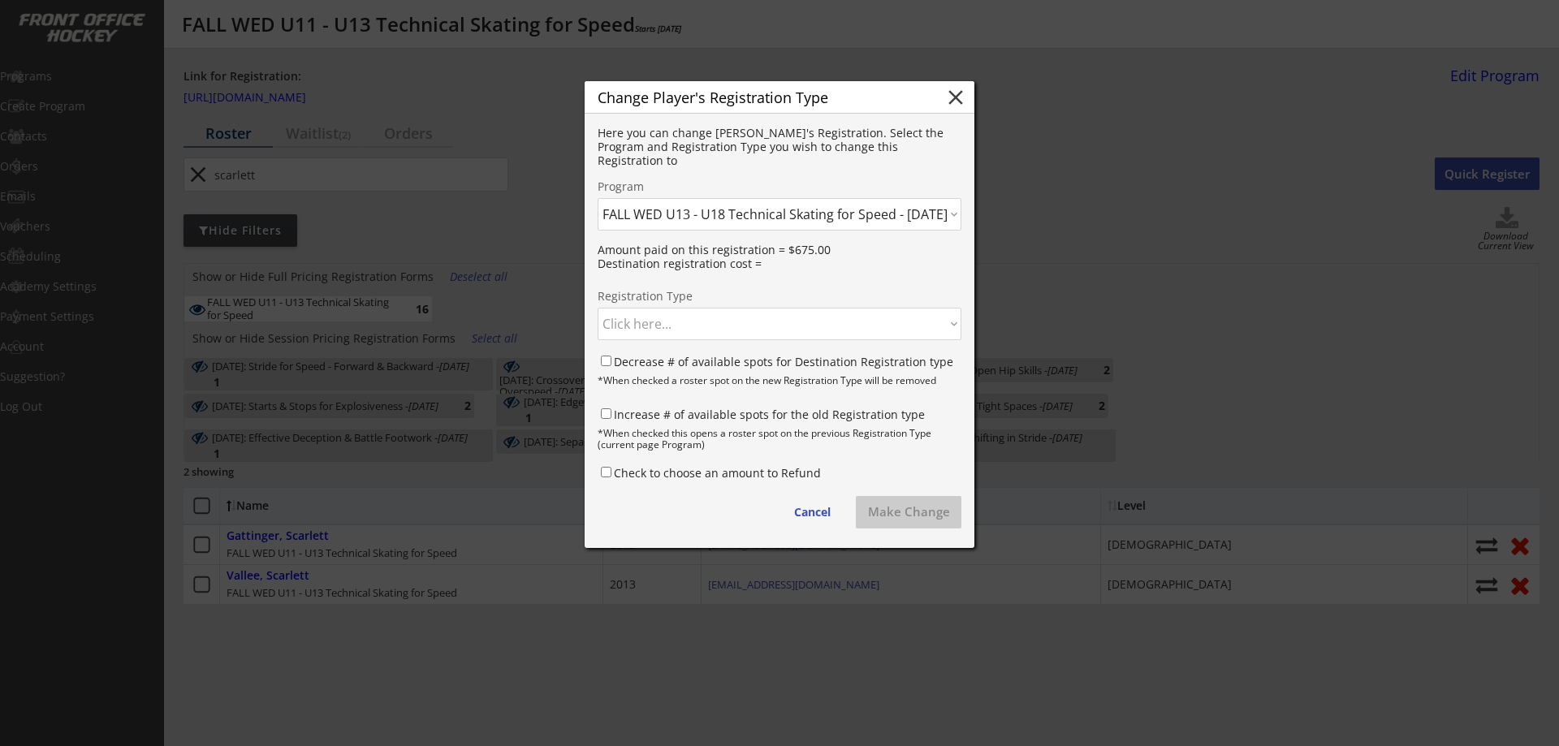
click at [759, 323] on select "Click here... FALL WED U13 - U18 Technical Skating for Speed - $675.00 October …" at bounding box center [780, 324] width 364 height 32
select select ""1348695171700984260__LOOKUP__1752632334433x198350183590002700""
click at [598, 308] on select "Click here... FALL WED U13 - U18 Technical Skating for Speed - $675.00 October …" at bounding box center [780, 324] width 364 height 32
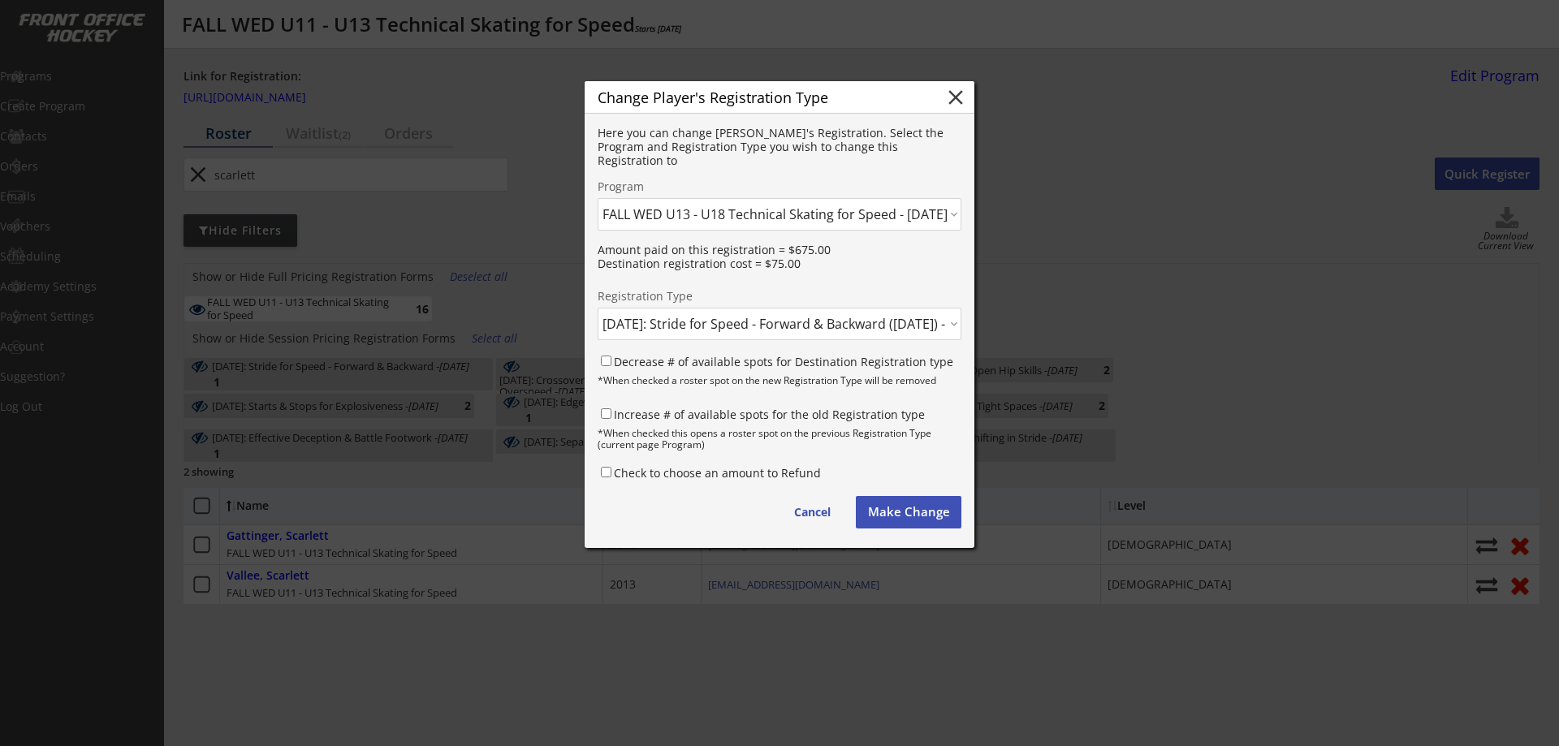
click at [734, 367] on label "Decrease # of available spots for Destination Registration type" at bounding box center [783, 361] width 339 height 15
click at [611, 366] on input "Decrease # of available spots for Destination Registration type" at bounding box center [606, 361] width 11 height 11
checkbox input "true"
click at [689, 420] on label "Increase # of available spots for the old Registration type" at bounding box center [769, 414] width 311 height 15
click at [611, 419] on input "Increase # of available spots for the old Registration type" at bounding box center [606, 413] width 11 height 11
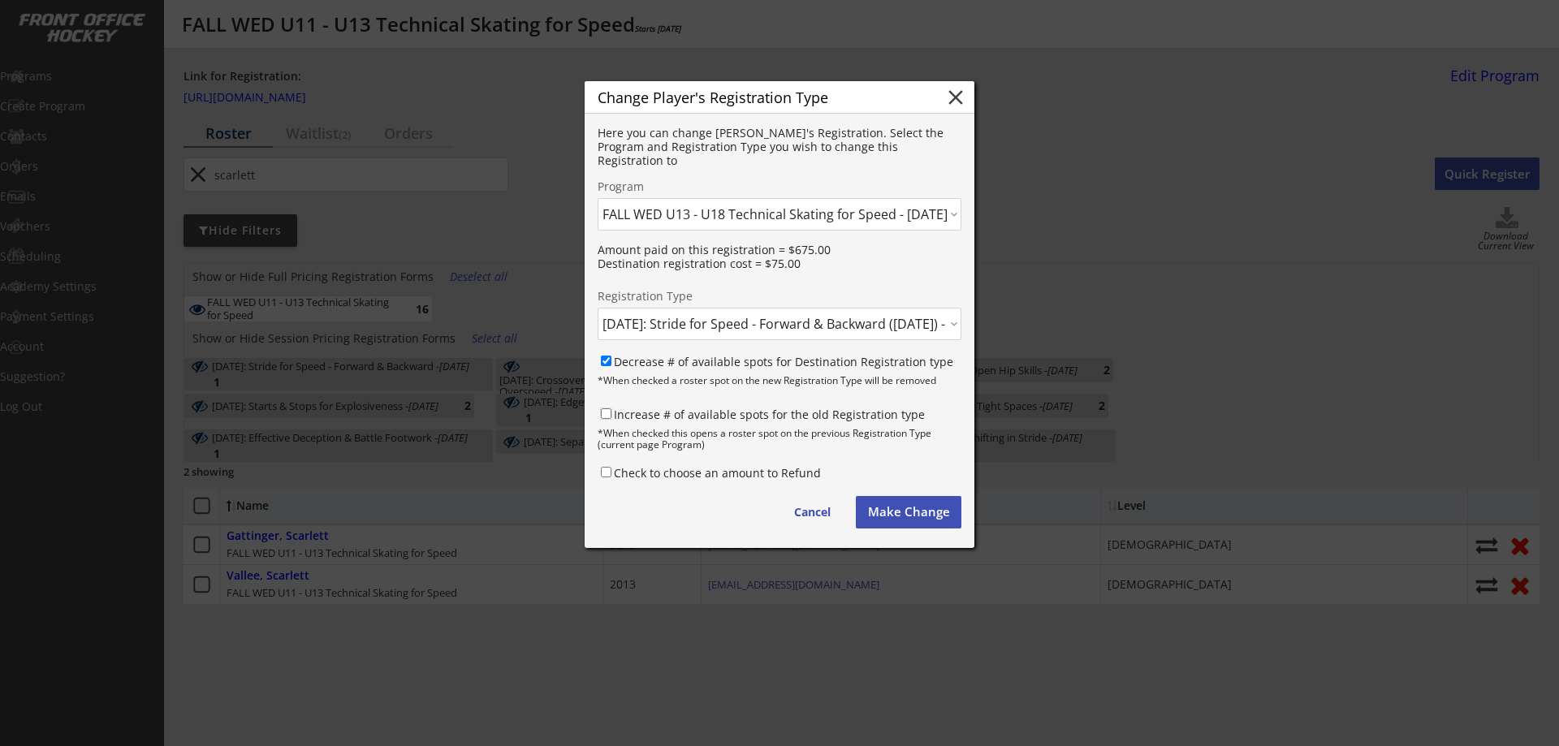
checkbox input "true"
click at [803, 503] on button "Cancel" at bounding box center [812, 512] width 69 height 32
select select ""1348695171700984260__LOOKUP__1752629314910x773090959527247900""
select select ""PLACEHOLDER_1427118222253""
checkbox input "false"
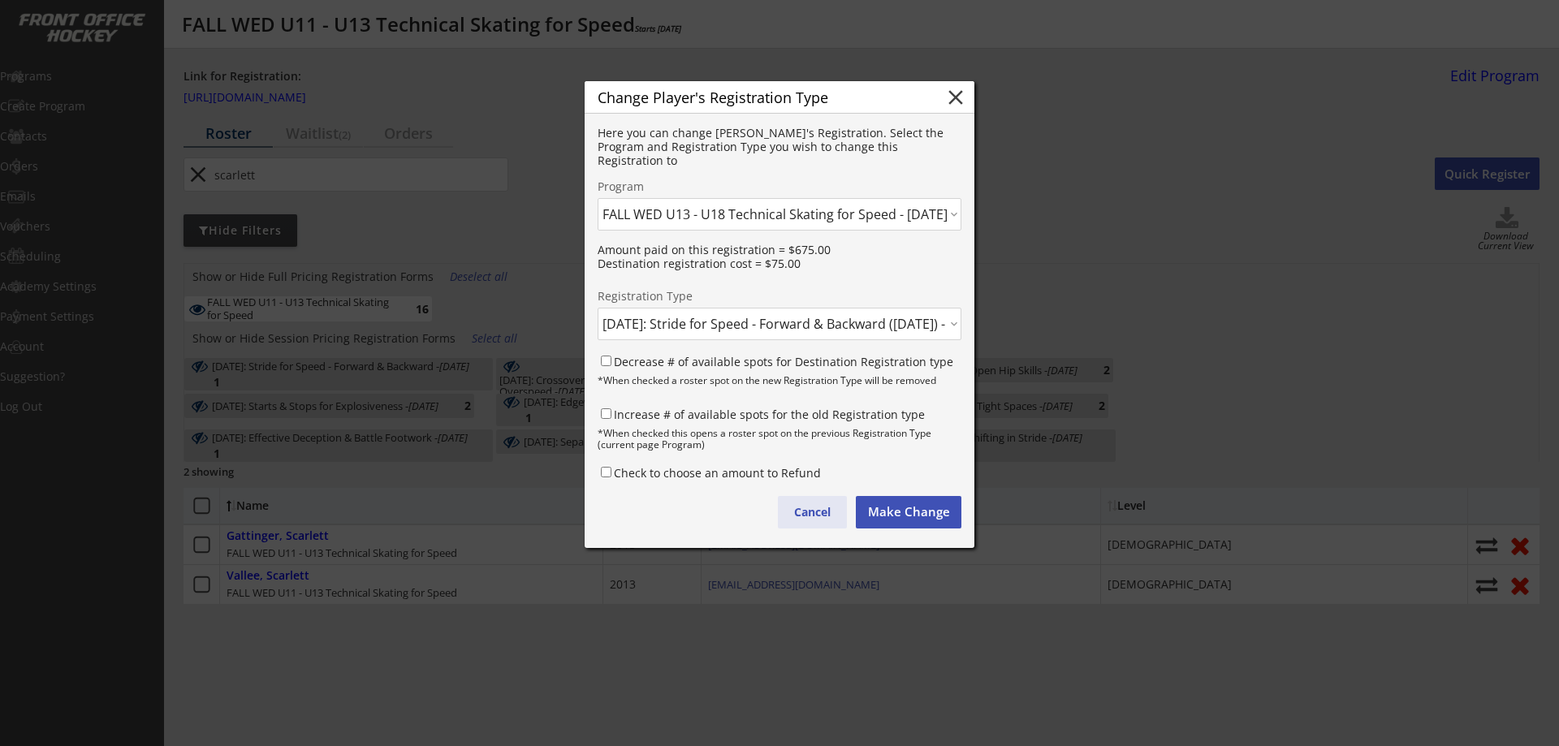
checkbox input "false"
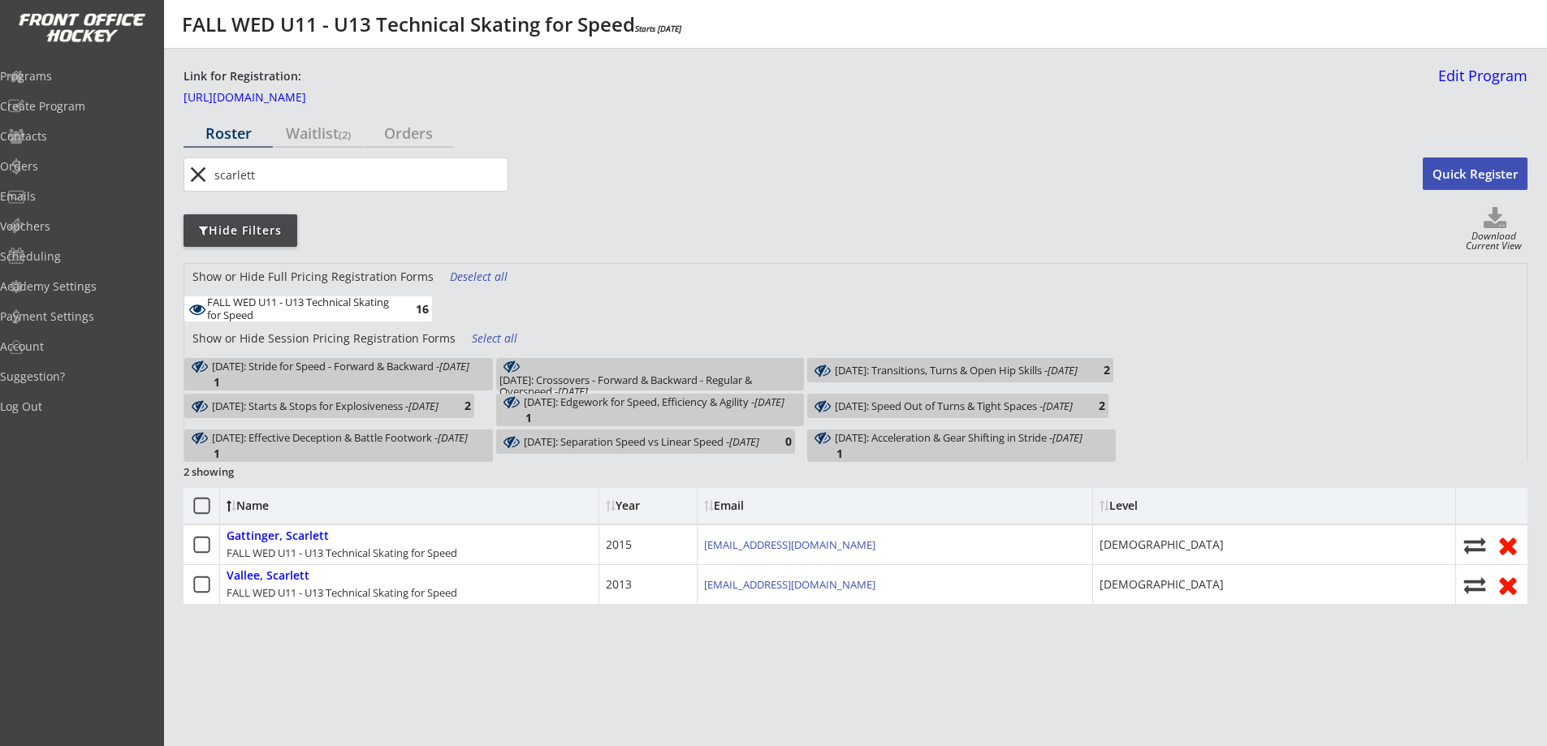
click at [482, 332] on div "Select all" at bounding box center [502, 339] width 60 height 16
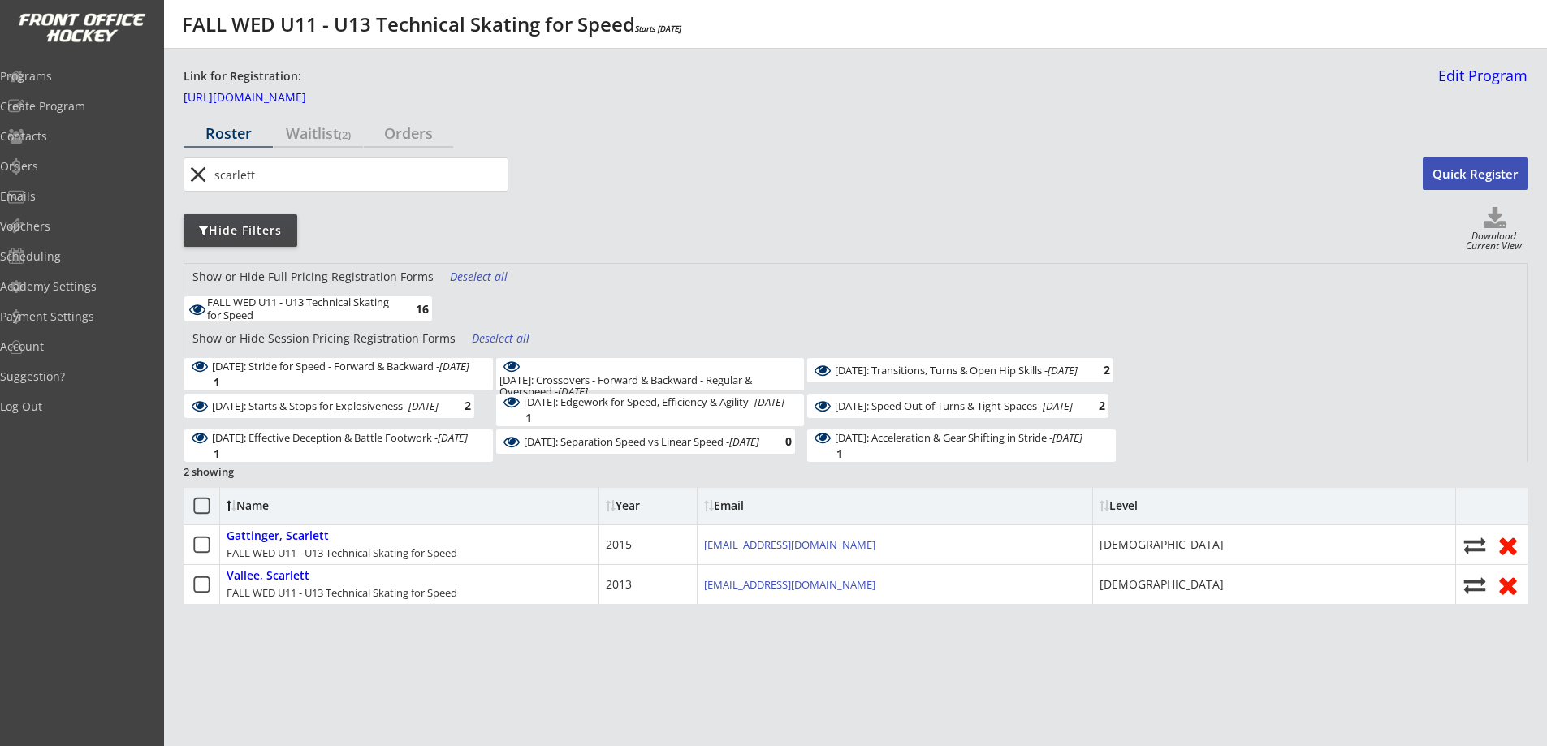
click at [360, 305] on div "FALL WED U11 - U13 Technical Skating for Speed" at bounding box center [301, 308] width 189 height 25
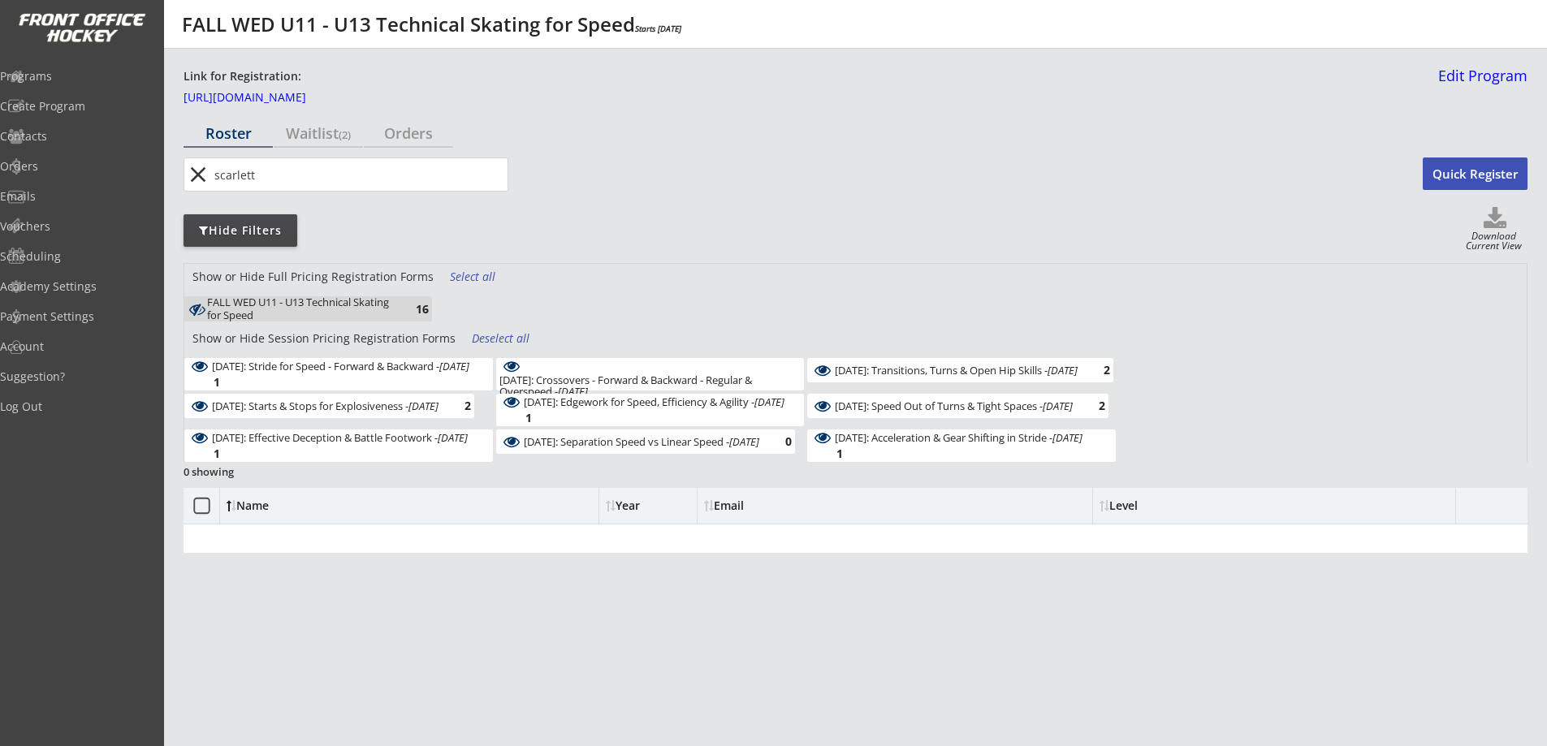
click at [359, 304] on div "FALL WED U11 - U13 Technical Skating for Speed" at bounding box center [301, 308] width 189 height 25
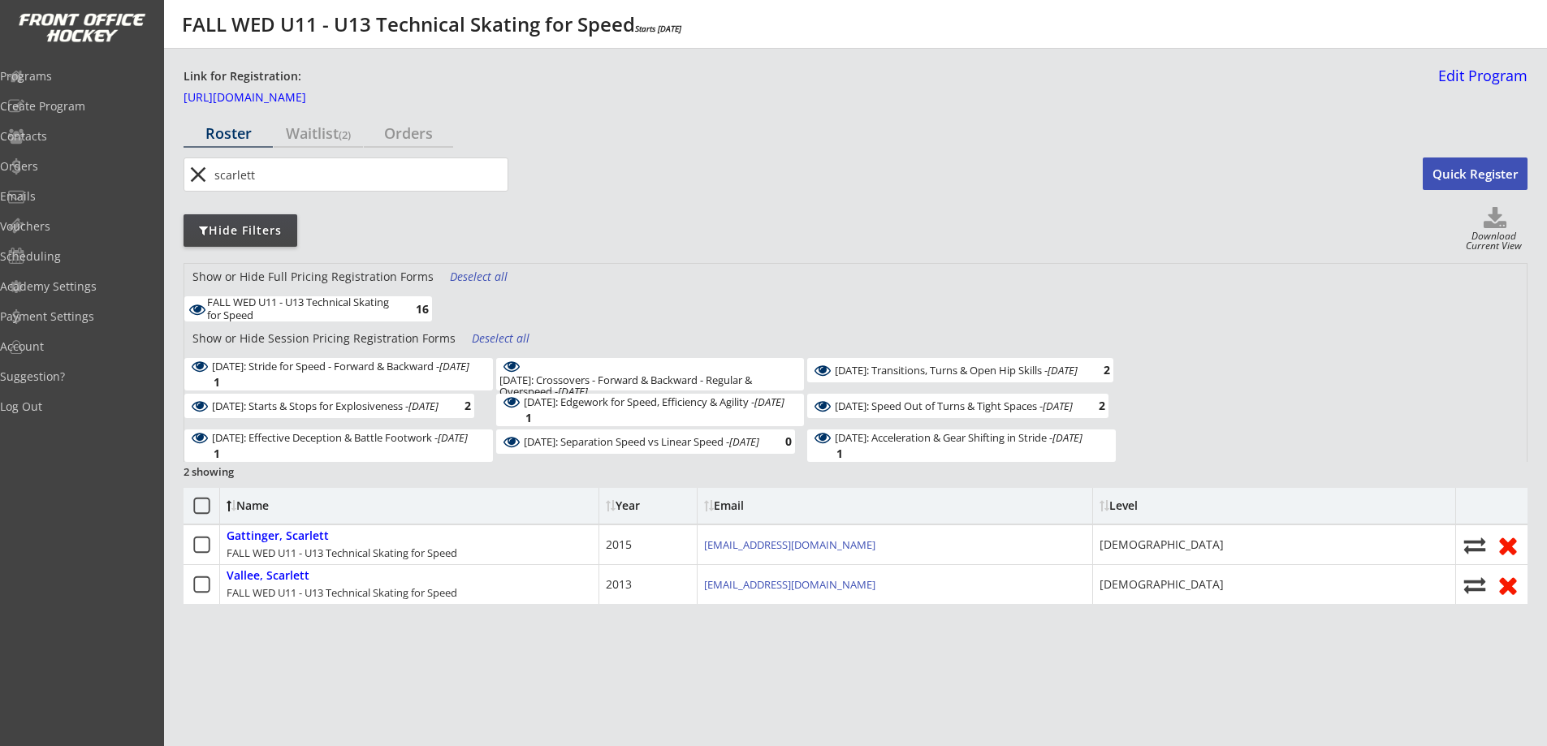
click at [490, 338] on div "Deselect all" at bounding box center [502, 339] width 60 height 16
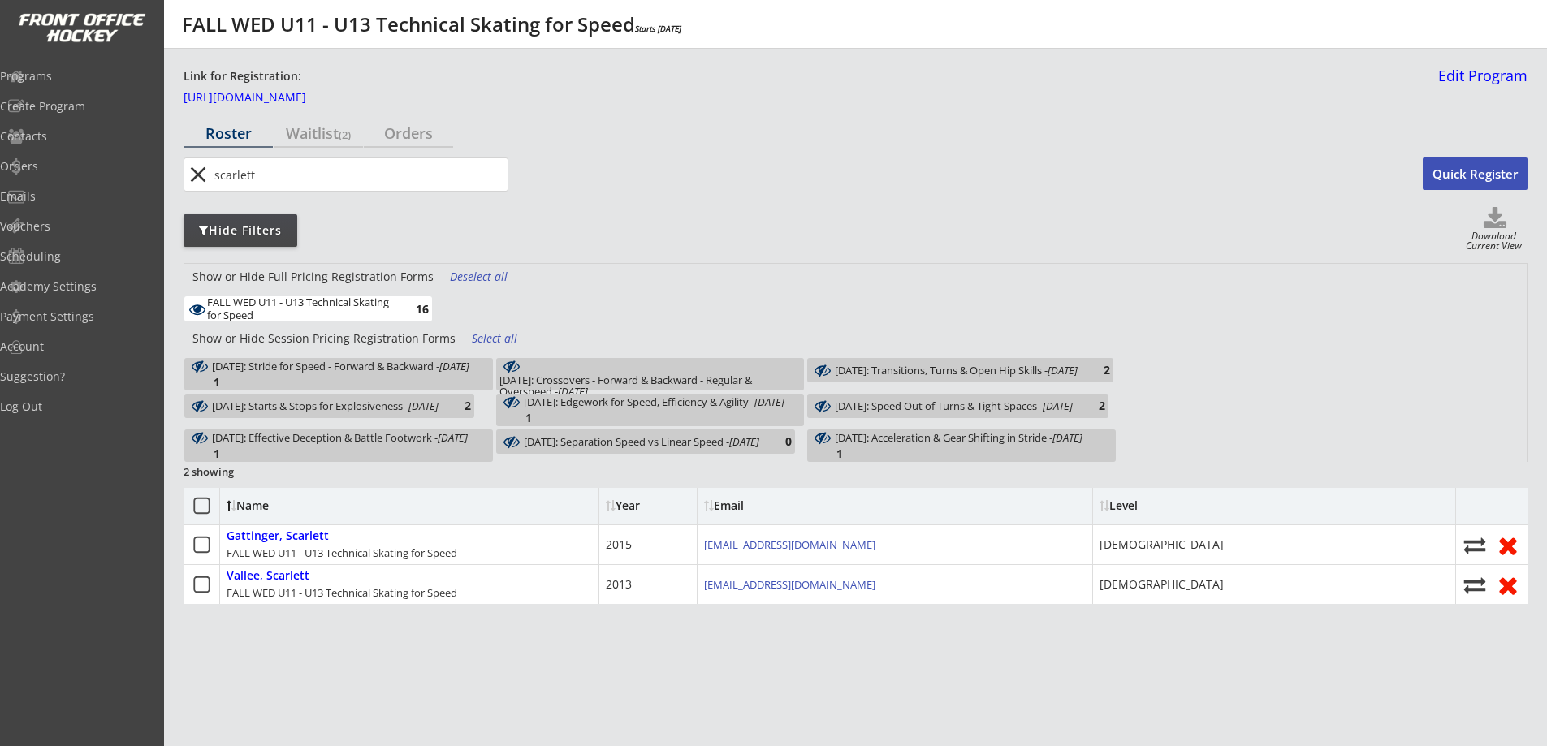
click at [348, 307] on div "FALL WED U11 - U13 Technical Skating for Speed" at bounding box center [301, 308] width 189 height 25
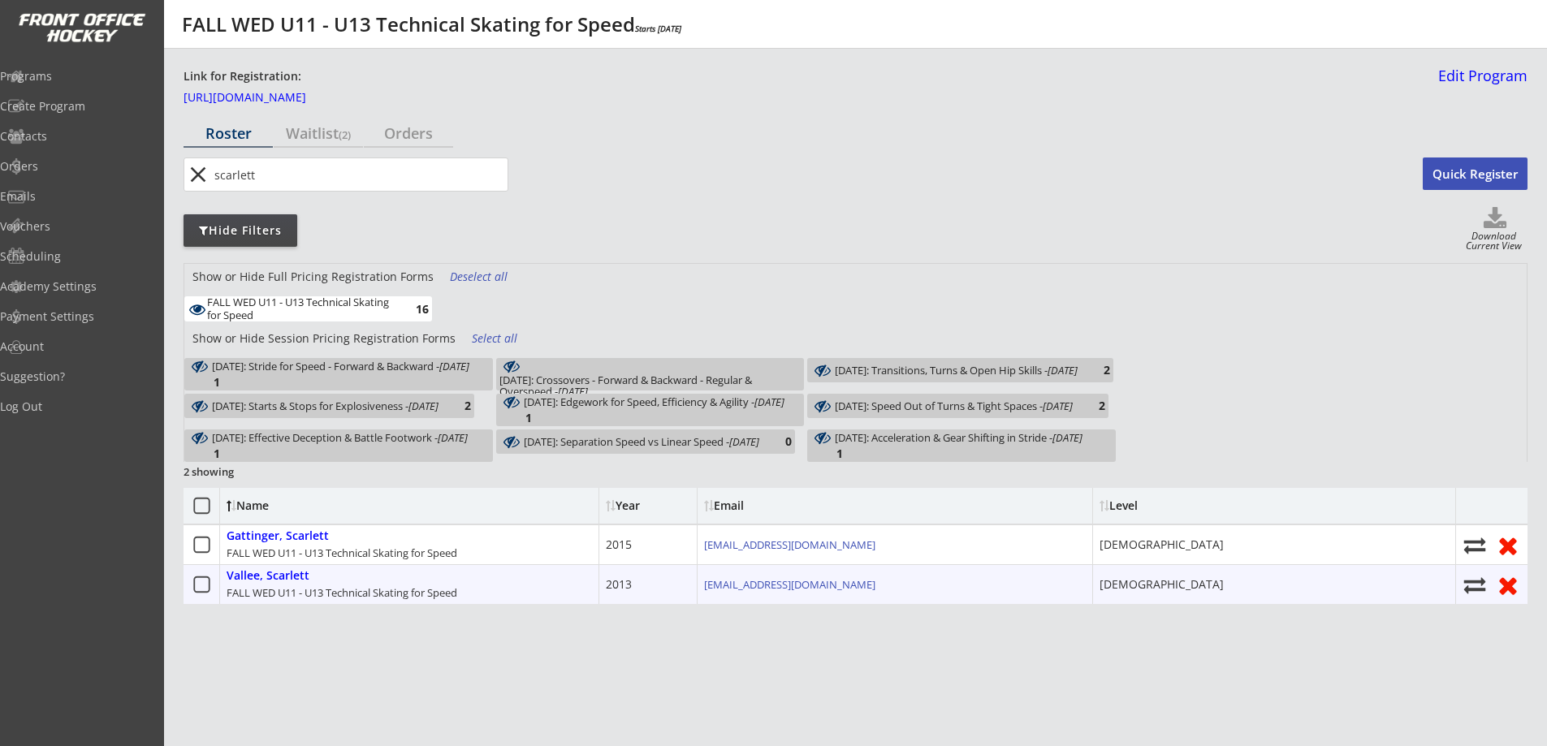
click at [1472, 581] on use at bounding box center [1475, 585] width 22 height 16
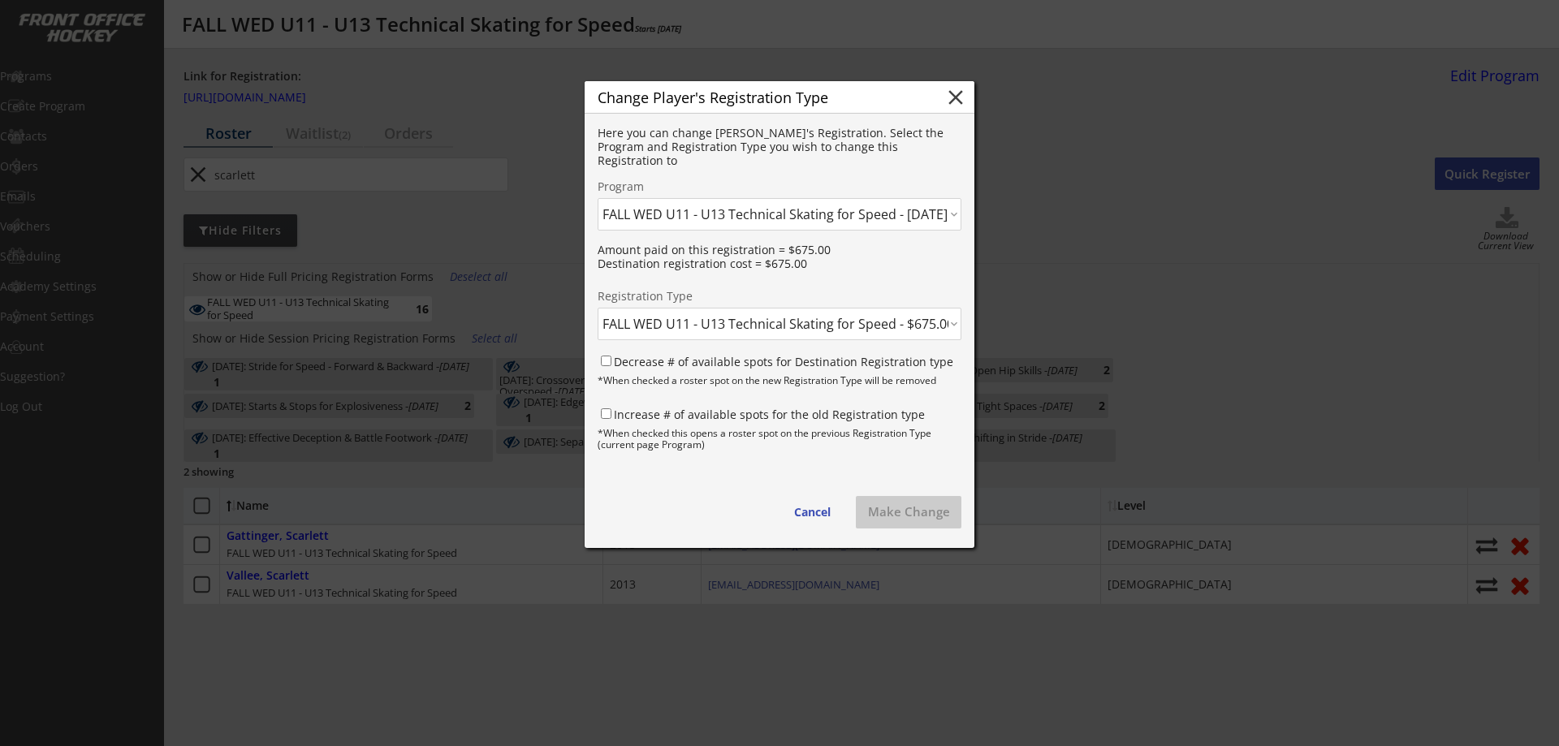
click at [803, 211] on select "Click here... FALL THUR AM Skating & Skills Combo - 10yrs + - 10/09/25 FALL TUE…" at bounding box center [780, 214] width 364 height 32
click at [803, 514] on button "Cancel" at bounding box center [812, 512] width 69 height 32
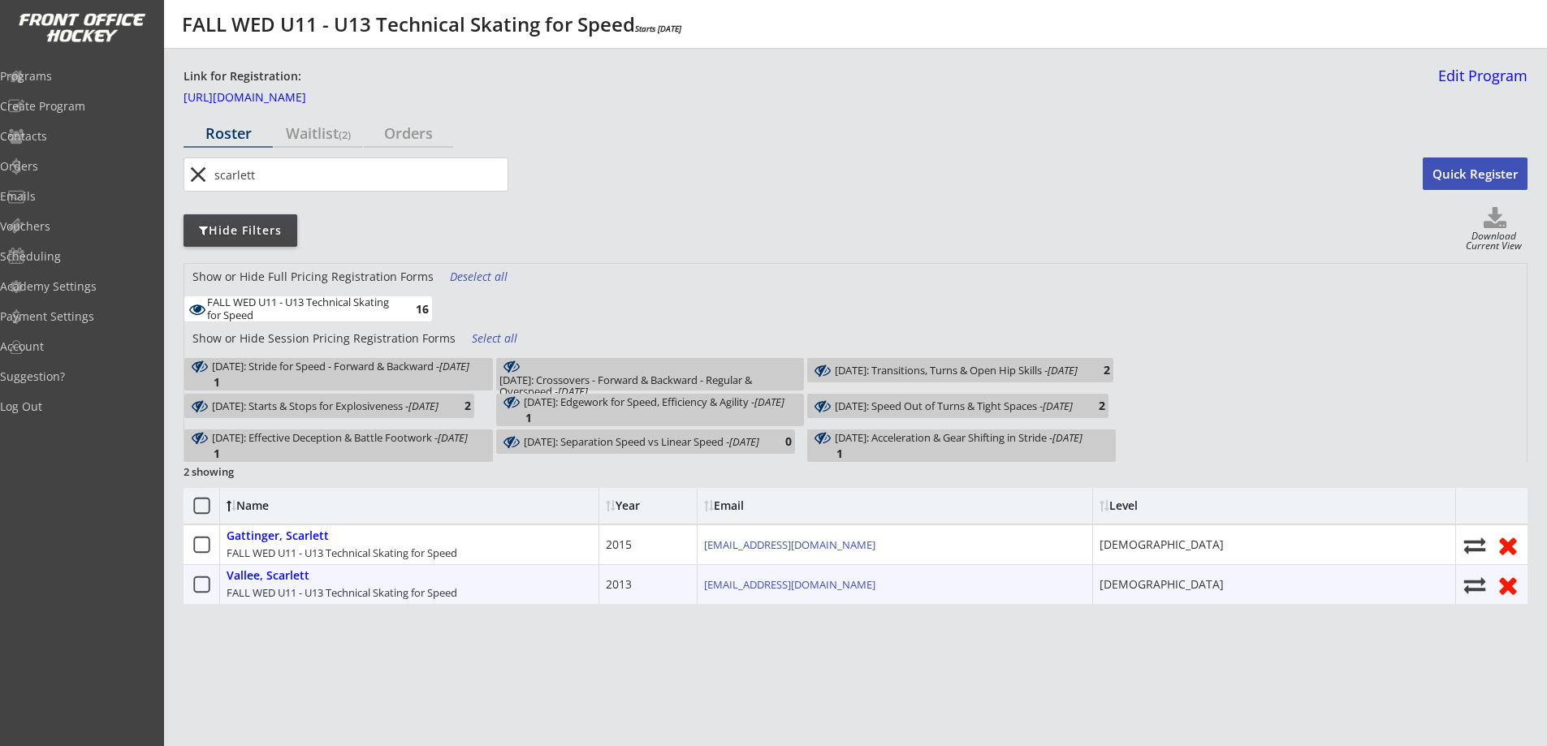
click at [1480, 582] on use at bounding box center [1475, 585] width 22 height 16
select select ""1348695171700984260__LOOKUP__1752629314910x229407093439594500""
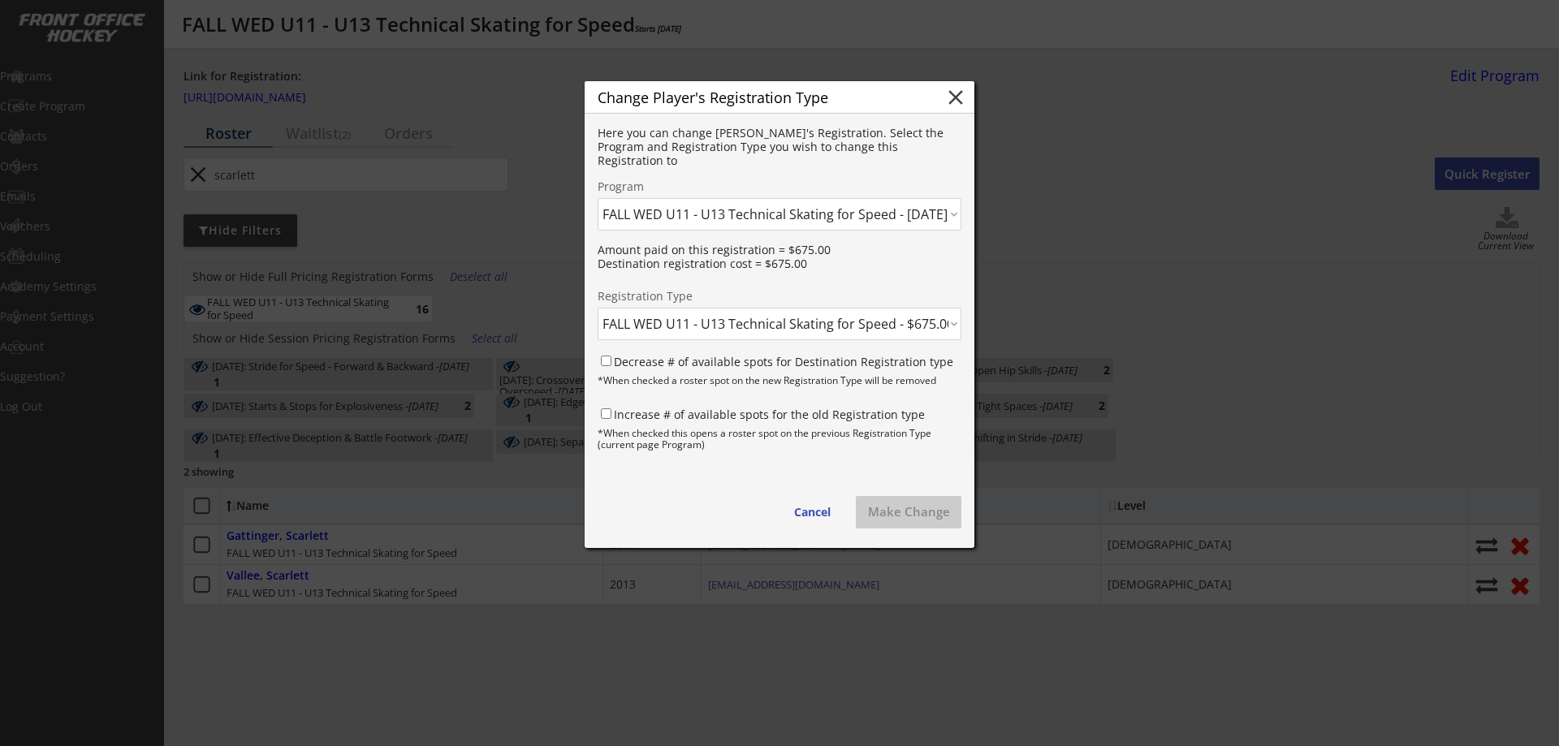
click at [782, 215] on select "Click here... FALL THUR AM Skating & Skills Combo - 10yrs + - 10/09/25 FALL TUE…" at bounding box center [780, 214] width 364 height 32
select select ""1348695171700984260__LOOKUP__1752632122121x550981774665056260""
click at [598, 198] on select "Click here... FALL THUR AM Skating & Skills Combo - 10yrs + - 10/09/25 FALL TUE…" at bounding box center [780, 214] width 364 height 32
click at [780, 325] on select "Click here... FALL WED U13 - U18 Technical Skating for Speed - $675.00 October …" at bounding box center [780, 324] width 364 height 32
select select ""1348695171700984260__LOOKUP__1752632122121x938474353903272000""
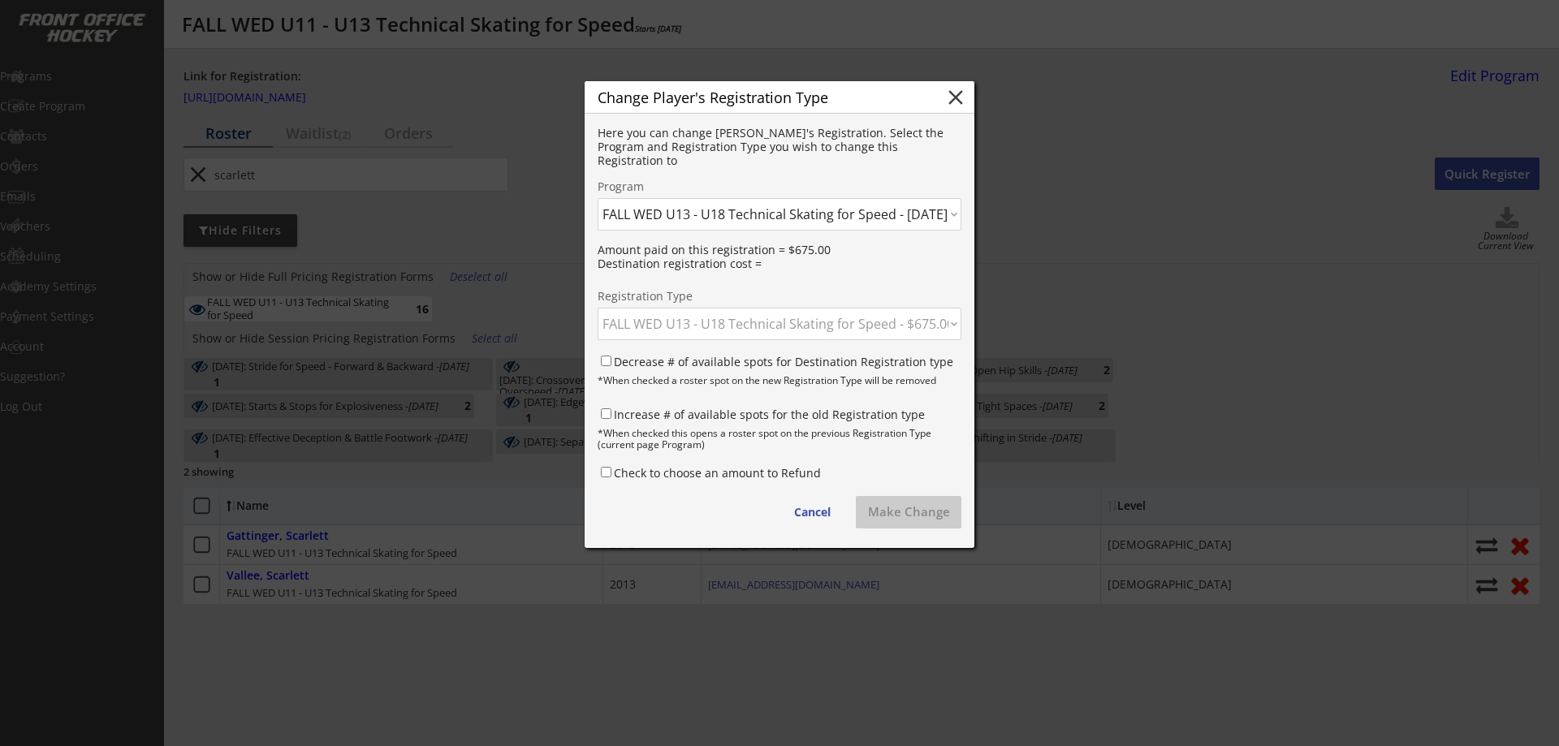
click at [598, 308] on select "Click here... FALL WED U13 - U18 Technical Skating for Speed - $675.00 October …" at bounding box center [780, 324] width 364 height 32
click at [759, 360] on label "Decrease # of available spots for Destination Registration type" at bounding box center [783, 361] width 339 height 15
click at [611, 360] on input "Decrease # of available spots for Destination Registration type" at bounding box center [606, 361] width 11 height 11
checkbox input "true"
click at [733, 420] on label "Increase # of available spots for the old Registration type" at bounding box center [769, 414] width 311 height 15
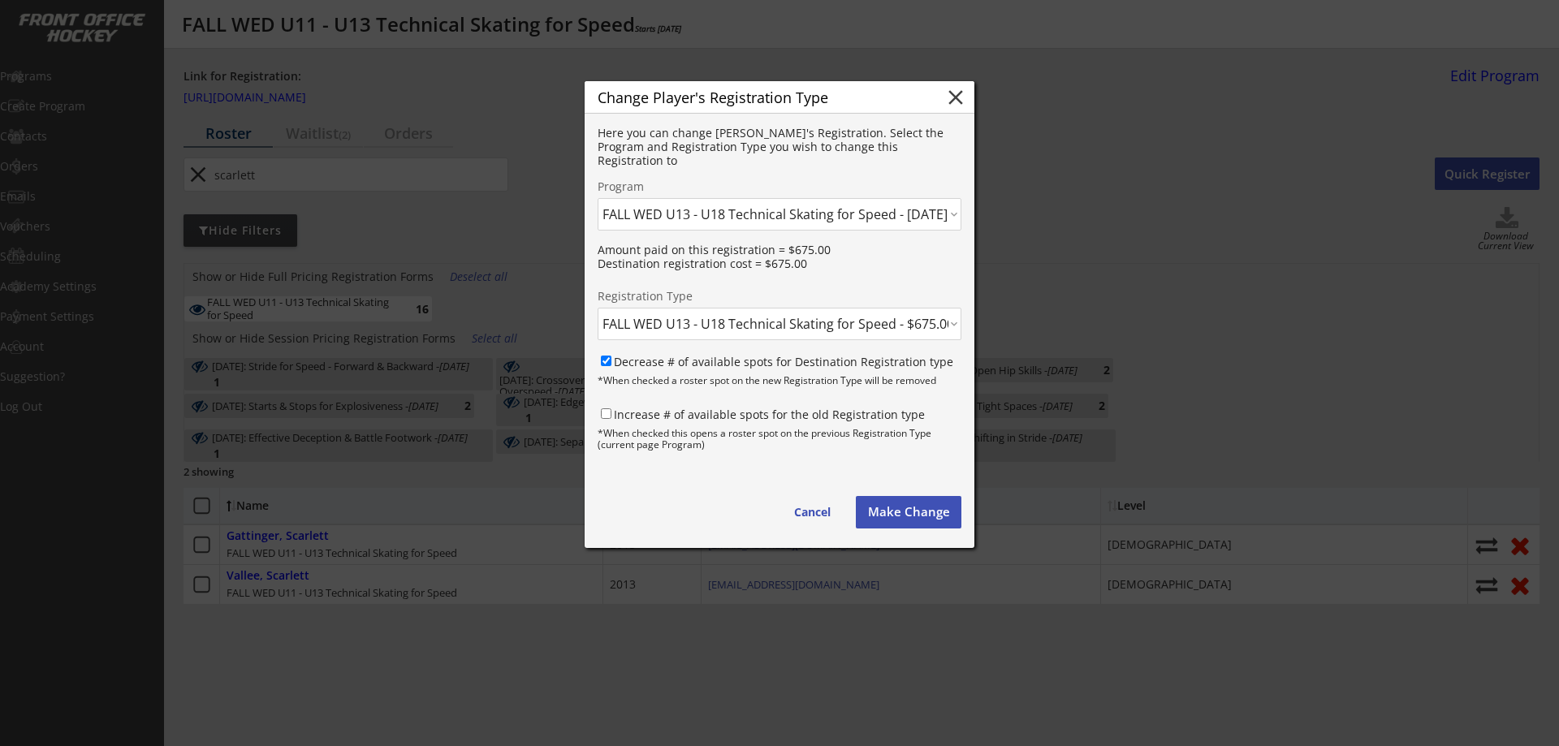
click at [611, 419] on input "Increase # of available spots for the old Registration type" at bounding box center [606, 413] width 11 height 11
checkbox input "true"
click at [901, 513] on button "Make Change" at bounding box center [909, 512] width 106 height 32
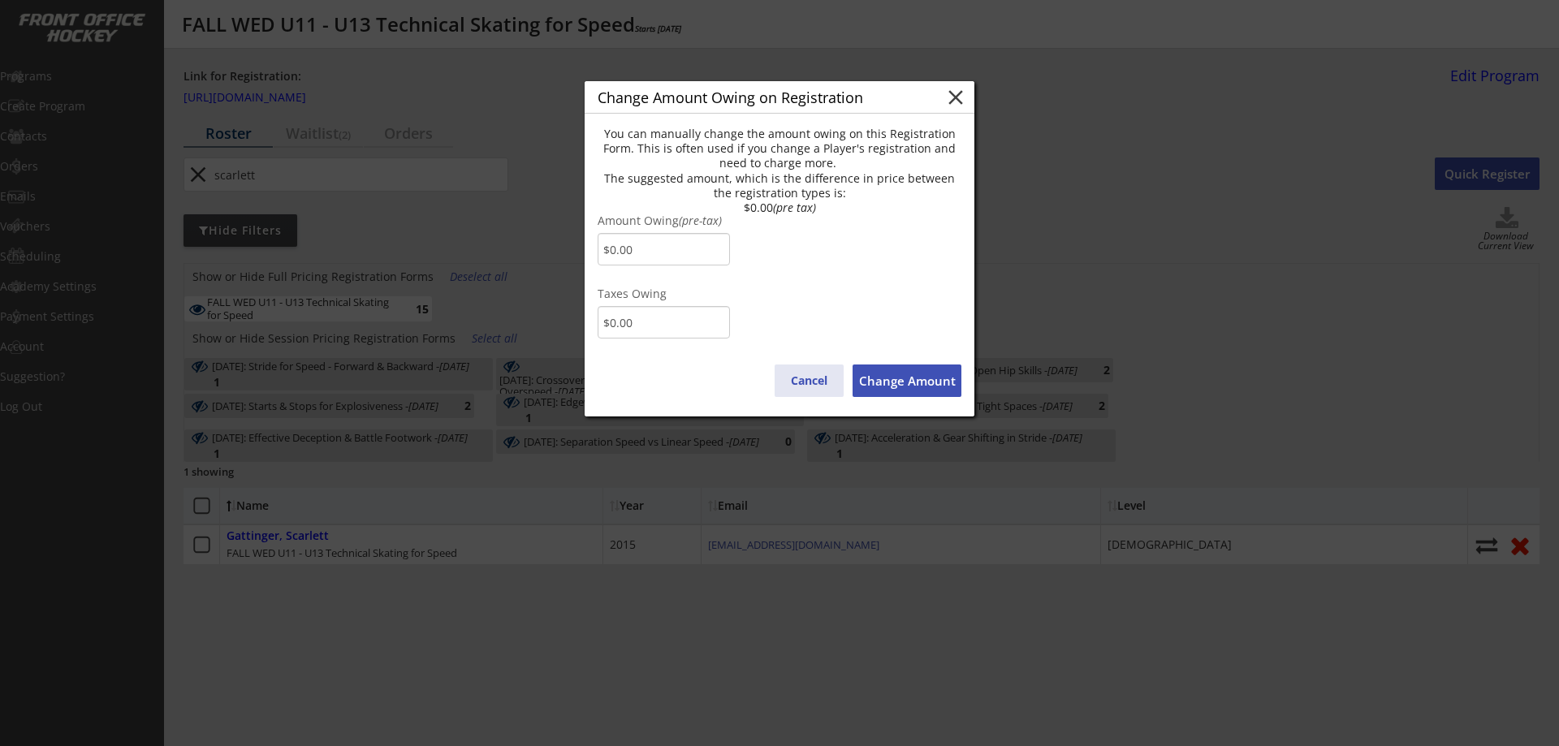
click at [802, 378] on button "Cancel" at bounding box center [809, 381] width 69 height 32
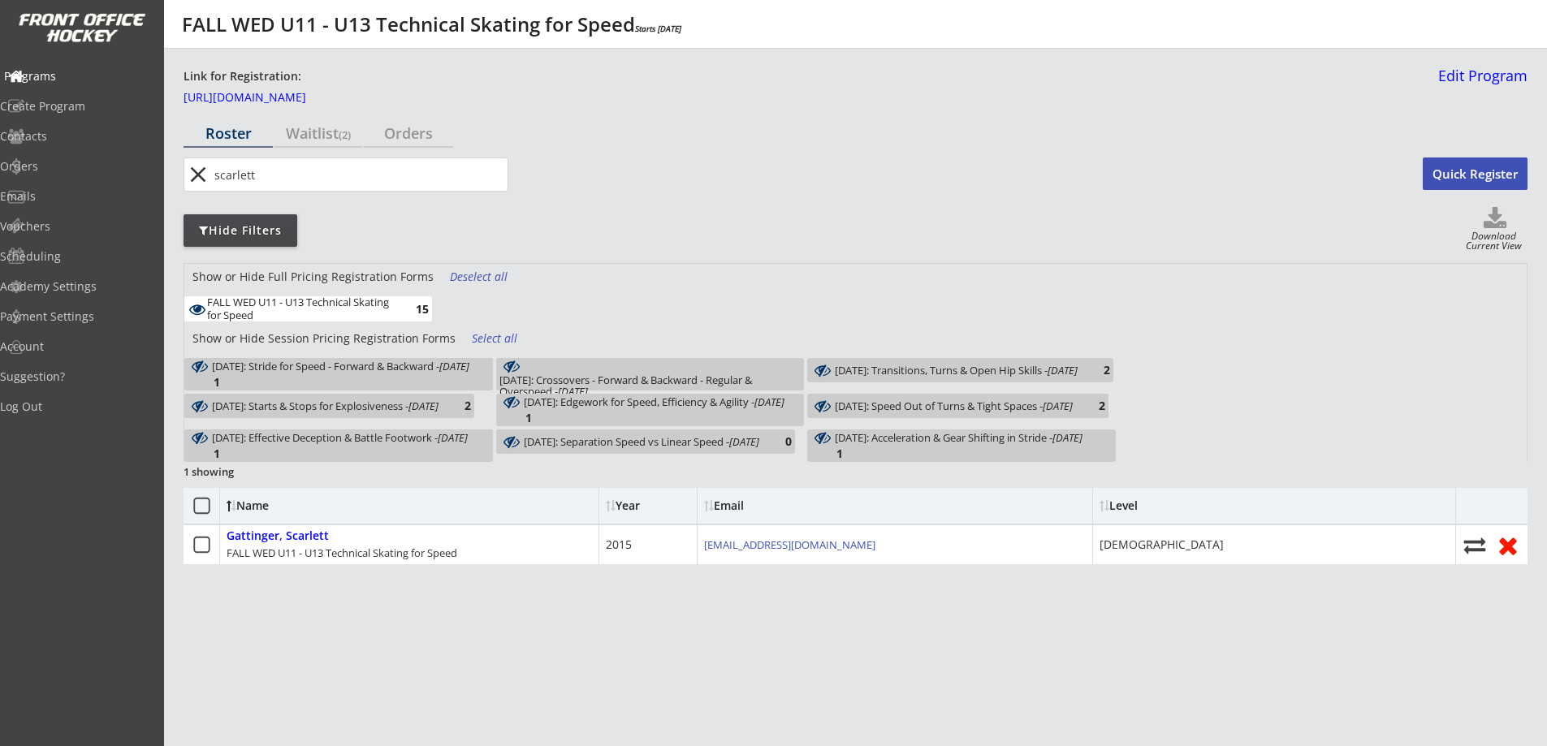
click at [70, 76] on div "Programs" at bounding box center [77, 76] width 146 height 11
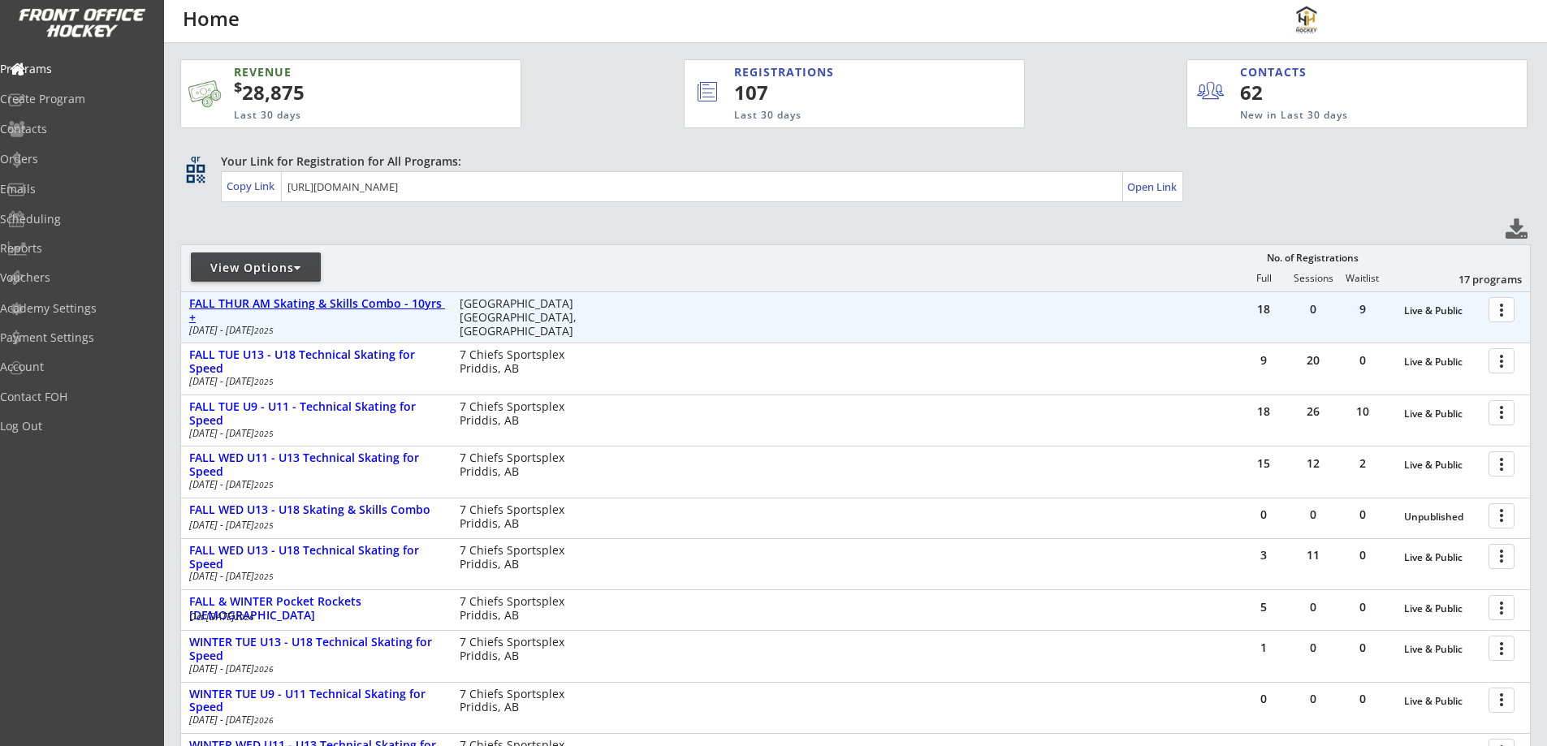
click at [309, 306] on div "FALL THUR AM Skating & Skills Combo - 10yrs +" at bounding box center [315, 311] width 253 height 28
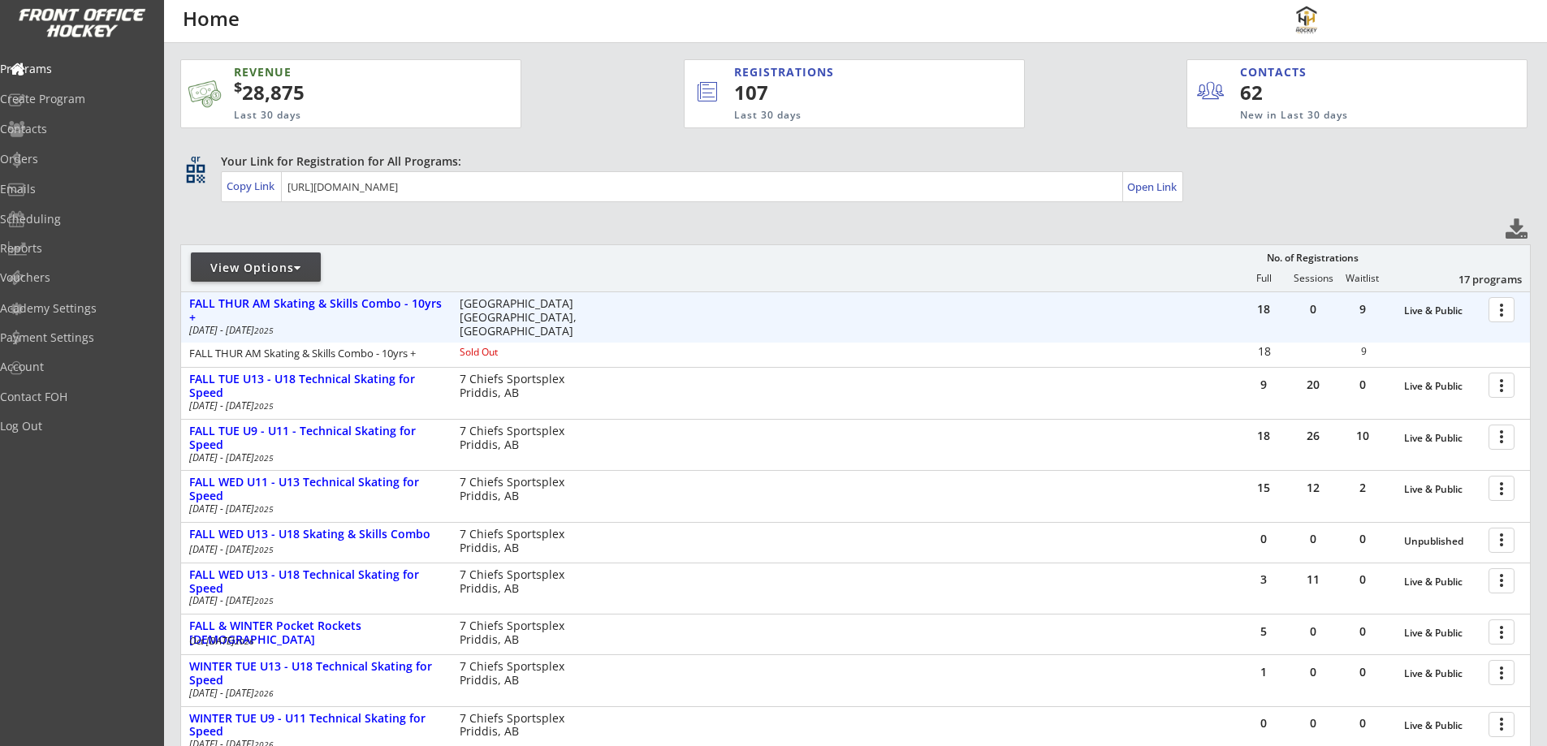
click at [1506, 313] on div at bounding box center [1504, 309] width 28 height 28
